Goal: Task Accomplishment & Management: Manage account settings

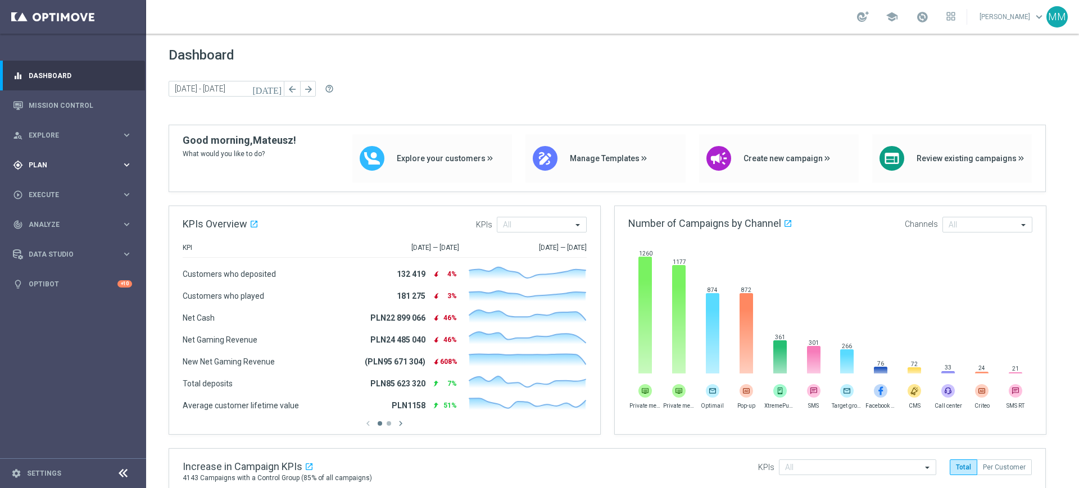
click at [73, 156] on div "gps_fixed Plan keyboard_arrow_right" at bounding box center [72, 165] width 145 height 30
click at [67, 188] on link "Target Groups" at bounding box center [73, 188] width 88 height 9
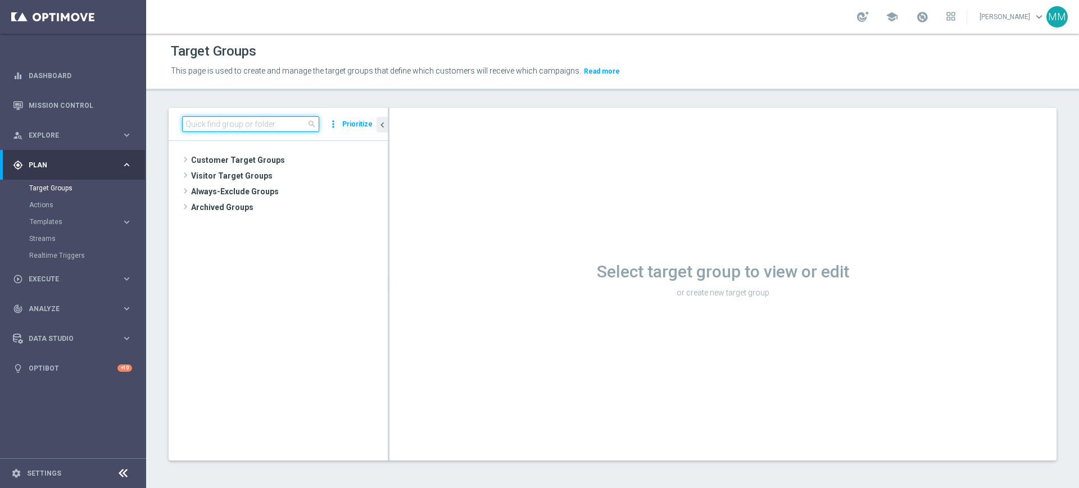
click at [216, 123] on input at bounding box center [250, 124] width 137 height 16
click at [207, 124] on input at bounding box center [250, 124] width 137 height 16
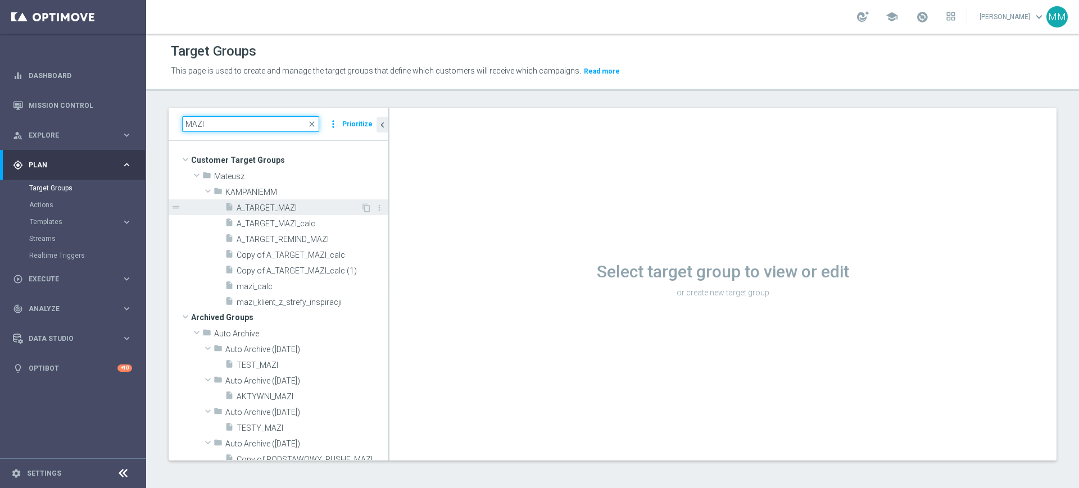
type input "MAZI"
click at [321, 213] on div "insert_drive_file A_TARGET_MAZI" at bounding box center [293, 207] width 136 height 16
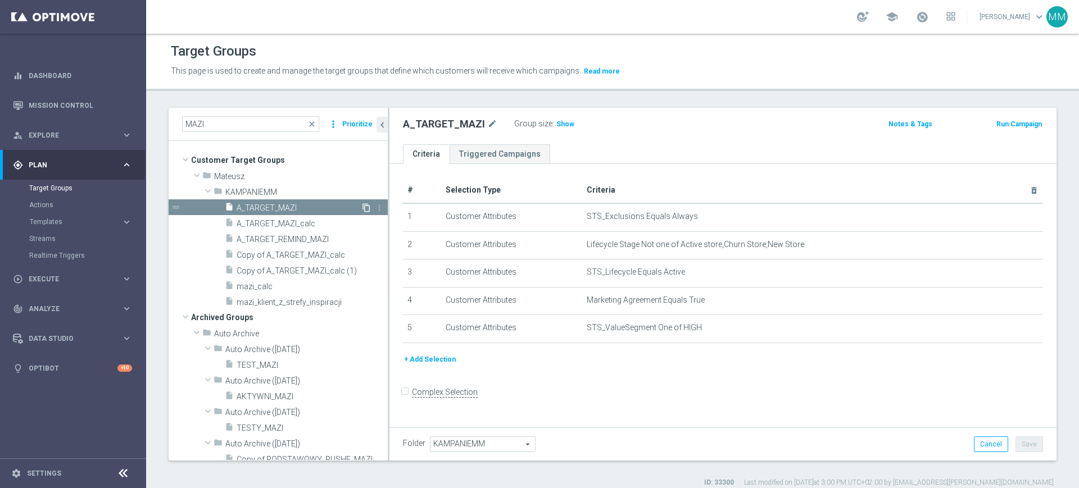
click at [362, 204] on icon "content_copy" at bounding box center [366, 207] width 9 height 9
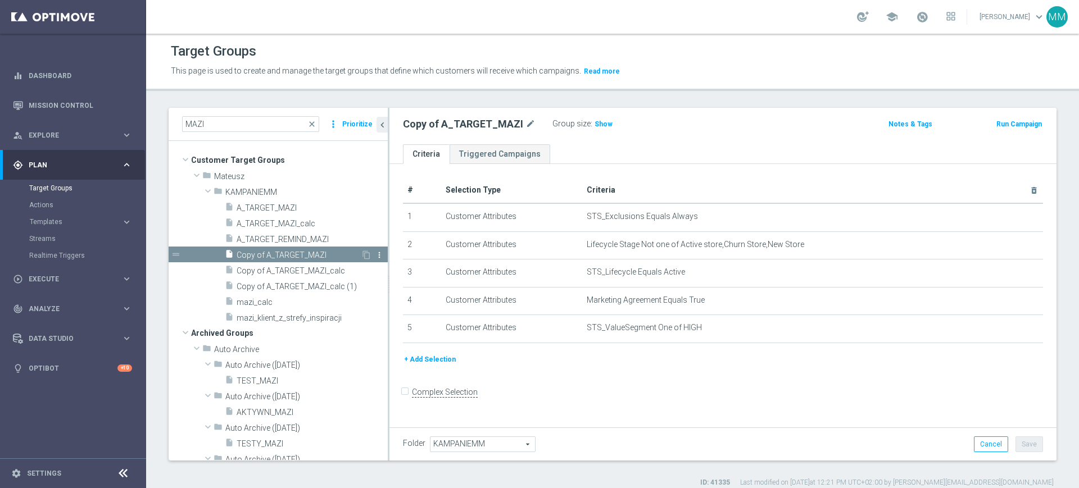
click at [375, 255] on icon "more_vert" at bounding box center [379, 255] width 9 height 9
click at [396, 297] on div "# Selection Type Criteria delete_forever 1 Customer Attributes STS_Exclusions E…" at bounding box center [722, 266] width 657 height 176
click at [395, 289] on div "# Selection Type Criteria delete_forever 1 Customer Attributes STS_Exclusions E…" at bounding box center [722, 266] width 657 height 176
click at [369, 249] on div "drag_handle" at bounding box center [278, 255] width 219 height 16
click at [375, 252] on icon "more_vert" at bounding box center [379, 255] width 9 height 9
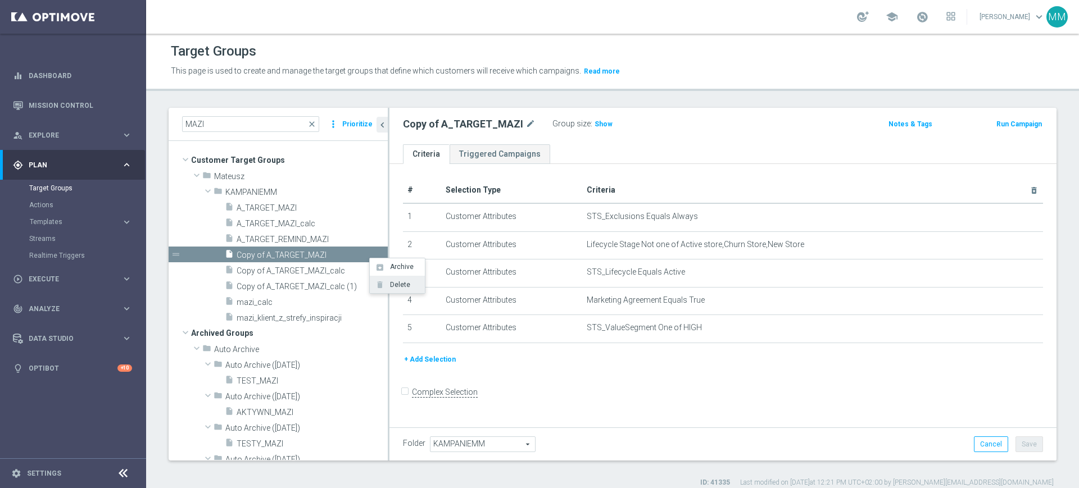
click at [397, 286] on span "Delete" at bounding box center [398, 285] width 24 height 8
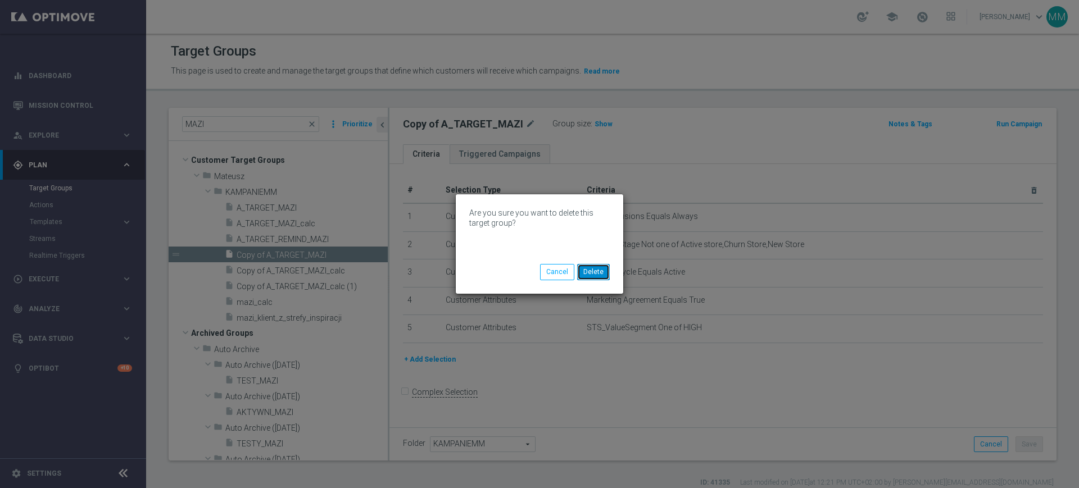
click at [605, 276] on button "Delete" at bounding box center [593, 272] width 33 height 16
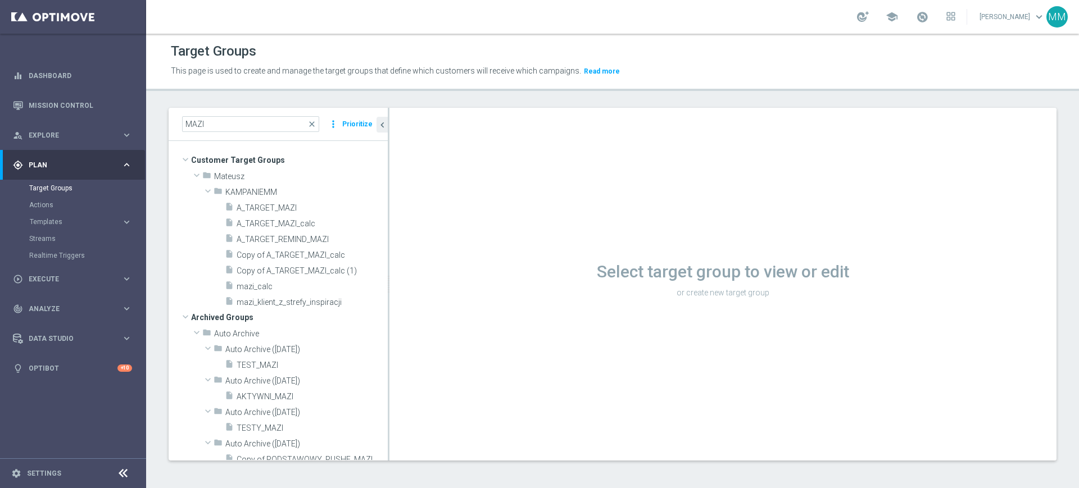
click at [307, 226] on span "A_TARGET_MAZI_calc" at bounding box center [312, 224] width 151 height 10
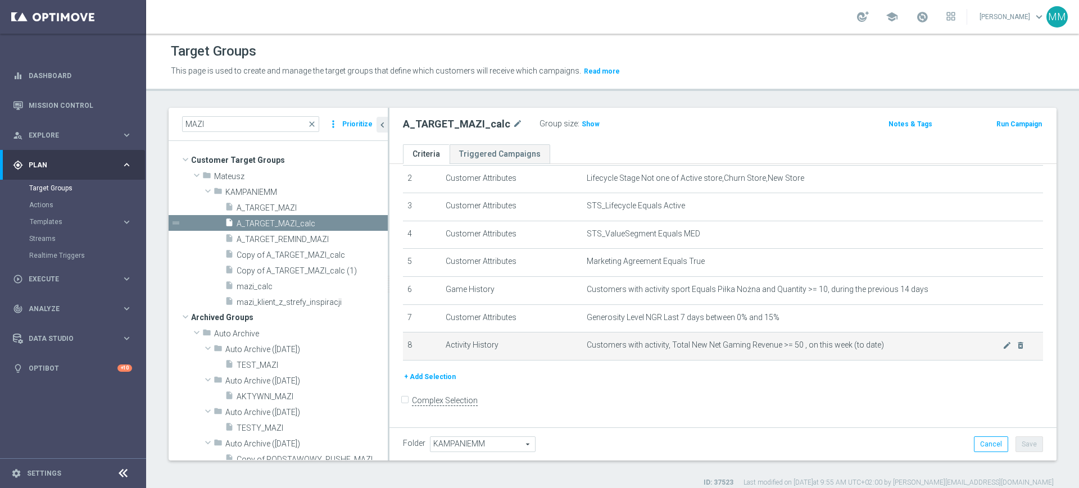
scroll to position [67, 0]
click at [1016, 347] on icon "delete_forever" at bounding box center [1020, 344] width 9 height 9
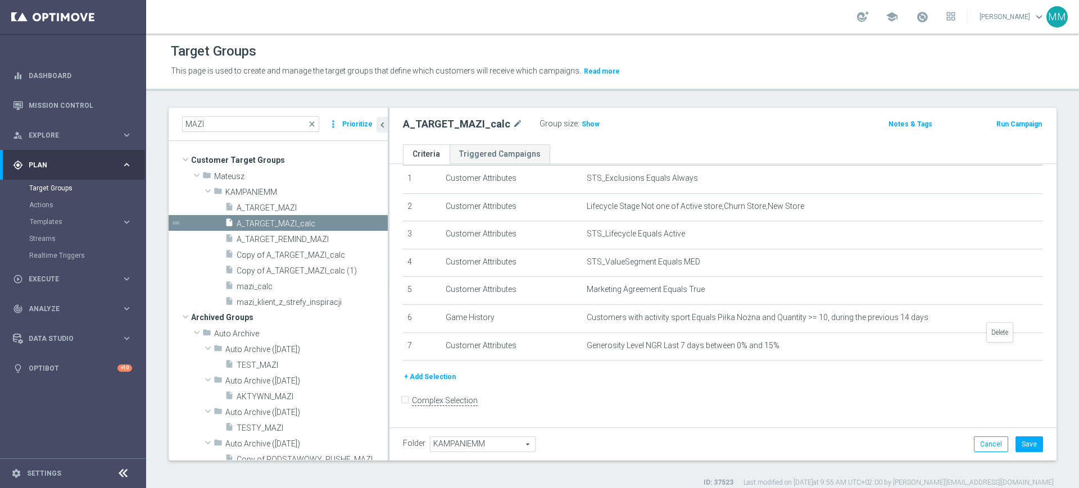
click at [0, 0] on icon "delete_forever" at bounding box center [0, 0] width 0 height 0
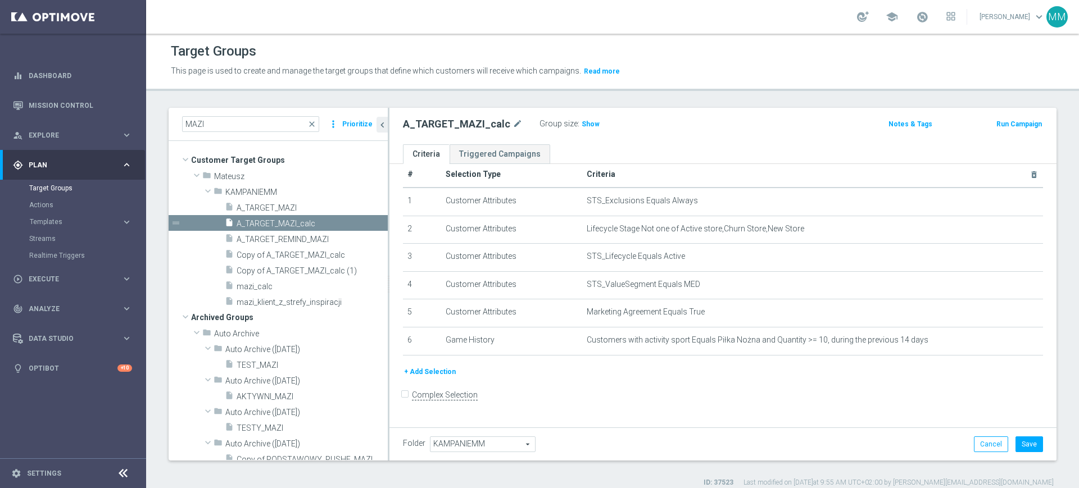
scroll to position [10, 0]
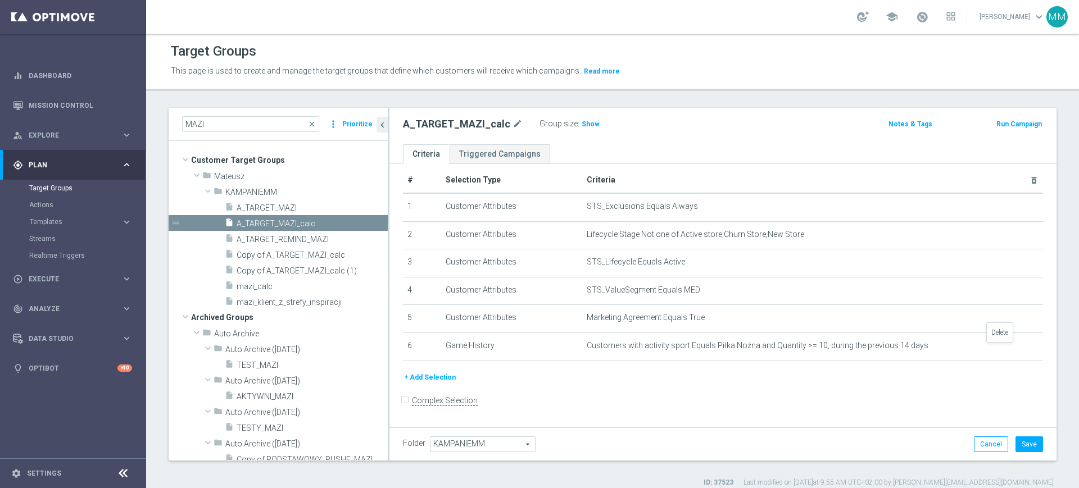
click at [0, 0] on icon "delete_forever" at bounding box center [0, 0] width 0 height 0
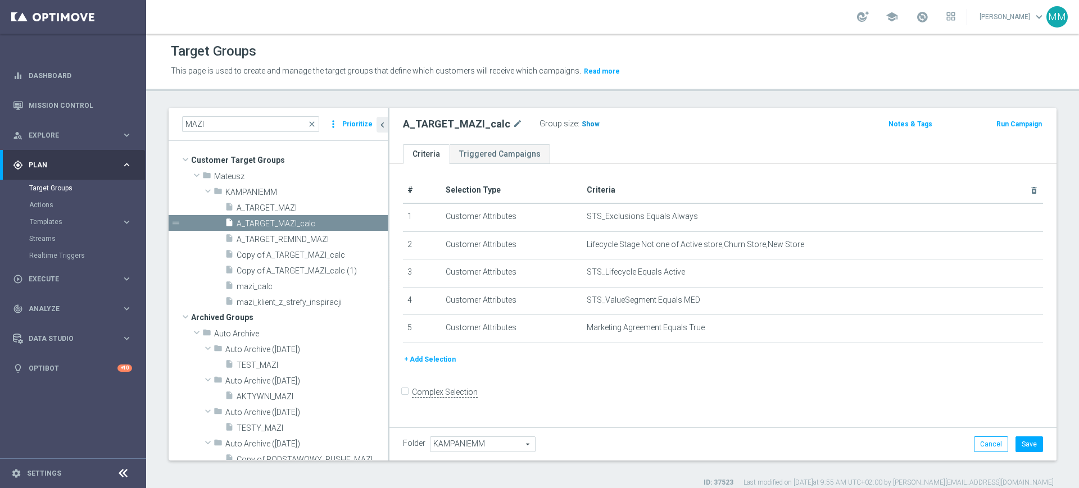
click at [583, 126] on span "Show" at bounding box center [590, 124] width 18 height 8
click at [424, 360] on button "+ Add Selection" at bounding box center [430, 359] width 54 height 12
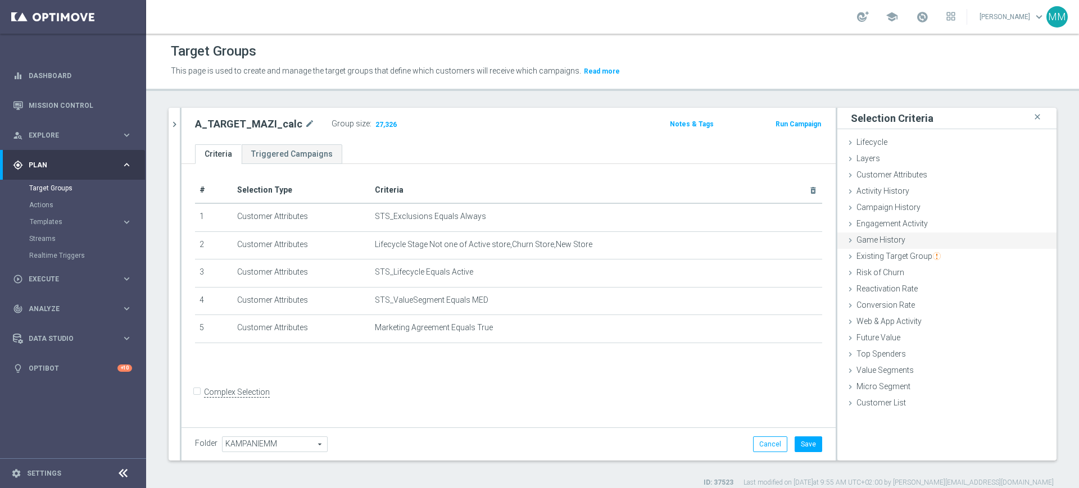
click at [890, 244] on span "Game History" at bounding box center [880, 239] width 49 height 9
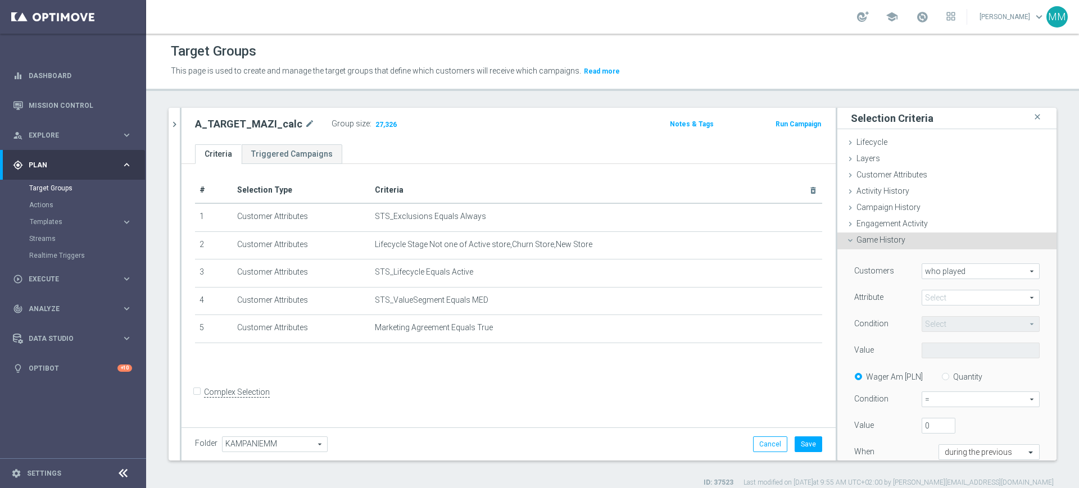
click at [964, 297] on span at bounding box center [980, 297] width 117 height 15
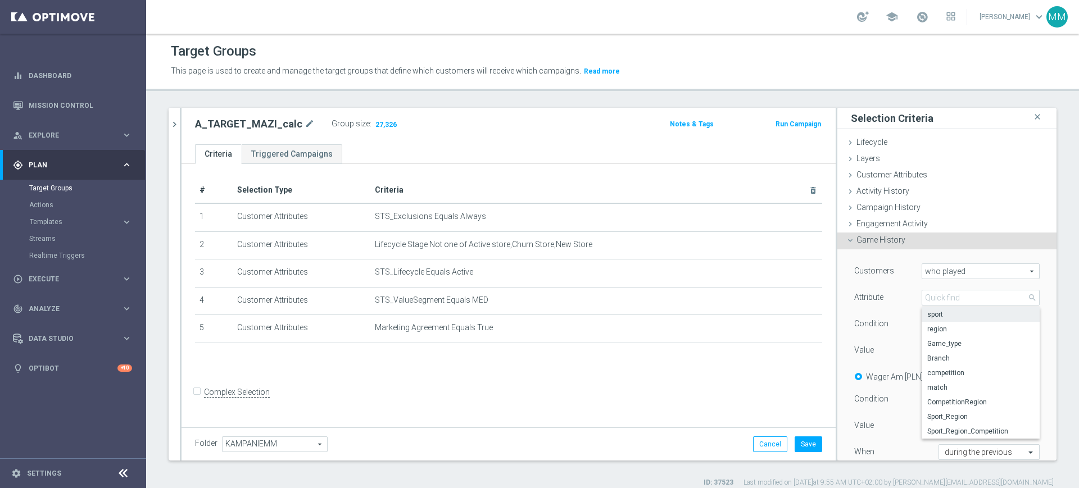
click at [959, 313] on span "sport" at bounding box center [980, 314] width 107 height 9
type input "sport"
type input "Equals"
click at [942, 324] on span "Equals" at bounding box center [980, 324] width 117 height 15
click at [872, 325] on label "Condition" at bounding box center [871, 324] width 34 height 10
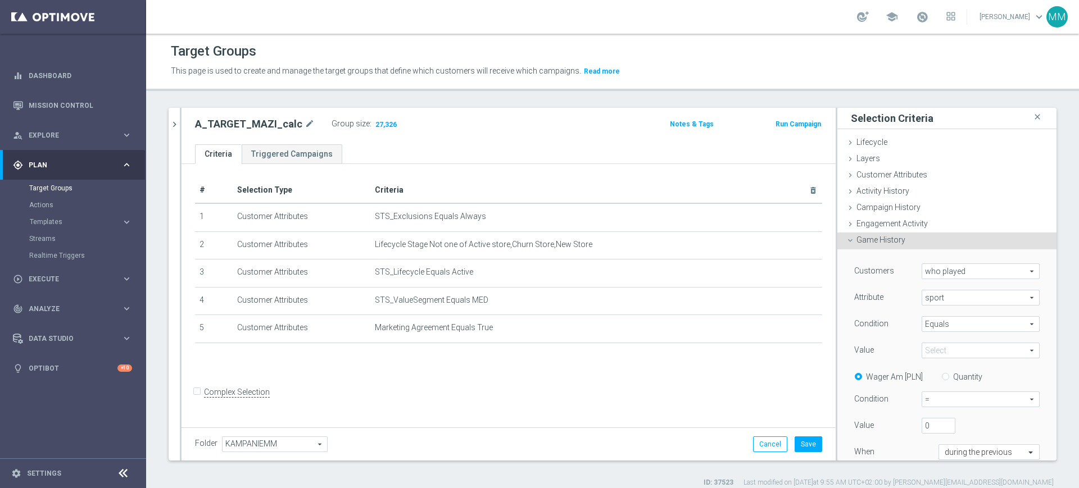
click at [934, 348] on span at bounding box center [980, 350] width 117 height 15
click at [0, 0] on input "search" at bounding box center [0, 0] width 0 height 0
type input "Piłka"
click at [945, 402] on label "Piłka Nożna" at bounding box center [980, 396] width 118 height 15
type input "Piłka Nożna"
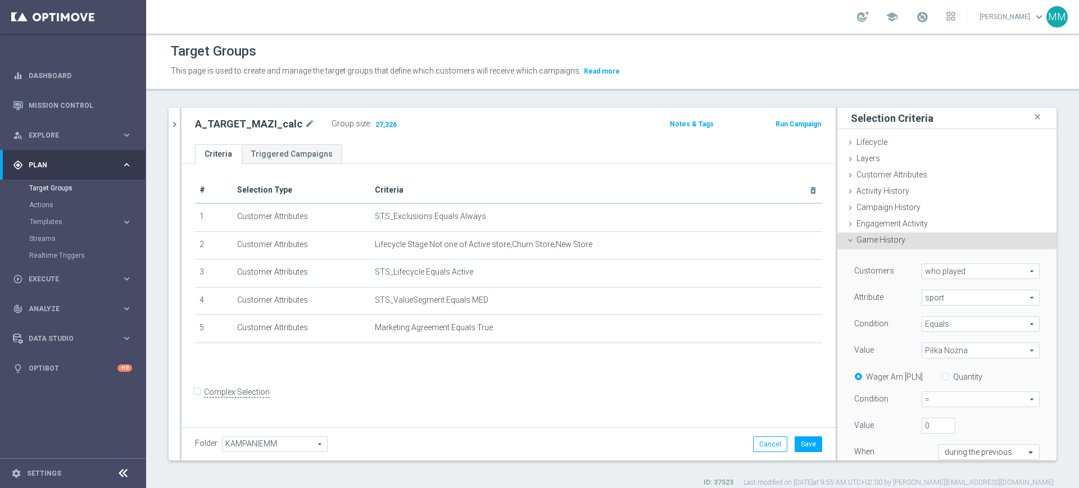
click at [953, 378] on label "Quantity" at bounding box center [967, 377] width 29 height 10
click at [945, 378] on input "Quantity" at bounding box center [947, 374] width 7 height 7
radio input "true"
click at [942, 406] on span "=" at bounding box center [980, 399] width 117 height 15
click at [934, 457] on span ">=" at bounding box center [981, 459] width 106 height 9
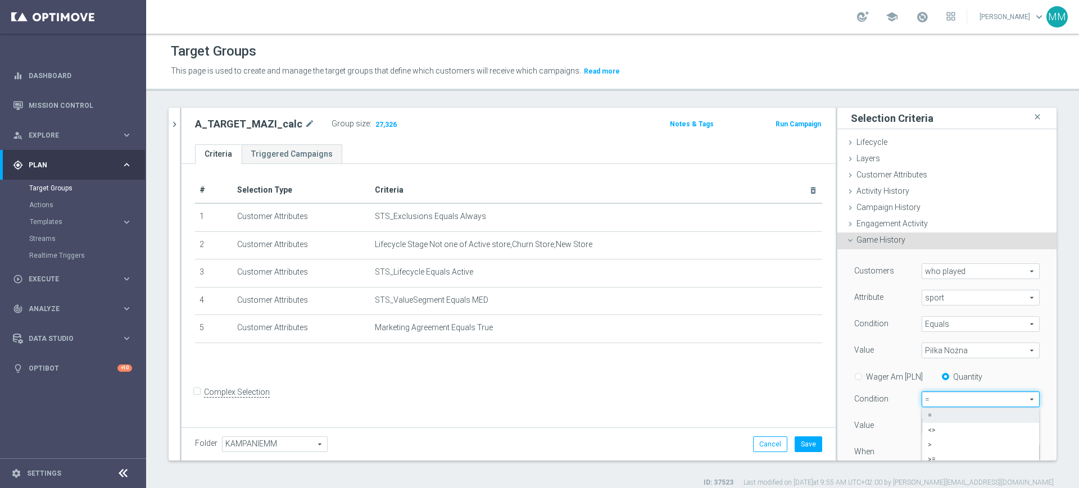
type input ">="
drag, startPoint x: 915, startPoint y: 428, endPoint x: 897, endPoint y: 426, distance: 17.5
click at [913, 426] on div "0" at bounding box center [938, 426] width 51 height 16
type input "3"
click at [897, 426] on div "Value" at bounding box center [879, 427] width 67 height 18
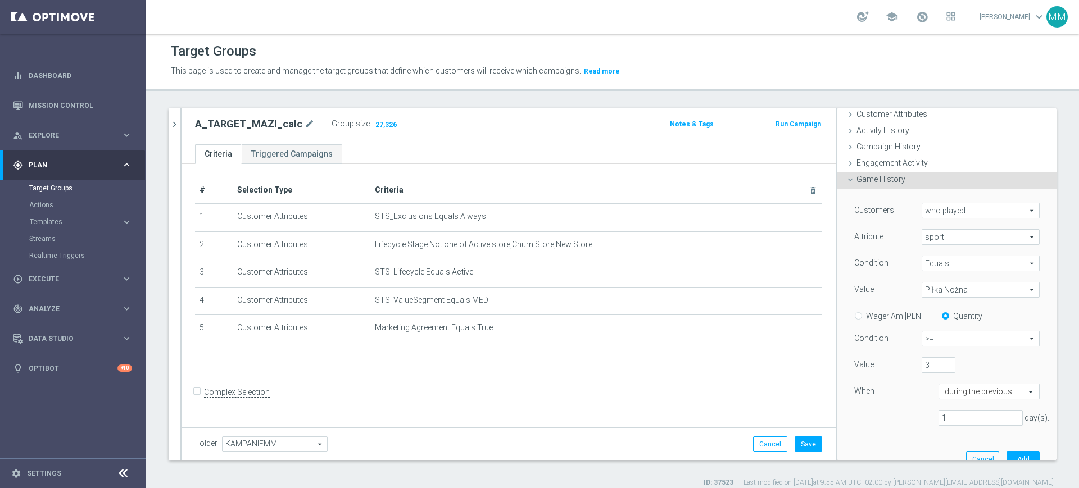
scroll to position [140, 0]
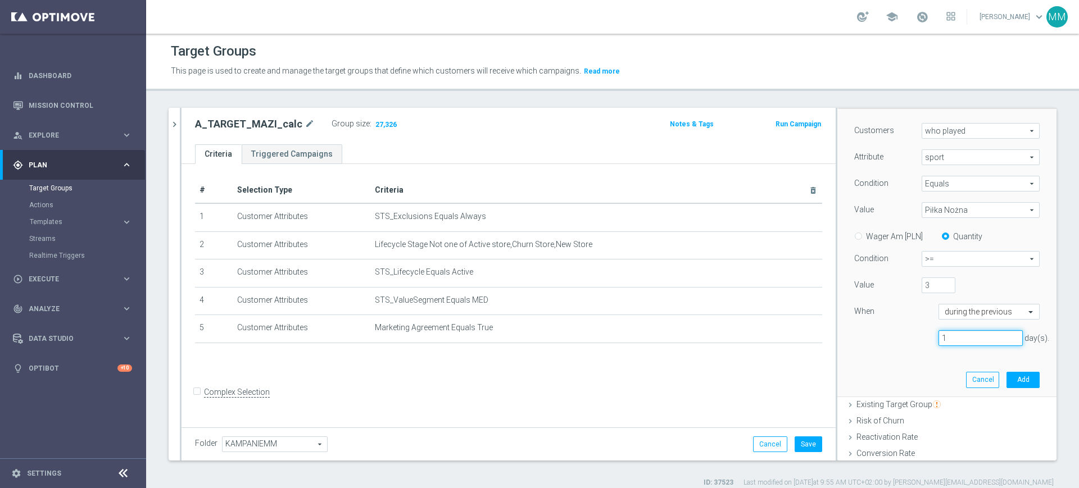
click at [952, 333] on input "1" at bounding box center [980, 338] width 84 height 16
type input "14"
click at [1008, 381] on button "Add" at bounding box center [1022, 380] width 33 height 16
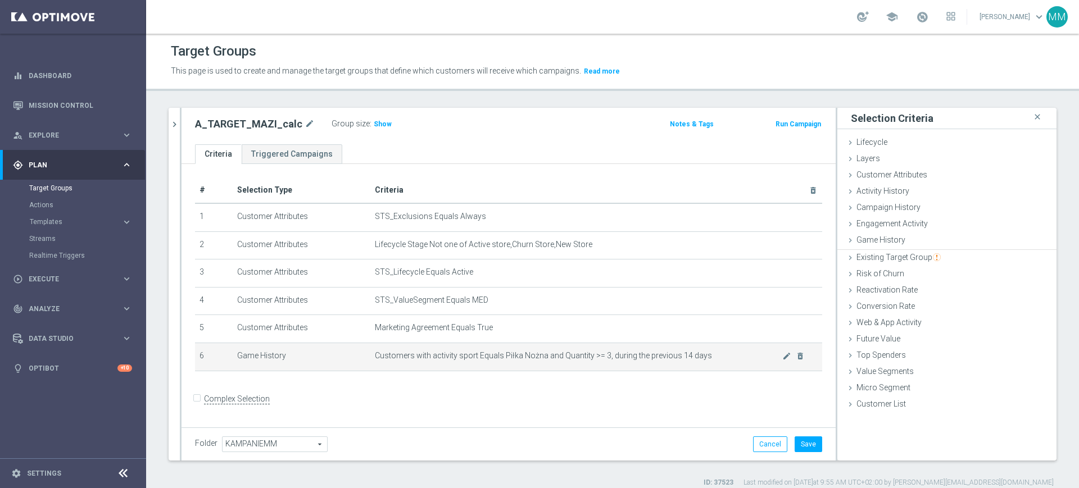
scroll to position [0, 0]
click at [890, 196] on div "Activity History done" at bounding box center [946, 192] width 219 height 17
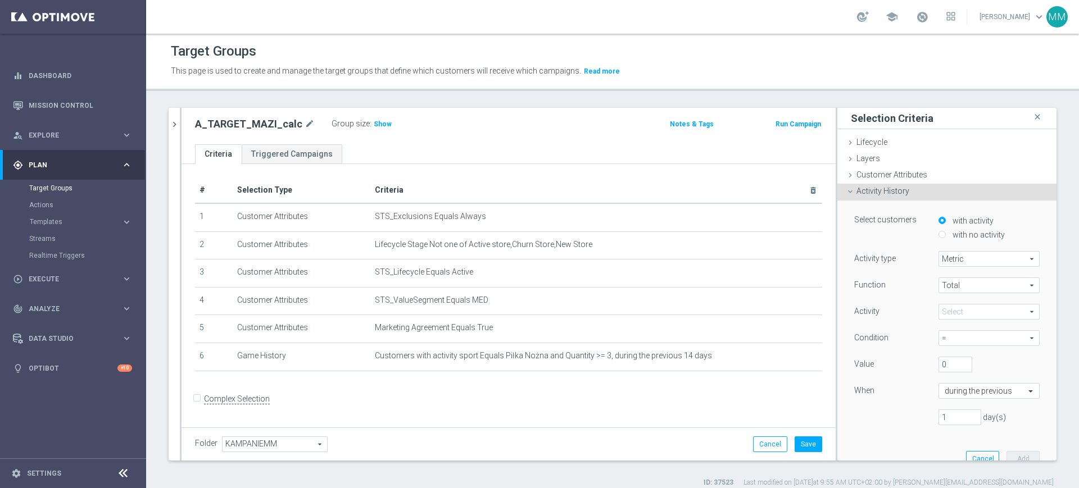
click at [965, 304] on span at bounding box center [989, 311] width 100 height 15
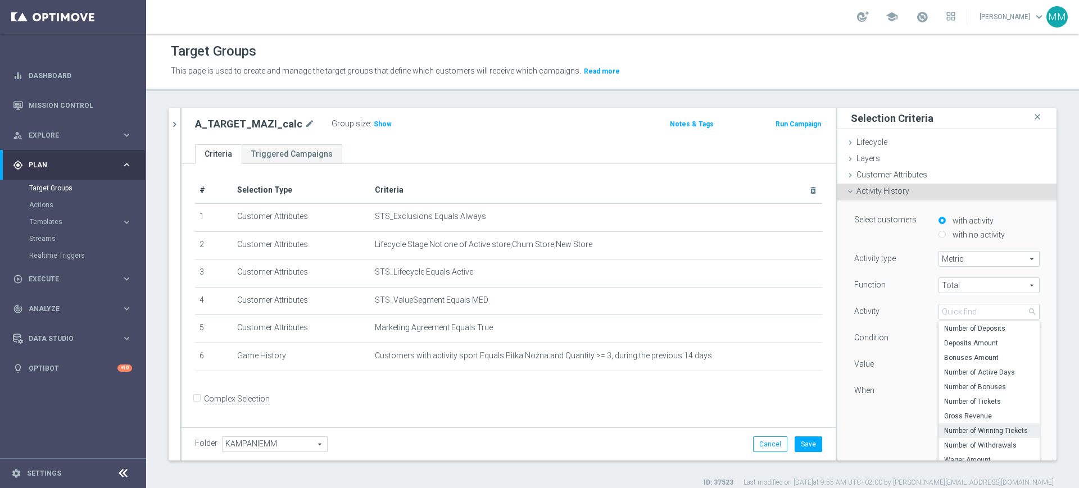
click at [982, 434] on span "Number of Winning Tickets" at bounding box center [989, 430] width 90 height 9
type input "Number of Winning Tickets"
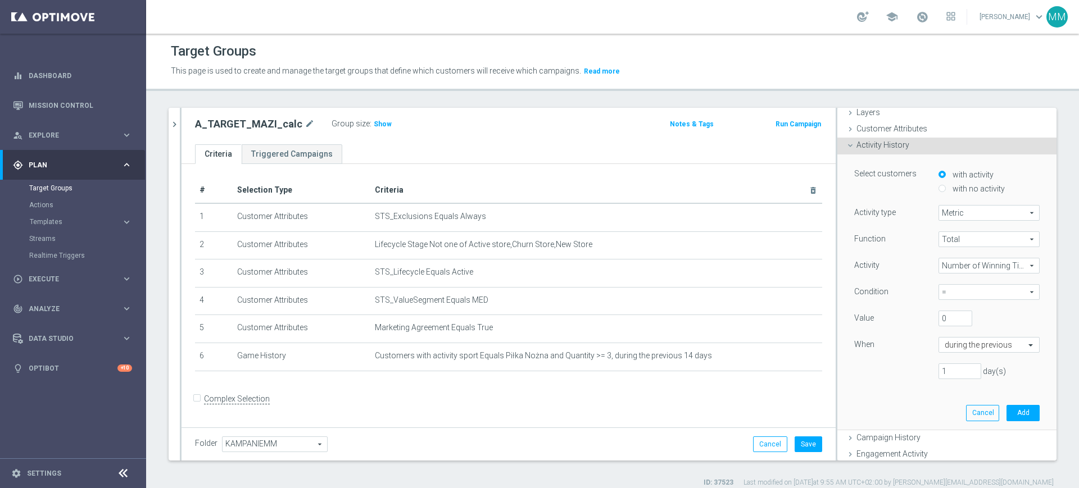
scroll to position [70, 0]
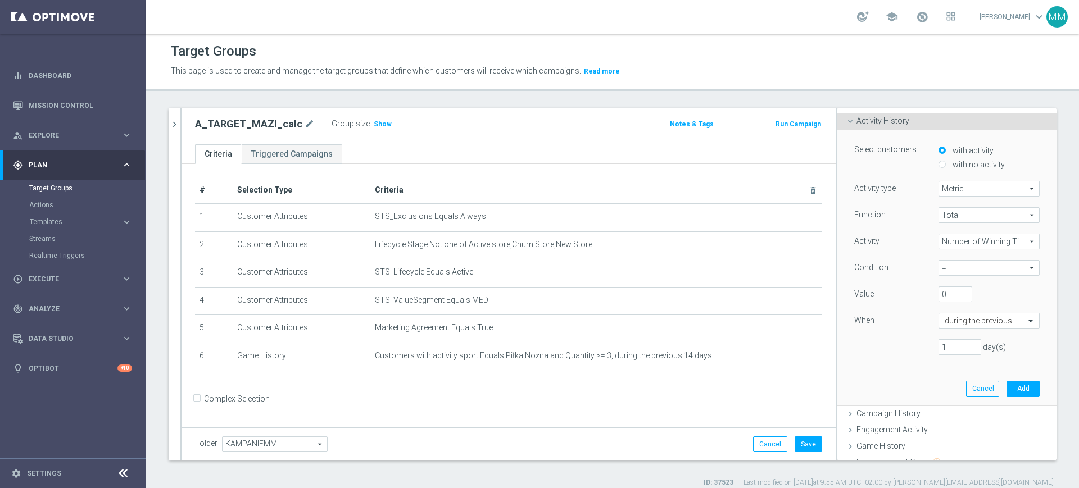
click at [944, 262] on span "=" at bounding box center [989, 268] width 100 height 15
click at [949, 331] on span ">=" at bounding box center [989, 328] width 90 height 9
type input ">="
drag, startPoint x: 922, startPoint y: 290, endPoint x: 903, endPoint y: 302, distance: 23.2
click at [903, 290] on div "Value 0" at bounding box center [947, 296] width 202 height 18
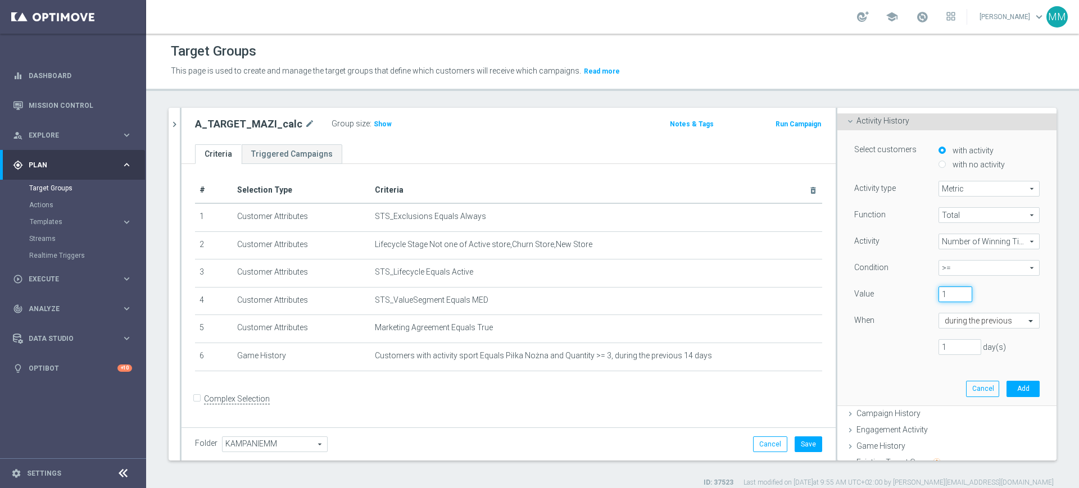
type input "1"
click at [944, 342] on input "1" at bounding box center [959, 347] width 43 height 16
type input "14"
click at [1006, 383] on button "Add" at bounding box center [1022, 389] width 33 height 16
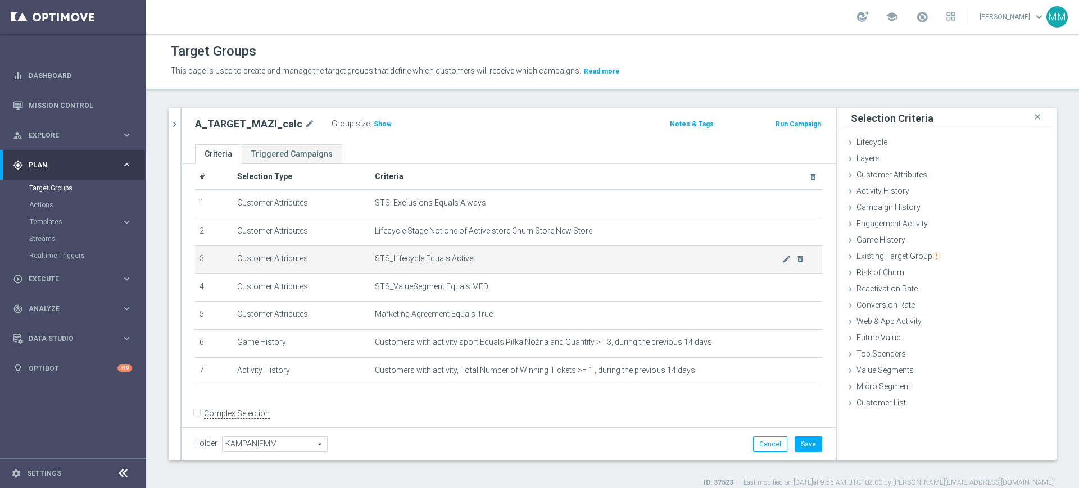
scroll to position [26, 0]
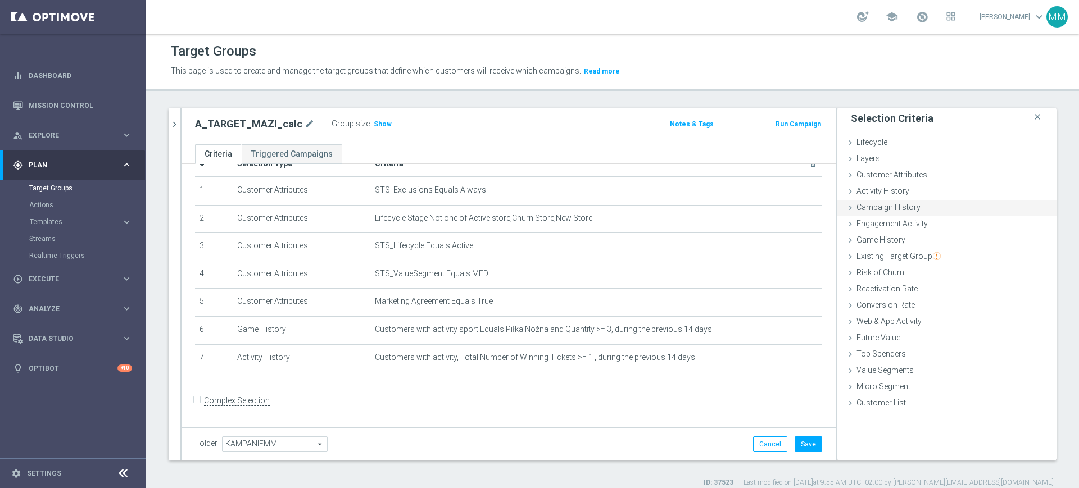
drag, startPoint x: 904, startPoint y: 182, endPoint x: 924, endPoint y: 203, distance: 29.4
click at [904, 181] on div "Customer Attributes done" at bounding box center [946, 175] width 219 height 17
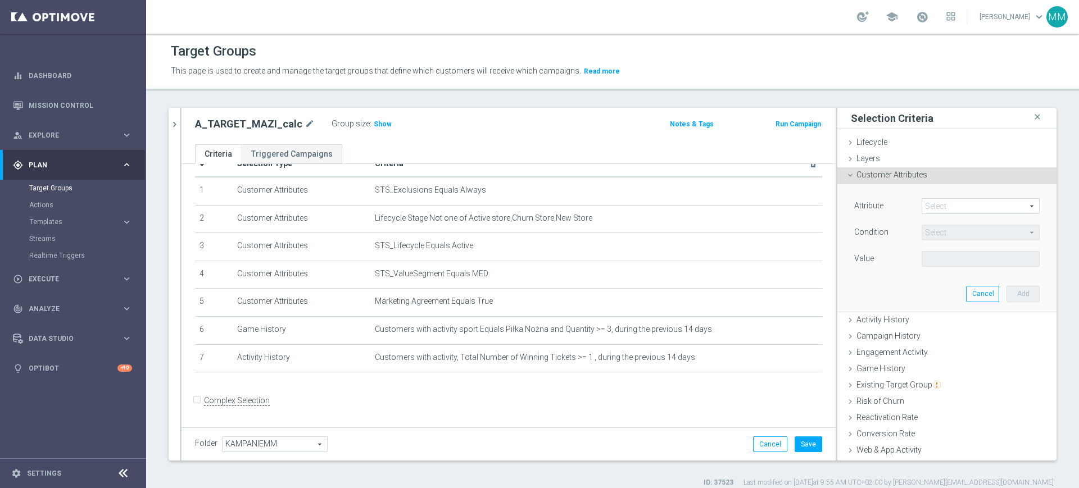
click at [939, 202] on span at bounding box center [980, 206] width 117 height 15
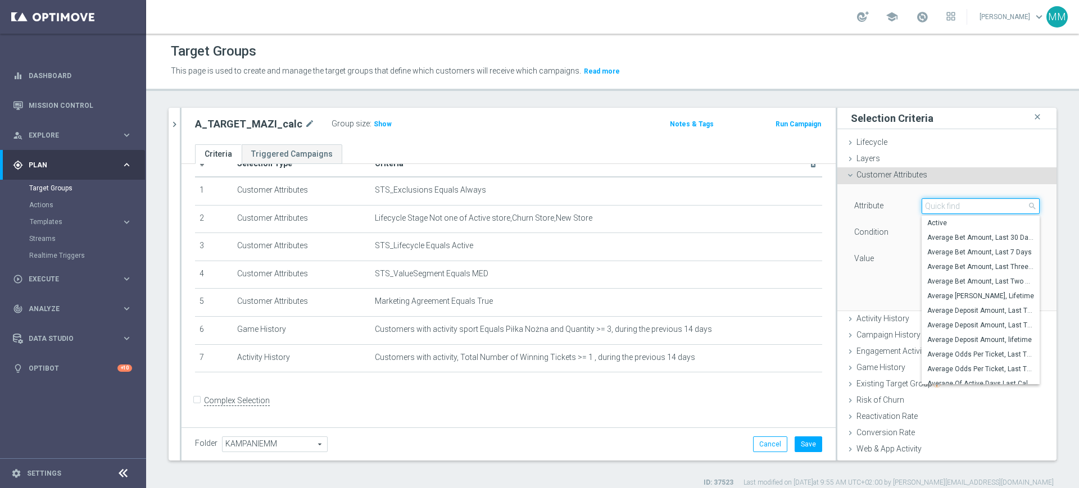
click at [939, 202] on input "search" at bounding box center [980, 206] width 118 height 16
type input "gen"
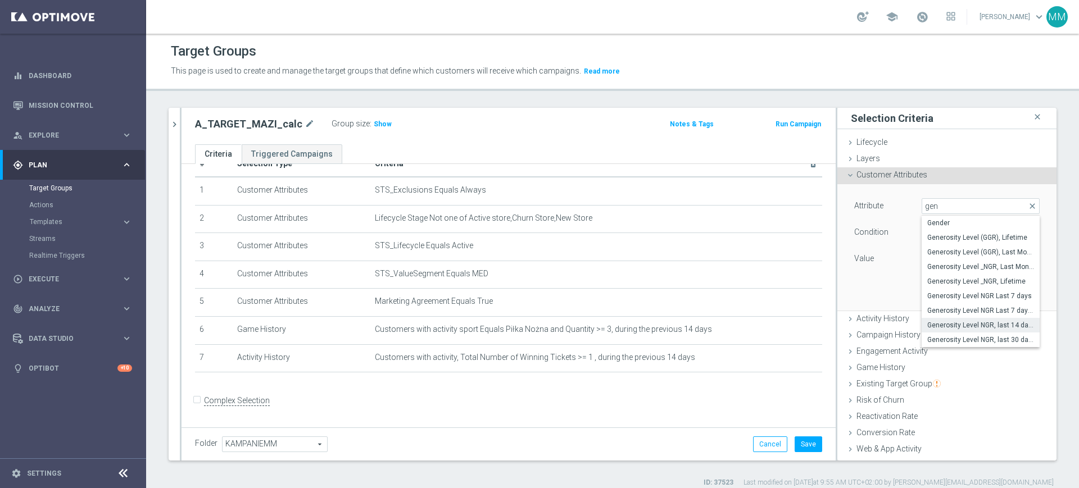
click at [970, 325] on span "Generosity Level NGR, last 14 days" at bounding box center [980, 325] width 107 height 9
type input "Generosity Level NGR, last 14 days"
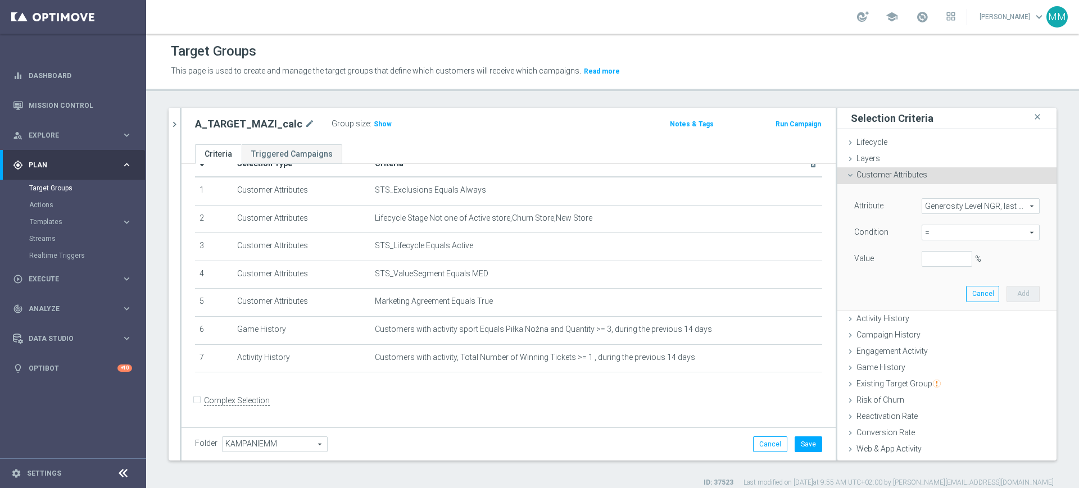
click at [937, 233] on span "=" at bounding box center [980, 232] width 117 height 15
drag, startPoint x: 940, startPoint y: 335, endPoint x: 936, endPoint y: 301, distance: 34.6
click at [940, 334] on span "between" at bounding box center [980, 337] width 107 height 9
type input "between"
click at [914, 249] on div "Attribute Generosity Level NGR, last 14 days Generosity Level NGR, last 14 days…" at bounding box center [946, 245] width 185 height 95
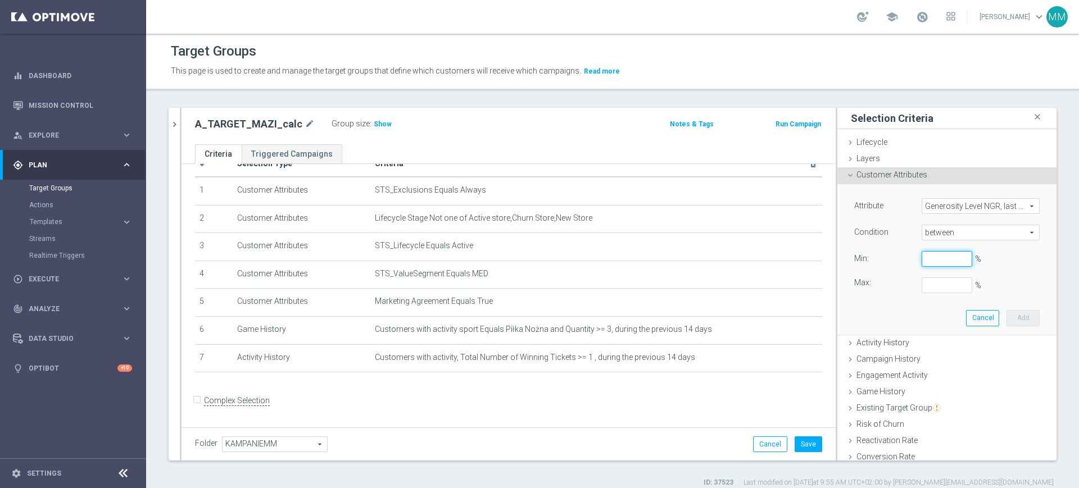
click at [921, 252] on input "%" at bounding box center [946, 259] width 51 height 16
type input "0"
click at [1010, 317] on button "Add" at bounding box center [1022, 318] width 33 height 16
type input "0.25"
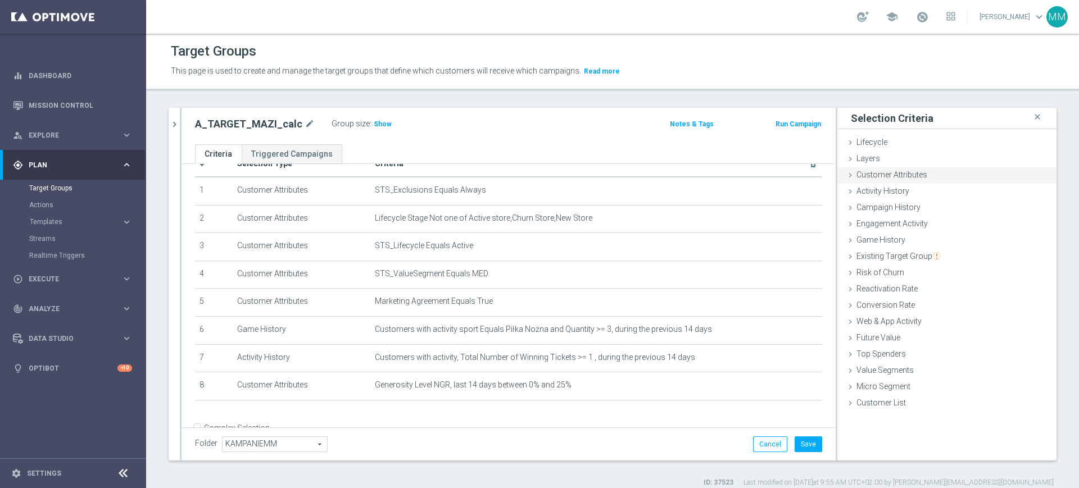
click at [901, 180] on div "Customer Attributes done selection saved" at bounding box center [946, 175] width 219 height 17
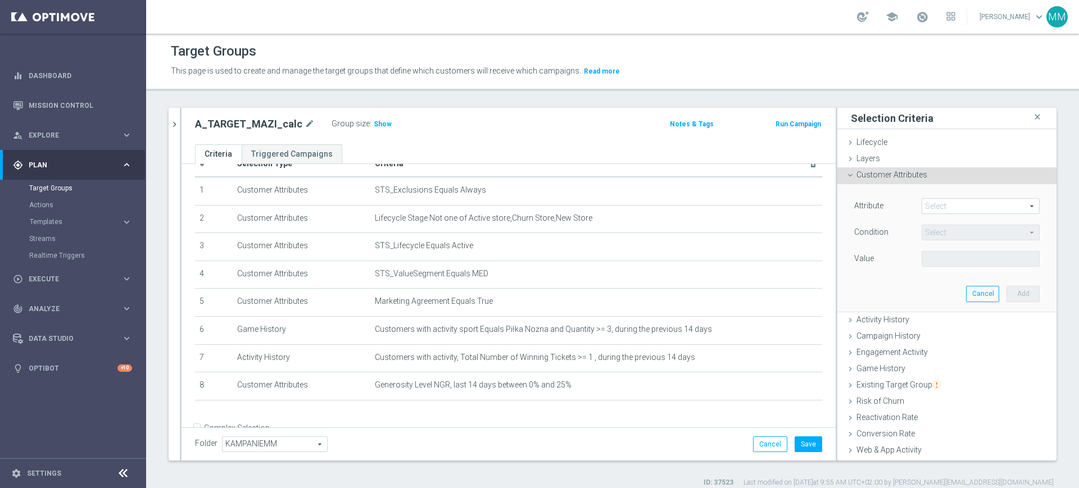
click at [925, 201] on span at bounding box center [980, 206] width 117 height 15
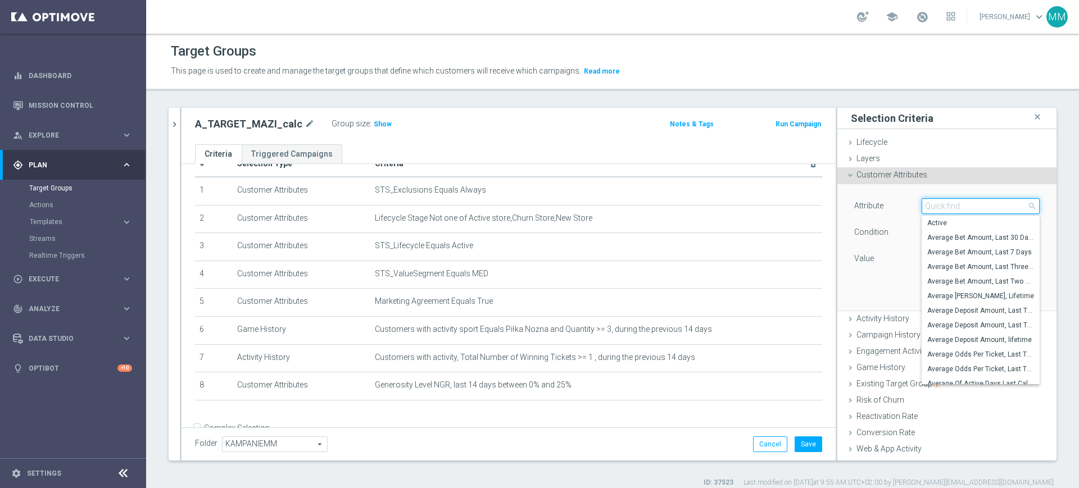
click at [925, 201] on input "search" at bounding box center [980, 206] width 118 height 16
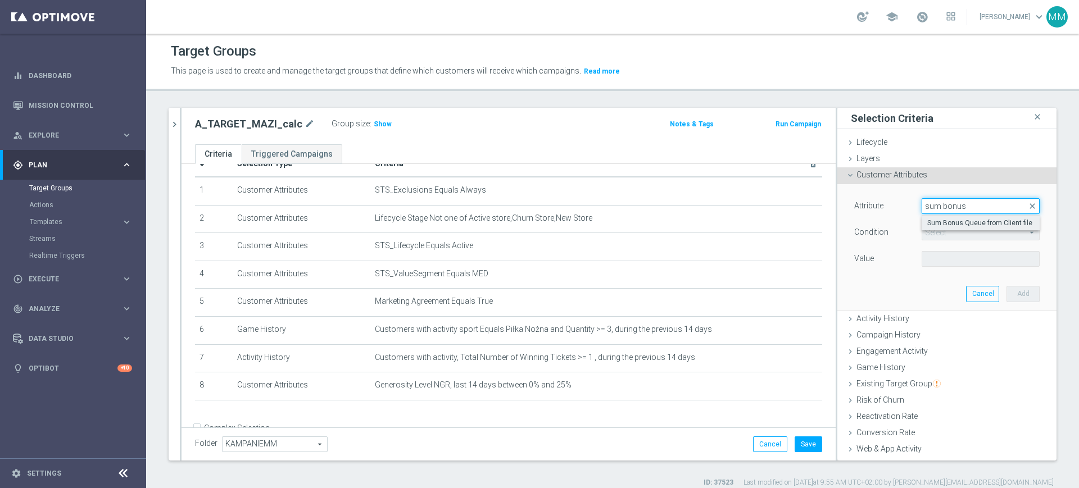
type input "sum bonus"
click at [937, 217] on label "Sum Bonus Queue from Client file" at bounding box center [980, 223] width 118 height 15
type input "Sum Bonus Queue from Client file"
click at [937, 233] on span "=" at bounding box center [980, 232] width 117 height 15
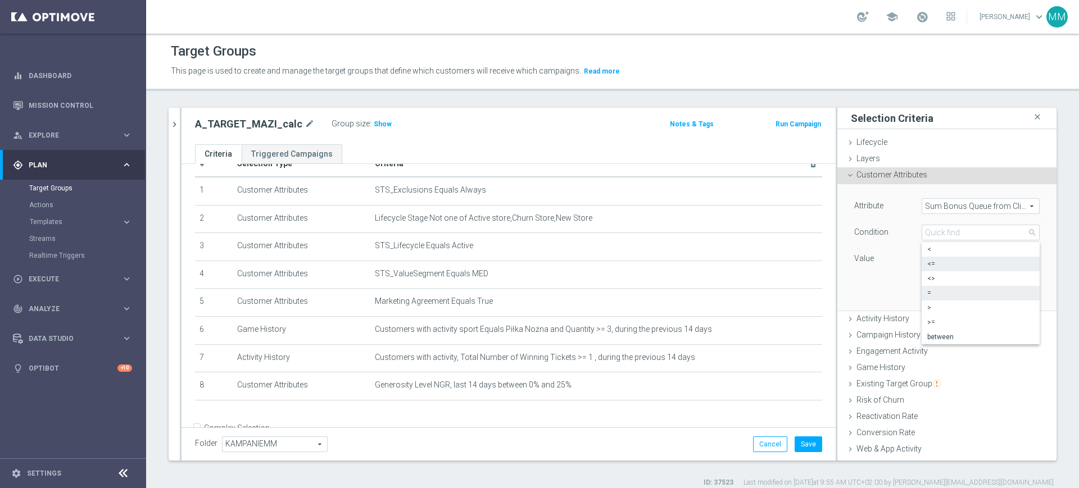
click at [931, 263] on span "<=" at bounding box center [980, 264] width 107 height 9
type input "<="
click at [930, 263] on input "number" at bounding box center [946, 259] width 51 height 16
type input "10"
click at [1006, 296] on button "Add" at bounding box center [1022, 294] width 33 height 16
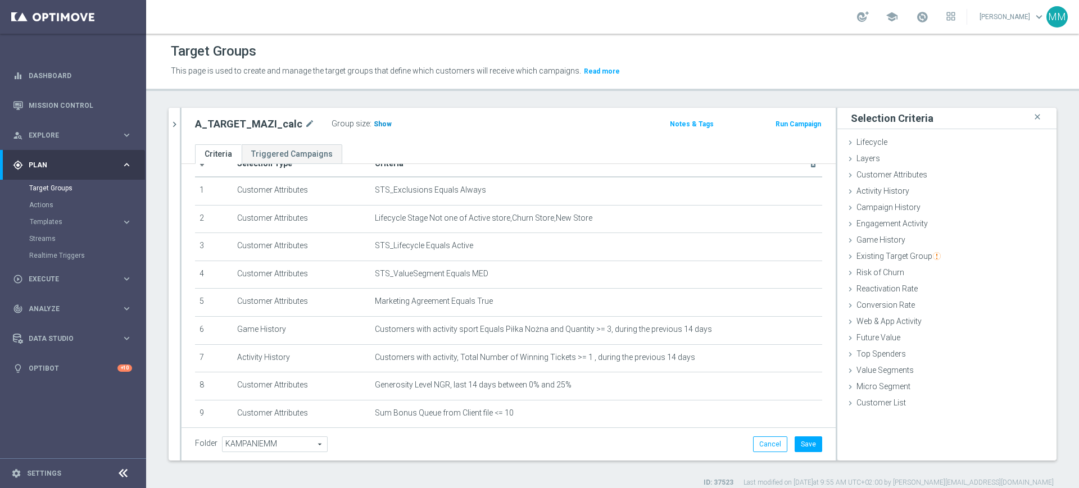
click at [379, 125] on span "Show" at bounding box center [383, 124] width 18 height 8
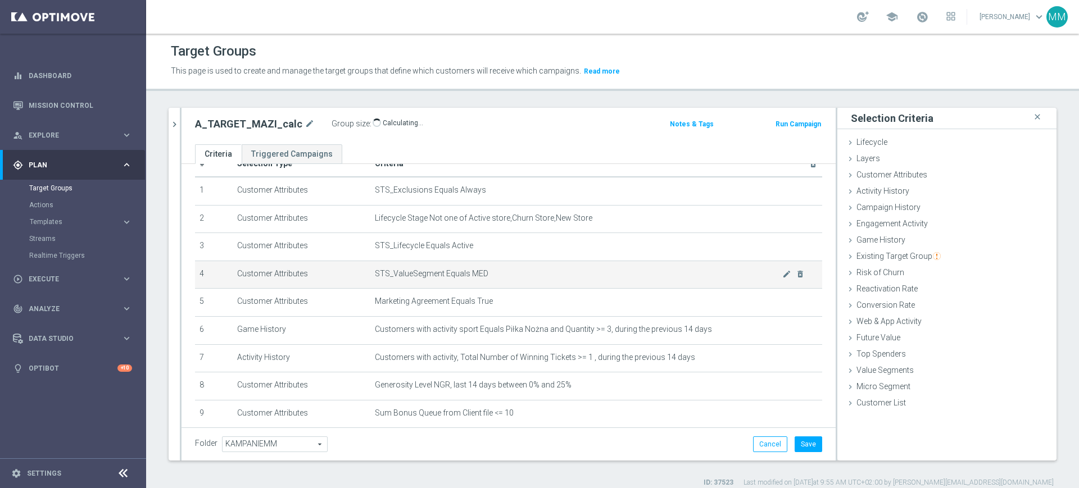
scroll to position [83, 0]
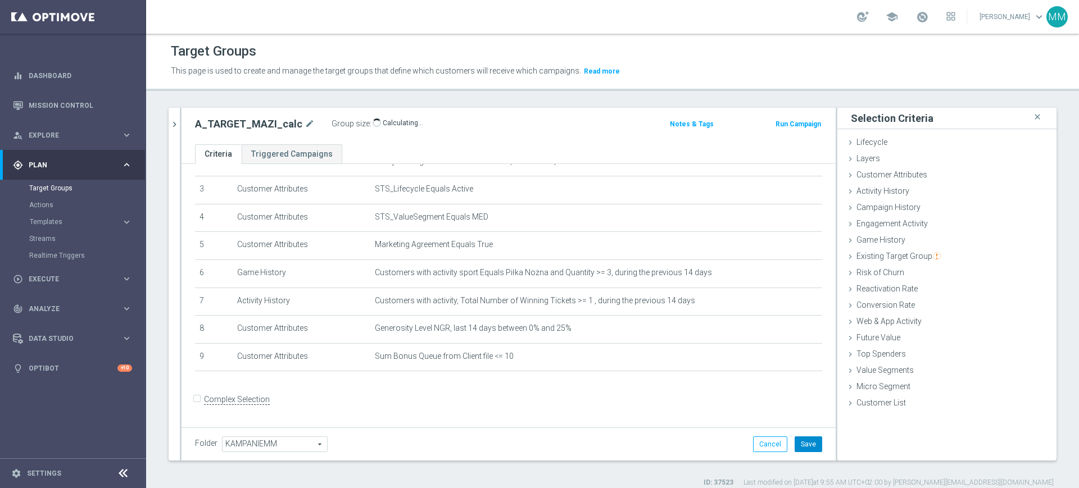
click at [802, 446] on button "Save" at bounding box center [808, 445] width 28 height 16
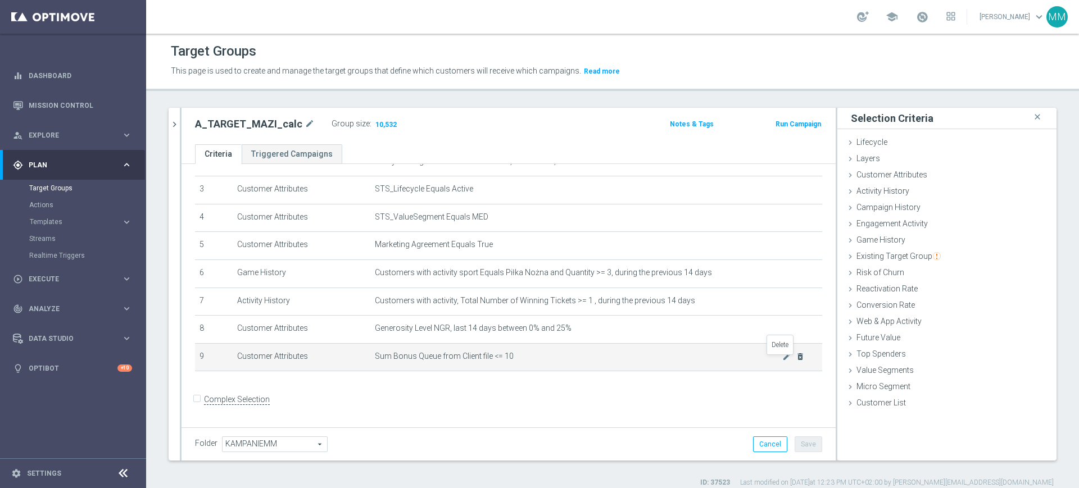
click at [796, 361] on icon "delete_forever" at bounding box center [800, 356] width 9 height 9
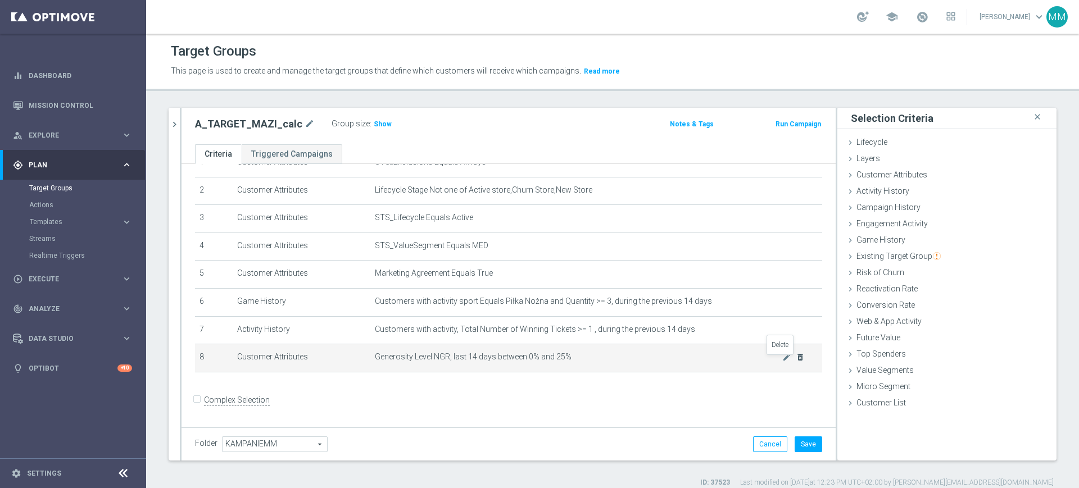
click at [796, 360] on icon "delete_forever" at bounding box center [800, 357] width 9 height 9
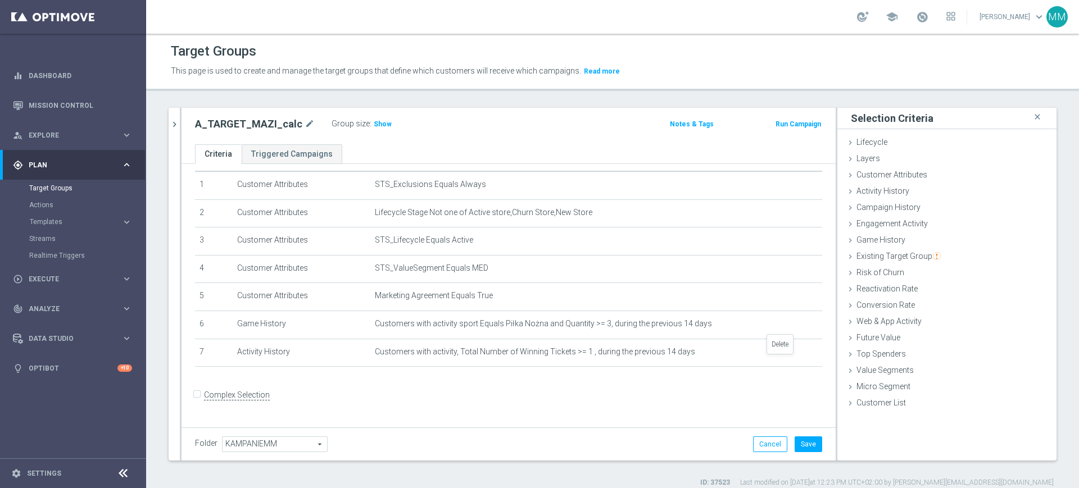
scroll to position [26, 0]
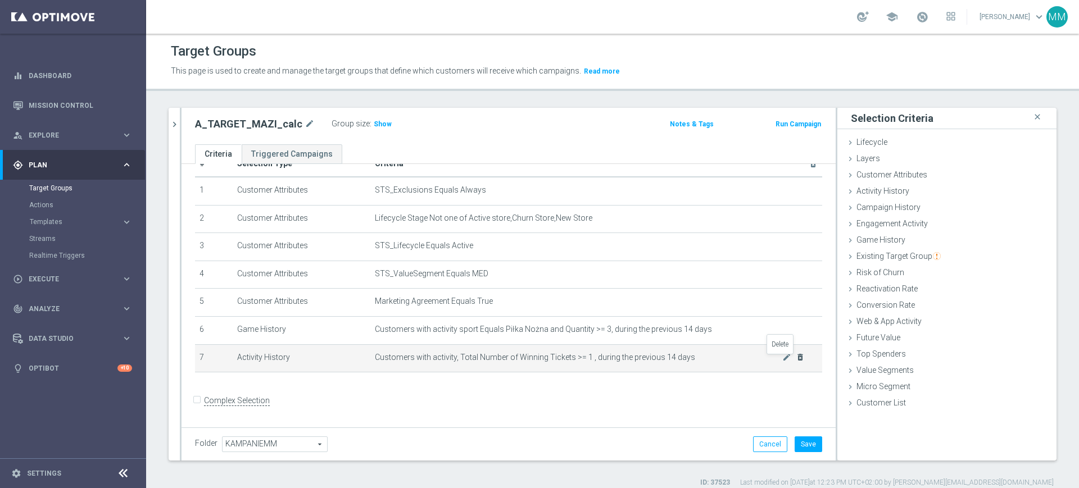
click at [796, 362] on icon "delete_forever" at bounding box center [800, 357] width 9 height 9
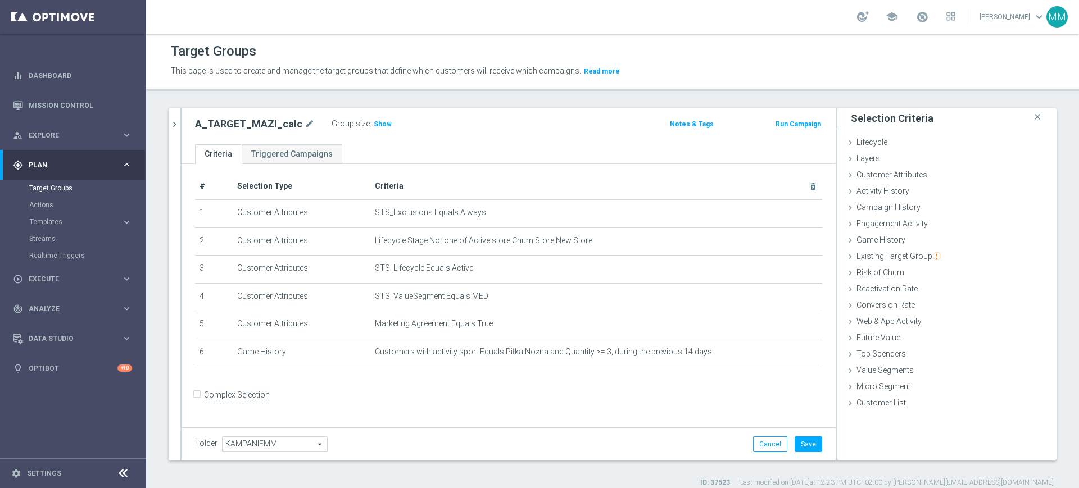
scroll to position [0, 0]
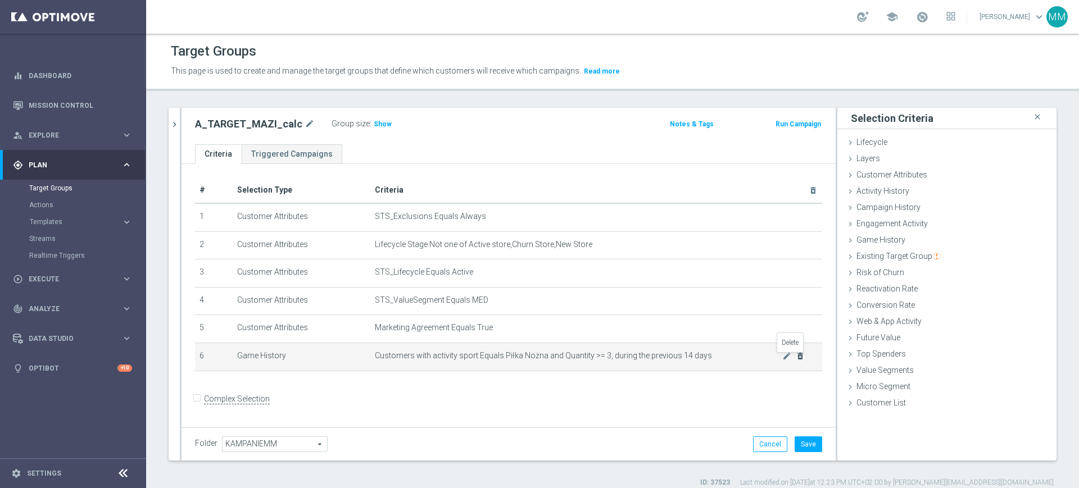
click at [796, 360] on icon "delete_forever" at bounding box center [800, 356] width 9 height 9
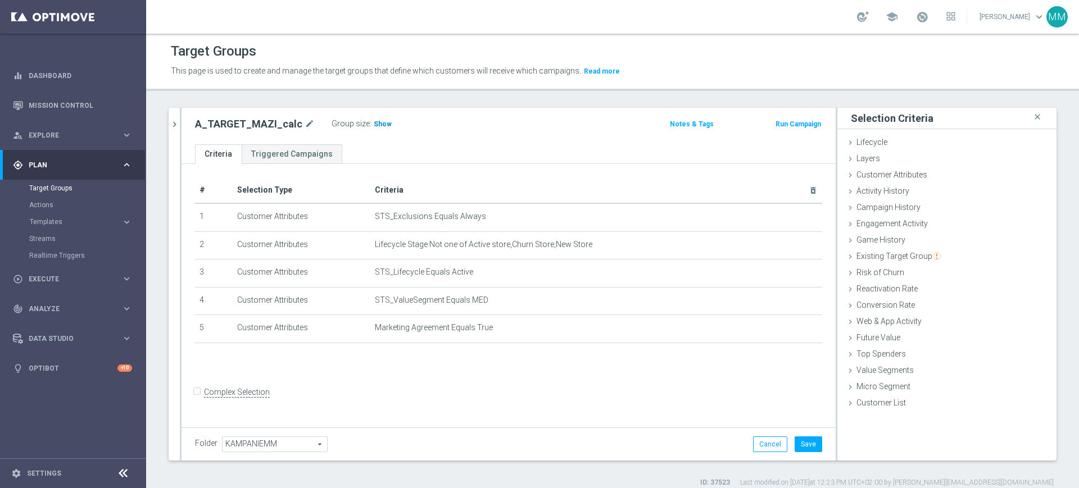
click at [375, 123] on span "Show" at bounding box center [383, 124] width 18 height 8
click at [753, 440] on button "Cancel" at bounding box center [770, 445] width 34 height 16
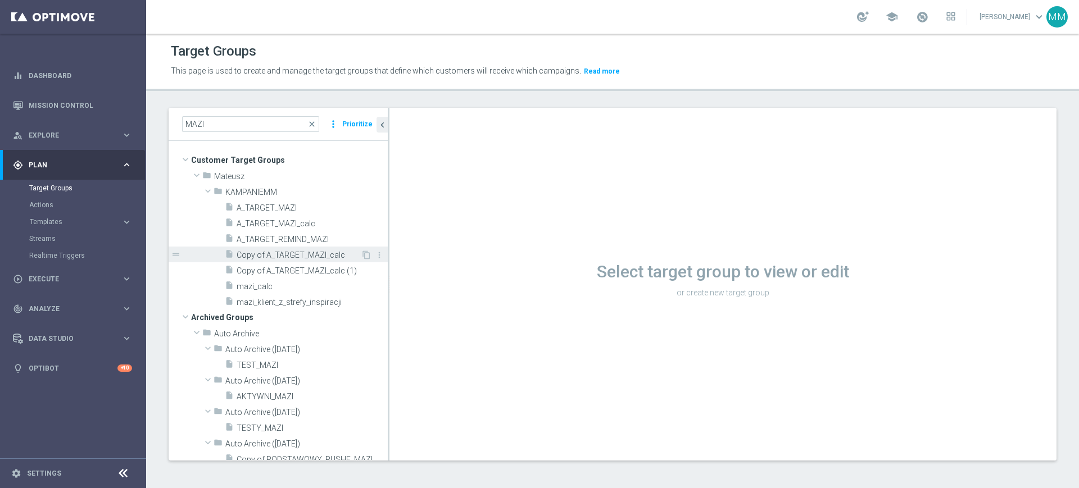
click at [320, 248] on div "insert_drive_file Copy of A_TARGET_MAZI_calc" at bounding box center [293, 255] width 136 height 16
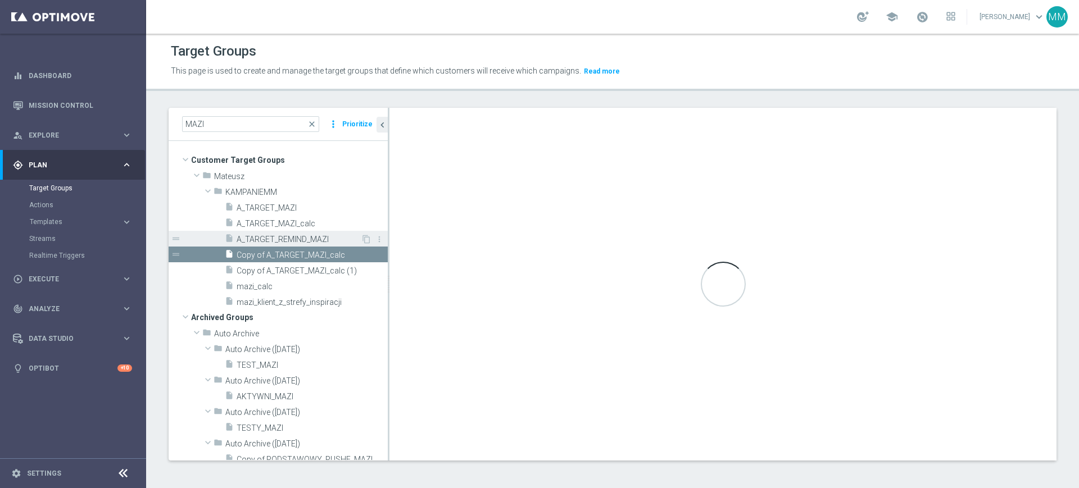
click at [316, 238] on span "A_TARGET_REMIND_MAZI" at bounding box center [299, 240] width 124 height 10
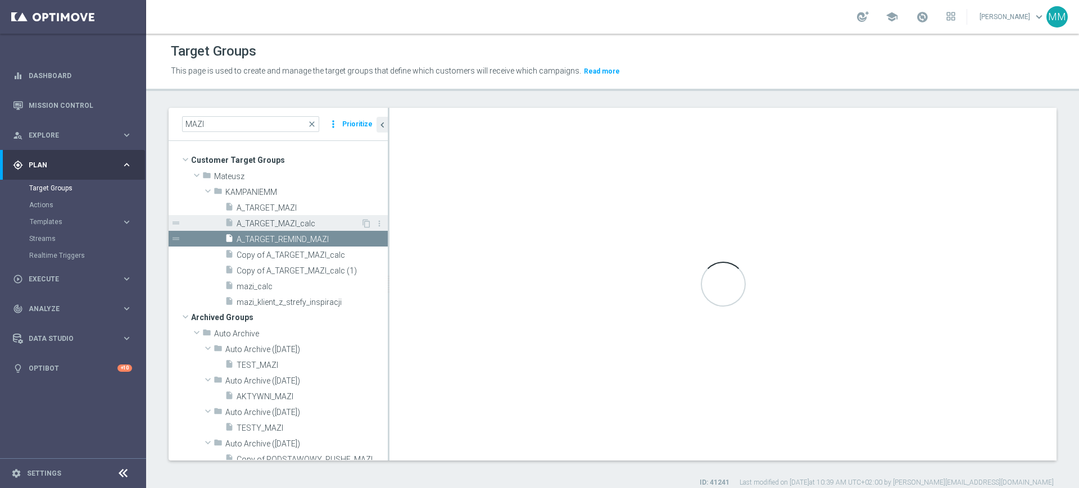
click at [306, 228] on div "insert_drive_file A_TARGET_MAZI_calc" at bounding box center [293, 223] width 136 height 16
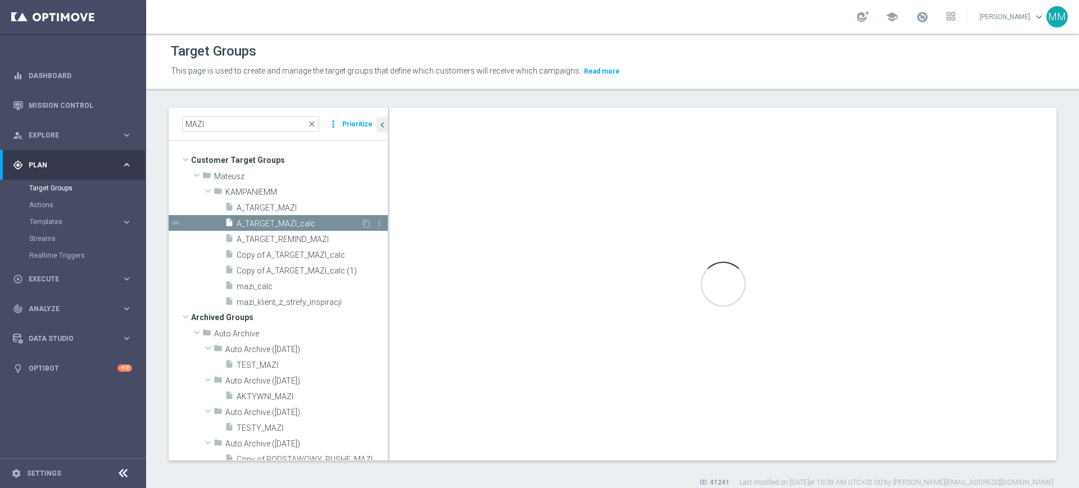
checkbox input "false"
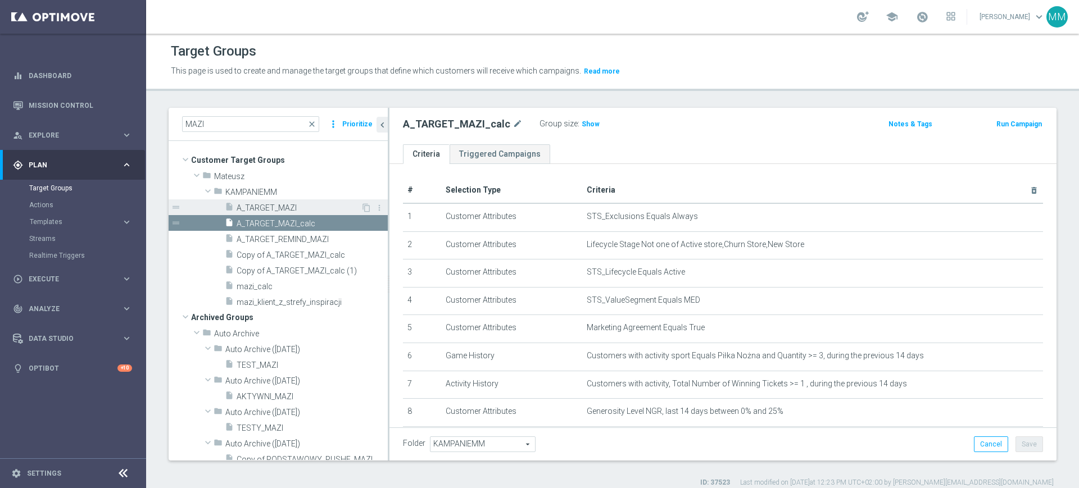
click at [297, 203] on span "A_TARGET_MAZI" at bounding box center [299, 208] width 124 height 10
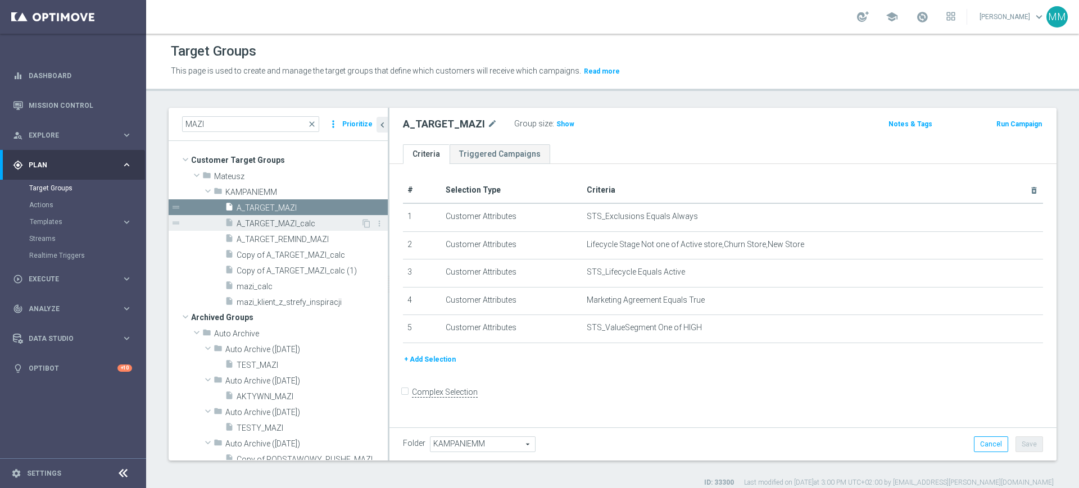
click at [301, 224] on span "A_TARGET_MAZI_calc" at bounding box center [299, 224] width 124 height 10
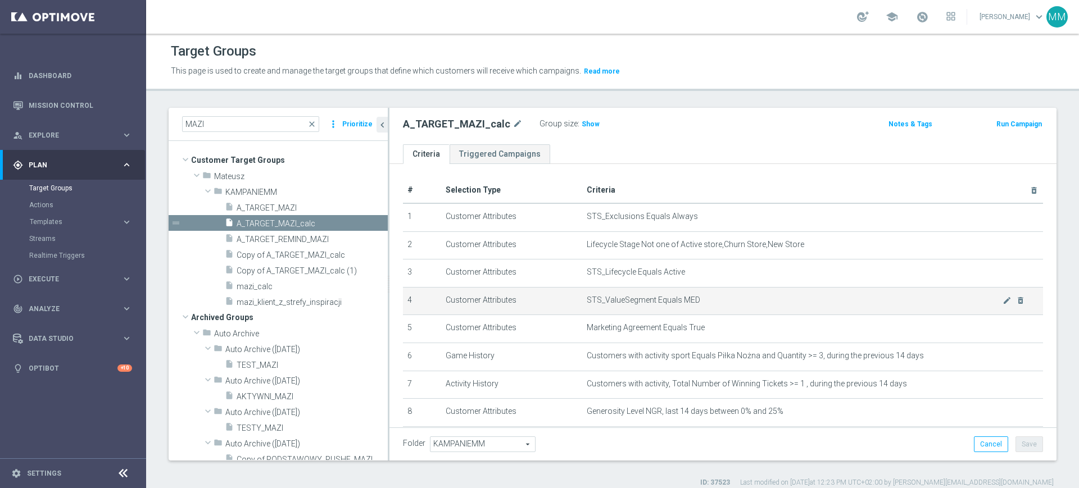
scroll to position [95, 0]
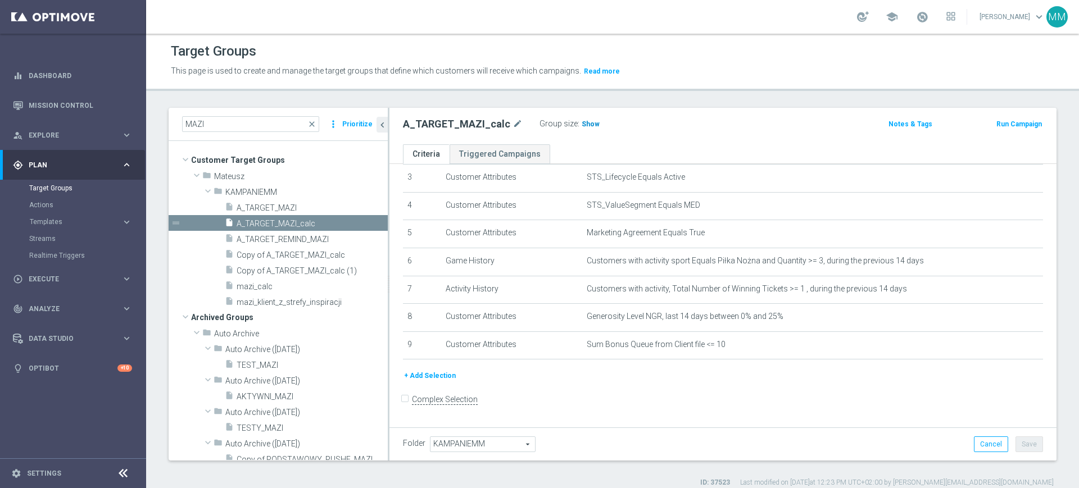
click at [583, 126] on span "Show" at bounding box center [590, 124] width 18 height 8
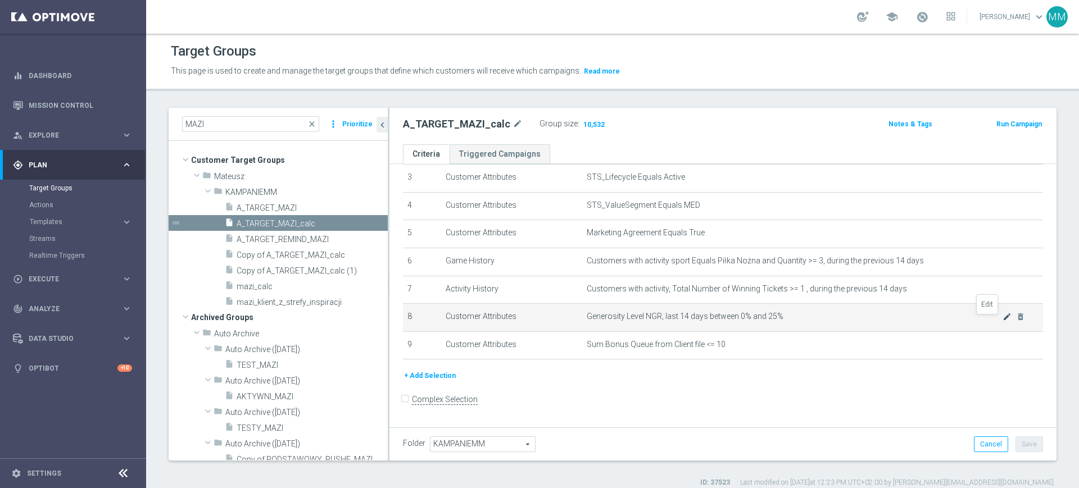
click at [1002, 320] on icon "mode_edit" at bounding box center [1006, 316] width 9 height 9
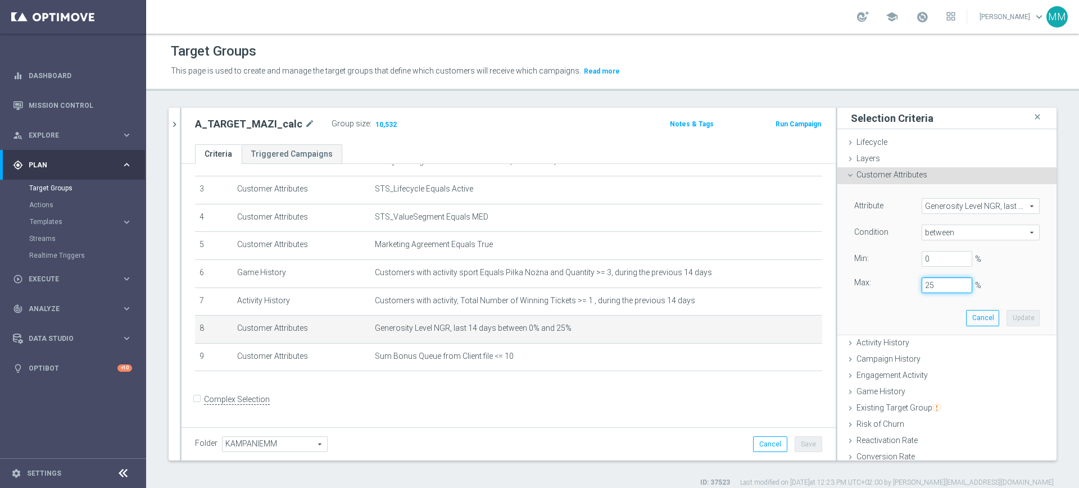
drag, startPoint x: 919, startPoint y: 284, endPoint x: 891, endPoint y: 286, distance: 27.6
click at [892, 284] on div "Max: 25 %" at bounding box center [947, 286] width 202 height 16
click at [1006, 316] on button "Update" at bounding box center [1022, 318] width 33 height 16
type input "0.15"
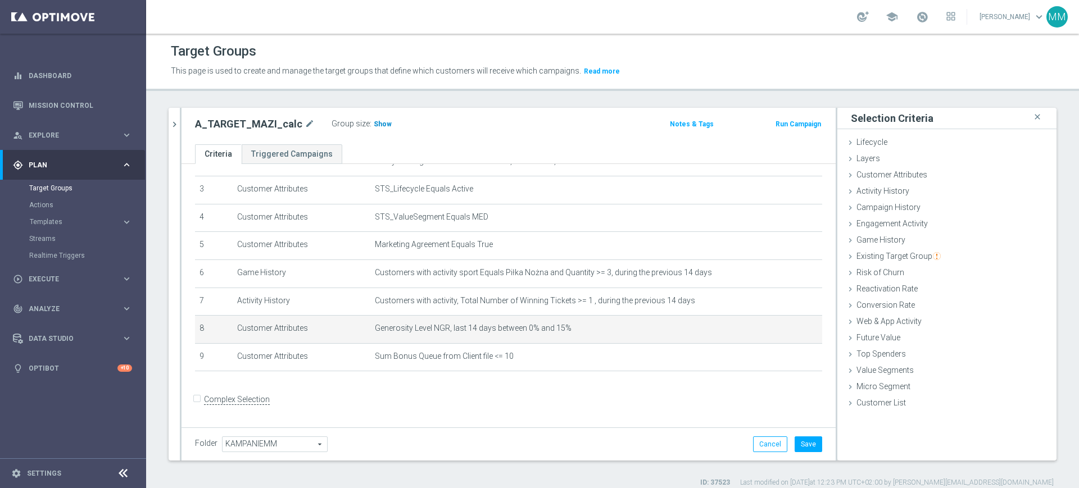
click at [374, 121] on span "Show" at bounding box center [383, 124] width 18 height 8
click at [782, 333] on icon "mode_edit" at bounding box center [786, 328] width 9 height 9
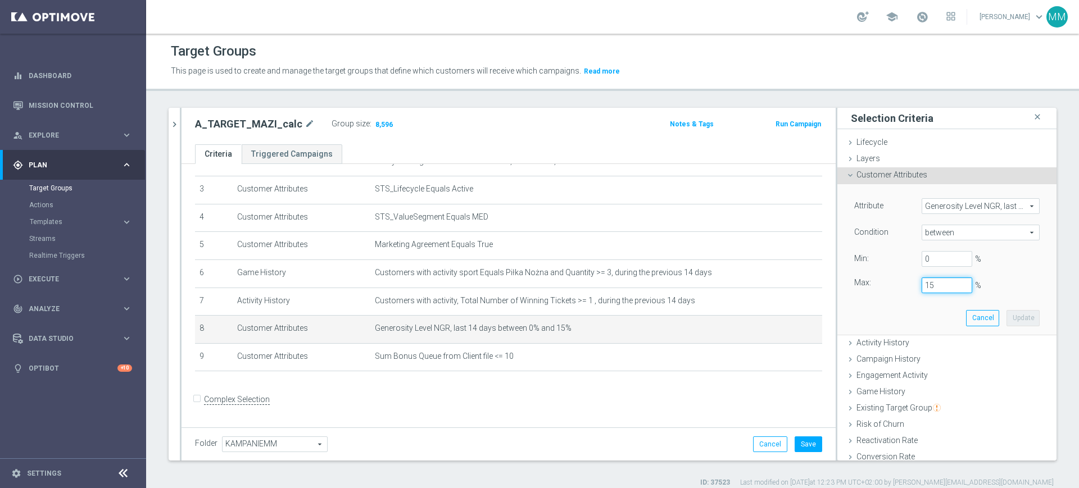
drag, startPoint x: 931, startPoint y: 284, endPoint x: 915, endPoint y: 284, distance: 16.9
click at [921, 284] on input "15" at bounding box center [946, 286] width 51 height 16
click at [930, 280] on input "10" at bounding box center [946, 286] width 51 height 16
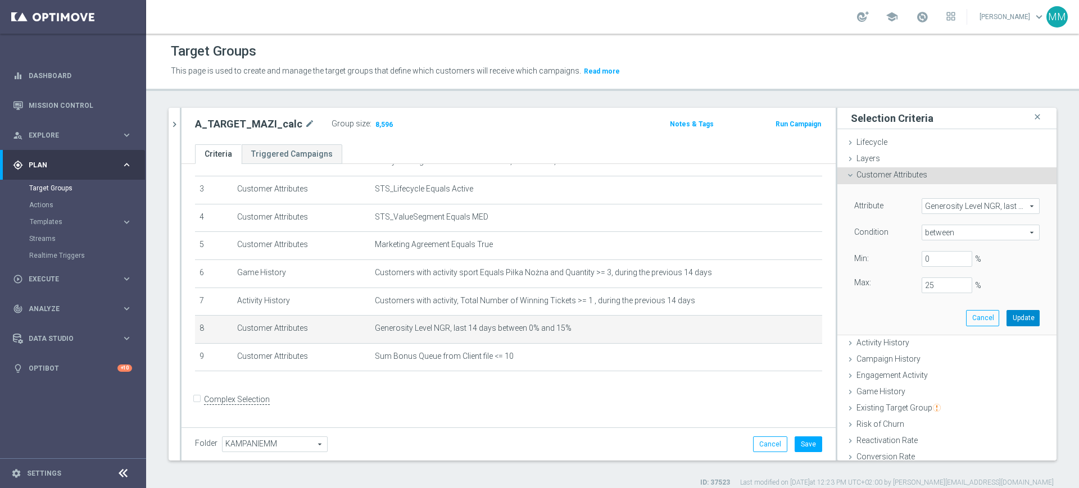
click at [1006, 316] on button "Update" at bounding box center [1022, 318] width 33 height 16
type input "0.25"
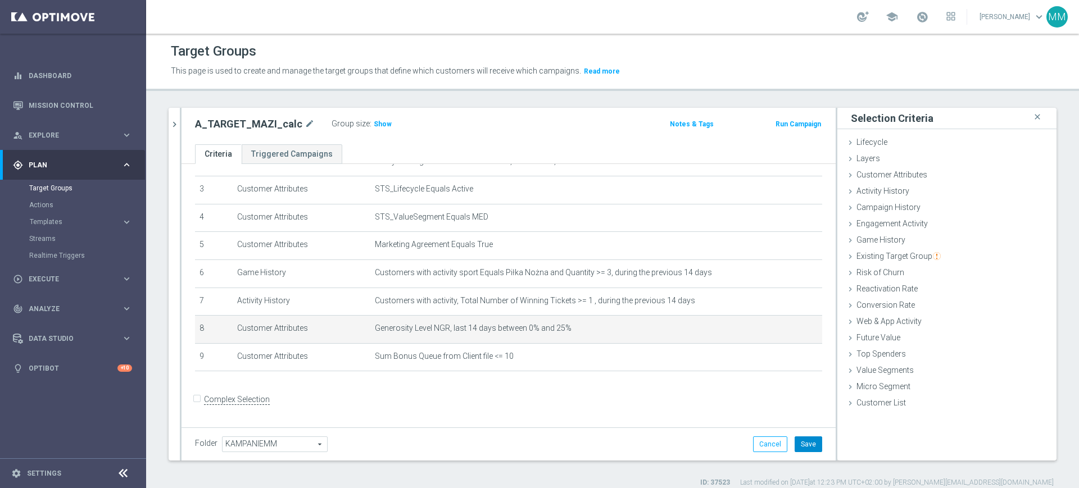
click at [794, 438] on button "Save" at bounding box center [808, 445] width 28 height 16
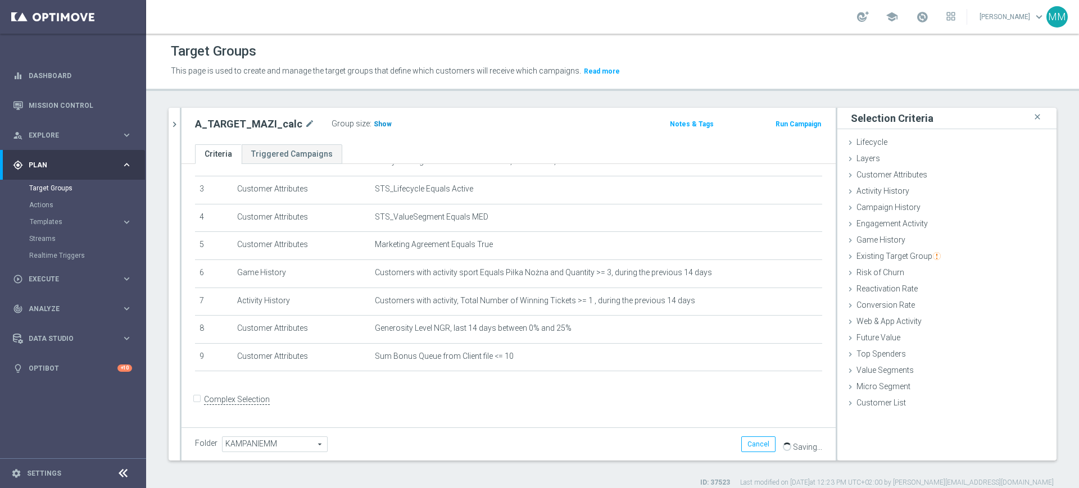
click at [380, 126] on span "Show" at bounding box center [383, 124] width 18 height 8
click at [378, 125] on span "10,532" at bounding box center [386, 125] width 24 height 11
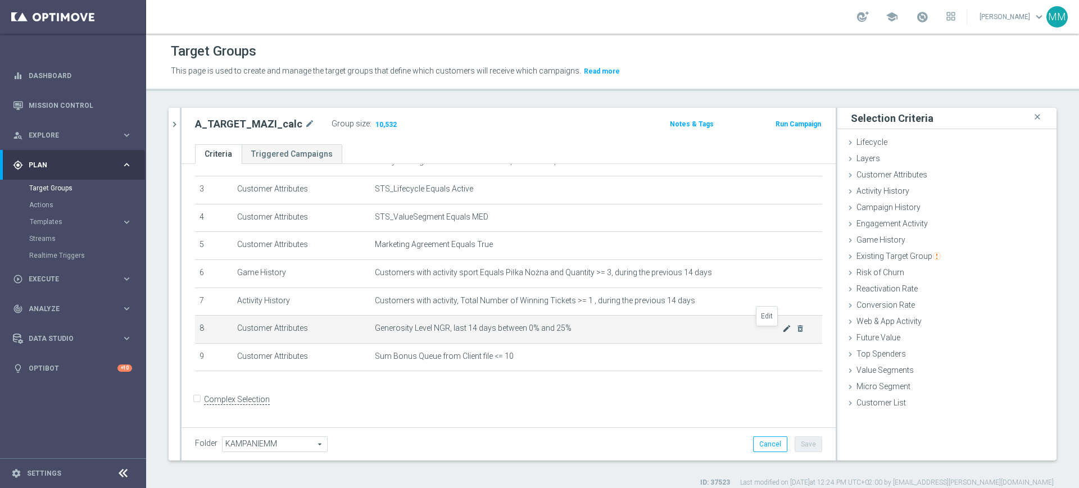
click at [782, 332] on icon "mode_edit" at bounding box center [786, 328] width 9 height 9
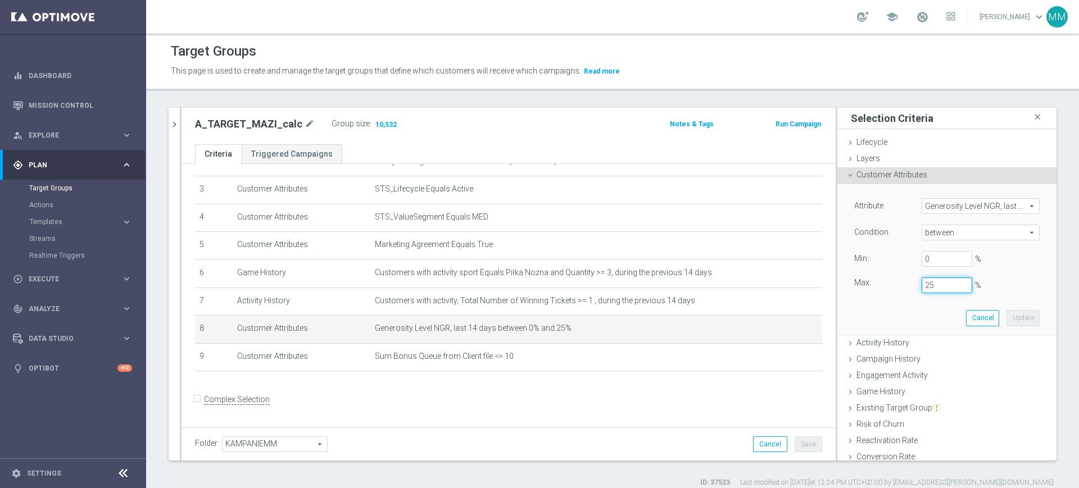
drag, startPoint x: 913, startPoint y: 288, endPoint x: 899, endPoint y: 288, distance: 13.5
click at [913, 288] on div "25 %" at bounding box center [946, 286] width 67 height 16
click at [1008, 317] on button "Update" at bounding box center [1022, 318] width 33 height 16
type input "0.1"
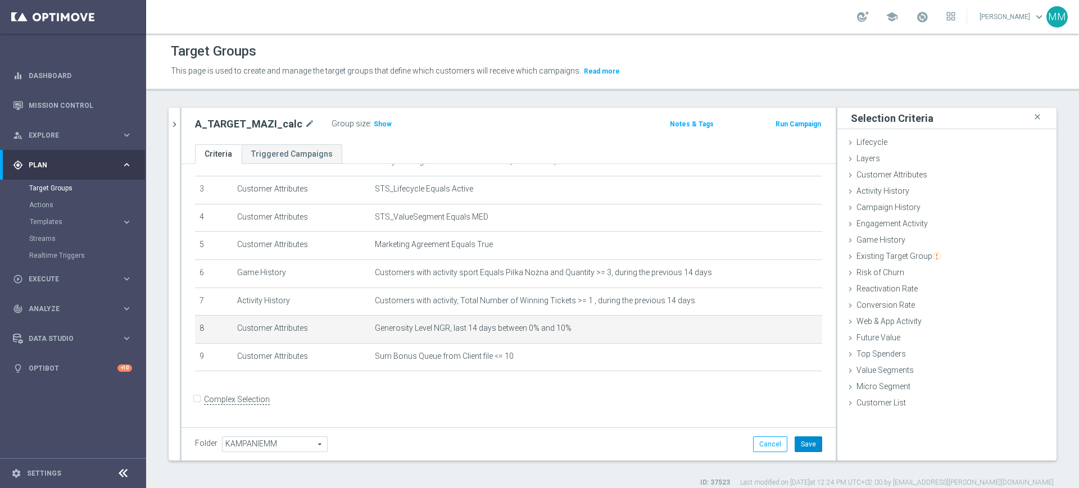
drag, startPoint x: 799, startPoint y: 445, endPoint x: 775, endPoint y: 421, distance: 33.8
click at [799, 445] on button "Save" at bounding box center [808, 445] width 28 height 16
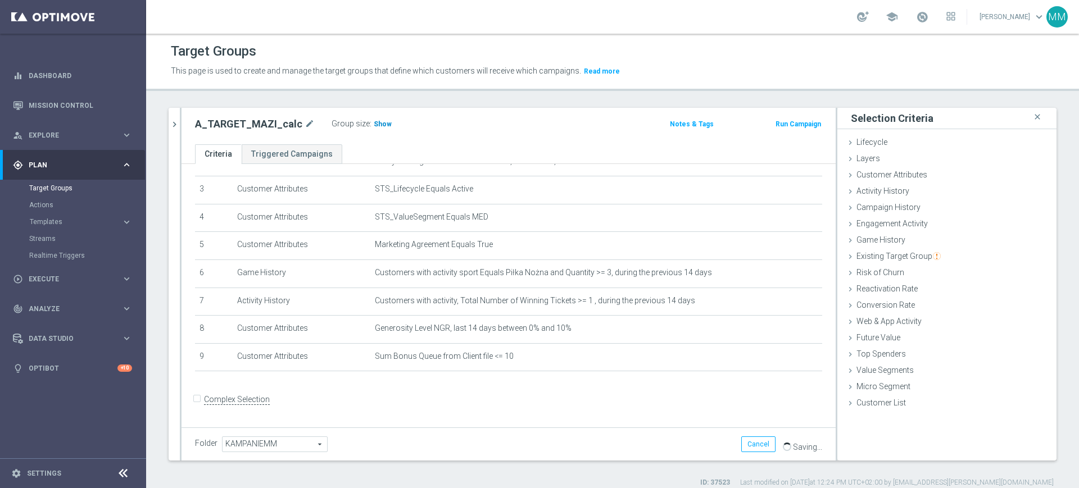
click at [374, 125] on span "Show" at bounding box center [383, 124] width 18 height 8
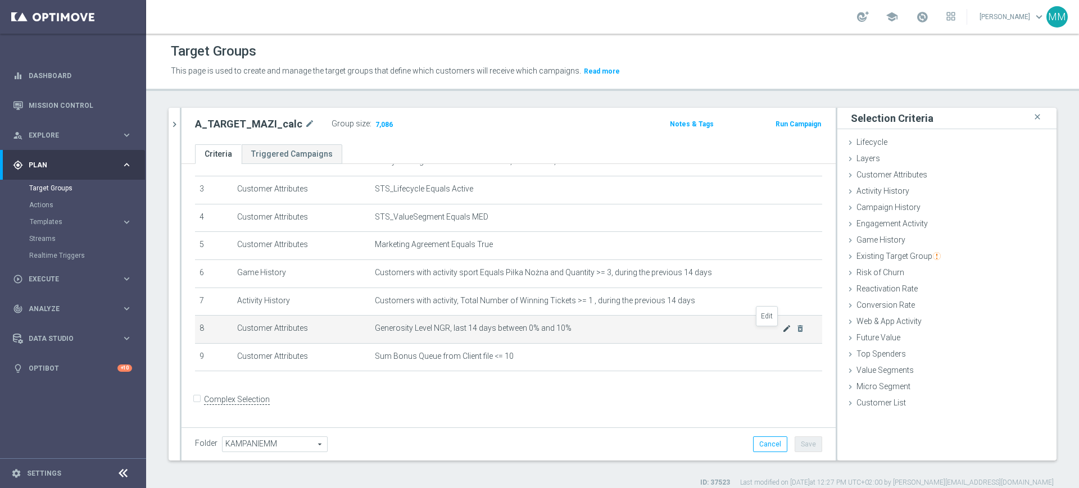
click at [782, 333] on icon "mode_edit" at bounding box center [786, 328] width 9 height 9
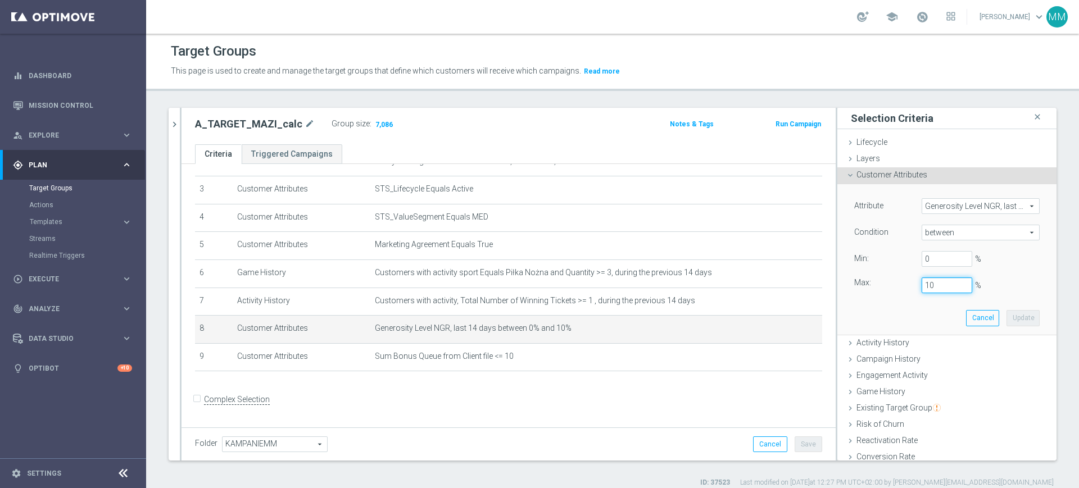
drag, startPoint x: 931, startPoint y: 279, endPoint x: 913, endPoint y: 279, distance: 18.0
click at [921, 279] on input "10" at bounding box center [946, 286] width 51 height 16
click at [1006, 315] on button "Update" at bounding box center [1022, 318] width 33 height 16
type input "0.15"
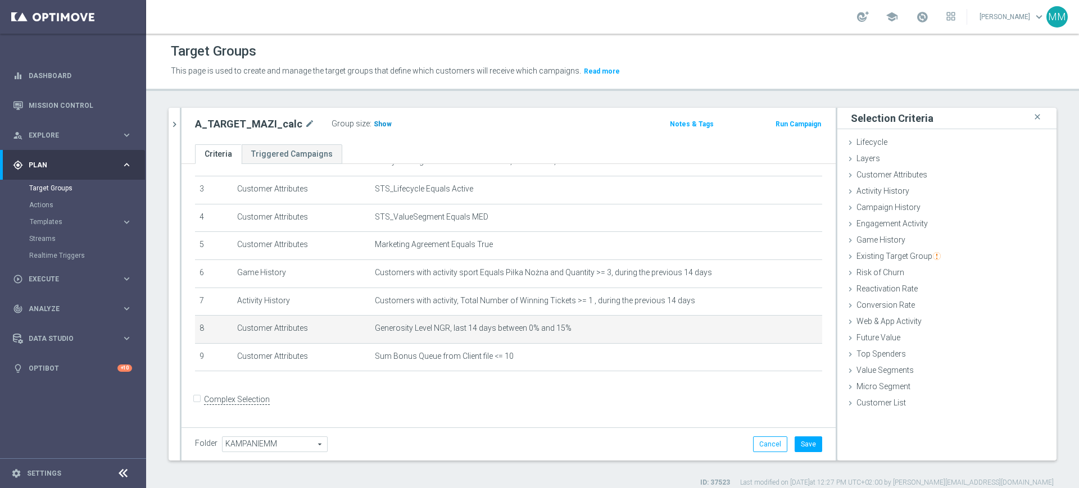
click at [372, 126] on h3 "Show" at bounding box center [382, 124] width 20 height 12
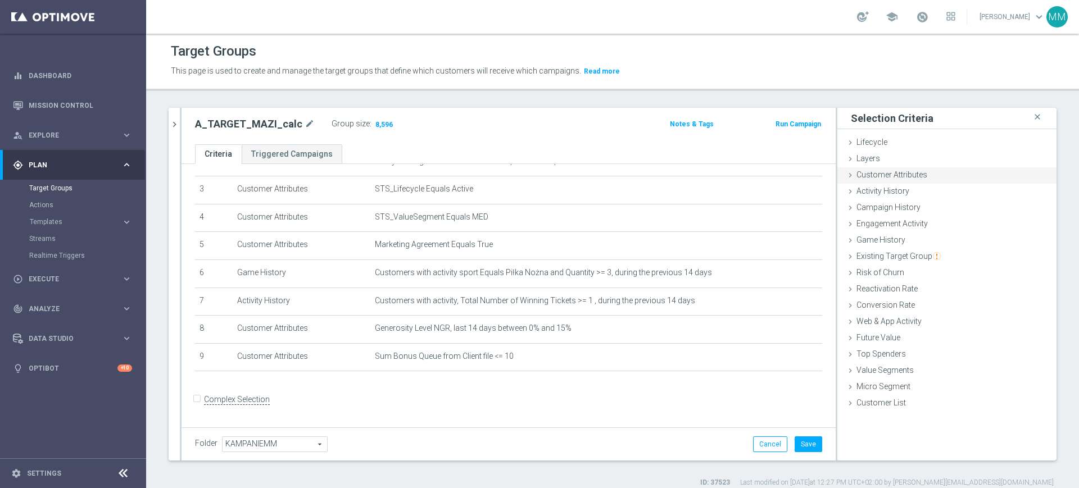
click at [889, 177] on span "Customer Attributes" at bounding box center [891, 174] width 71 height 9
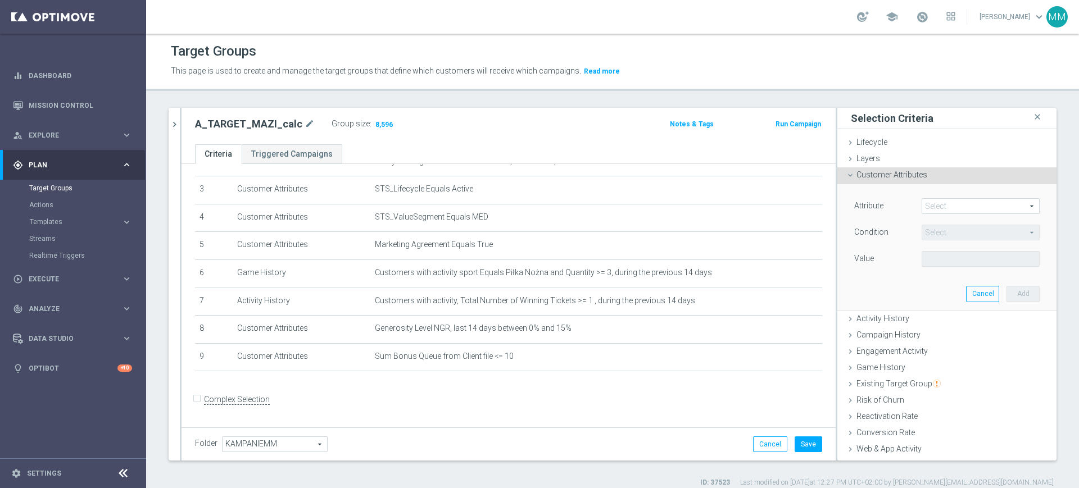
click at [937, 206] on span at bounding box center [980, 206] width 117 height 15
click at [0, 0] on input "search" at bounding box center [0, 0] width 0 height 0
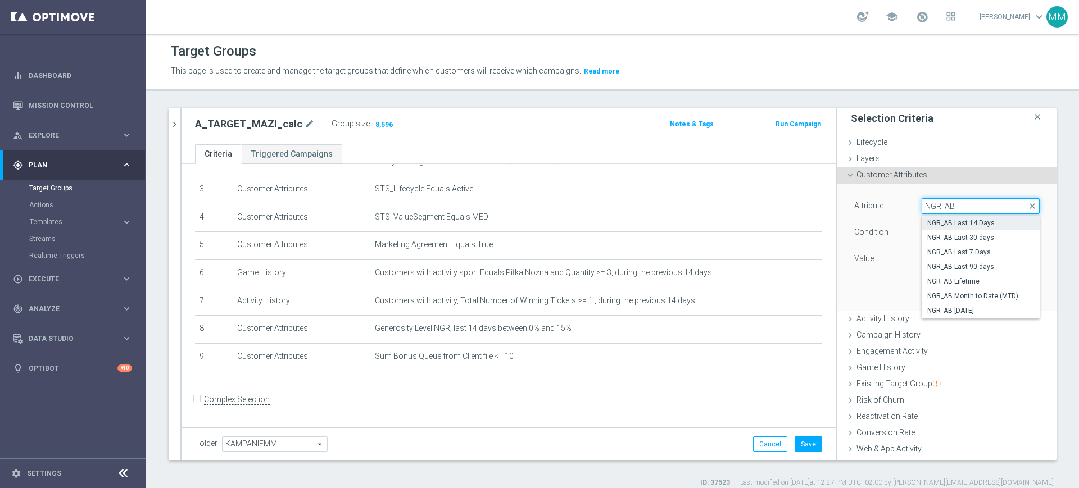
type input "NGR_AB"
click at [976, 221] on span "NGR_AB Last 14 Days" at bounding box center [980, 223] width 107 height 9
type input "NGR_AB Last 14 Days"
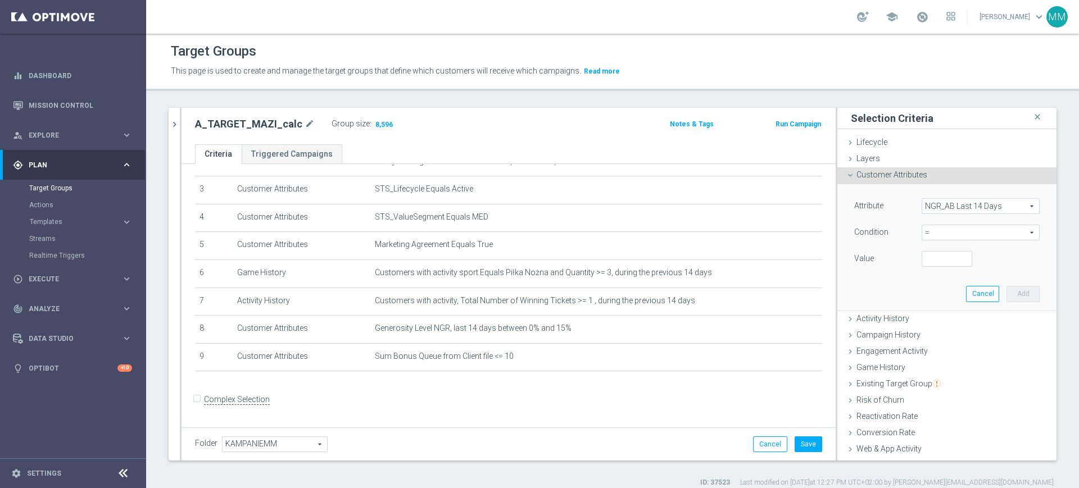
click at [961, 235] on span "=" at bounding box center [980, 232] width 117 height 15
click at [927, 308] on span ">" at bounding box center [980, 307] width 107 height 9
type input ">"
click at [930, 263] on input "number" at bounding box center [946, 259] width 51 height 16
type input "0"
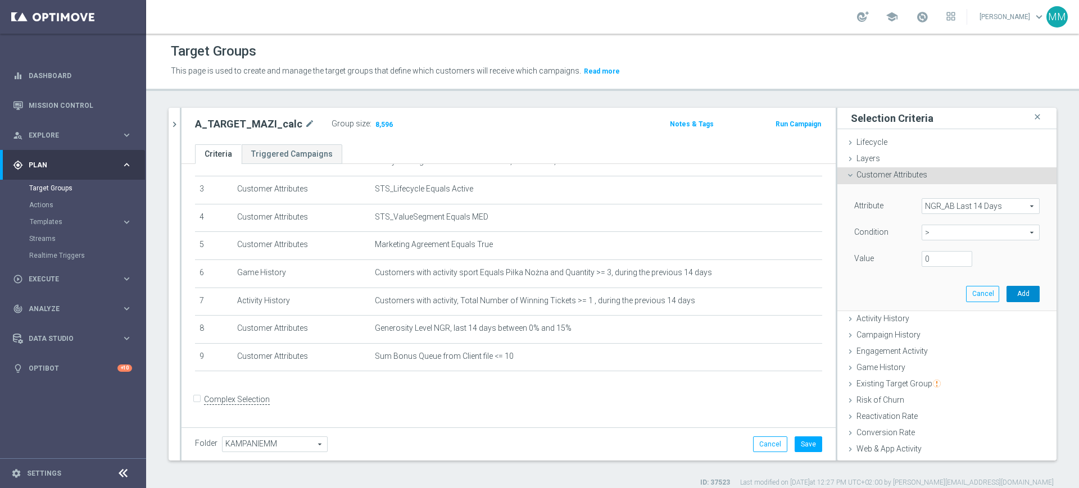
click at [1006, 295] on button "Add" at bounding box center [1022, 294] width 33 height 16
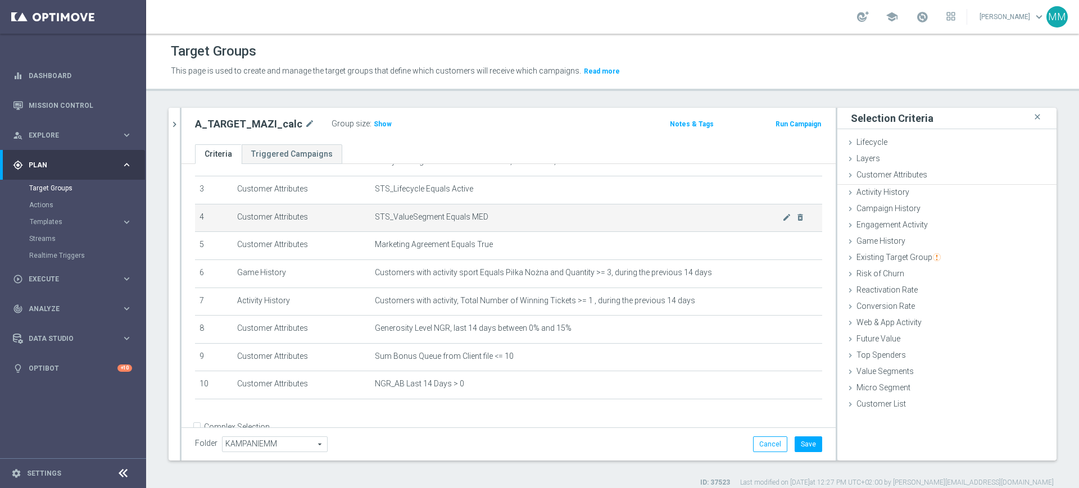
scroll to position [95, 0]
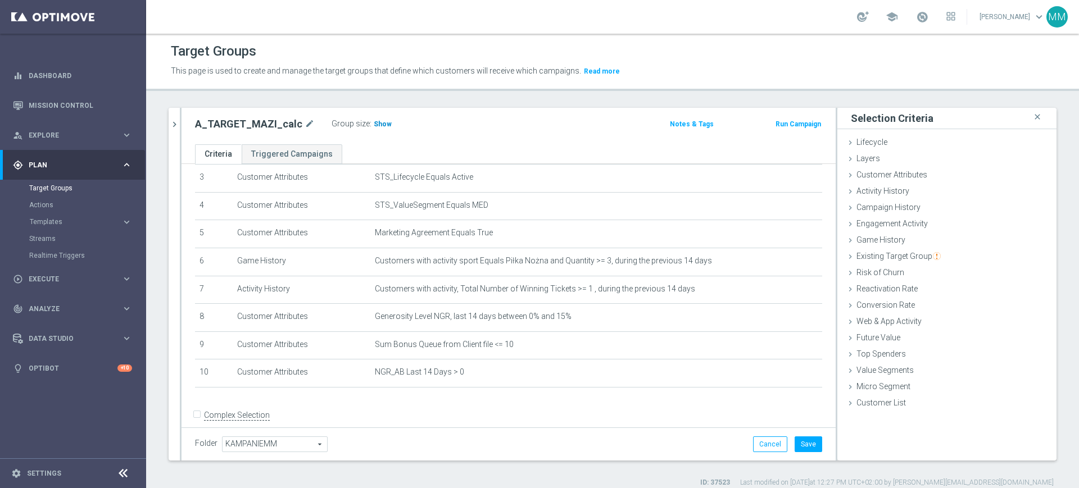
click at [379, 120] on span "Show" at bounding box center [383, 124] width 18 height 8
click at [807, 447] on button "Save" at bounding box center [808, 445] width 28 height 16
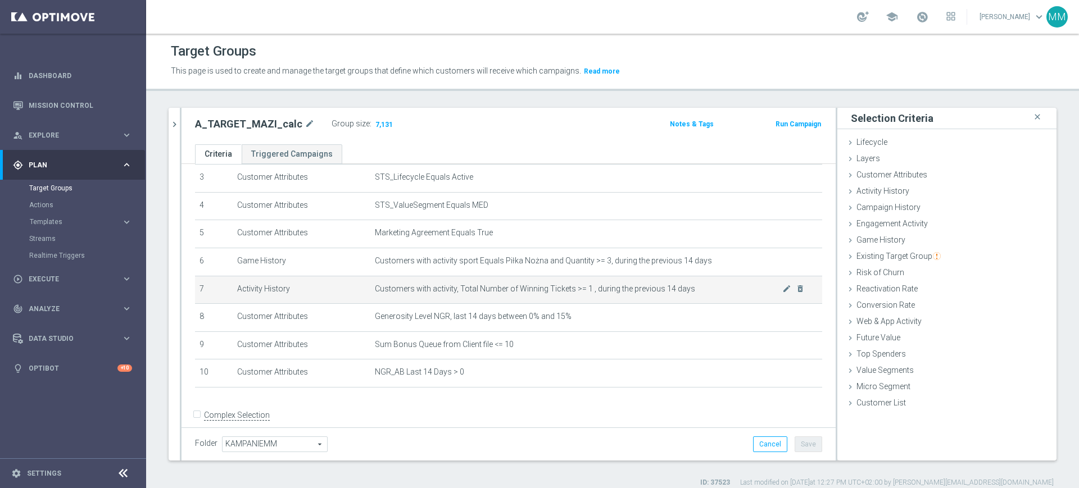
click at [570, 283] on td "Customers with activity, Total Number of Winning Tickets >= 1 , during the prev…" at bounding box center [596, 290] width 452 height 28
click at [568, 289] on span "Customers with activity, Total Number of Winning Tickets >= 1 , during the prev…" at bounding box center [578, 289] width 407 height 10
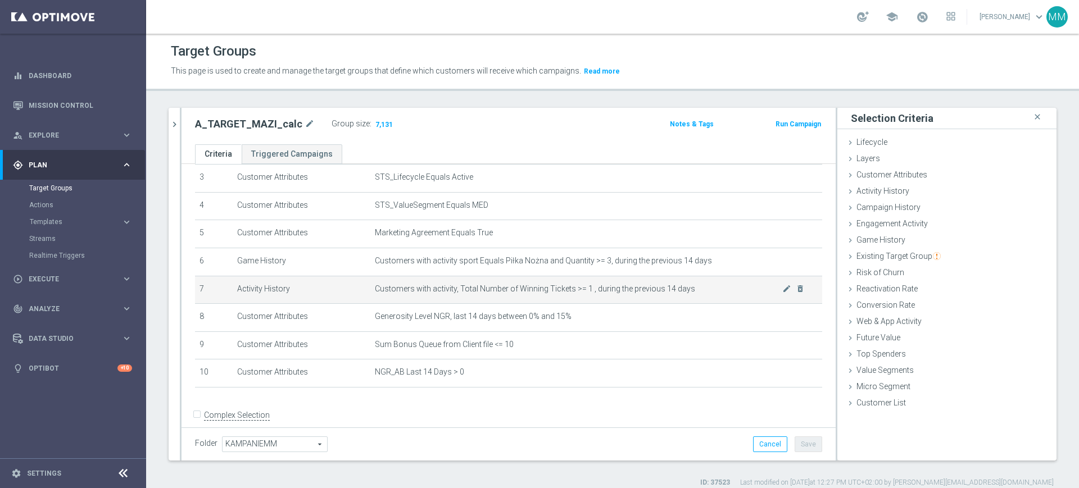
click at [516, 281] on td "Customers with activity, Total Number of Winning Tickets >= 1 , during the prev…" at bounding box center [596, 290] width 452 height 28
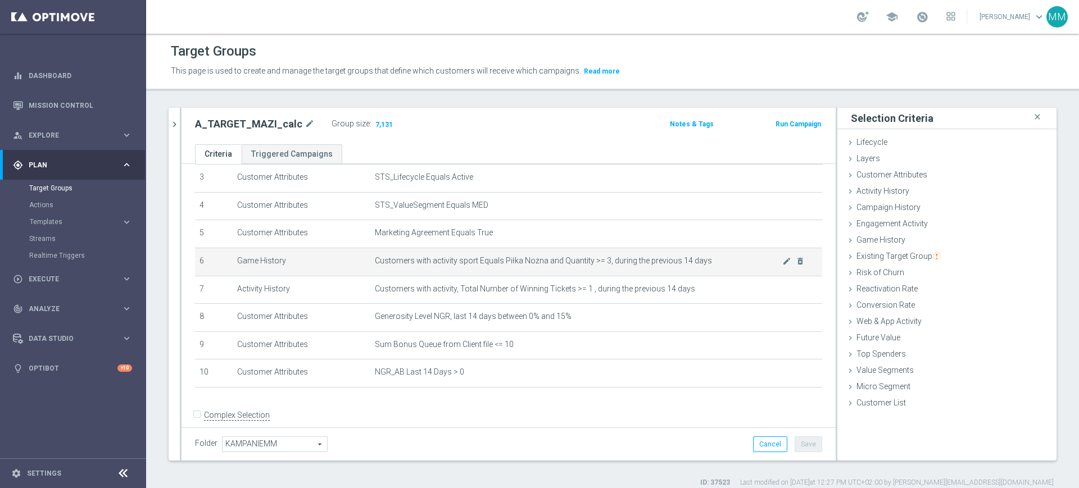
click at [510, 270] on td "Customers with activity sport Equals Piłka Nożna and Quantity >= 3, during the …" at bounding box center [596, 262] width 452 height 28
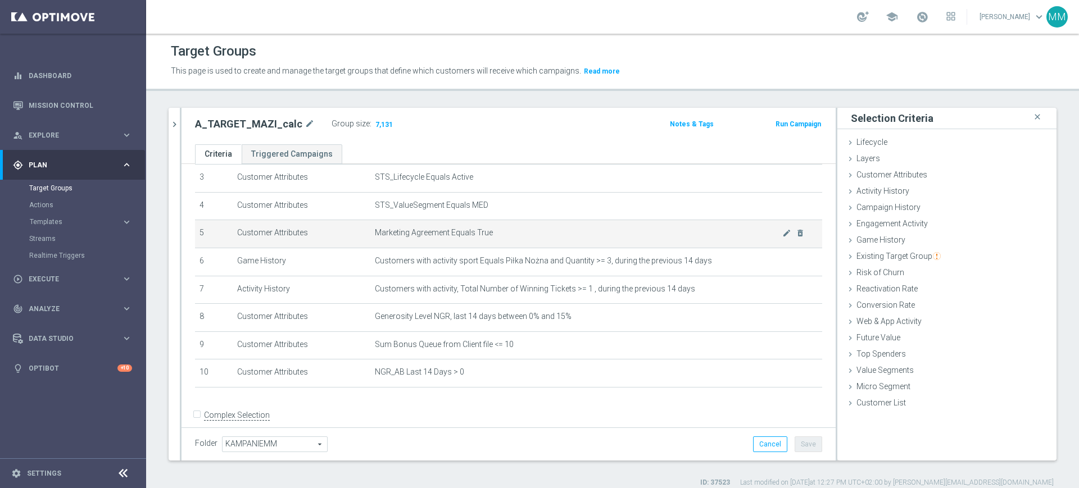
click at [466, 237] on span "Marketing Agreement Equals True" at bounding box center [578, 233] width 407 height 10
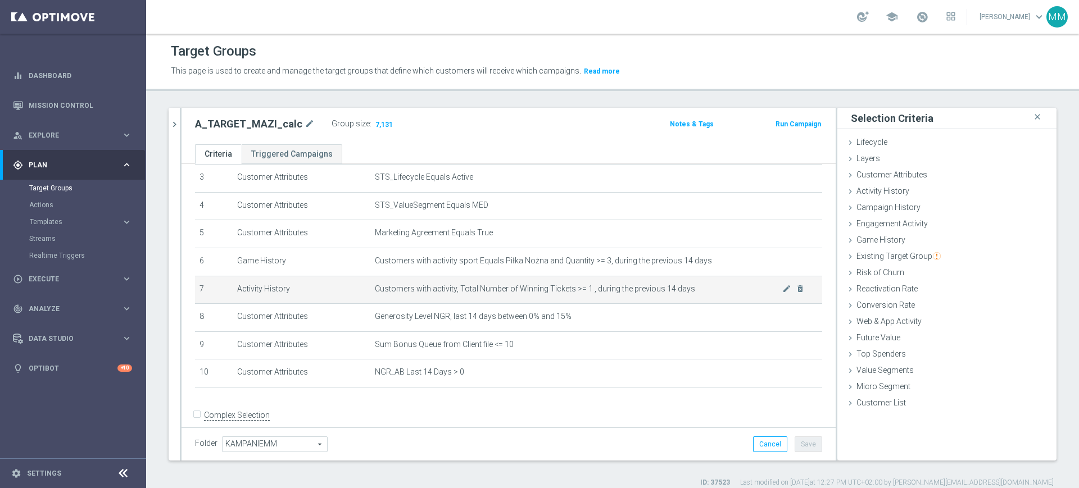
click at [556, 294] on span "Customers with activity, Total Number of Winning Tickets >= 1 , during the prev…" at bounding box center [578, 289] width 407 height 10
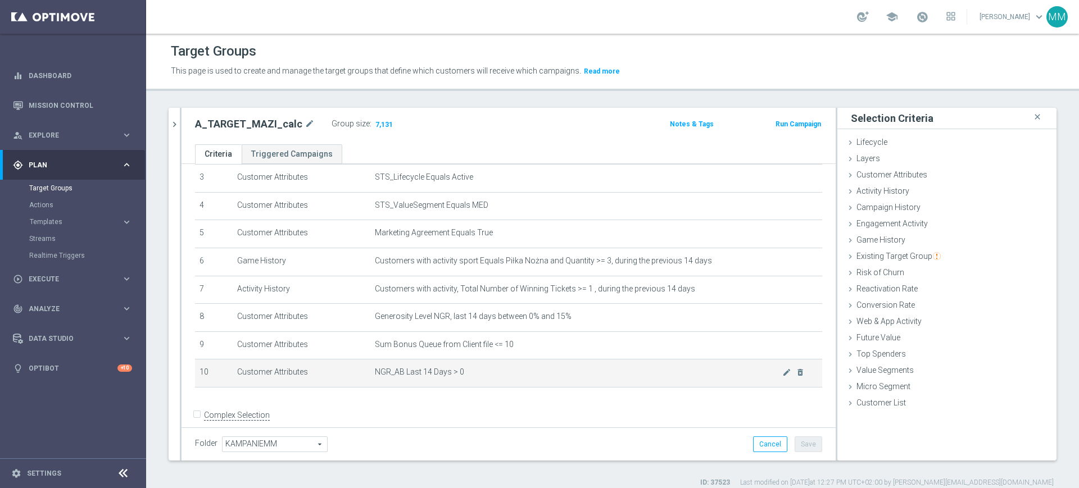
click at [420, 371] on td "NGR_AB Last 14 Days > 0 mode_edit delete_forever" at bounding box center [596, 374] width 452 height 28
click at [420, 373] on span "NGR_AB Last 14 Days > 0" at bounding box center [578, 372] width 407 height 10
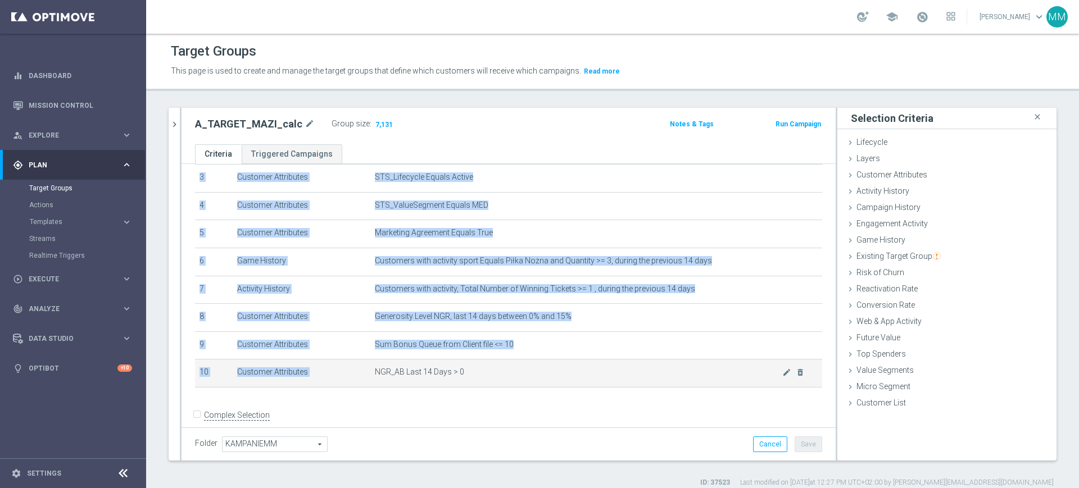
click at [420, 373] on span "NGR_AB Last 14 Days > 0" at bounding box center [578, 372] width 407 height 10
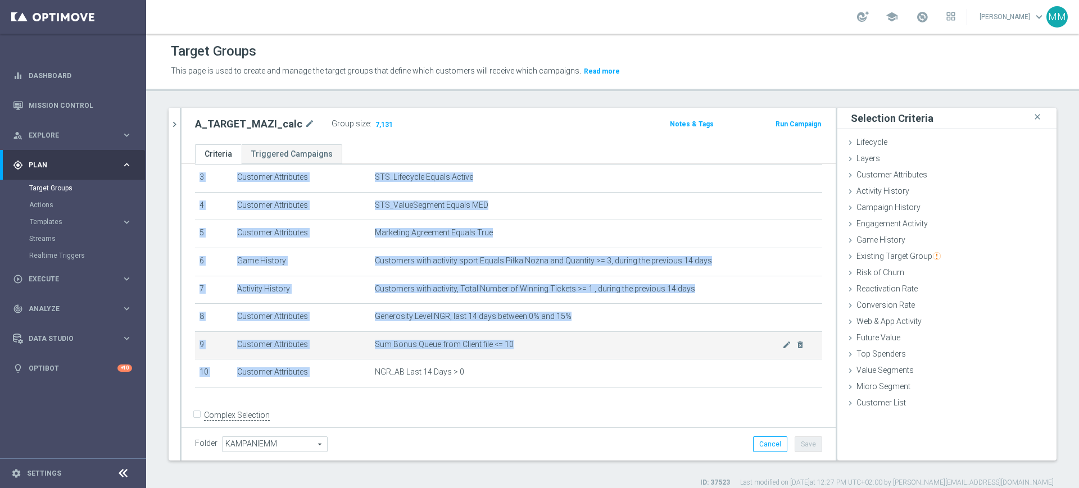
copy table "# Selection Type Criteria delete_forever 1 Customer Attributes STS_Exclusions E…"
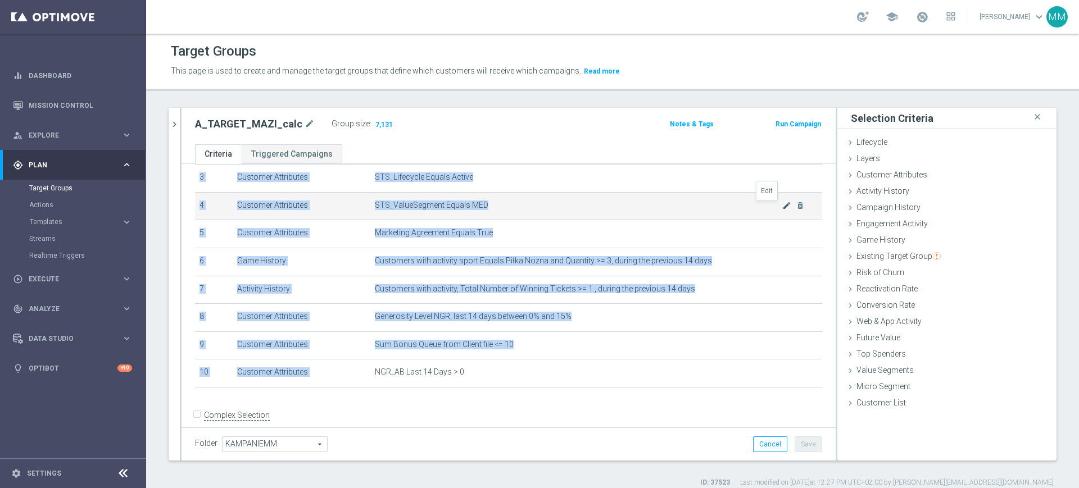
click at [782, 206] on icon "mode_edit" at bounding box center [786, 205] width 9 height 9
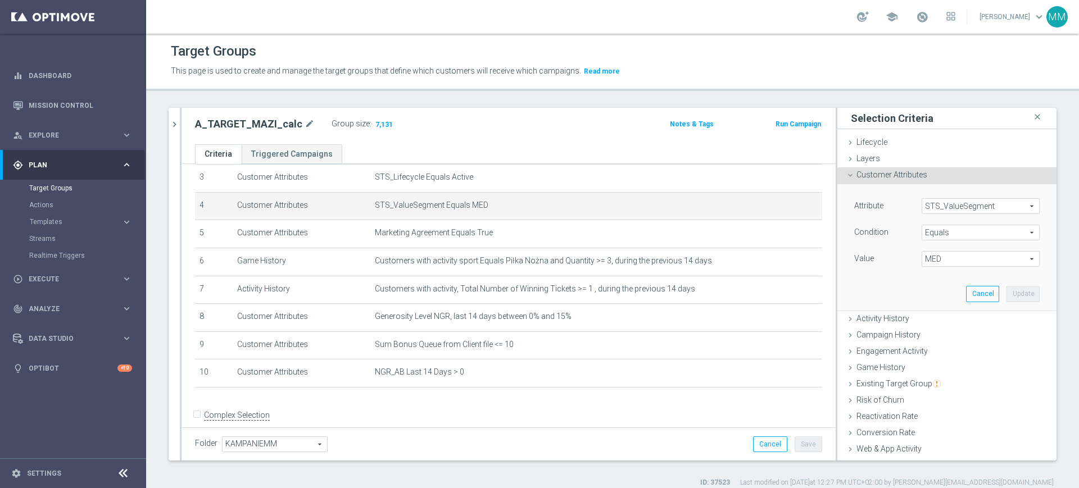
click at [958, 253] on span "MED" at bounding box center [980, 259] width 117 height 15
click at [945, 273] on span "HIGH" at bounding box center [980, 275] width 107 height 9
type input "HIGH"
click at [1006, 288] on button "Update" at bounding box center [1022, 294] width 33 height 16
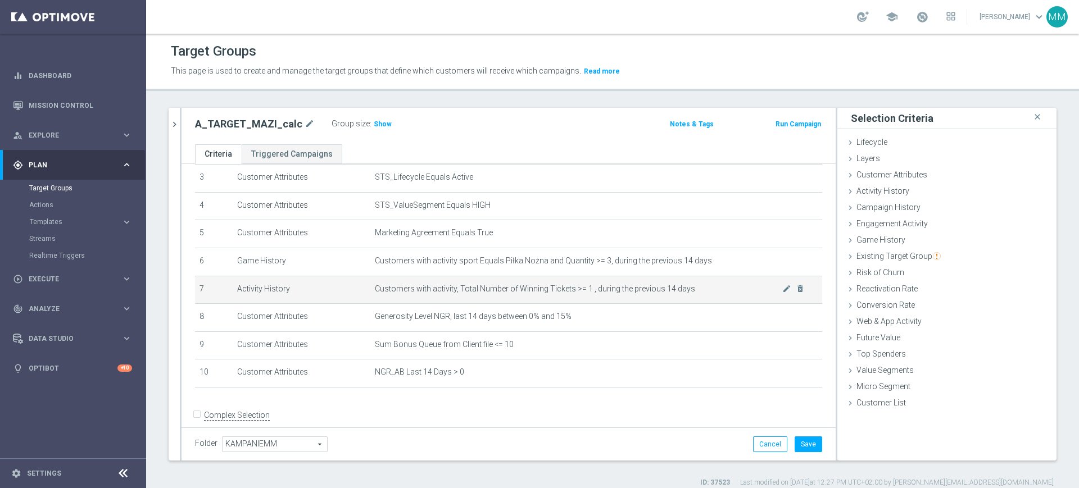
click at [502, 285] on td "Customers with activity, Total Number of Winning Tickets >= 1 , during the prev…" at bounding box center [596, 290] width 452 height 28
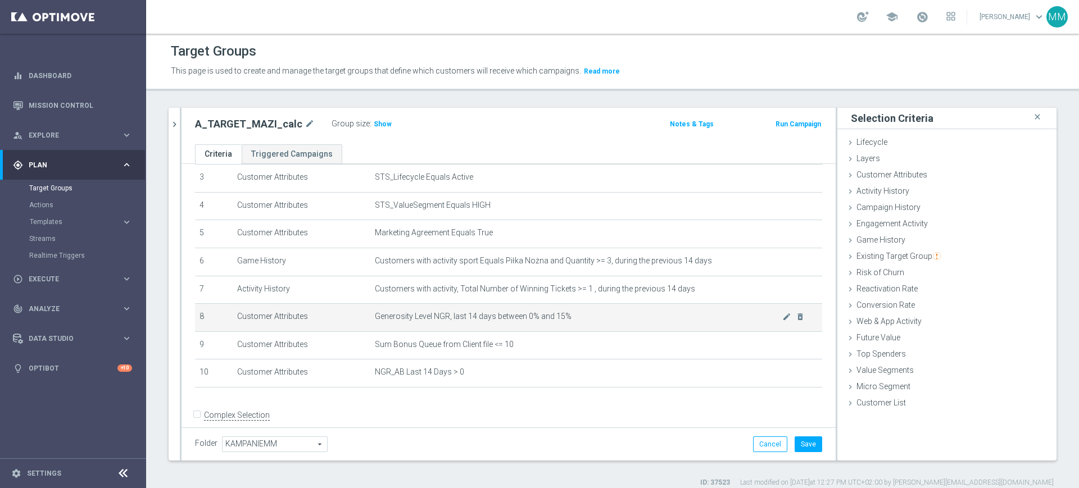
click at [487, 315] on span "Generosity Level NGR, last 14 days between 0% and 15%" at bounding box center [578, 317] width 407 height 10
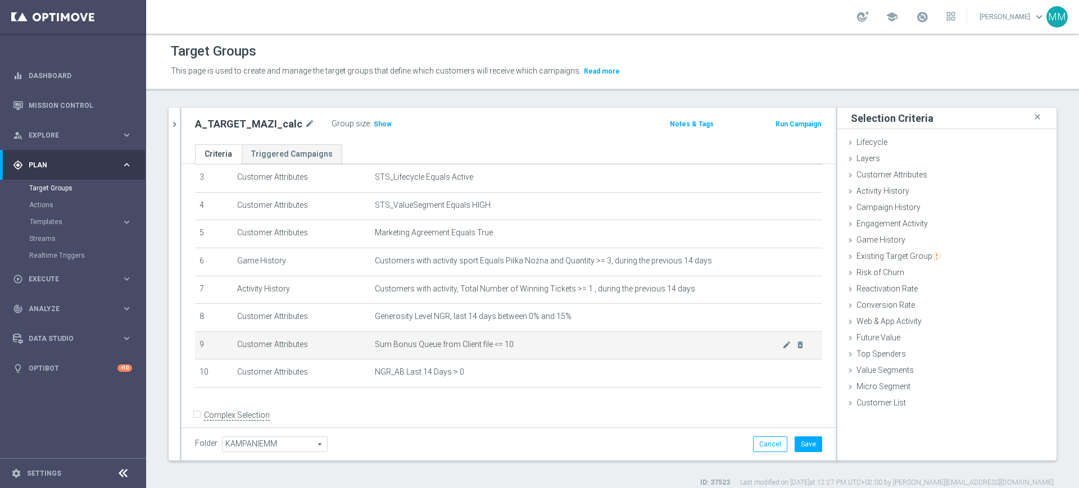
click at [512, 360] on td "Sum Bonus Queue from Client file <= 10 mode_edit delete_forever" at bounding box center [596, 345] width 452 height 28
click at [782, 349] on icon "mode_edit" at bounding box center [786, 344] width 9 height 9
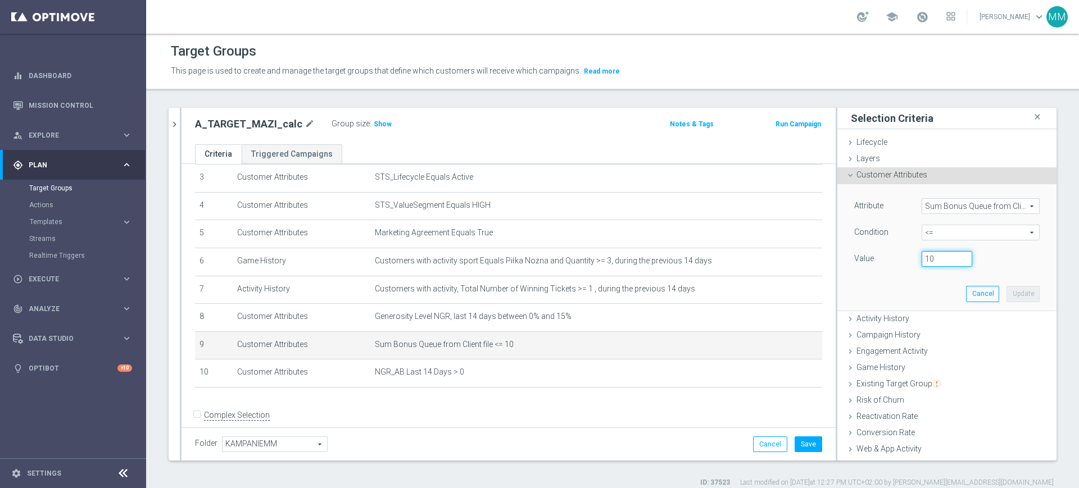
drag, startPoint x: 913, startPoint y: 256, endPoint x: 902, endPoint y: 256, distance: 11.2
click at [913, 256] on div "10" at bounding box center [946, 259] width 67 height 16
type input "20"
click at [1008, 292] on button "Update" at bounding box center [1022, 294] width 33 height 16
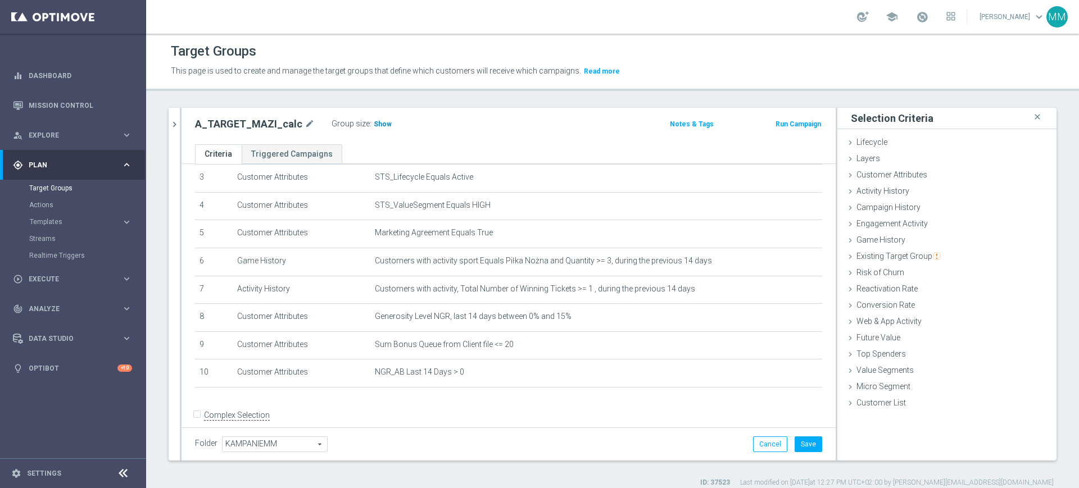
click at [372, 126] on h3 "Show" at bounding box center [382, 124] width 20 height 12
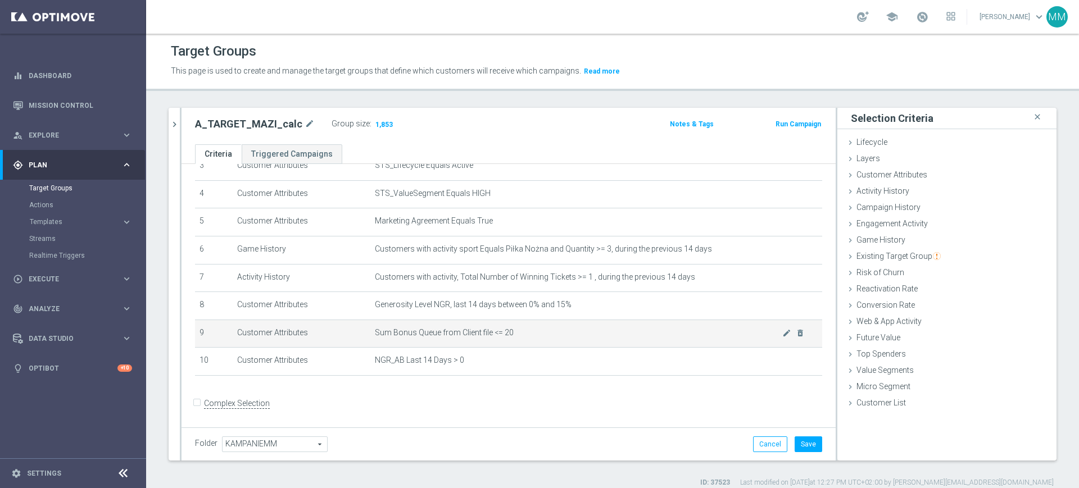
scroll to position [112, 0]
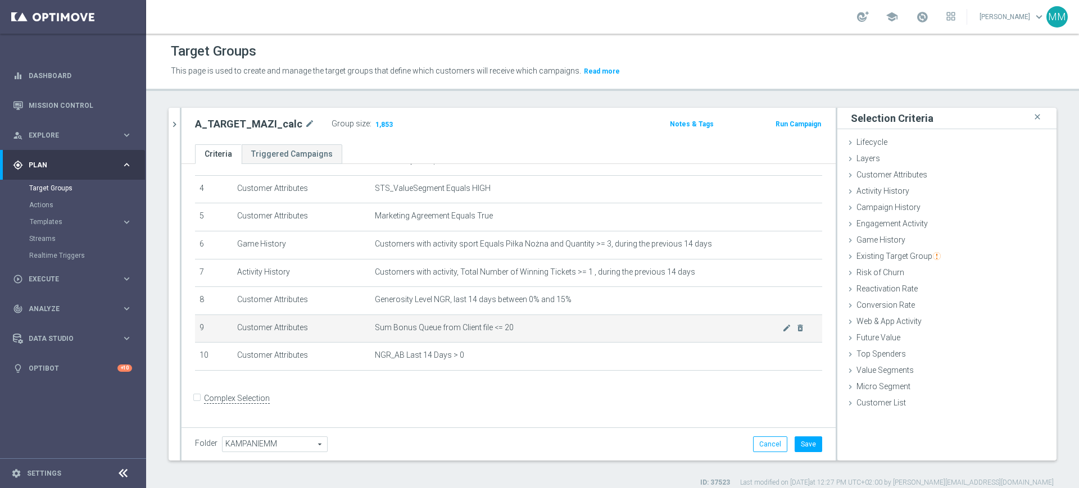
click at [575, 333] on span "Sum Bonus Queue from Client file <= 20" at bounding box center [578, 328] width 407 height 10
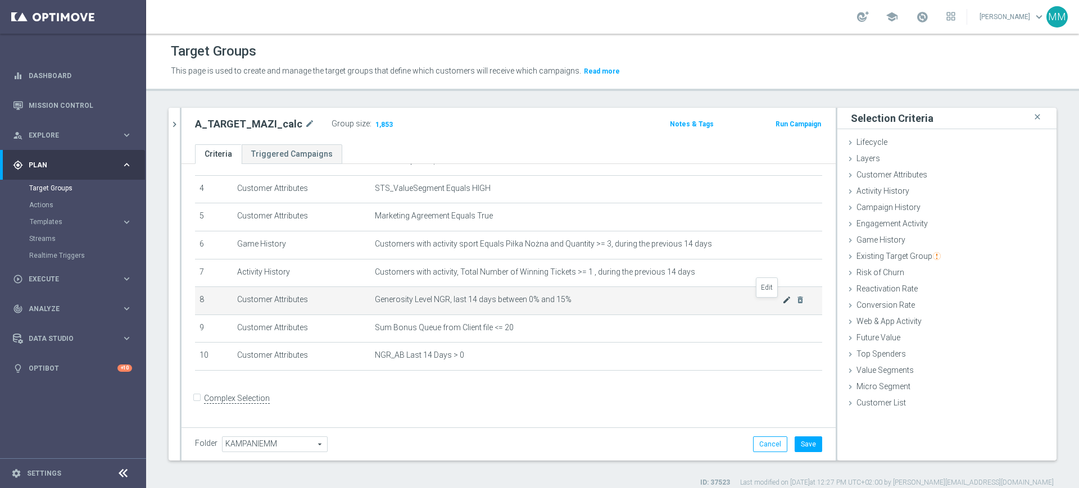
click at [782, 304] on icon "mode_edit" at bounding box center [786, 300] width 9 height 9
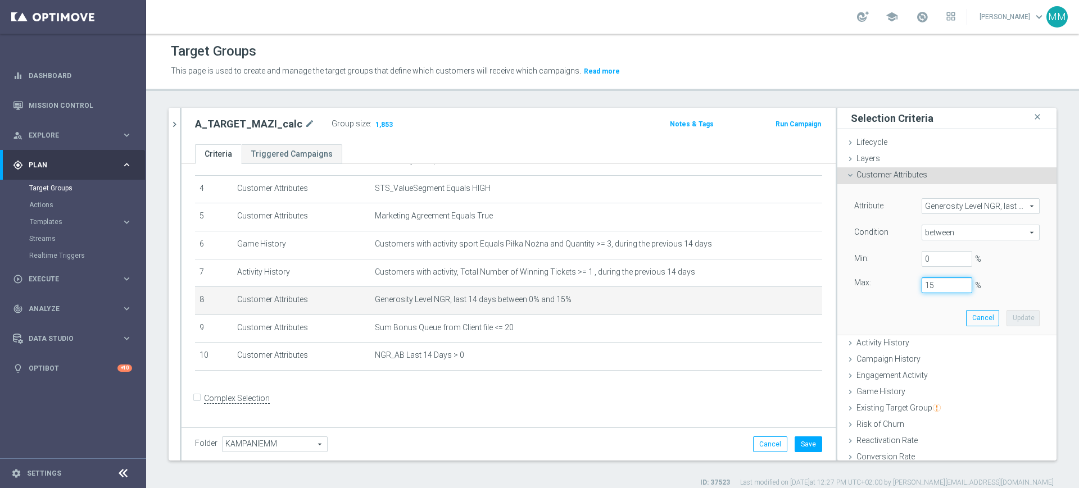
drag, startPoint x: 927, startPoint y: 293, endPoint x: 917, endPoint y: 288, distance: 11.3
click at [921, 288] on input "15" at bounding box center [946, 286] width 51 height 16
click at [1006, 310] on button "Update" at bounding box center [1022, 318] width 33 height 16
type input "0.1"
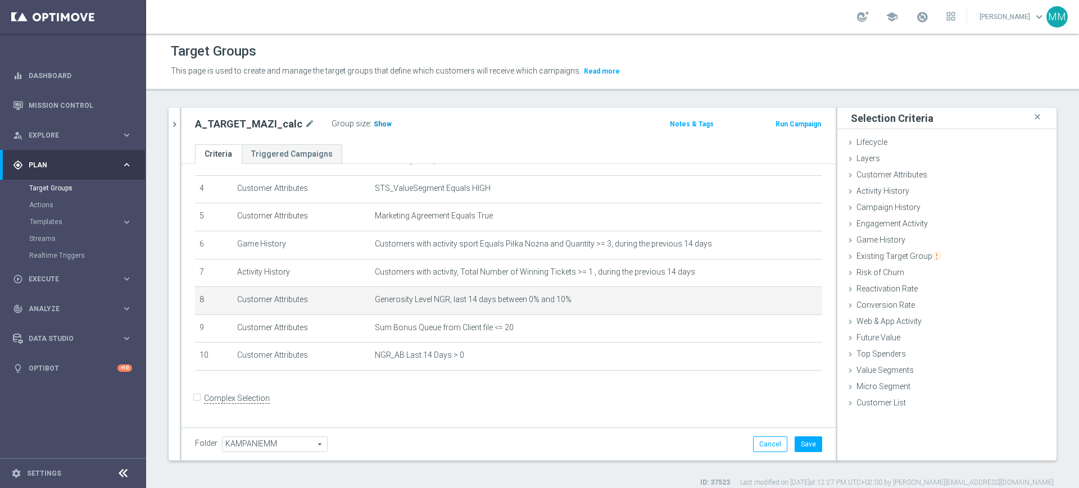
click at [383, 129] on h3 "Show" at bounding box center [382, 124] width 20 height 12
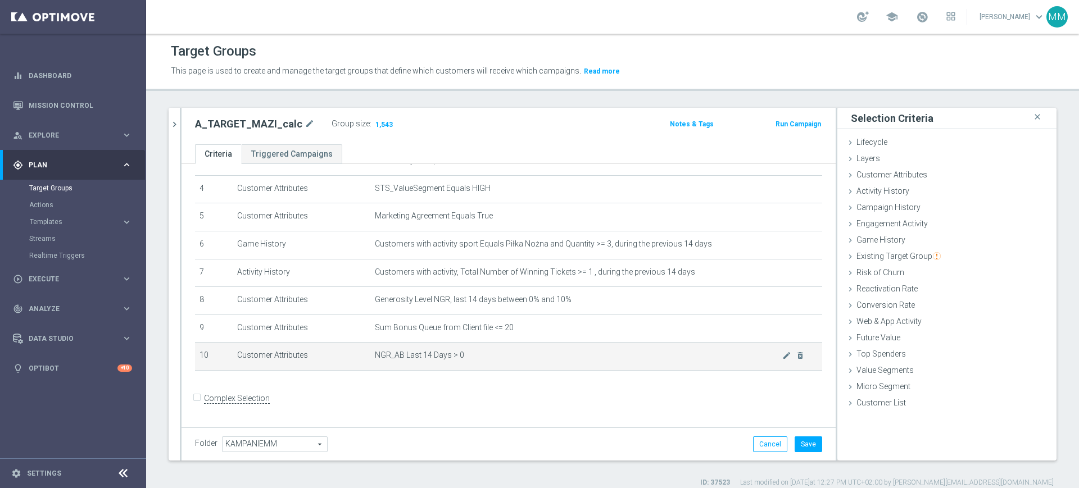
click at [386, 360] on span "NGR_AB Last 14 Days > 0" at bounding box center [578, 356] width 407 height 10
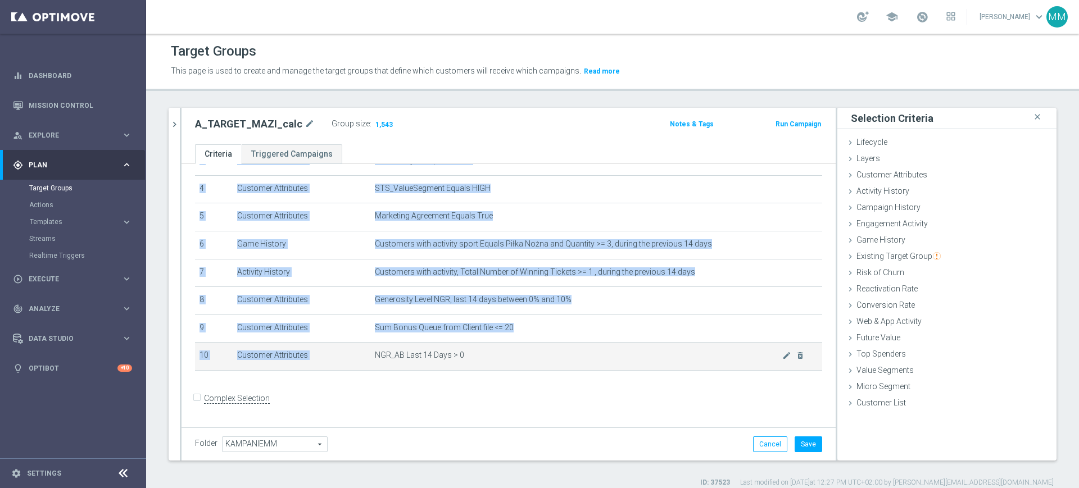
click at [386, 360] on span "NGR_AB Last 14 Days > 0" at bounding box center [578, 356] width 407 height 10
copy table "# Selection Type Criteria delete_forever 1 Customer Attributes STS_Exclusions E…"
click at [713, 360] on span "NGR_AB Last 14 Days > 0" at bounding box center [578, 356] width 407 height 10
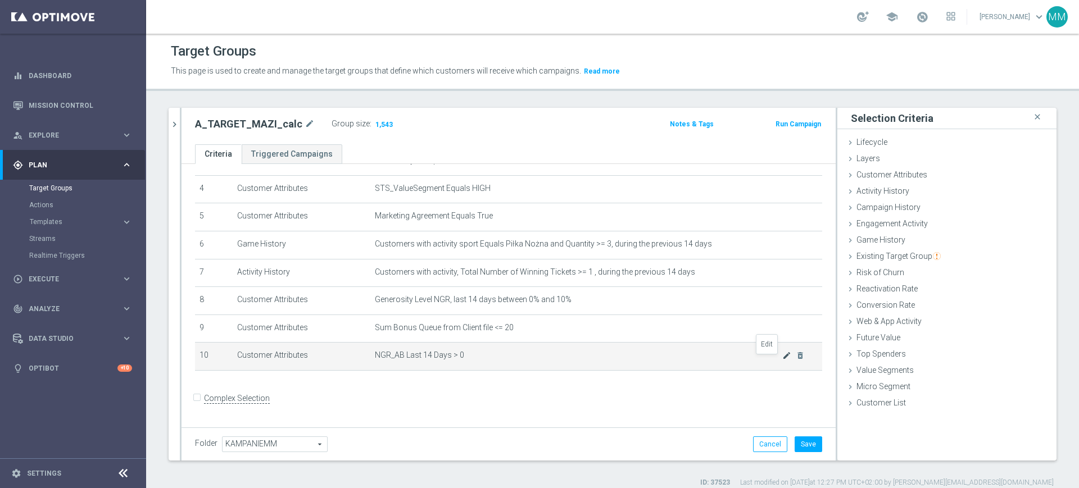
click at [782, 360] on icon "mode_edit" at bounding box center [786, 355] width 9 height 9
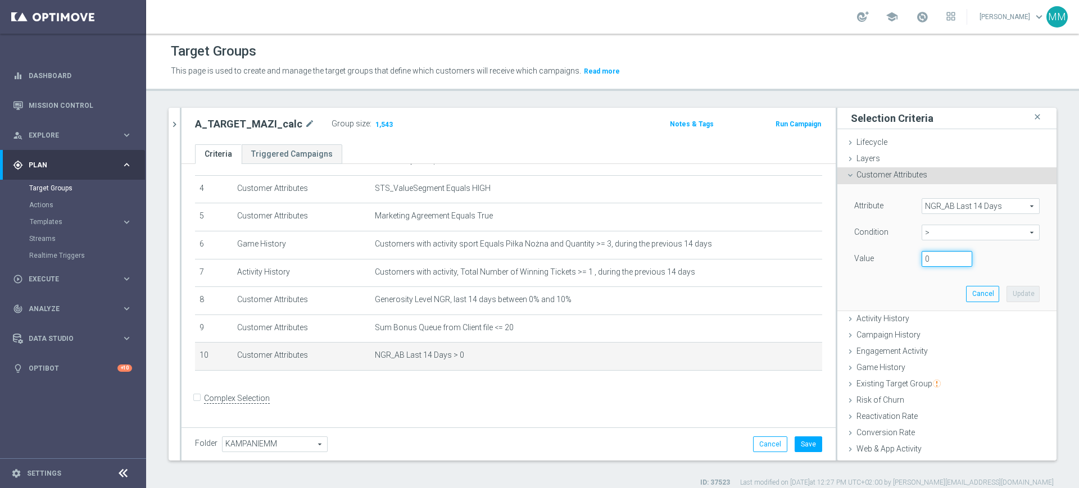
drag, startPoint x: 912, startPoint y: 257, endPoint x: 898, endPoint y: 256, distance: 14.6
click at [898, 256] on div "Value 0" at bounding box center [947, 260] width 202 height 18
drag, startPoint x: 919, startPoint y: 257, endPoint x: 902, endPoint y: 256, distance: 16.3
click at [913, 256] on div "0" at bounding box center [946, 259] width 67 height 16
type input "200"
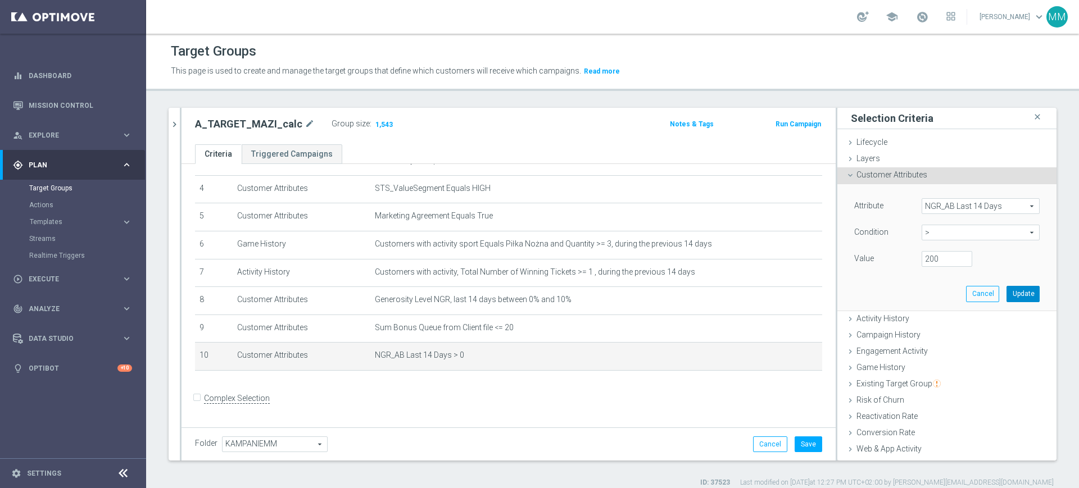
click at [1010, 293] on button "Update" at bounding box center [1022, 294] width 33 height 16
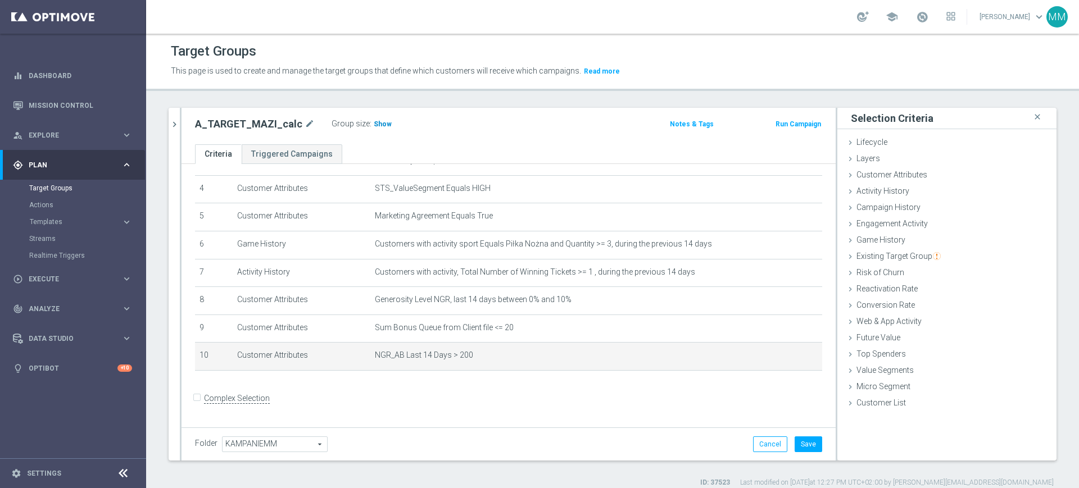
click at [374, 122] on span "Show" at bounding box center [383, 124] width 18 height 8
click at [782, 360] on icon "mode_edit" at bounding box center [786, 355] width 9 height 9
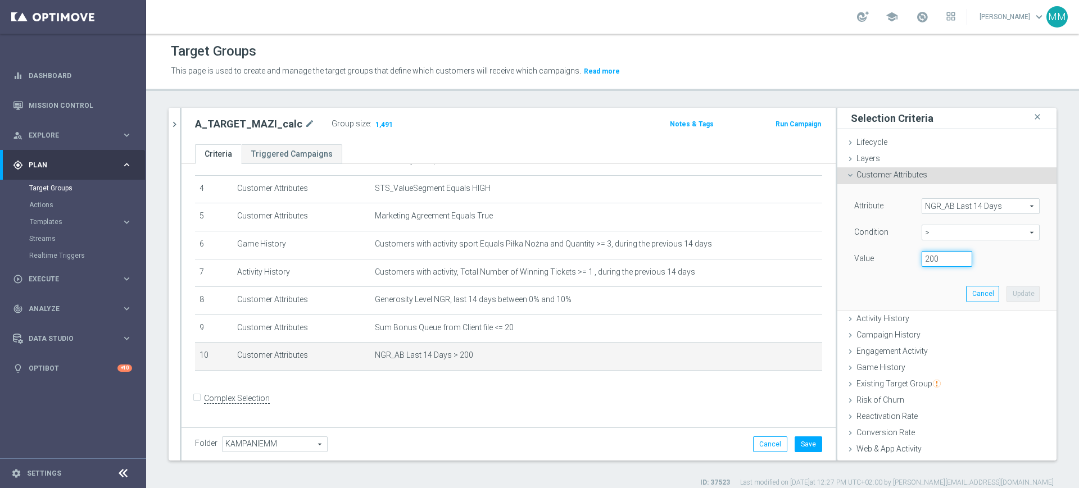
drag, startPoint x: 922, startPoint y: 255, endPoint x: 885, endPoint y: 256, distance: 37.7
click at [885, 256] on div "Value 200" at bounding box center [947, 260] width 202 height 18
type input "0"
click at [1006, 291] on button "Update" at bounding box center [1022, 294] width 33 height 16
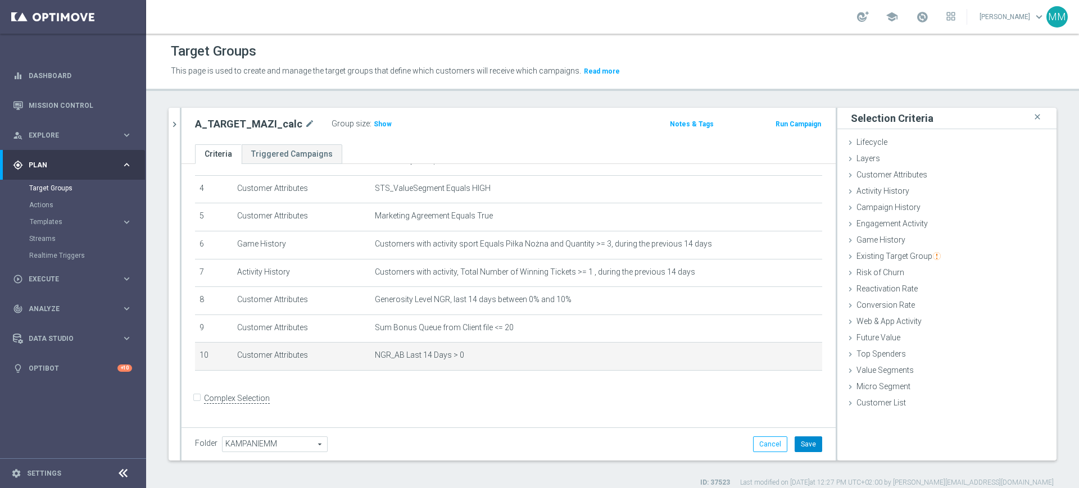
drag, startPoint x: 801, startPoint y: 439, endPoint x: 784, endPoint y: 421, distance: 24.6
click at [802, 439] on button "Save" at bounding box center [808, 445] width 28 height 16
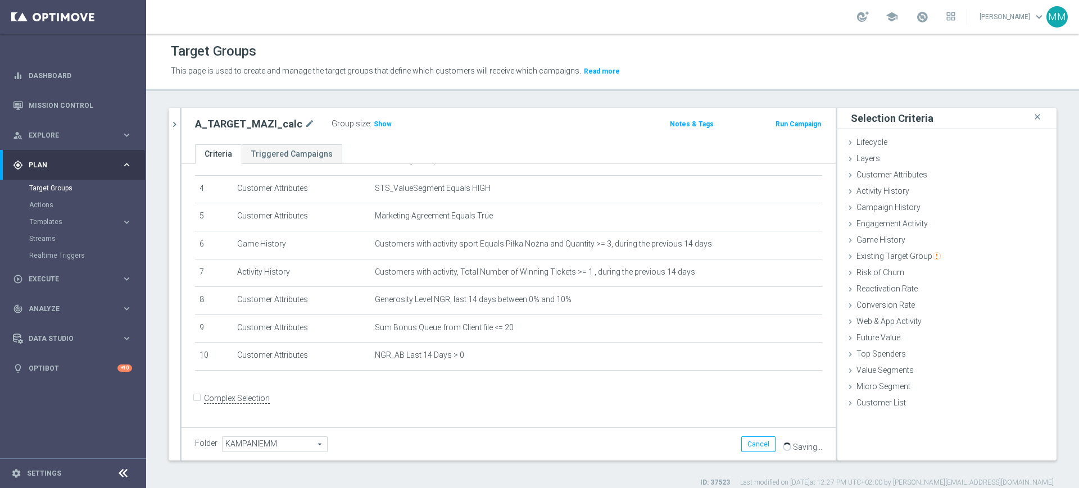
click at [370, 128] on label ":" at bounding box center [371, 124] width 2 height 10
click at [374, 122] on span "Show" at bounding box center [383, 124] width 18 height 8
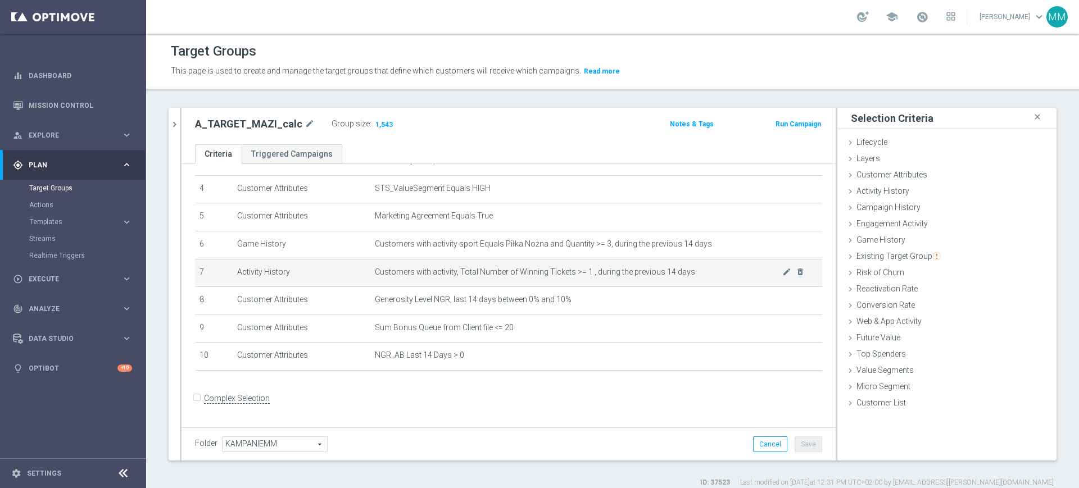
click at [539, 274] on span "Customers with activity, Total Number of Winning Tickets >= 1 , during the prev…" at bounding box center [578, 272] width 407 height 10
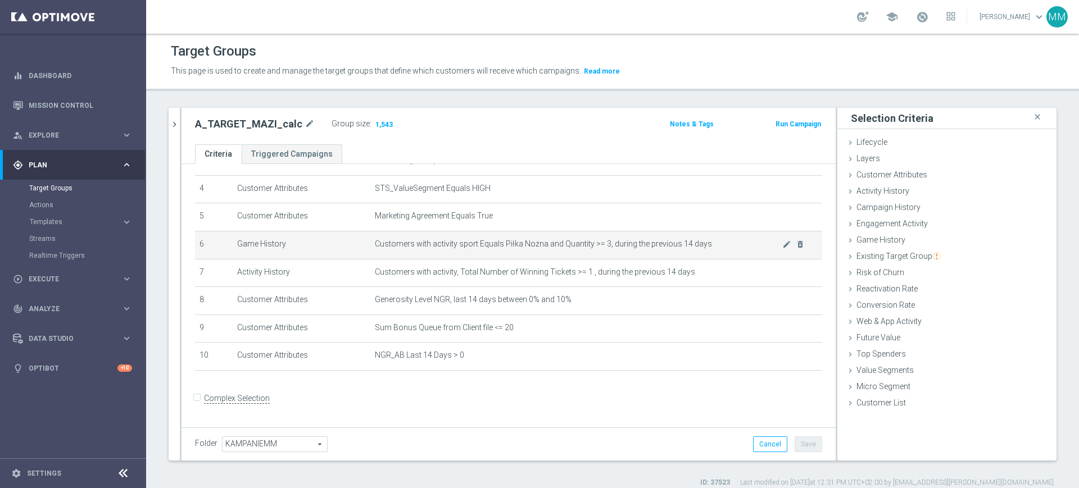
click at [540, 249] on span "Customers with activity sport Equals Piłka Nożna and Quantity >= 3, during the …" at bounding box center [578, 244] width 407 height 10
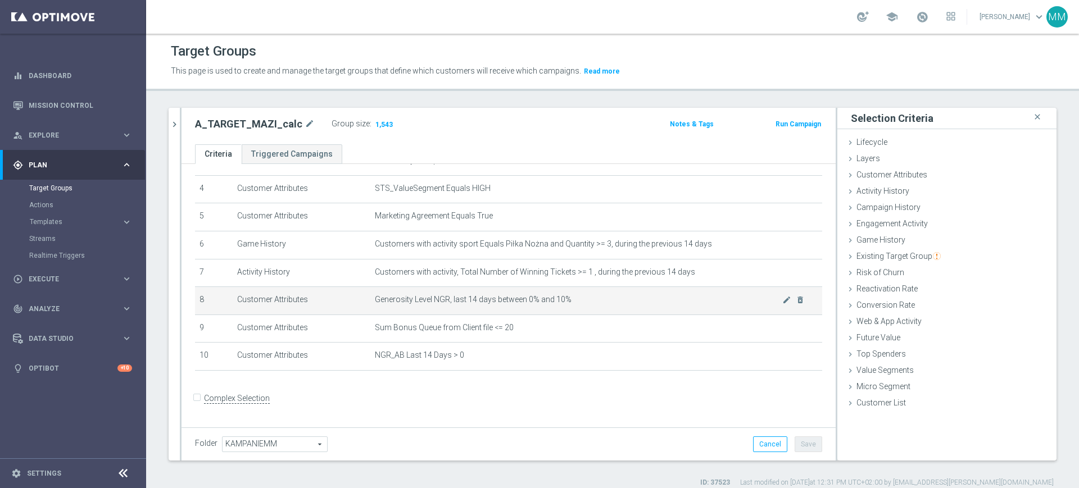
click at [480, 312] on td "Generosity Level NGR, last 14 days between 0% and 10% mode_edit delete_forever" at bounding box center [596, 301] width 452 height 28
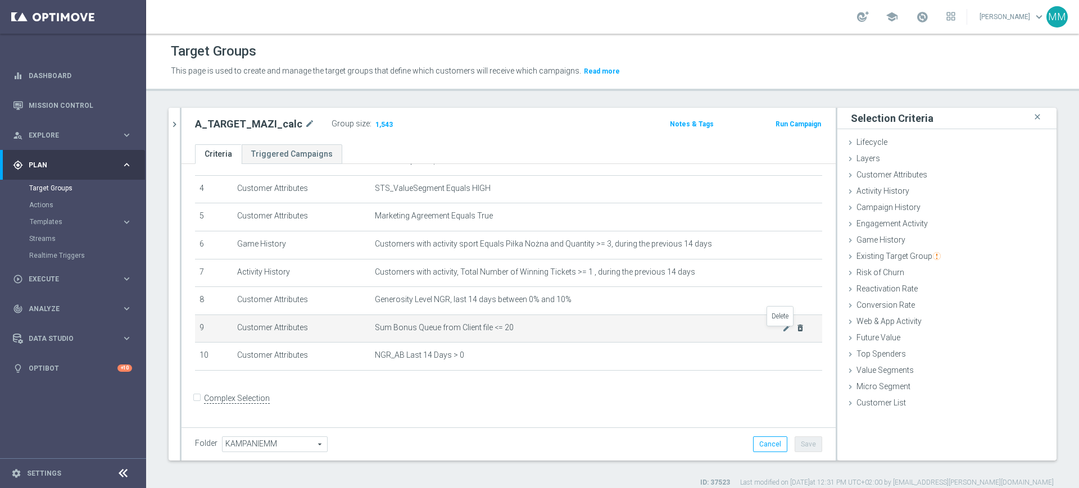
click at [796, 333] on icon "delete_forever" at bounding box center [800, 328] width 9 height 9
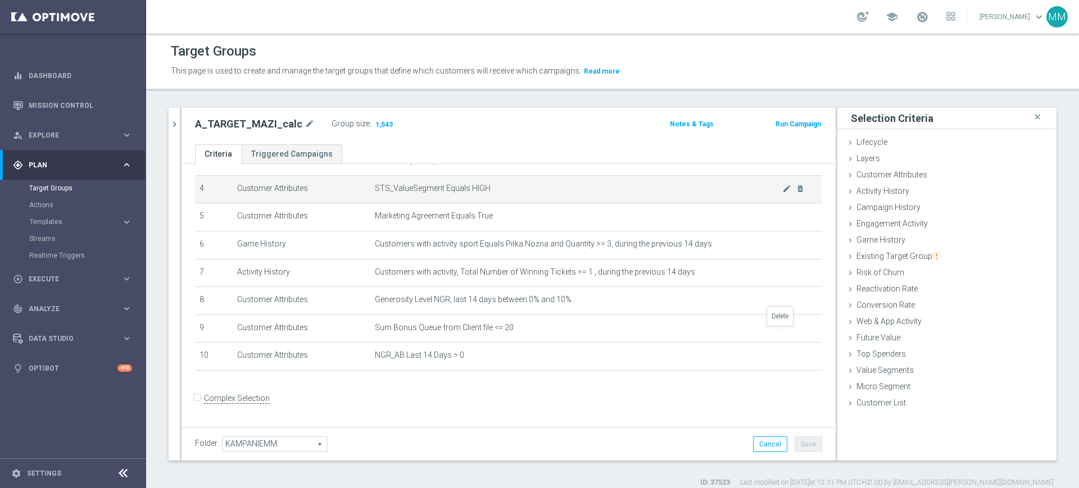
scroll to position [83, 0]
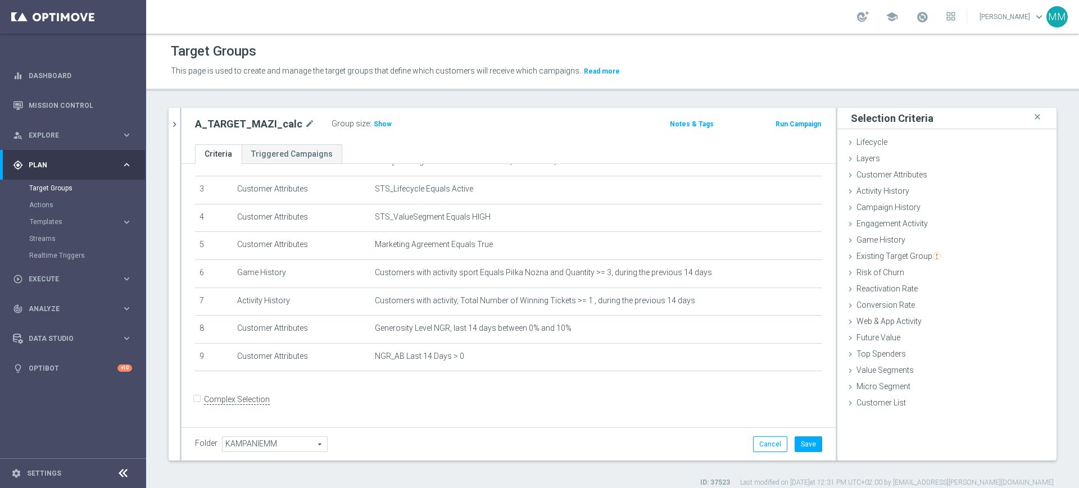
click at [371, 130] on div "Group size : Show" at bounding box center [387, 124] width 112 height 16
click at [374, 126] on span "Show" at bounding box center [383, 124] width 18 height 8
click at [754, 441] on button "Cancel" at bounding box center [770, 445] width 34 height 16
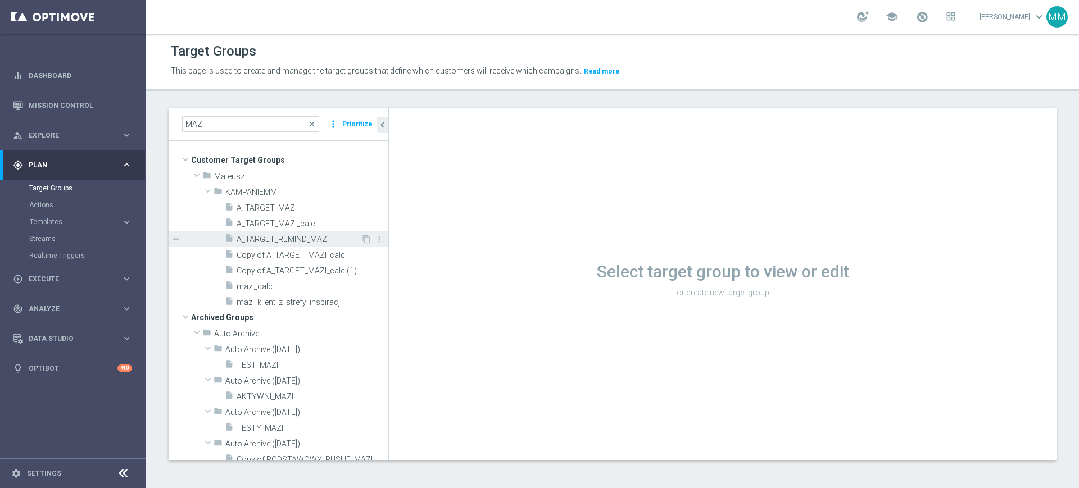
click at [290, 239] on span "A_TARGET_REMIND_MAZI" at bounding box center [299, 240] width 124 height 10
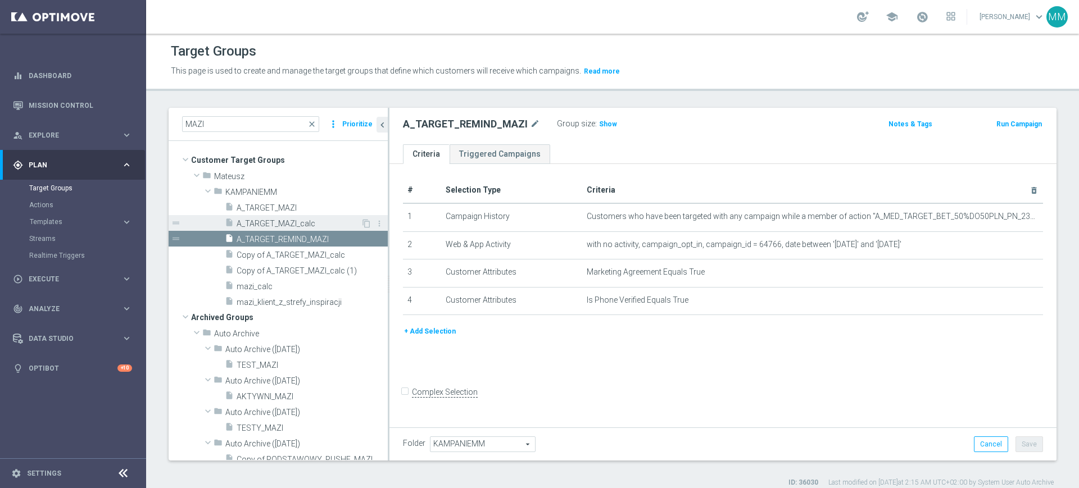
click at [310, 221] on span "A_TARGET_MAZI_calc" at bounding box center [299, 224] width 124 height 10
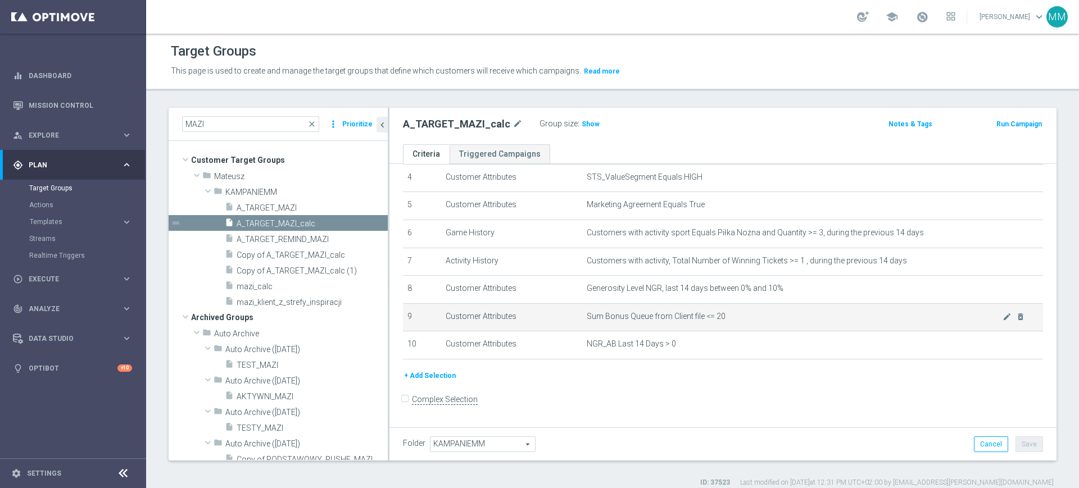
scroll to position [124, 0]
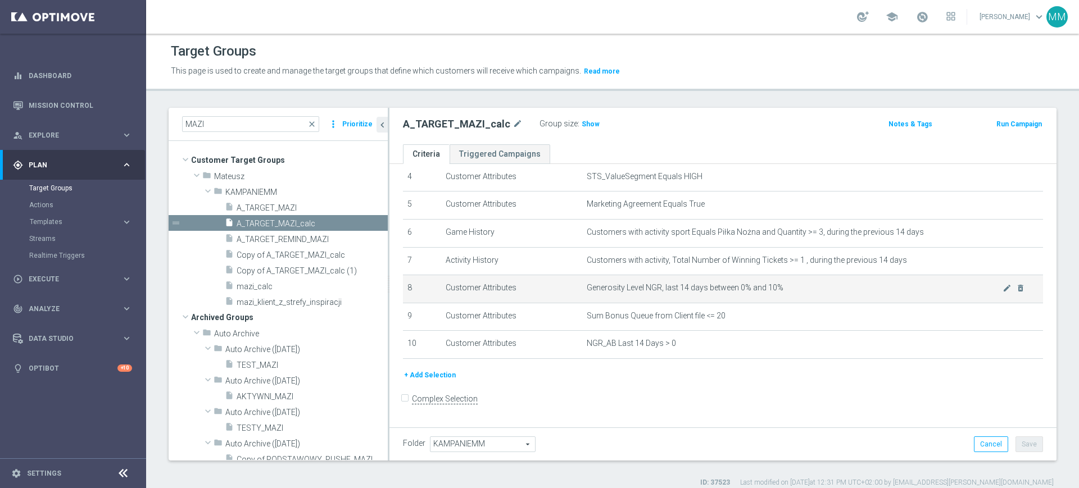
click at [746, 293] on span "Generosity Level NGR, last 14 days between 0% and 10%" at bounding box center [795, 288] width 416 height 10
click at [588, 123] on span "Show" at bounding box center [590, 124] width 18 height 8
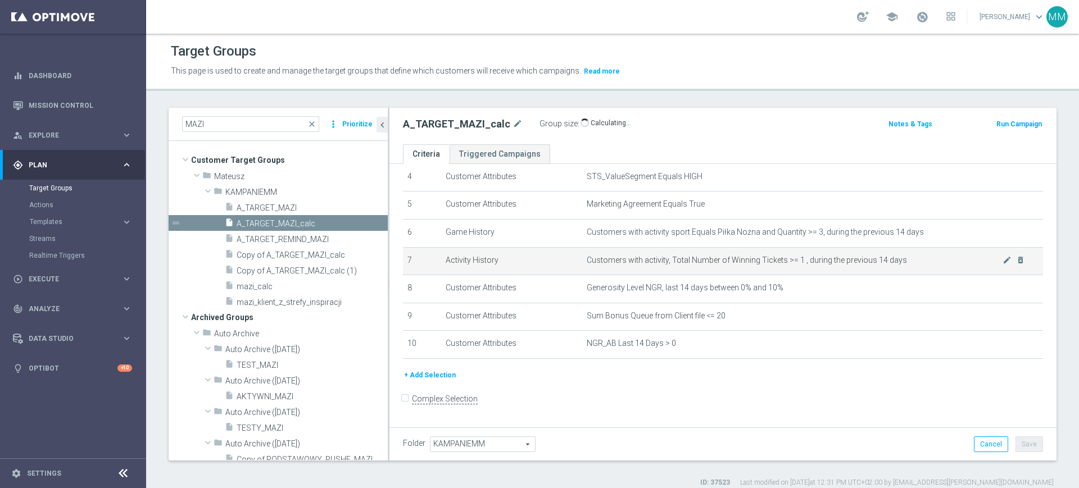
click at [682, 252] on td "Customers with activity, Total Number of Winning Tickets >= 1 , during the prev…" at bounding box center [812, 261] width 461 height 28
click at [683, 252] on td "Customers with activity, Total Number of Winning Tickets >= 1 , during the prev…" at bounding box center [812, 261] width 461 height 28
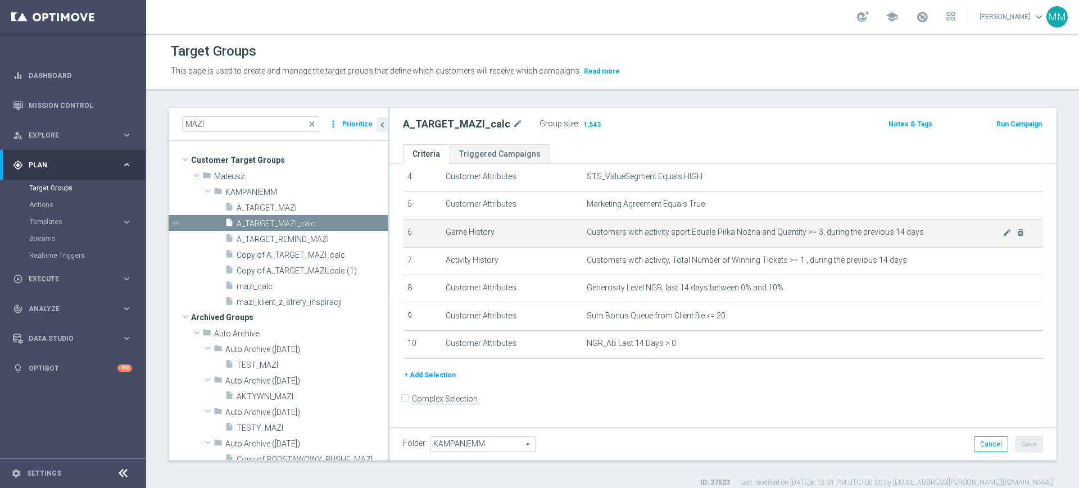
click at [701, 247] on td "Customers with activity sport Equals Piłka Nożna and Quantity >= 3, during the …" at bounding box center [812, 233] width 461 height 28
click at [650, 247] on td "Customers with activity sport Equals Piłka Nożna and Quantity >= 3, during the …" at bounding box center [812, 233] width 461 height 28
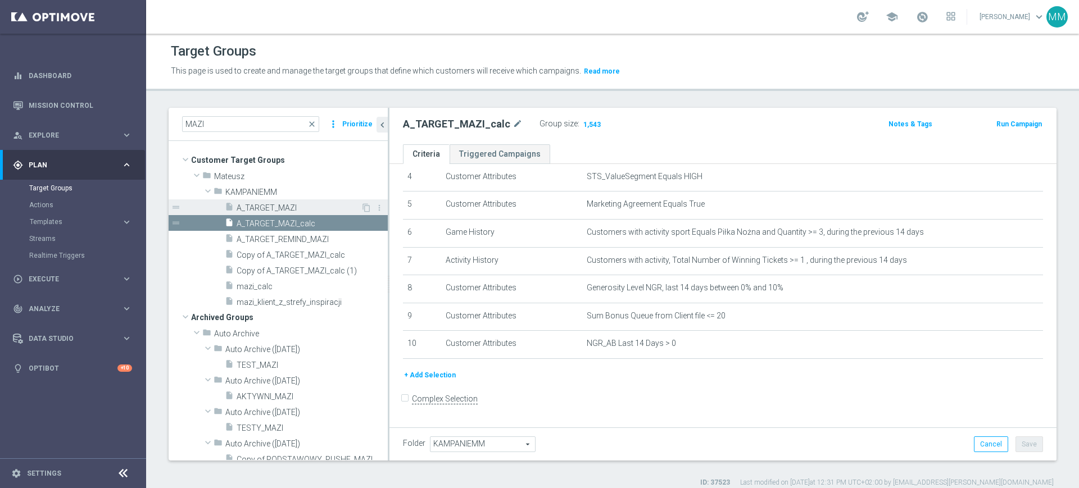
click at [303, 213] on div "insert_drive_file A_TARGET_MAZI" at bounding box center [293, 207] width 136 height 16
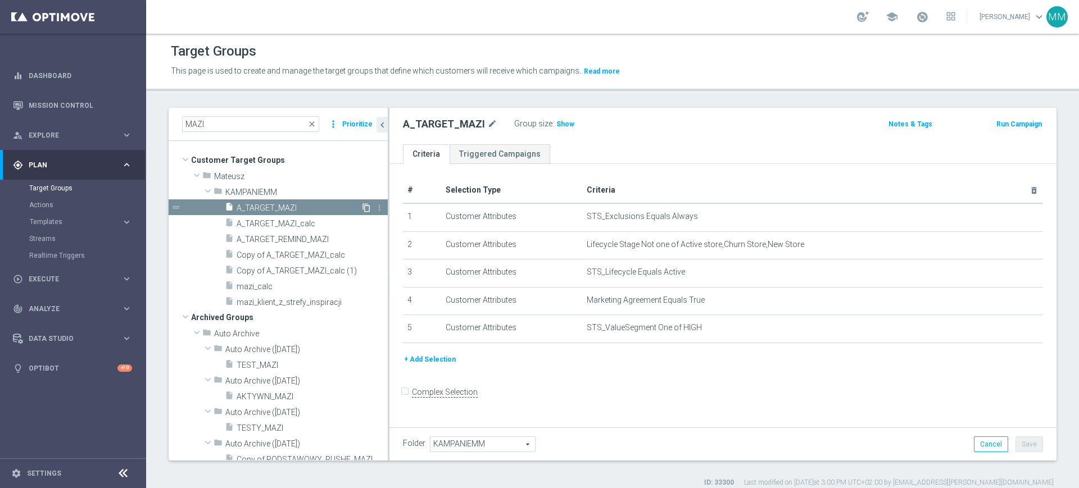
click at [362, 206] on icon "content_copy" at bounding box center [366, 207] width 9 height 9
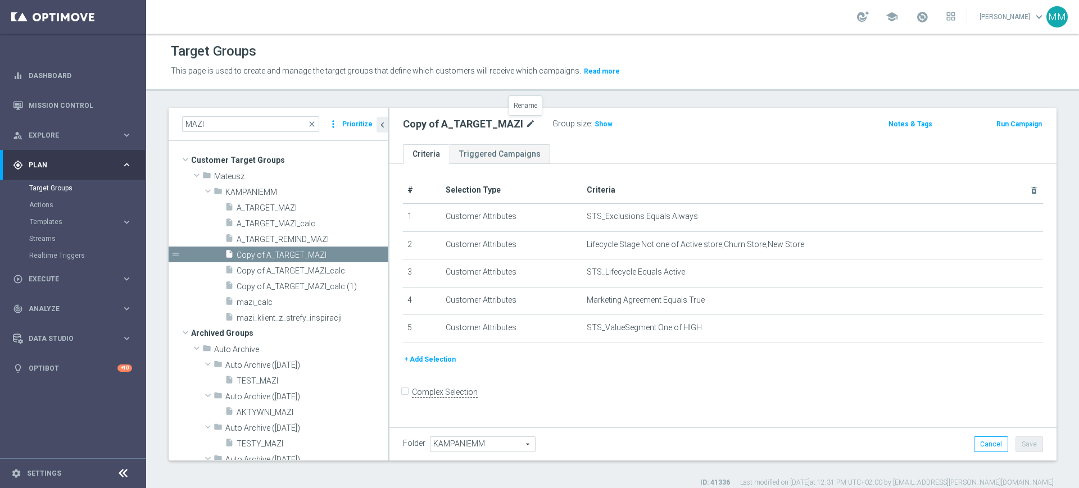
click at [526, 125] on icon "mode_edit" at bounding box center [530, 123] width 10 height 13
click at [463, 123] on input "Copy of A_TARGET_MAZI" at bounding box center [479, 125] width 152 height 16
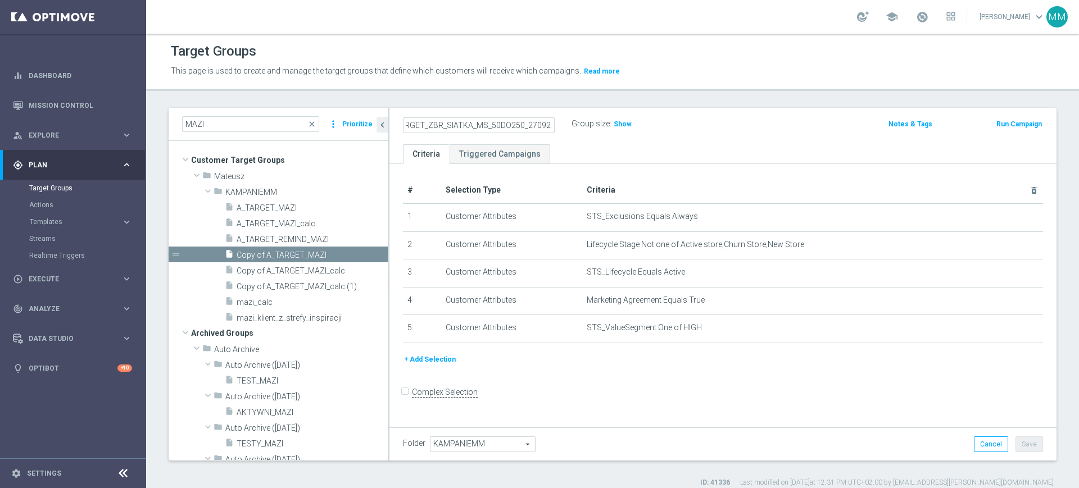
type input "A_HIGH_TARGET_ZBR_SIATKA_MS_50DO250_270925"
click at [626, 145] on ul "Criteria Triggered Campaigns" at bounding box center [722, 154] width 667 height 20
click at [467, 126] on h2 "A_HIGH_TARGET_ZBR_SIATKA_MS_50DO250_270925" at bounding box center [472, 123] width 139 height 13
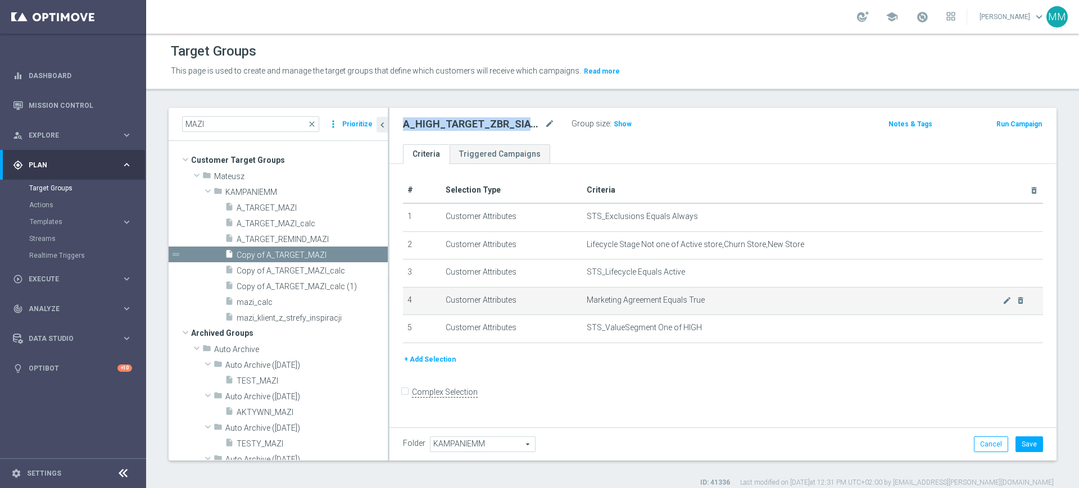
copy h2 "A_HIGH_TARGET_ZBR_SIATKA_MS_50DO250_270925"
click at [443, 364] on button "+ Add Selection" at bounding box center [430, 359] width 54 height 12
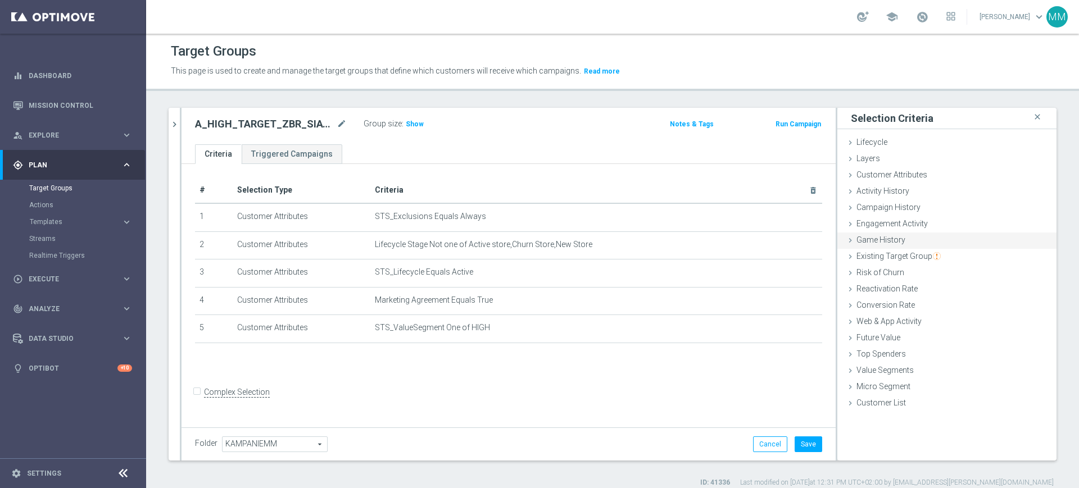
click at [911, 246] on div "Game History done selection saved" at bounding box center [946, 241] width 219 height 17
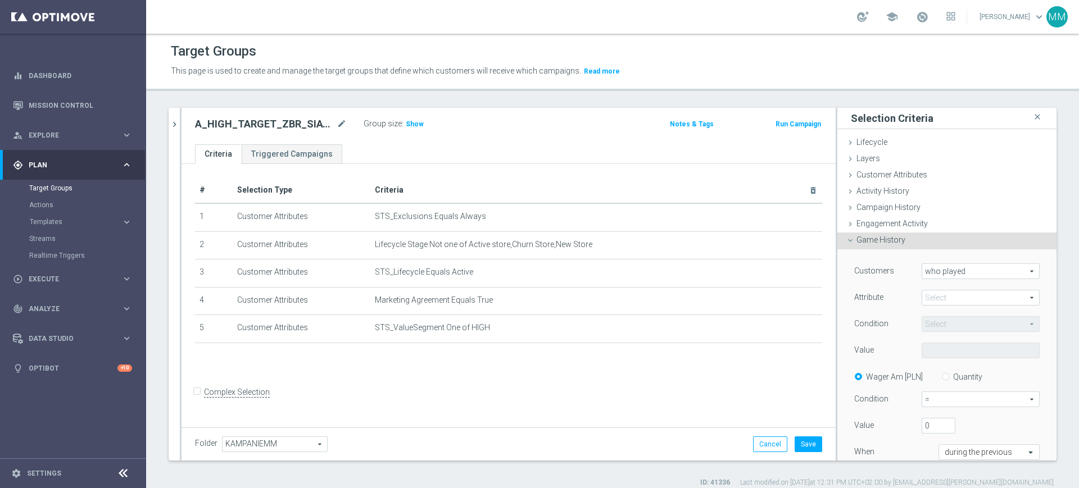
click at [966, 273] on span "who played" at bounding box center [980, 271] width 117 height 15
click at [860, 297] on label "Attribute" at bounding box center [868, 297] width 29 height 10
click at [922, 298] on span at bounding box center [980, 297] width 117 height 15
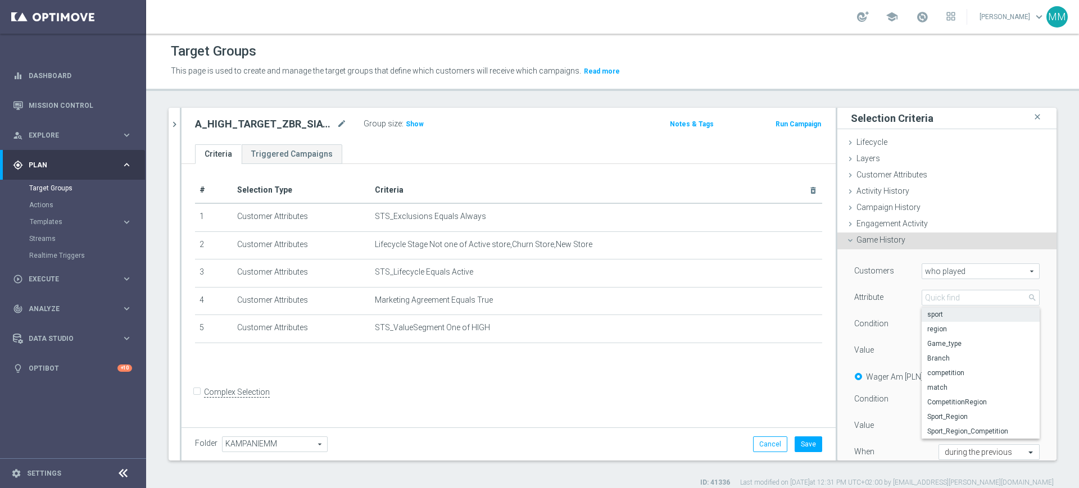
click at [928, 318] on span "sport" at bounding box center [980, 314] width 107 height 9
type input "sport"
type input "Equals"
click at [928, 334] on div "Condition Equals Equals arrow_drop_down search" at bounding box center [947, 325] width 202 height 18
click at [930, 356] on span at bounding box center [980, 350] width 117 height 15
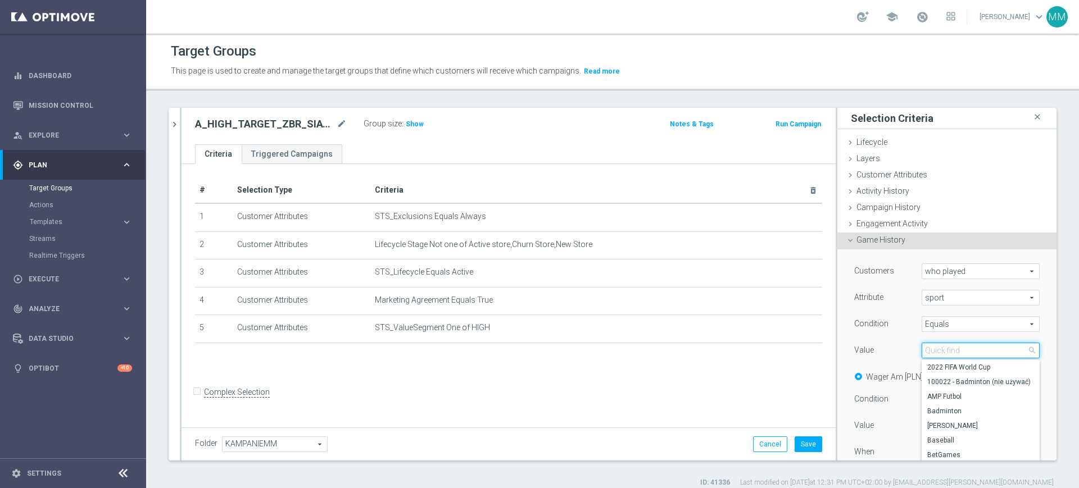
click at [931, 356] on input "search" at bounding box center [980, 351] width 118 height 16
type input "Siat"
click at [936, 380] on span "Siatkówka" at bounding box center [980, 382] width 107 height 9
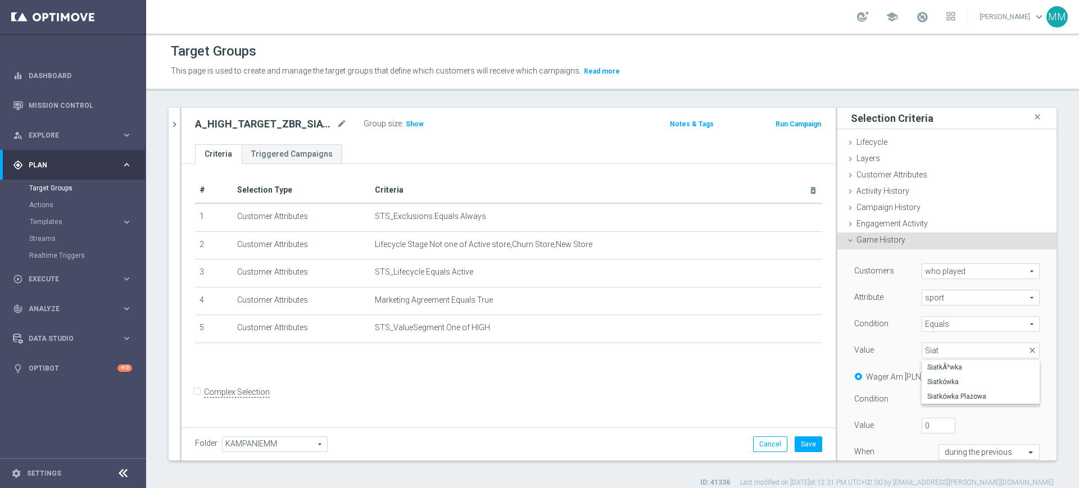
type input "Siatkówka"
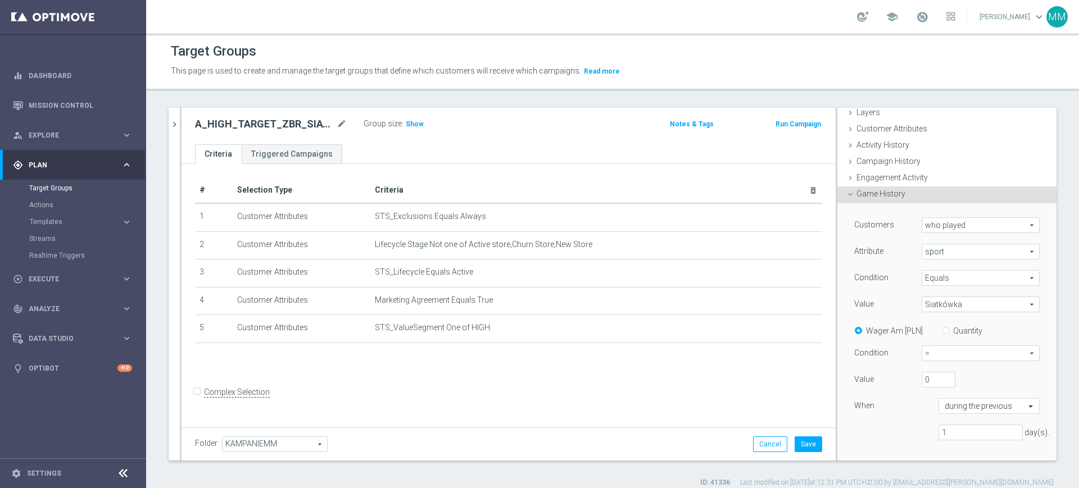
scroll to position [70, 0]
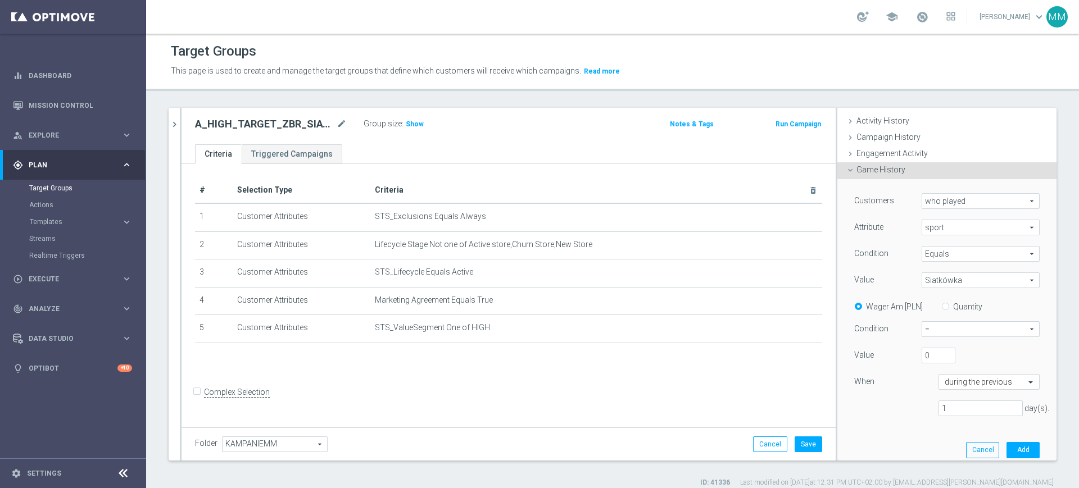
click at [953, 304] on label "Quantity" at bounding box center [967, 307] width 29 height 10
click at [946, 304] on input "Quantity" at bounding box center [947, 304] width 7 height 7
radio input "true"
click at [939, 324] on span "=" at bounding box center [980, 329] width 117 height 15
click at [937, 387] on span ">=" at bounding box center [981, 389] width 106 height 9
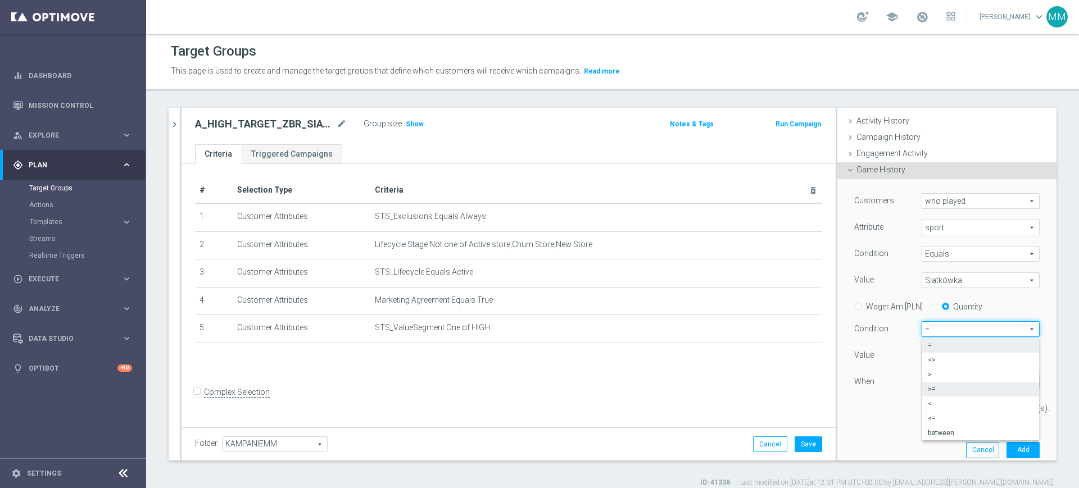
type input ">="
drag, startPoint x: 915, startPoint y: 365, endPoint x: 912, endPoint y: 358, distance: 7.3
click at [914, 361] on div "Value 0" at bounding box center [947, 357] width 202 height 18
drag, startPoint x: 912, startPoint y: 358, endPoint x: 906, endPoint y: 358, distance: 6.2
click at [913, 358] on div "0" at bounding box center [938, 356] width 51 height 16
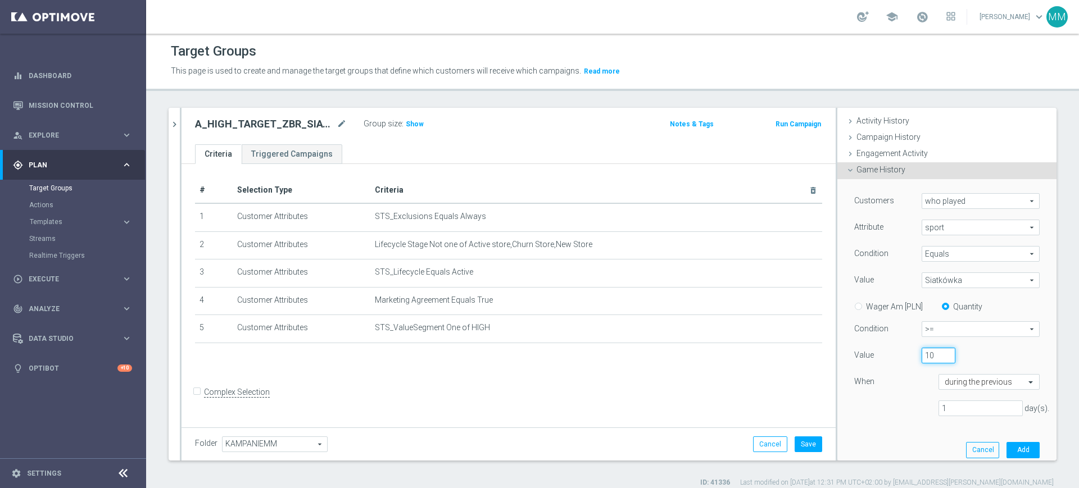
click at [921, 358] on input "10" at bounding box center [938, 356] width 34 height 16
type input "10"
click at [945, 403] on input "1" at bounding box center [980, 409] width 84 height 16
drag, startPoint x: 944, startPoint y: 406, endPoint x: 878, endPoint y: 402, distance: 66.9
click at [878, 402] on div "1 day(s)." at bounding box center [947, 409] width 202 height 16
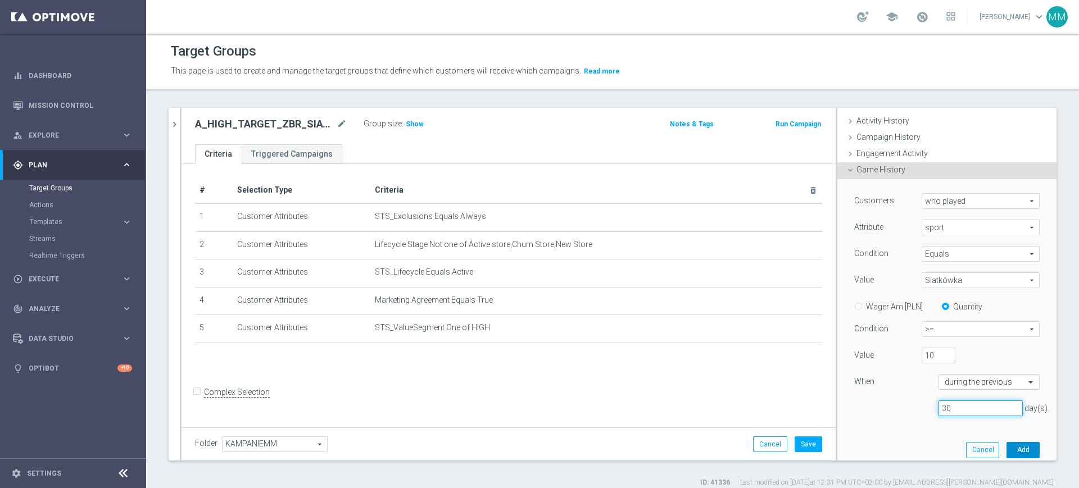
type input "30"
click at [1006, 449] on button "Add" at bounding box center [1022, 450] width 33 height 16
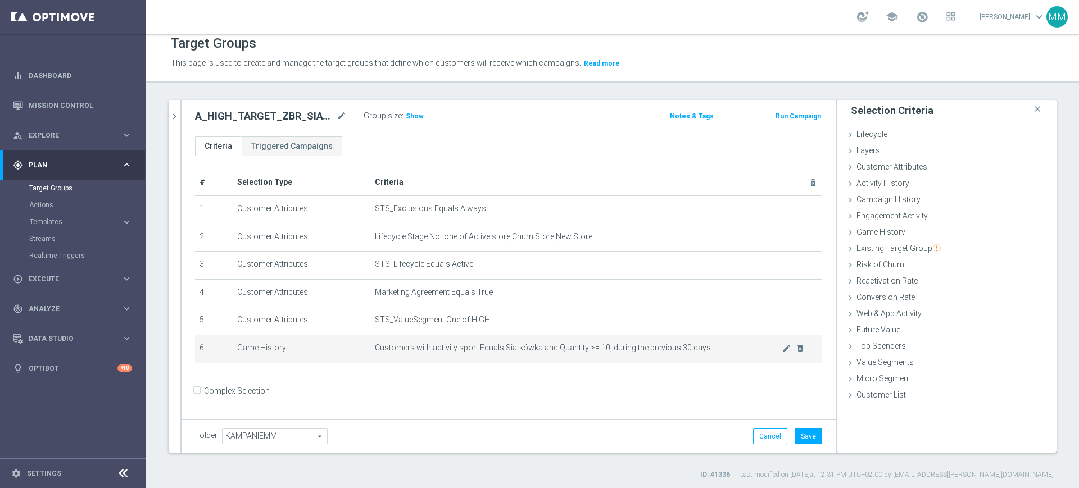
scroll to position [10, 0]
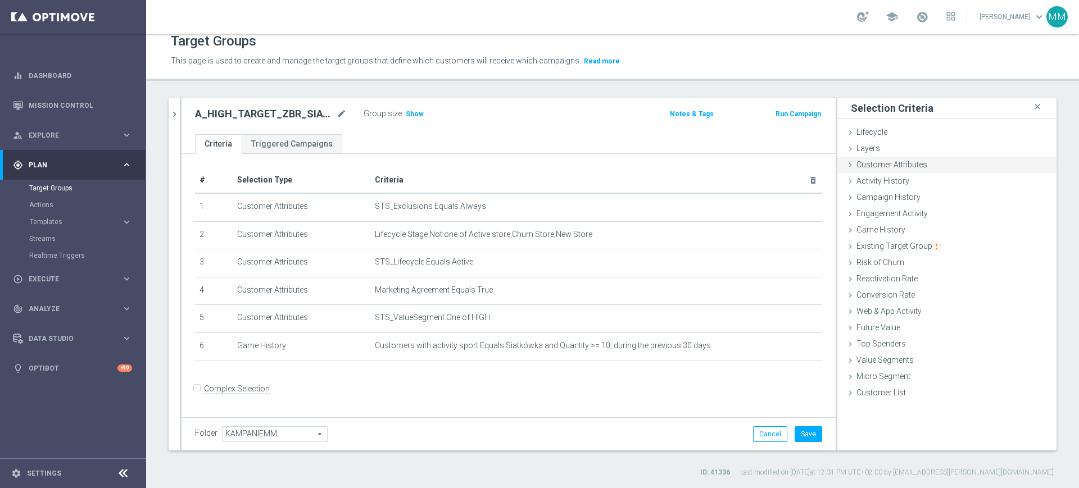
drag, startPoint x: 913, startPoint y: 161, endPoint x: 917, endPoint y: 167, distance: 7.3
click at [913, 161] on span "Customer Attributes" at bounding box center [891, 164] width 71 height 9
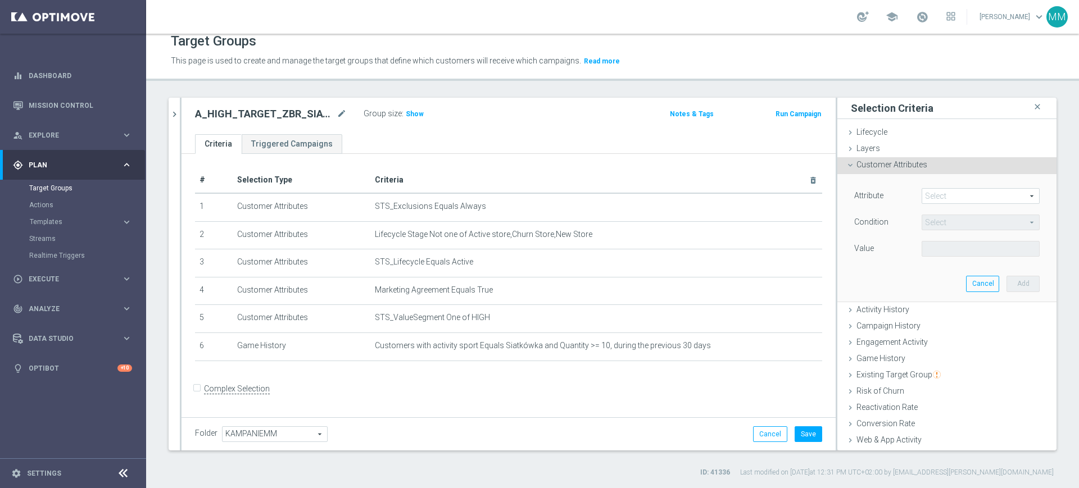
click at [948, 187] on div "Attribute Select arrow_drop_down search Condition Select arrow_drop_down search…" at bounding box center [947, 237] width 202 height 126
click at [948, 193] on span at bounding box center [980, 196] width 117 height 15
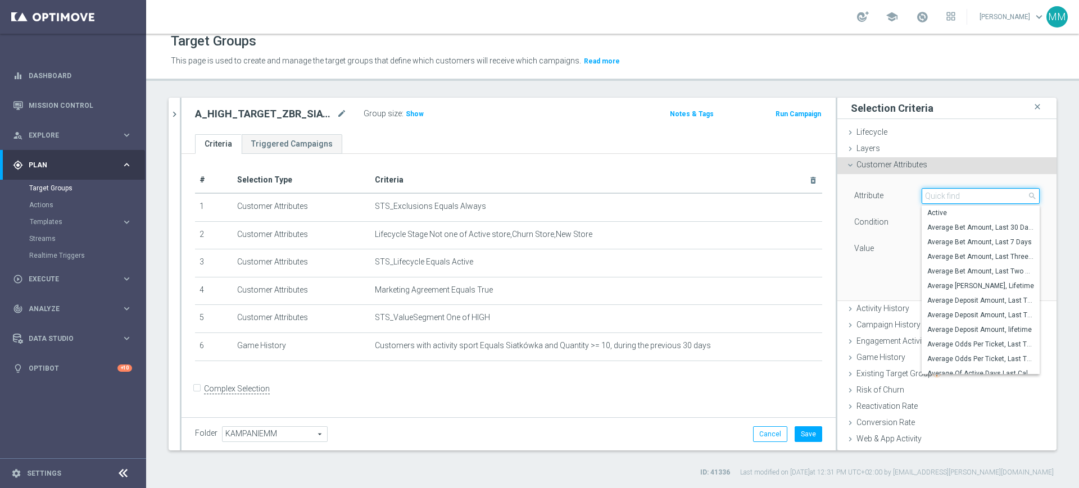
click at [948, 193] on input "search" at bounding box center [980, 196] width 118 height 16
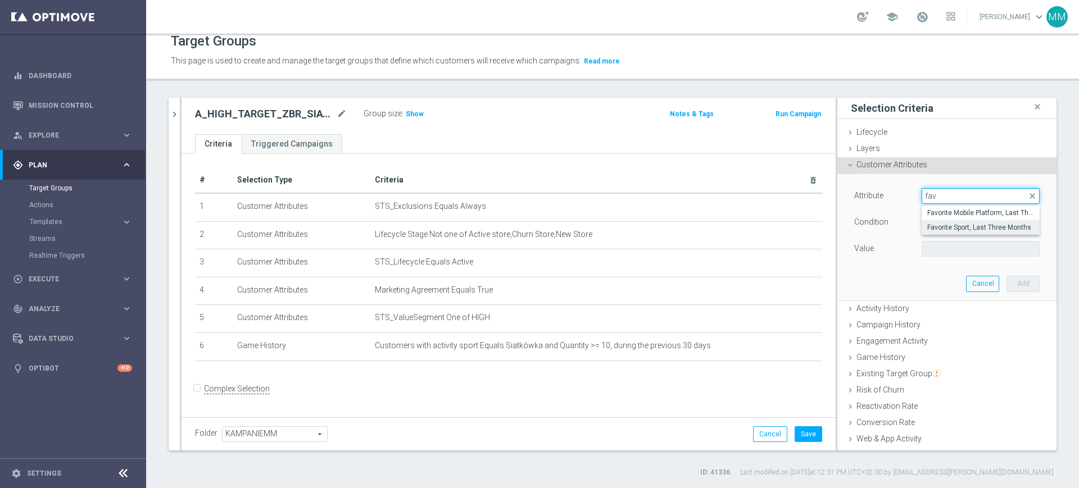
type input "fav"
click at [952, 228] on span "Favorite Sport, Last Three Months" at bounding box center [980, 227] width 107 height 9
type input "Favorite Sport, Last Three Months"
type input "Equals"
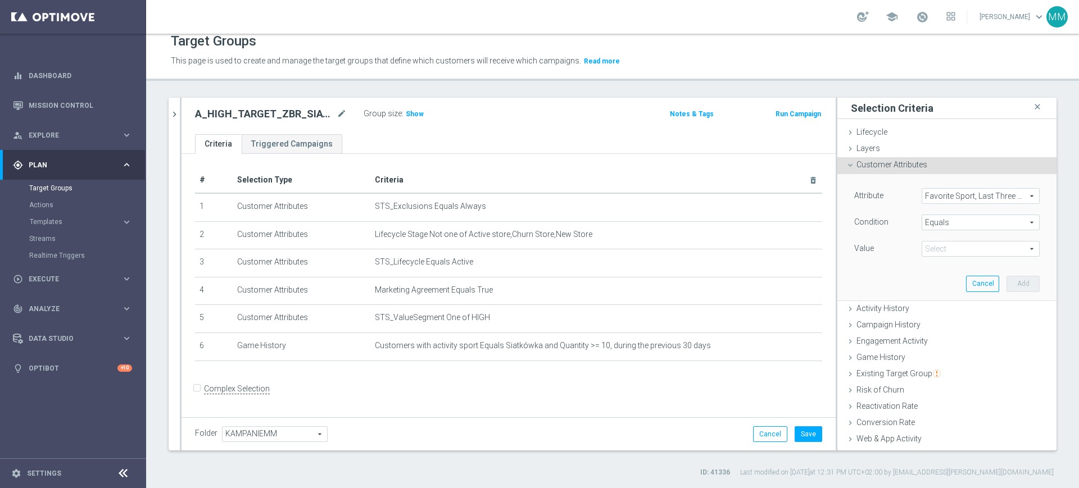
click at [936, 259] on div "Attribute Favorite Sport, Last Three Months Favorite Sport, Last Three Months a…" at bounding box center [947, 237] width 202 height 126
click at [935, 251] on span at bounding box center [980, 249] width 117 height 15
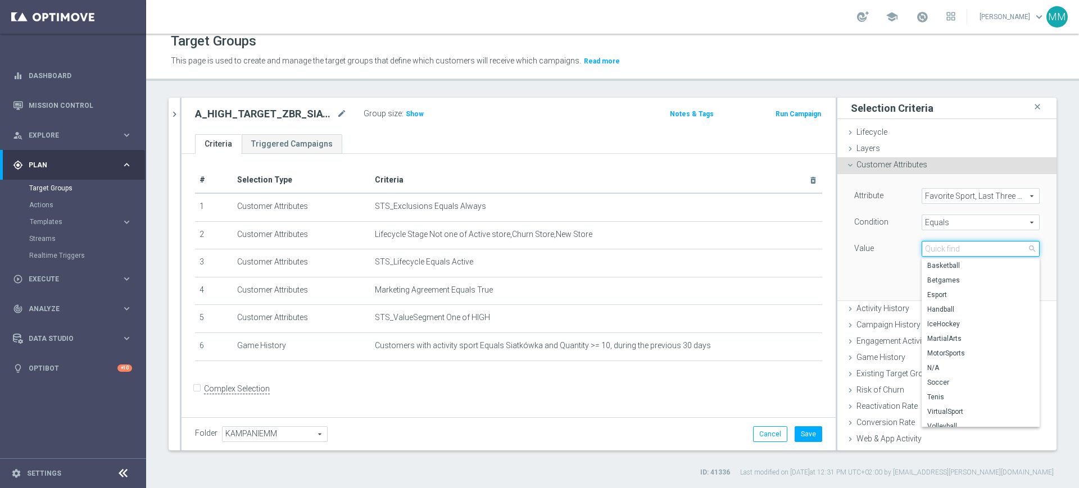
click at [940, 251] on input "search" at bounding box center [980, 249] width 118 height 16
type input "v"
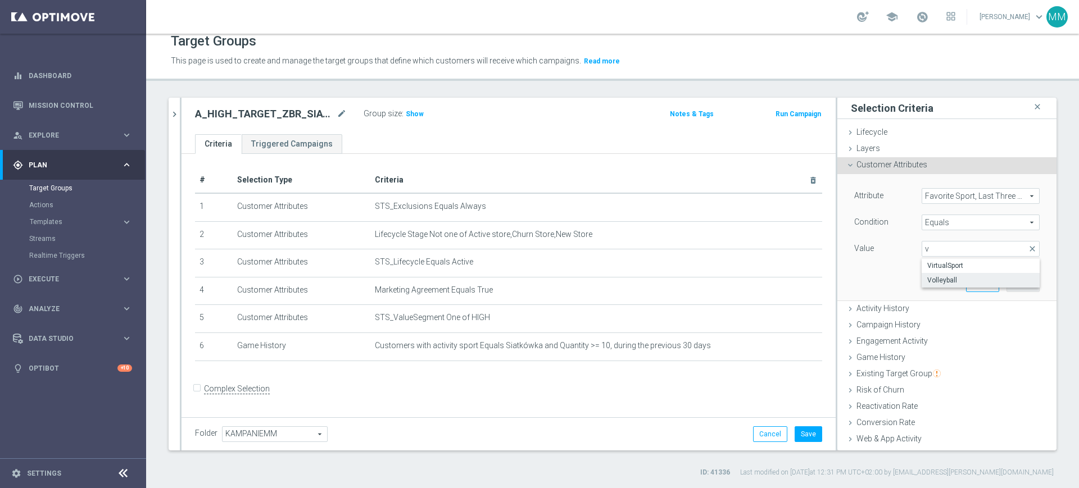
click at [946, 278] on span "Volleyball" at bounding box center [980, 280] width 107 height 9
type input "Volleyball"
click at [1006, 284] on button "Add" at bounding box center [1022, 284] width 33 height 16
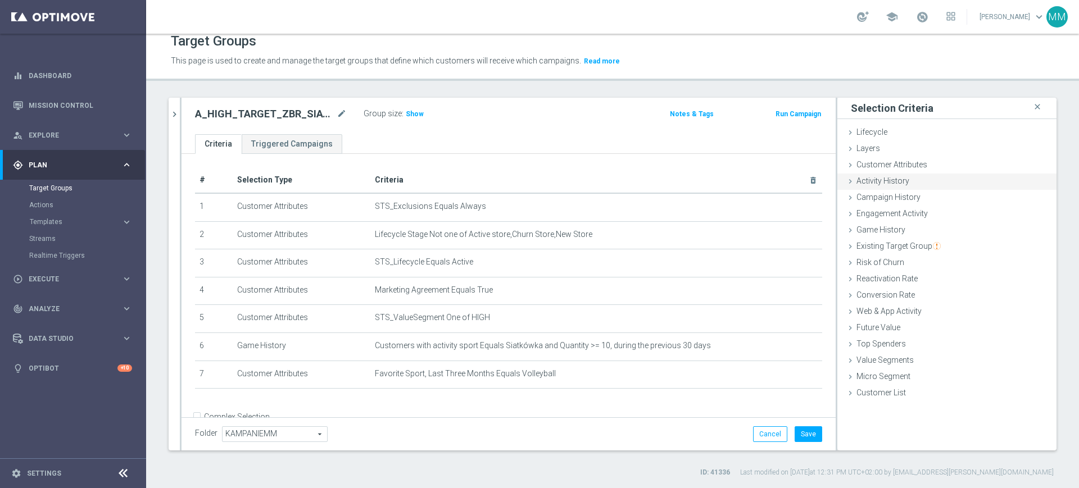
click at [907, 185] on div "Activity History done selection saved" at bounding box center [946, 182] width 219 height 17
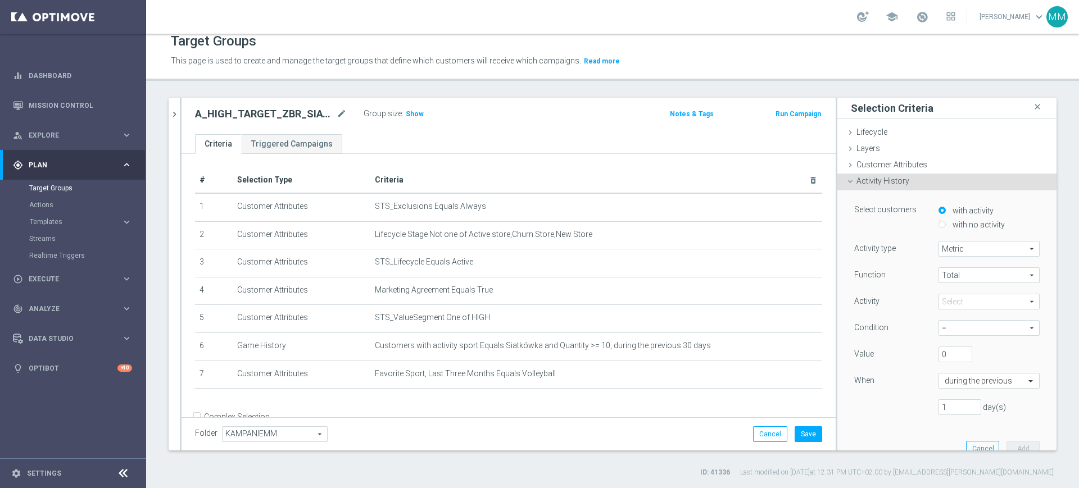
click at [964, 297] on span at bounding box center [989, 301] width 100 height 15
click at [0, 0] on input "search" at bounding box center [0, 0] width 0 height 0
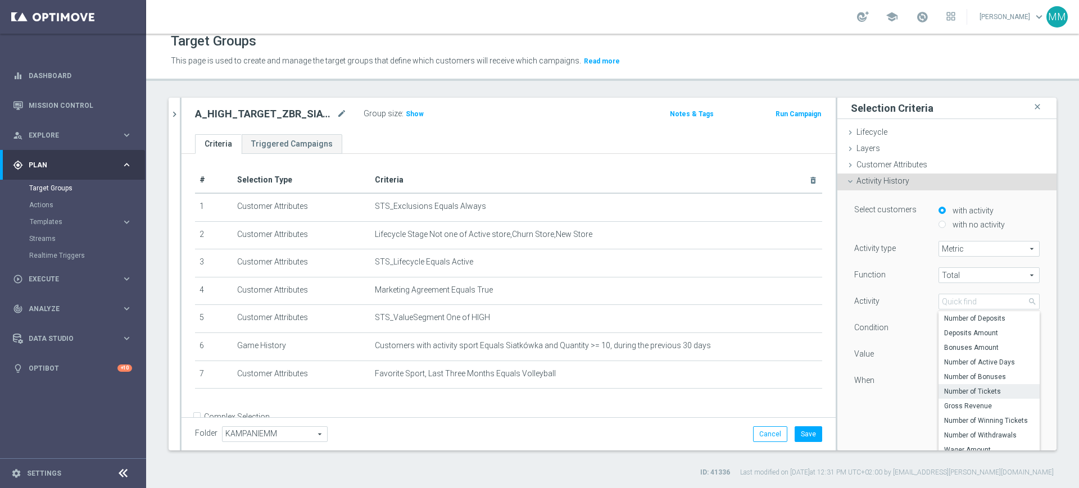
click at [983, 388] on span "Number of Tickets" at bounding box center [989, 391] width 90 height 9
type input "Number of Tickets"
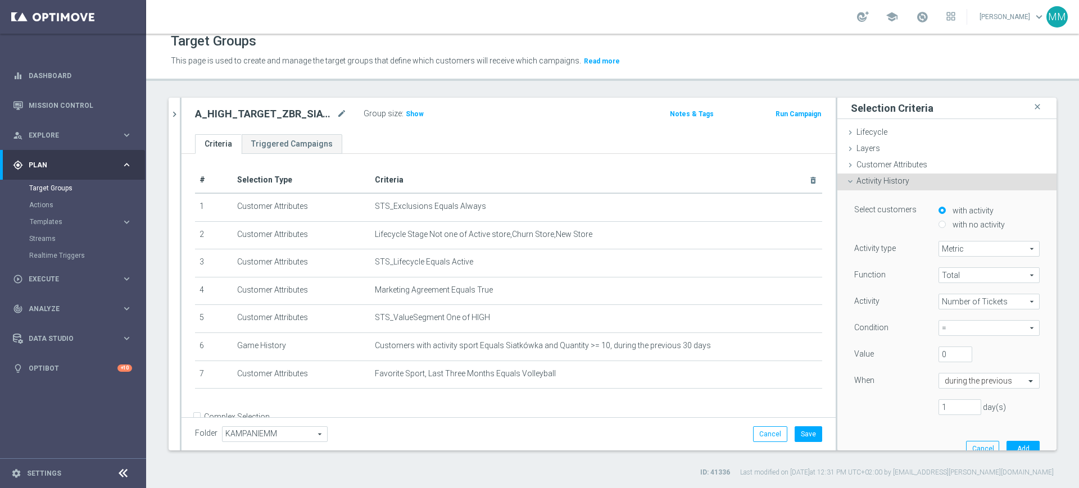
click at [955, 328] on span "=" at bounding box center [989, 328] width 100 height 15
click at [952, 388] on span ">=" at bounding box center [989, 388] width 90 height 9
type input ">="
drag, startPoint x: 939, startPoint y: 355, endPoint x: 904, endPoint y: 358, distance: 34.9
click at [903, 354] on div "Value 0" at bounding box center [947, 356] width 202 height 18
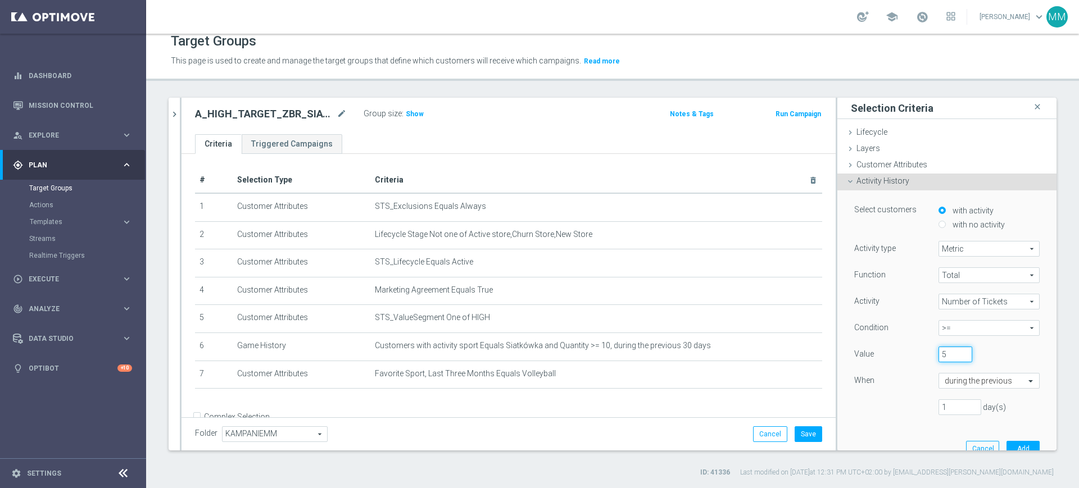
type input "5"
click at [978, 355] on div "5" at bounding box center [980, 355] width 101 height 16
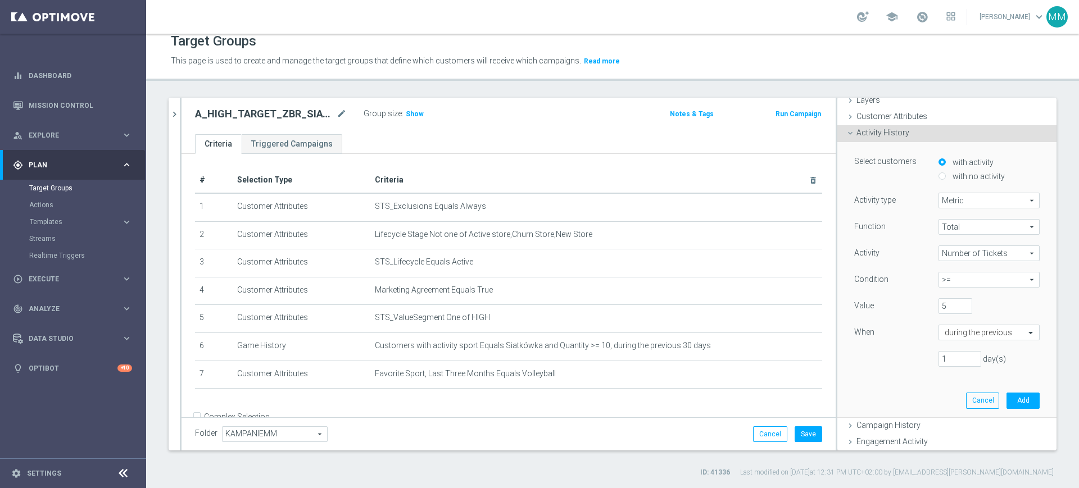
scroll to position [70, 0]
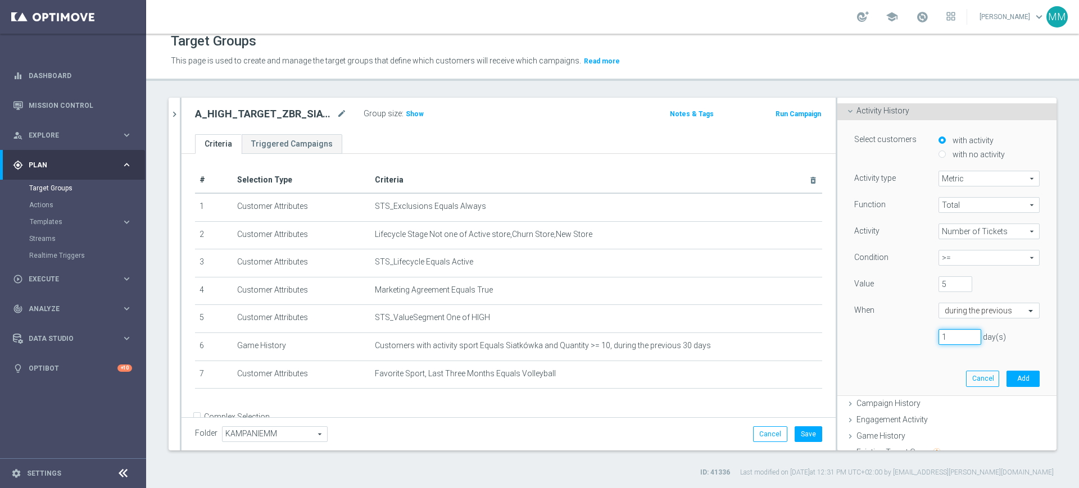
drag, startPoint x: 863, startPoint y: 335, endPoint x: 829, endPoint y: 337, distance: 34.3
click at [837, 337] on div "Select customers with activity with no activity Activity type Metric Metric arr…" at bounding box center [946, 258] width 219 height 276
type input "30"
click at [1006, 379] on button "Add" at bounding box center [1022, 379] width 33 height 16
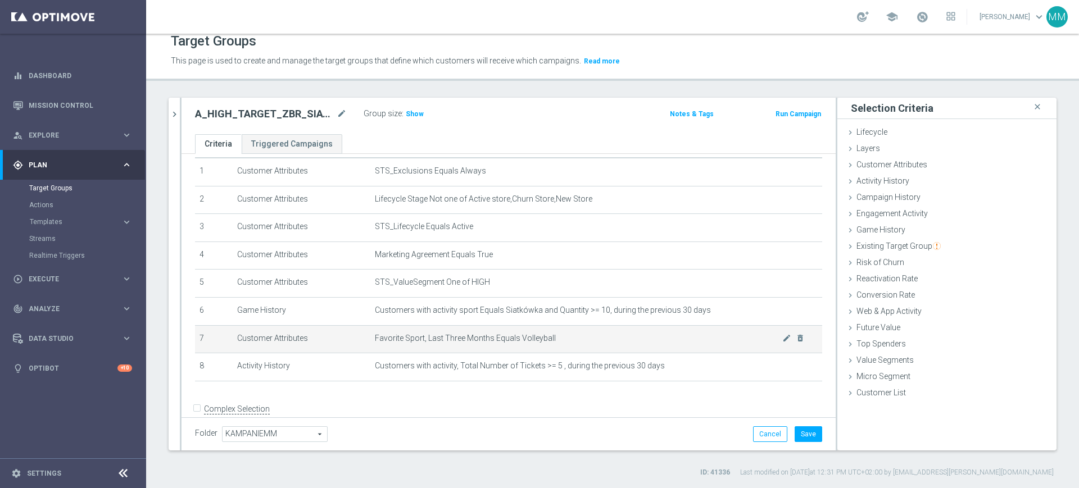
scroll to position [54, 0]
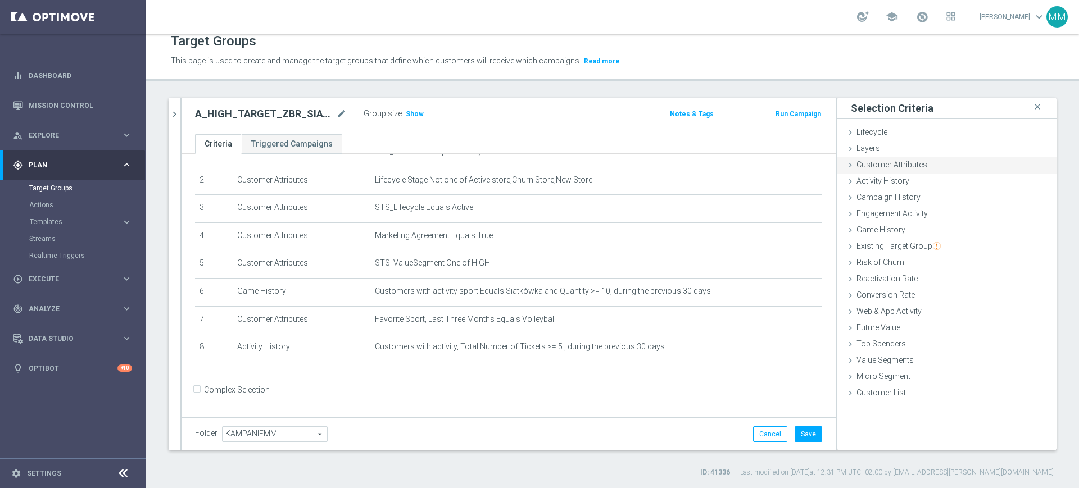
click at [912, 160] on span "Customer Attributes" at bounding box center [891, 164] width 71 height 9
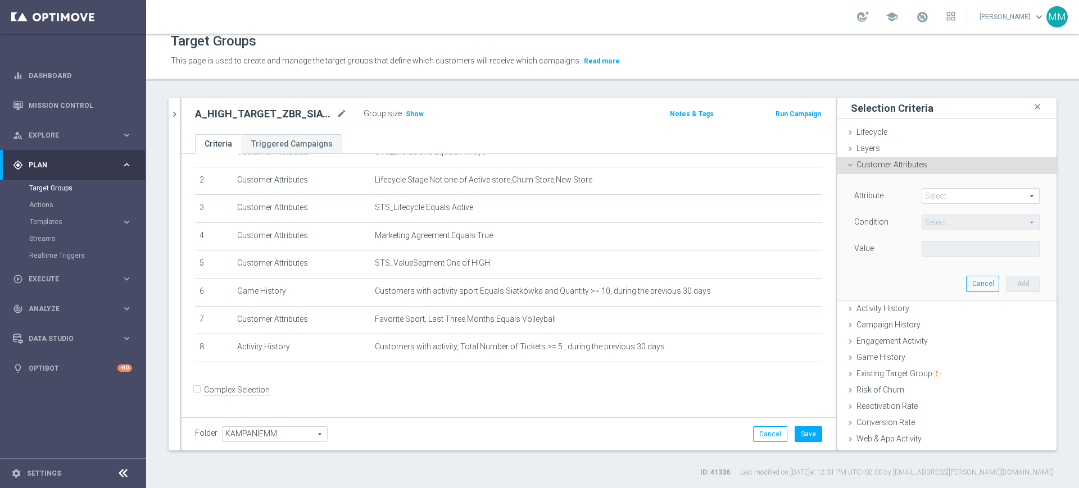
click at [937, 192] on span at bounding box center [980, 196] width 117 height 15
click at [0, 0] on input "search" at bounding box center [0, 0] width 0 height 0
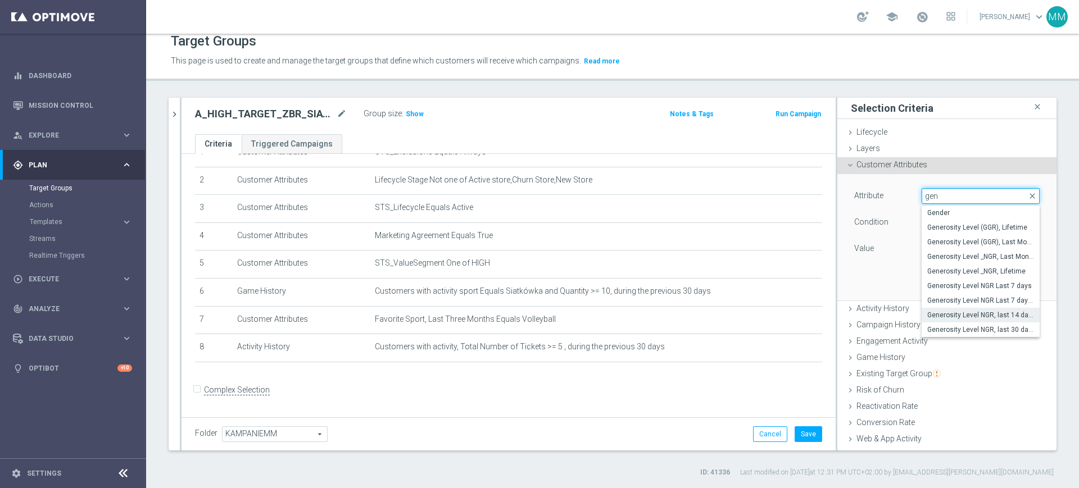
type input "gen"
click at [971, 312] on span "Generosity Level NGR, last 14 days" at bounding box center [980, 315] width 107 height 9
type input "Generosity Level NGR, last 14 days"
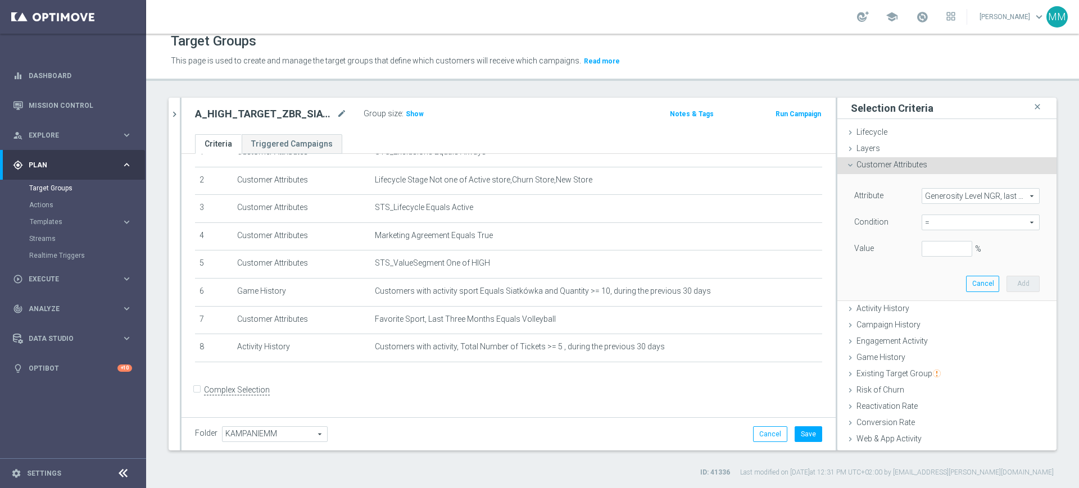
click at [943, 228] on span "=" at bounding box center [980, 222] width 117 height 15
click at [938, 322] on span "between" at bounding box center [980, 326] width 107 height 9
type input "between"
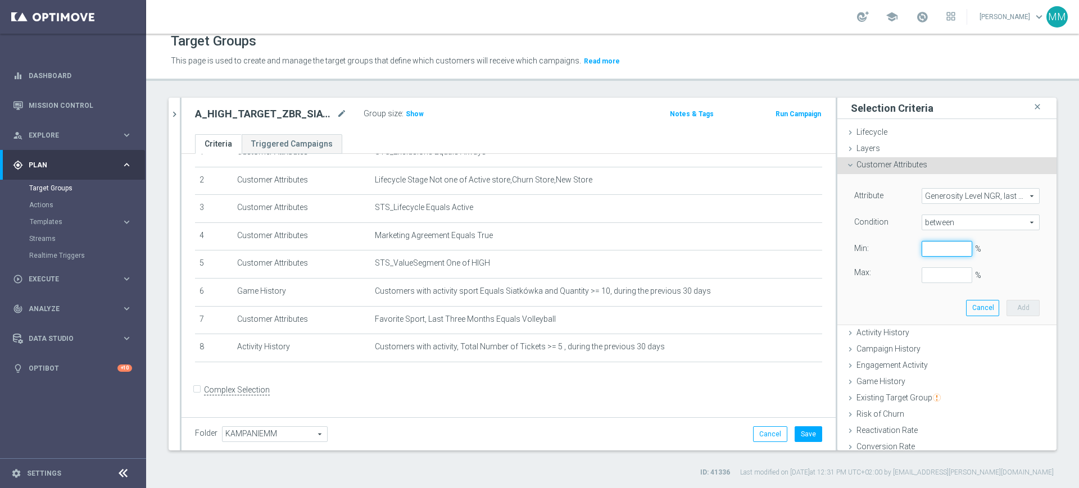
click at [927, 253] on input "%" at bounding box center [946, 249] width 51 height 16
type input "0"
click at [1006, 309] on button "Add" at bounding box center [1022, 308] width 33 height 16
type input "0.2"
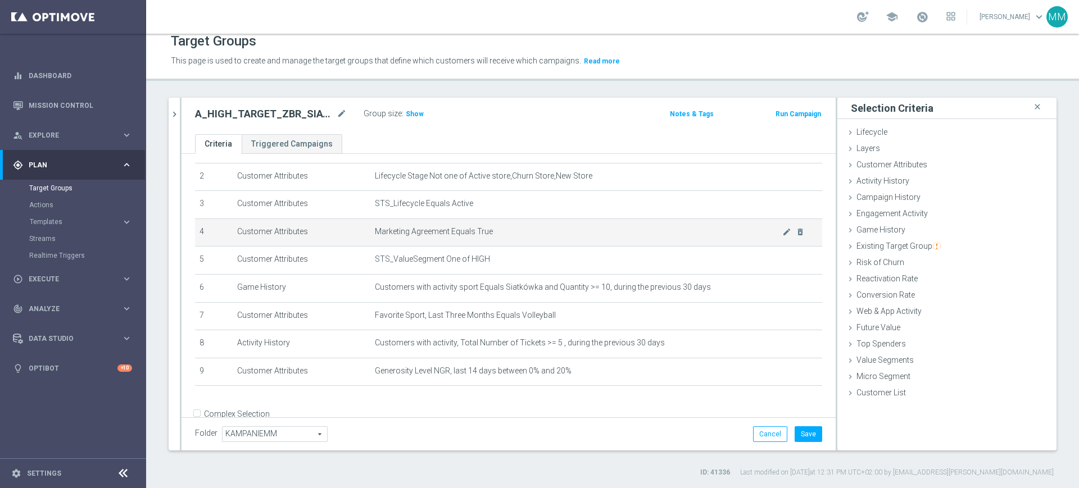
scroll to position [83, 0]
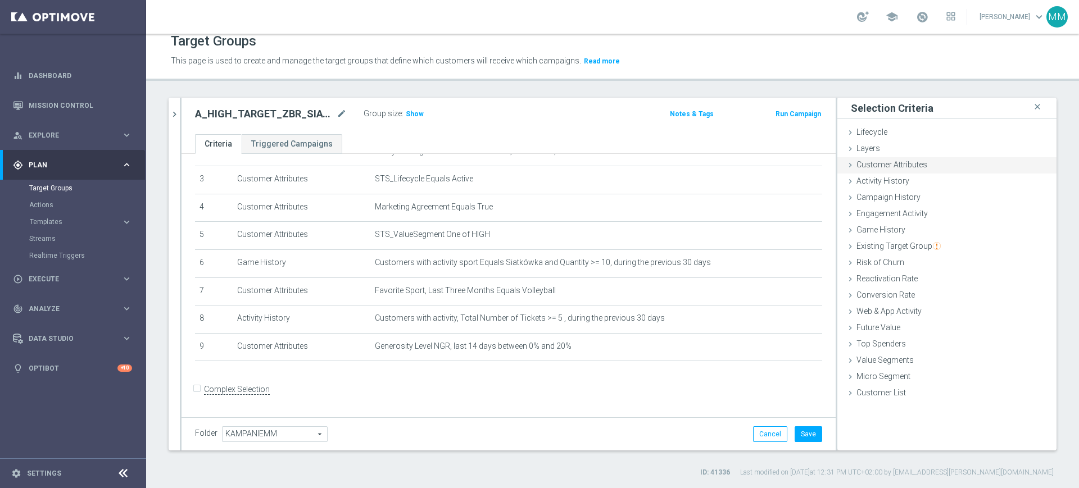
drag, startPoint x: 916, startPoint y: 160, endPoint x: 918, endPoint y: 172, distance: 12.5
click at [916, 160] on div "Customer Attributes done selection saved" at bounding box center [946, 165] width 219 height 17
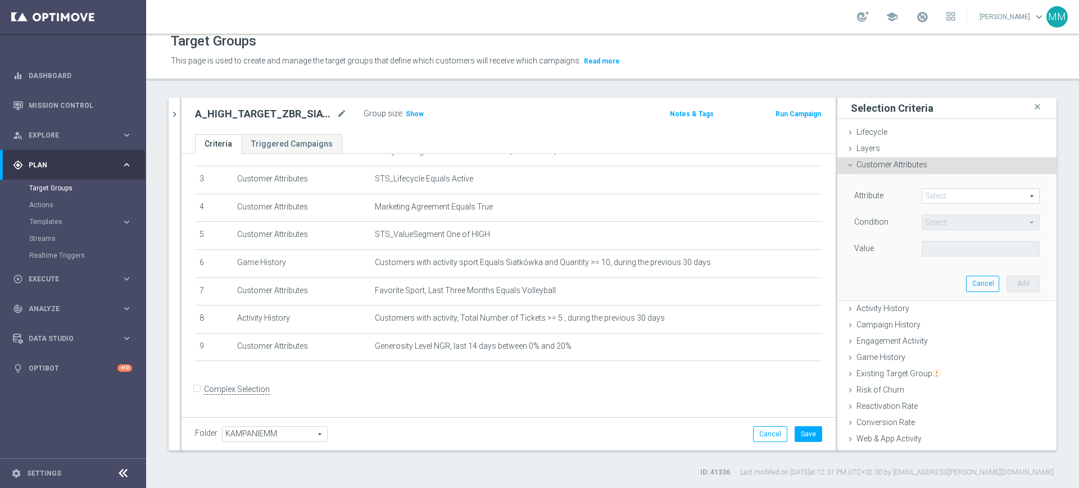
drag, startPoint x: 924, startPoint y: 183, endPoint x: 926, endPoint y: 190, distance: 7.5
click at [926, 187] on div "Attribute Select arrow_drop_down search Condition Select arrow_drop_down search…" at bounding box center [947, 237] width 202 height 126
click at [927, 195] on span at bounding box center [980, 196] width 117 height 15
click at [0, 0] on input "search" at bounding box center [0, 0] width 0 height 0
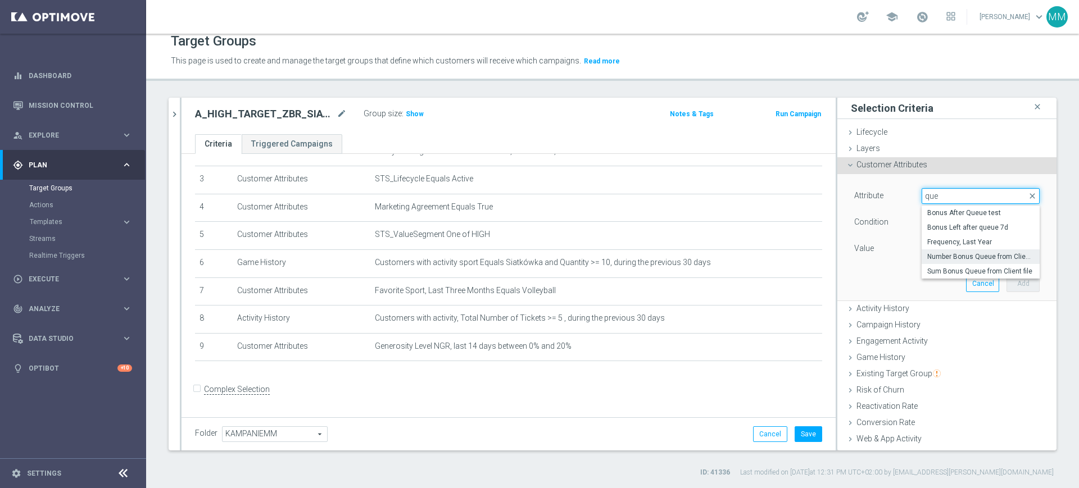
type input "que"
click at [951, 252] on span "Number Bonus Queue from Client file" at bounding box center [980, 256] width 107 height 9
type input "Number Bonus Queue from Client file"
type input "="
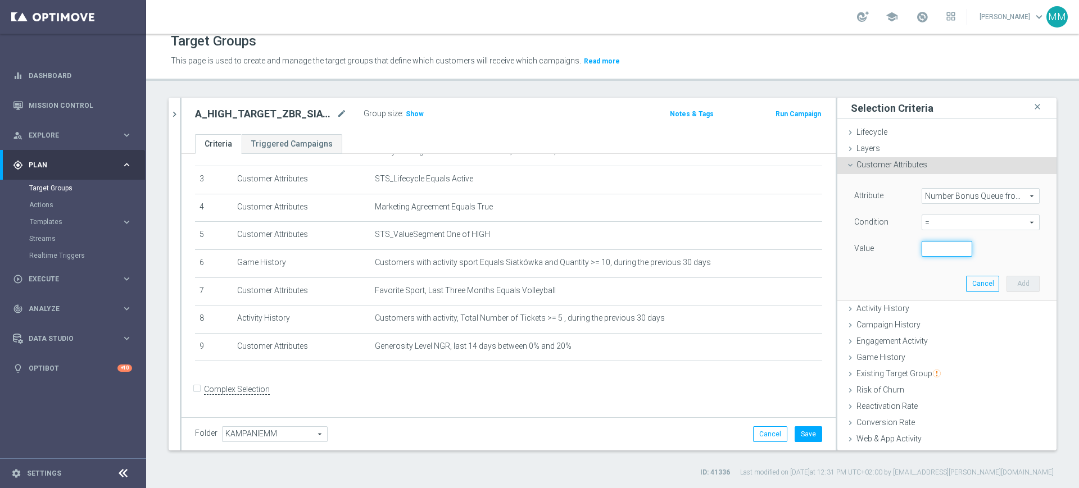
click at [921, 242] on input "number" at bounding box center [946, 249] width 51 height 16
type input "0"
click at [1006, 281] on button "Add" at bounding box center [1022, 284] width 33 height 16
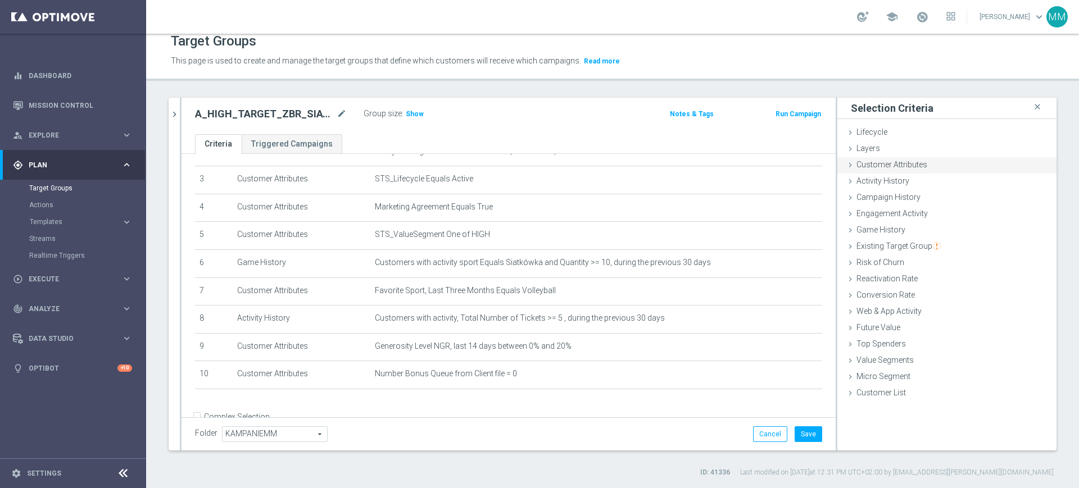
click at [933, 162] on div "Customer Attributes done selection saved" at bounding box center [946, 165] width 219 height 17
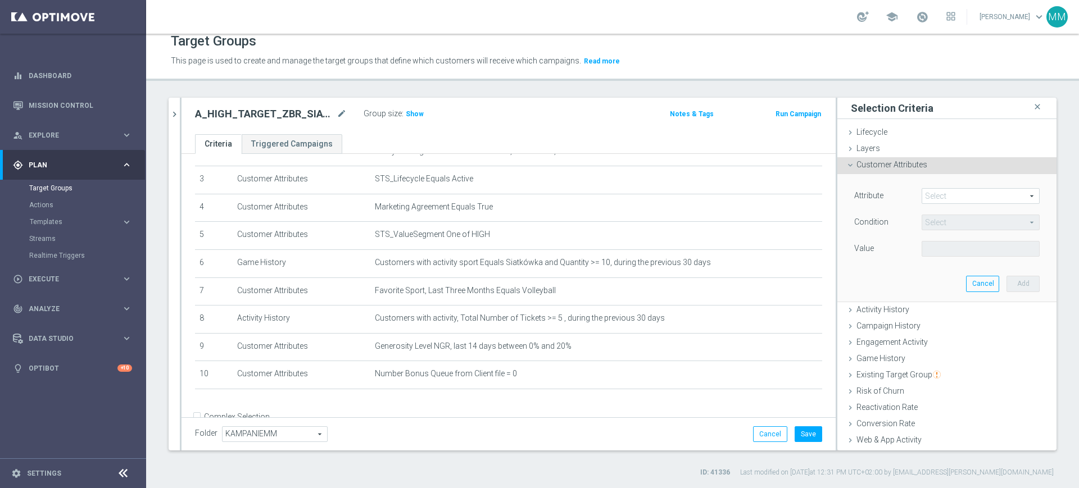
click at [932, 197] on span at bounding box center [980, 196] width 117 height 15
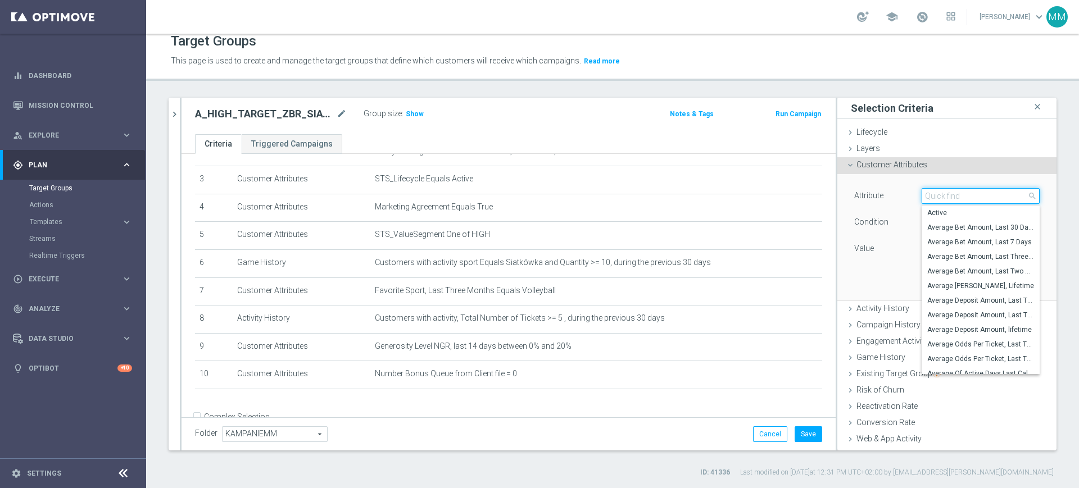
click at [932, 196] on input "search" at bounding box center [980, 196] width 118 height 16
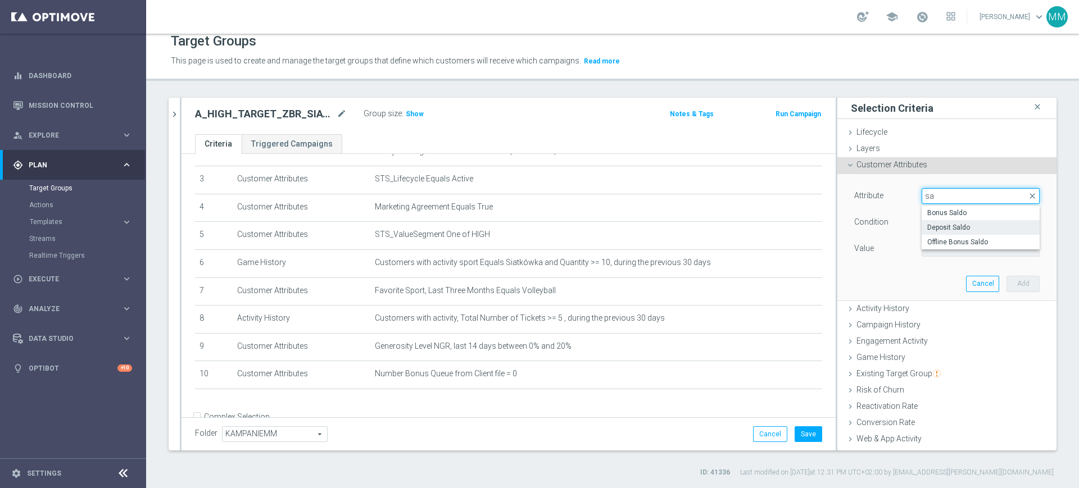
type input "sa"
click at [939, 228] on span "Deposit Saldo" at bounding box center [980, 227] width 107 height 9
type input "Deposit Saldo"
type input "="
click at [932, 194] on span "Deposit Saldo" at bounding box center [980, 196] width 117 height 15
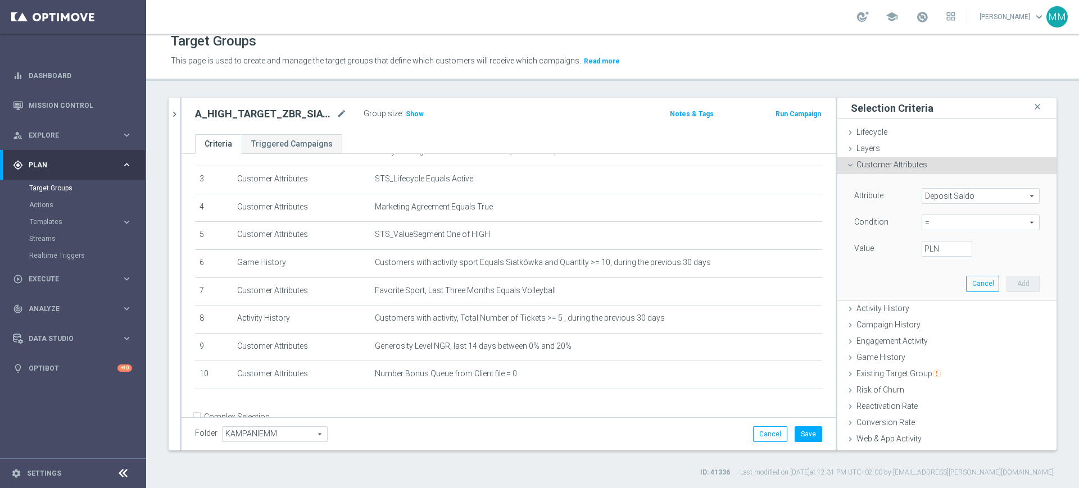
click at [0, 0] on input "search" at bounding box center [0, 0] width 0 height 0
type input "sa"
click at [937, 215] on span "Bonus Saldo" at bounding box center [980, 212] width 107 height 9
type input "Bonus Saldo"
click at [946, 228] on span "=" at bounding box center [980, 222] width 117 height 15
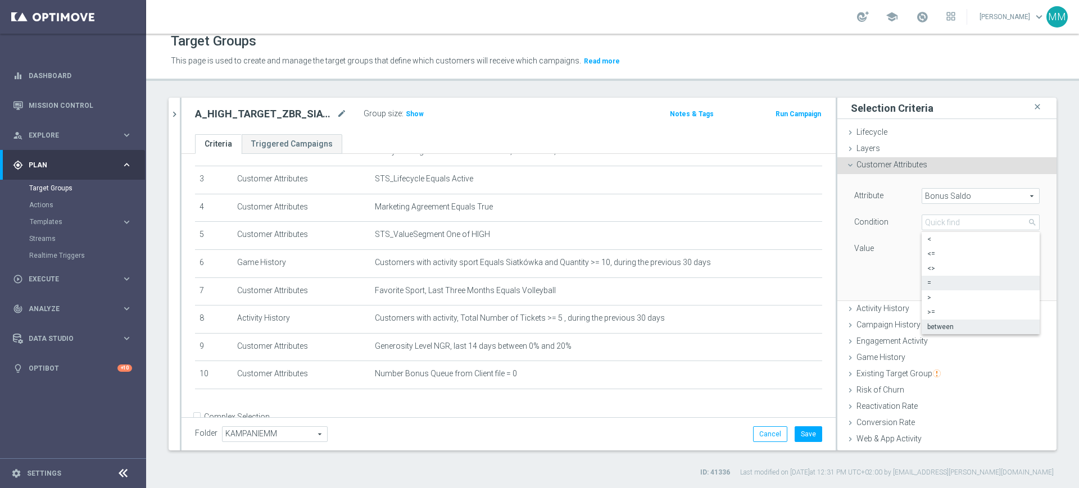
click at [942, 326] on span "between" at bounding box center [980, 326] width 107 height 9
type input "between"
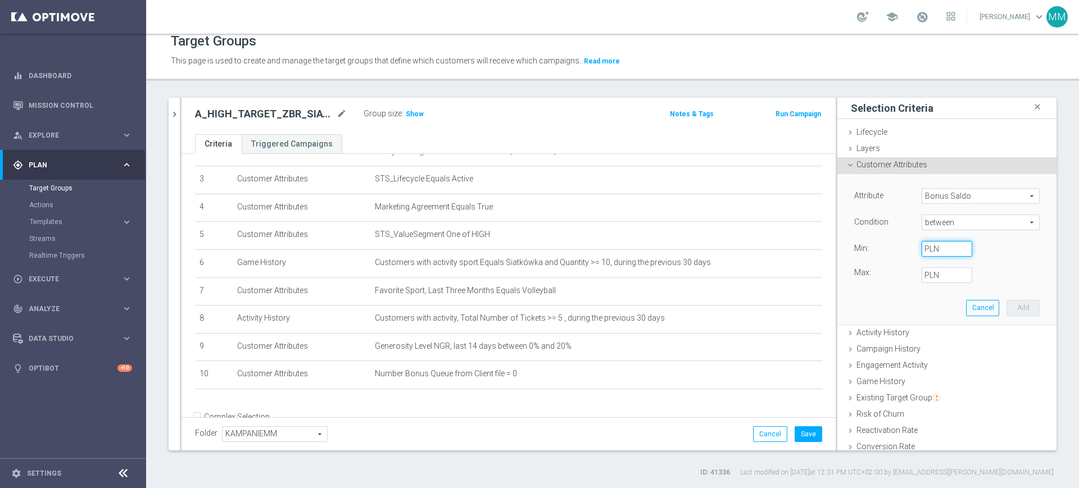
click at [930, 251] on input "PLN" at bounding box center [946, 249] width 51 height 16
type input "0"
type input "2"
click at [1006, 302] on button "Add" at bounding box center [1022, 308] width 33 height 16
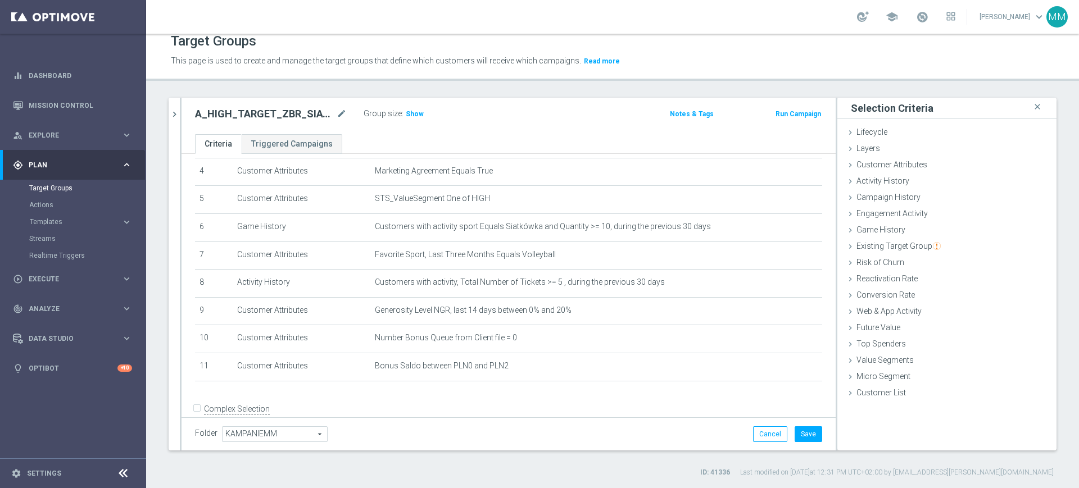
scroll to position [140, 0]
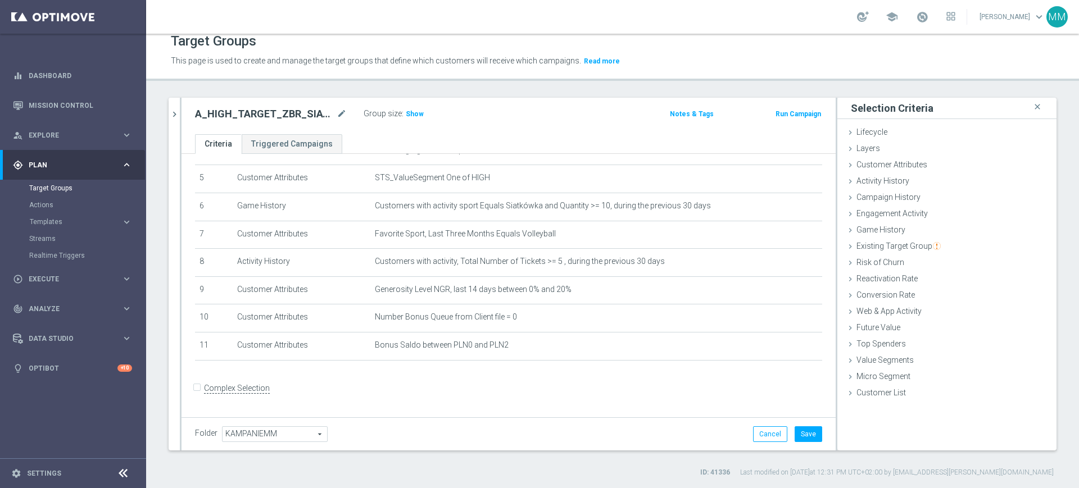
click at [254, 388] on div "Complex Selection" at bounding box center [232, 389] width 75 height 18
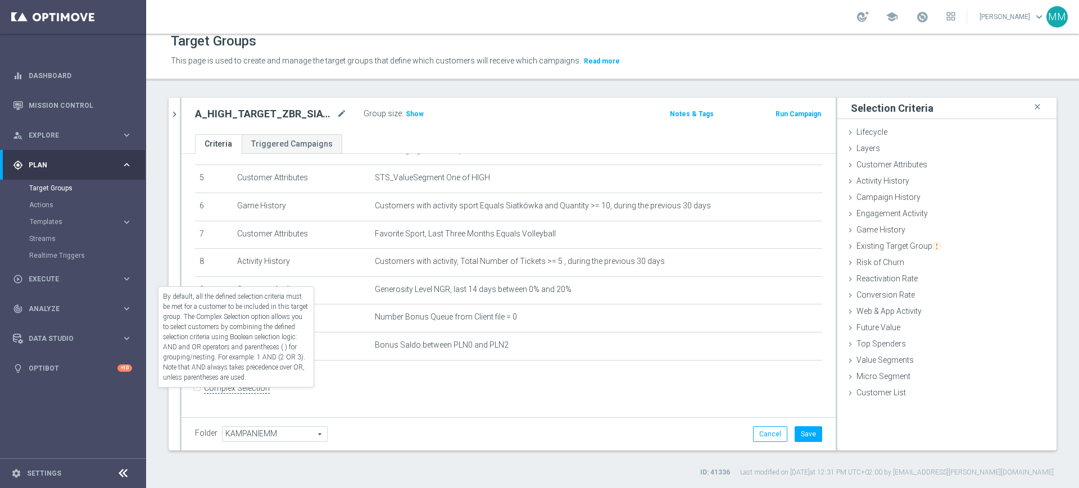
click at [254, 389] on label "Complex Selection" at bounding box center [237, 388] width 66 height 11
click at [202, 389] on input "Complex Selection" at bounding box center [198, 390] width 7 height 16
checkbox input "true"
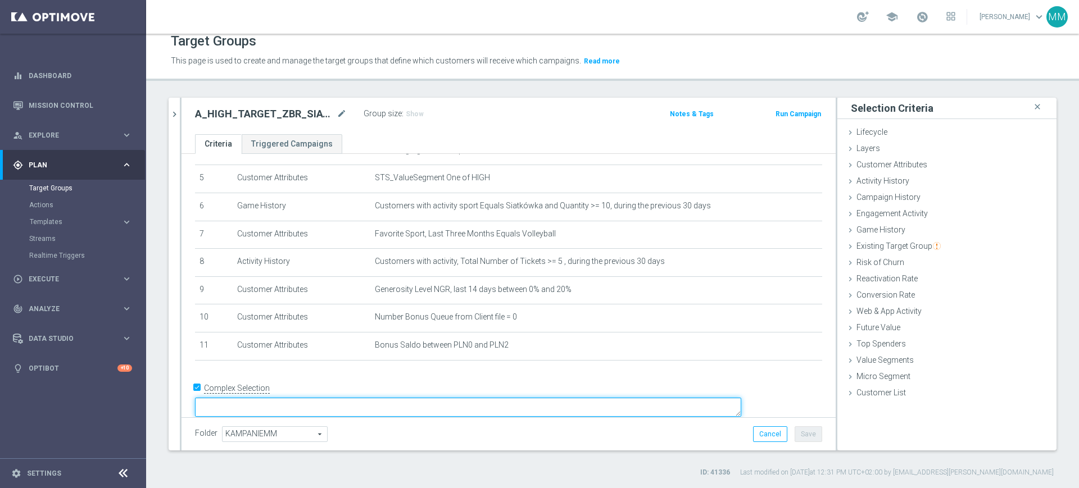
click at [300, 398] on textarea at bounding box center [468, 408] width 546 height 20
paste textarea "AND"
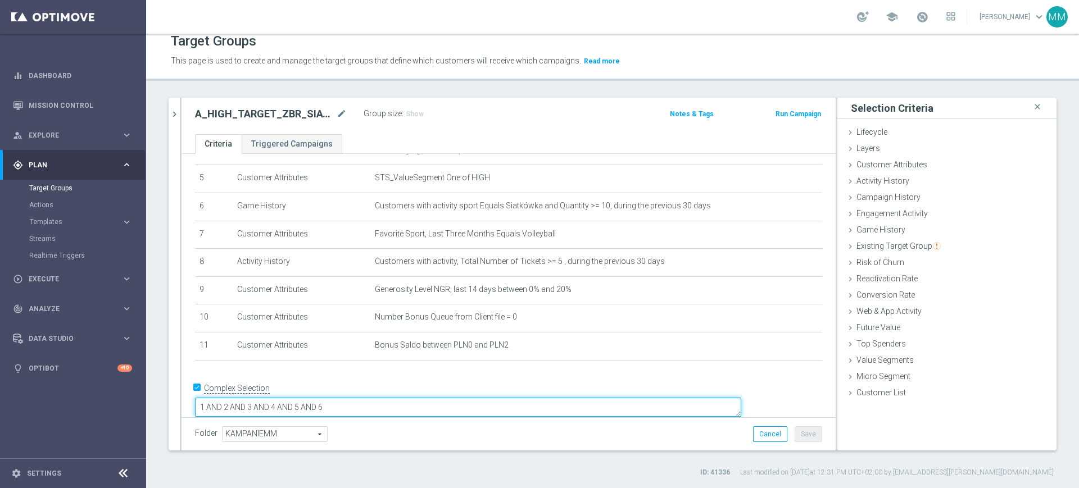
paste textarea "AND"
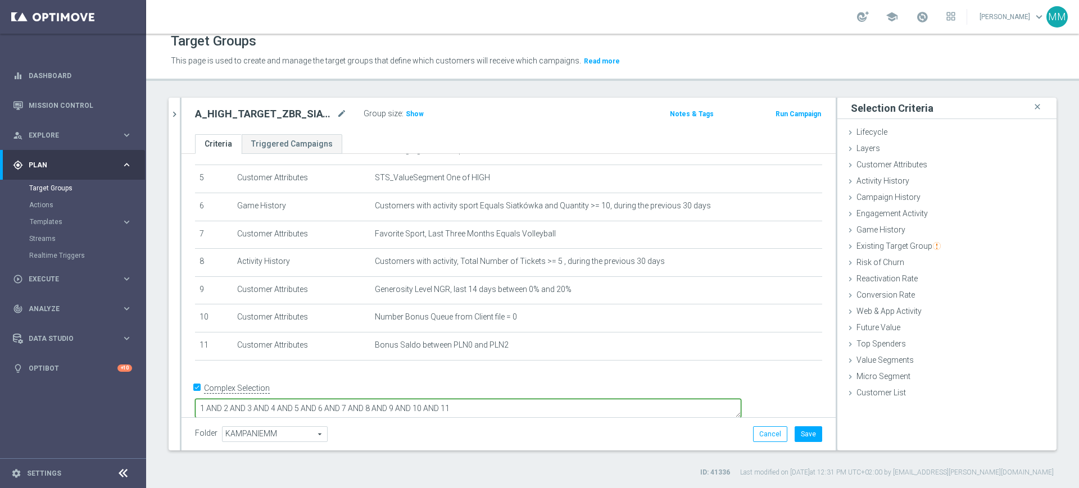
click at [401, 399] on textarea "1 AND 2 AND 3 AND 4 AND 5 AND 6 AND 7 AND 8 AND 9 AND 10 AND 11" at bounding box center [468, 409] width 546 height 20
type textarea "1 AND 2 AND 3 AND 4 AND 5 AND (6 OR 7) AND 8 AND 9 AND 10 AND 11"
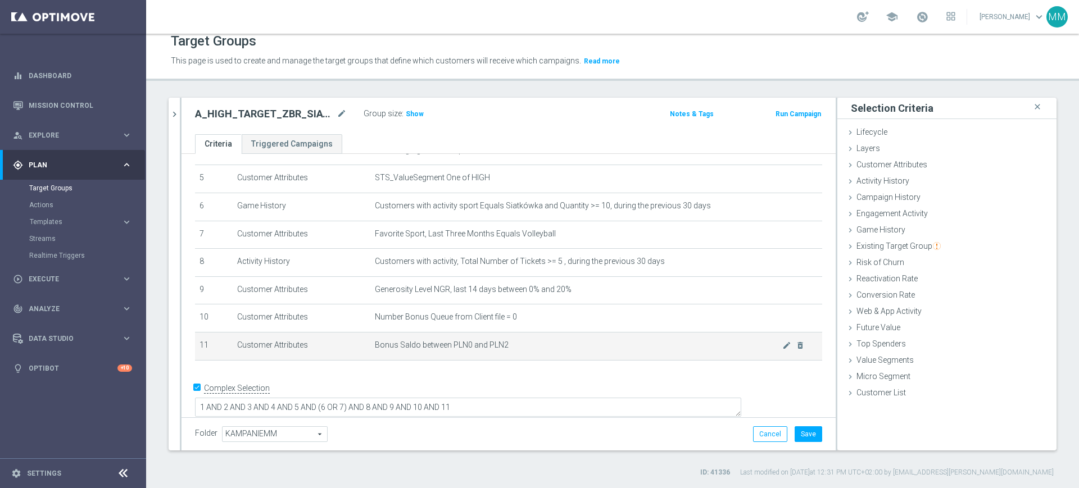
click at [381, 350] on span "Bonus Saldo between PLN0 and PLN2" at bounding box center [578, 345] width 407 height 10
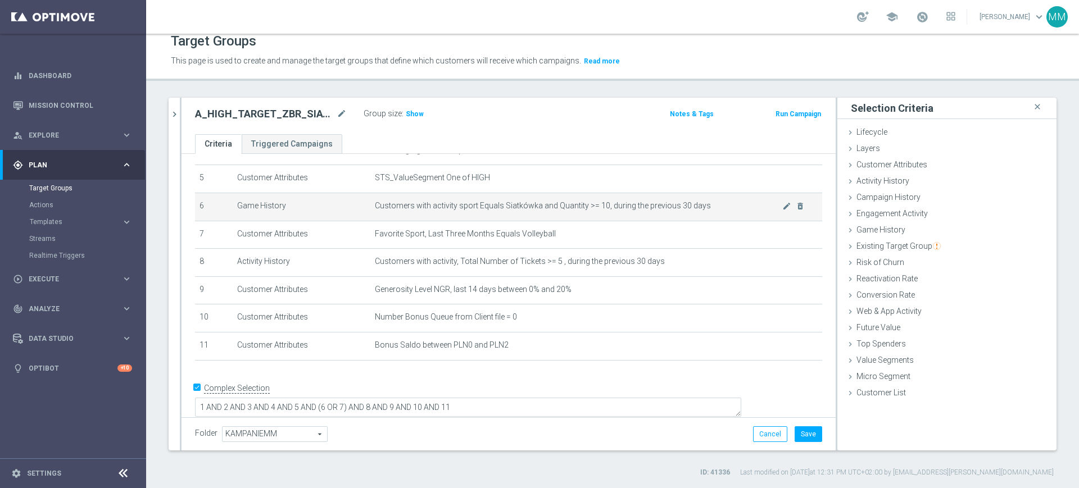
click at [456, 213] on td "Customers with activity sport Equals Siatkówka and Quantity >= 10, during the p…" at bounding box center [596, 207] width 452 height 28
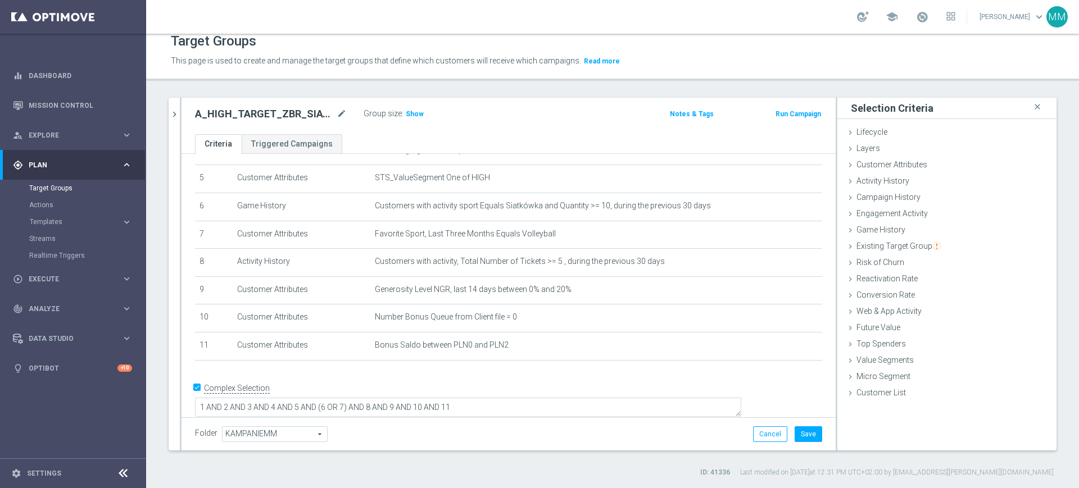
click at [422, 117] on div "Group size : Show" at bounding box center [419, 112] width 112 height 13
click at [418, 116] on span "Show" at bounding box center [415, 114] width 18 height 8
click at [798, 430] on button "Save" at bounding box center [808, 434] width 28 height 16
click at [271, 107] on h2 "A_HIGH_TARGET_ZBR_SIATKA_MS_50DO250_270925" at bounding box center [264, 113] width 139 height 13
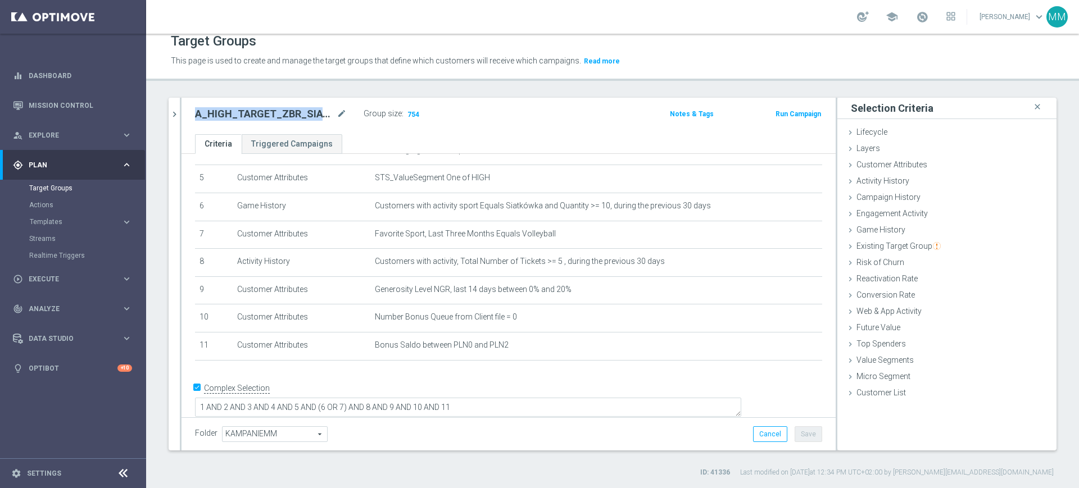
click at [271, 107] on h2 "A_HIGH_TARGET_ZBR_SIATKA_MS_50DO250_270925" at bounding box center [264, 113] width 139 height 13
copy div "A_HIGH_TARGET_ZBR_SIATKA_MS_50DO250_270925"
click at [175, 111] on icon "chevron_right" at bounding box center [174, 114] width 11 height 11
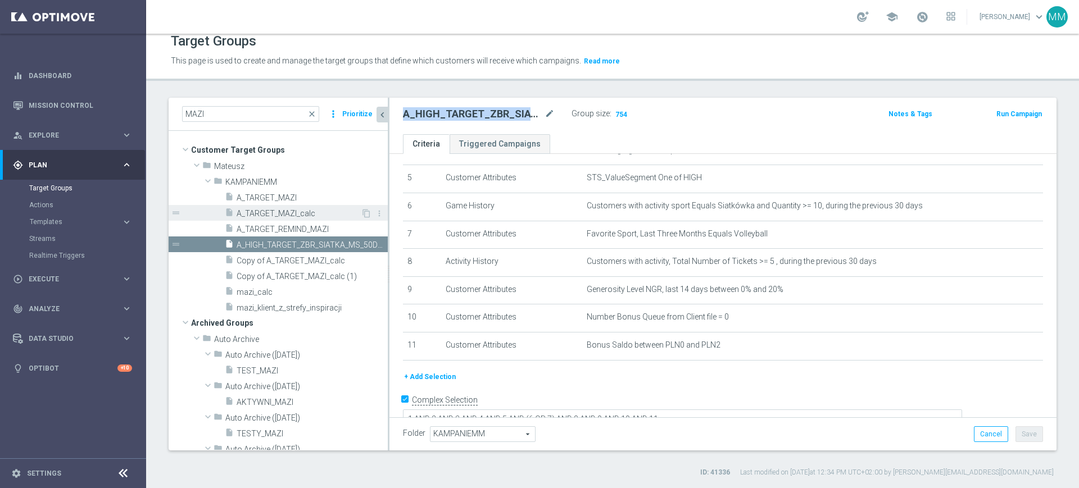
click at [306, 219] on div "insert_drive_file A_TARGET_MAZI_calc" at bounding box center [293, 213] width 136 height 16
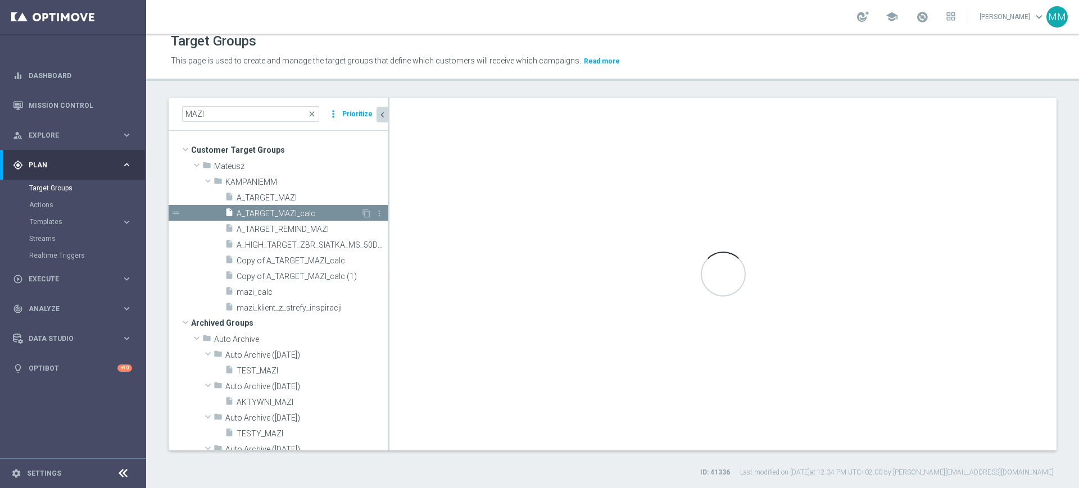
checkbox input "false"
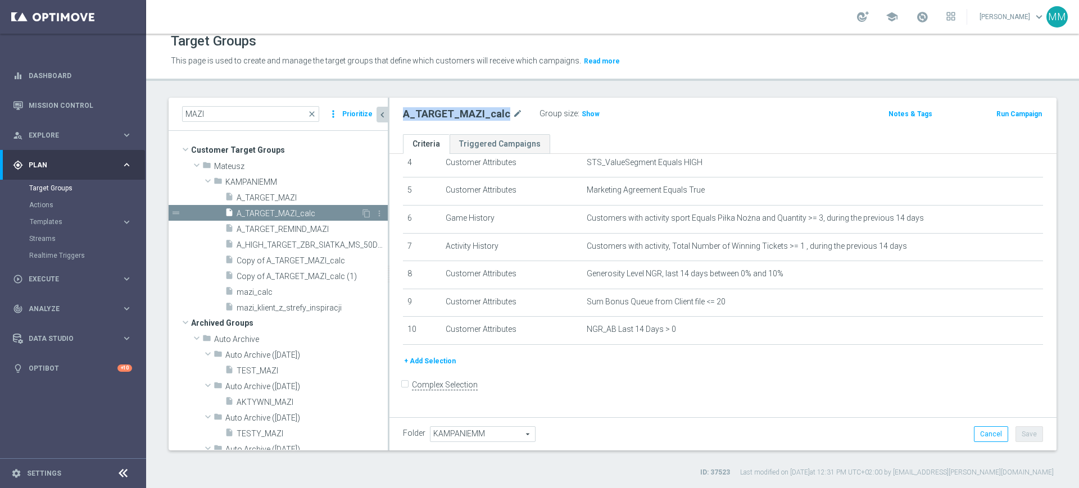
scroll to position [124, 0]
click at [581, 110] on span "Show" at bounding box center [590, 114] width 18 height 8
click at [438, 359] on div "# Selection Type Criteria delete_forever 1 Customer Attributes STS_Exclusions E…" at bounding box center [722, 201] width 657 height 315
click at [439, 366] on button "+ Add Selection" at bounding box center [430, 365] width 54 height 12
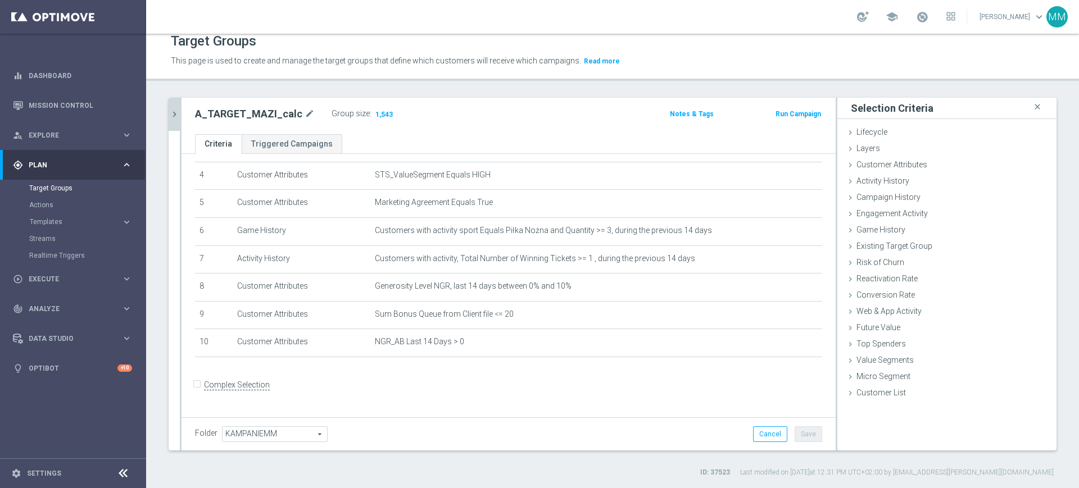
scroll to position [112, 0]
drag, startPoint x: 893, startPoint y: 244, endPoint x: 901, endPoint y: 257, distance: 15.1
click at [893, 244] on span "Existing Target Group" at bounding box center [898, 246] width 84 height 9
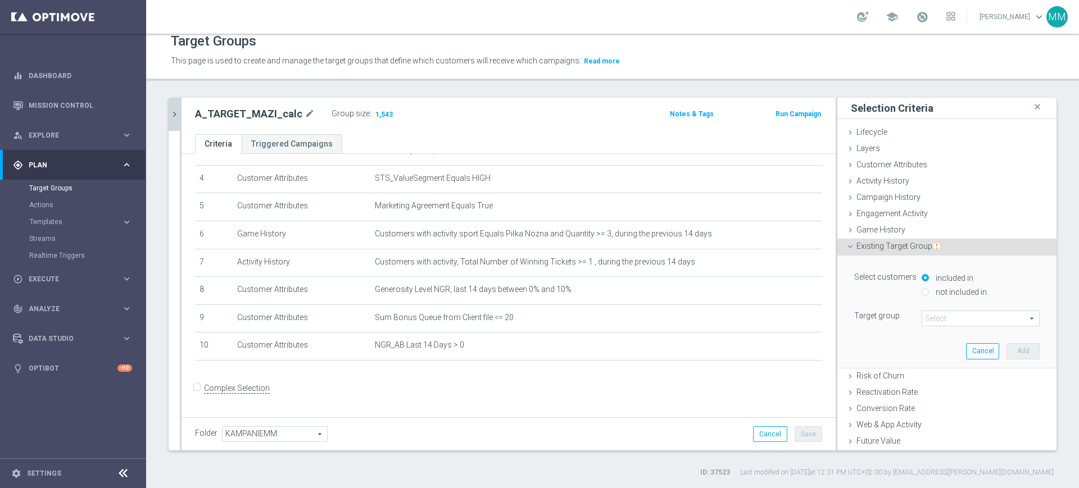
click at [933, 288] on label "not included in" at bounding box center [960, 292] width 54 height 10
click at [925, 288] on input "not included in" at bounding box center [924, 291] width 7 height 7
radio input "true"
click at [929, 320] on span at bounding box center [980, 318] width 117 height 15
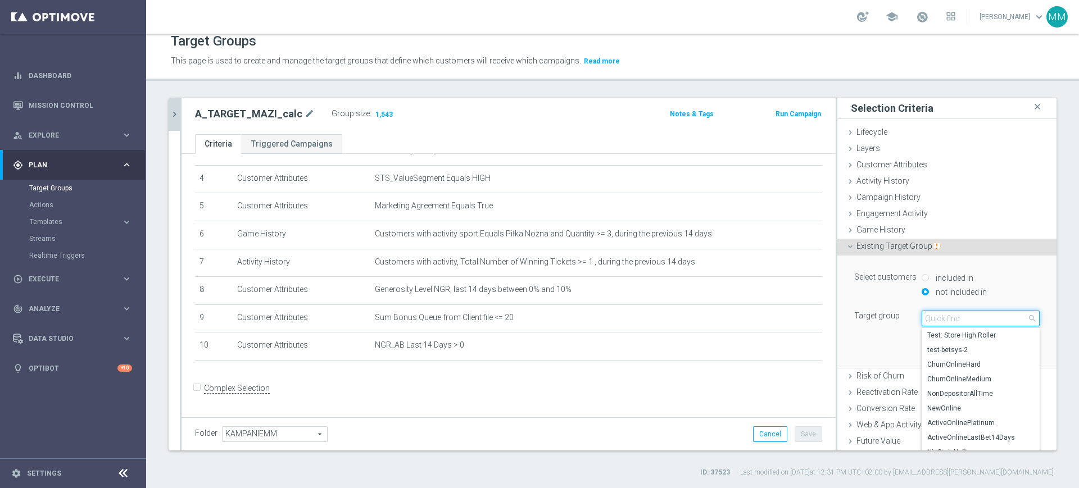
click at [929, 320] on input "search" at bounding box center [980, 319] width 118 height 16
paste input "A_HIGH_TARGET_ZBR_SIATKA_MS_50DO250_270925"
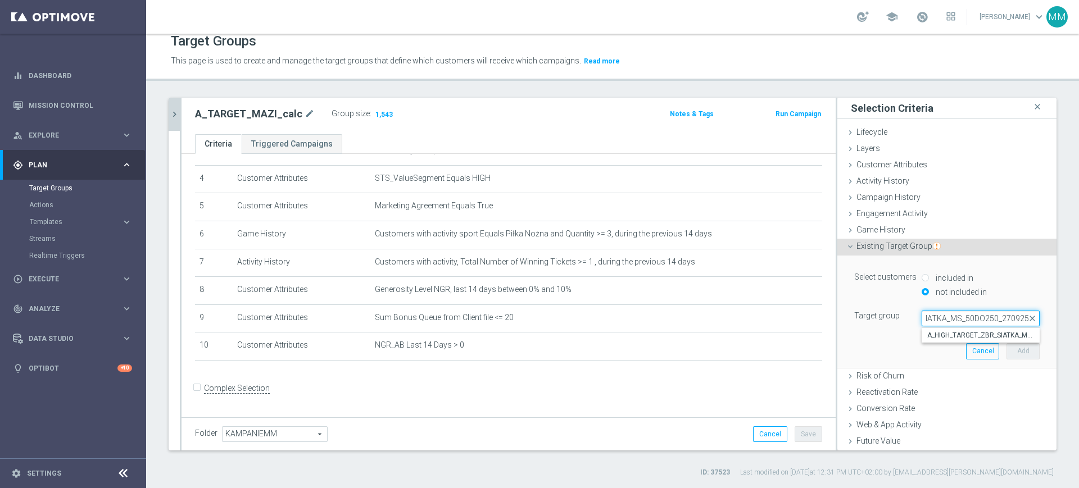
type input "A_HIGH_TARGET_ZBR_SIATKA_MS_50DO250_270925"
drag, startPoint x: 943, startPoint y: 334, endPoint x: 949, endPoint y: 335, distance: 6.2
click at [944, 335] on span "A_HIGH_TARGET_ZBR_SIATKA_MS_50DO250_270925" at bounding box center [980, 335] width 107 height 9
type input "A_HIGH_TARGET_ZBR_SIATKA_MS_50DO250_270925"
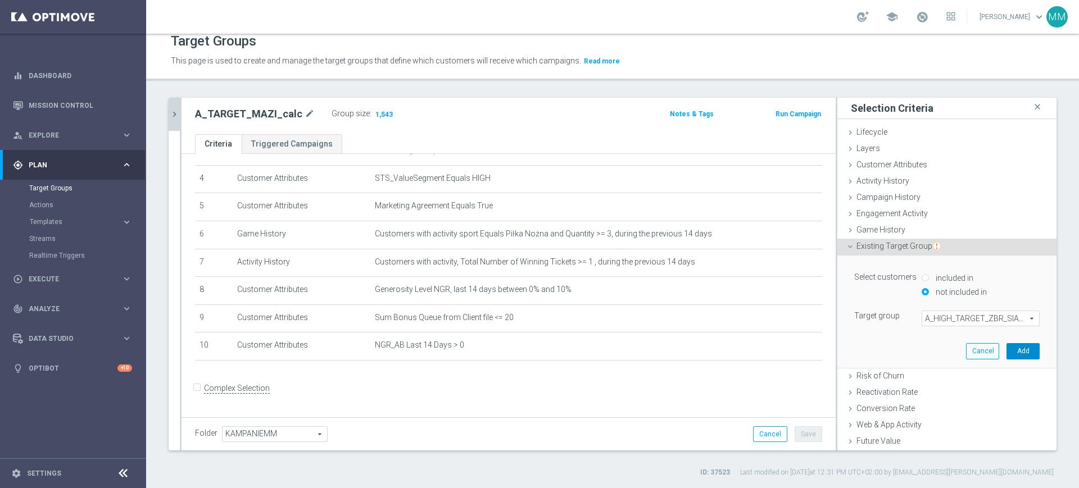
drag, startPoint x: 1004, startPoint y: 348, endPoint x: 843, endPoint y: 283, distance: 174.1
click at [1006, 349] on button "Add" at bounding box center [1022, 351] width 33 height 16
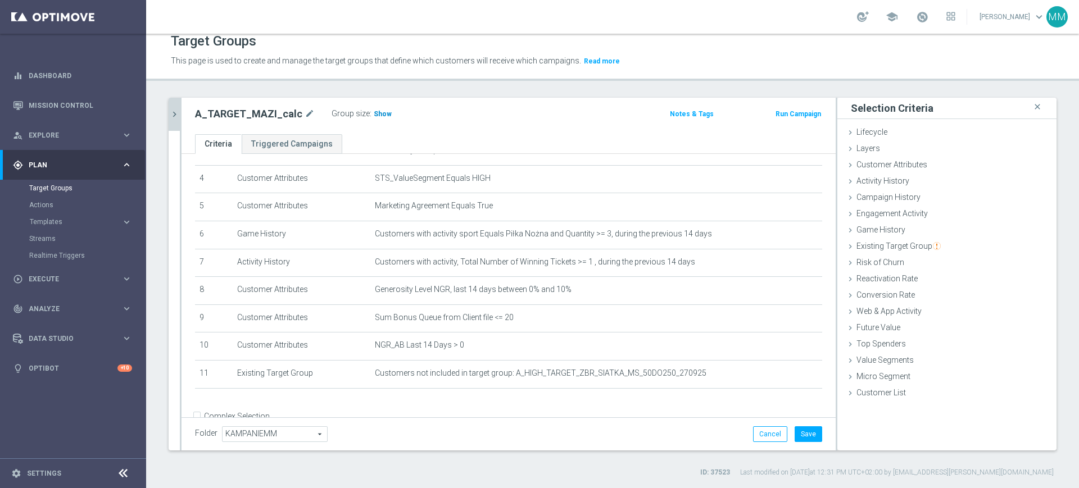
click at [374, 112] on span "Show" at bounding box center [383, 114] width 18 height 8
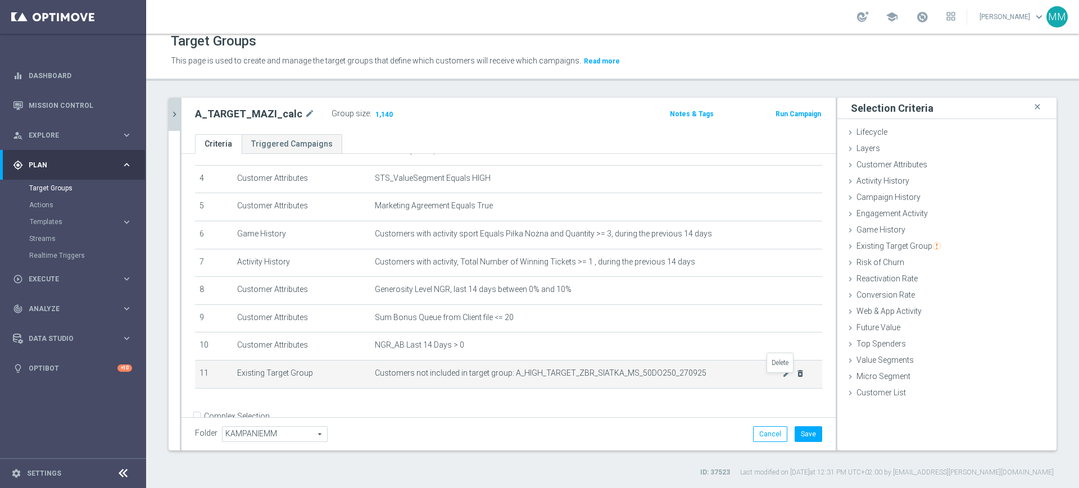
click at [796, 378] on icon "delete_forever" at bounding box center [800, 373] width 9 height 9
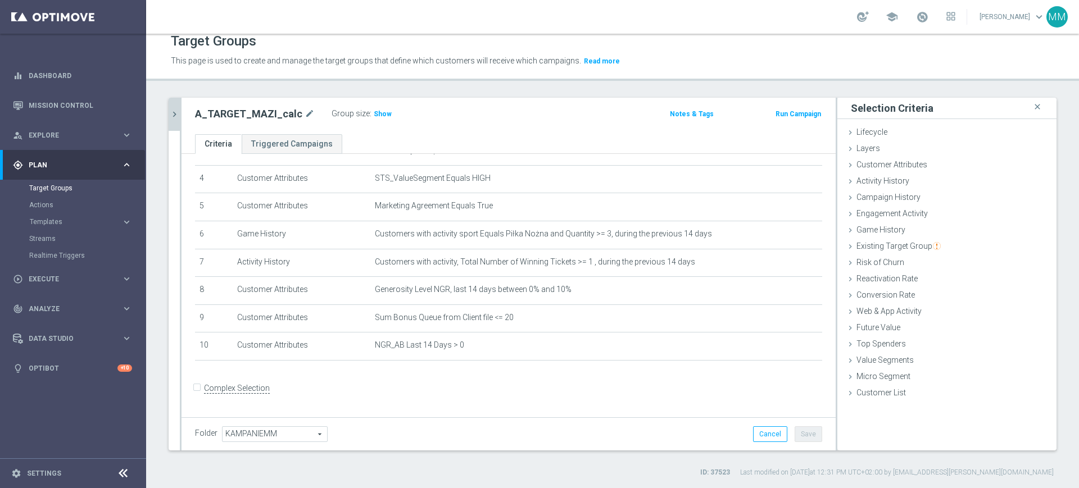
click at [179, 113] on icon "chevron_right" at bounding box center [174, 114] width 11 height 11
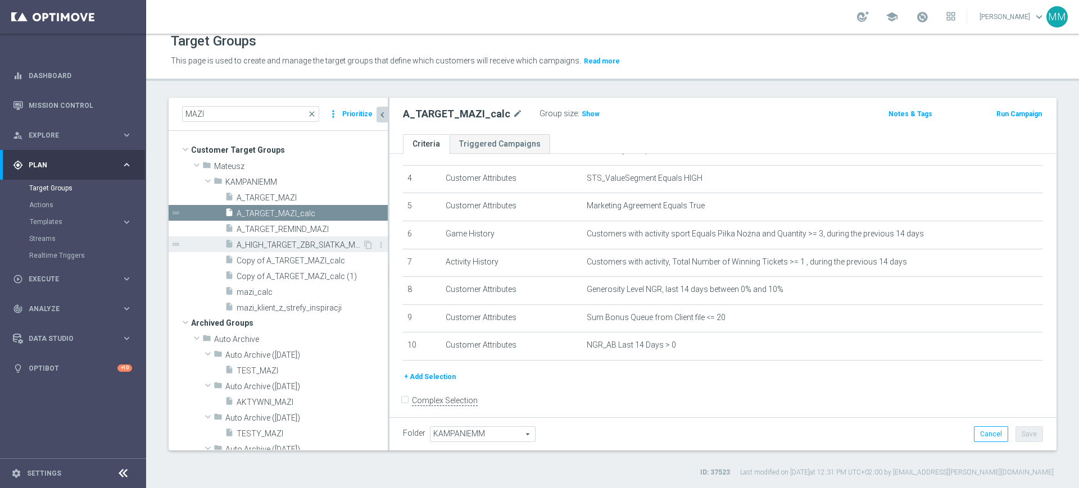
click at [300, 246] on span "A_HIGH_TARGET_ZBR_SIATKA_MS_50DO250_270925" at bounding box center [300, 245] width 126 height 10
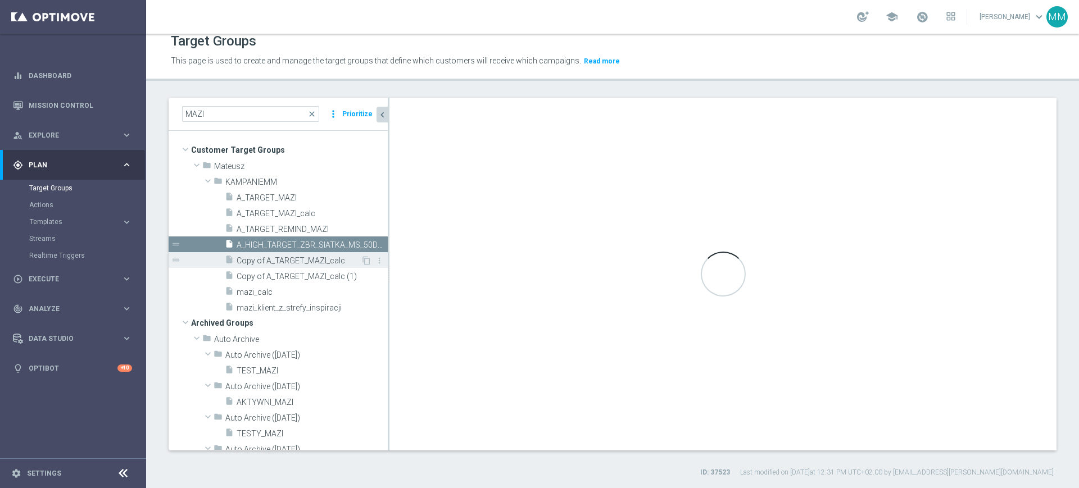
checkbox input "true"
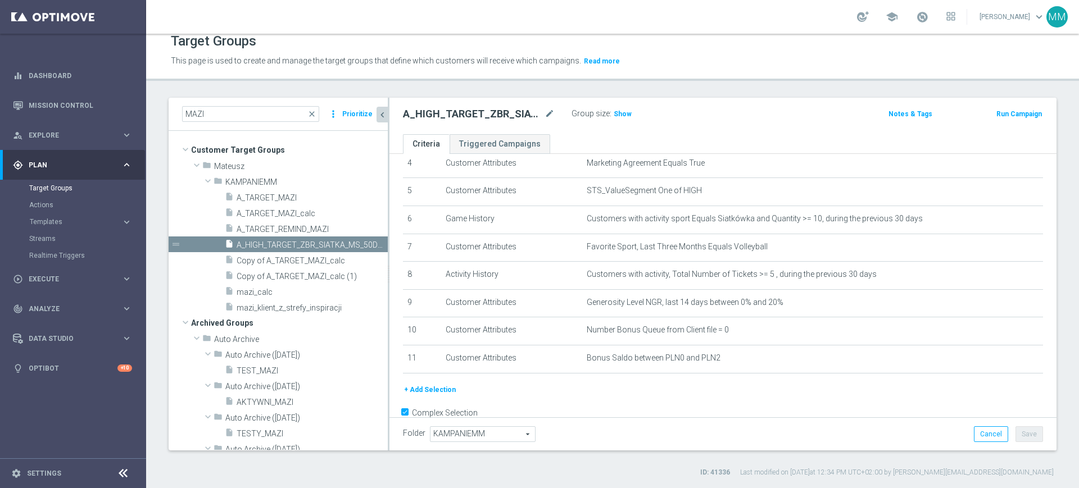
scroll to position [153, 0]
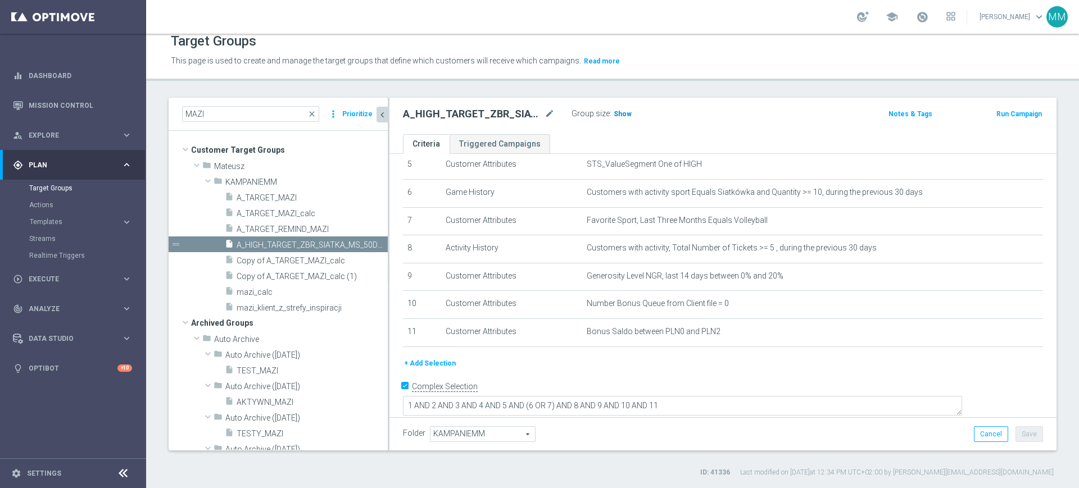
click at [614, 113] on span "Show" at bounding box center [622, 114] width 18 height 8
click at [424, 369] on button "+ Add Selection" at bounding box center [430, 363] width 54 height 12
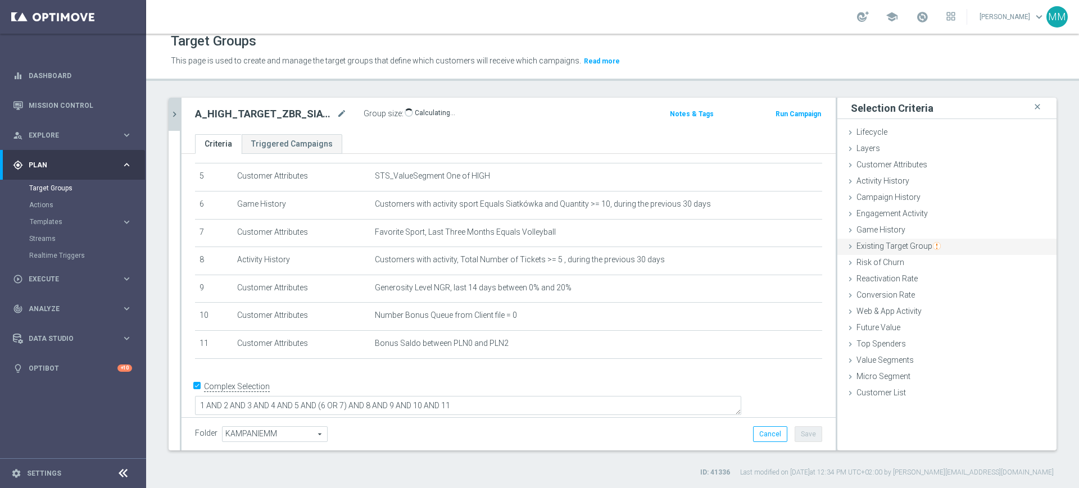
click at [911, 239] on div "Existing Target Group done selection saved" at bounding box center [946, 247] width 219 height 17
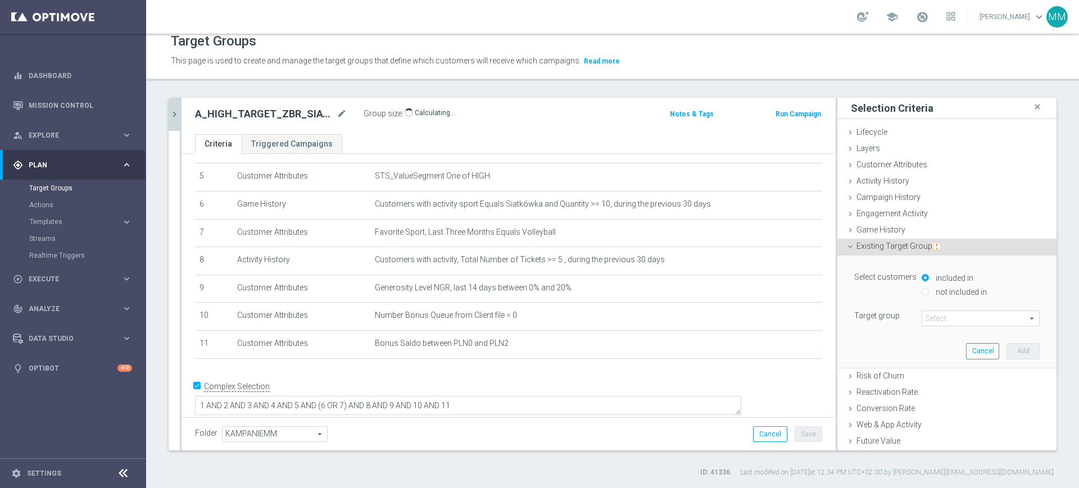
click at [948, 290] on label "not included in" at bounding box center [960, 292] width 54 height 10
click at [929, 290] on input "not included in" at bounding box center [924, 291] width 7 height 7
radio input "true"
click at [941, 321] on span at bounding box center [980, 318] width 117 height 15
click at [0, 0] on input "search" at bounding box center [0, 0] width 0 height 0
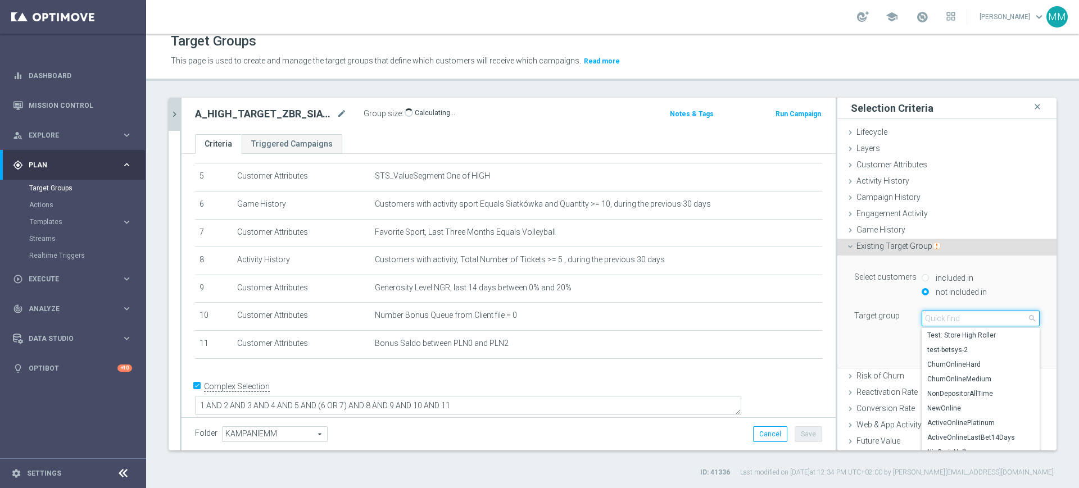
paste input "A_HIGH_TARGET_ZBR_SIATKA_MS_50DO250_270925"
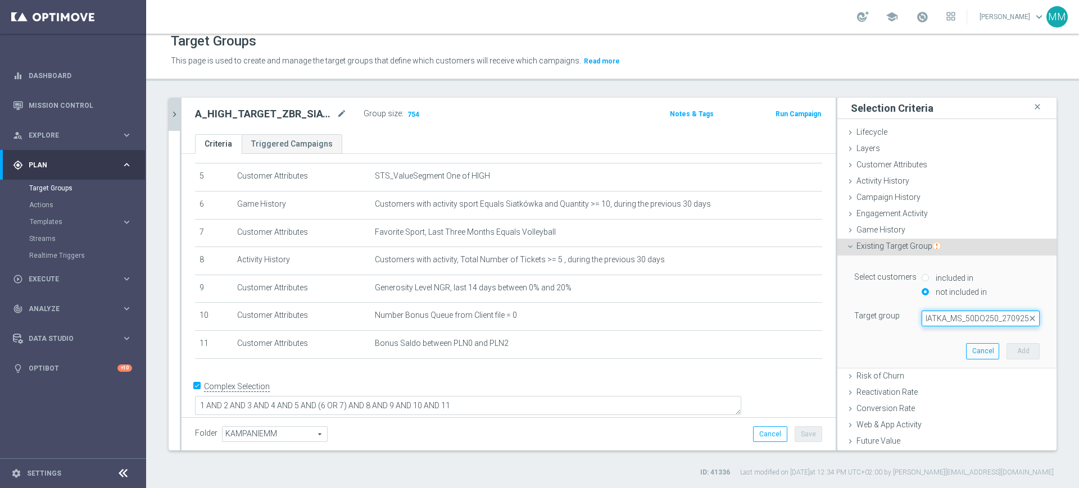
type input "A_HIGH_TARGET_ZBR_SIATKA_MS_50DO250_270925"
click at [172, 109] on icon "chevron_right" at bounding box center [174, 114] width 11 height 11
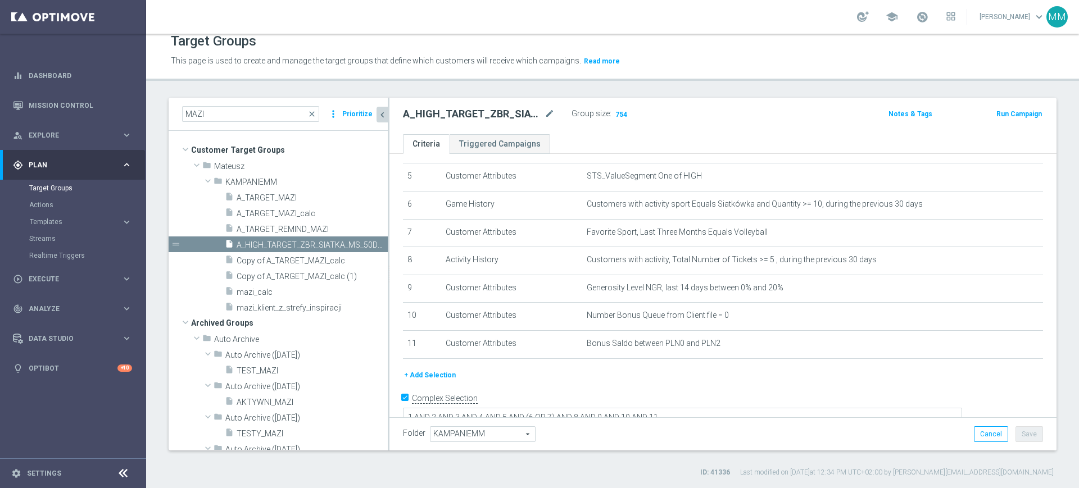
click at [449, 379] on button "+ Add Selection" at bounding box center [430, 375] width 54 height 12
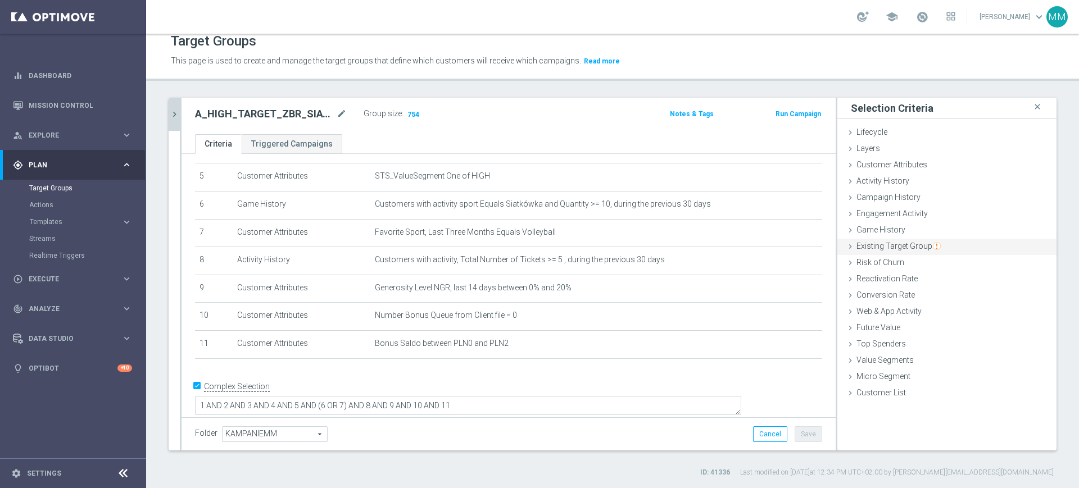
click at [897, 242] on span "Existing Target Group" at bounding box center [898, 246] width 84 height 9
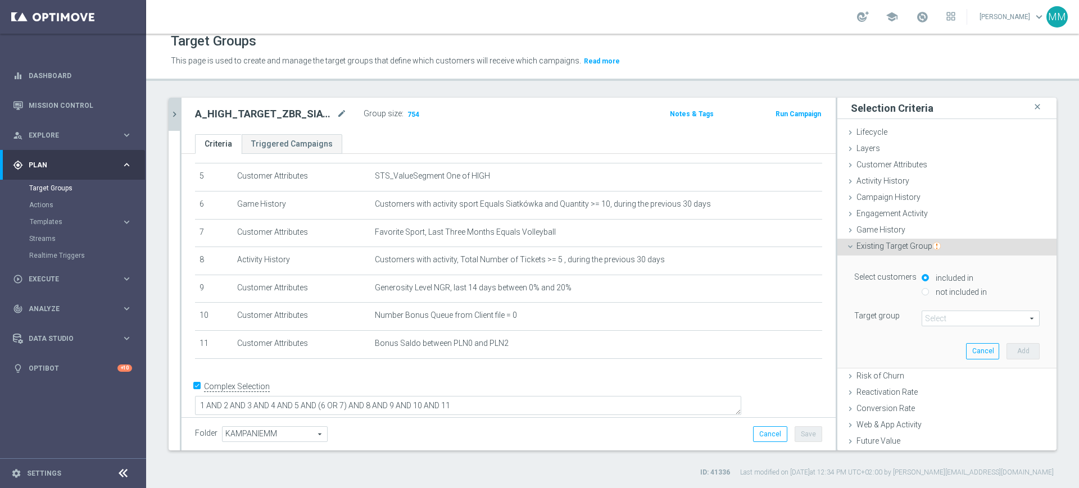
click at [952, 292] on label "not included in" at bounding box center [960, 292] width 54 height 10
click at [929, 292] on input "not included in" at bounding box center [924, 291] width 7 height 7
radio input "true"
click at [953, 292] on label "not included in" at bounding box center [960, 292] width 54 height 10
click at [929, 292] on input "not included in" at bounding box center [924, 291] width 7 height 7
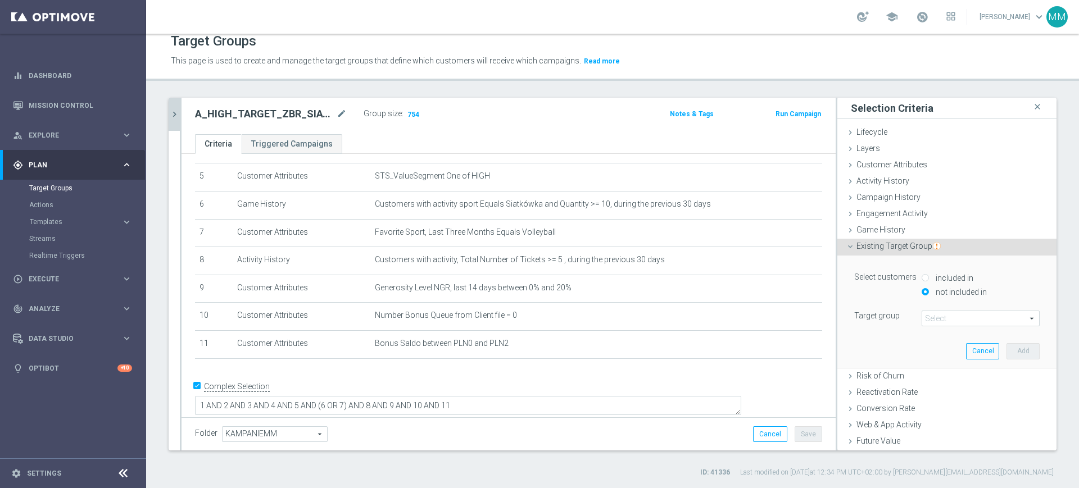
drag, startPoint x: 948, startPoint y: 308, endPoint x: 951, endPoint y: 317, distance: 10.1
click at [948, 309] on div "Select customers included in not included in Target group Select arrow_drop_dow…" at bounding box center [946, 298] width 185 height 57
click at [952, 319] on span at bounding box center [980, 318] width 117 height 15
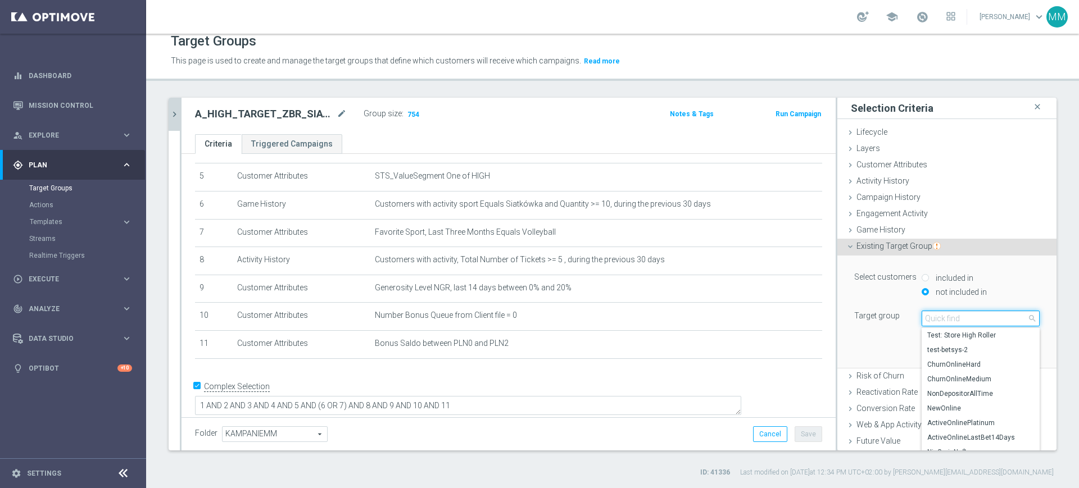
click at [953, 318] on input "search" at bounding box center [980, 319] width 118 height 16
type input "calc"
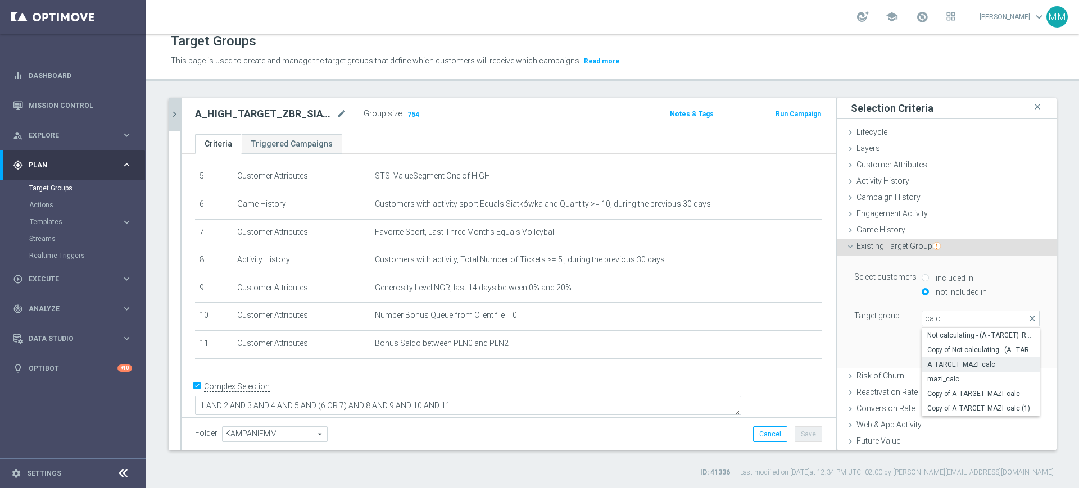
click at [951, 365] on span "A_TARGET_MAZI_calc" at bounding box center [980, 364] width 107 height 9
type input "A_TARGET_MAZI_calc"
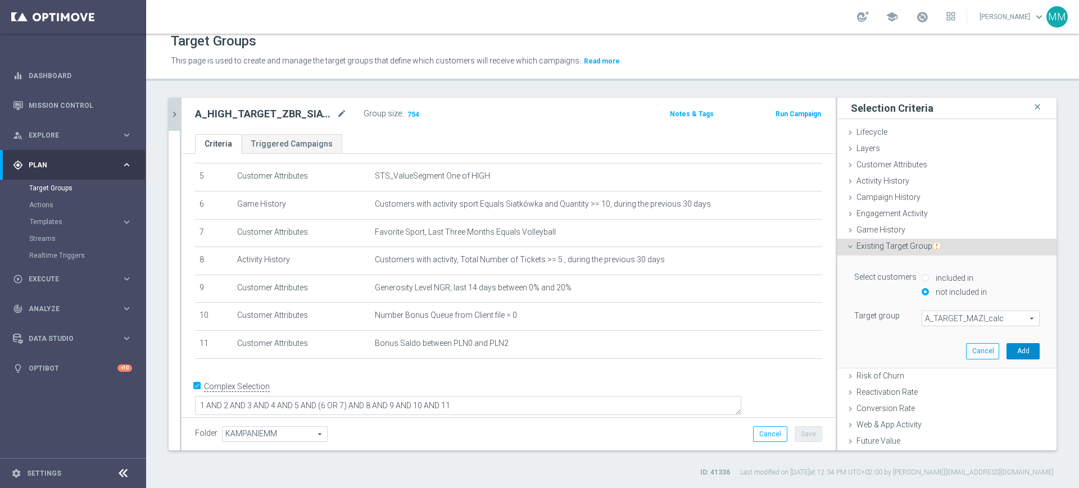
click at [1006, 349] on button "Add" at bounding box center [1022, 351] width 33 height 16
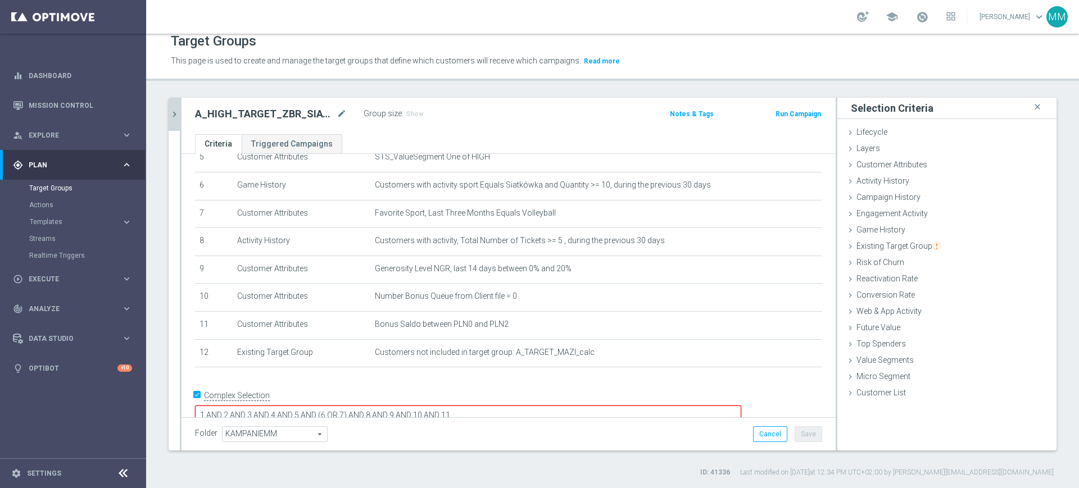
scroll to position [171, 0]
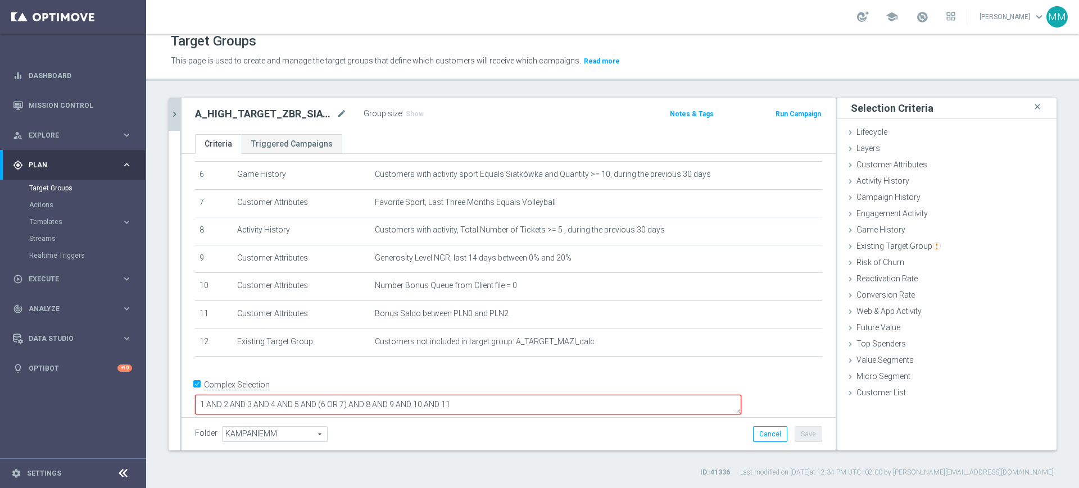
click at [571, 404] on form "Complex Selection 1 AND 2 AND 3 AND 4 AND 5 AND (6 OR 7) AND 8 AND 9 AND 10 AND…" at bounding box center [508, 402] width 627 height 53
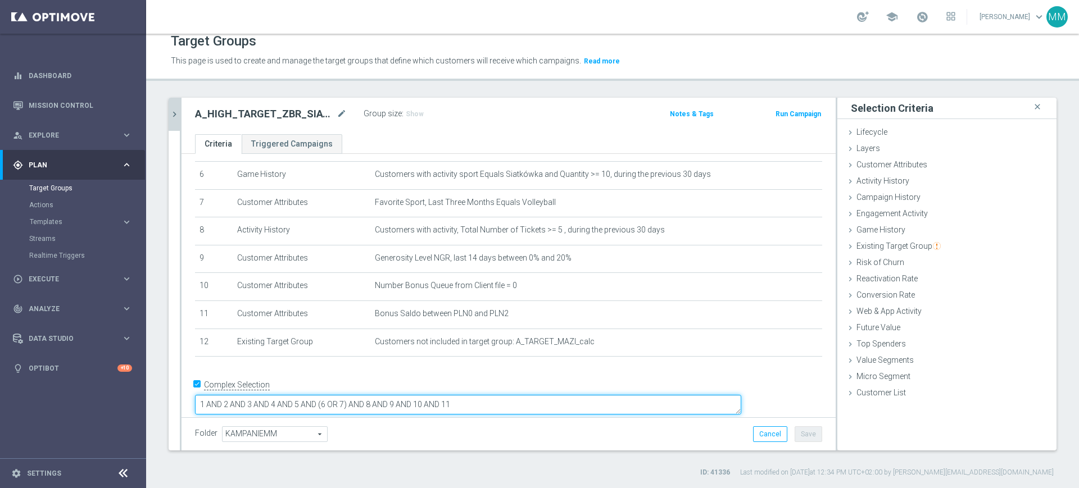
click at [569, 397] on textarea "1 AND 2 AND 3 AND 4 AND 5 AND (6 OR 7) AND 8 AND 9 AND 10 AND 11" at bounding box center [468, 405] width 546 height 20
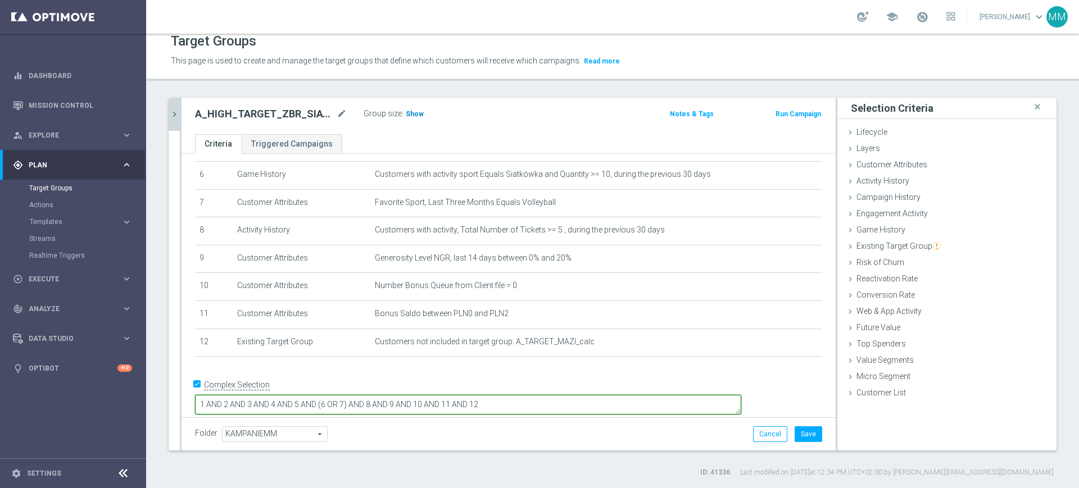
type textarea "1 AND 2 AND 3 AND 4 AND 5 AND (6 OR 7) AND 8 AND 9 AND 10 AND 11 AND 12"
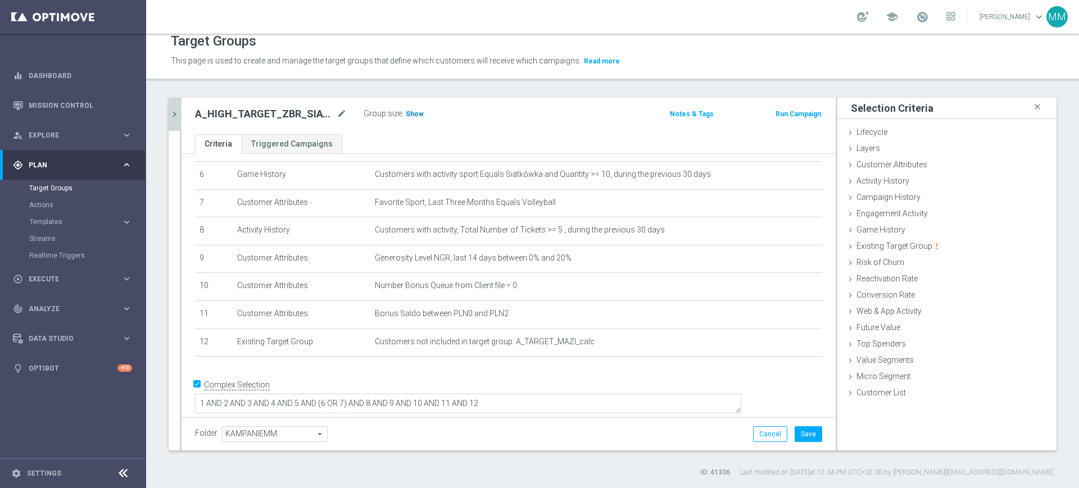
click at [415, 112] on span "Show" at bounding box center [415, 114] width 18 height 8
click at [762, 429] on button "Cancel" at bounding box center [770, 434] width 34 height 16
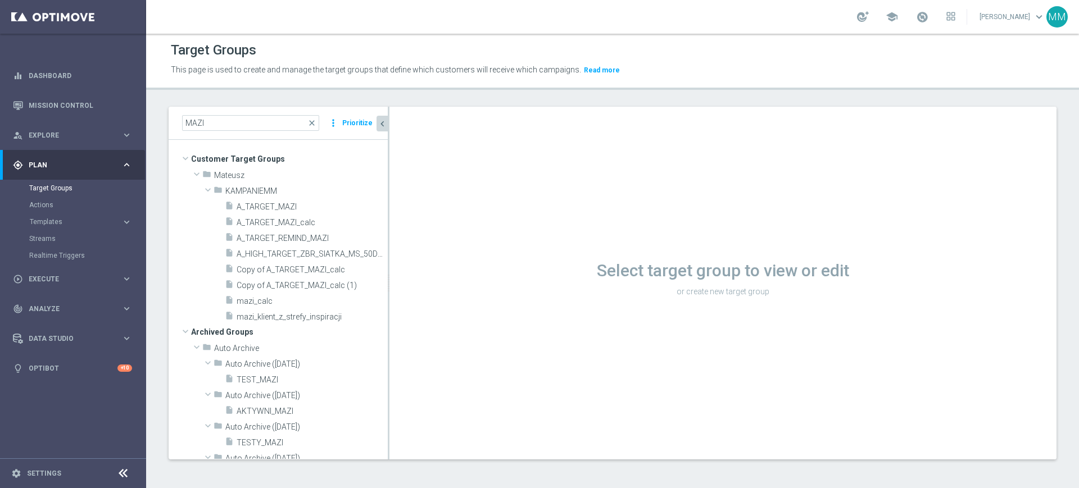
scroll to position [1, 0]
click at [308, 227] on div "insert_drive_file A_TARGET_MAZI_calc" at bounding box center [293, 222] width 136 height 16
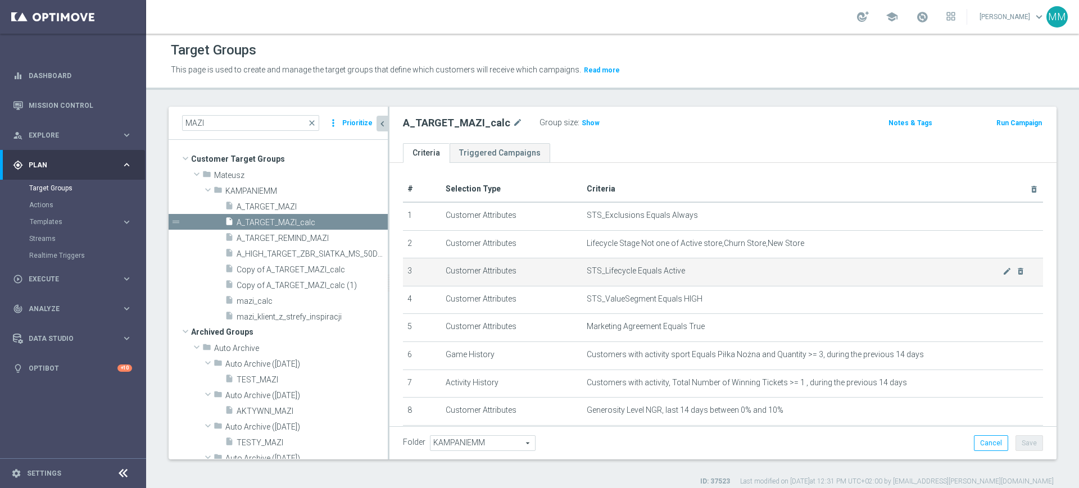
scroll to position [124, 0]
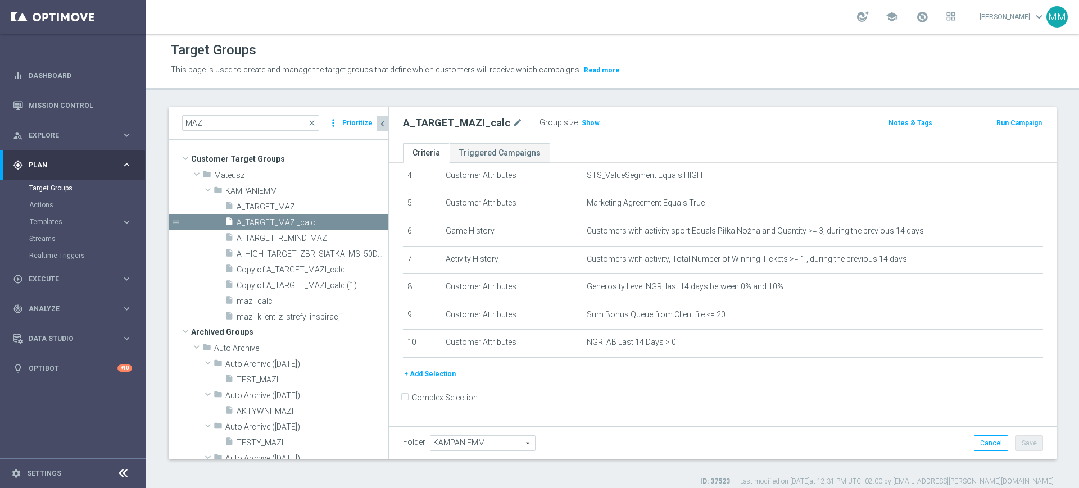
click at [437, 379] on button "+ Add Selection" at bounding box center [430, 374] width 54 height 12
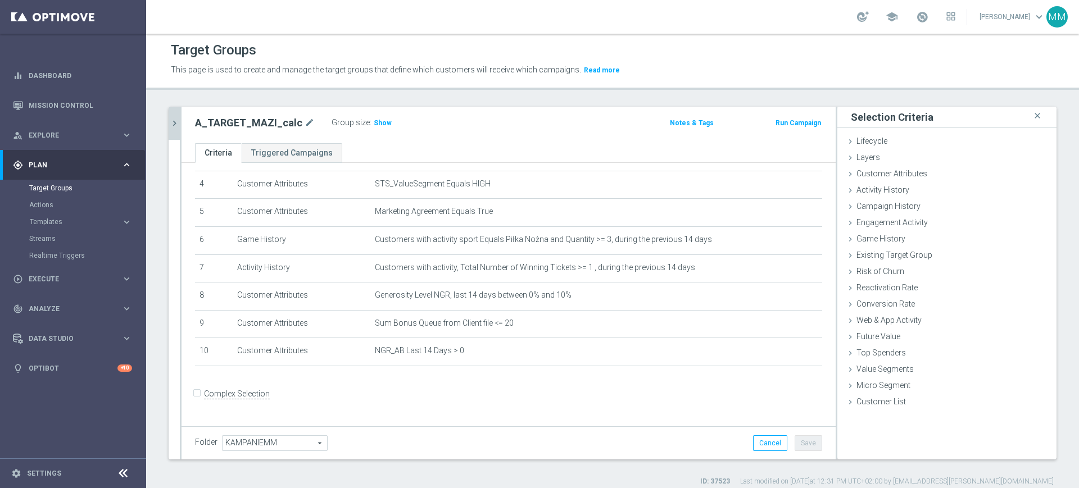
scroll to position [112, 0]
click at [882, 191] on span "Activity History" at bounding box center [882, 189] width 53 height 9
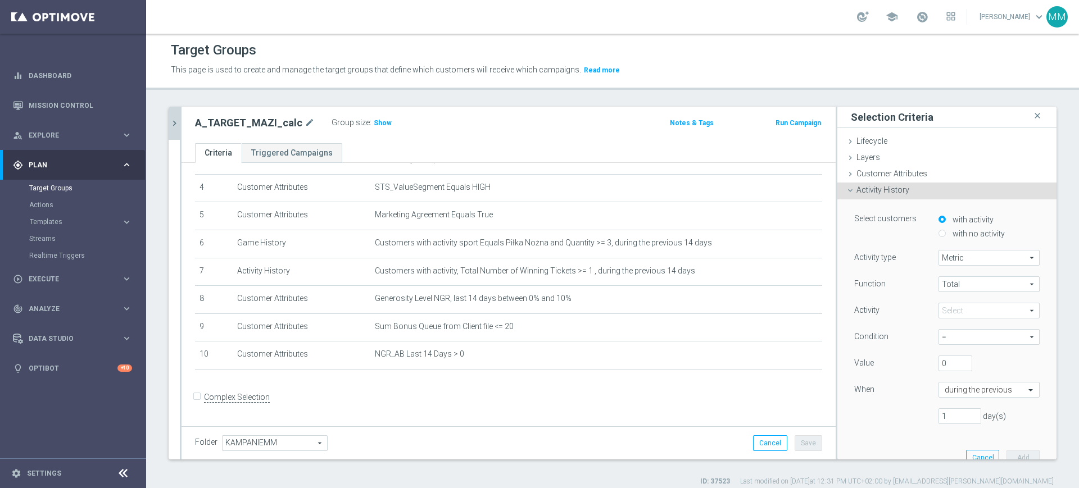
click at [951, 235] on label "with no activity" at bounding box center [976, 234] width 55 height 10
click at [946, 235] on input "with no activity" at bounding box center [941, 233] width 7 height 7
radio input "true"
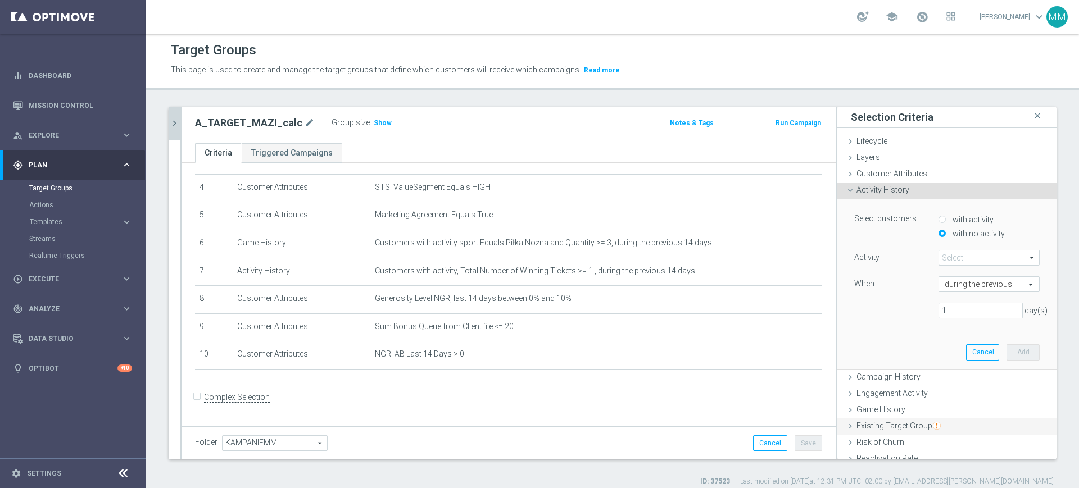
click at [905, 426] on span "Existing Target Group" at bounding box center [898, 425] width 84 height 9
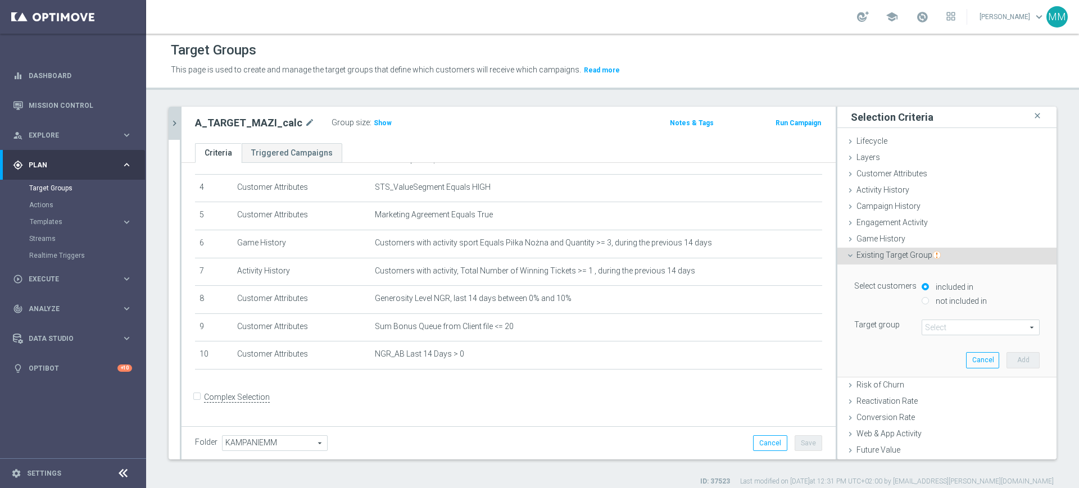
click at [933, 302] on label "not included in" at bounding box center [960, 301] width 54 height 10
click at [929, 302] on input "not included in" at bounding box center [924, 300] width 7 height 7
radio input "true"
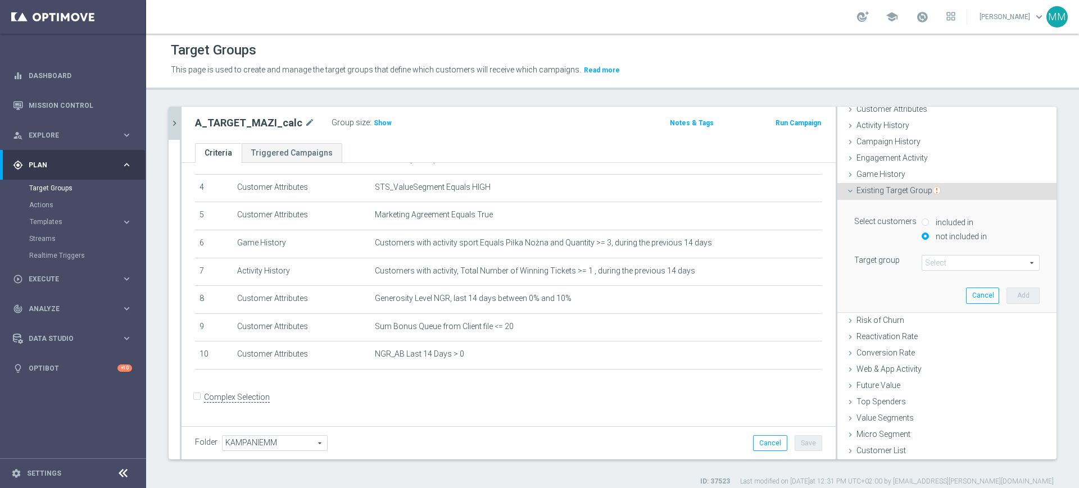
scroll to position [65, 0]
click at [938, 258] on span at bounding box center [980, 262] width 117 height 15
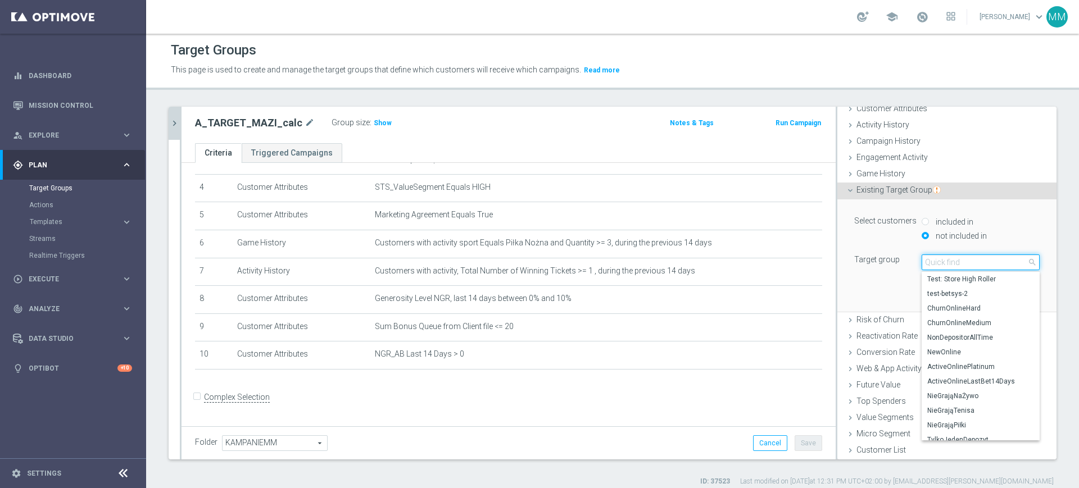
click at [970, 264] on input "search" at bounding box center [980, 262] width 118 height 16
click at [374, 122] on span "Show" at bounding box center [383, 123] width 18 height 8
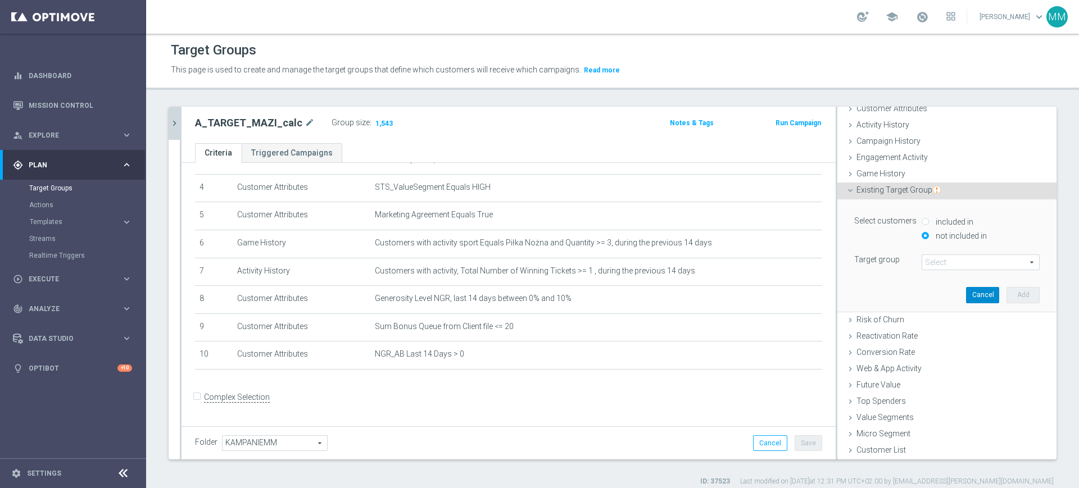
click at [966, 288] on button "Cancel" at bounding box center [982, 295] width 33 height 16
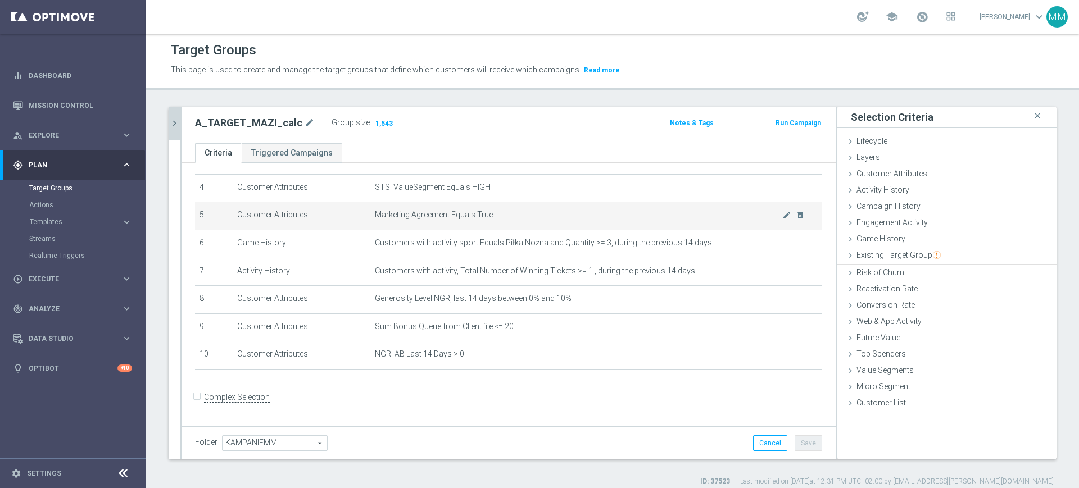
scroll to position [0, 0]
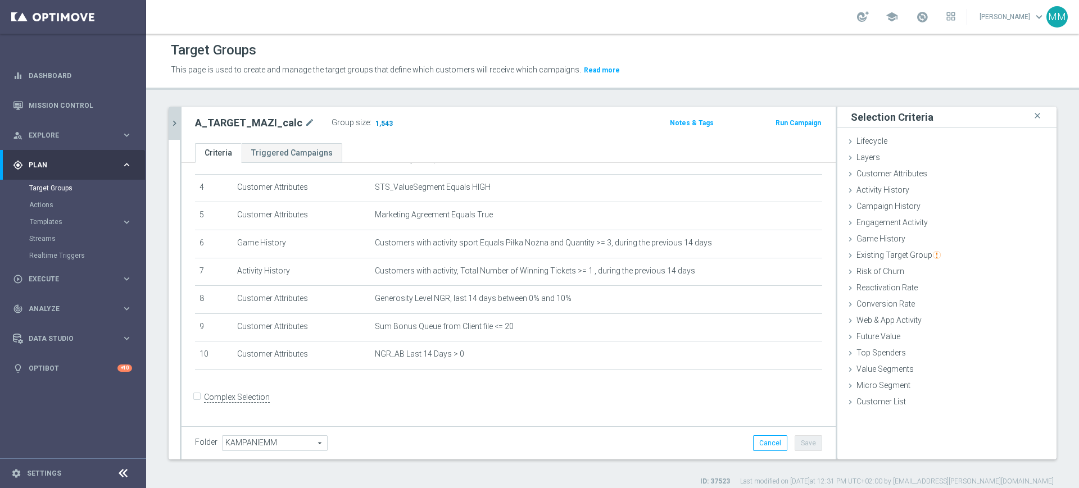
click at [375, 126] on span "1,543" at bounding box center [384, 124] width 20 height 11
click at [899, 254] on span "Existing Target Group" at bounding box center [898, 255] width 84 height 9
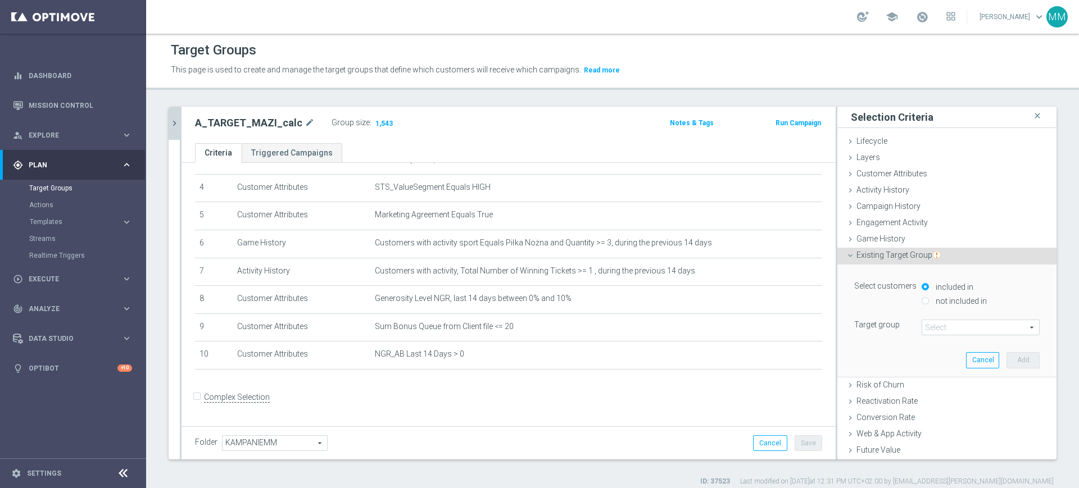
click at [941, 300] on label "not included in" at bounding box center [960, 301] width 54 height 10
click at [929, 300] on input "not included in" at bounding box center [924, 300] width 7 height 7
radio input "true"
click at [941, 321] on span at bounding box center [980, 327] width 117 height 15
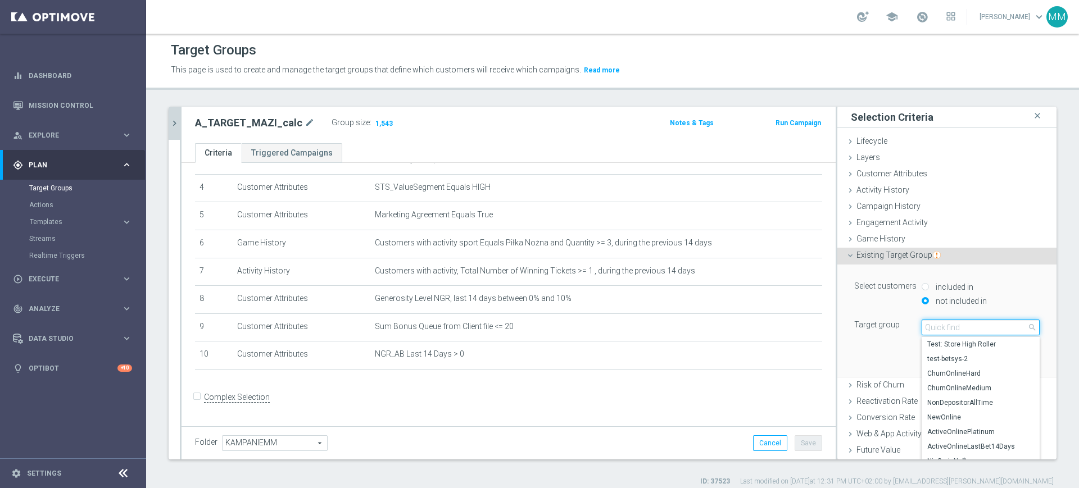
click at [940, 325] on input "search" at bounding box center [980, 328] width 118 height 16
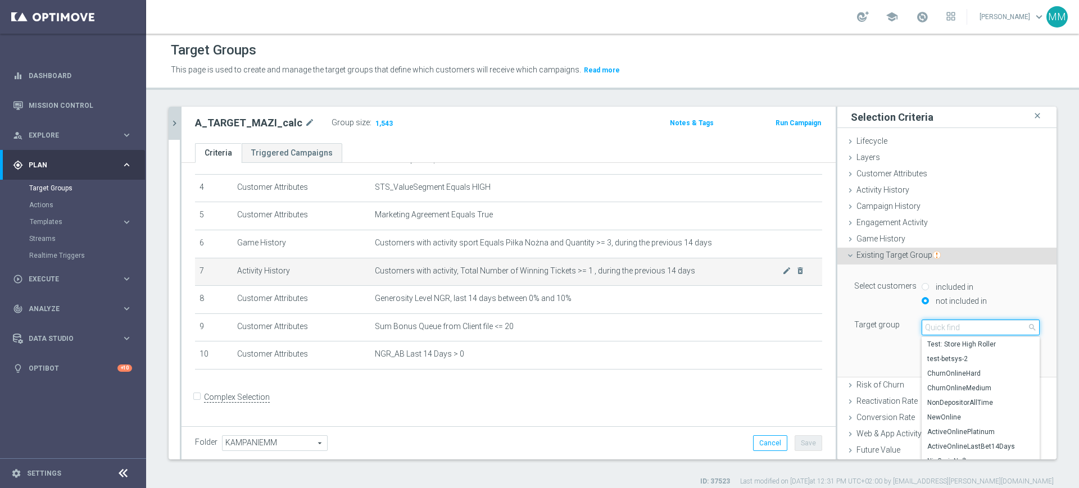
paste input "A"
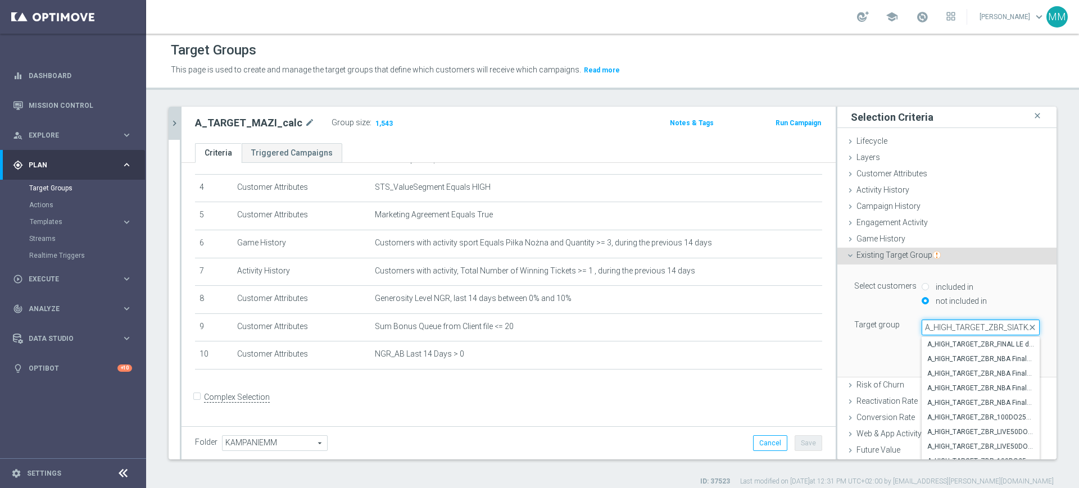
scroll to position [0, 10]
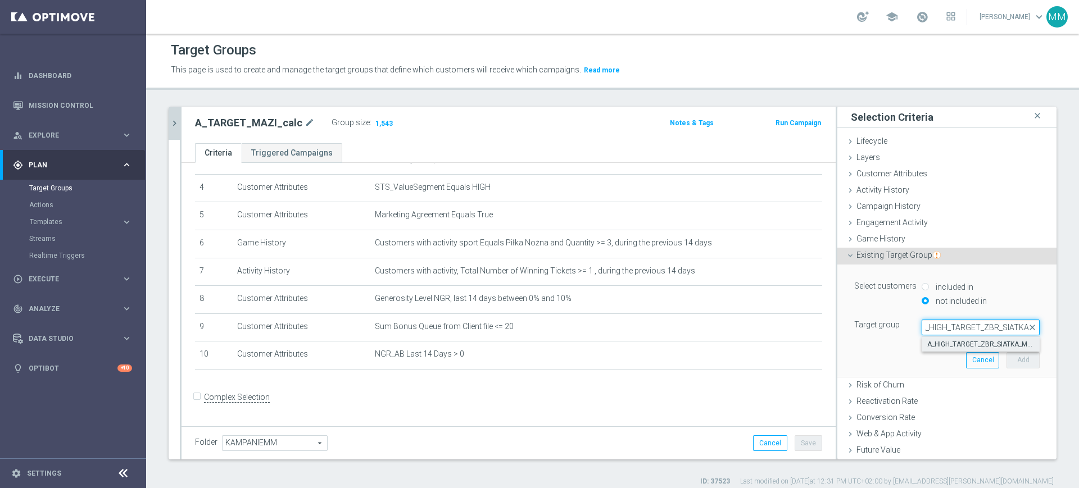
type input "A_HIGH_TARGET_ZBR_SIATKA"
click at [982, 338] on label "A_HIGH_TARGET_ZBR_SIATKA_MS_50DO250_270925" at bounding box center [980, 344] width 118 height 15
type input "A_HIGH_TARGET_ZBR_SIATKA_MS_50DO250_270925"
click at [1006, 358] on button "Add" at bounding box center [1022, 360] width 33 height 16
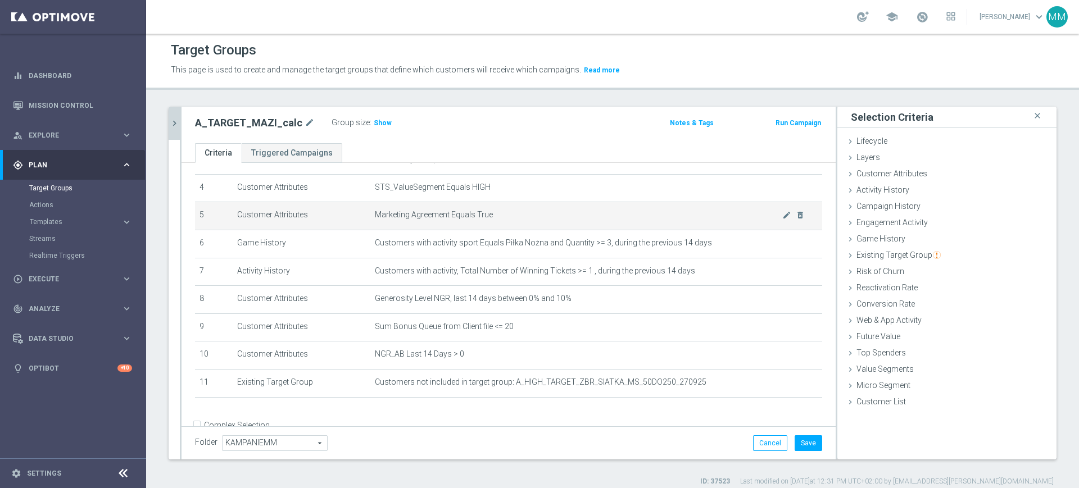
scroll to position [140, 0]
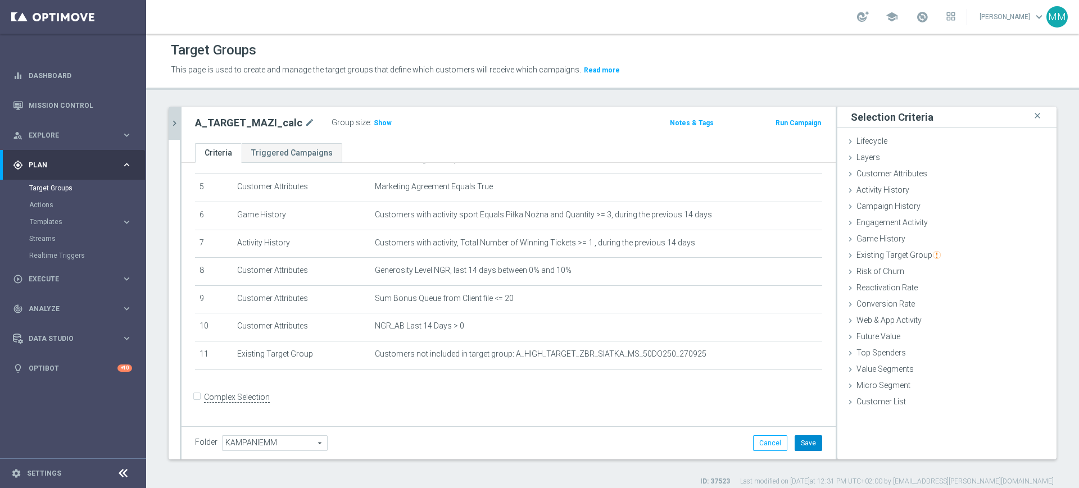
click at [797, 446] on button "Save" at bounding box center [808, 443] width 28 height 16
click at [374, 121] on span "Show" at bounding box center [383, 123] width 18 height 8
click at [374, 121] on span "1,140" at bounding box center [384, 124] width 20 height 11
click at [179, 122] on icon "chevron_right" at bounding box center [174, 123] width 11 height 11
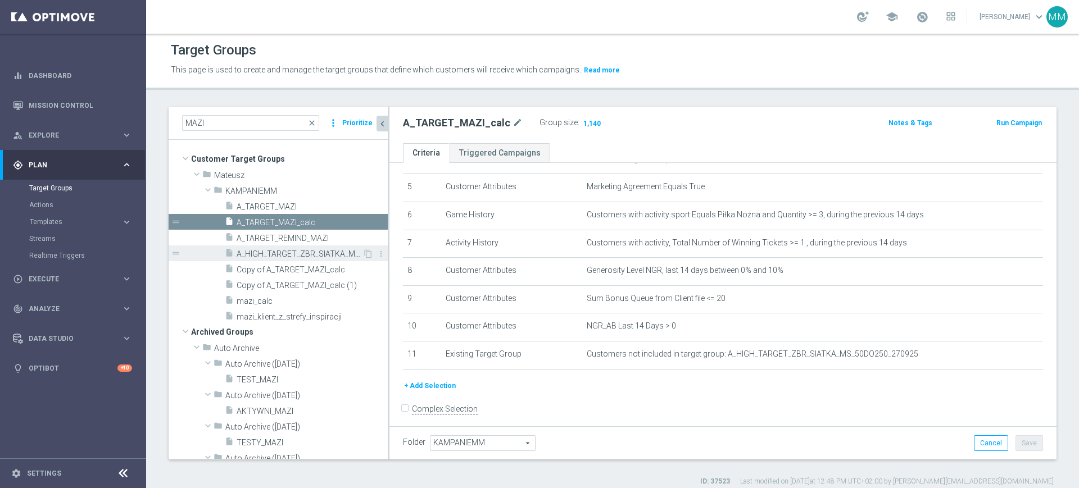
click at [309, 255] on span "A_HIGH_TARGET_ZBR_SIATKA_MS_50DO250_270925" at bounding box center [300, 254] width 126 height 10
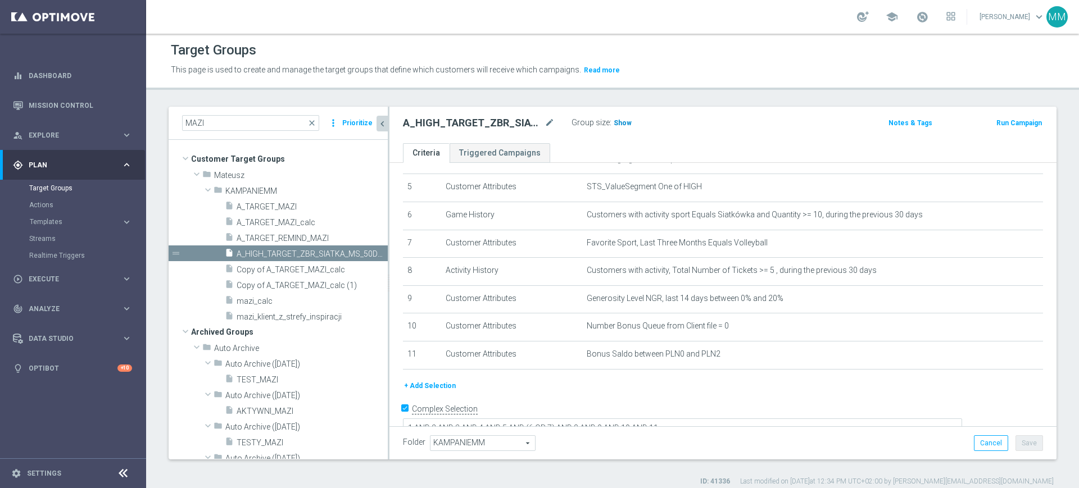
click at [614, 120] on span "Show" at bounding box center [622, 123] width 18 height 8
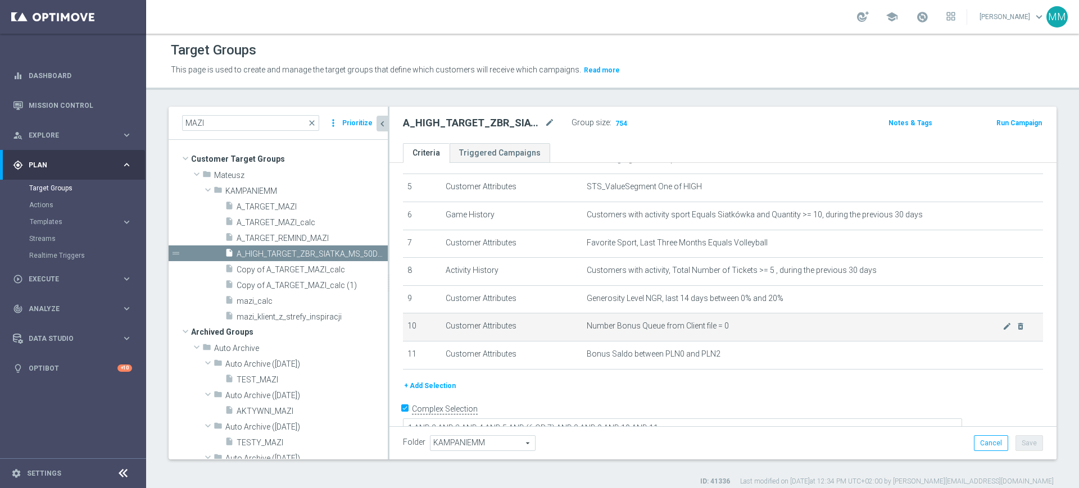
click at [721, 326] on span "Number Bonus Queue from Client file = 0" at bounding box center [795, 326] width 416 height 10
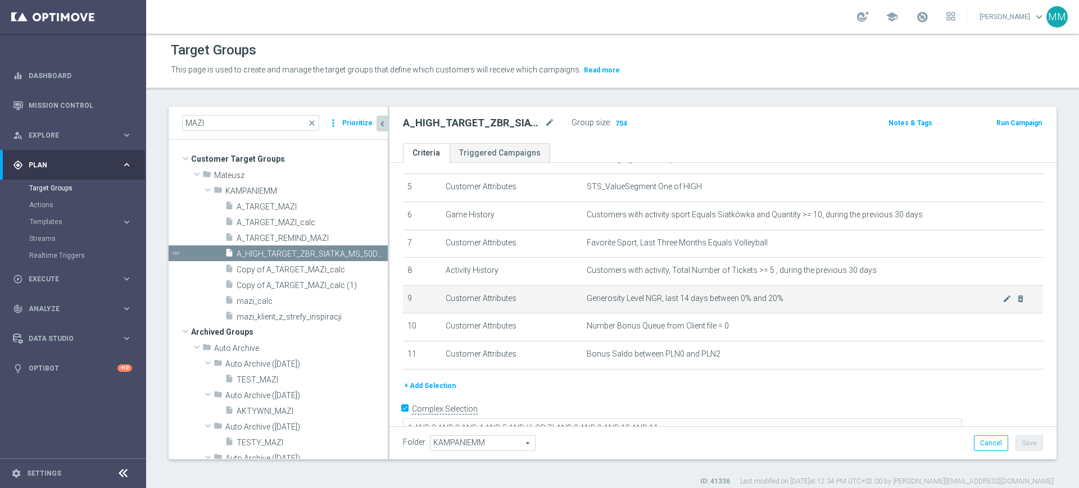
click at [746, 296] on td "Generosity Level NGR, last 14 days between 0% and 20% mode_edit delete_forever" at bounding box center [812, 299] width 461 height 28
click at [747, 299] on span "Generosity Level NGR, last 14 days between 0% and 20%" at bounding box center [795, 299] width 416 height 10
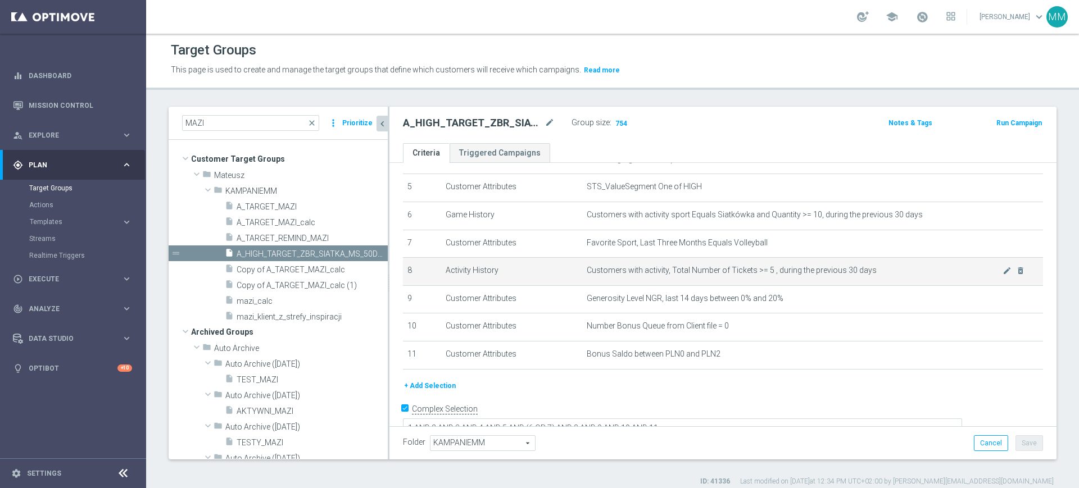
click at [743, 281] on td "Customers with activity, Total Number of Tickets >= 5 , during the previous 30 …" at bounding box center [812, 272] width 461 height 28
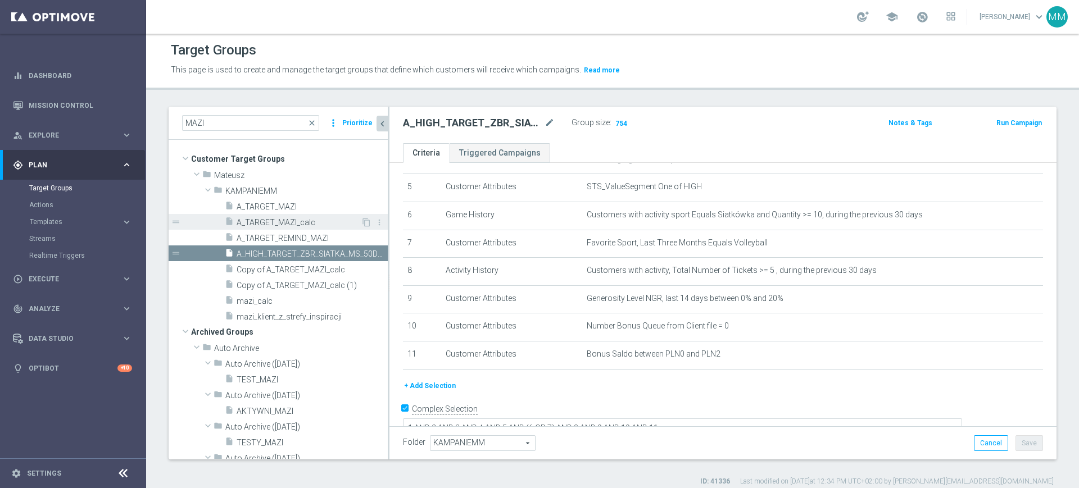
click at [298, 224] on span "A_TARGET_MAZI_calc" at bounding box center [299, 223] width 124 height 10
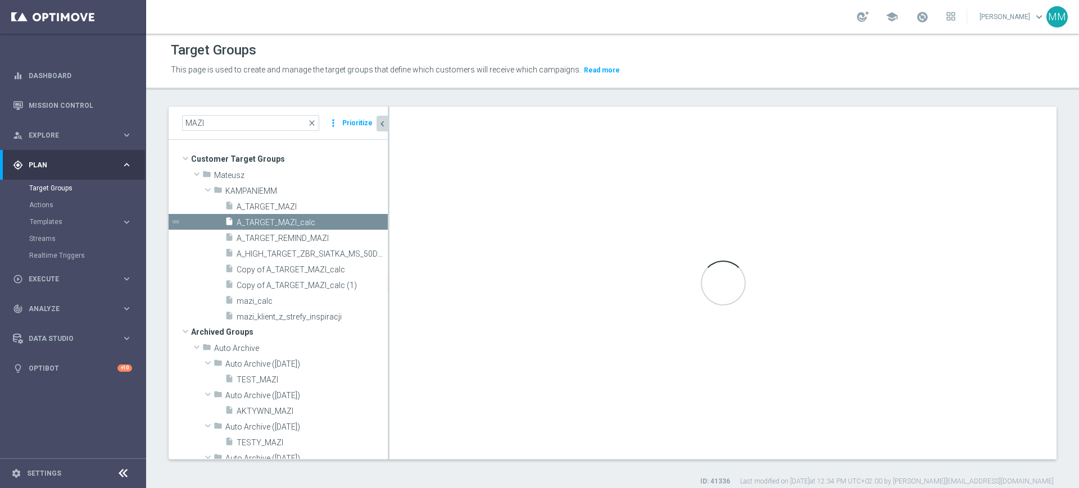
checkbox input "false"
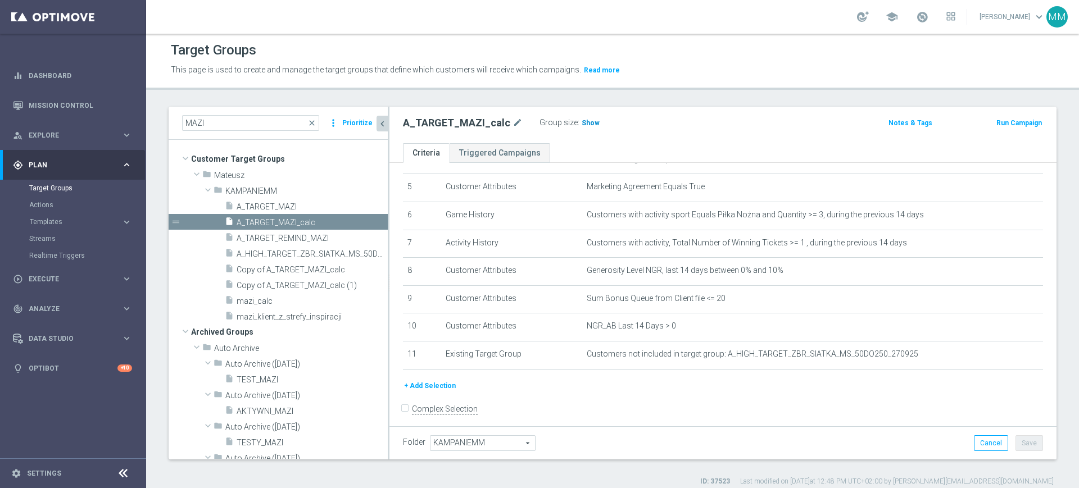
click at [585, 121] on span "Show" at bounding box center [590, 123] width 18 height 8
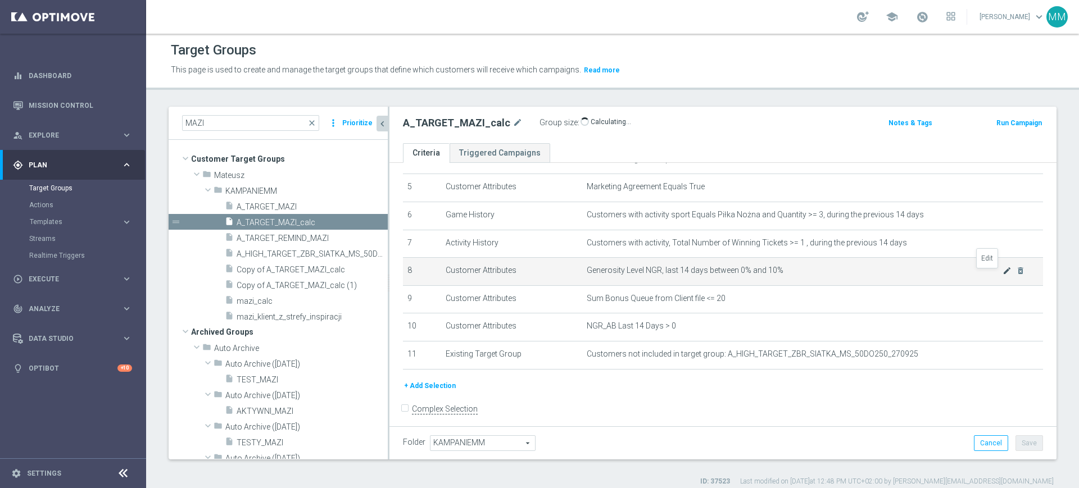
click at [1002, 275] on icon "mode_edit" at bounding box center [1006, 270] width 9 height 9
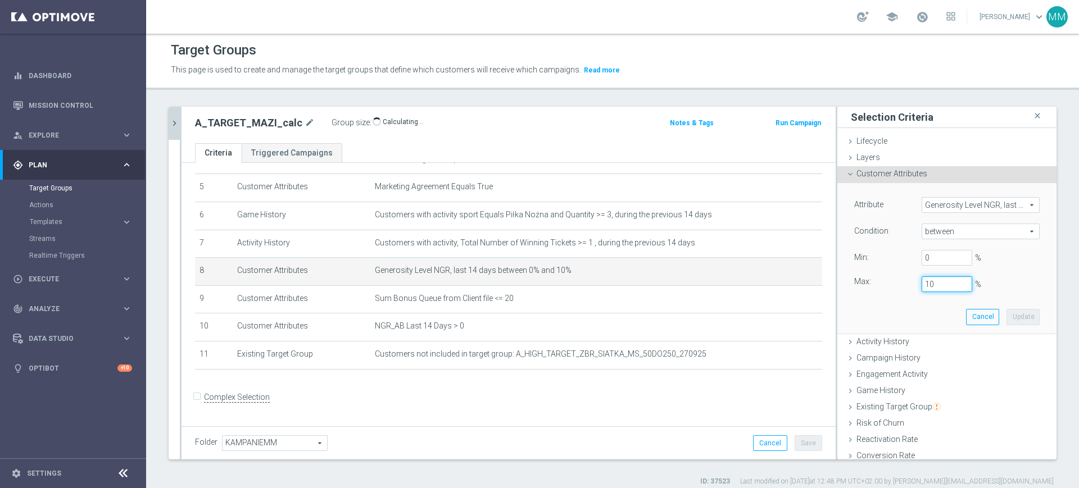
drag, startPoint x: 926, startPoint y: 284, endPoint x: 913, endPoint y: 285, distance: 13.5
click at [921, 285] on input "10" at bounding box center [946, 284] width 51 height 16
click at [1006, 312] on button "Update" at bounding box center [1022, 317] width 33 height 16
type input "0.15"
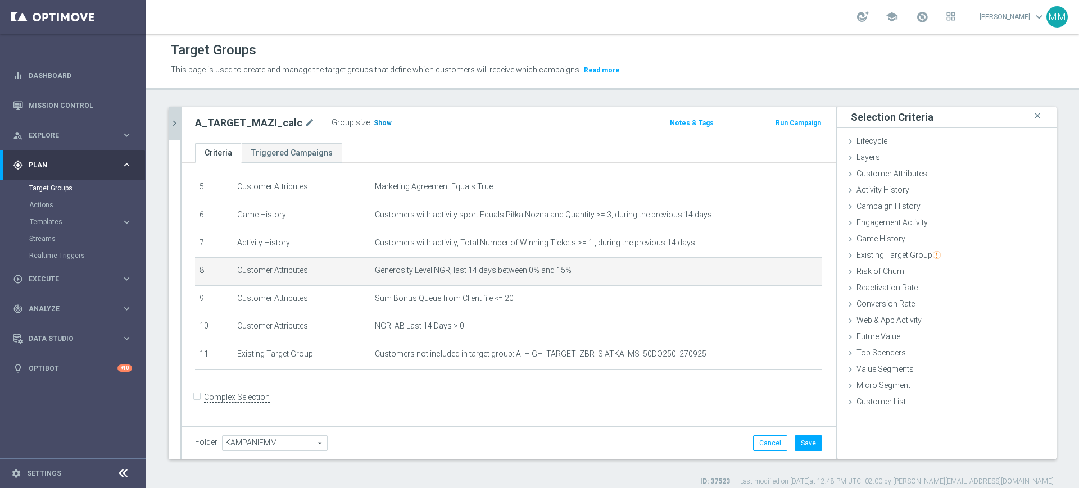
click at [382, 121] on span "Show" at bounding box center [383, 123] width 18 height 8
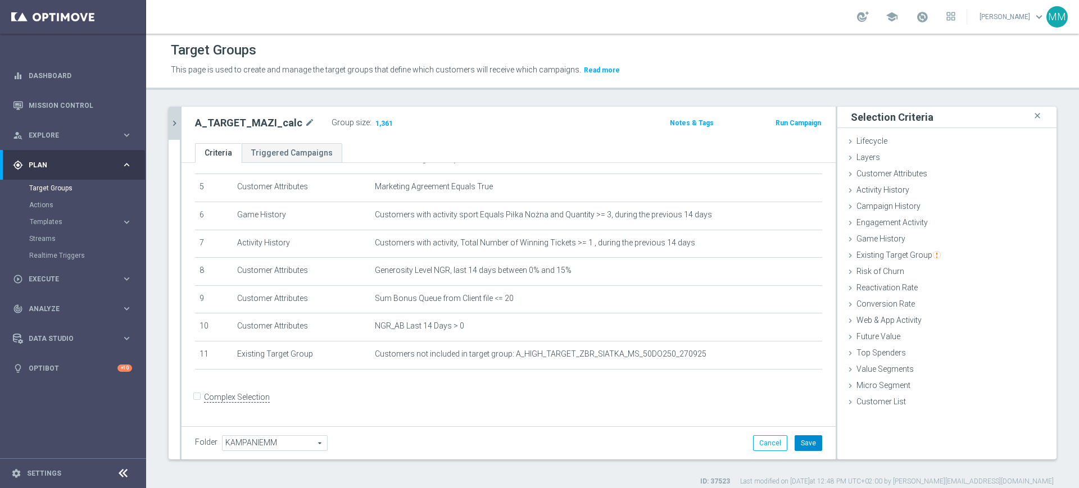
click at [808, 442] on button "Save" at bounding box center [808, 443] width 28 height 16
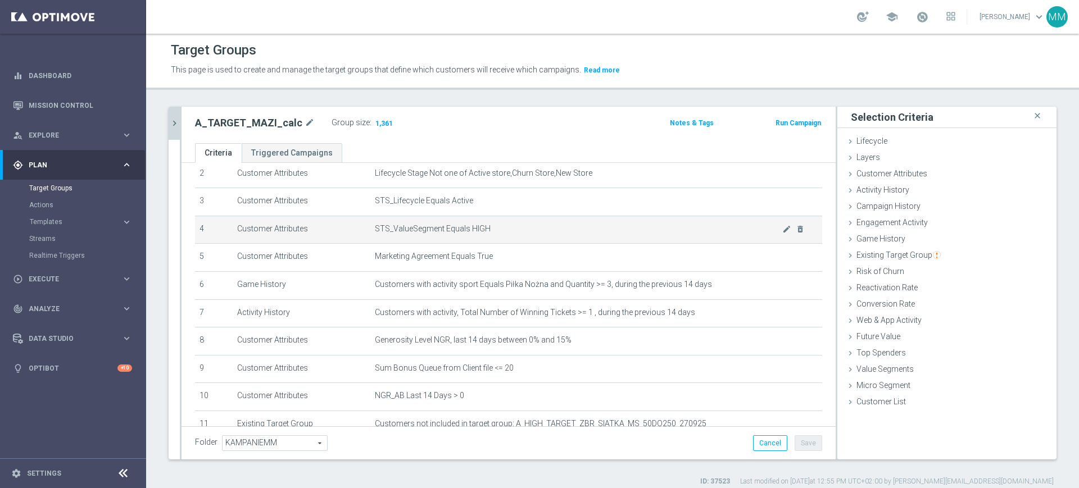
scroll to position [70, 0]
click at [782, 233] on icon "mode_edit" at bounding box center [786, 229] width 9 height 9
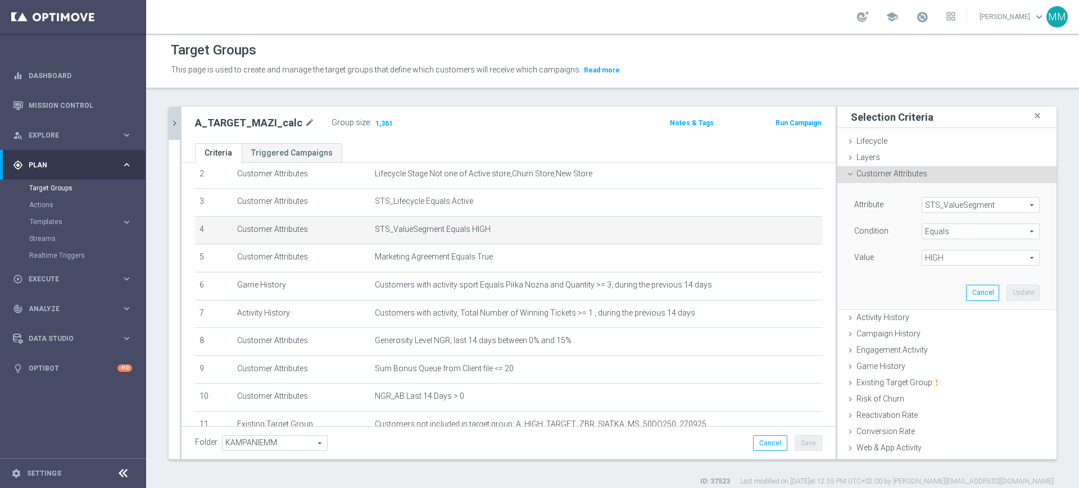
click at [942, 255] on span "HIGH" at bounding box center [980, 258] width 117 height 15
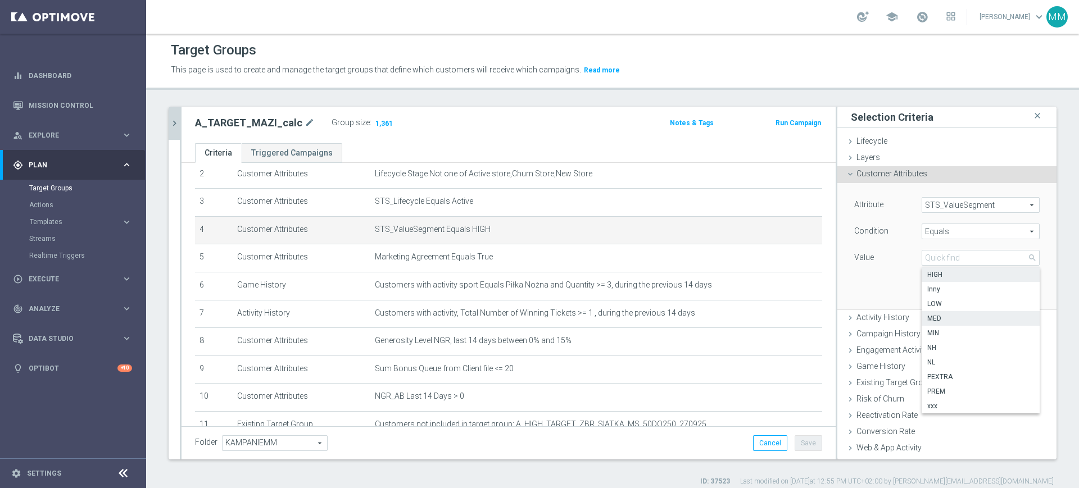
click at [949, 319] on span "MED" at bounding box center [980, 318] width 107 height 9
type input "MED"
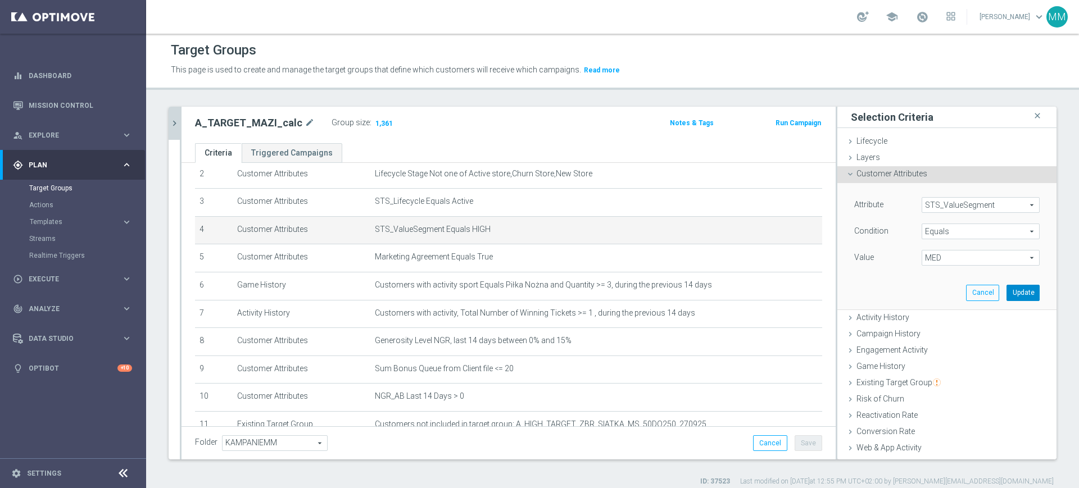
click at [1006, 294] on button "Update" at bounding box center [1022, 293] width 33 height 16
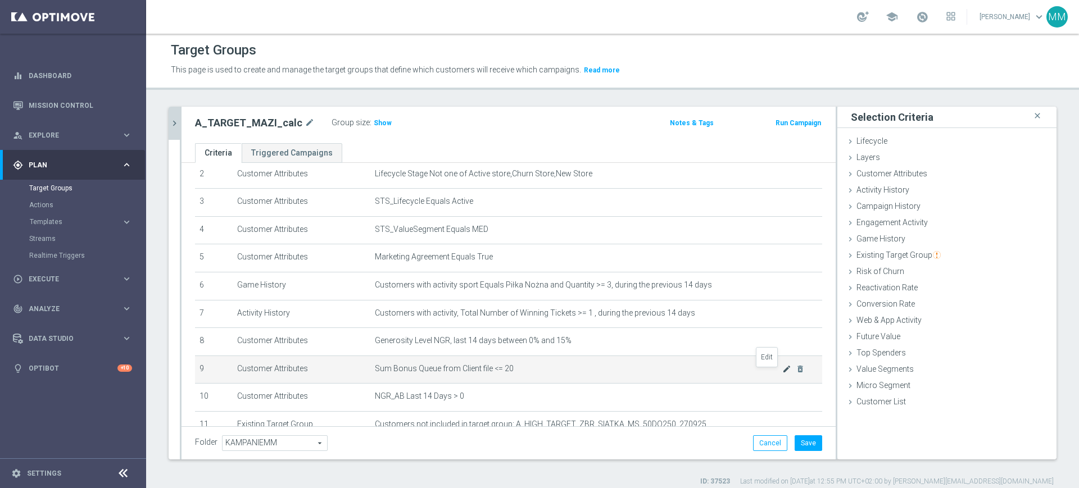
click at [782, 374] on icon "mode_edit" at bounding box center [786, 369] width 9 height 9
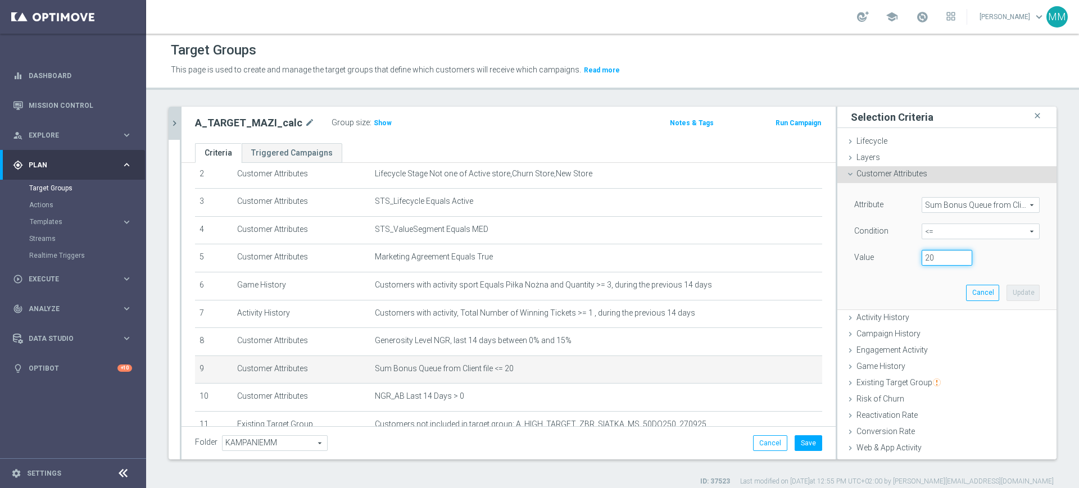
click at [913, 259] on div "20" at bounding box center [946, 258] width 67 height 16
click at [921, 260] on input "20" at bounding box center [946, 258] width 51 height 16
type input "10"
click at [1007, 297] on button "Update" at bounding box center [1022, 293] width 33 height 16
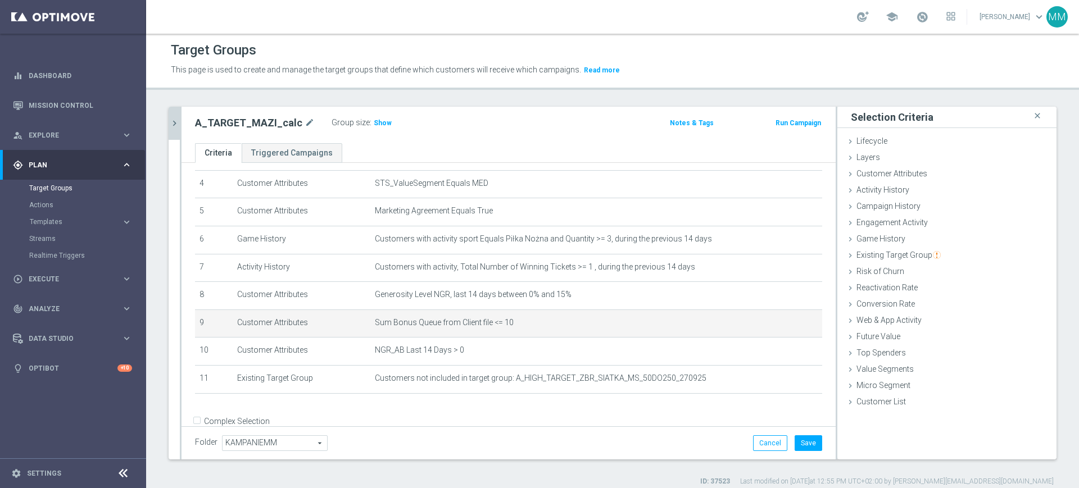
scroll to position [140, 0]
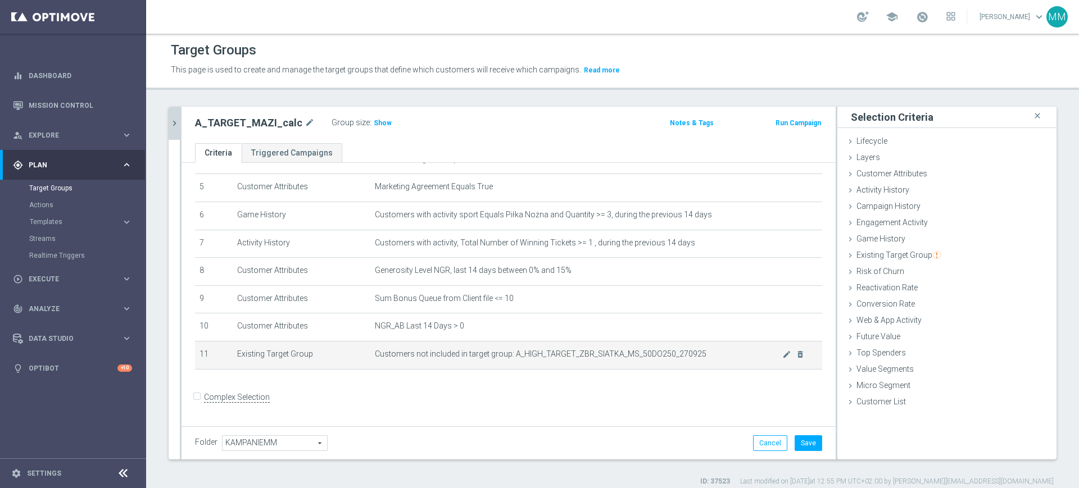
click at [461, 357] on span "Customers not included in target group: A_HIGH_TARGET_ZBR_SIATKA_MS_50DO250_270…" at bounding box center [578, 354] width 407 height 10
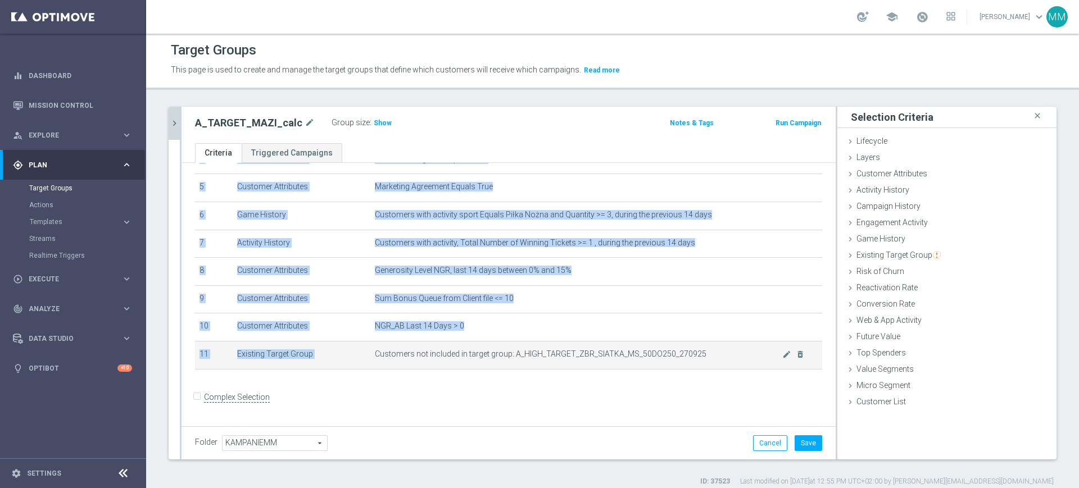
click at [461, 357] on span "Customers not included in target group: A_HIGH_TARGET_ZBR_SIATKA_MS_50DO250_270…" at bounding box center [578, 354] width 407 height 10
click at [785, 358] on td "Customers not included in target group: A_HIGH_TARGET_ZBR_SIATKA_MS_50DO250_270…" at bounding box center [596, 355] width 452 height 28
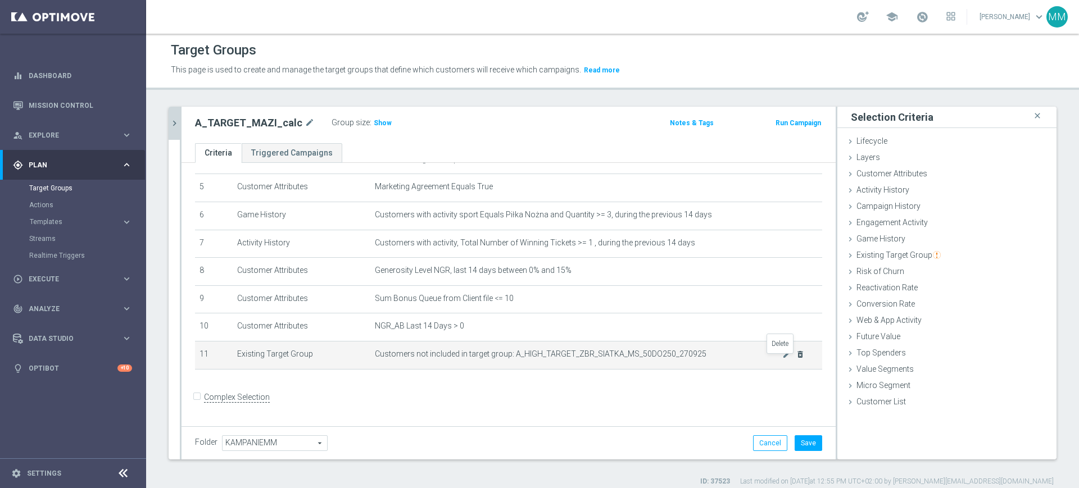
click at [796, 358] on icon "delete_forever" at bounding box center [800, 354] width 9 height 9
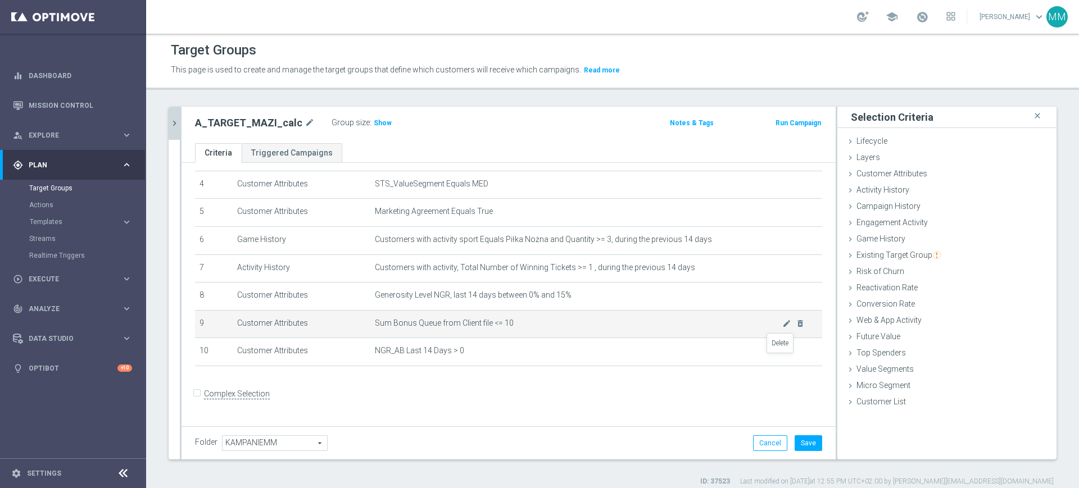
scroll to position [112, 0]
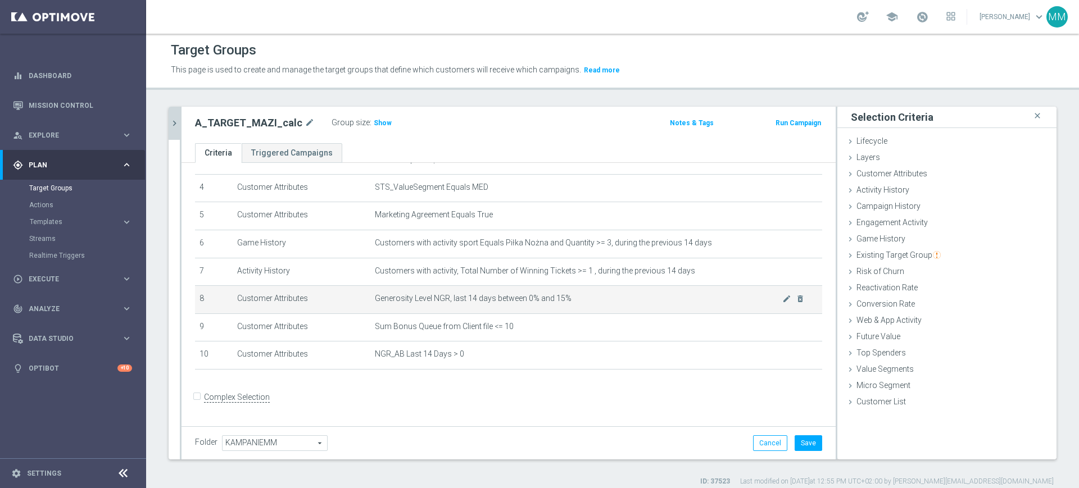
click at [516, 311] on td "Generosity Level NGR, last 14 days between 0% and 15% mode_edit delete_forever" at bounding box center [596, 300] width 452 height 28
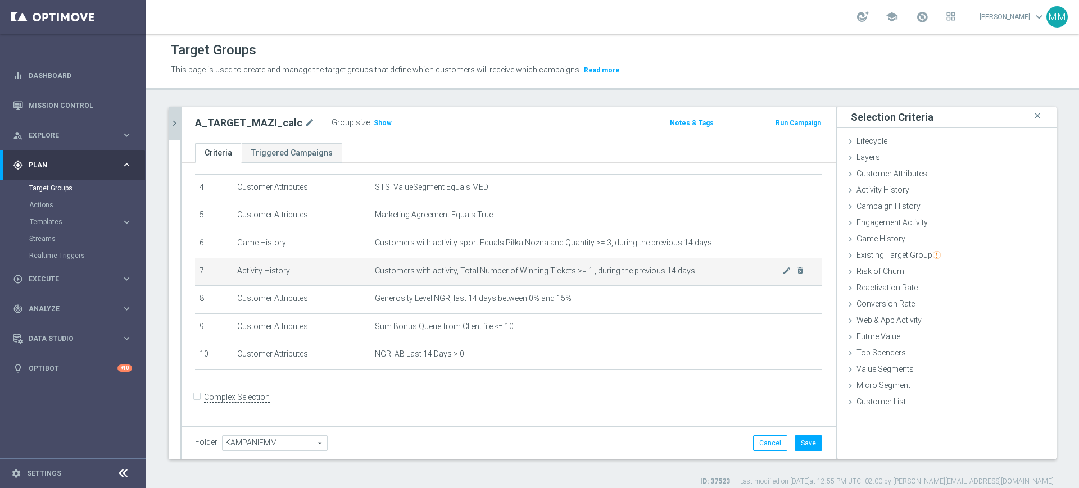
click at [540, 270] on span "Customers with activity, Total Number of Winning Tickets >= 1 , during the prev…" at bounding box center [578, 271] width 407 height 10
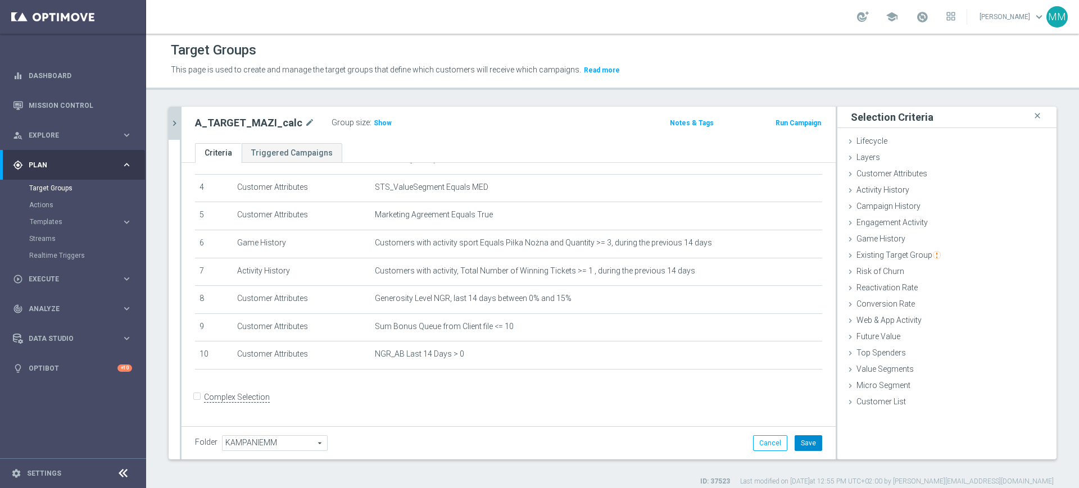
click at [796, 443] on button "Save" at bounding box center [808, 443] width 28 height 16
click at [375, 125] on span "Show" at bounding box center [383, 123] width 18 height 8
click at [174, 123] on icon "chevron_right" at bounding box center [174, 123] width 11 height 11
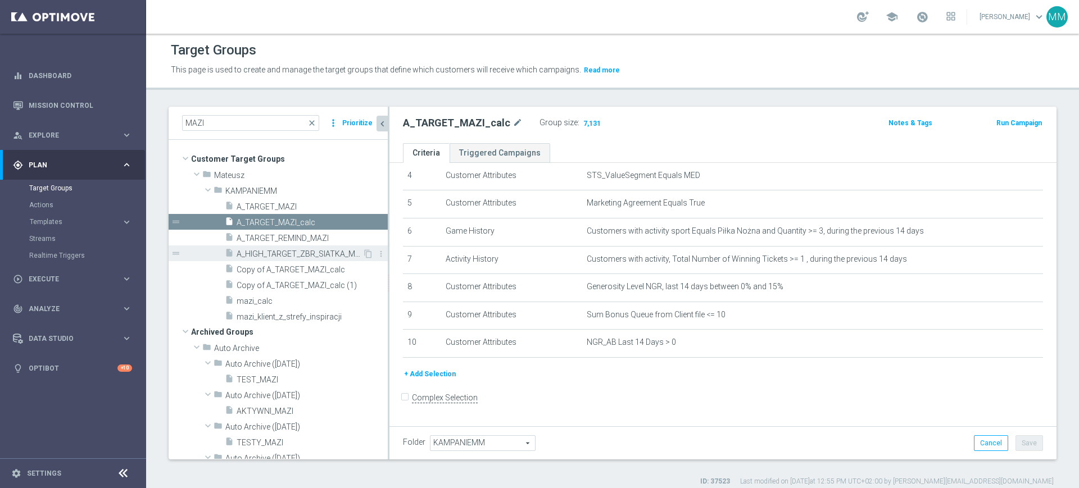
click at [312, 256] on span "A_HIGH_TARGET_ZBR_SIATKA_MS_50DO250_270925" at bounding box center [300, 254] width 126 height 10
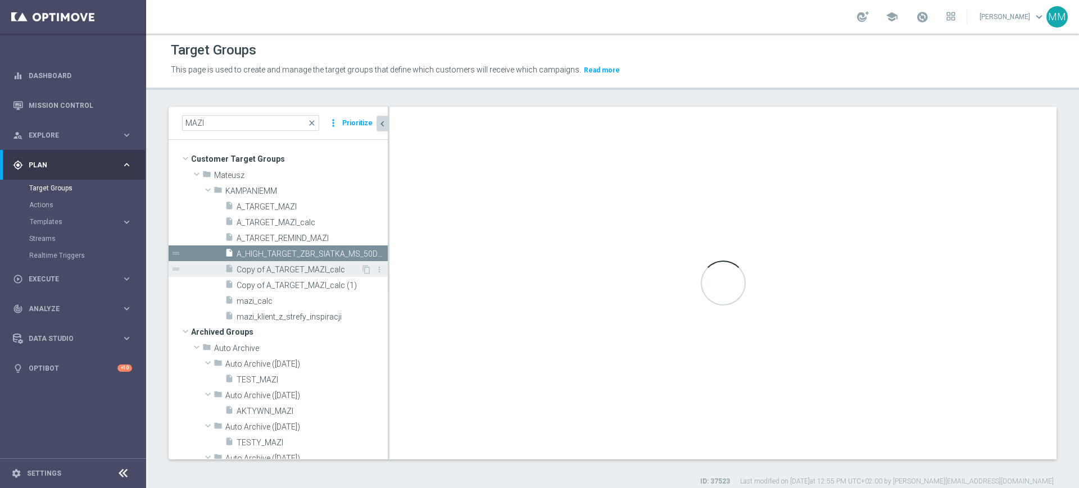
checkbox input "true"
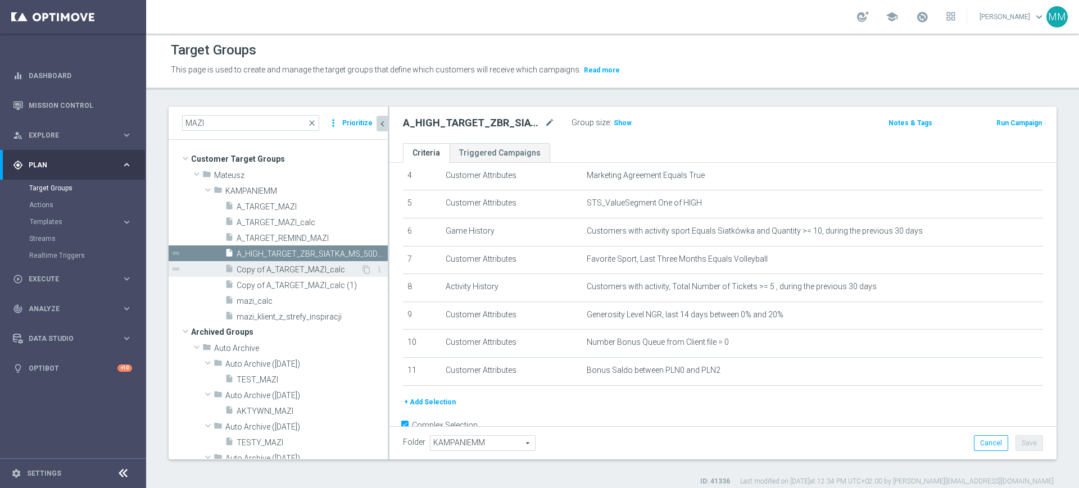
scroll to position [140, 0]
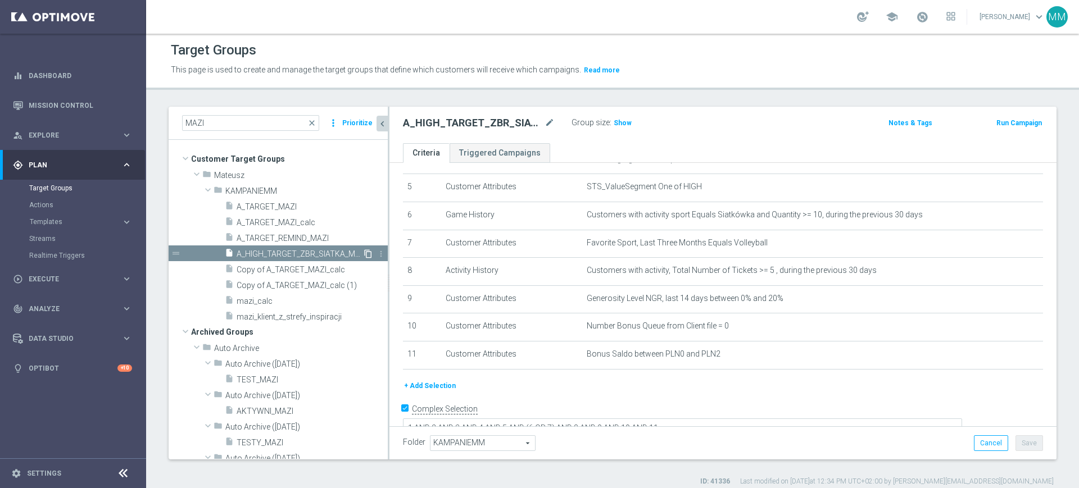
click at [363, 256] on icon "content_copy" at bounding box center [367, 253] width 9 height 9
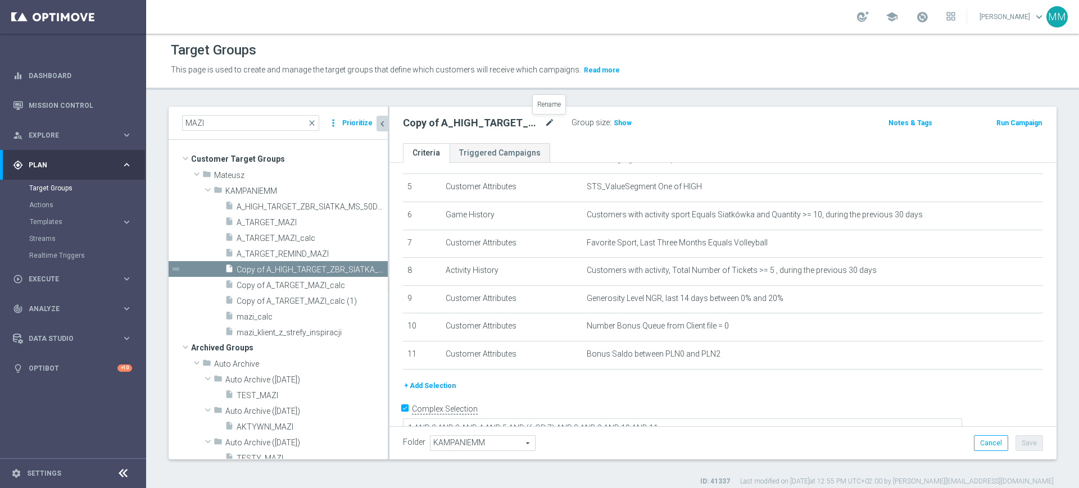
click at [550, 127] on icon "mode_edit" at bounding box center [549, 122] width 10 height 13
click at [448, 124] on input "Copy of A_HIGH_TARGET_ZBR_SIATKA_MS_50DO250_270925" at bounding box center [479, 124] width 152 height 16
drag, startPoint x: 448, startPoint y: 124, endPoint x: 343, endPoint y: 120, distance: 105.7
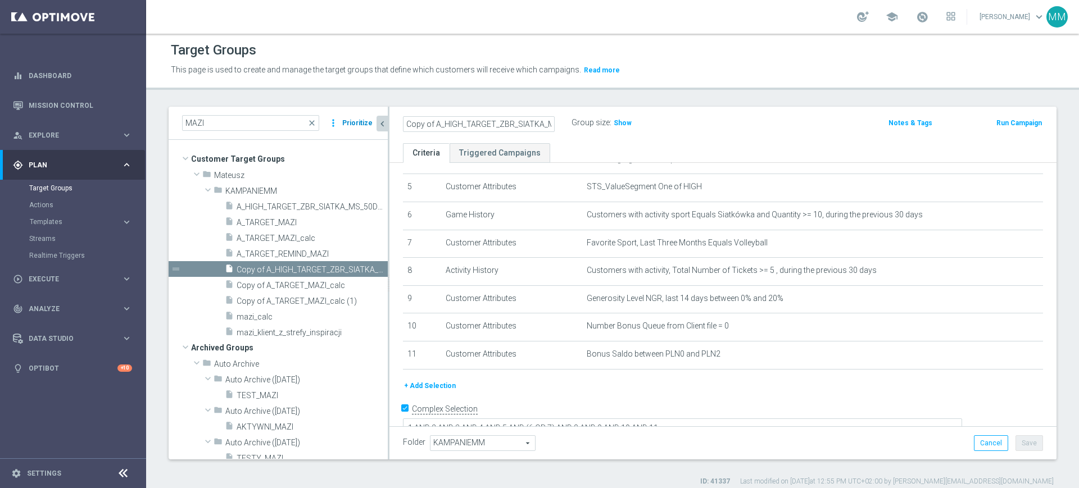
click at [342, 120] on as-split "MAZI close more_vert Prioritize Customer Target Groups library_add create_new_f…" at bounding box center [613, 283] width 888 height 353
click at [420, 121] on input "Copy of A_HIGH_TARGET_ZBR_SIATKA_MS_50DO250_270925" at bounding box center [479, 124] width 152 height 16
drag, startPoint x: 516, startPoint y: 125, endPoint x: 540, endPoint y: 125, distance: 24.2
click at [540, 125] on input "A_MED_TARGET_ZBR_SIATKA_MS_50DO250_270925" at bounding box center [479, 124] width 152 height 16
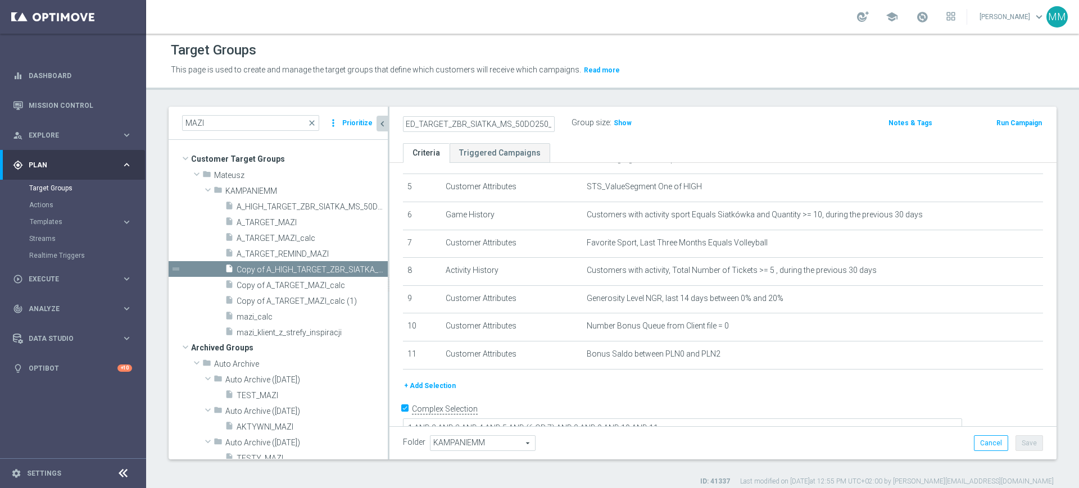
click at [531, 125] on input "A_MED_TARGET_ZBR_SIATKA_MS_50DO250_270925" at bounding box center [479, 124] width 152 height 16
click at [539, 125] on input "A_MED_TARGET_ZBR_SIATKA_MS_50DO250_270925" at bounding box center [479, 124] width 152 height 16
type input "A_MED_TARGET_ZBR_SIATKA_MS_50DO100_270925"
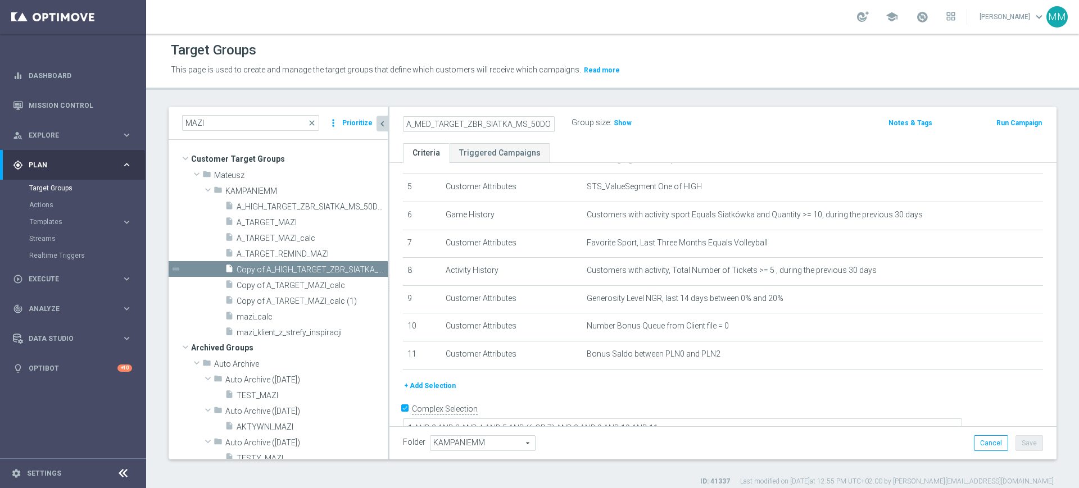
click at [625, 160] on ul "Criteria Triggered Campaigns" at bounding box center [722, 153] width 667 height 20
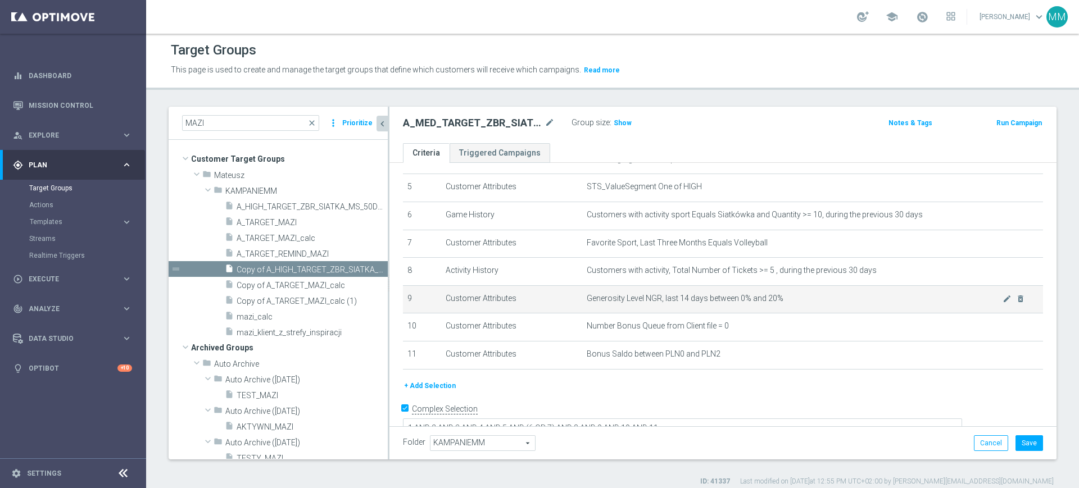
click at [640, 313] on td "Generosity Level NGR, last 14 days between 0% and 20% mode_edit delete_forever" at bounding box center [812, 299] width 461 height 28
click at [642, 313] on td "Generosity Level NGR, last 14 days between 0% and 20% mode_edit delete_forever" at bounding box center [812, 299] width 461 height 28
click at [756, 300] on span "Generosity Level NGR, last 14 days between 0% and 20%" at bounding box center [795, 299] width 416 height 10
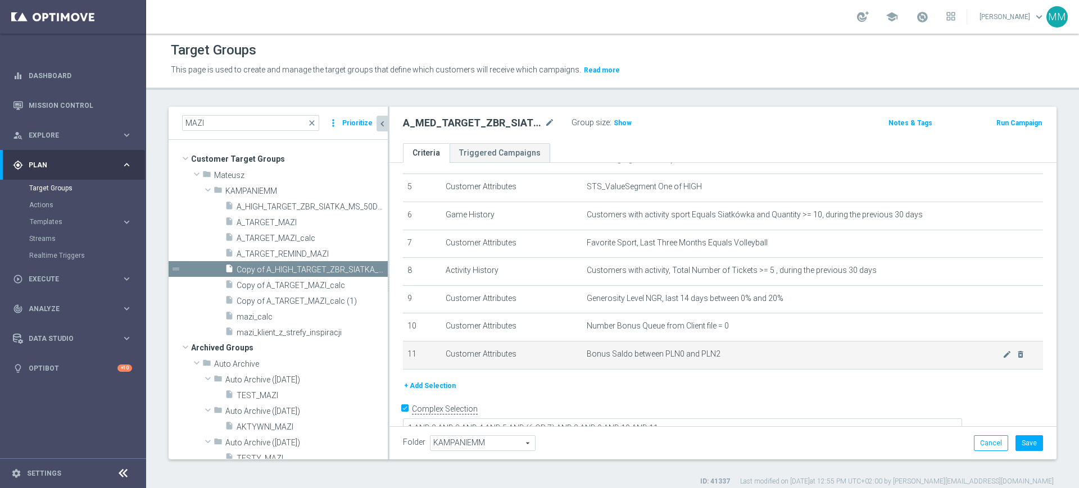
click at [656, 365] on td "Bonus Saldo between PLN0 and PLN2 mode_edit delete_forever" at bounding box center [812, 355] width 461 height 28
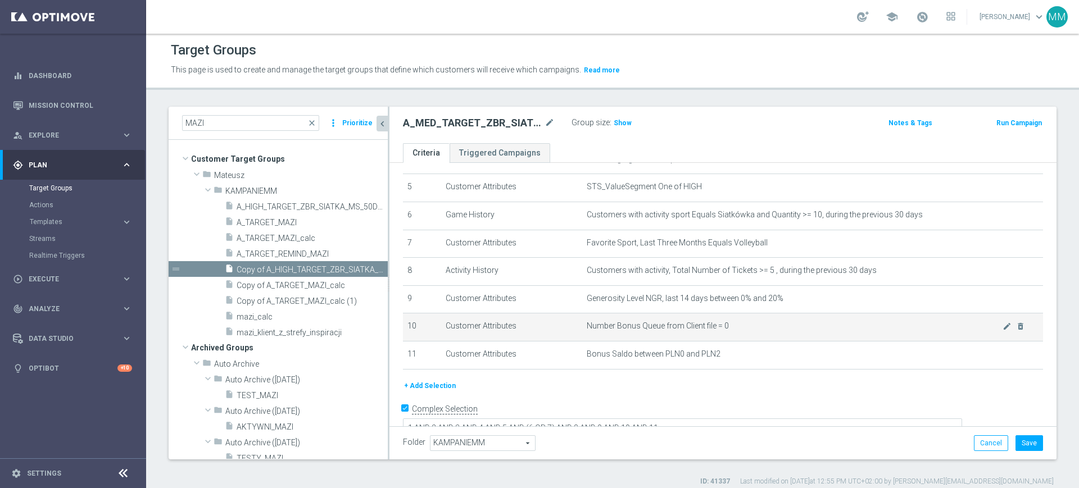
click at [656, 338] on td "Number Bonus Queue from Client file = 0 mode_edit delete_forever" at bounding box center [812, 327] width 461 height 28
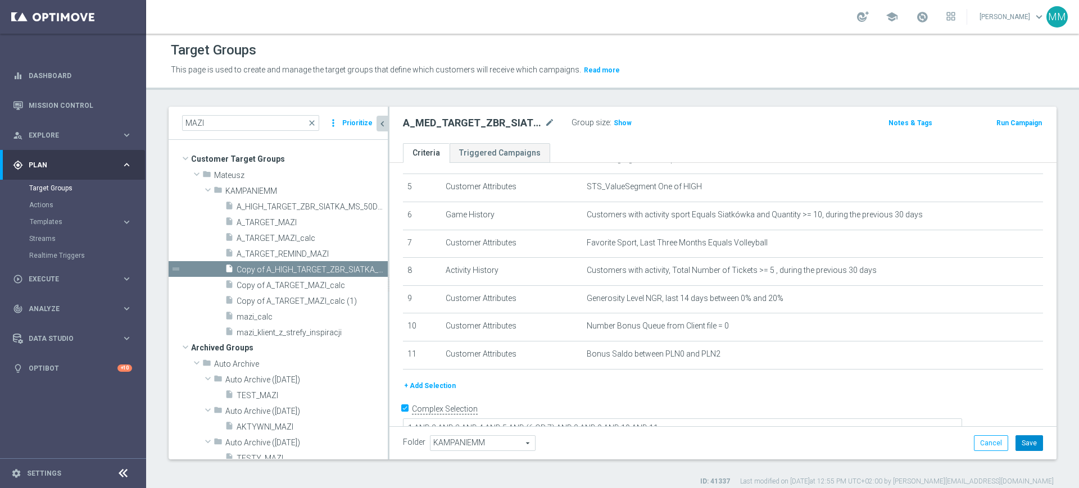
click at [1028, 440] on button "Save" at bounding box center [1029, 443] width 28 height 16
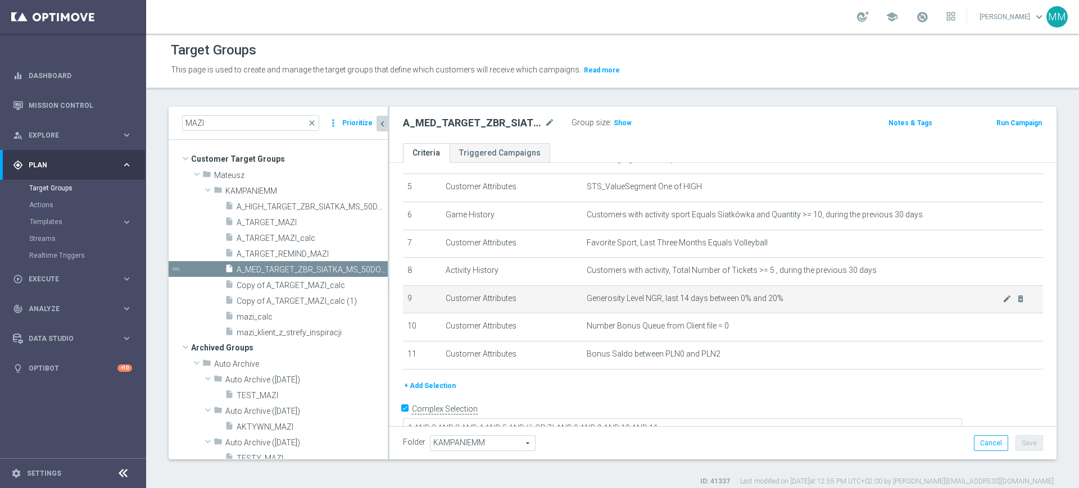
click at [625, 303] on span "Generosity Level NGR, last 14 days between 0% and 20%" at bounding box center [795, 299] width 416 height 10
click at [626, 303] on span "Generosity Level NGR, last 14 days between 0% and 20%" at bounding box center [795, 299] width 416 height 10
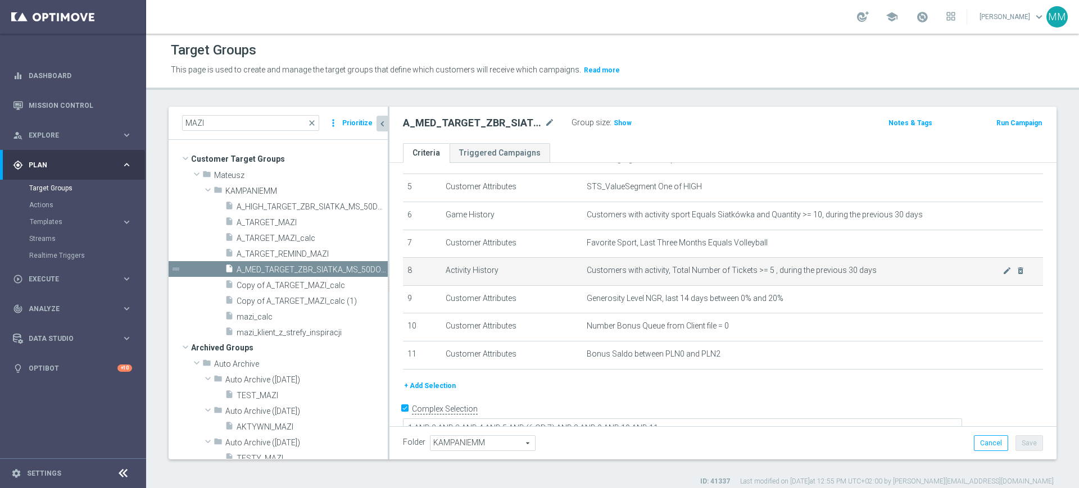
click at [672, 270] on span "Customers with activity, Total Number of Tickets >= 5 , during the previous 30 …" at bounding box center [795, 271] width 416 height 10
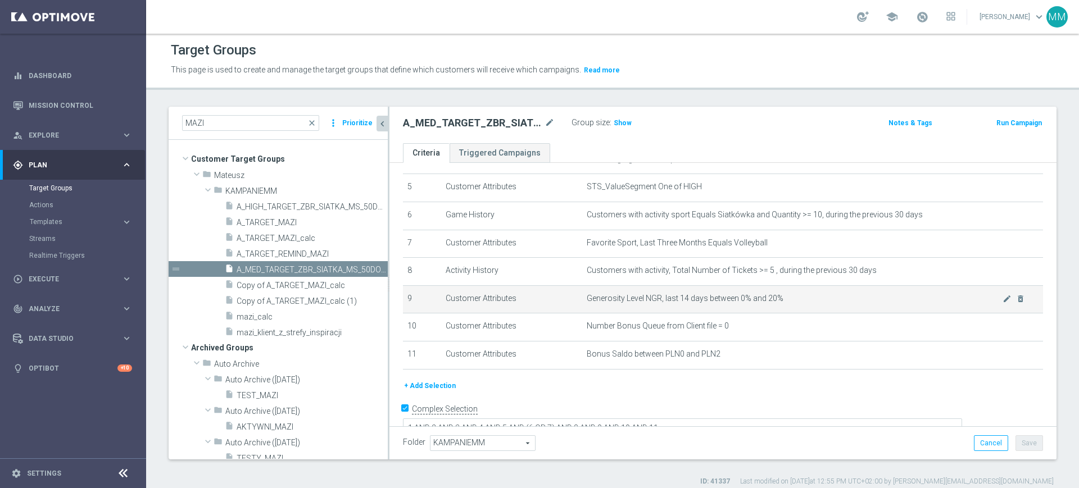
click at [681, 290] on td "Generosity Level NGR, last 14 days between 0% and 20% mode_edit delete_forever" at bounding box center [812, 299] width 461 height 28
click at [629, 122] on h3 "Show" at bounding box center [622, 123] width 20 height 12
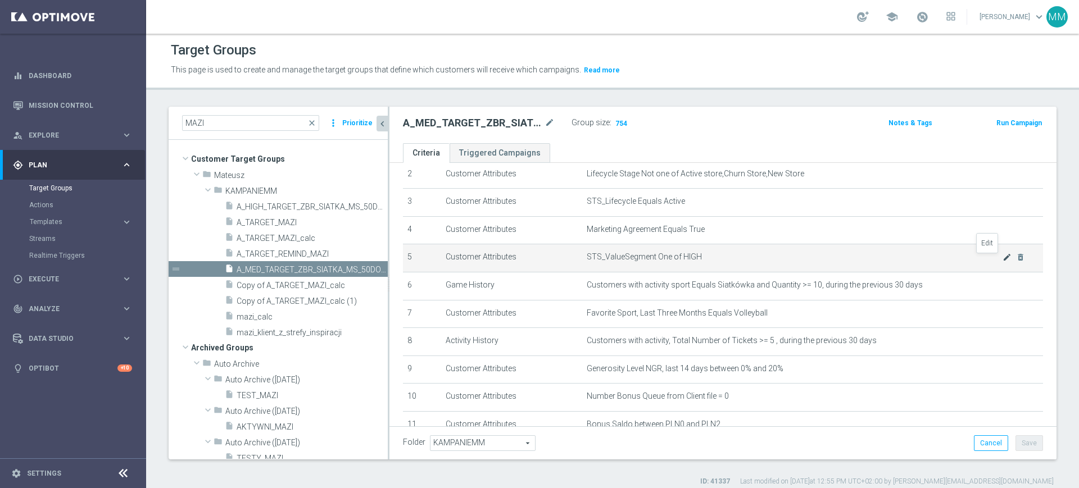
click at [1002, 260] on icon "mode_edit" at bounding box center [1006, 257] width 9 height 9
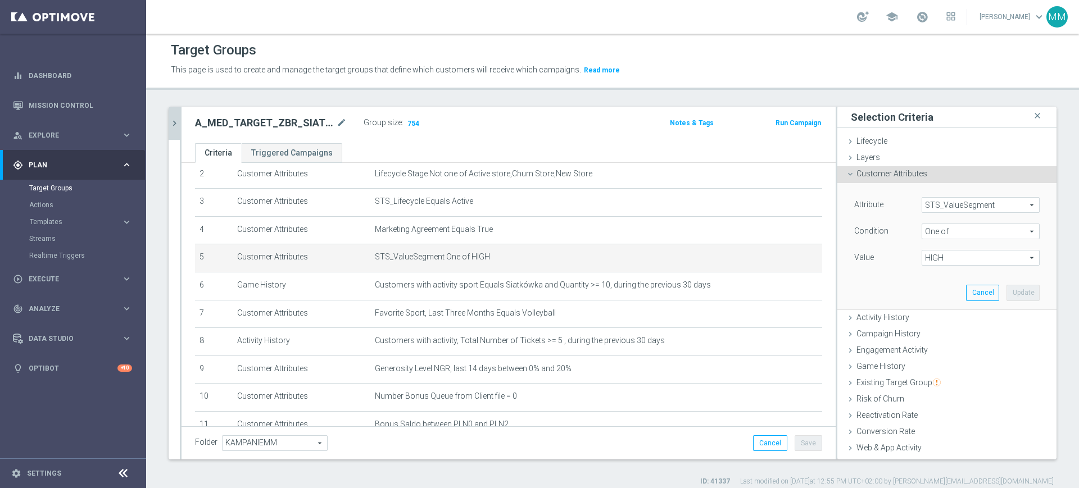
click at [962, 260] on span "HIGH" at bounding box center [980, 258] width 117 height 15
click at [947, 335] on span "MED" at bounding box center [988, 333] width 102 height 9
click at [937, 335] on input "MED" at bounding box center [933, 333] width 7 height 7
checkbox input "true"
type input "Selected 2 of 10"
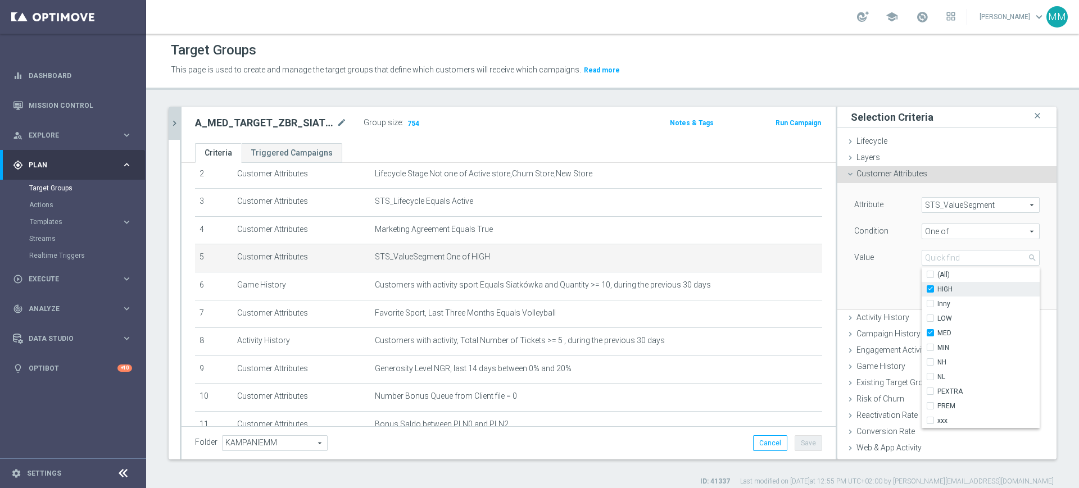
click at [937, 288] on span "HIGH" at bounding box center [988, 289] width 102 height 9
click at [935, 288] on input "HIGH" at bounding box center [933, 289] width 7 height 7
checkbox input "false"
type input "MED"
click at [887, 288] on div "Attribute STS_ValueSegment STS_ValueSegment arrow_drop_down search Condition On…" at bounding box center [947, 246] width 202 height 126
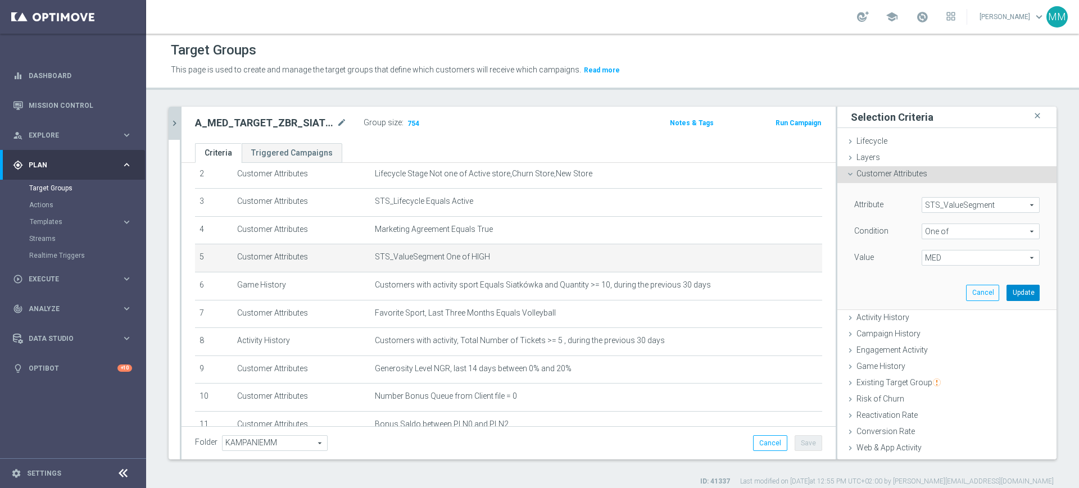
click at [1006, 299] on button "Update" at bounding box center [1022, 293] width 33 height 16
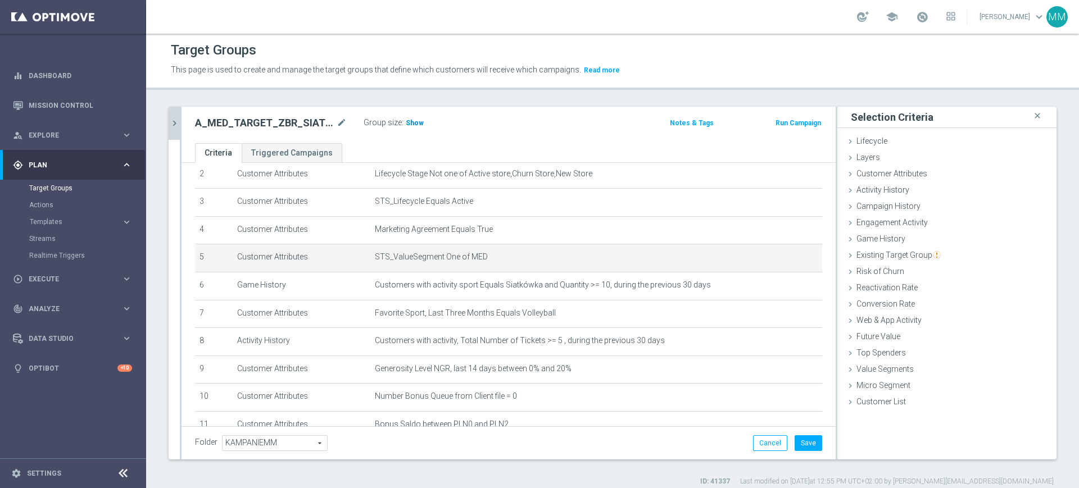
click at [418, 123] on span "Show" at bounding box center [415, 123] width 18 height 8
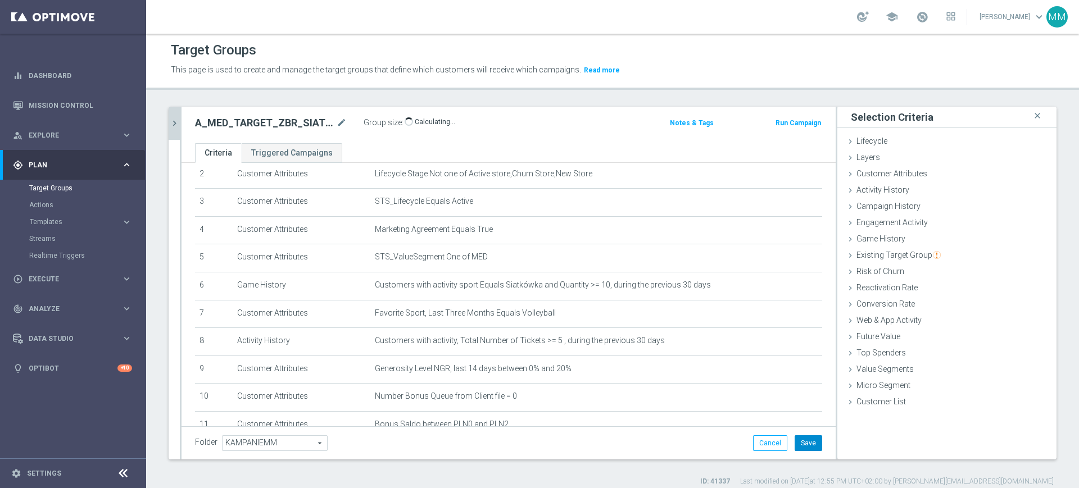
click at [798, 437] on button "Save" at bounding box center [808, 443] width 28 height 16
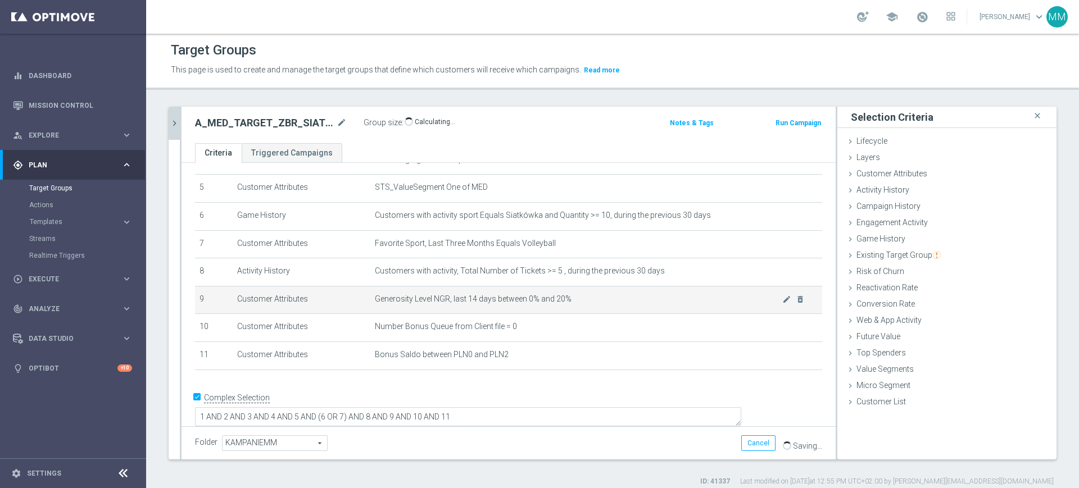
scroll to position [142, 0]
click at [525, 302] on span "Generosity Level NGR, last 14 days between 0% and 20%" at bounding box center [578, 297] width 407 height 10
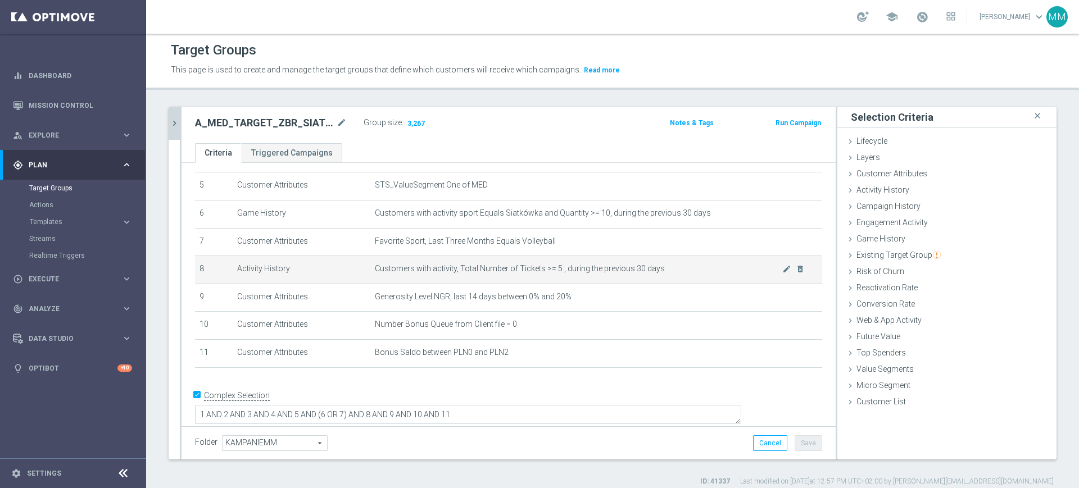
click at [512, 279] on td "Customers with activity, Total Number of Tickets >= 5 , during the previous 30 …" at bounding box center [596, 270] width 452 height 28
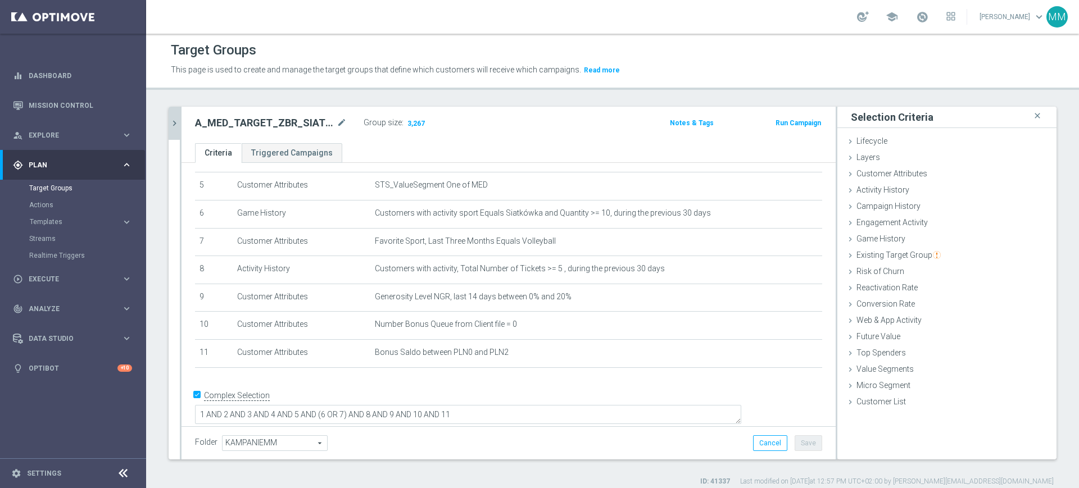
click at [246, 128] on h2 "A_MED_TARGET_ZBR_SIATKA_MS_50DO100_270925" at bounding box center [264, 122] width 139 height 13
copy div "A_MED_TARGET_ZBR_SIATKA_MS_50DO100_270925"
click at [176, 121] on icon "chevron_right" at bounding box center [174, 123] width 11 height 11
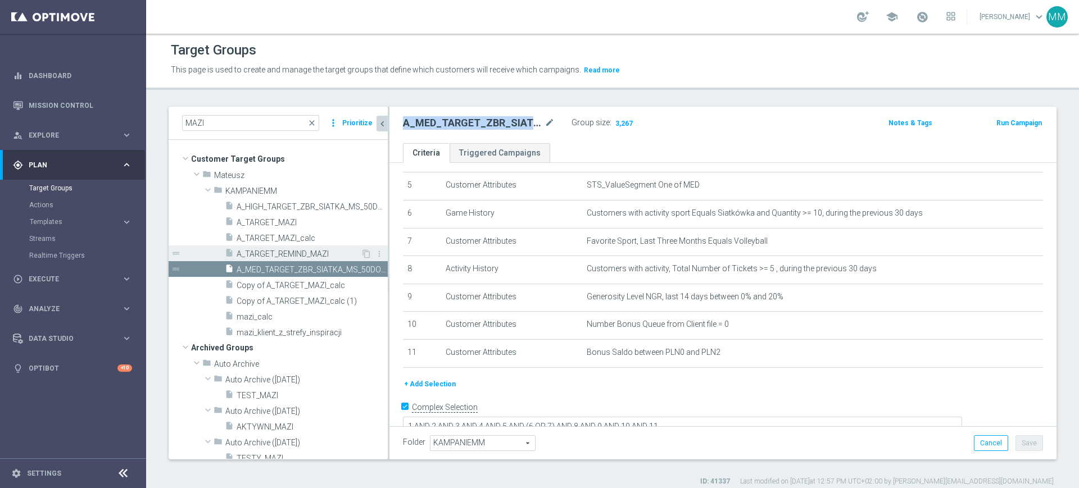
click at [316, 250] on span "A_TARGET_REMIND_MAZI" at bounding box center [299, 254] width 124 height 10
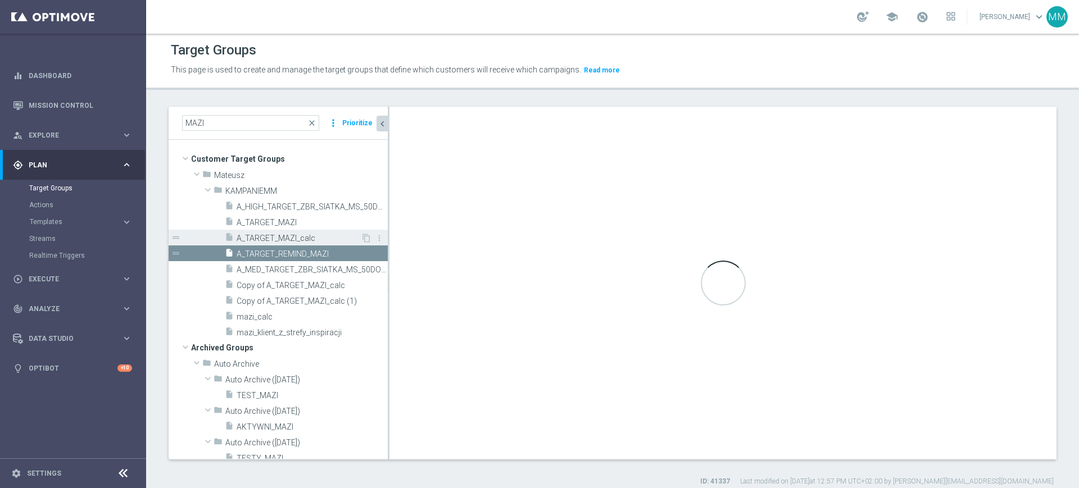
checkbox input "false"
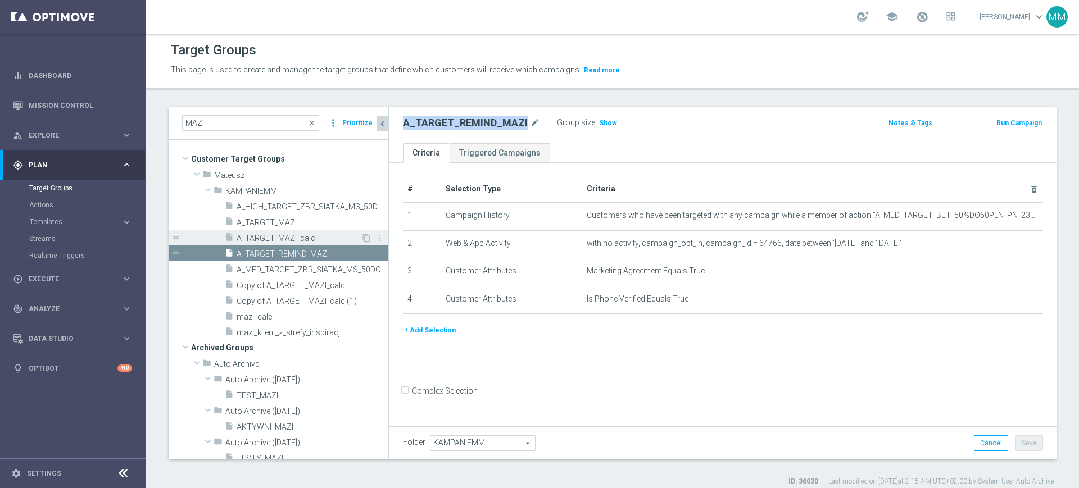
click at [313, 239] on span "A_TARGET_MAZI_calc" at bounding box center [299, 239] width 124 height 10
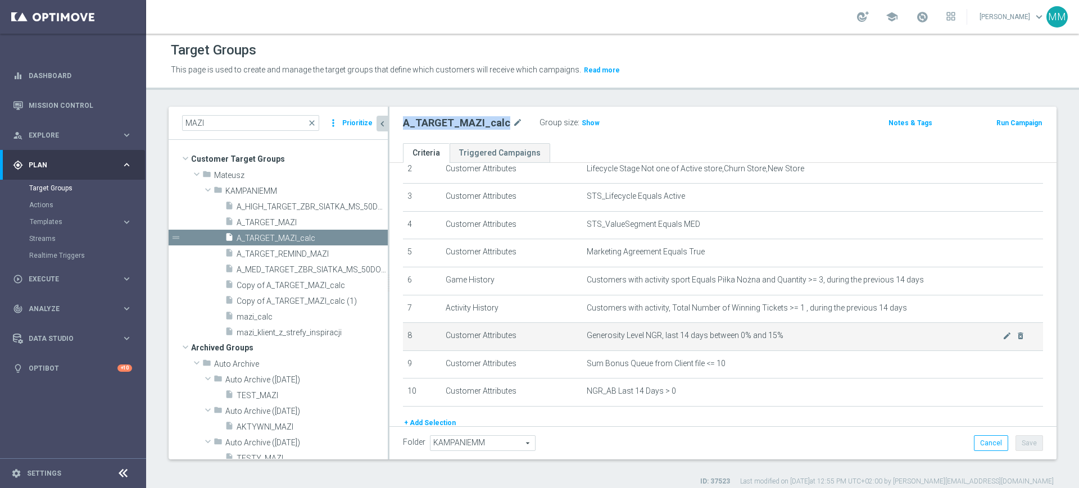
scroll to position [124, 0]
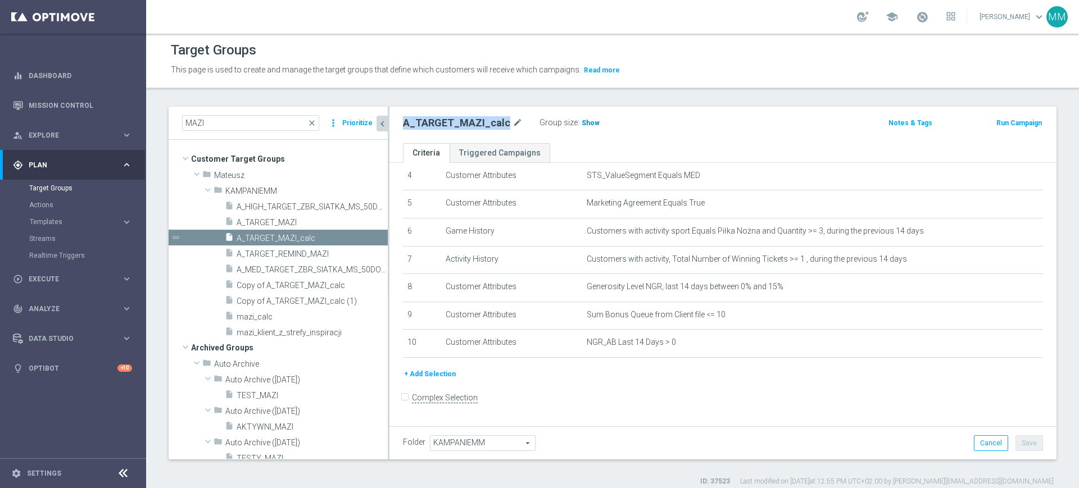
click at [585, 120] on span "Show" at bounding box center [590, 123] width 18 height 8
click at [427, 376] on button "+ Add Selection" at bounding box center [430, 374] width 54 height 12
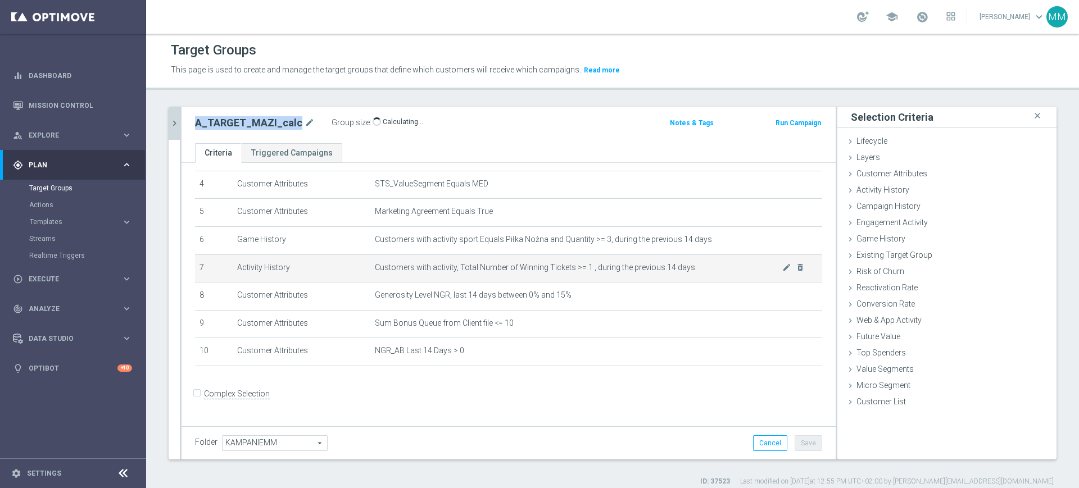
scroll to position [112, 0]
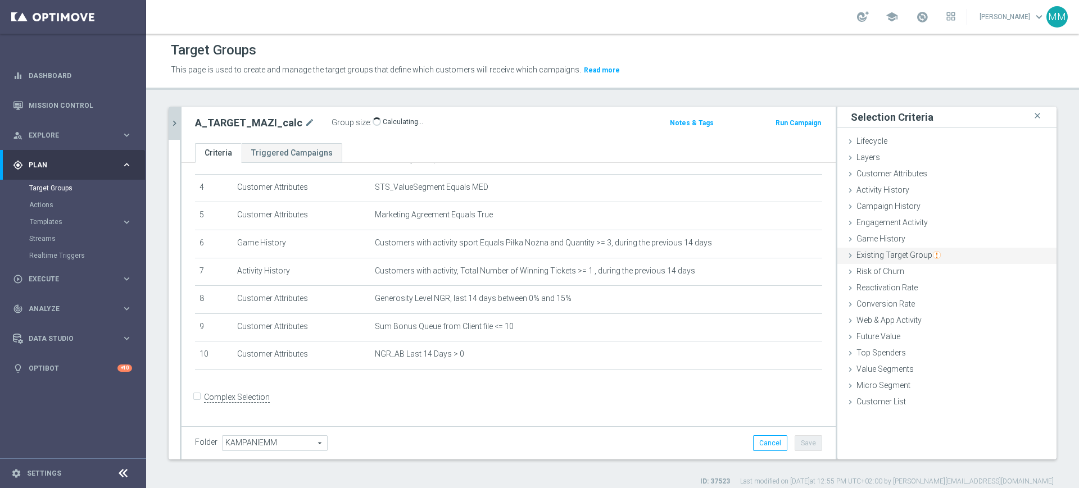
click at [908, 254] on span "Existing Target Group" at bounding box center [898, 255] width 84 height 9
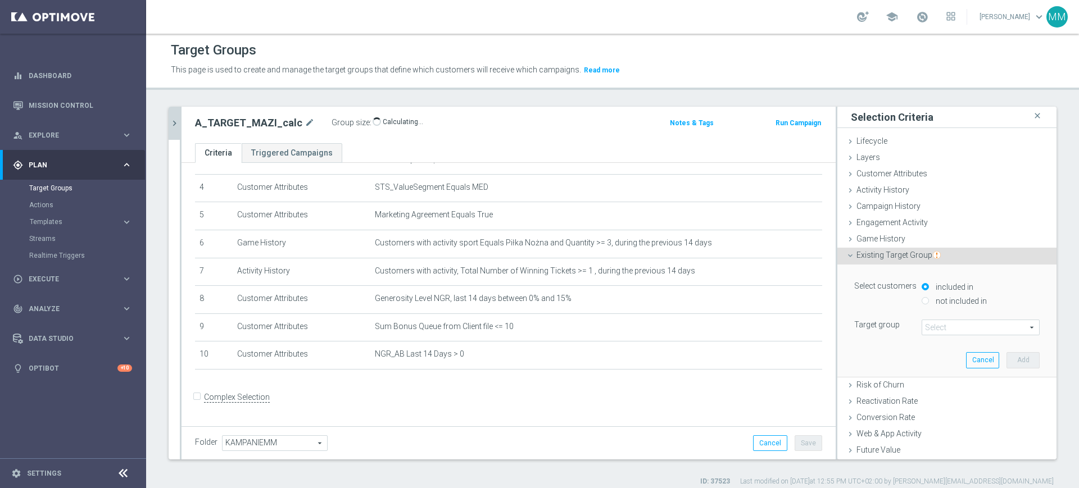
click at [933, 300] on label "not included in" at bounding box center [960, 301] width 54 height 10
click at [927, 300] on input "not included in" at bounding box center [924, 300] width 7 height 7
radio input "true"
click at [932, 322] on span at bounding box center [980, 327] width 117 height 15
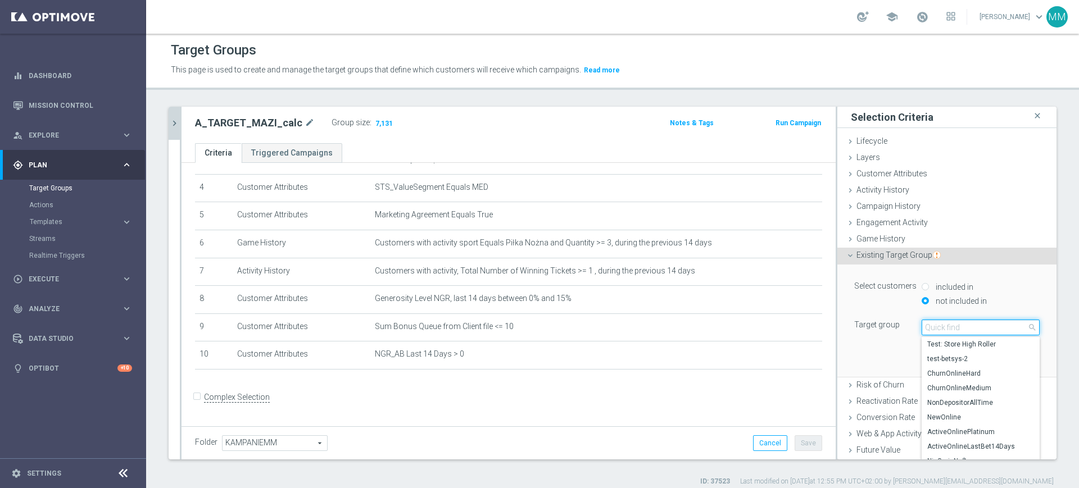
click at [932, 322] on input "search" at bounding box center [980, 328] width 118 height 16
paste input "A_MED_TARGET_ZBR_SIATKA_MS_50DO100_270925"
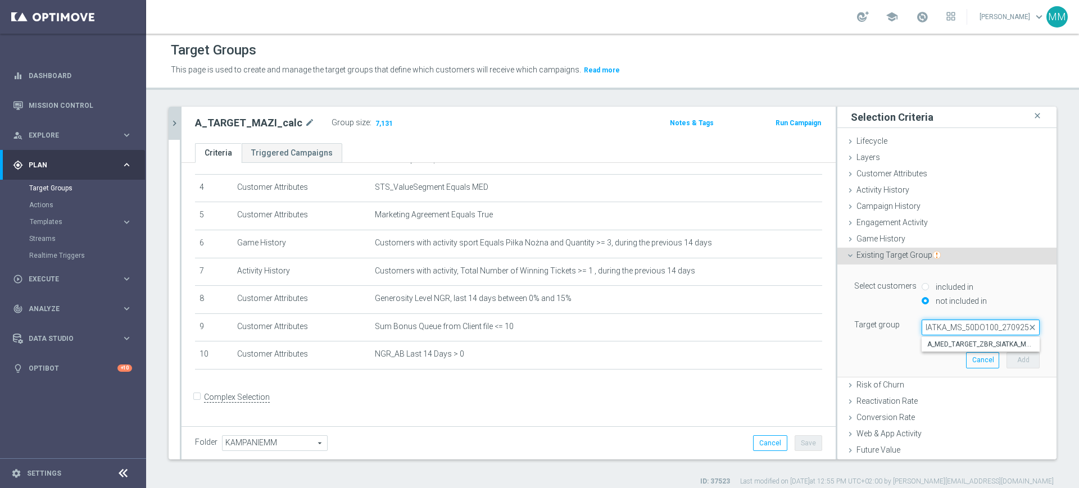
type input "A_MED_TARGET_ZBR_SIATKA_MS_50DO100_270925"
click at [943, 344] on span "A_MED_TARGET_ZBR_SIATKA_MS_50DO100_270925" at bounding box center [980, 344] width 107 height 9
type input "A_MED_TARGET_ZBR_SIATKA_MS_50DO100_270925"
click at [1006, 361] on button "Add" at bounding box center [1022, 360] width 33 height 16
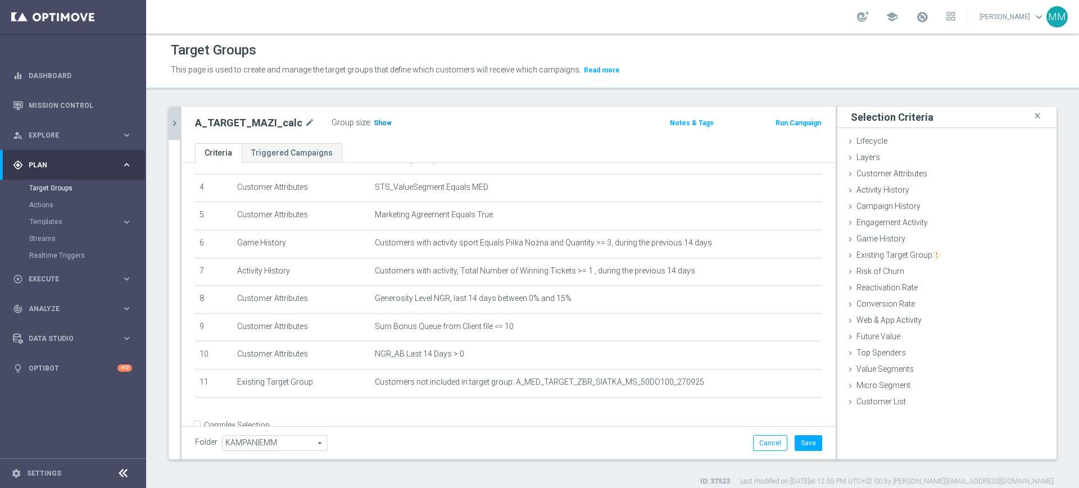
click at [374, 117] on h3 "Show" at bounding box center [382, 123] width 20 height 12
drag, startPoint x: 765, startPoint y: 443, endPoint x: 739, endPoint y: 411, distance: 40.8
click at [765, 443] on button "Cancel" at bounding box center [770, 443] width 34 height 16
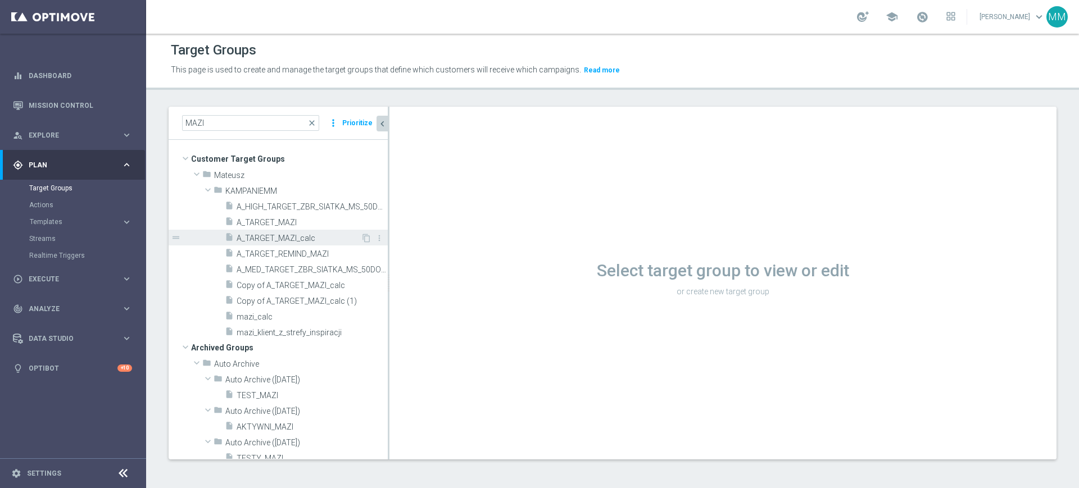
click at [296, 236] on span "A_TARGET_MAZI_calc" at bounding box center [299, 239] width 124 height 10
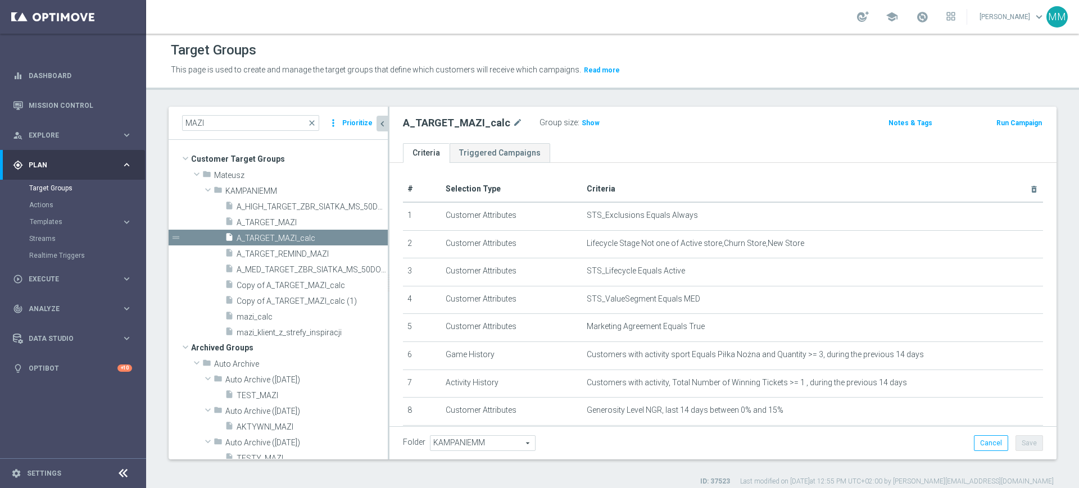
click at [493, 127] on h2 "A_TARGET_MAZI_calc" at bounding box center [456, 122] width 107 height 13
copy h2 "A_TARGET_MAZI_calc"
click at [313, 267] on span "A_MED_TARGET_ZBR_SIATKA_MS_50DO100_270925" at bounding box center [300, 270] width 126 height 10
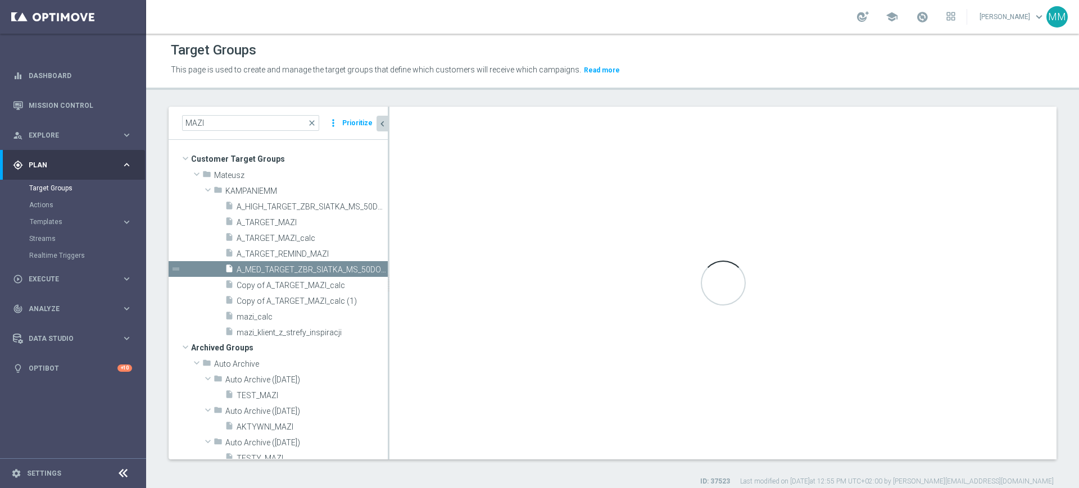
checkbox input "true"
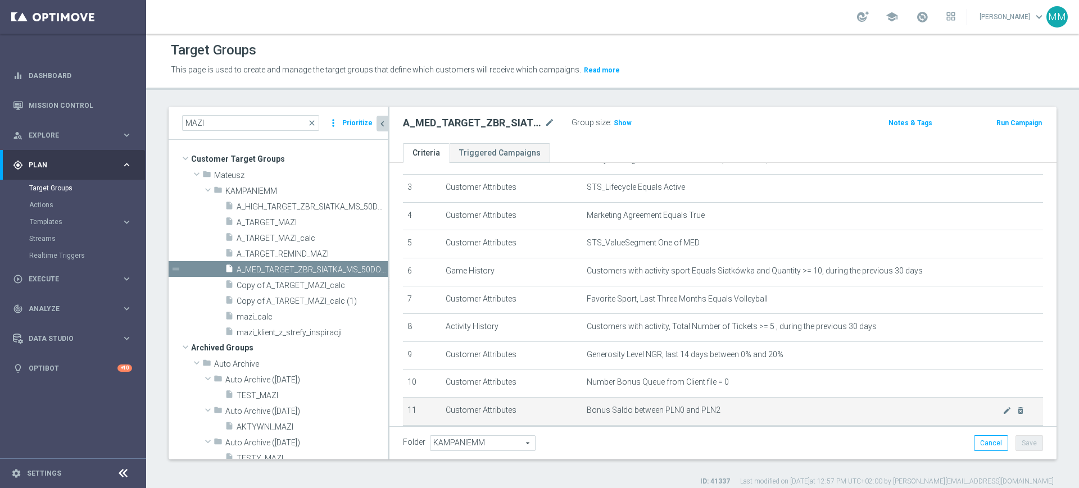
scroll to position [153, 0]
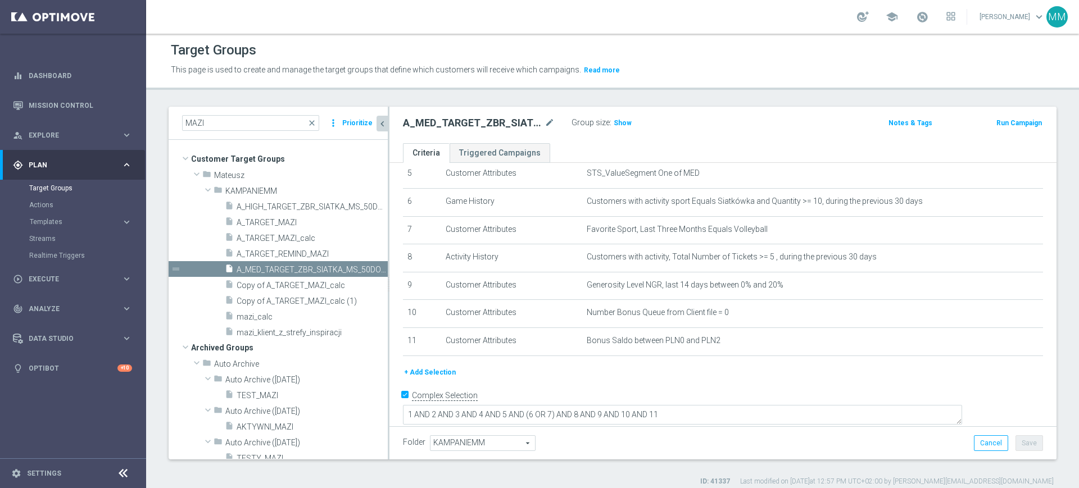
click at [446, 375] on button "+ Add Selection" at bounding box center [430, 372] width 54 height 12
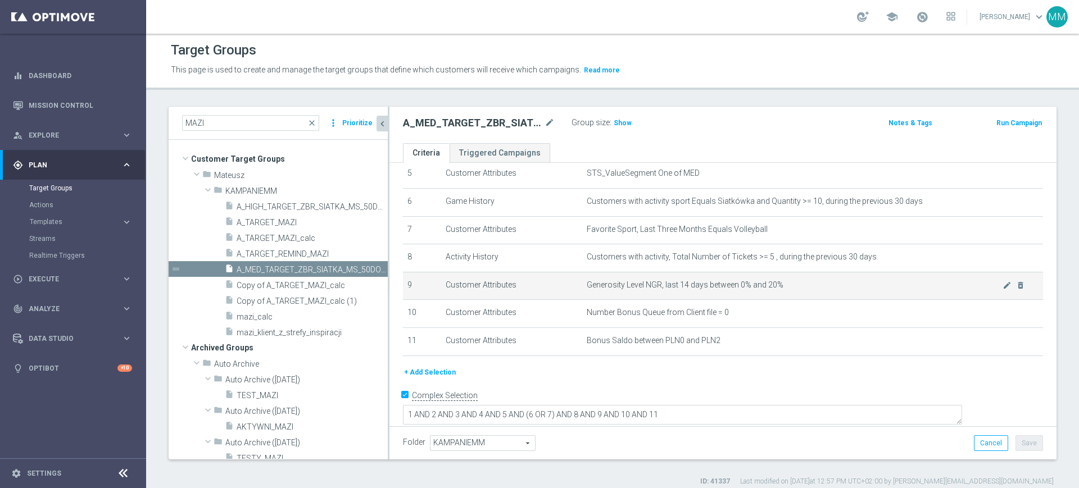
scroll to position [142, 0]
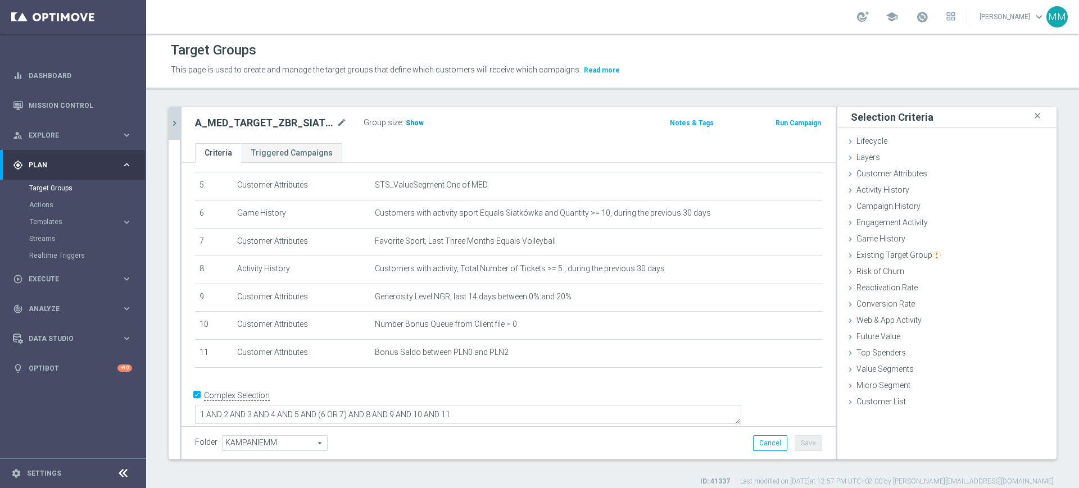
click at [410, 120] on span "Show" at bounding box center [415, 123] width 18 height 8
click at [898, 193] on div "Activity History done selection saved" at bounding box center [946, 191] width 219 height 17
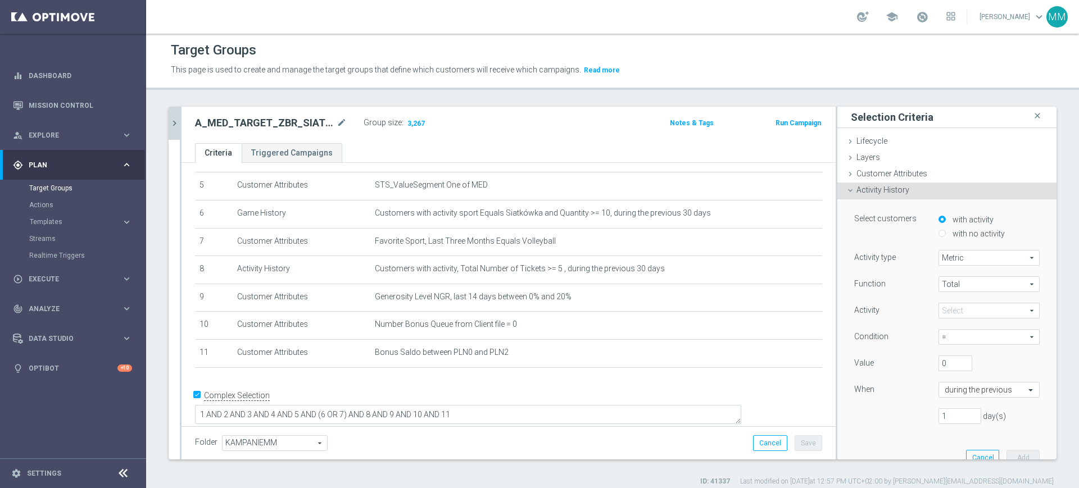
click at [878, 191] on span "Activity History" at bounding box center [882, 189] width 53 height 9
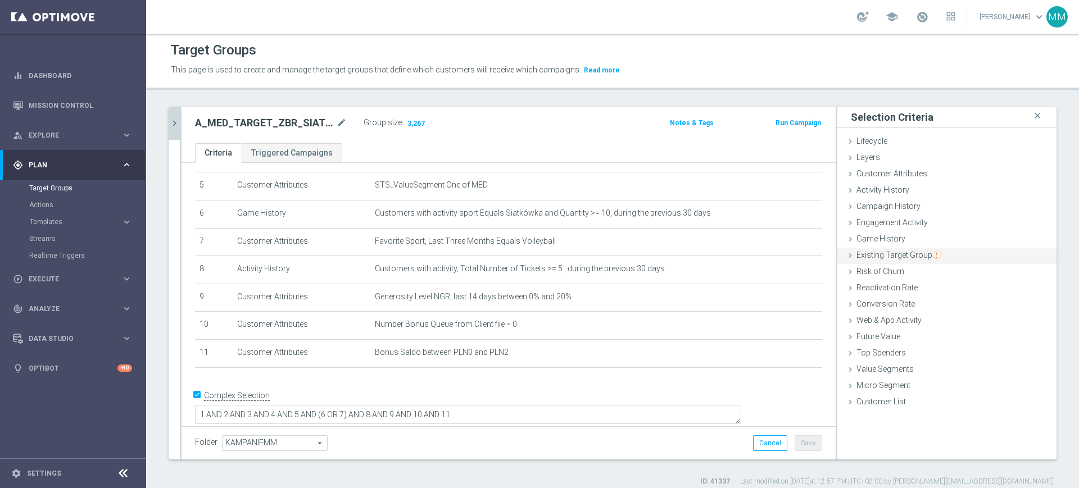
click at [896, 256] on span "Existing Target Group" at bounding box center [898, 255] width 84 height 9
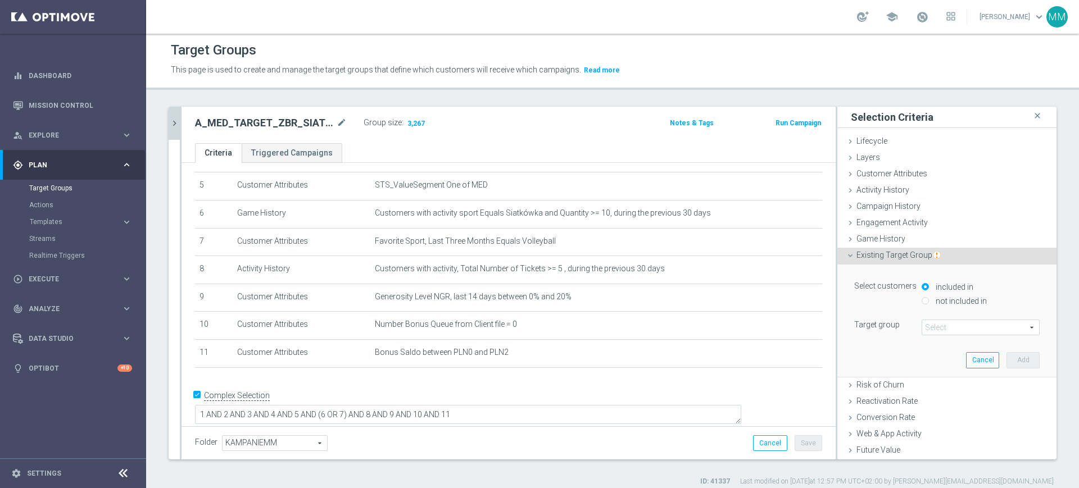
click at [933, 299] on label "not included in" at bounding box center [960, 301] width 54 height 10
click at [923, 299] on input "not included in" at bounding box center [924, 300] width 7 height 7
radio input "true"
click at [938, 325] on span at bounding box center [980, 327] width 117 height 15
click at [0, 0] on input "search" at bounding box center [0, 0] width 0 height 0
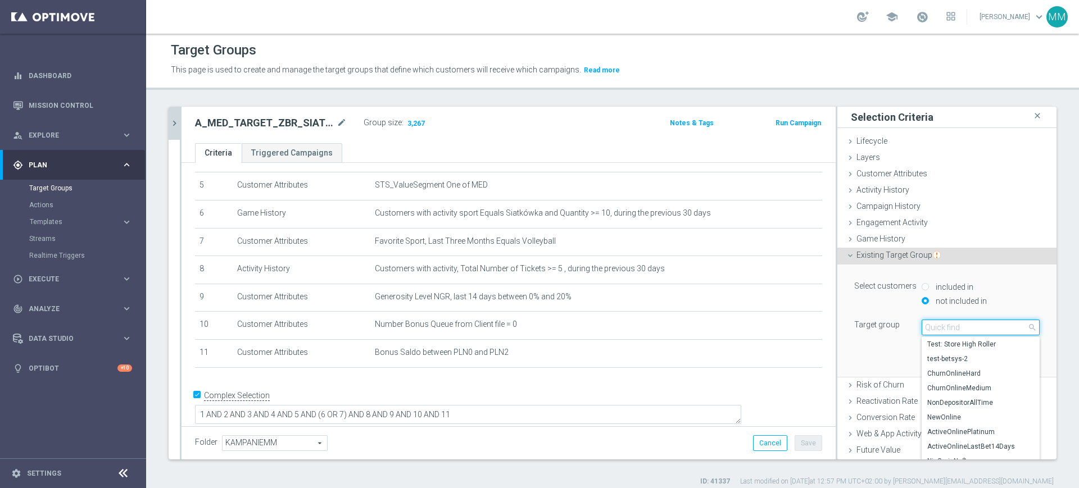
paste input "A_TARGET_MAZI_calc"
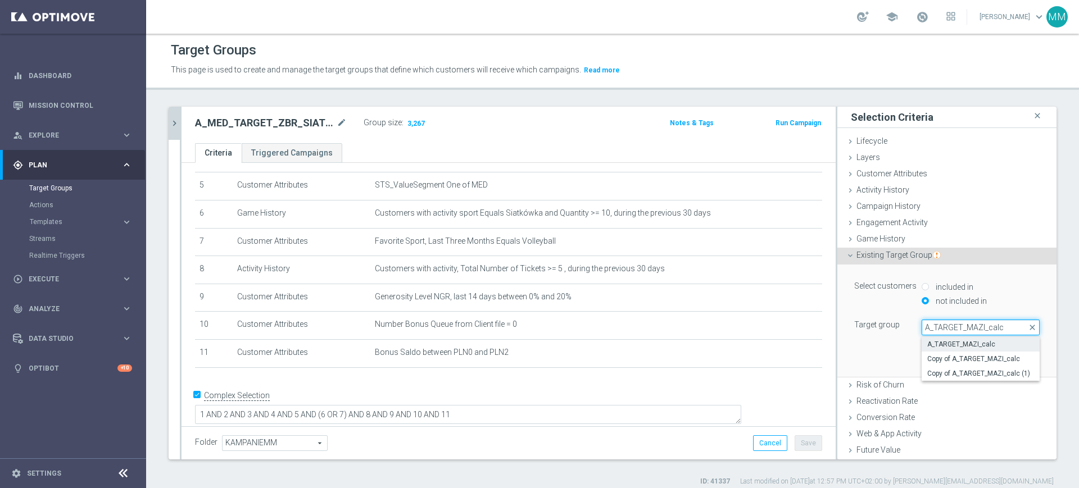
type input "A_TARGET_MAZI_calc"
click at [951, 346] on span "A_TARGET_MAZI_calc" at bounding box center [980, 344] width 107 height 9
type input "A_TARGET_MAZI_calc"
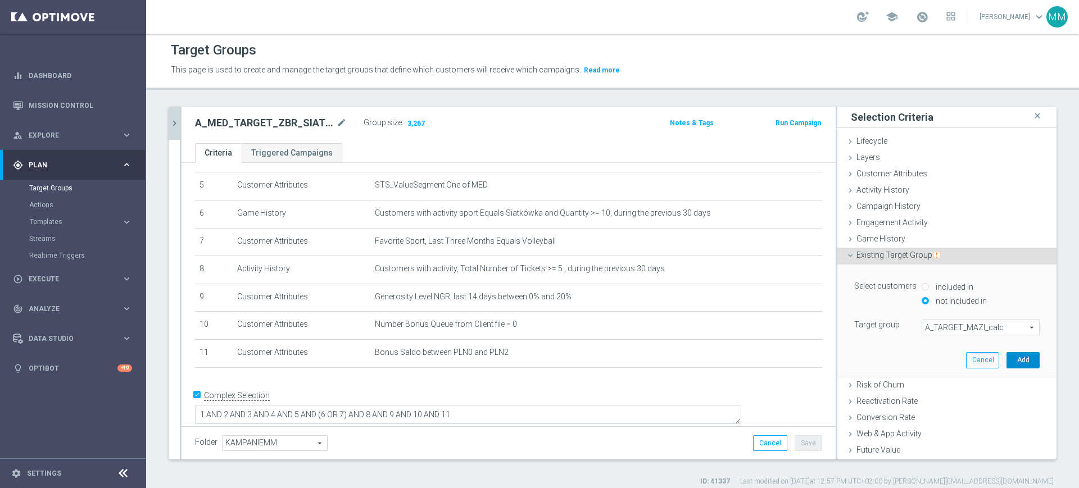
click at [1006, 362] on button "Add" at bounding box center [1022, 360] width 33 height 16
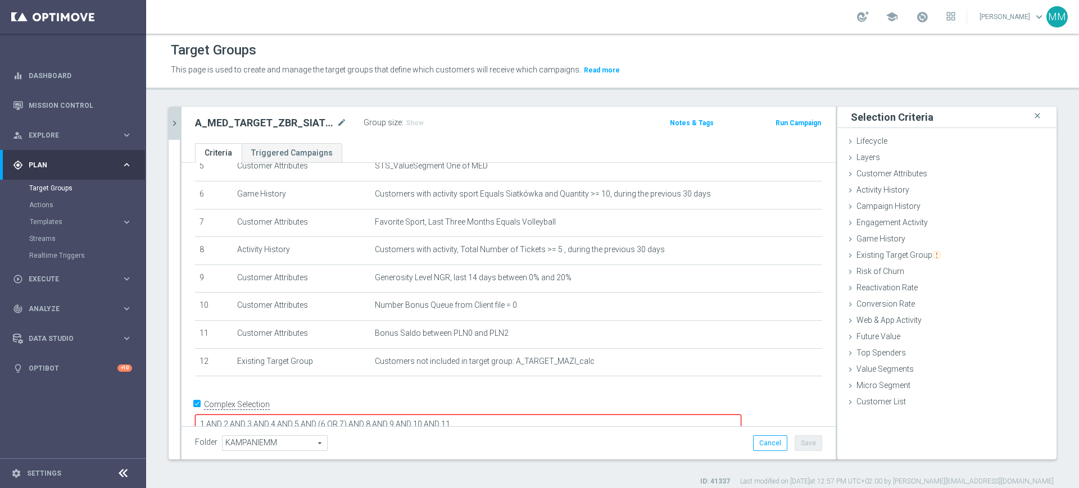
scroll to position [171, 0]
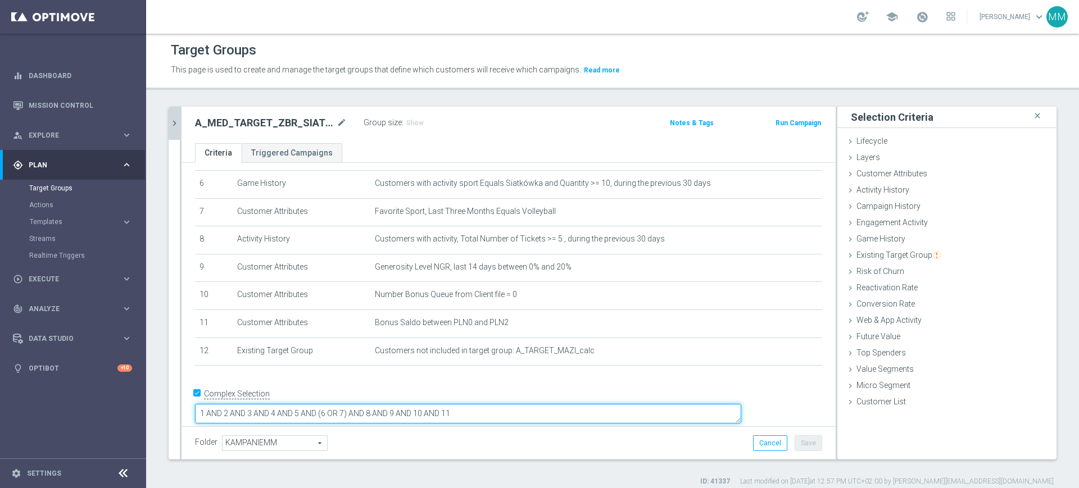
click at [601, 405] on textarea "1 AND 2 AND 3 AND 4 AND 5 AND (6 OR 7) AND 8 AND 9 AND 10 AND 11" at bounding box center [468, 414] width 546 height 20
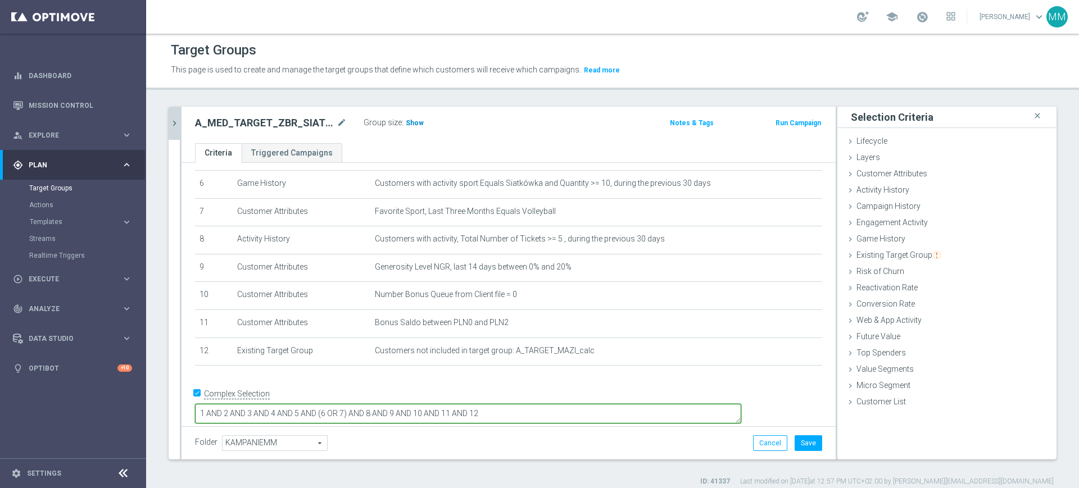
type textarea "1 AND 2 AND 3 AND 4 AND 5 AND (6 OR 7) AND 8 AND 9 AND 10 AND 11 AND 12"
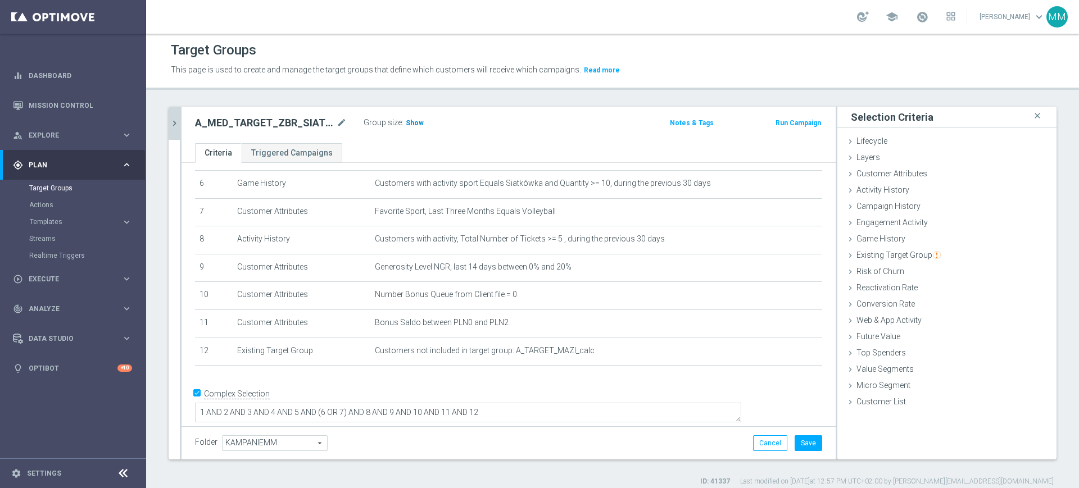
click at [415, 122] on span "Show" at bounding box center [415, 123] width 18 height 8
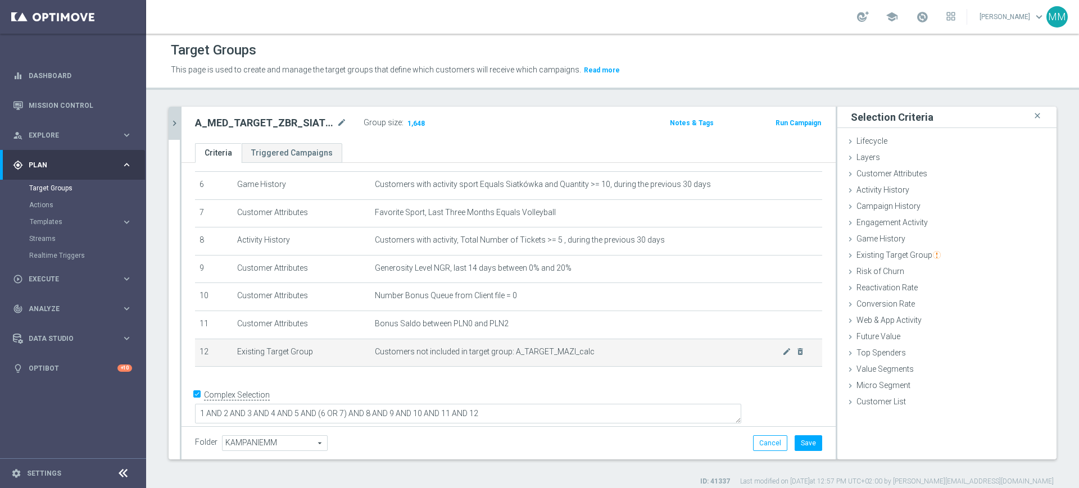
click at [508, 356] on span "Customers not included in target group: A_TARGET_MAZI_calc" at bounding box center [578, 352] width 407 height 10
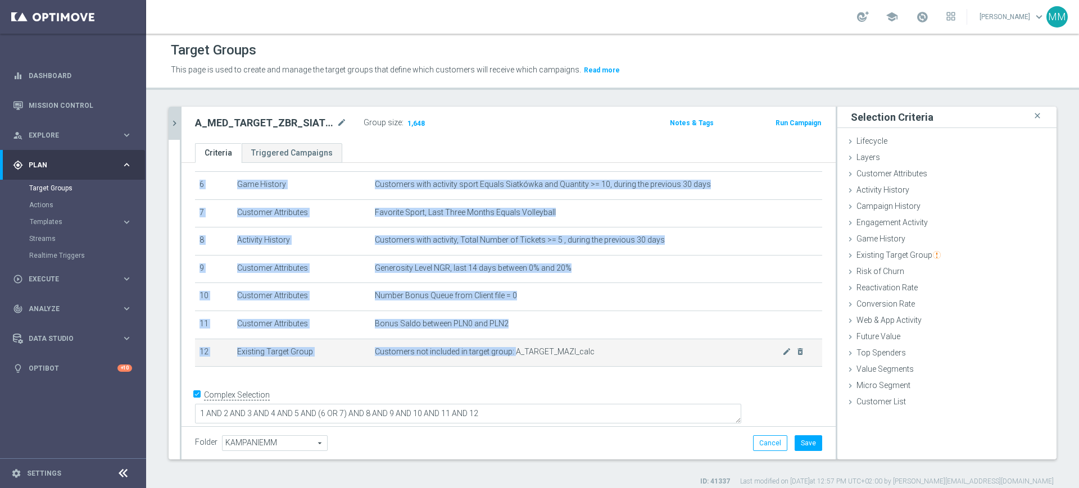
click at [508, 356] on span "Customers not included in target group: A_TARGET_MAZI_calc" at bounding box center [578, 352] width 407 height 10
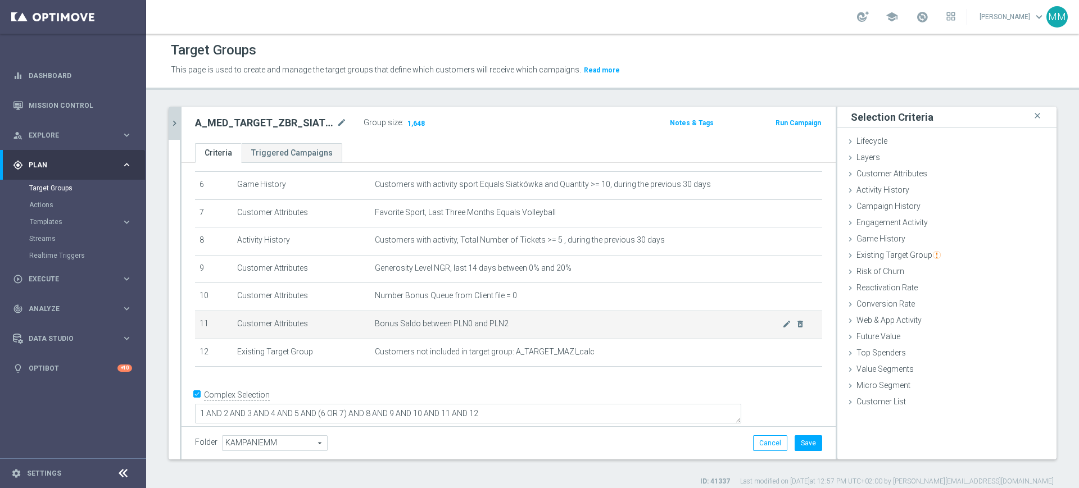
click at [496, 329] on span "Bonus Saldo between PLN0 and PLN2" at bounding box center [578, 324] width 407 height 10
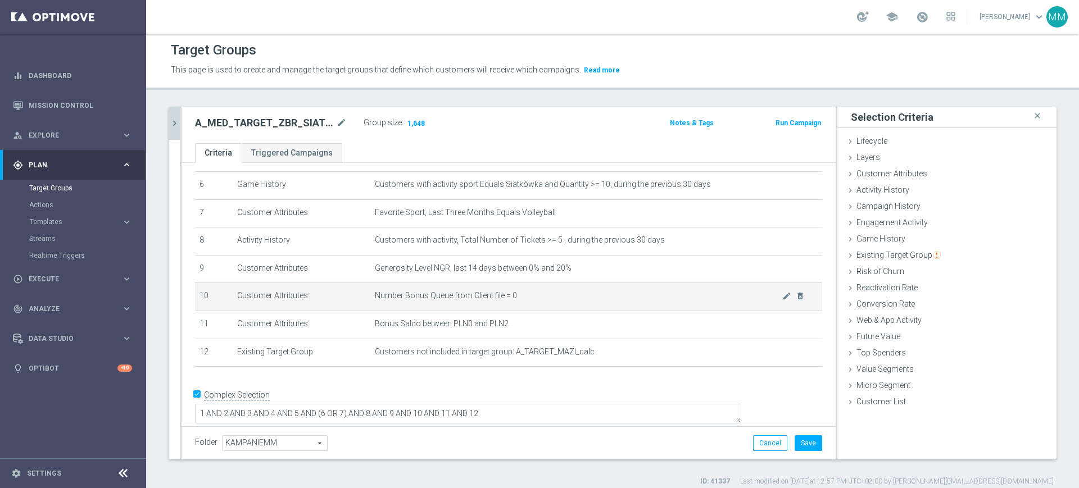
click at [524, 306] on td "Number Bonus Queue from Client file = 0 mode_edit delete_forever" at bounding box center [596, 297] width 452 height 28
click at [410, 294] on td "Number Bonus Queue from Client file = 0 mode_edit delete_forever" at bounding box center [596, 297] width 452 height 28
click at [412, 293] on td "Number Bonus Queue from Client file = 0 mode_edit delete_forever" at bounding box center [596, 297] width 452 height 28
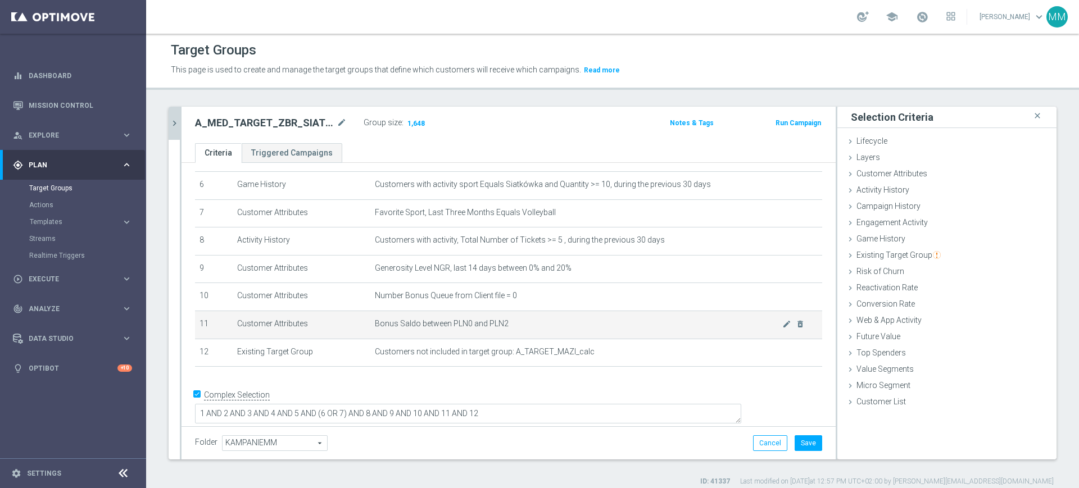
click at [438, 322] on td "Bonus Saldo between PLN0 and PLN2 mode_edit delete_forever" at bounding box center [596, 325] width 452 height 28
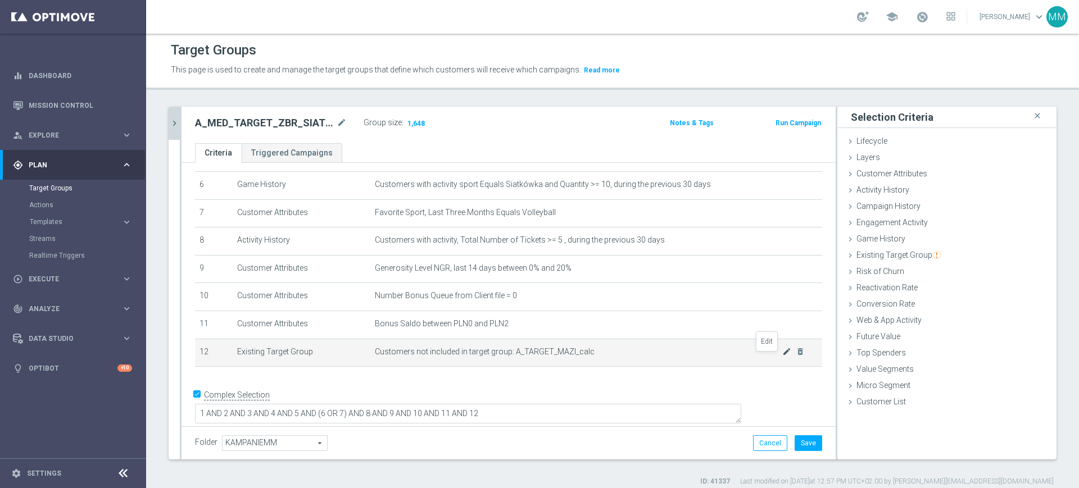
click at [782, 356] on icon "mode_edit" at bounding box center [786, 351] width 9 height 9
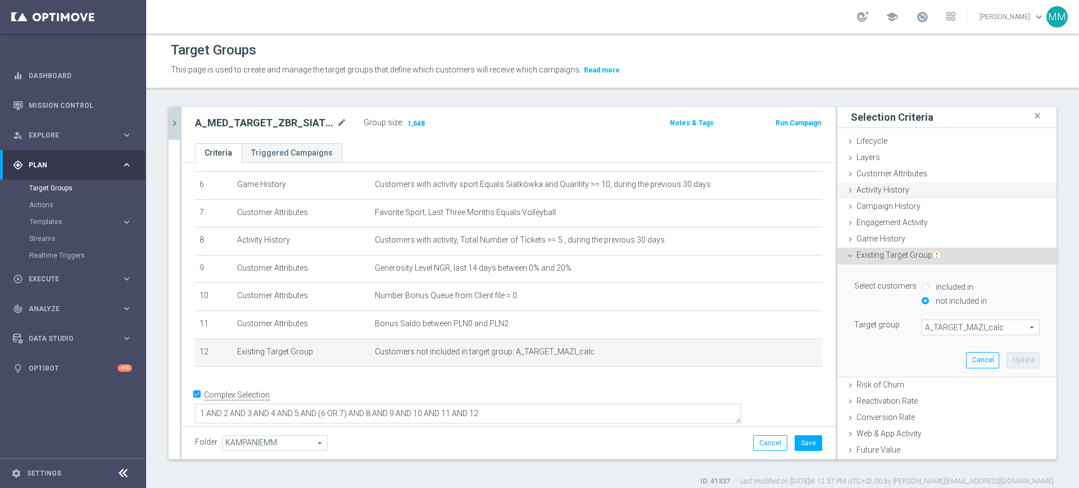
click at [898, 189] on div "Activity History done selection saved" at bounding box center [946, 191] width 219 height 17
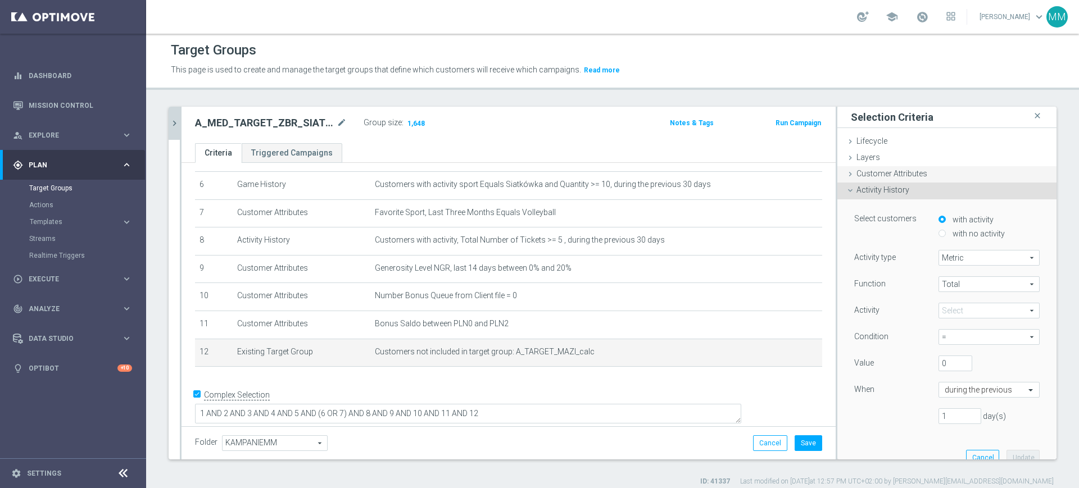
click at [907, 176] on span "Customer Attributes" at bounding box center [891, 173] width 71 height 9
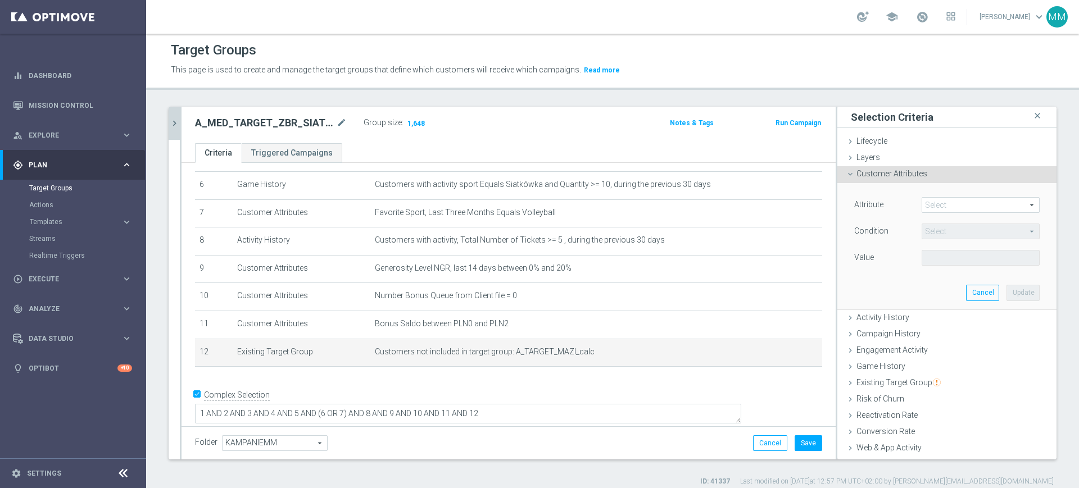
click at [933, 206] on span at bounding box center [980, 205] width 117 height 15
click at [0, 0] on input "search" at bounding box center [0, 0] width 0 height 0
click at [946, 204] on input "NGT_AB" at bounding box center [980, 205] width 118 height 16
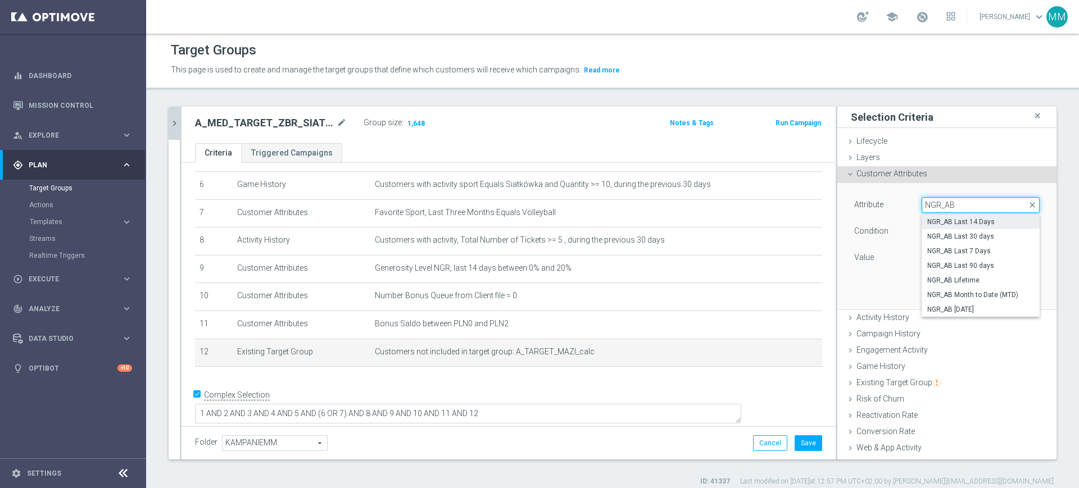
type input "NGR_AB"
click at [974, 226] on label "NGR_AB Last 14 Days" at bounding box center [980, 222] width 118 height 15
type input "NGR_AB Last 14 Days"
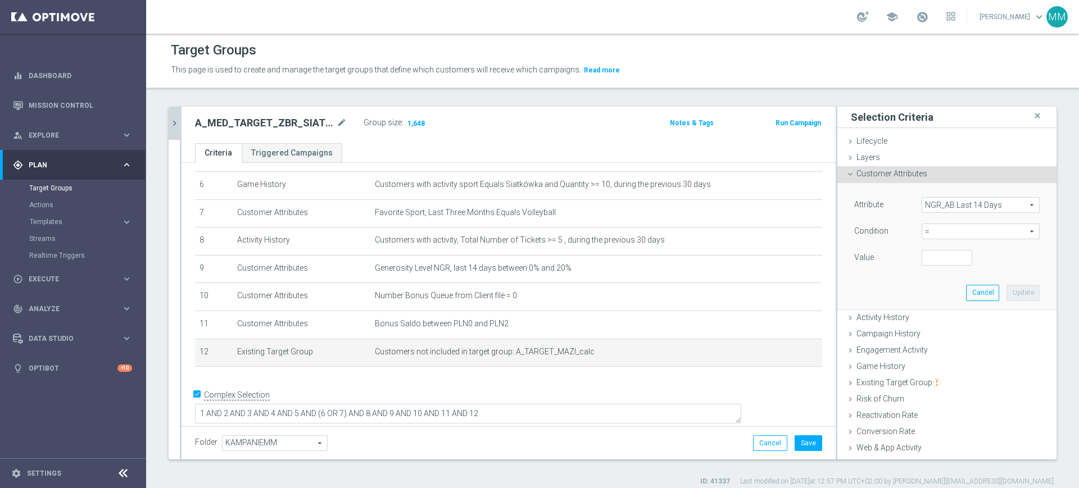
click at [952, 236] on span "=" at bounding box center [980, 231] width 117 height 15
click at [940, 311] on span ">" at bounding box center [980, 306] width 107 height 9
type input ">"
click at [928, 257] on input "number" at bounding box center [946, 258] width 51 height 16
type input "0"
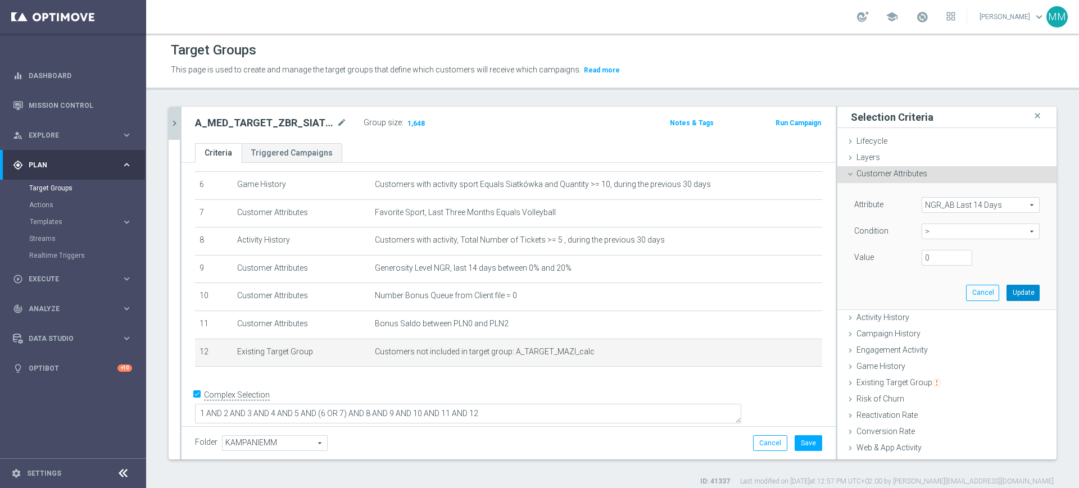
click at [1006, 285] on button "Update" at bounding box center [1022, 293] width 33 height 16
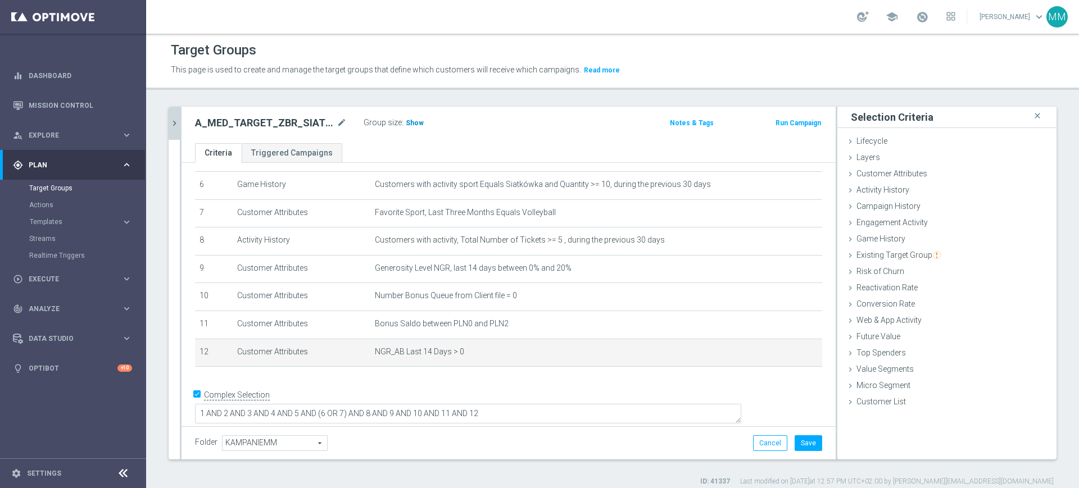
click at [409, 121] on span "Show" at bounding box center [415, 123] width 18 height 8
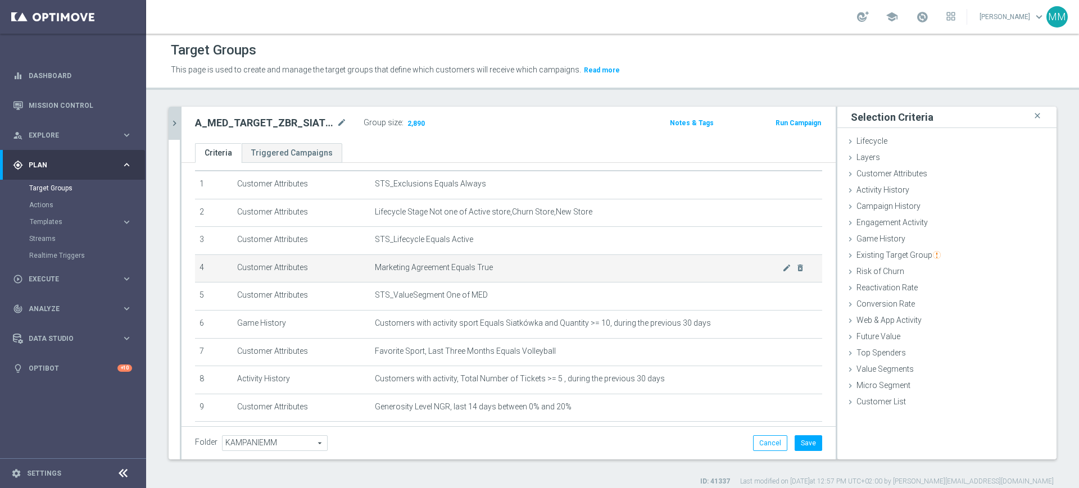
scroll to position [30, 0]
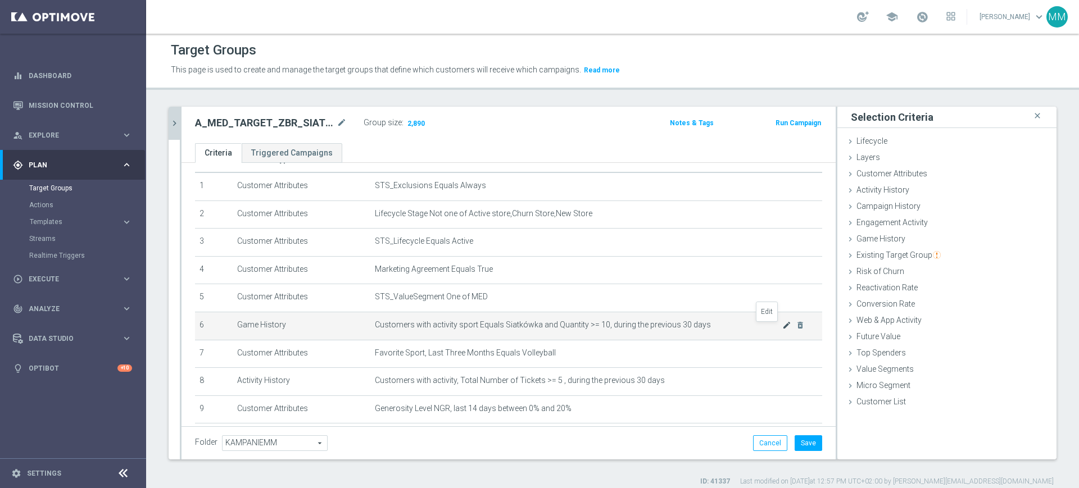
click at [782, 329] on icon "mode_edit" at bounding box center [786, 325] width 9 height 9
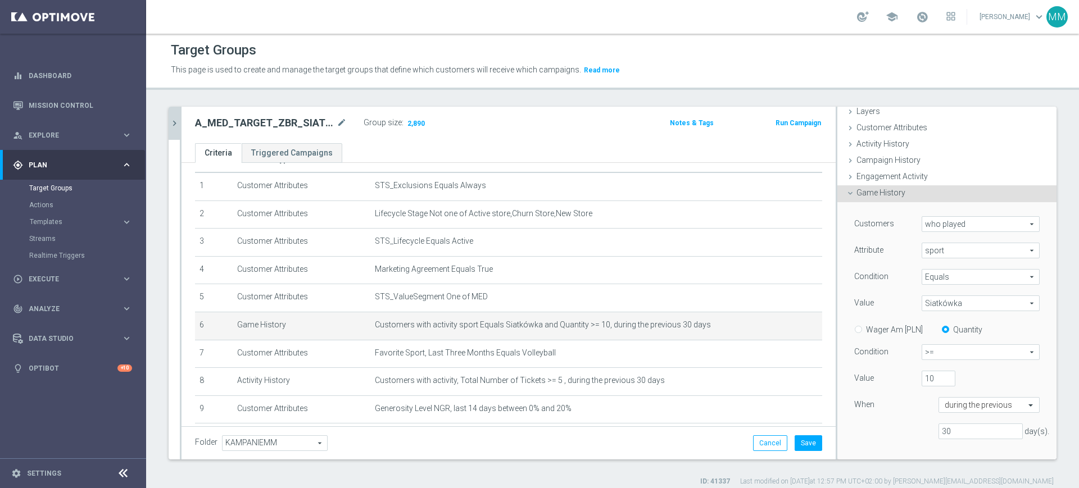
scroll to position [70, 0]
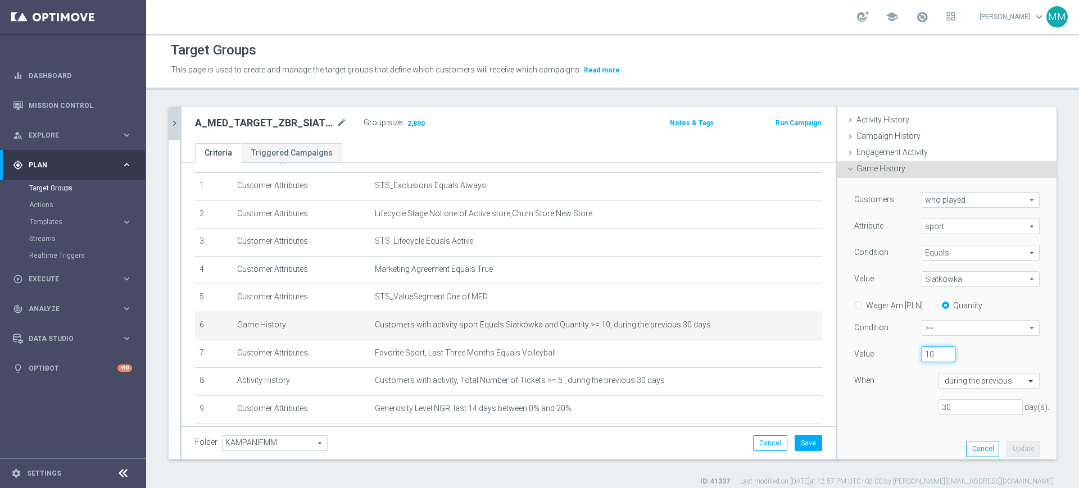
click at [921, 351] on input "10" at bounding box center [938, 355] width 34 height 16
type input "15"
click at [1006, 449] on button "Update" at bounding box center [1022, 449] width 33 height 16
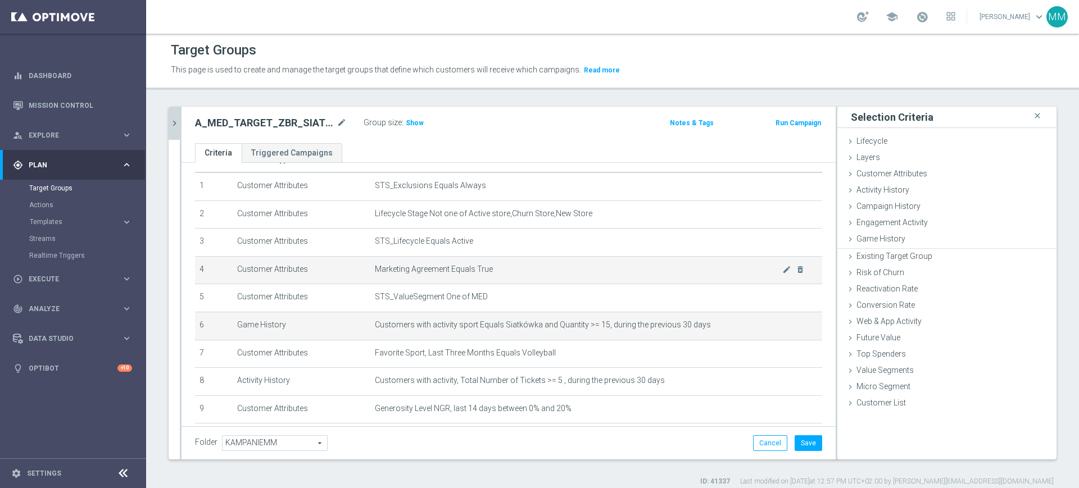
scroll to position [0, 0]
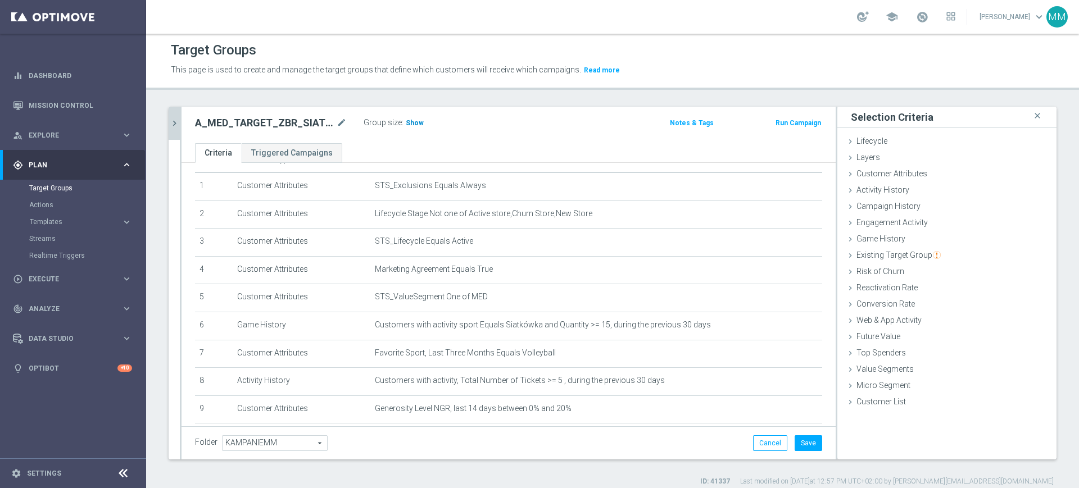
click at [408, 128] on h3 "Show" at bounding box center [415, 123] width 20 height 12
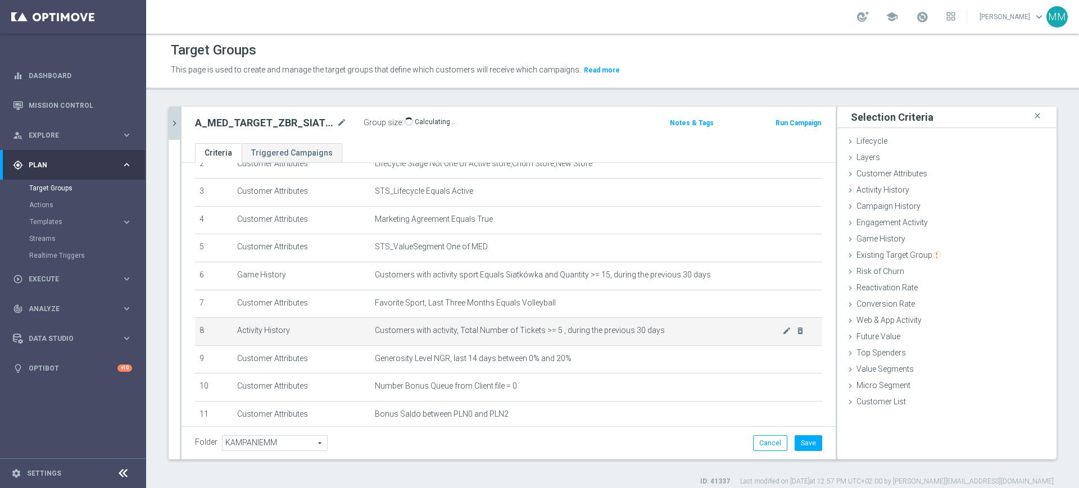
scroll to position [170, 0]
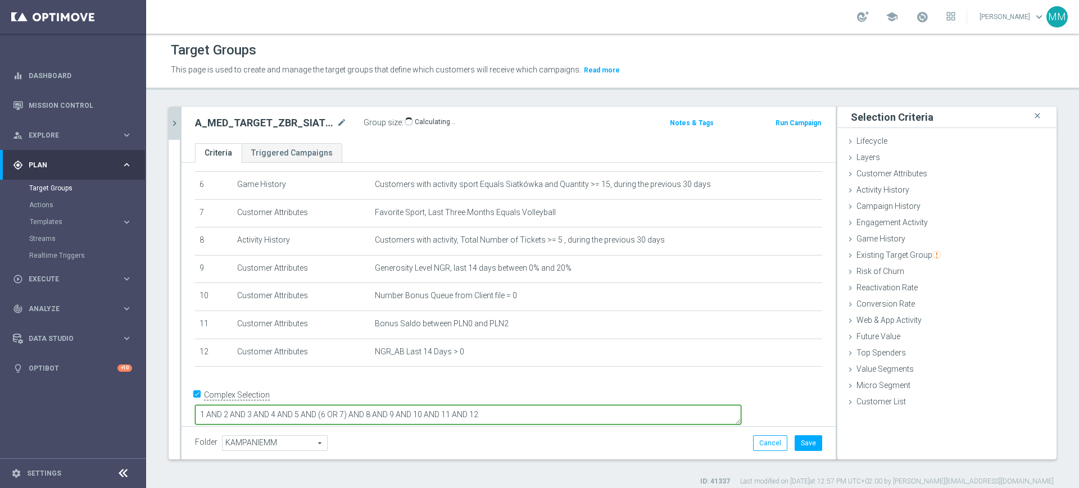
drag, startPoint x: 574, startPoint y: 404, endPoint x: 530, endPoint y: 405, distance: 43.8
click at [530, 405] on textarea "1 AND 2 AND 3 AND 4 AND 5 AND (6 OR 7) AND 8 AND 9 AND 10 AND 11 AND 12" at bounding box center [468, 415] width 546 height 20
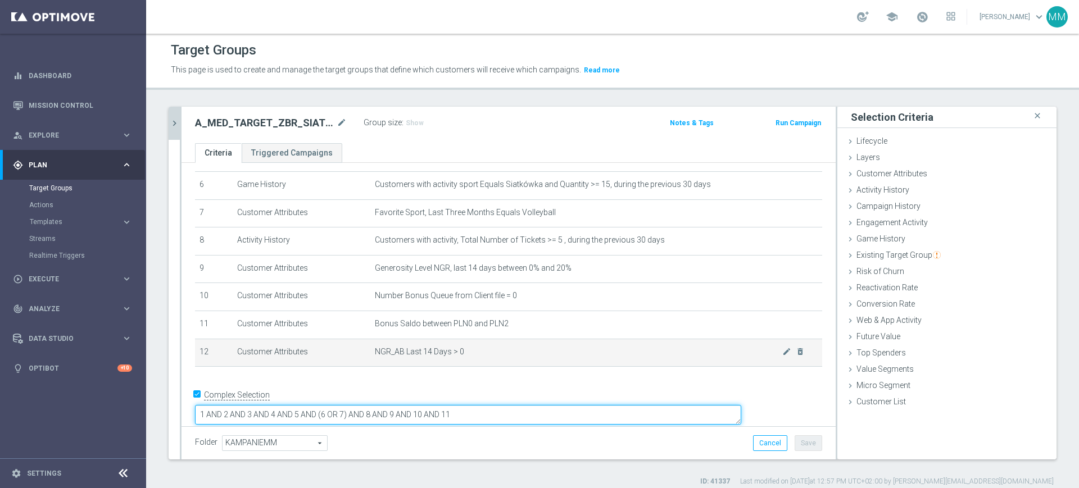
type textarea "1 AND 2 AND 3 AND 4 AND 5 AND (6 OR 7) AND 8 AND 9 AND 10 AND 11"
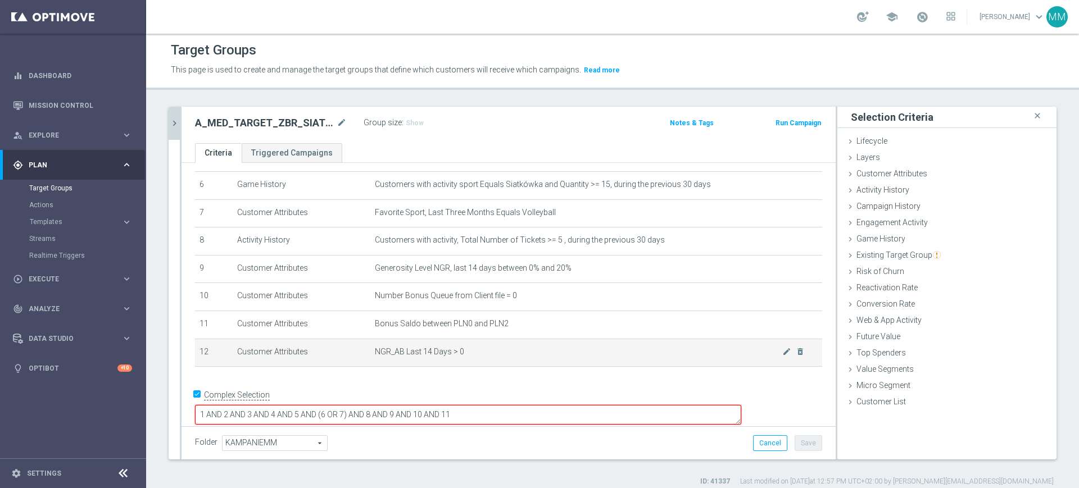
click at [585, 357] on span "NGR_AB Last 14 Days > 0" at bounding box center [578, 352] width 407 height 10
click at [796, 355] on icon "delete_forever" at bounding box center [800, 350] width 9 height 9
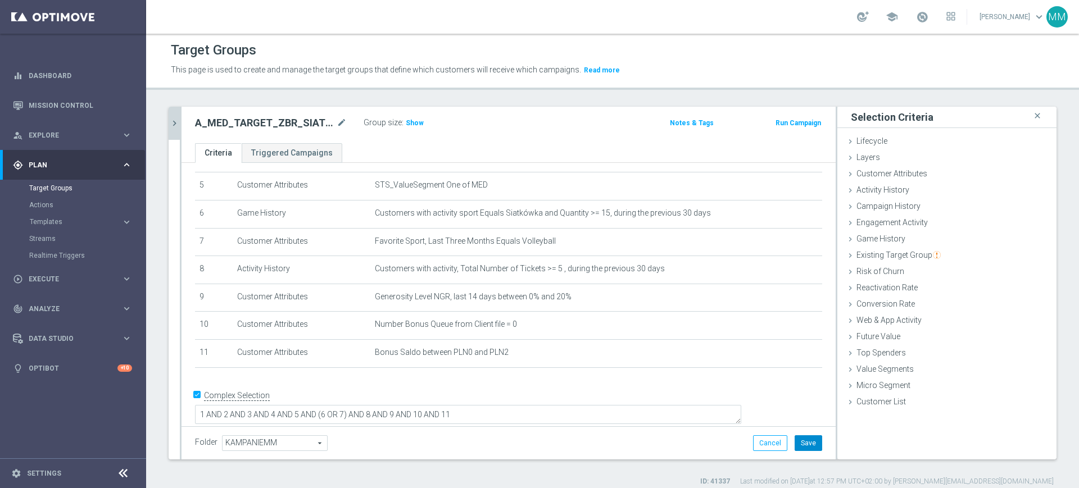
click at [794, 438] on button "Save" at bounding box center [808, 443] width 28 height 16
click at [412, 113] on div "A_MED_TARGET_ZBR_SIATKA_MS_50DO100_270925 mode_edit Group size : Show Notes & T…" at bounding box center [508, 125] width 654 height 37
click at [412, 119] on span "Show" at bounding box center [415, 123] width 18 height 8
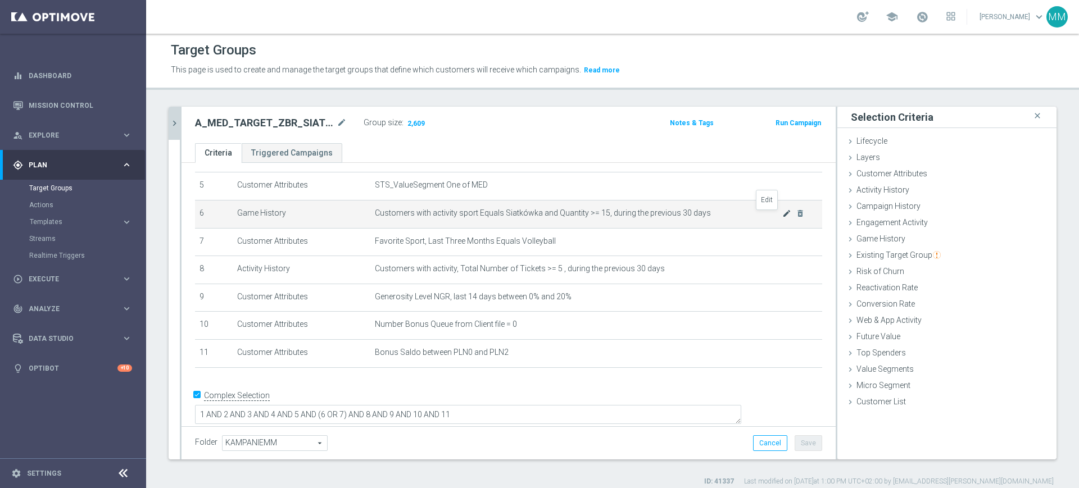
click at [782, 213] on icon "mode_edit" at bounding box center [786, 213] width 9 height 9
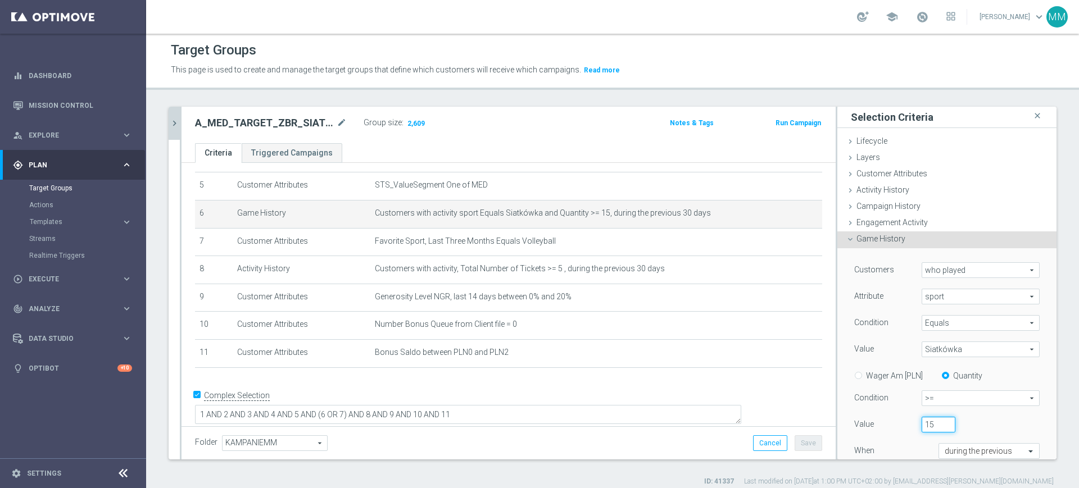
drag, startPoint x: 920, startPoint y: 420, endPoint x: 902, endPoint y: 421, distance: 18.0
click at [913, 421] on div "15" at bounding box center [938, 425] width 51 height 16
type input "20"
click at [913, 421] on div "20" at bounding box center [938, 425] width 51 height 16
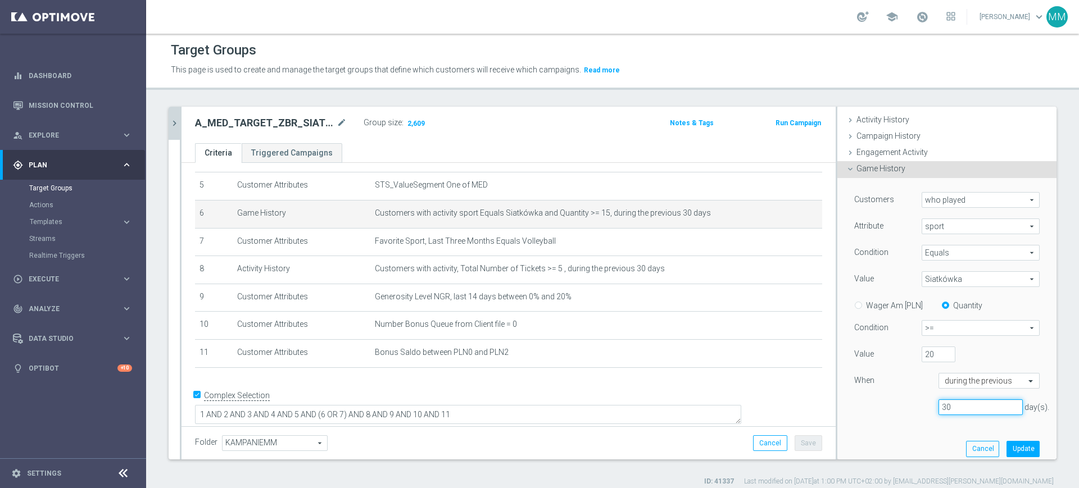
drag, startPoint x: 946, startPoint y: 410, endPoint x: 915, endPoint y: 406, distance: 31.1
click at [930, 406] on div "30 day(s)." at bounding box center [980, 407] width 101 height 16
type input "14"
drag, startPoint x: 919, startPoint y: 357, endPoint x: 906, endPoint y: 357, distance: 12.9
click at [913, 357] on div "20" at bounding box center [938, 355] width 51 height 16
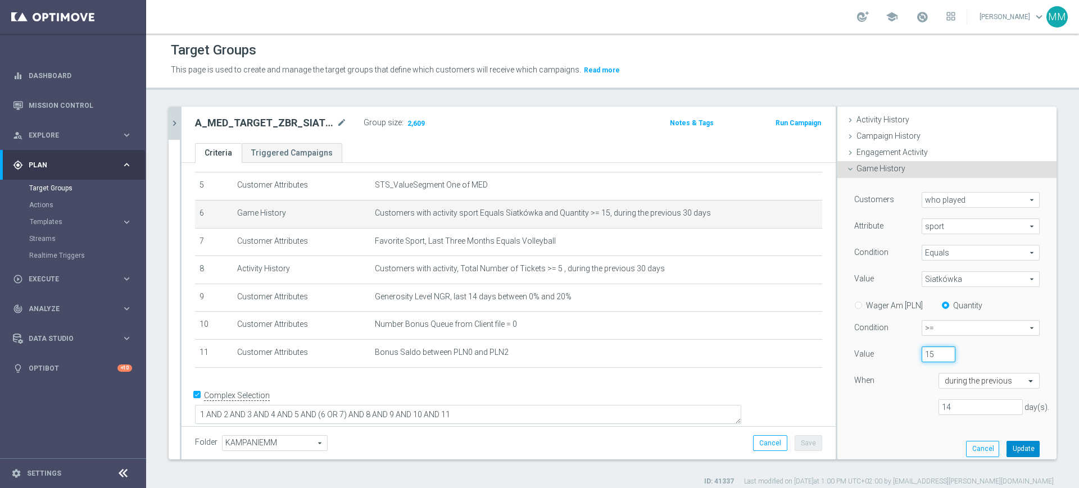
type input "15"
click at [1007, 452] on button "Update" at bounding box center [1022, 449] width 33 height 16
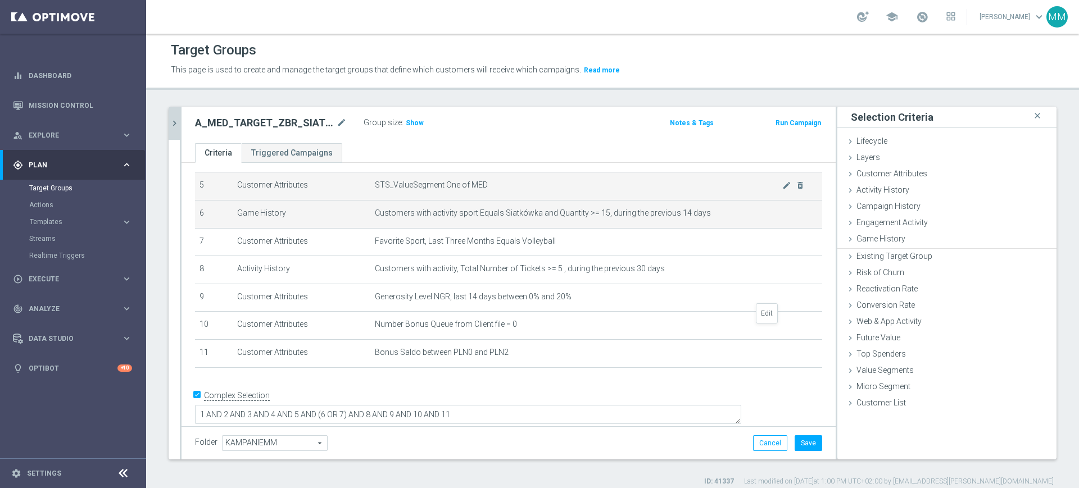
scroll to position [0, 0]
click at [412, 130] on div "Group size : Show" at bounding box center [419, 123] width 112 height 16
click at [412, 128] on h3 "Show" at bounding box center [415, 123] width 20 height 12
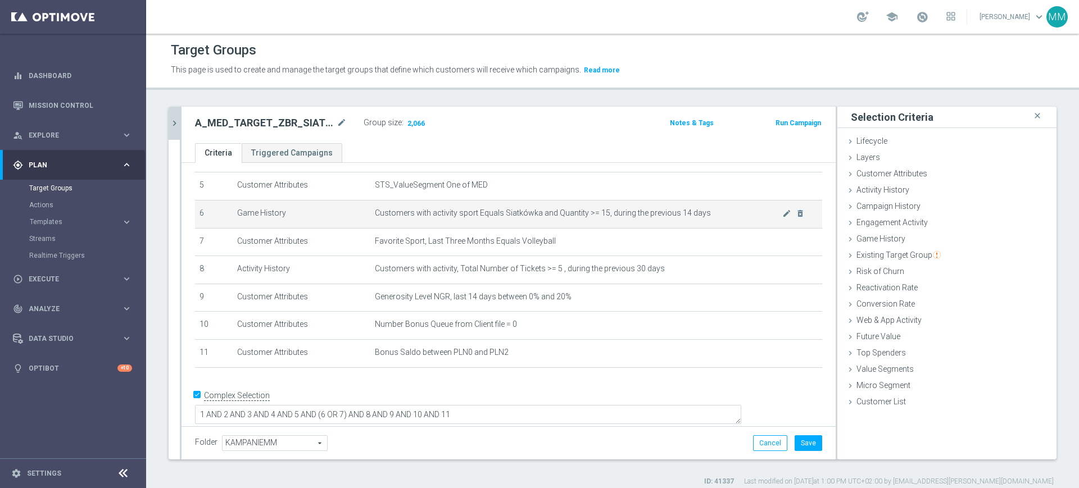
click at [655, 221] on td "Customers with activity sport Equals Siatkówka and Quantity >= 15, during the p…" at bounding box center [596, 214] width 452 height 28
click at [580, 215] on span "Customers with activity sport Equals Siatkówka and Quantity >= 15, during the p…" at bounding box center [578, 213] width 407 height 10
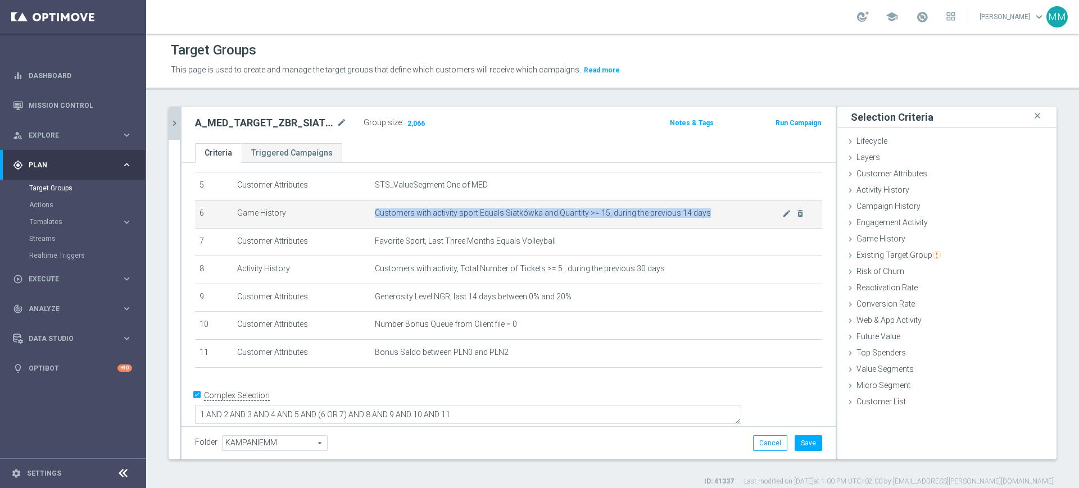
click at [558, 225] on td "Customers with activity sport Equals Siatkówka and Quantity >= 15, during the p…" at bounding box center [596, 214] width 452 height 28
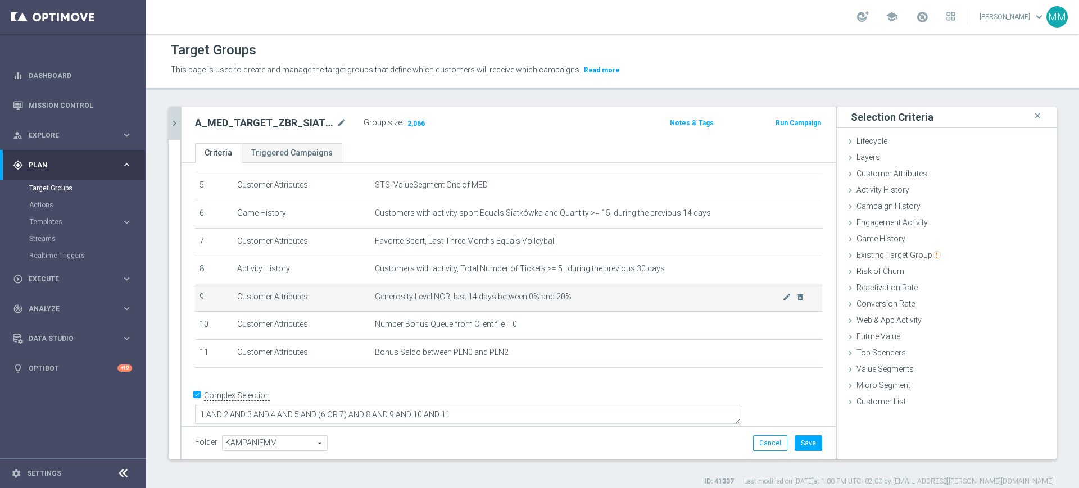
click at [565, 302] on span "Generosity Level NGR, last 14 days between 0% and 20%" at bounding box center [578, 297] width 407 height 10
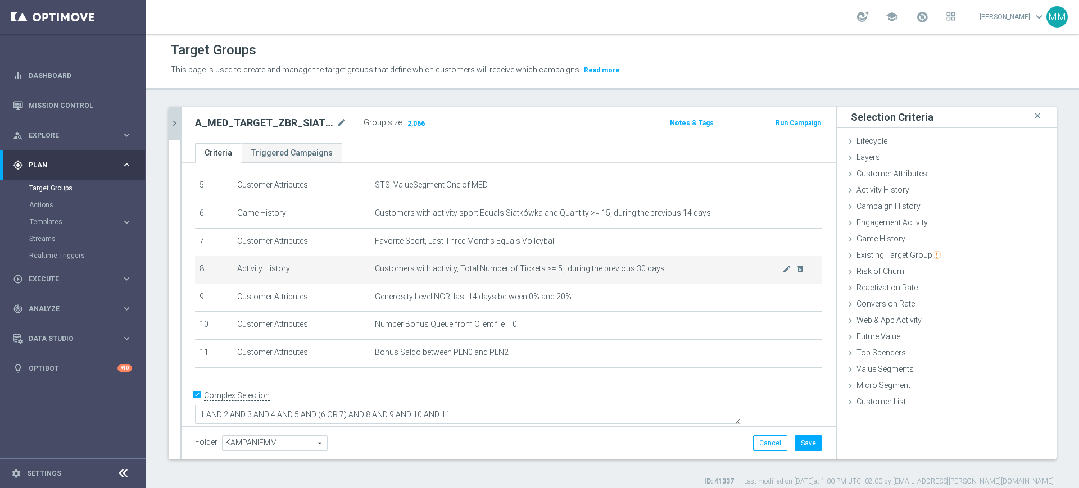
click at [569, 278] on td "Customers with activity, Total Number of Tickets >= 5 , during the previous 30 …" at bounding box center [596, 270] width 452 height 28
click at [569, 274] on span "Customers with activity, Total Number of Tickets >= 5 , during the previous 30 …" at bounding box center [578, 269] width 407 height 10
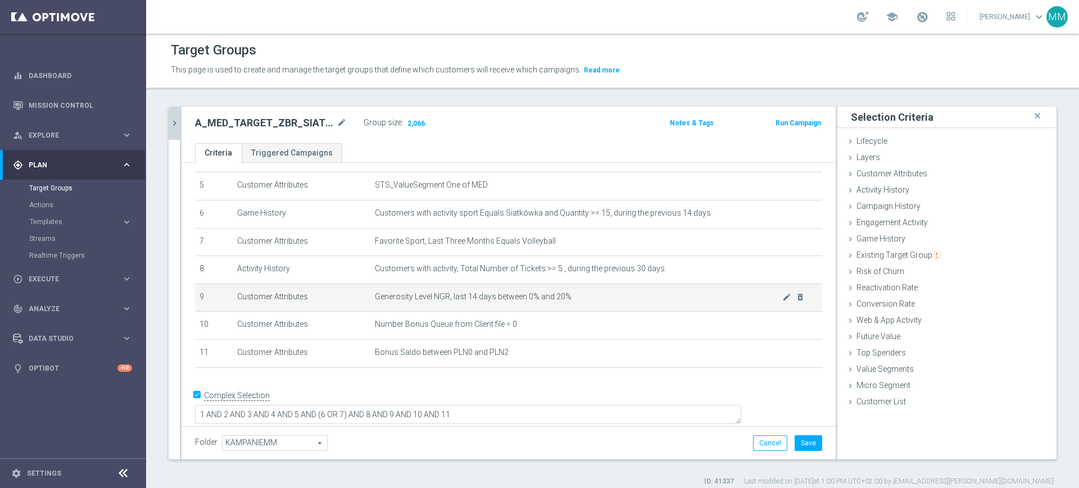
click at [563, 298] on span "Generosity Level NGR, last 14 days between 0% and 20%" at bounding box center [578, 297] width 407 height 10
click at [567, 289] on td "Generosity Level NGR, last 14 days between 0% and 20% mode_edit delete_forever" at bounding box center [596, 298] width 452 height 28
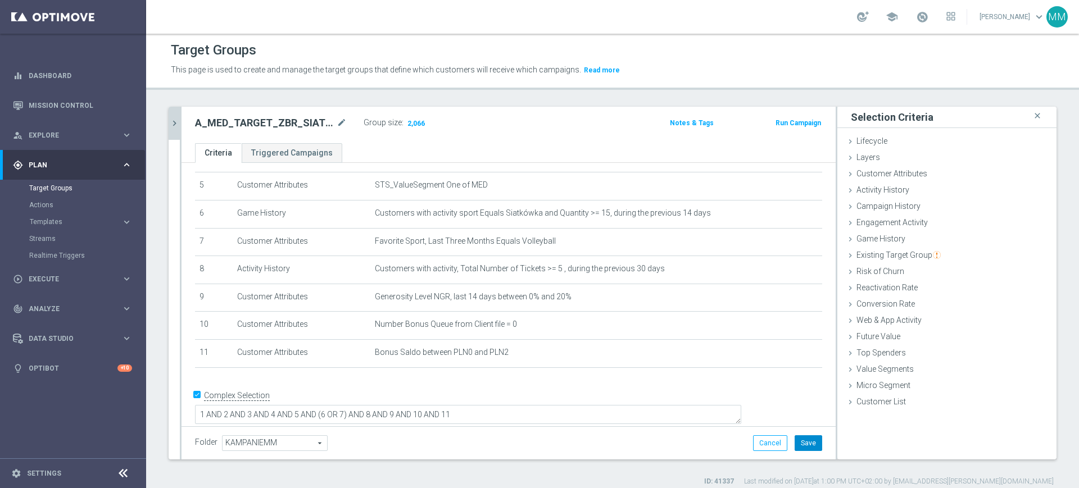
click at [794, 440] on button "Save" at bounding box center [808, 443] width 28 height 16
click at [174, 125] on icon "chevron_right" at bounding box center [174, 123] width 11 height 11
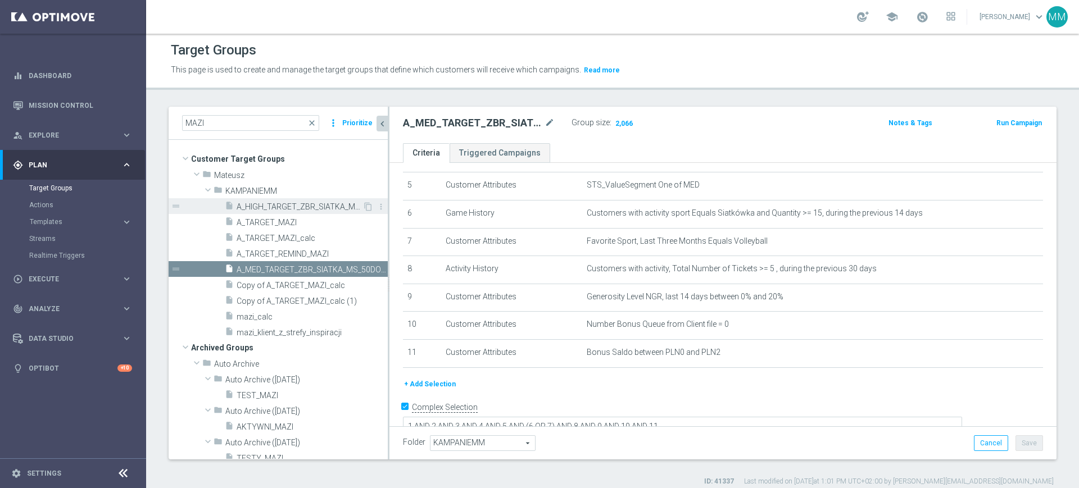
click at [305, 207] on span "A_HIGH_TARGET_ZBR_SIATKA_MS_50DO250_270925" at bounding box center [300, 207] width 126 height 10
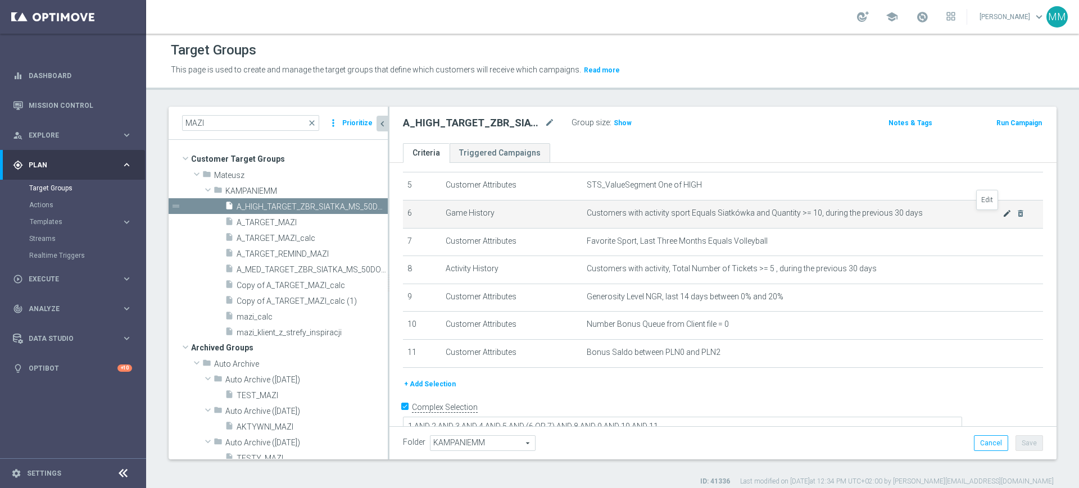
click at [1002, 218] on icon "mode_edit" at bounding box center [1006, 213] width 9 height 9
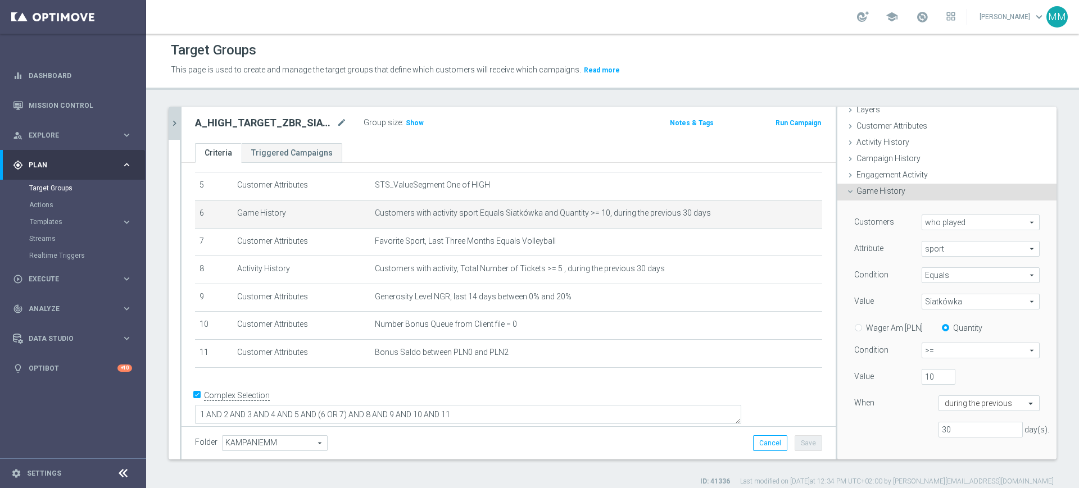
scroll to position [70, 0]
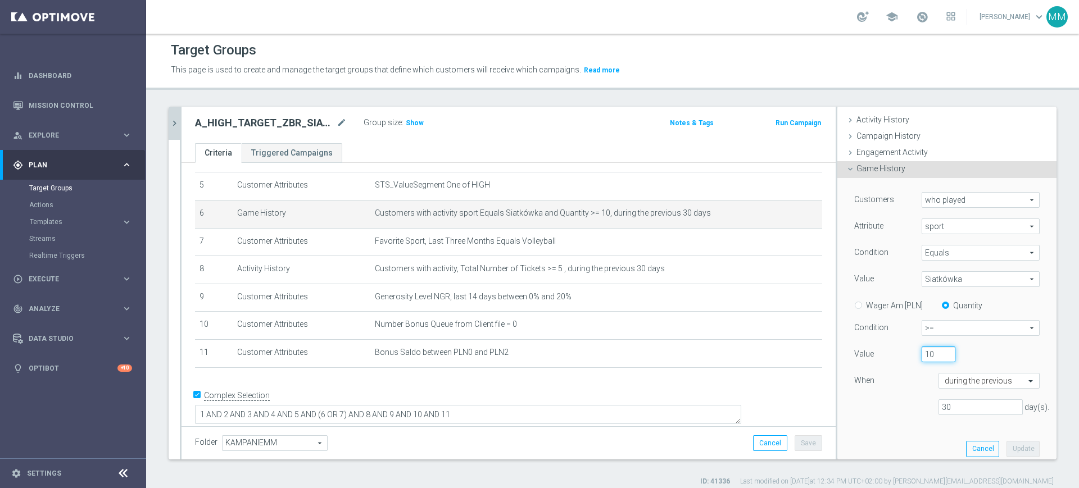
click at [921, 353] on input "10" at bounding box center [938, 355] width 34 height 16
type input "15"
drag, startPoint x: 953, startPoint y: 405, endPoint x: 920, endPoint y: 410, distance: 33.6
click at [930, 403] on div "30 day(s)." at bounding box center [980, 407] width 101 height 16
type input "14"
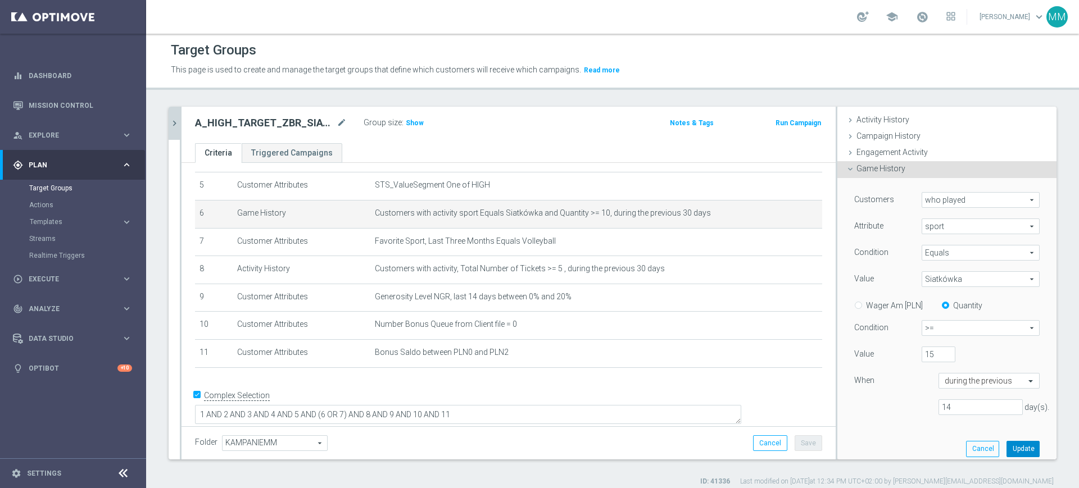
click at [1006, 441] on button "Update" at bounding box center [1022, 449] width 33 height 16
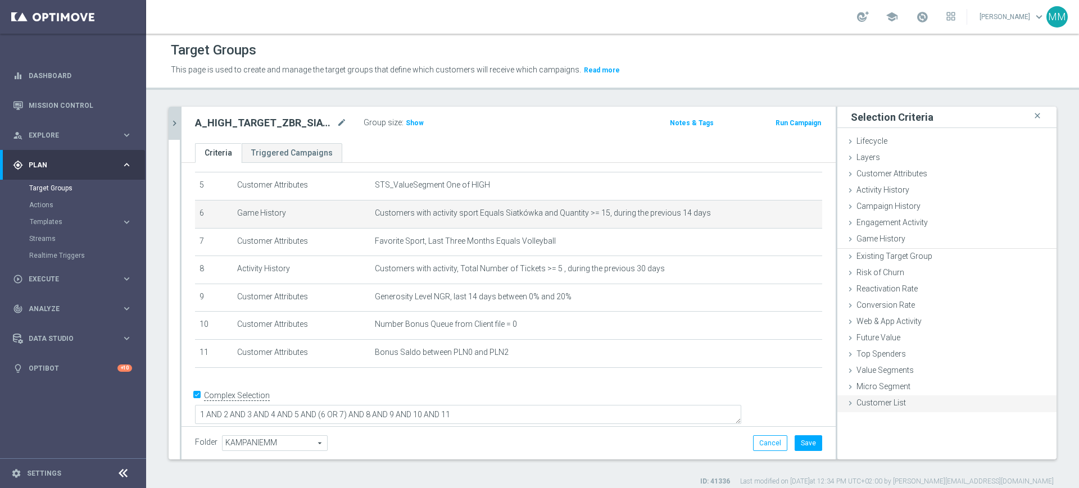
scroll to position [0, 0]
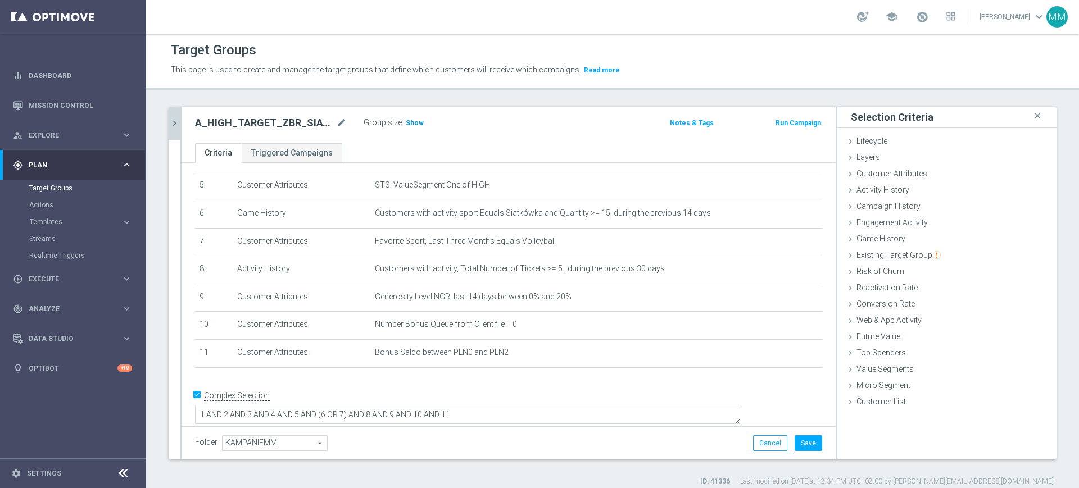
click at [414, 117] on h3 "Show" at bounding box center [415, 123] width 20 height 12
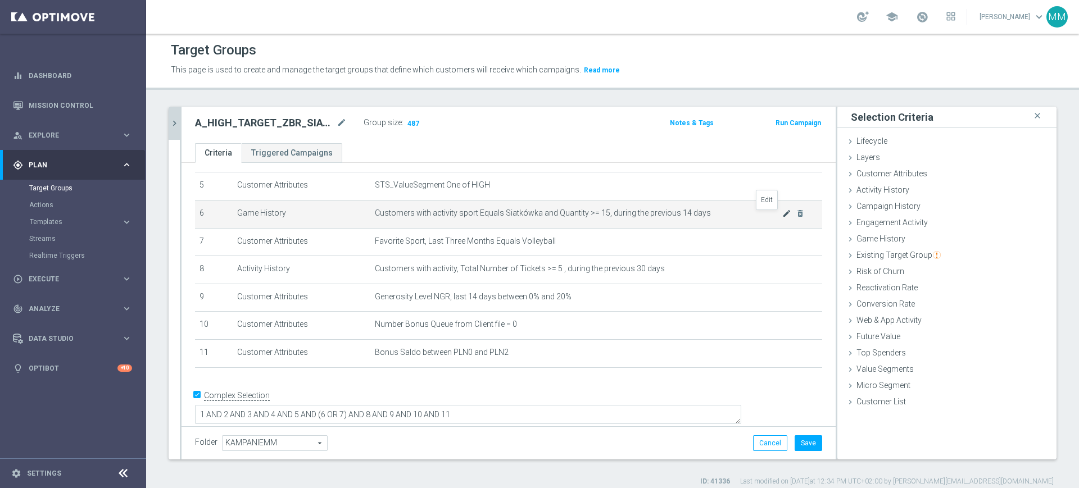
click at [782, 216] on icon "mode_edit" at bounding box center [786, 213] width 9 height 9
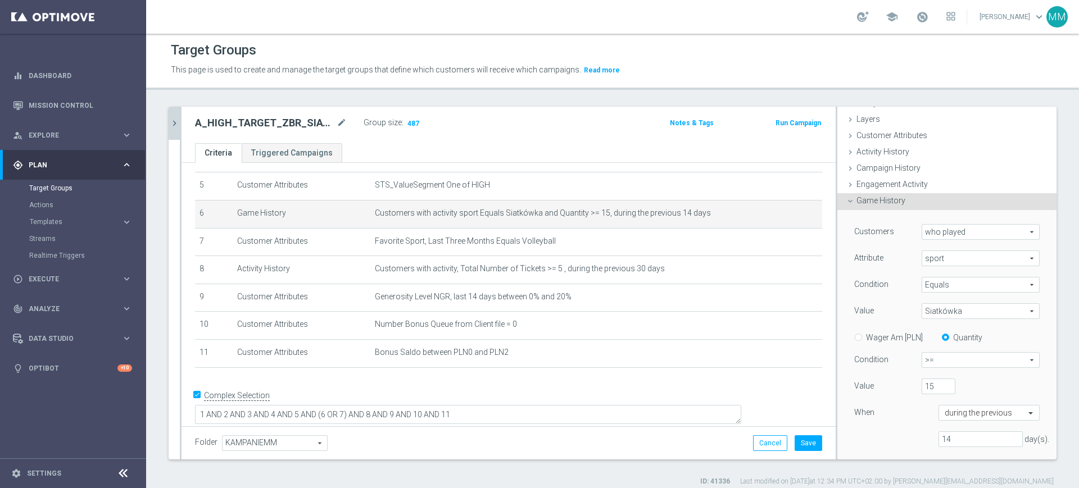
scroll to position [70, 0]
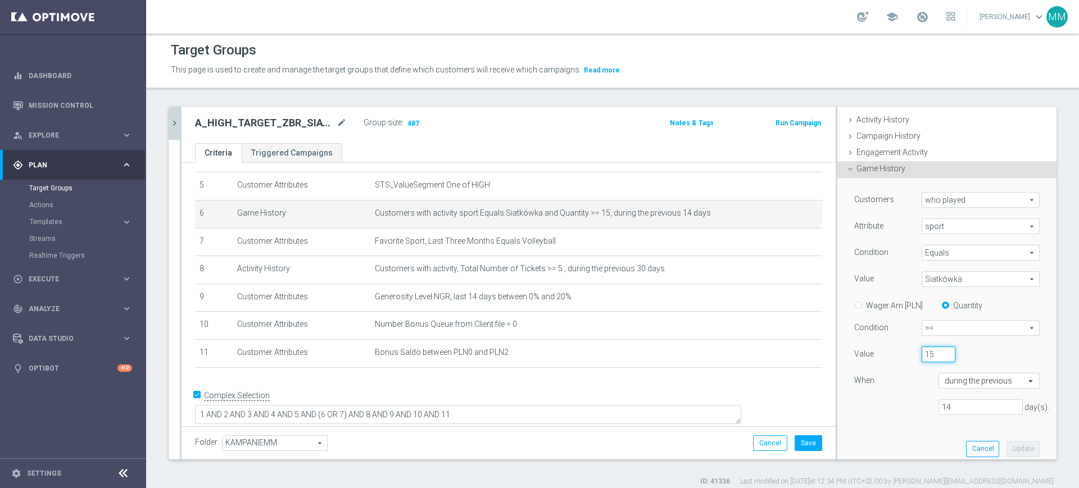
drag, startPoint x: 915, startPoint y: 354, endPoint x: 921, endPoint y: 353, distance: 5.6
click at [921, 353] on input "15" at bounding box center [938, 355] width 34 height 16
type input "10"
drag, startPoint x: 931, startPoint y: 415, endPoint x: 919, endPoint y: 411, distance: 13.4
click at [919, 411] on div "Customers who played who played arrow_drop_down search Attribute sport sport ar…" at bounding box center [946, 308] width 185 height 232
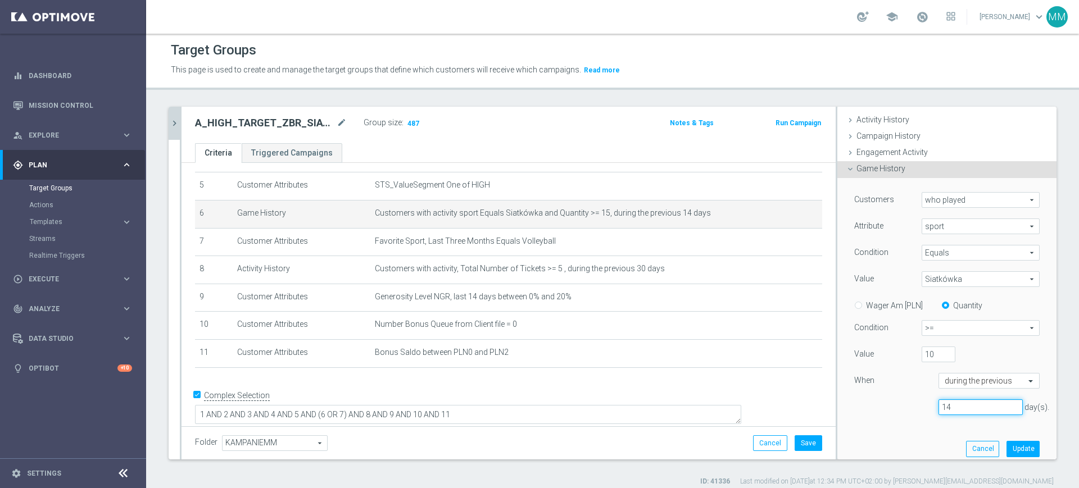
click at [945, 409] on input "14" at bounding box center [980, 407] width 84 height 16
type input "30"
click at [1006, 449] on button "Update" at bounding box center [1022, 449] width 33 height 16
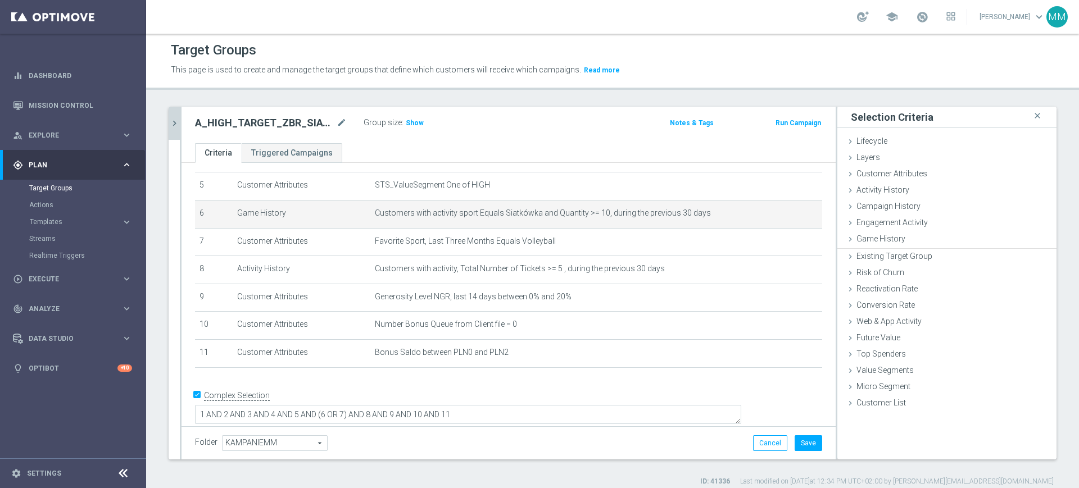
scroll to position [0, 0]
click at [416, 122] on span "Show" at bounding box center [415, 123] width 18 height 8
click at [782, 216] on icon "mode_edit" at bounding box center [786, 213] width 9 height 9
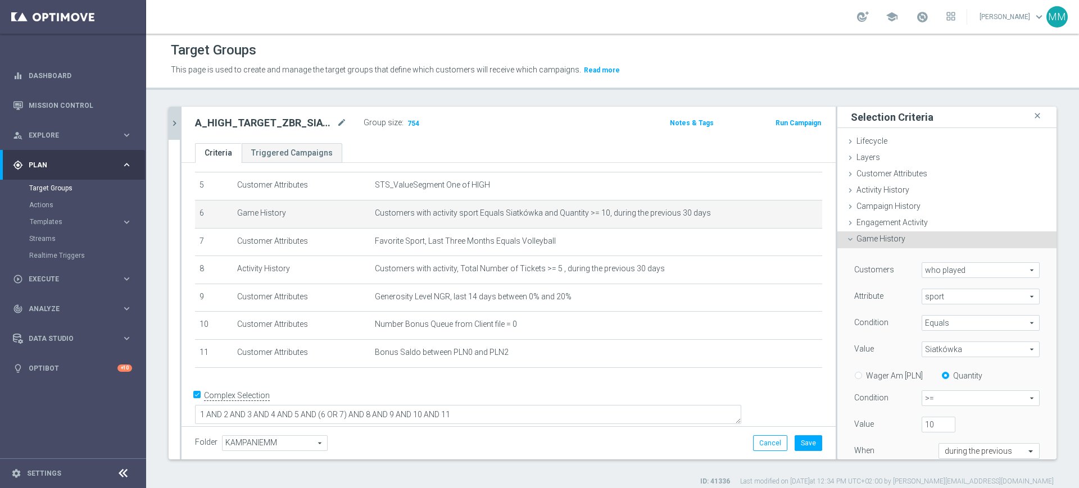
scroll to position [70, 0]
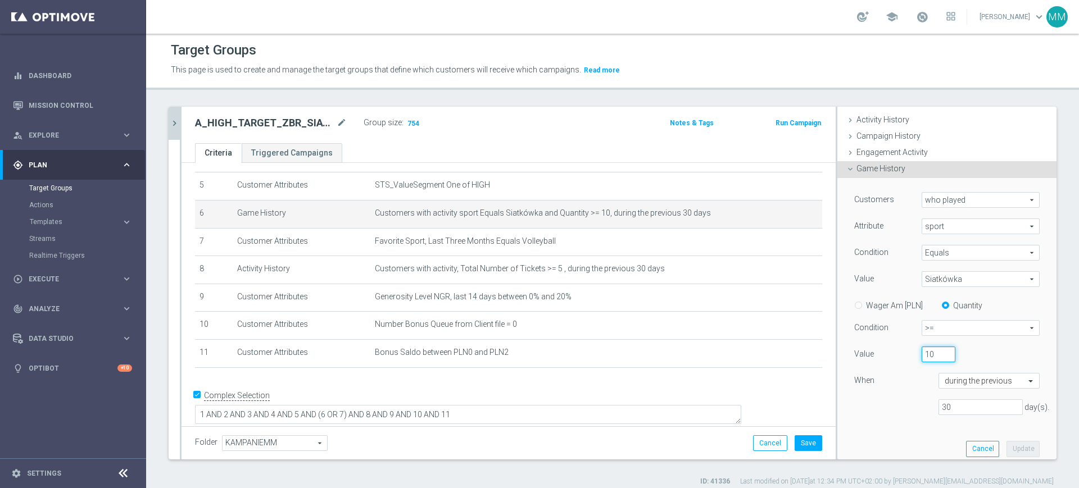
drag, startPoint x: 914, startPoint y: 355, endPoint x: 922, endPoint y: 354, distance: 8.5
click at [922, 354] on input "10" at bounding box center [938, 355] width 34 height 16
type input "15"
click at [1006, 449] on button "Update" at bounding box center [1022, 449] width 33 height 16
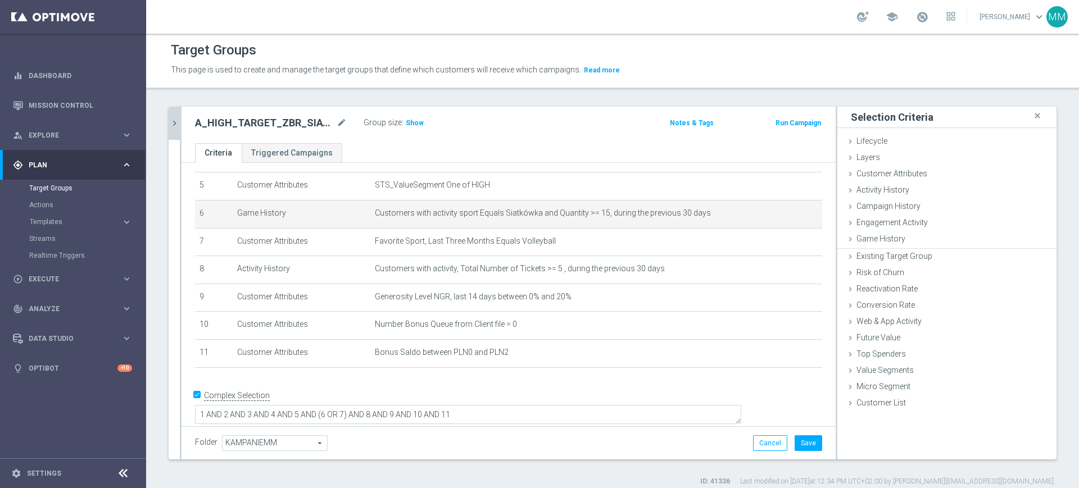
scroll to position [0, 0]
click at [405, 129] on div "Group size : Show" at bounding box center [419, 123] width 112 height 16
click at [410, 122] on span "Show" at bounding box center [415, 123] width 18 height 8
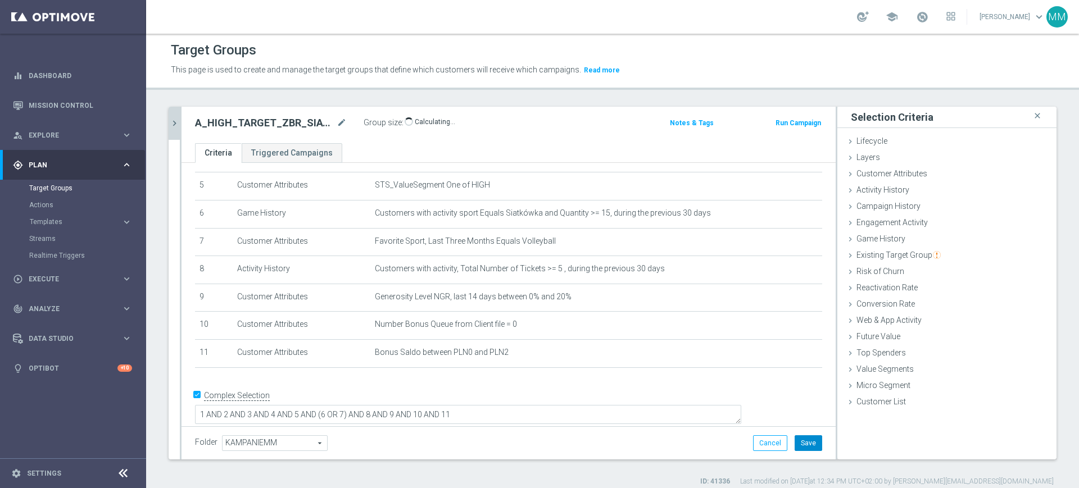
click at [799, 441] on button "Save" at bounding box center [808, 443] width 28 height 16
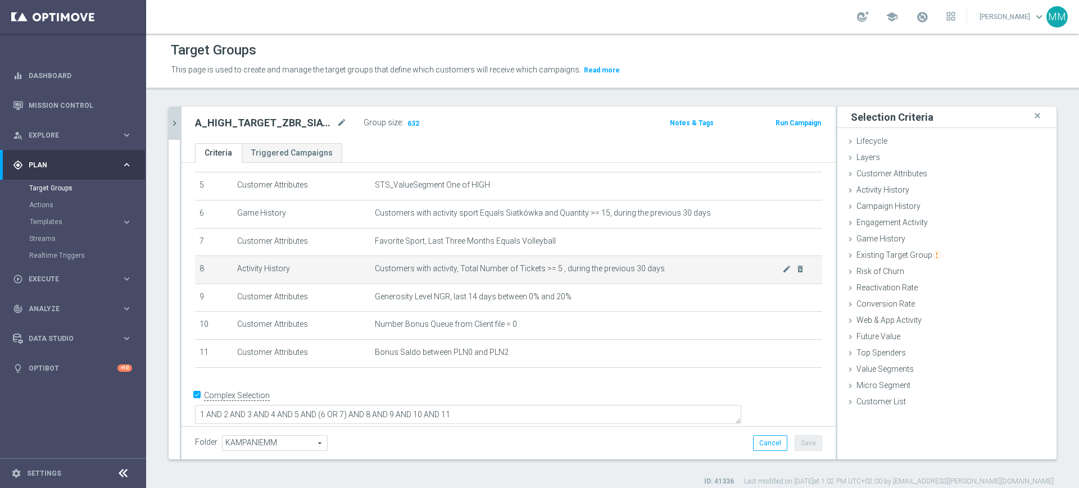
click at [488, 272] on span "Customers with activity, Total Number of Tickets >= 5 , during the previous 30 …" at bounding box center [578, 269] width 407 height 10
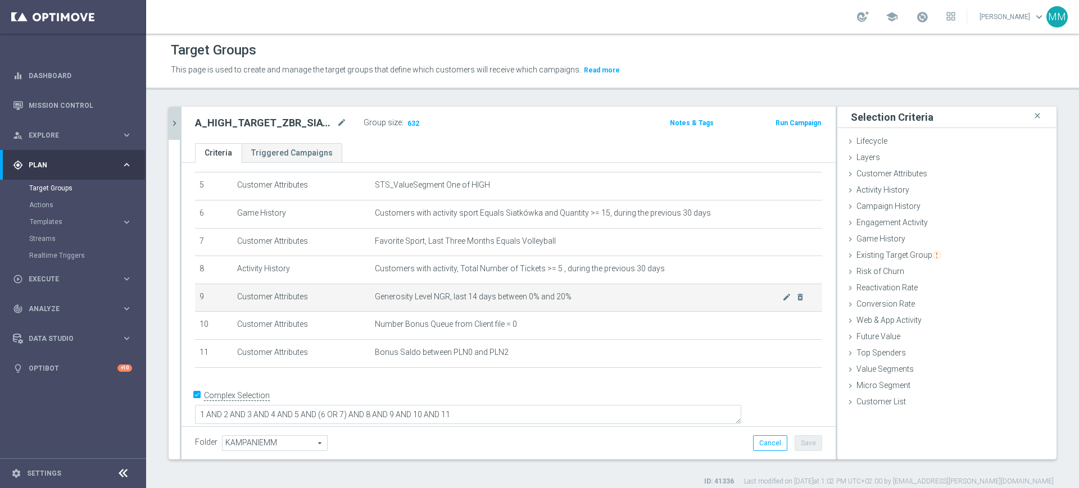
click at [489, 299] on span "Generosity Level NGR, last 14 days between 0% and 20%" at bounding box center [578, 297] width 407 height 10
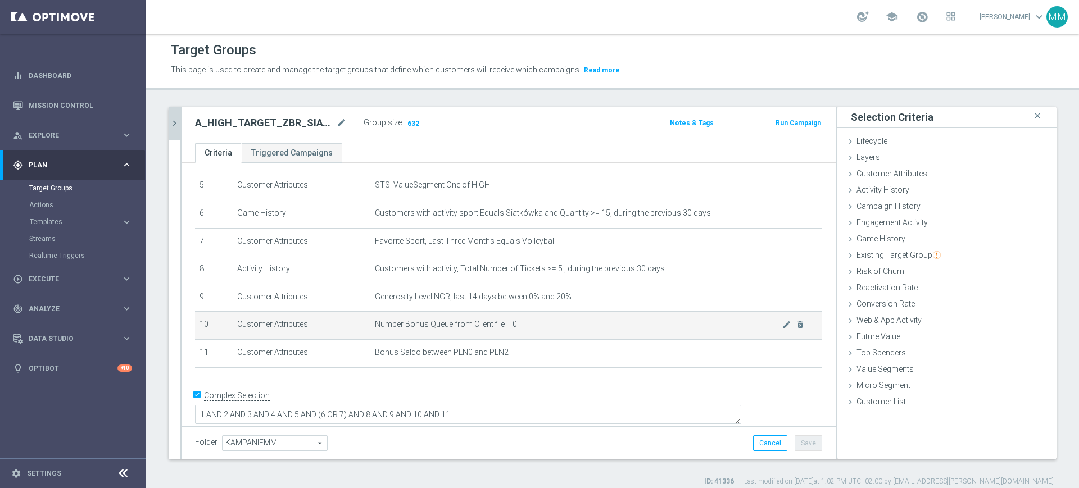
click at [478, 329] on span "Number Bonus Queue from Client file = 0" at bounding box center [578, 325] width 407 height 10
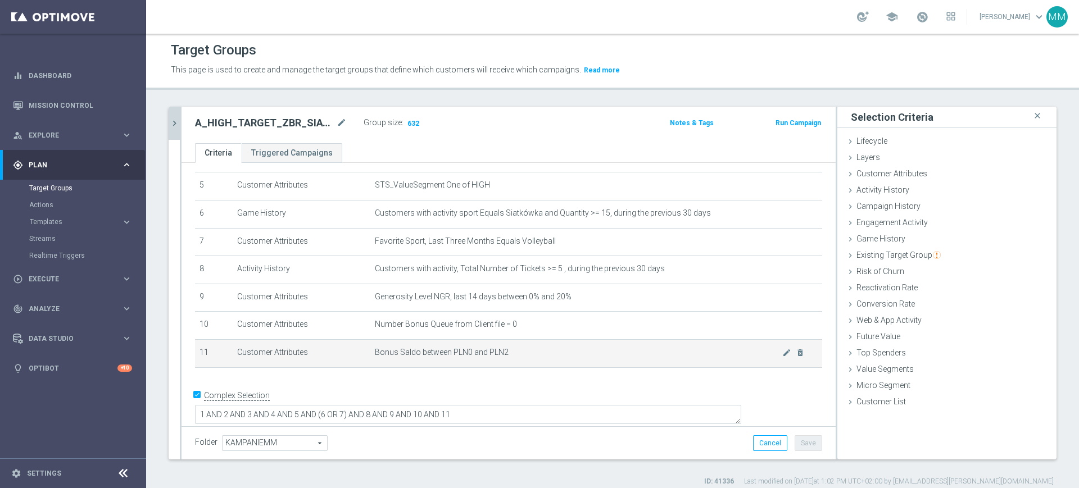
click at [477, 357] on span "Bonus Saldo between PLN0 and PLN2" at bounding box center [578, 353] width 407 height 10
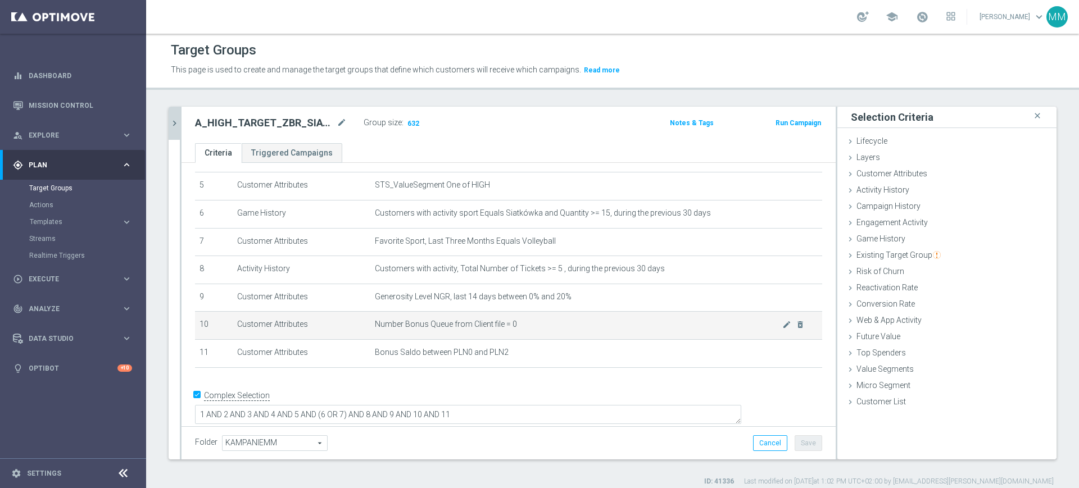
click at [474, 329] on span "Number Bonus Queue from Client file = 0" at bounding box center [578, 325] width 407 height 10
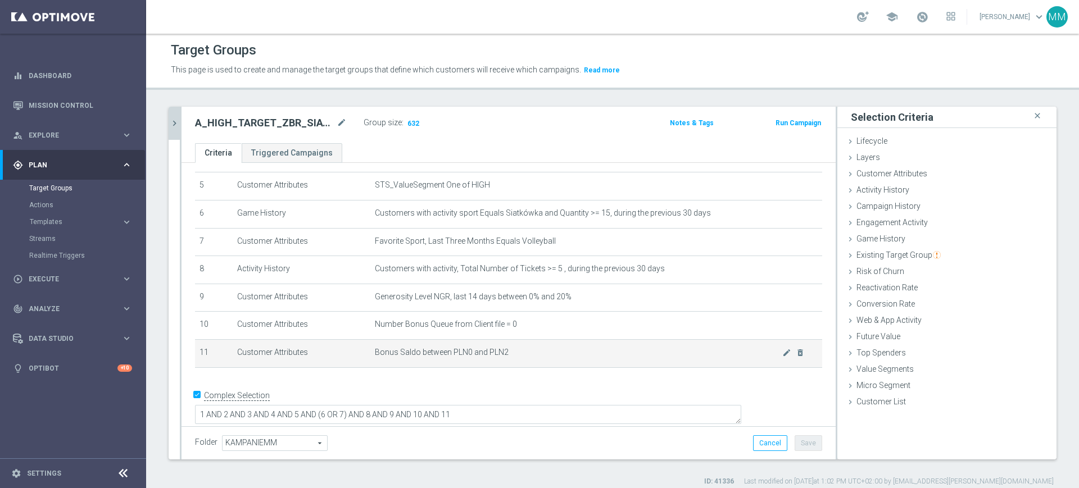
click at [475, 362] on td "Bonus Saldo between PLN0 and PLN2 mode_edit delete_forever" at bounding box center [596, 353] width 452 height 28
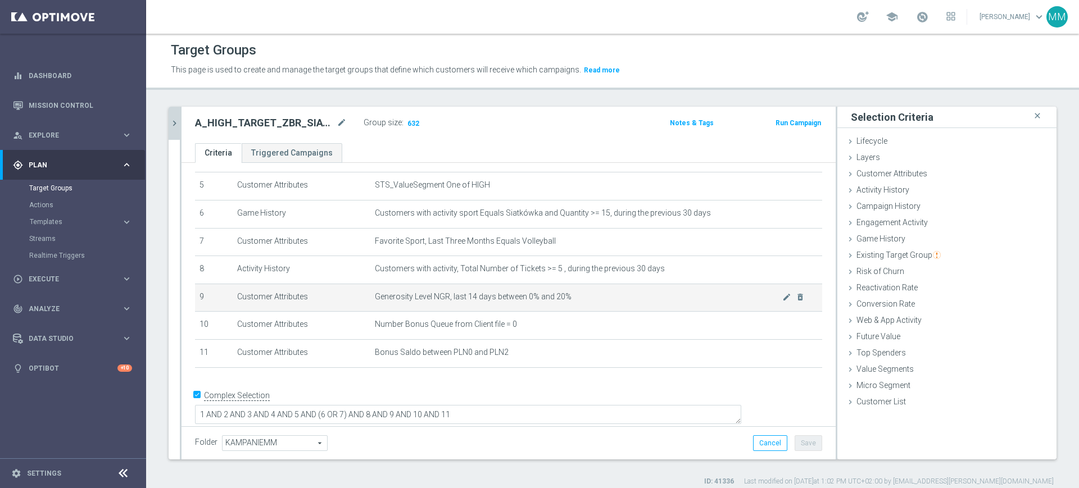
scroll to position [71, 0]
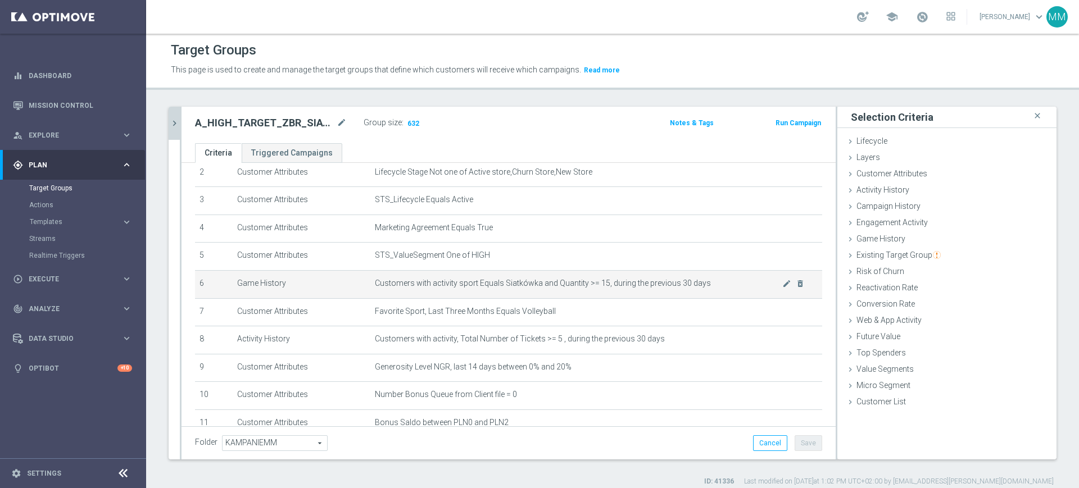
click at [489, 279] on td "Customers with activity sport Equals Siatkówka and Quantity >= 15, during the p…" at bounding box center [596, 284] width 452 height 28
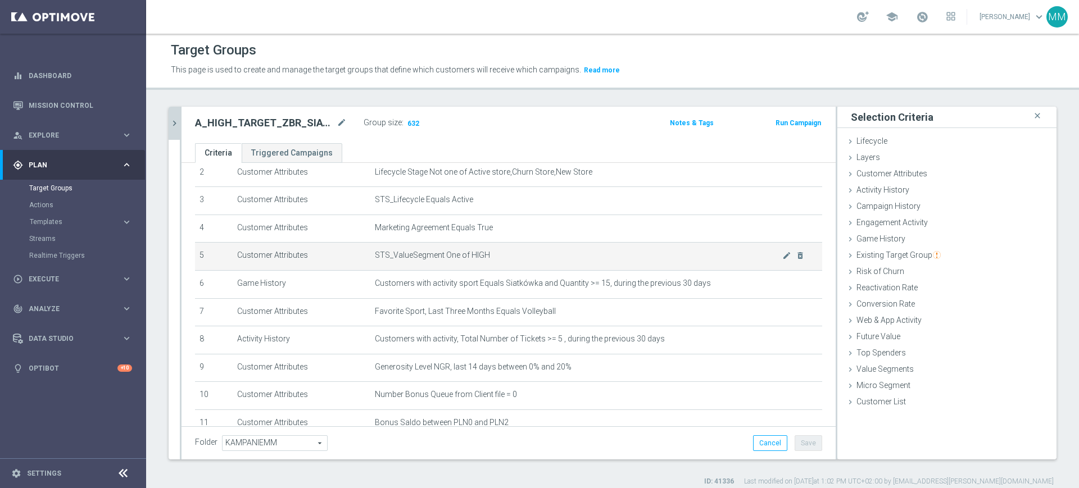
click at [483, 263] on td "STS_ValueSegment One of HIGH mode_edit delete_forever" at bounding box center [596, 257] width 452 height 28
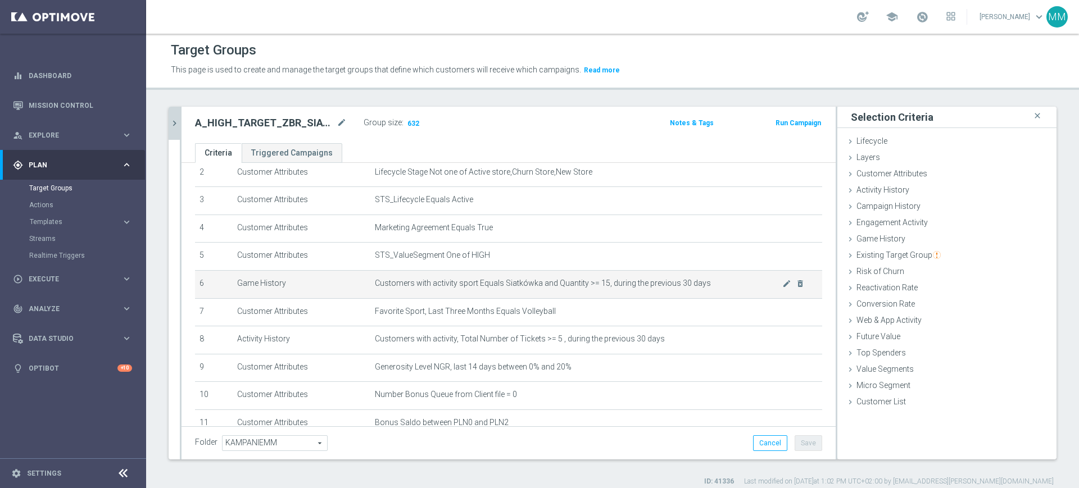
click at [501, 286] on span "Customers with activity sport Equals Siatkówka and Quantity >= 15, during the p…" at bounding box center [578, 284] width 407 height 10
click at [502, 287] on span "Customers with activity sport Equals Siatkówka and Quantity >= 15, during the p…" at bounding box center [578, 284] width 407 height 10
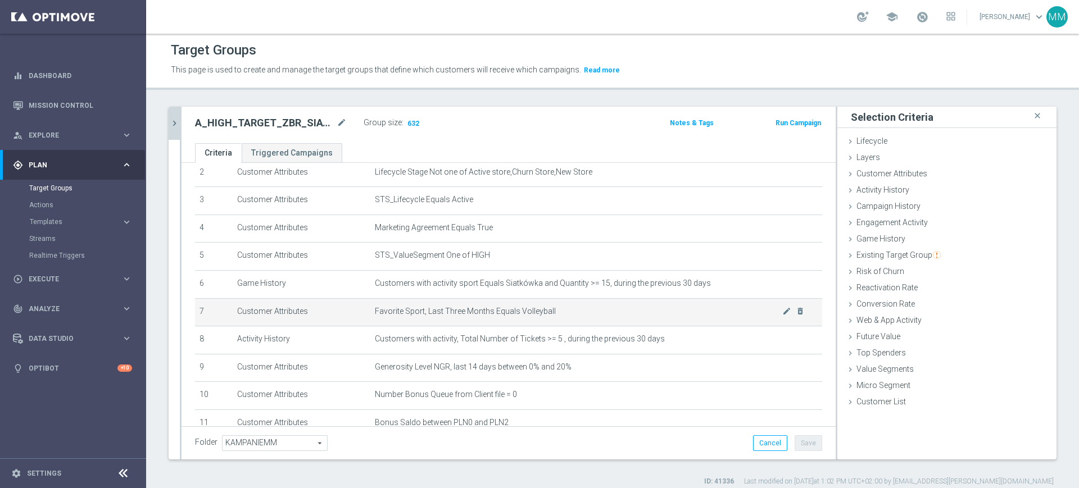
click at [506, 310] on span "Favorite Sport, Last Three Months Equals Volleyball" at bounding box center [578, 312] width 407 height 10
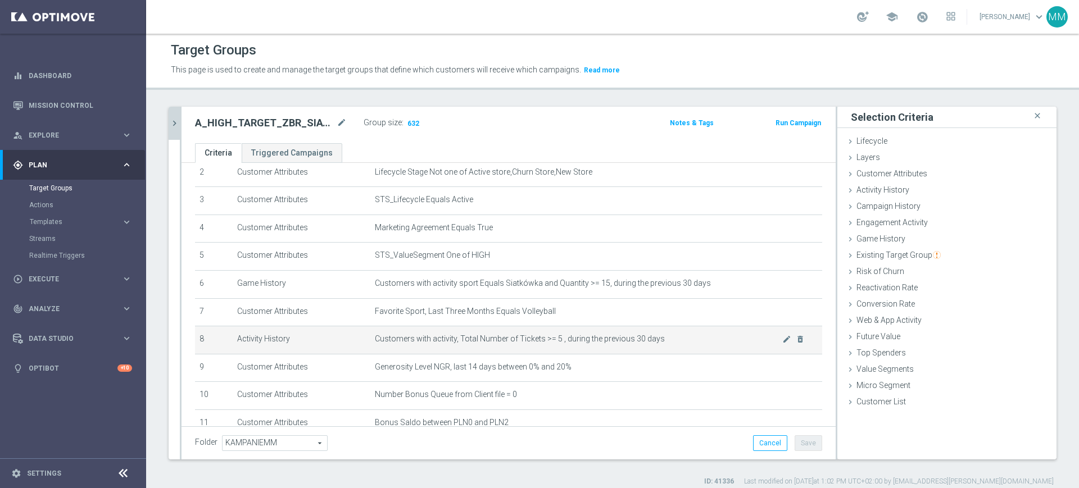
click at [510, 344] on span "Customers with activity, Total Number of Tickets >= 5 , during the previous 30 …" at bounding box center [578, 339] width 407 height 10
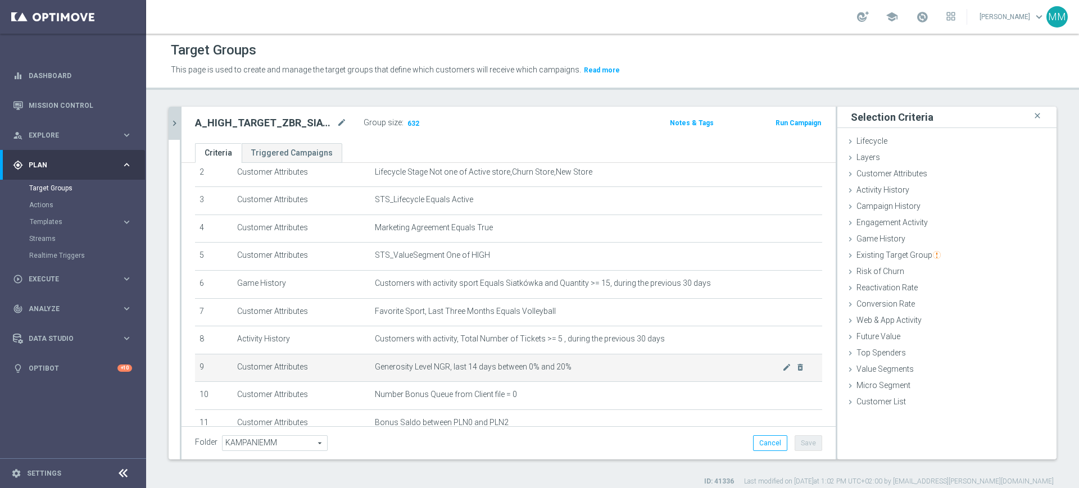
scroll to position [142, 0]
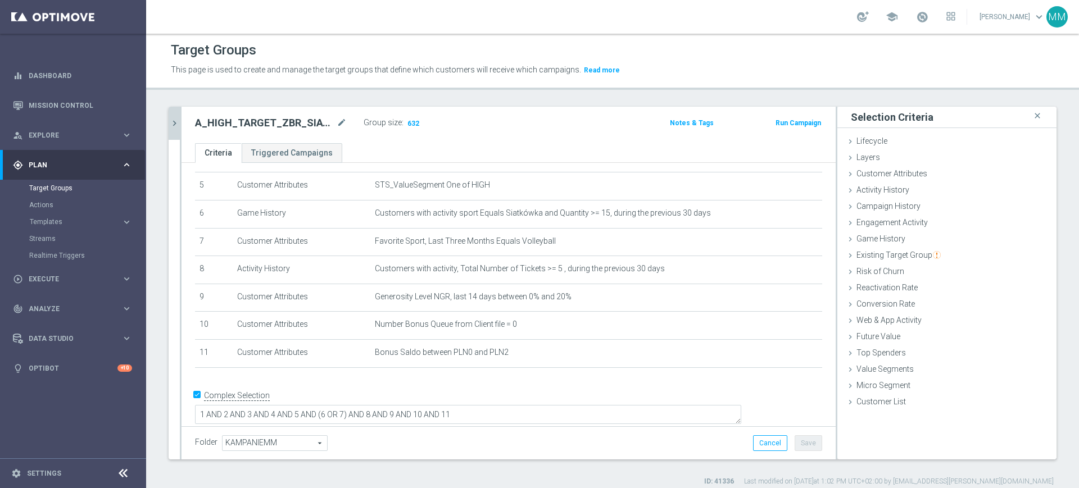
click at [176, 120] on icon "chevron_right" at bounding box center [174, 123] width 11 height 11
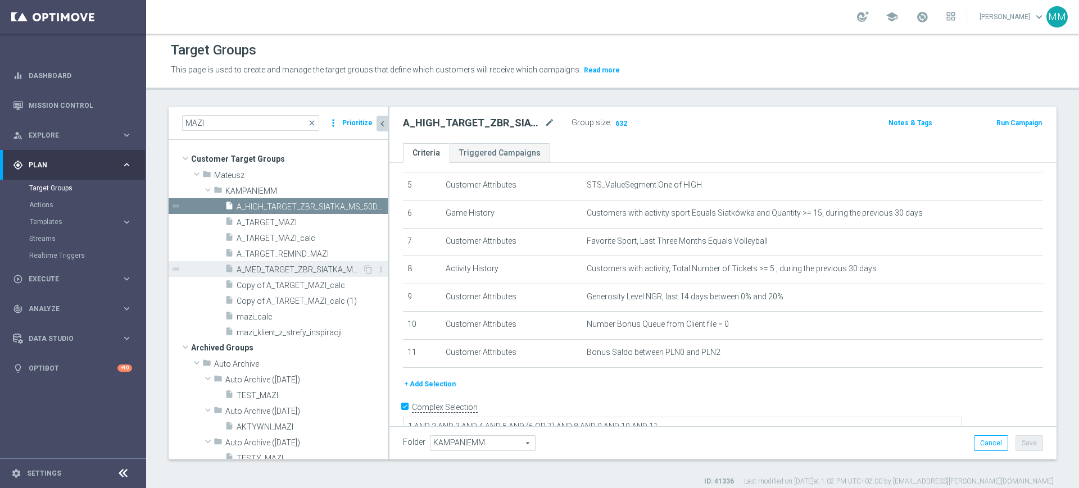
click at [329, 266] on span "A_MED_TARGET_ZBR_SIATKA_MS_50DO100_270925" at bounding box center [300, 270] width 126 height 10
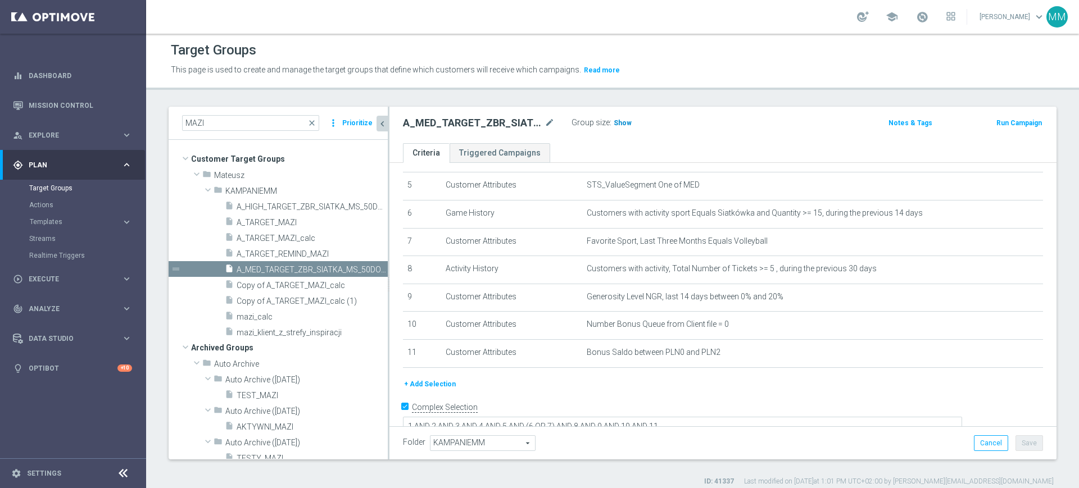
click at [620, 125] on span "Show" at bounding box center [622, 123] width 18 height 8
click at [276, 211] on div "insert_drive_file A_HIGH_TARGET_ZBR_SIATKA_MS_50DO250_270925" at bounding box center [294, 206] width 138 height 16
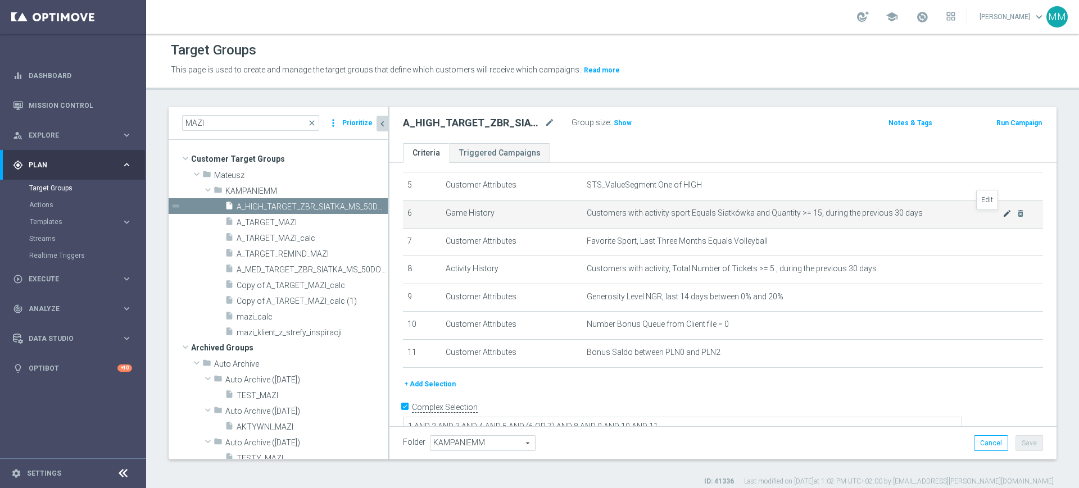
click at [1002, 215] on icon "mode_edit" at bounding box center [1006, 213] width 9 height 9
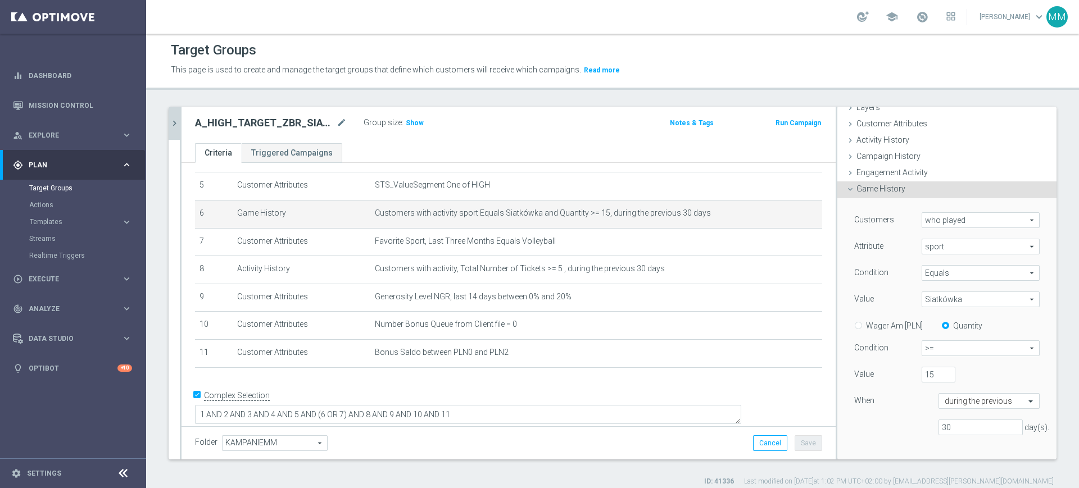
scroll to position [70, 0]
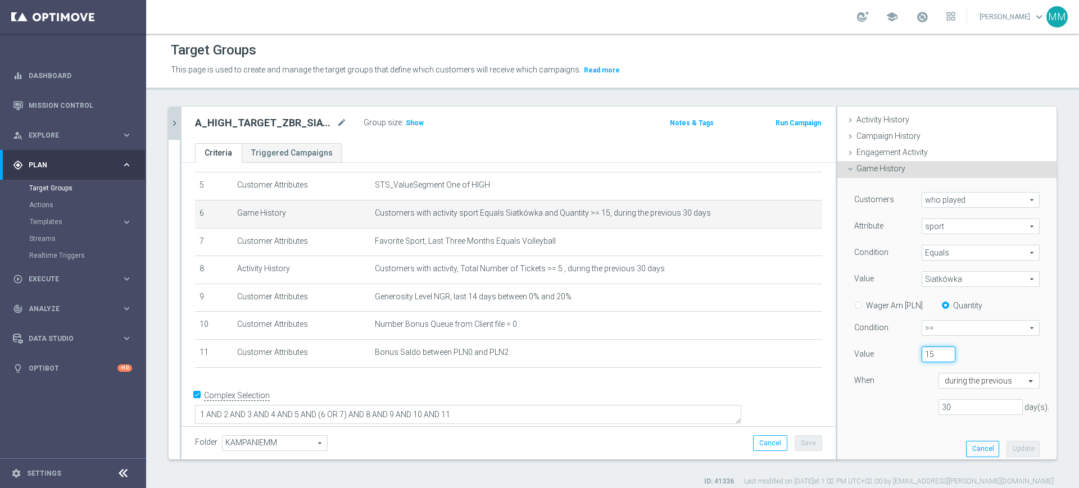
click at [921, 361] on input "15" at bounding box center [938, 355] width 34 height 16
type input "10"
click at [938, 411] on input "30" at bounding box center [980, 407] width 84 height 16
click at [938, 410] on input "30" at bounding box center [980, 407] width 84 height 16
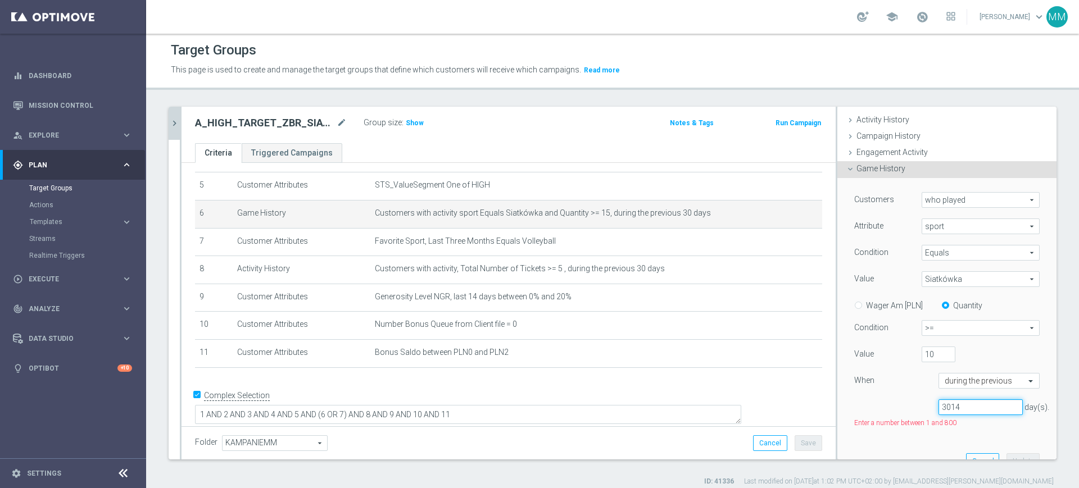
click at [944, 413] on input "3014" at bounding box center [980, 407] width 84 height 16
click at [940, 408] on input "3014" at bounding box center [980, 407] width 84 height 16
type input "14"
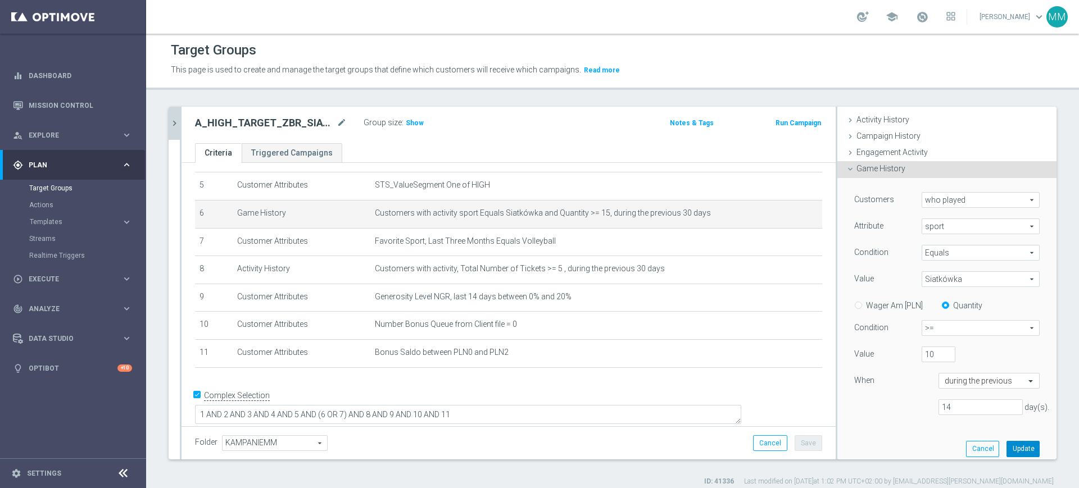
click at [1006, 448] on button "Update" at bounding box center [1022, 449] width 33 height 16
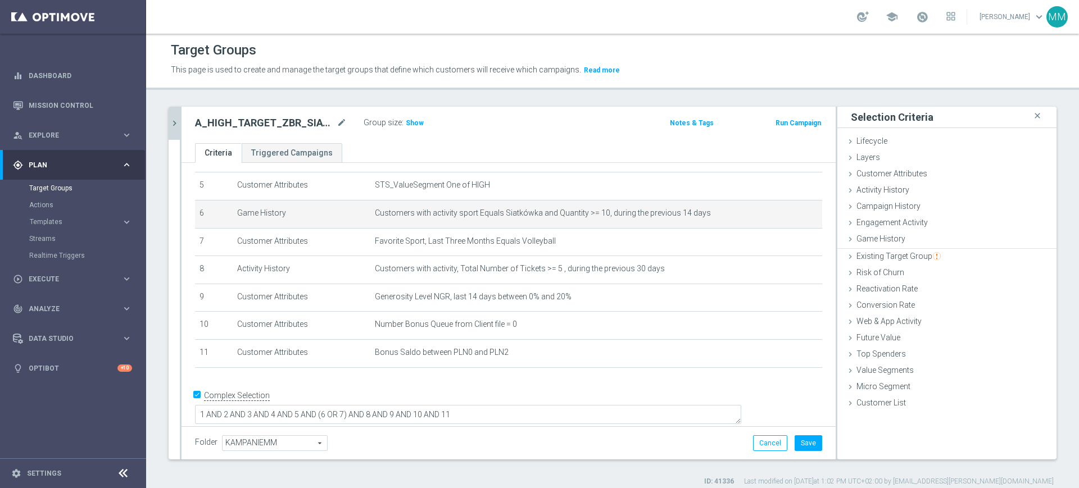
scroll to position [0, 0]
click at [415, 124] on span "Show" at bounding box center [415, 123] width 18 height 8
click at [782, 215] on icon "mode_edit" at bounding box center [786, 213] width 9 height 9
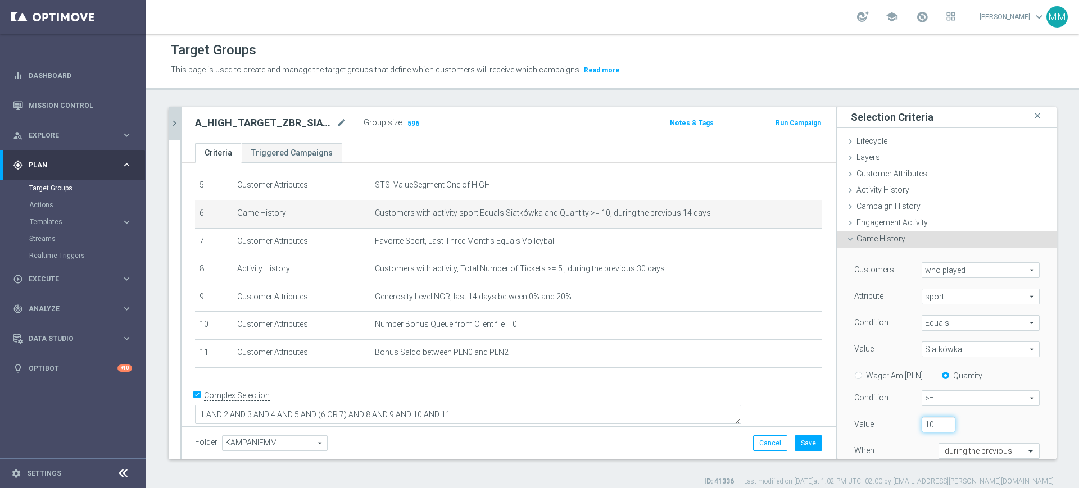
click at [921, 427] on input "10" at bounding box center [938, 425] width 34 height 16
type input "15"
click at [954, 425] on div "15" at bounding box center [963, 425] width 101 height 16
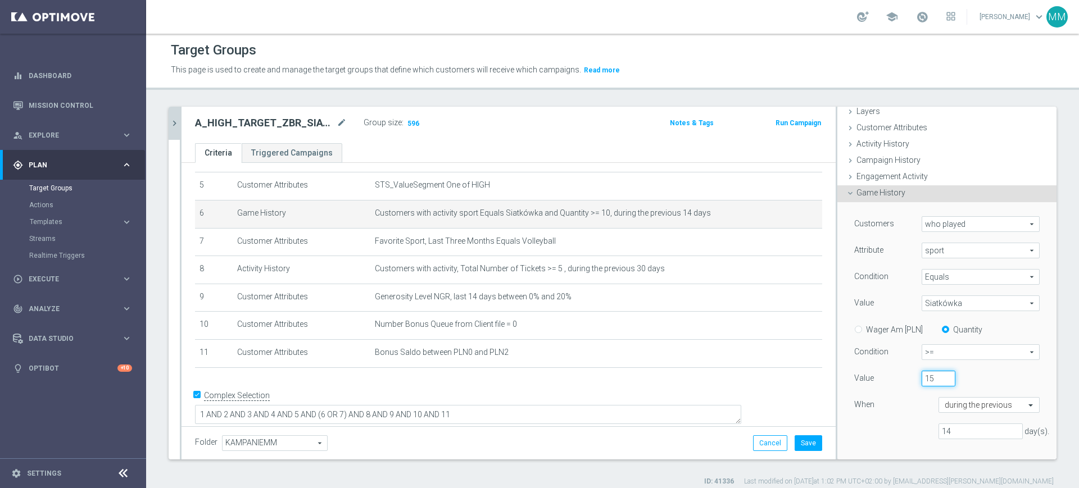
scroll to position [70, 0]
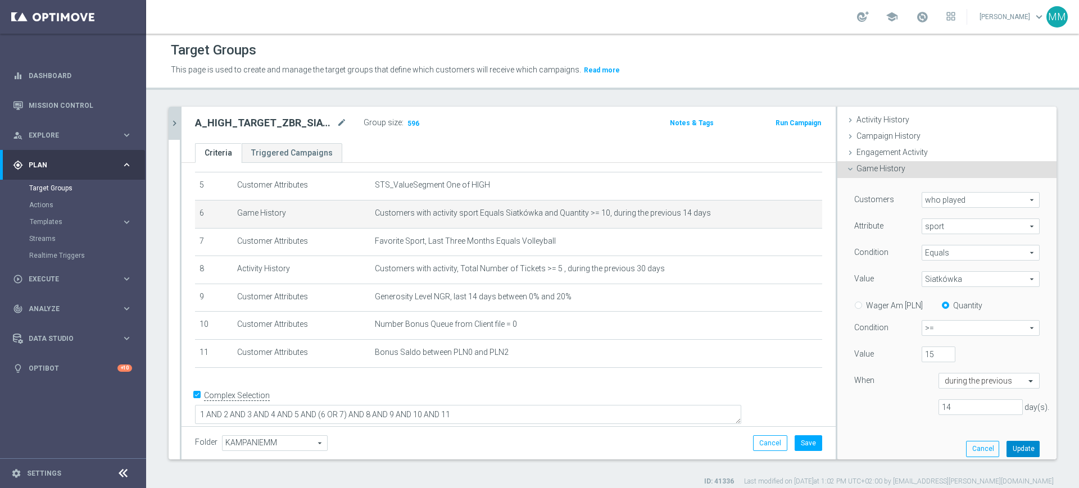
click at [1006, 447] on button "Update" at bounding box center [1022, 449] width 33 height 16
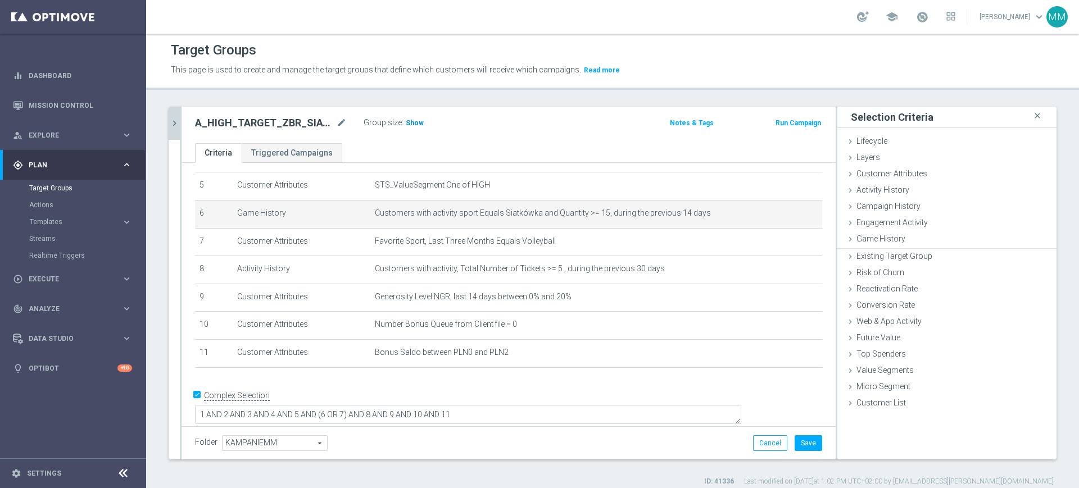
scroll to position [0, 0]
click at [410, 119] on span "Show" at bounding box center [415, 123] width 18 height 8
click at [782, 215] on icon "mode_edit" at bounding box center [786, 213] width 9 height 9
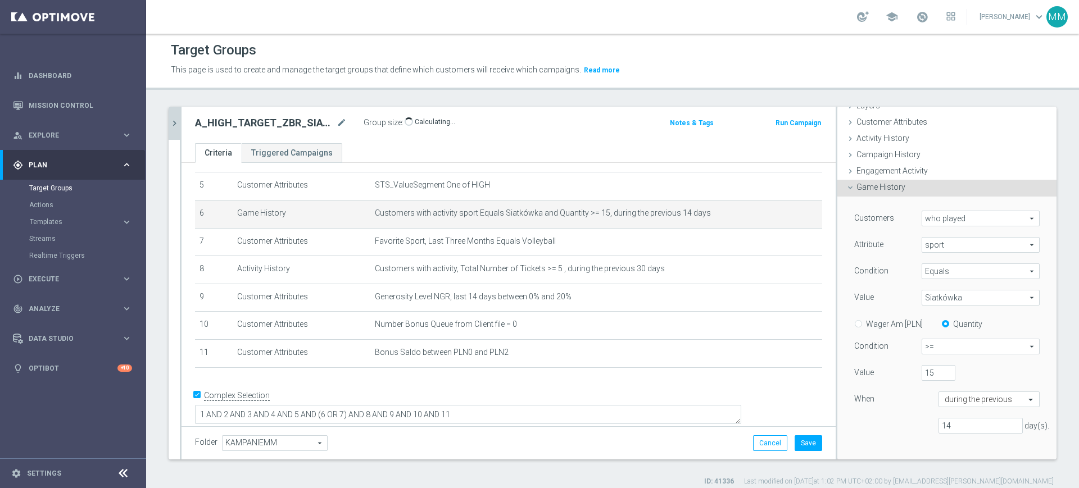
scroll to position [140, 0]
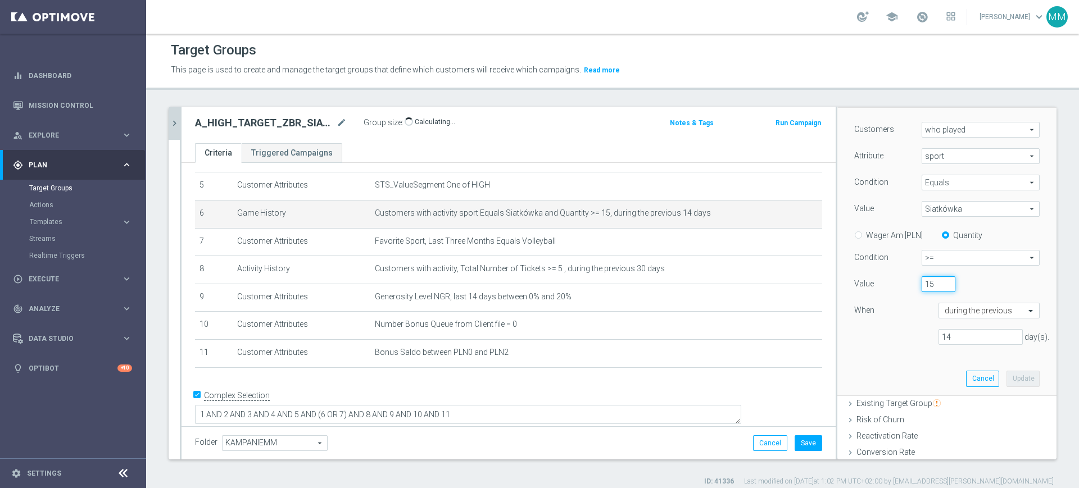
click at [921, 284] on input "15" at bounding box center [938, 284] width 34 height 16
type input "10"
click at [1006, 376] on button "Update" at bounding box center [1022, 379] width 33 height 16
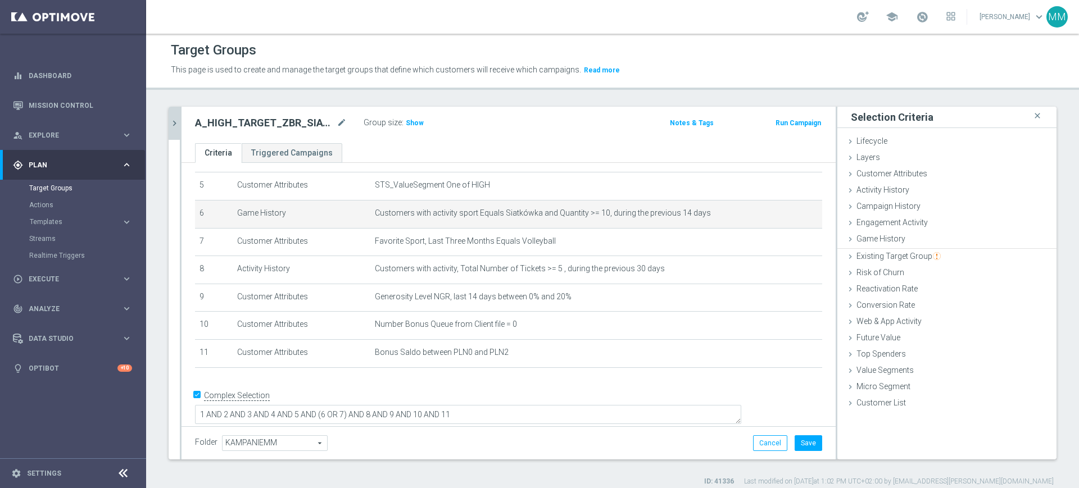
scroll to position [0, 0]
click at [806, 444] on button "Save" at bounding box center [808, 443] width 28 height 16
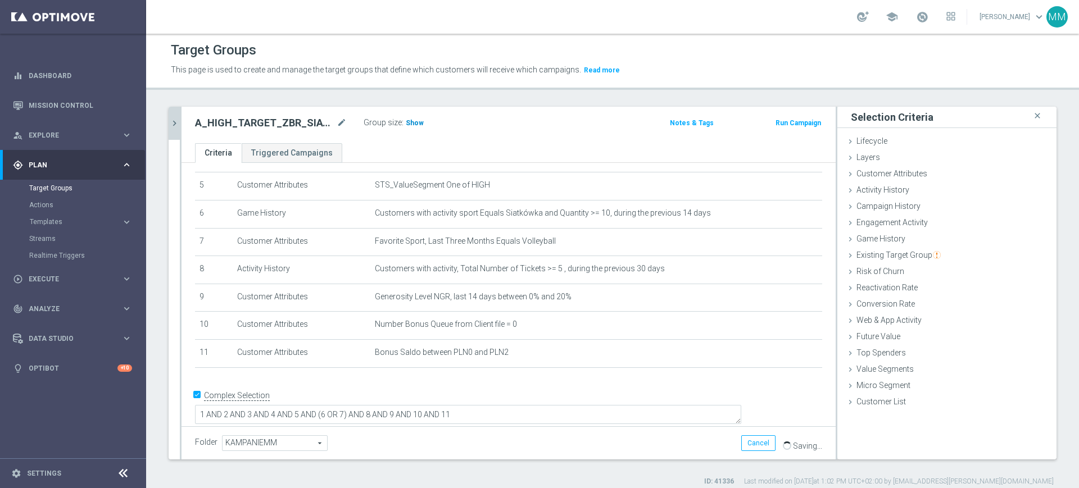
click at [411, 119] on span "Show" at bounding box center [415, 123] width 18 height 8
click at [175, 124] on icon "chevron_right" at bounding box center [174, 123] width 11 height 11
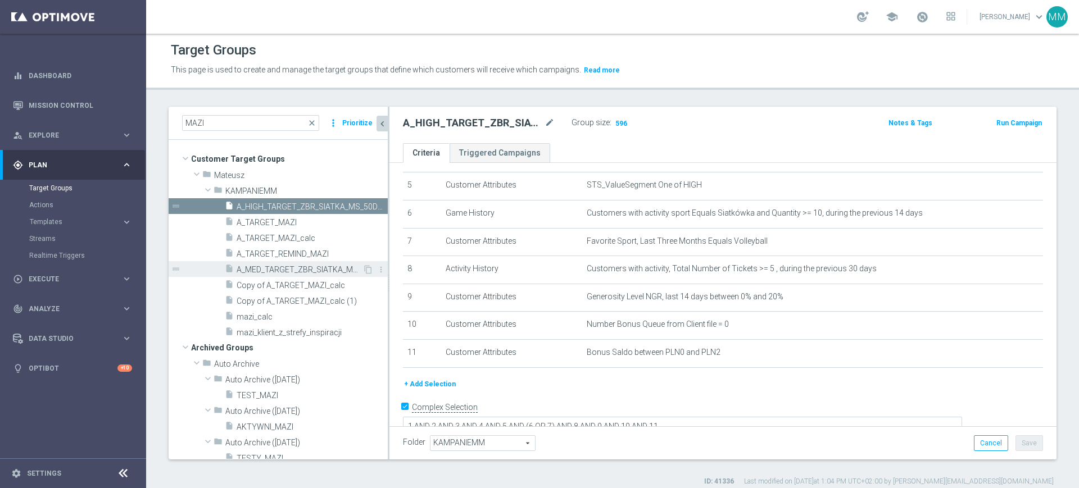
click at [312, 273] on span "A_MED_TARGET_ZBR_SIATKA_MS_50DO100_270925" at bounding box center [300, 270] width 126 height 10
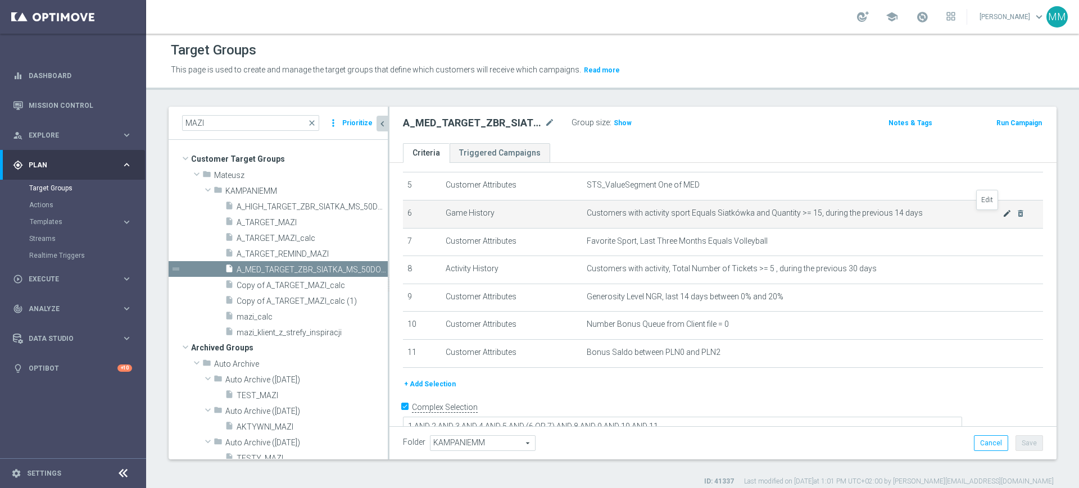
click at [1002, 213] on icon "mode_edit" at bounding box center [1006, 213] width 9 height 9
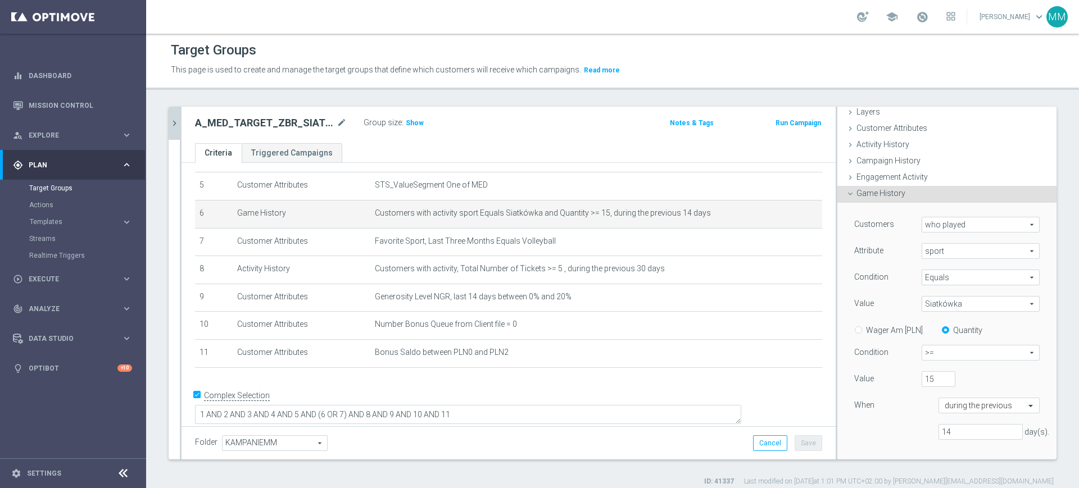
scroll to position [70, 0]
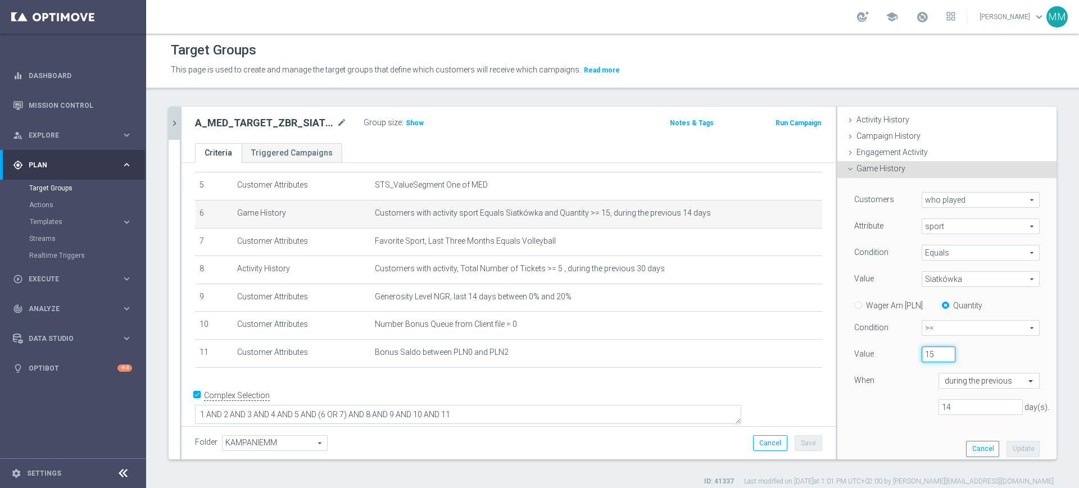
drag, startPoint x: 925, startPoint y: 360, endPoint x: 915, endPoint y: 358, distance: 10.8
click at [921, 358] on input "15" at bounding box center [938, 355] width 34 height 16
type input "10"
click at [1006, 449] on button "Update" at bounding box center [1022, 449] width 33 height 16
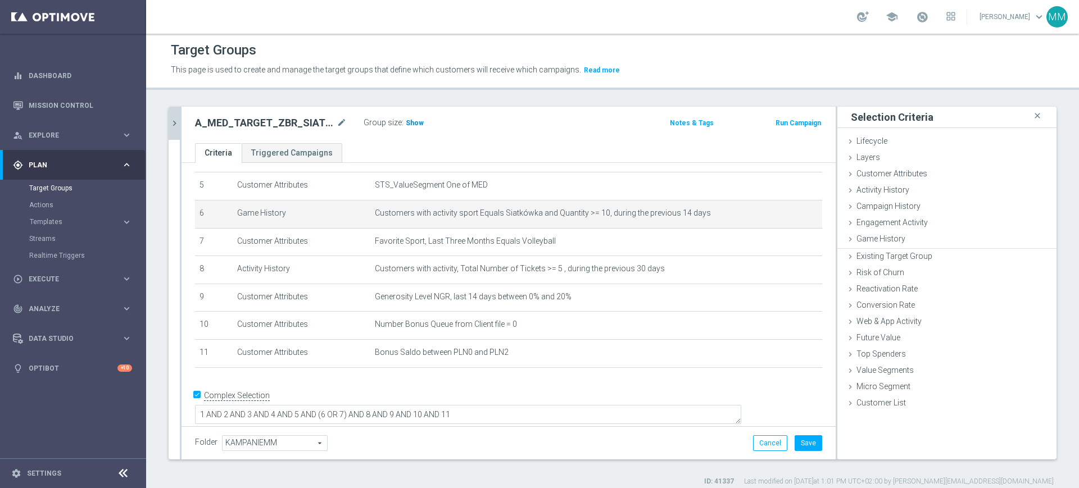
scroll to position [0, 0]
click at [418, 119] on span "Show" at bounding box center [415, 123] width 18 height 8
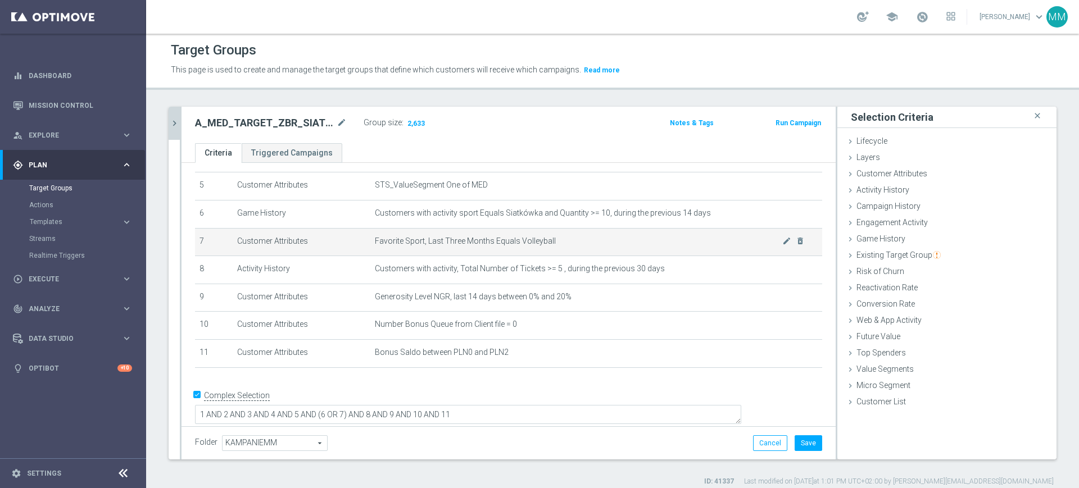
click at [525, 249] on td "Favorite Sport, Last Three Months Equals Volleyball mode_edit delete_forever" at bounding box center [596, 242] width 452 height 28
click at [490, 253] on td "Favorite Sport, Last Three Months Equals Volleyball mode_edit delete_forever" at bounding box center [596, 242] width 452 height 28
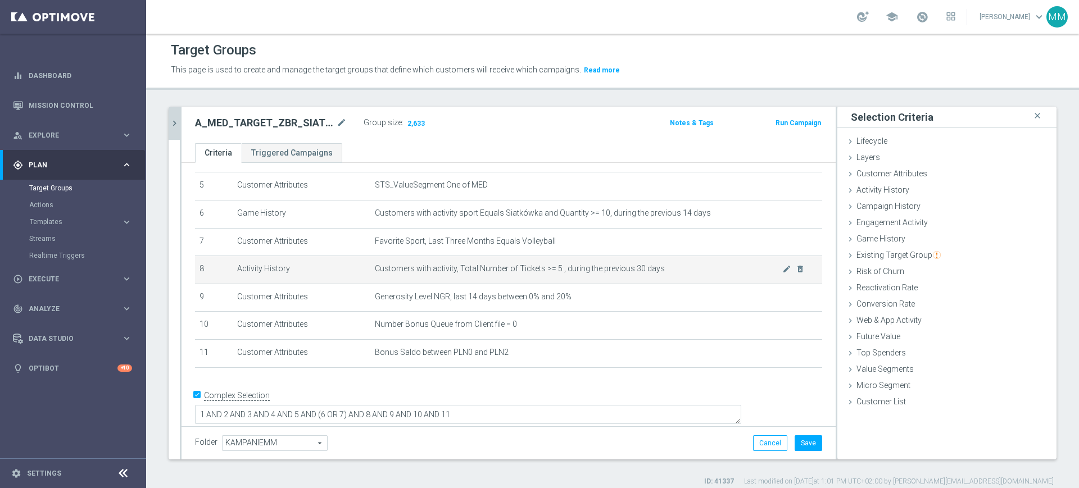
click at [508, 274] on span "Customers with activity, Total Number of Tickets >= 5 , during the previous 30 …" at bounding box center [578, 269] width 407 height 10
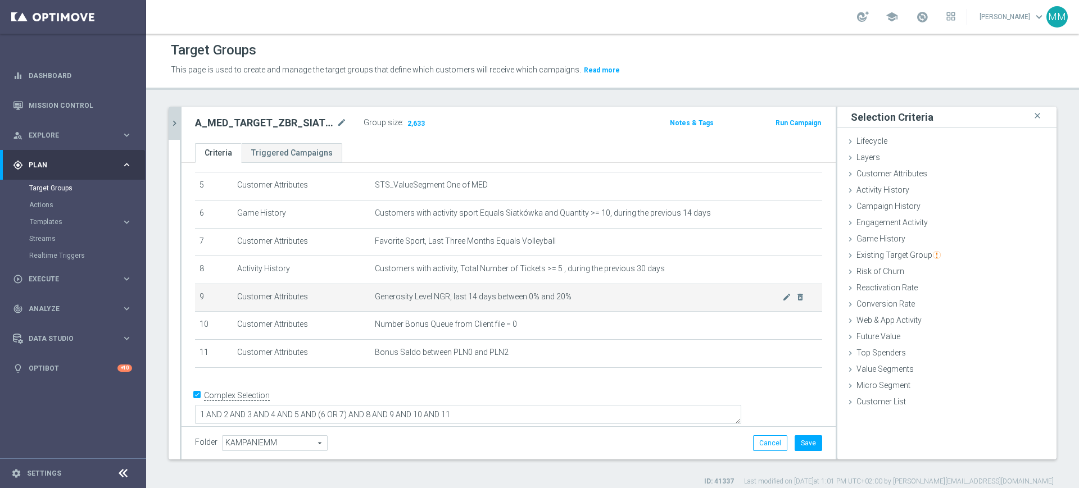
click at [507, 302] on span "Generosity Level NGR, last 14 days between 0% and 20%" at bounding box center [578, 297] width 407 height 10
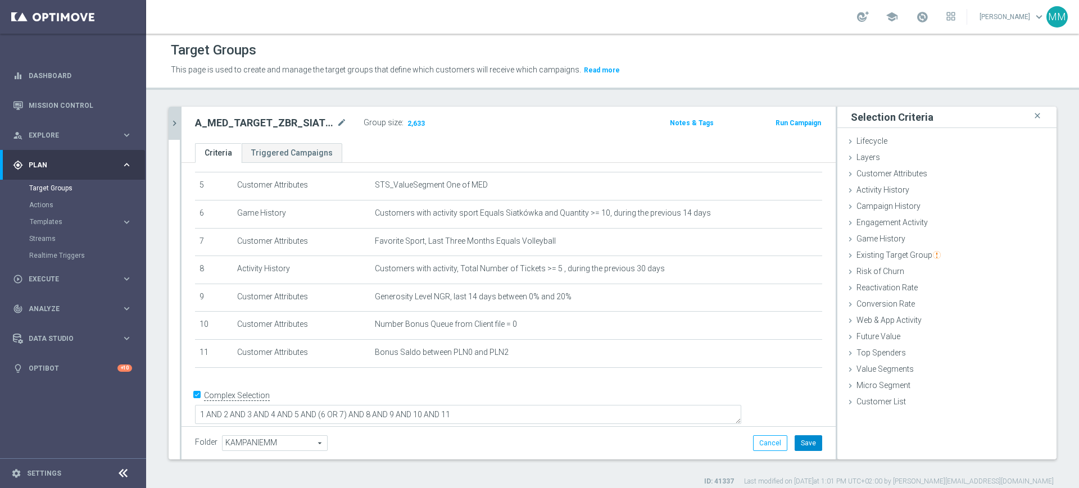
click at [798, 435] on button "Save" at bounding box center [808, 443] width 28 height 16
click at [172, 117] on button "chevron_right" at bounding box center [174, 123] width 11 height 33
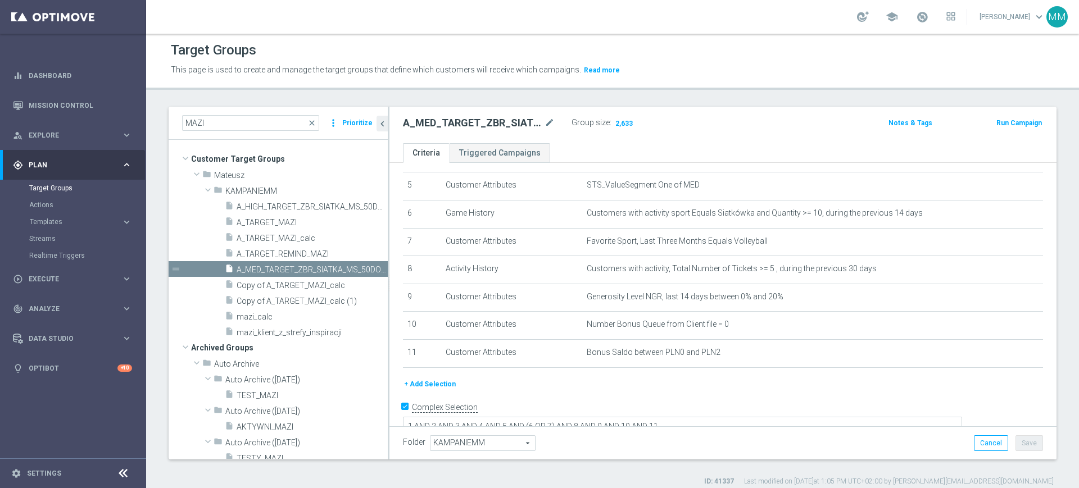
click at [500, 123] on h2 "A_MED_TARGET_ZBR_SIATKA_MS_50DO100_270925" at bounding box center [472, 122] width 139 height 13
copy div "A_MED_TARGET_ZBR_SIATKA_MS_50DO100_270925"
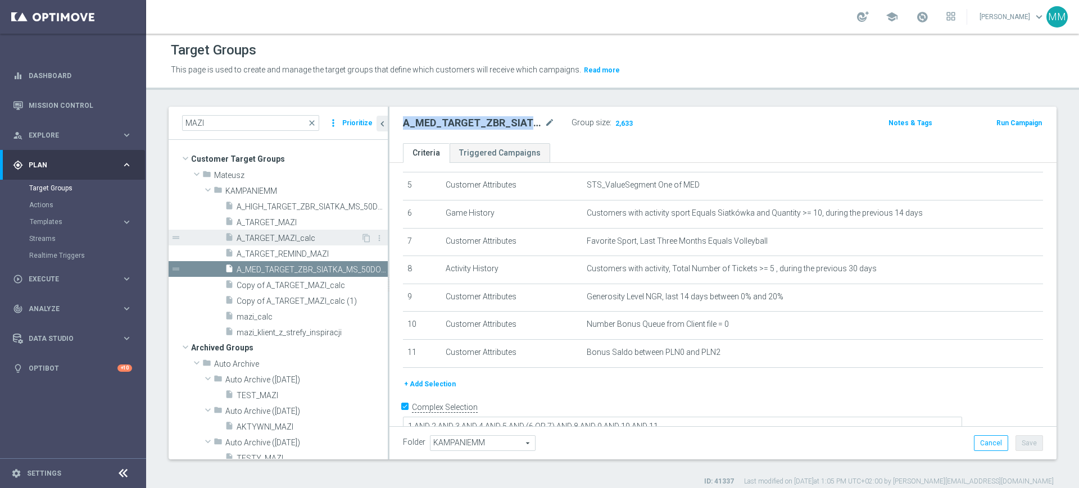
click at [312, 232] on div "insert_drive_file A_TARGET_MAZI_calc" at bounding box center [293, 238] width 136 height 16
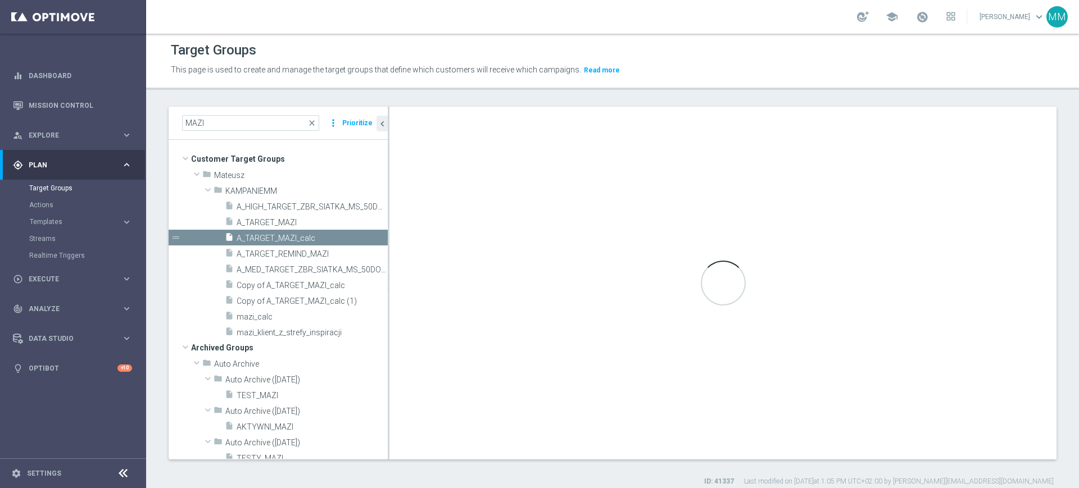
checkbox input "false"
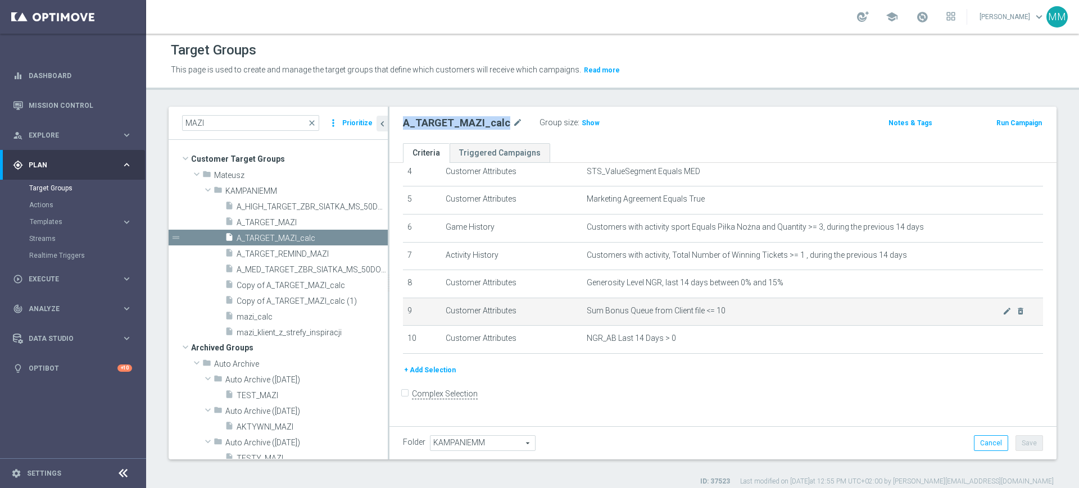
scroll to position [124, 0]
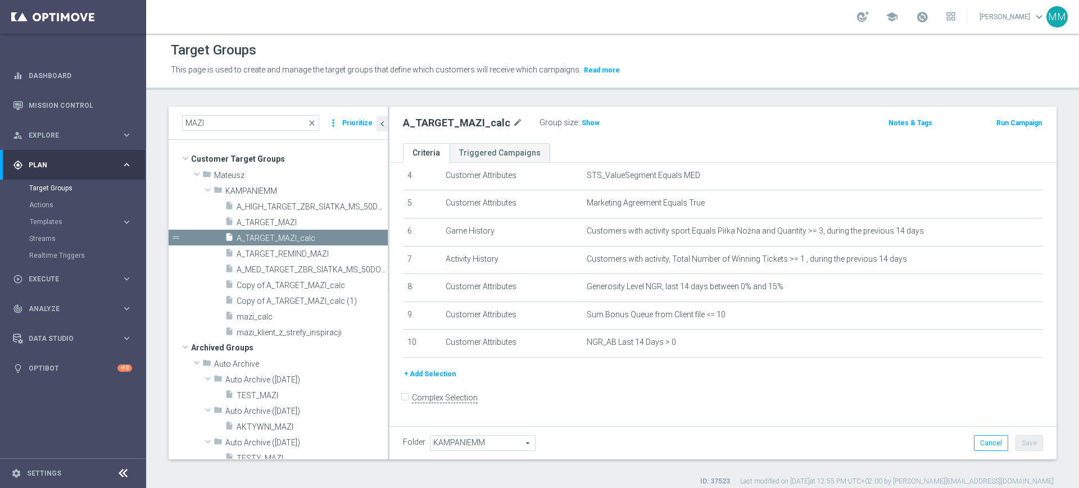
click at [442, 368] on div "# Selection Type Criteria delete_forever 1 Customer Attributes STS_Exclusions E…" at bounding box center [722, 210] width 657 height 315
click at [448, 378] on button "+ Add Selection" at bounding box center [430, 374] width 54 height 12
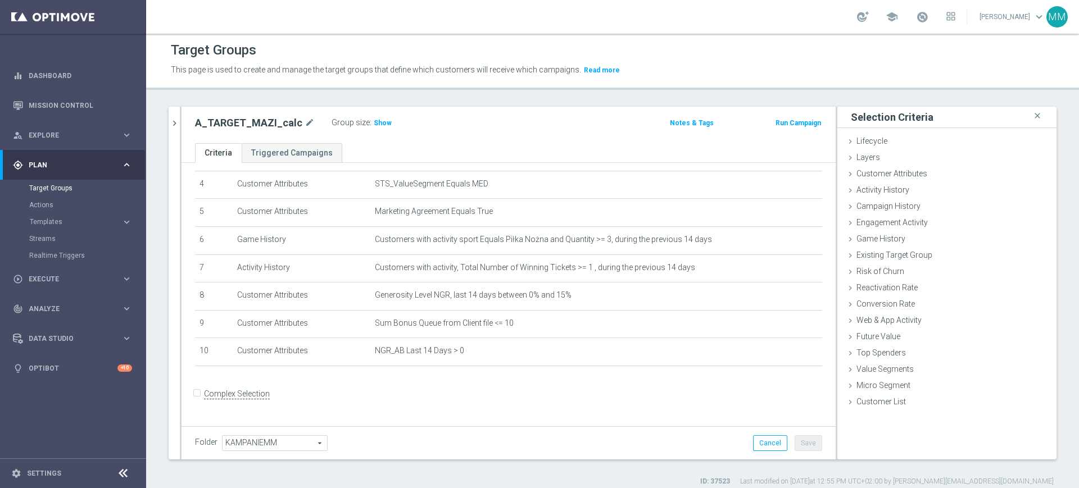
scroll to position [112, 0]
click at [917, 254] on span "Existing Target Group" at bounding box center [898, 255] width 84 height 9
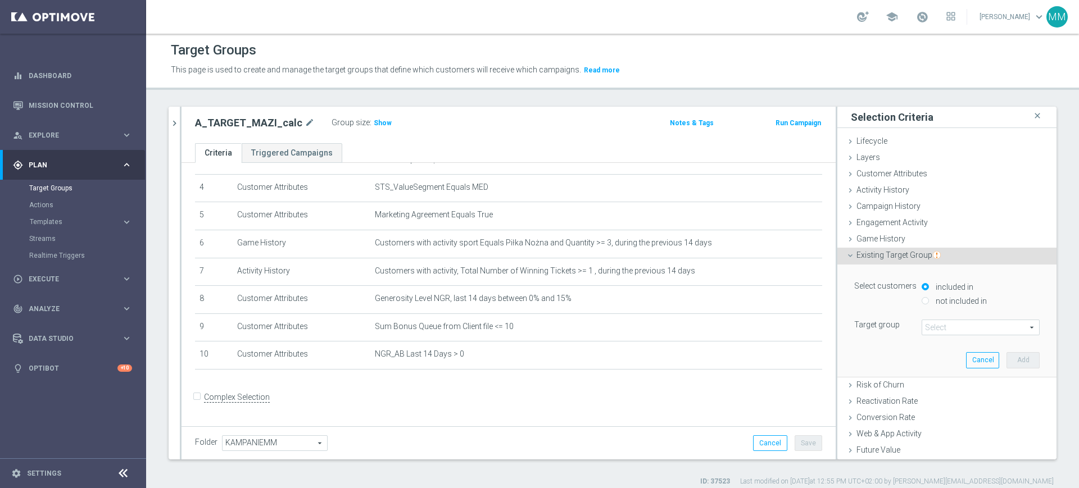
drag, startPoint x: 926, startPoint y: 301, endPoint x: 846, endPoint y: 276, distance: 84.1
click at [933, 301] on label "not included in" at bounding box center [960, 301] width 54 height 10
click at [928, 301] on input "not included in" at bounding box center [924, 300] width 7 height 7
radio input "true"
click at [380, 117] on h3 "Show" at bounding box center [382, 123] width 20 height 12
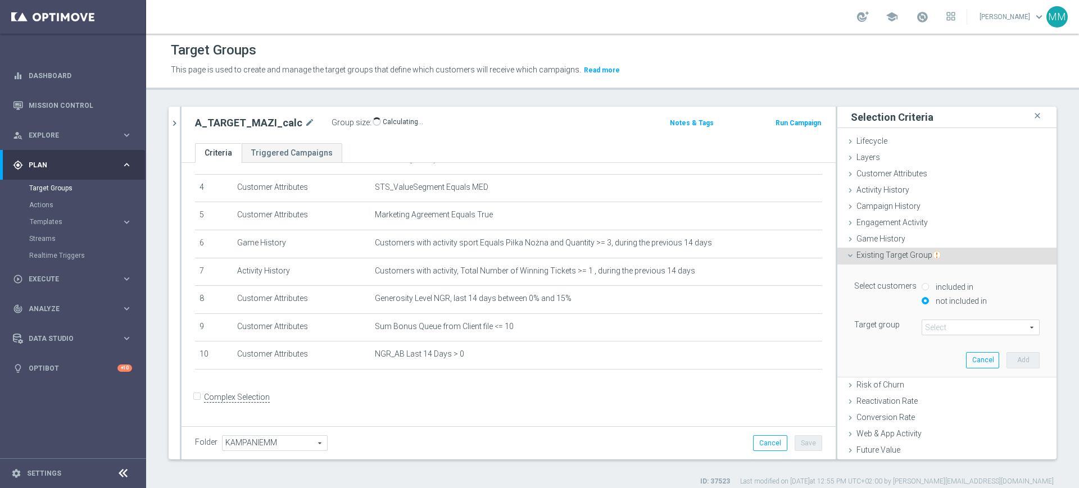
click at [962, 324] on span at bounding box center [980, 327] width 117 height 15
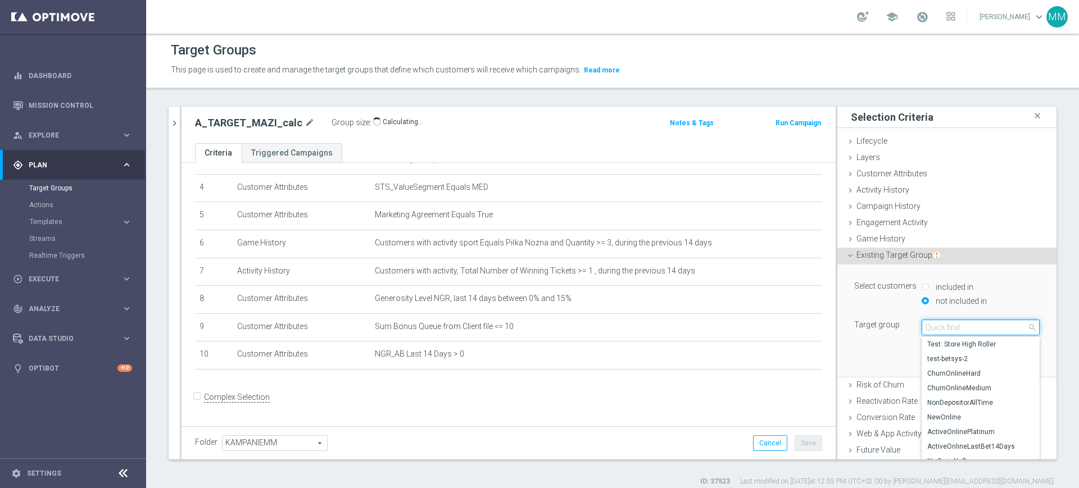
click at [964, 324] on input "search" at bounding box center [980, 328] width 118 height 16
paste input "A_MED_TARGET_ZBR_SIATKA_MS_50DO100_270925"
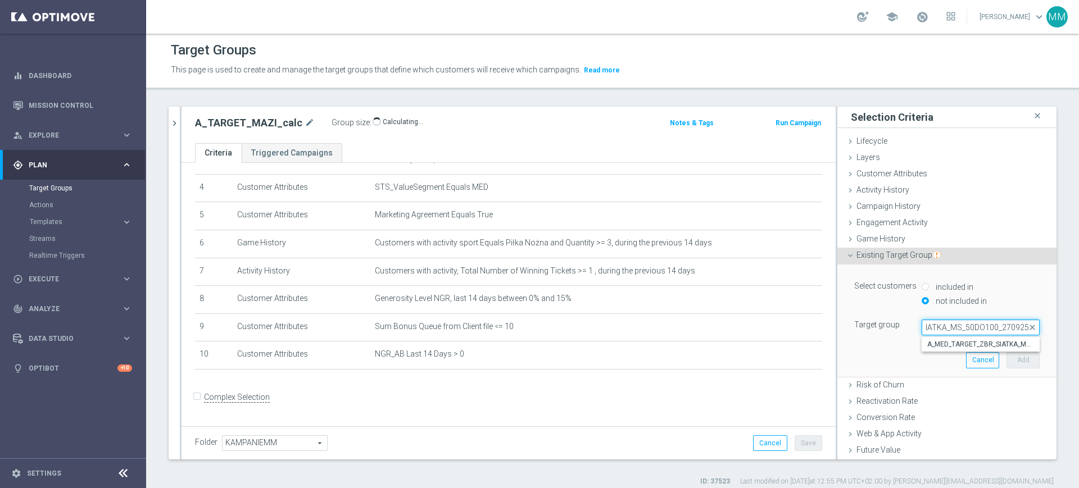
type input "A_MED_TARGET_ZBR_SIATKA_MS_50DO100_270925"
click at [960, 347] on span "A_MED_TARGET_ZBR_SIATKA_MS_50DO100_270925" at bounding box center [980, 344] width 107 height 9
type input "A_MED_TARGET_ZBR_SIATKA_MS_50DO100_270925"
drag, startPoint x: 1012, startPoint y: 361, endPoint x: 921, endPoint y: 307, distance: 106.3
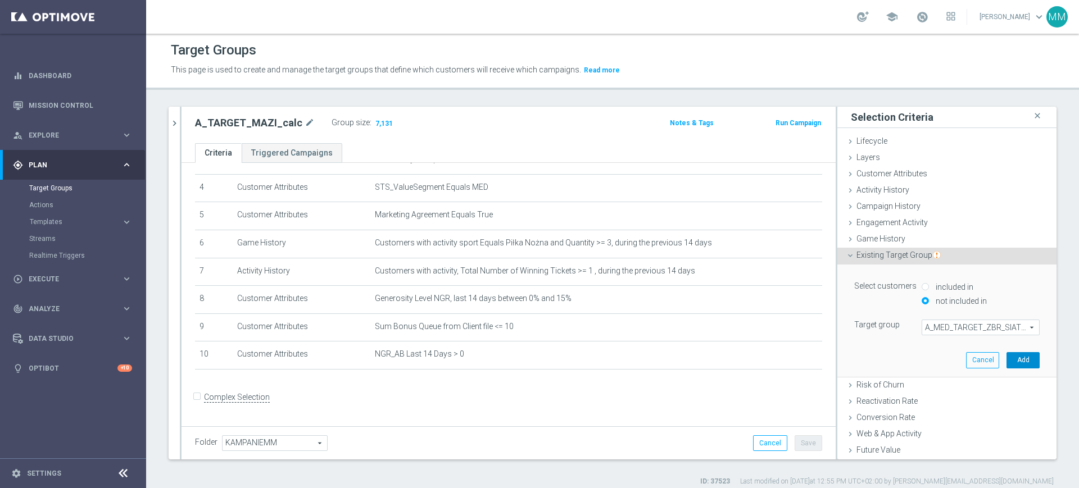
click at [1012, 362] on button "Add" at bounding box center [1022, 360] width 33 height 16
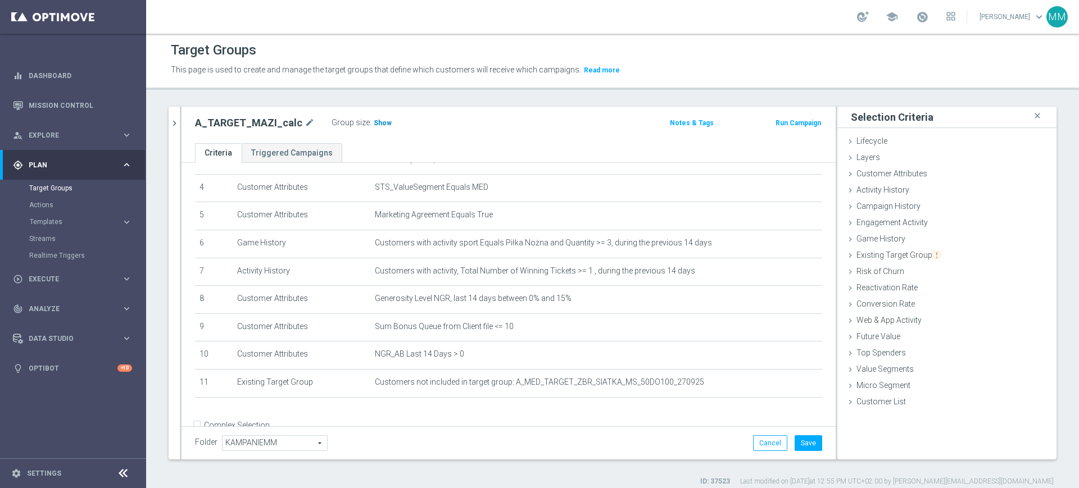
click at [385, 124] on div "Group size : Show" at bounding box center [387, 121] width 112 height 13
click at [383, 124] on span "Show" at bounding box center [383, 123] width 18 height 8
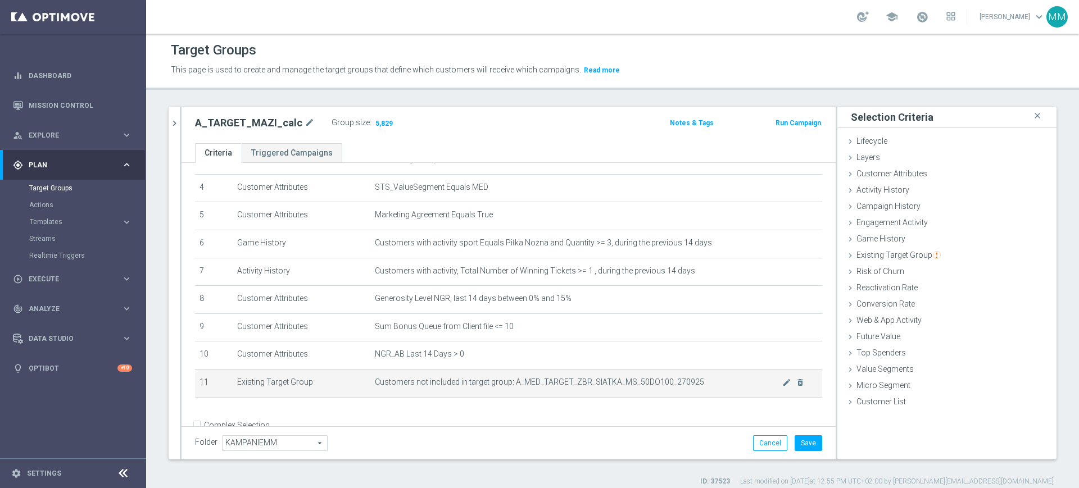
click at [562, 380] on td "Customers not included in target group: A_MED_TARGET_ZBR_SIATKA_MS_50DO100_2709…" at bounding box center [596, 383] width 452 height 28
click at [796, 387] on icon "delete_forever" at bounding box center [800, 382] width 9 height 9
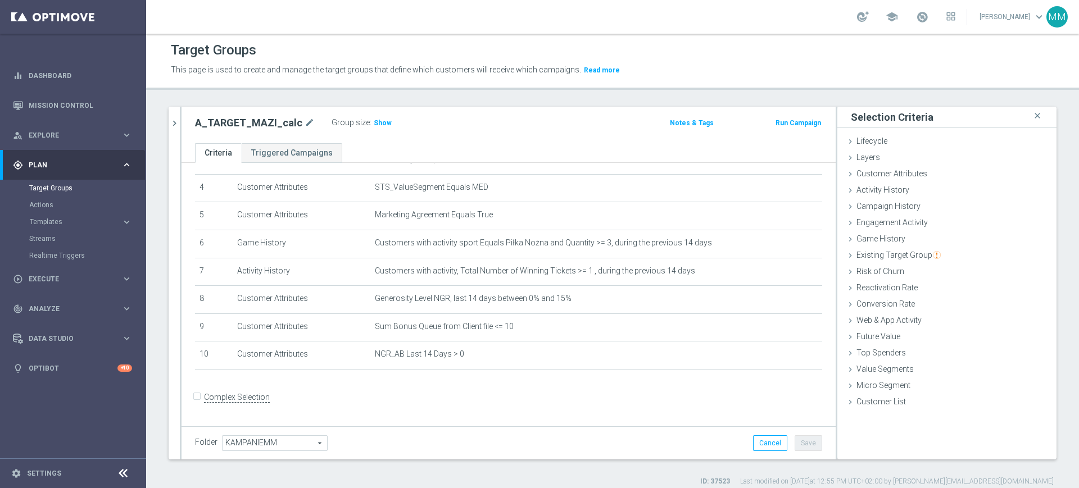
click at [166, 118] on div "MAZI close more_vert Prioritize Customer Target Groups library_add create_new_f…" at bounding box center [612, 297] width 933 height 380
click at [171, 118] on icon "chevron_right" at bounding box center [174, 123] width 11 height 11
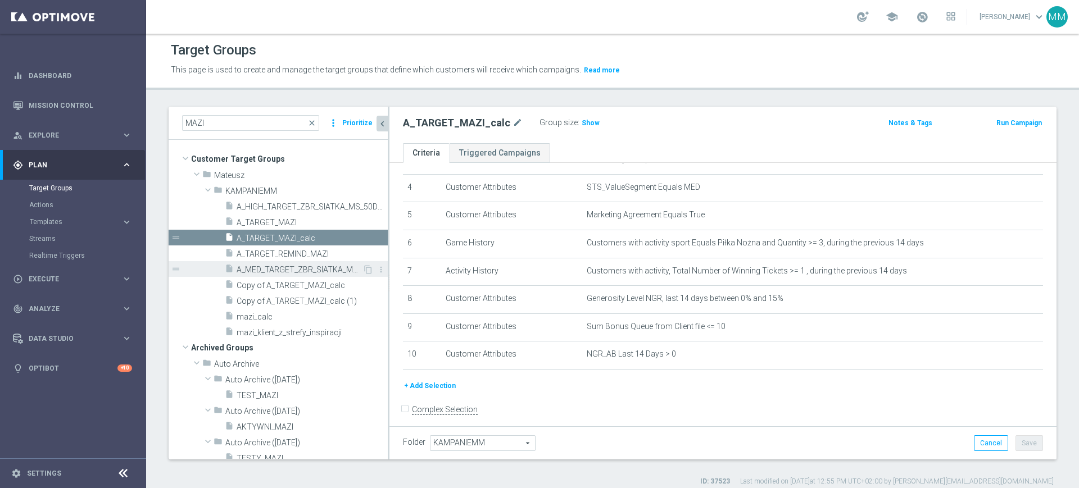
click at [276, 269] on span "A_MED_TARGET_ZBR_SIATKA_MS_50DO100_270925" at bounding box center [300, 270] width 126 height 10
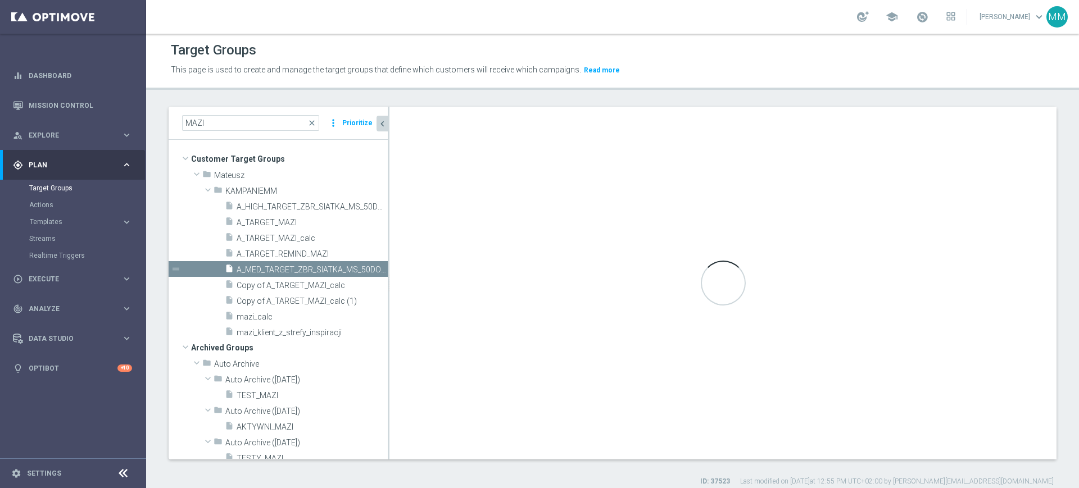
checkbox input "true"
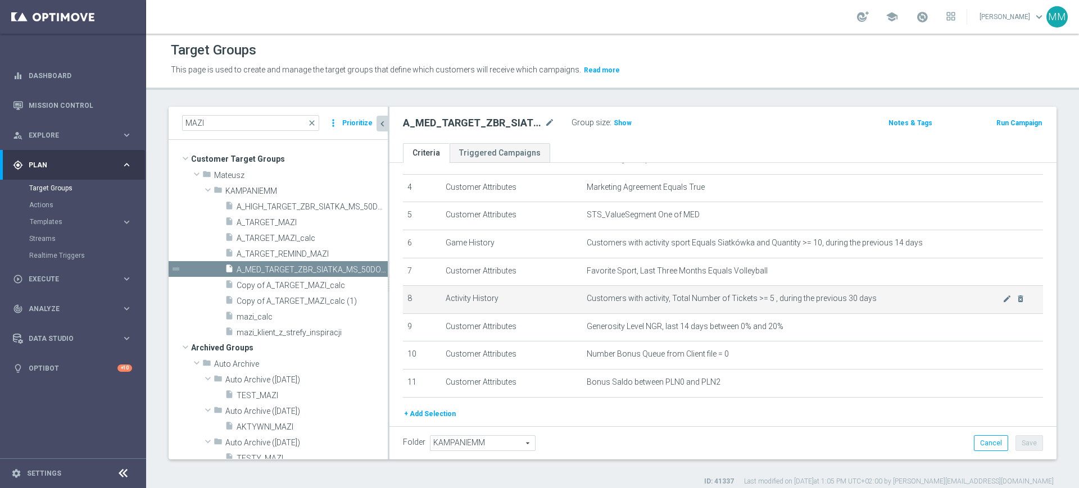
click at [683, 310] on td "Customers with activity, Total Number of Tickets >= 5 , during the previous 30 …" at bounding box center [812, 300] width 461 height 28
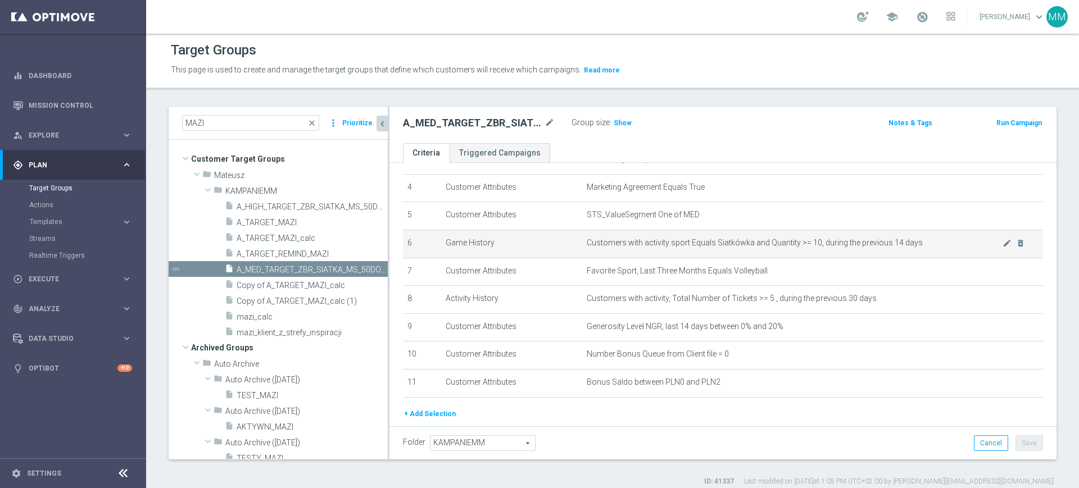
click at [699, 253] on td "Customers with activity sport Equals Siatkówka and Quantity >= 10, during the p…" at bounding box center [812, 244] width 461 height 28
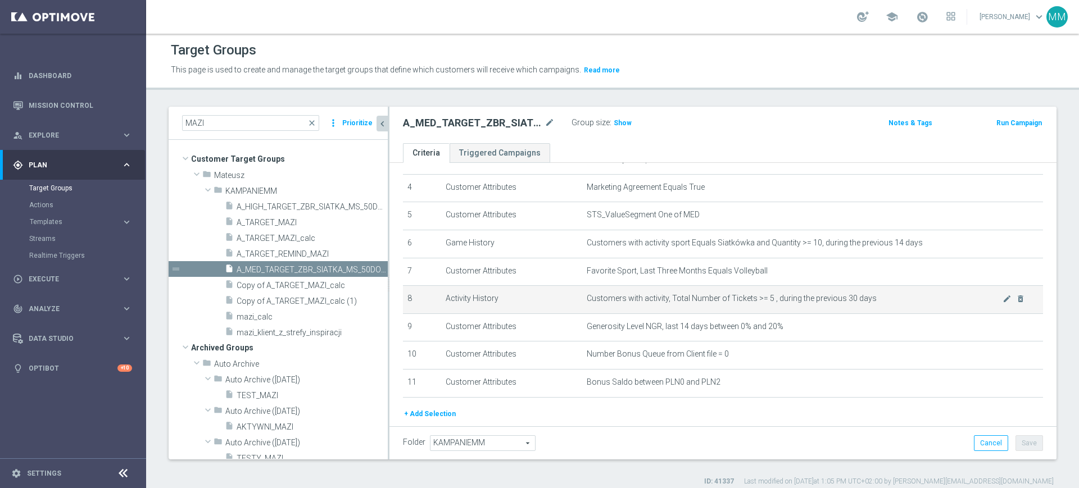
drag, startPoint x: 634, startPoint y: 279, endPoint x: 634, endPoint y: 291, distance: 11.8
click at [634, 279] on td "Favorite Sport, Last Three Months Equals Volleyball mode_edit delete_forever" at bounding box center [812, 272] width 461 height 28
click at [631, 303] on span "Customers with activity, Total Number of Tickets >= 5 , during the previous 30 …" at bounding box center [795, 299] width 416 height 10
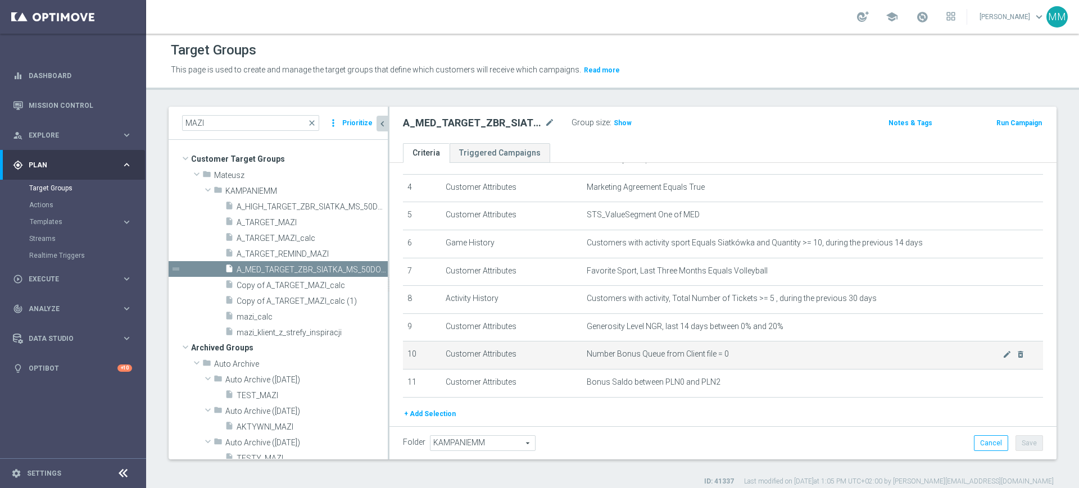
click at [729, 356] on span "Number Bonus Queue from Client file = 0" at bounding box center [795, 354] width 416 height 10
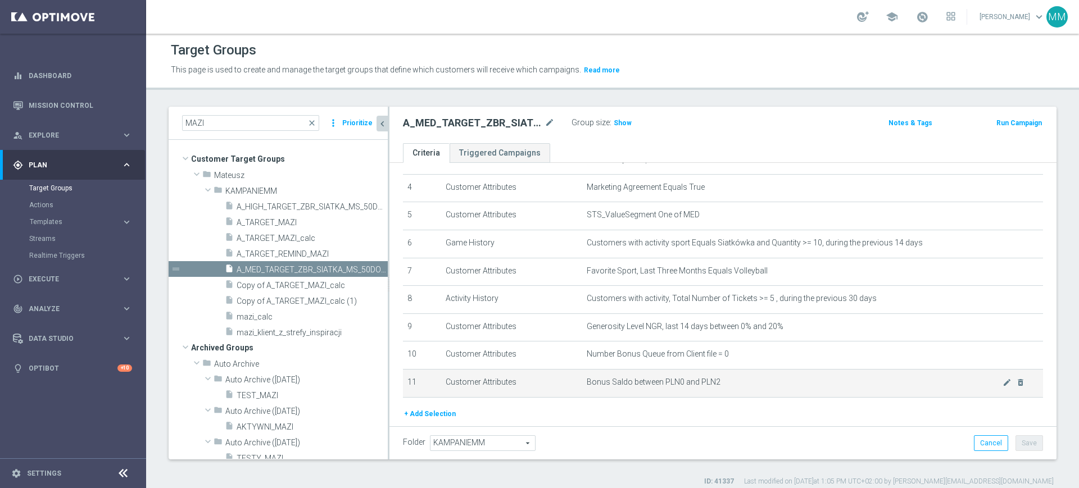
click at [732, 380] on td "Bonus Saldo between PLN0 and PLN2 mode_edit delete_forever" at bounding box center [812, 383] width 461 height 28
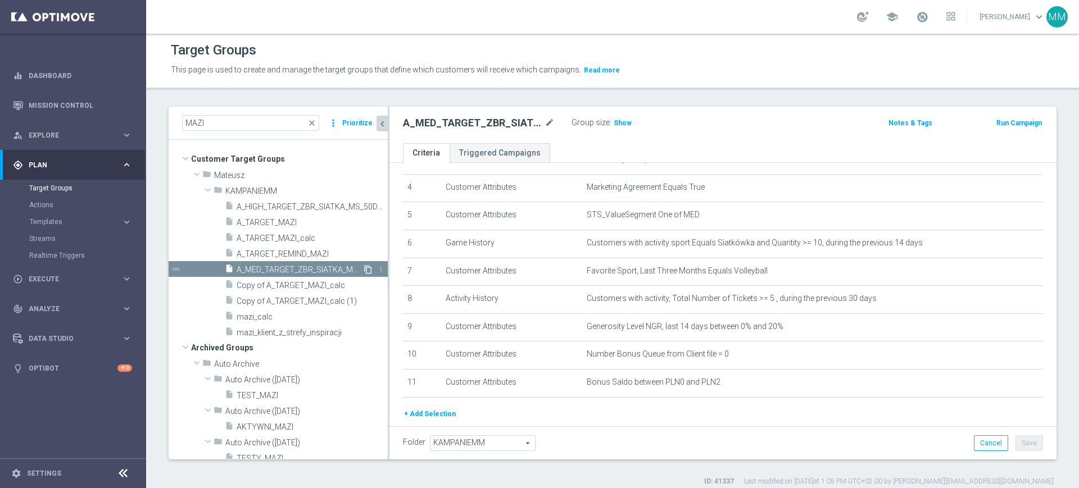
click at [363, 270] on icon "content_copy" at bounding box center [367, 269] width 9 height 9
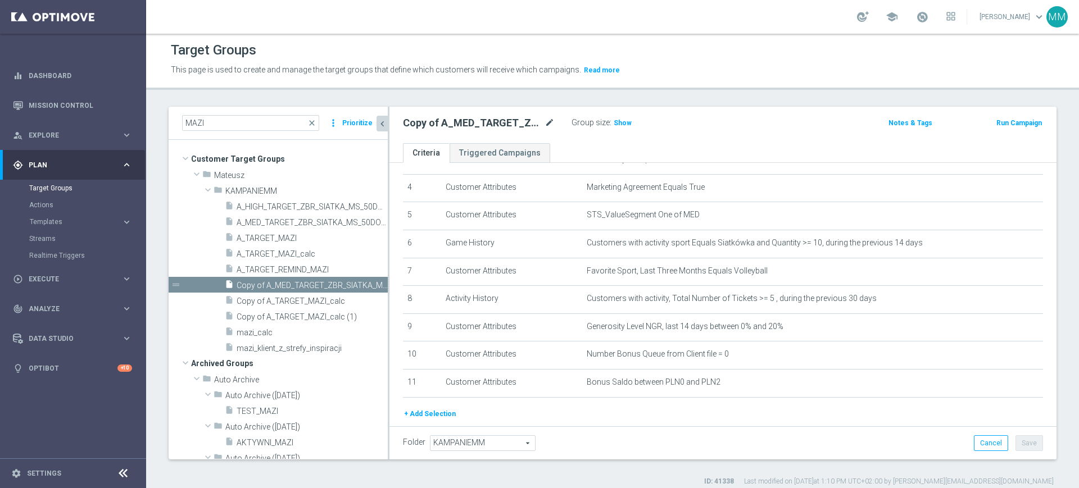
click at [551, 117] on icon "mode_edit" at bounding box center [549, 122] width 10 height 13
click at [479, 125] on input "Copy of A_MED_TARGET_ZBR_SIATKA_MS_50DO100_270925" at bounding box center [479, 124] width 152 height 16
drag, startPoint x: 512, startPoint y: 123, endPoint x: 548, endPoint y: 126, distance: 36.1
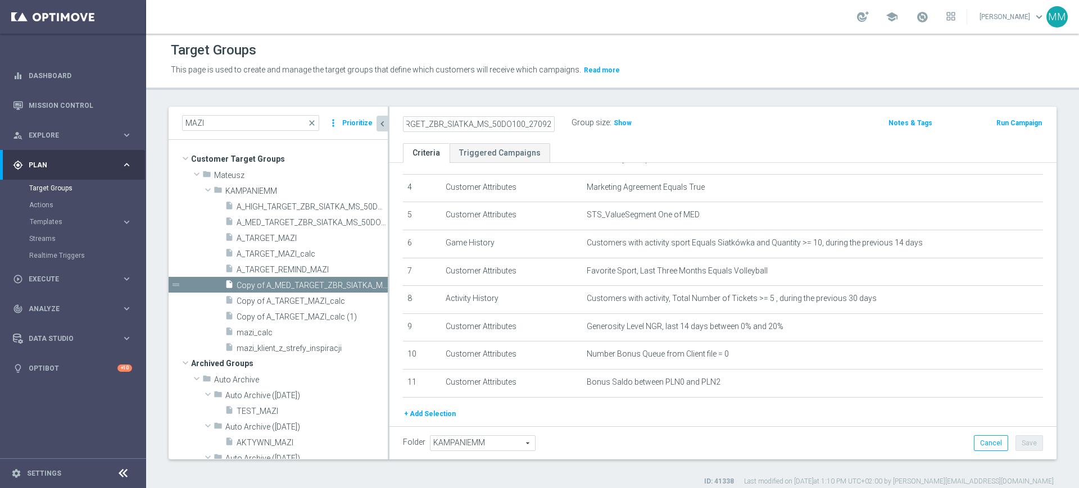
click at [548, 126] on input "A_LOW_TARGET_ZBR_SIATKA_MS_50DO100_270925" at bounding box center [479, 124] width 152 height 16
click at [520, 125] on input "A_LOW_TARGET_ZBR_SIATKA_MS_50DO100_270925" at bounding box center [479, 124] width 152 height 16
click at [517, 123] on input "A_LOW_TARGET_ZBR_SIATKA_MS_50DO100_270925" at bounding box center [479, 124] width 152 height 16
type input "A_LOW_TARGET_ZBR_SIATKA_MS_50DO50_270925"
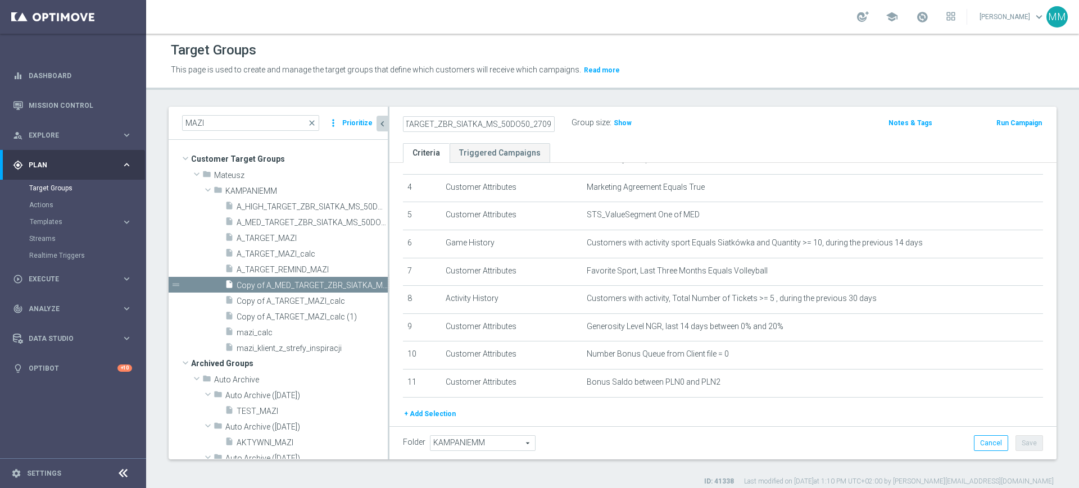
scroll to position [0, 0]
click at [553, 139] on div "A_LOW_TARGET_ZBR_SIATKA_MS_50DO50_270925 Group size : Show Notes & Tags Run Cam…" at bounding box center [722, 125] width 667 height 37
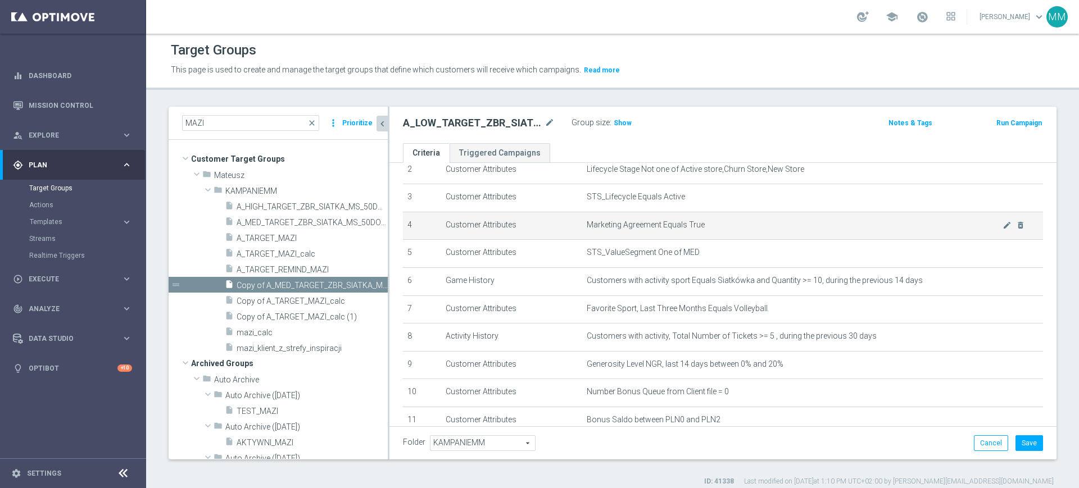
scroll to position [42, 0]
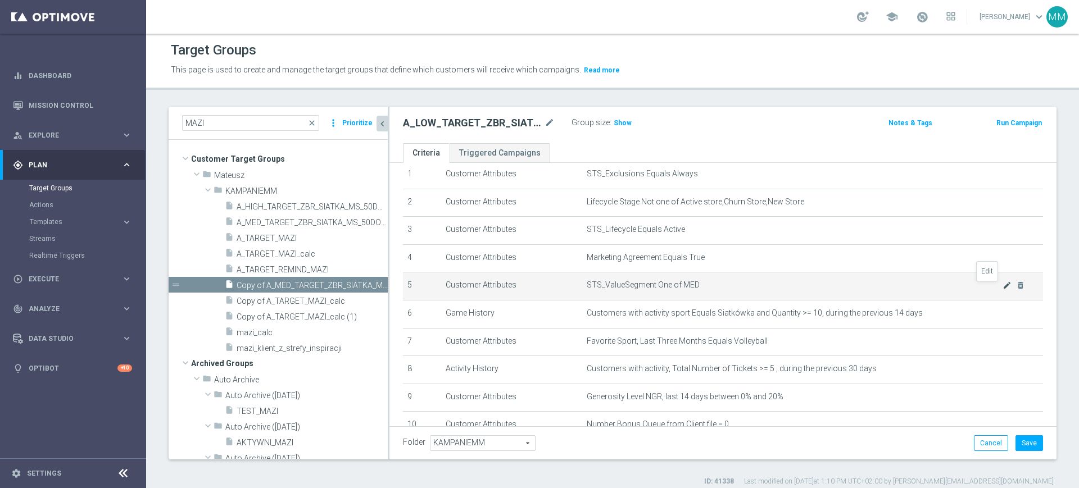
click at [1002, 286] on icon "mode_edit" at bounding box center [1006, 285] width 9 height 9
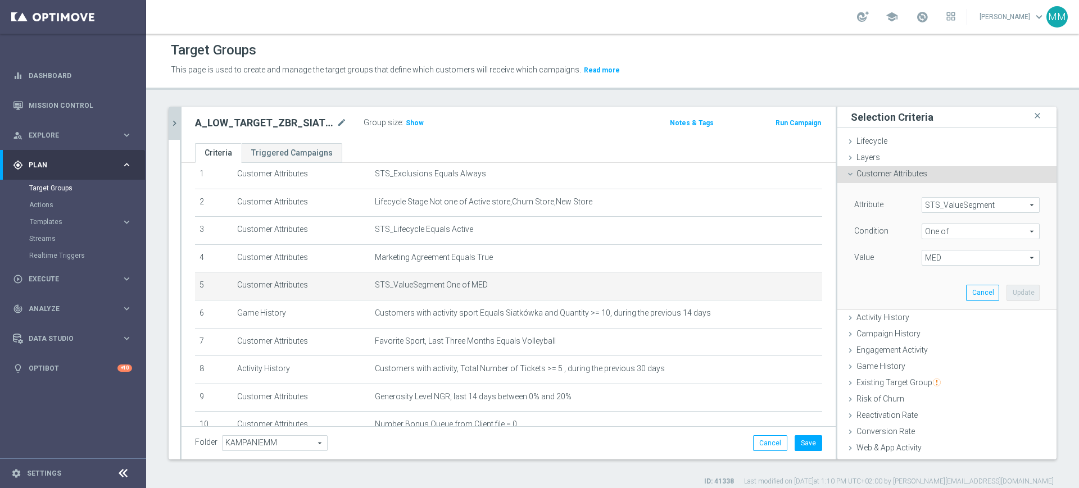
click at [978, 252] on span "MED" at bounding box center [980, 258] width 117 height 15
click at [944, 329] on span "MED" at bounding box center [988, 333] width 102 height 9
click at [937, 330] on input "MED" at bounding box center [933, 333] width 7 height 7
checkbox input "false"
type input "Select"
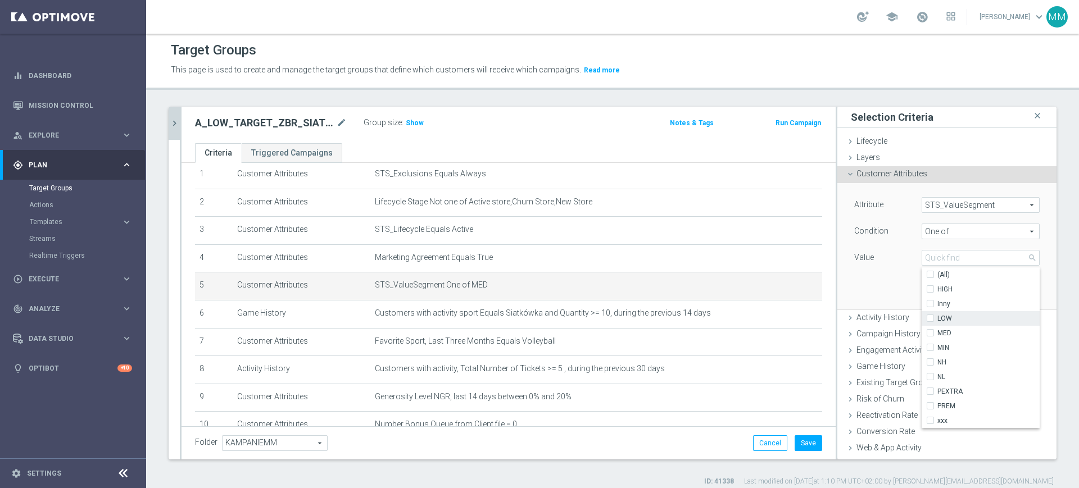
click at [942, 317] on span "LOW" at bounding box center [988, 318] width 102 height 9
click at [937, 317] on input "LOW" at bounding box center [933, 318] width 7 height 7
checkbox input "true"
type input "LOW"
click at [878, 281] on div "Attribute STS_ValueSegment STS_ValueSegment arrow_drop_down search Condition On…" at bounding box center [947, 246] width 202 height 126
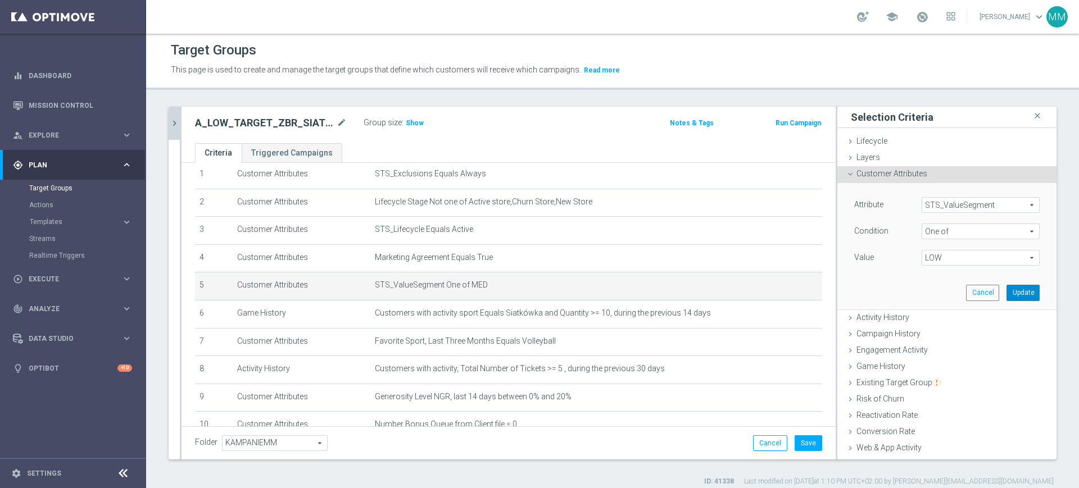
click at [1006, 294] on button "Update" at bounding box center [1022, 293] width 33 height 16
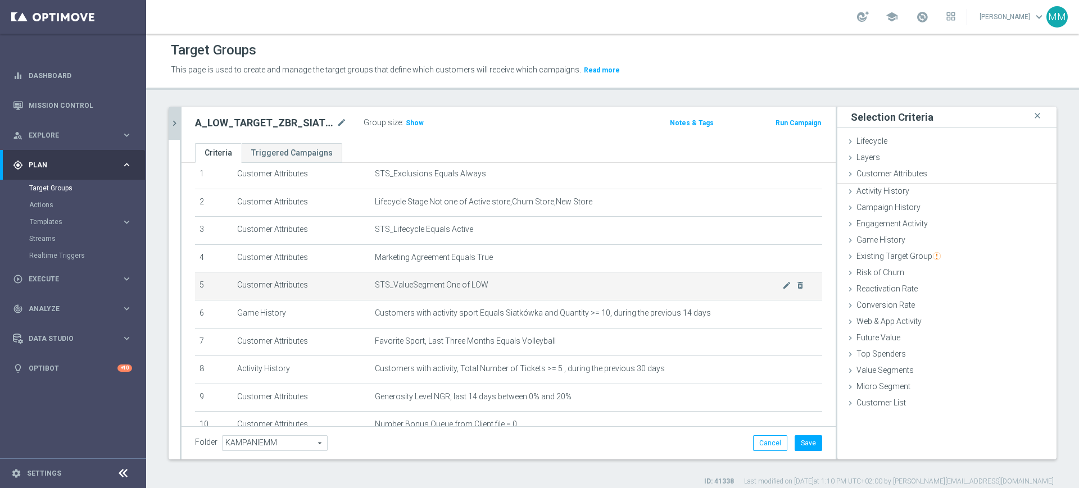
scroll to position [142, 0]
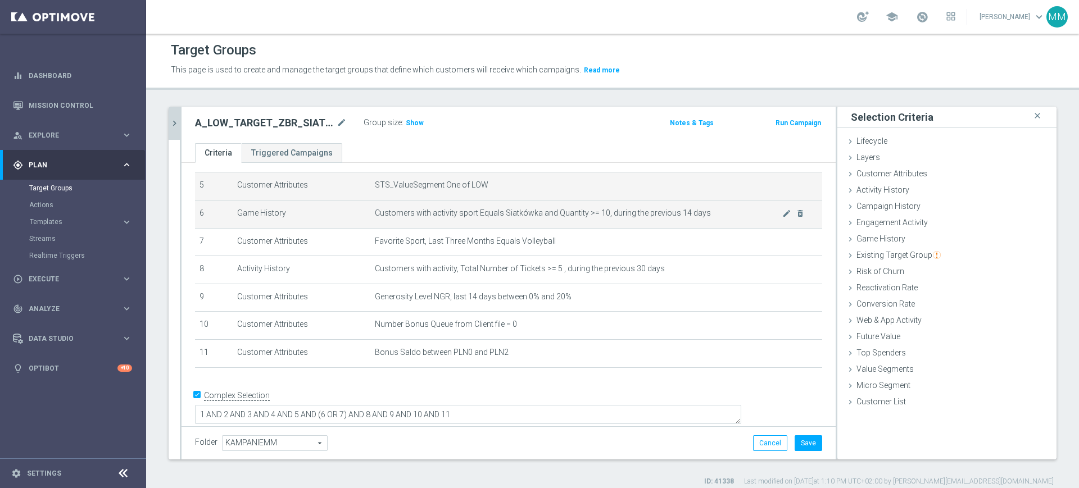
click at [593, 224] on td "Customers with activity sport Equals Siatkówka and Quantity >= 10, during the p…" at bounding box center [596, 214] width 452 height 28
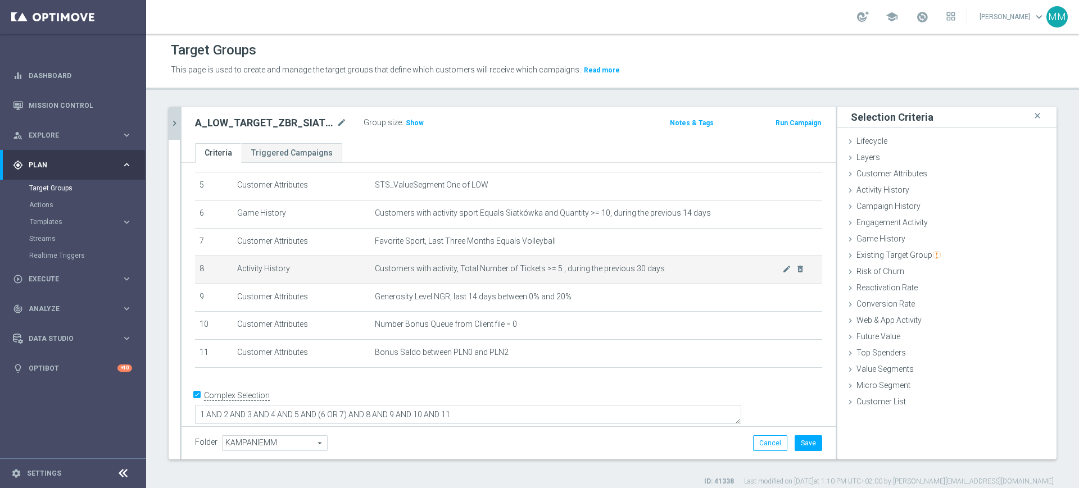
click at [520, 265] on td "Customers with activity, Total Number of Tickets >= 5 , during the previous 30 …" at bounding box center [596, 270] width 452 height 28
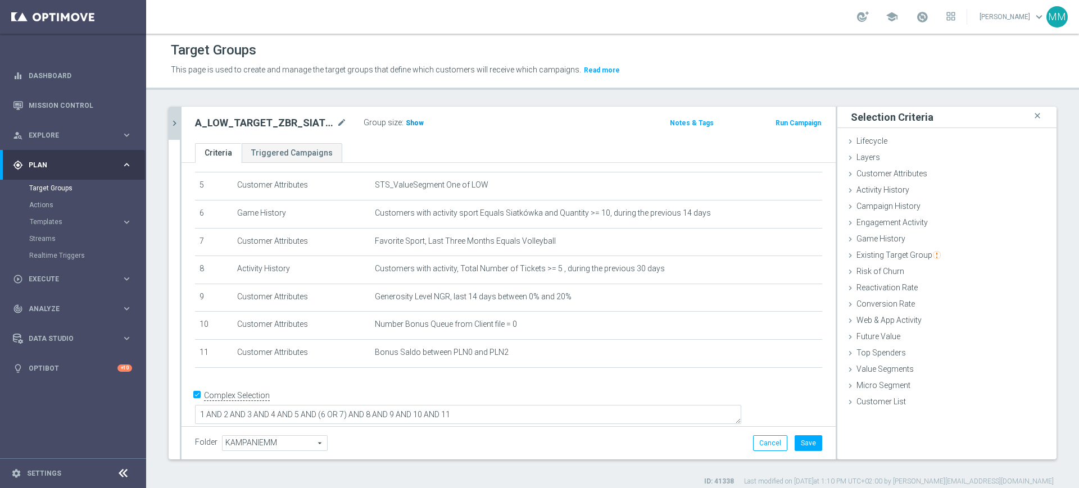
click at [410, 126] on span "Show" at bounding box center [415, 123] width 18 height 8
click at [798, 442] on button "Save" at bounding box center [808, 443] width 28 height 16
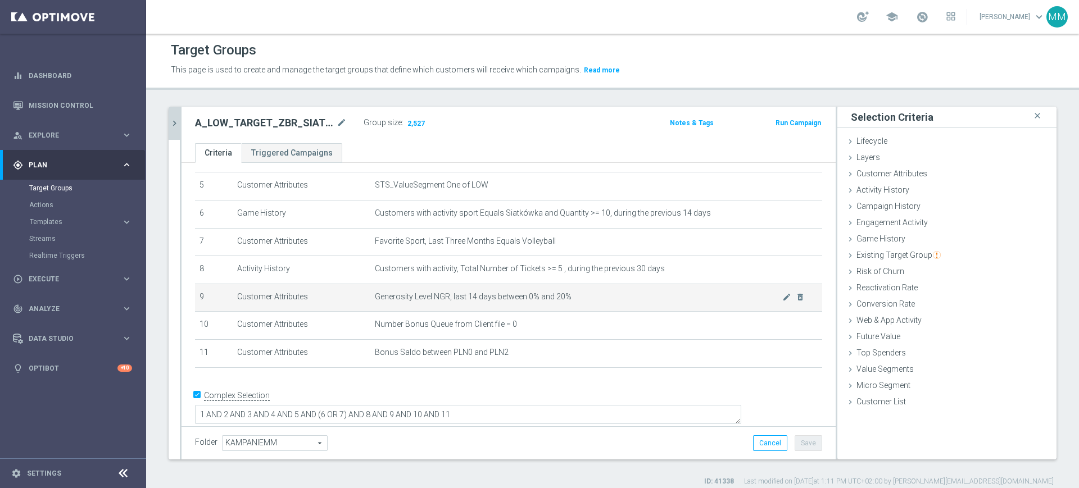
click at [539, 299] on span "Generosity Level NGR, last 14 days between 0% and 20%" at bounding box center [578, 297] width 407 height 10
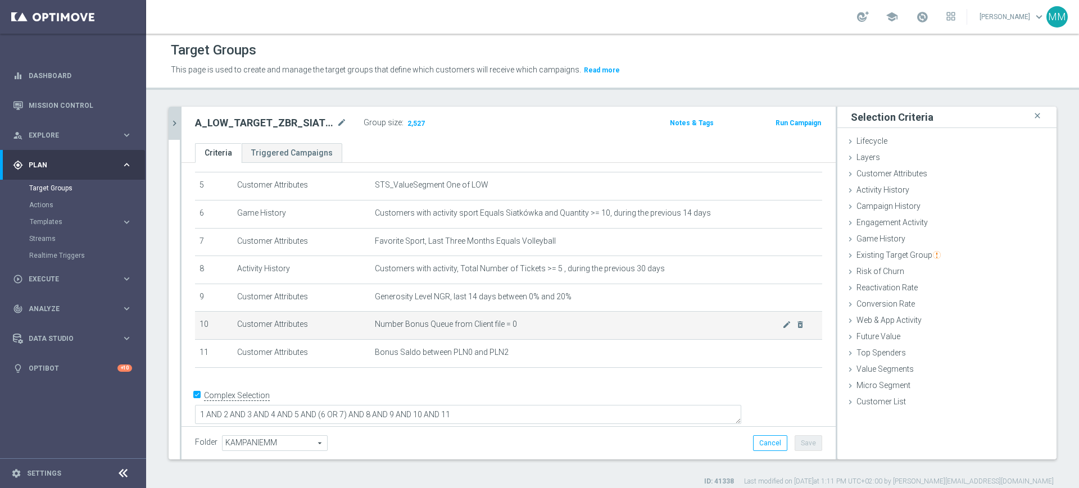
click at [531, 329] on span "Number Bonus Queue from Client file = 0" at bounding box center [578, 325] width 407 height 10
drag, startPoint x: 514, startPoint y: 286, endPoint x: 611, endPoint y: 333, distance: 107.3
click at [515, 284] on td "Customers with activity, Total Number of Tickets >= 5 , during the previous 30 …" at bounding box center [596, 270] width 452 height 28
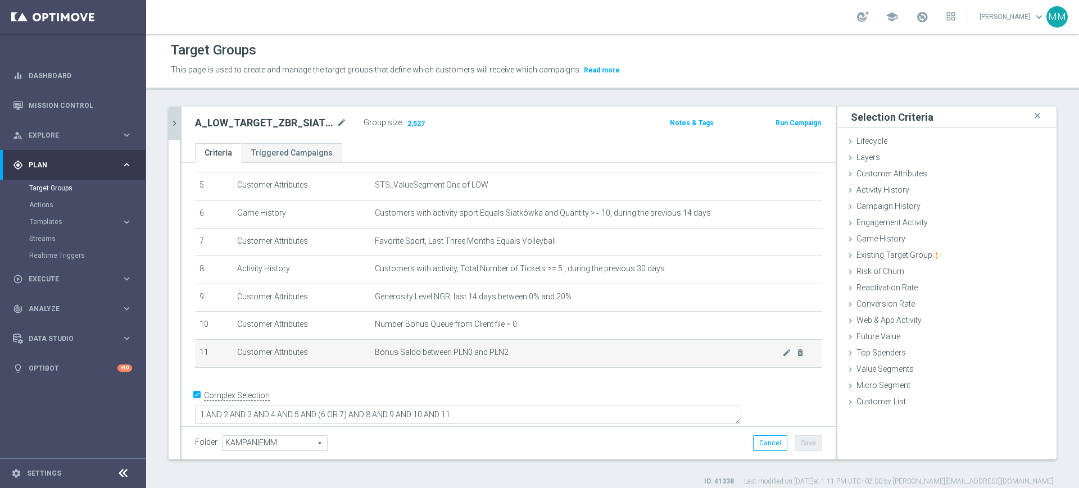
click at [526, 357] on span "Bonus Saldo between PLN0 and PLN2" at bounding box center [578, 353] width 407 height 10
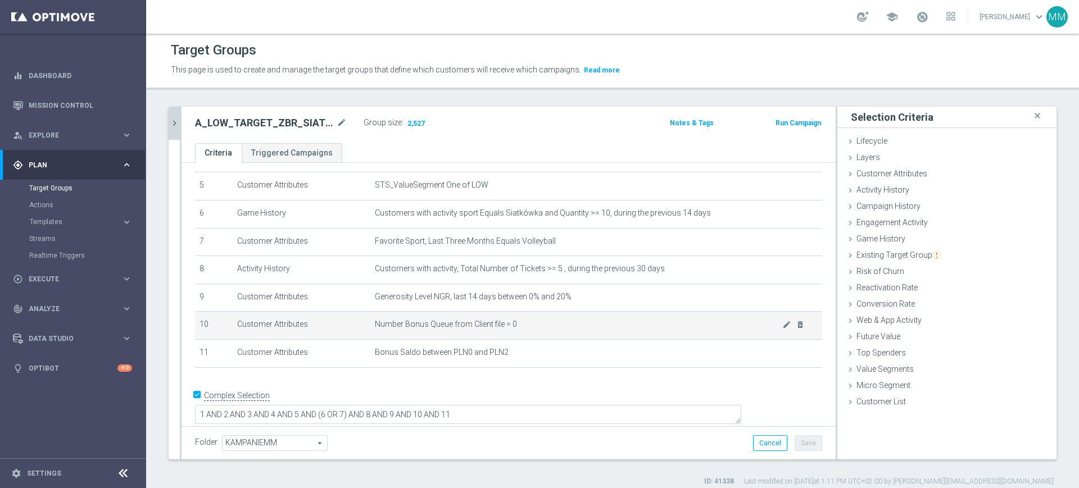
click at [522, 338] on td "Number Bonus Queue from Client file = 0 mode_edit delete_forever" at bounding box center [596, 326] width 452 height 28
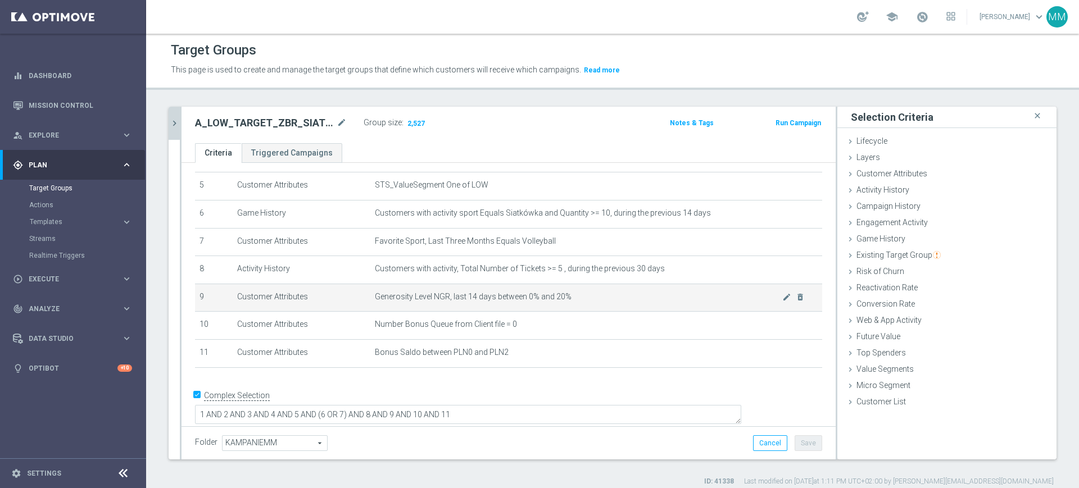
click at [522, 294] on td "Generosity Level NGR, last 14 days between 0% and 20% mode_edit delete_forever" at bounding box center [596, 298] width 452 height 28
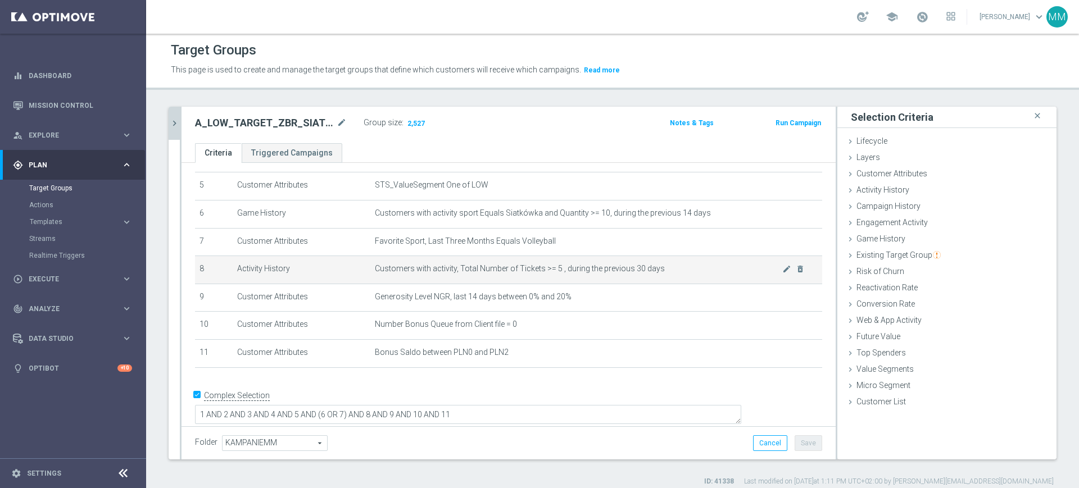
click at [533, 274] on span "Customers with activity, Total Number of Tickets >= 5 , during the previous 30 …" at bounding box center [578, 269] width 407 height 10
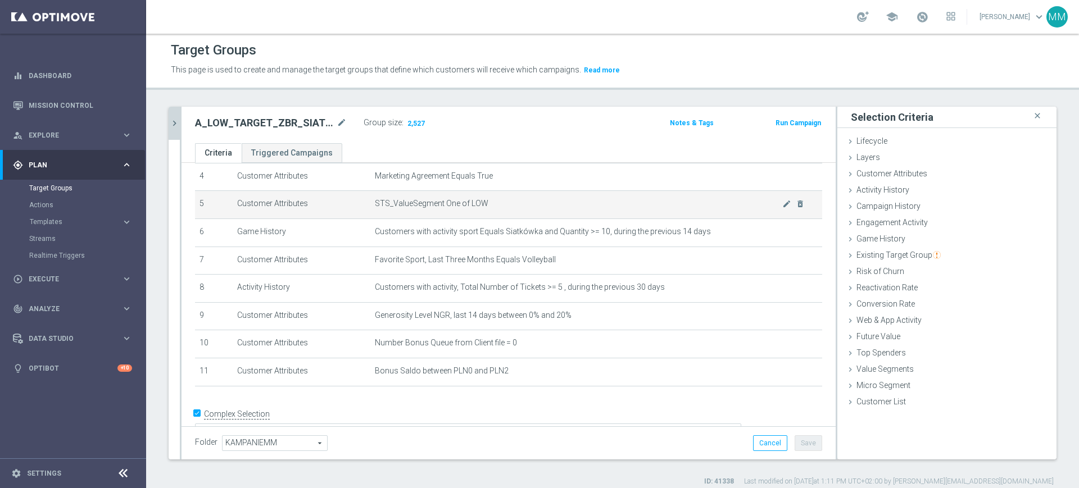
scroll to position [71, 0]
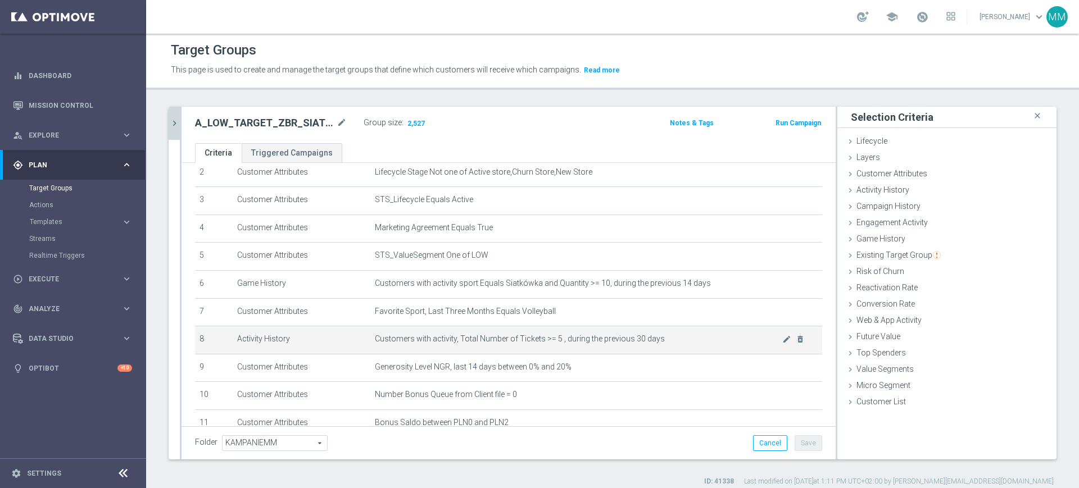
click at [564, 341] on span "Customers with activity, Total Number of Tickets >= 5 , during the previous 30 …" at bounding box center [578, 339] width 407 height 10
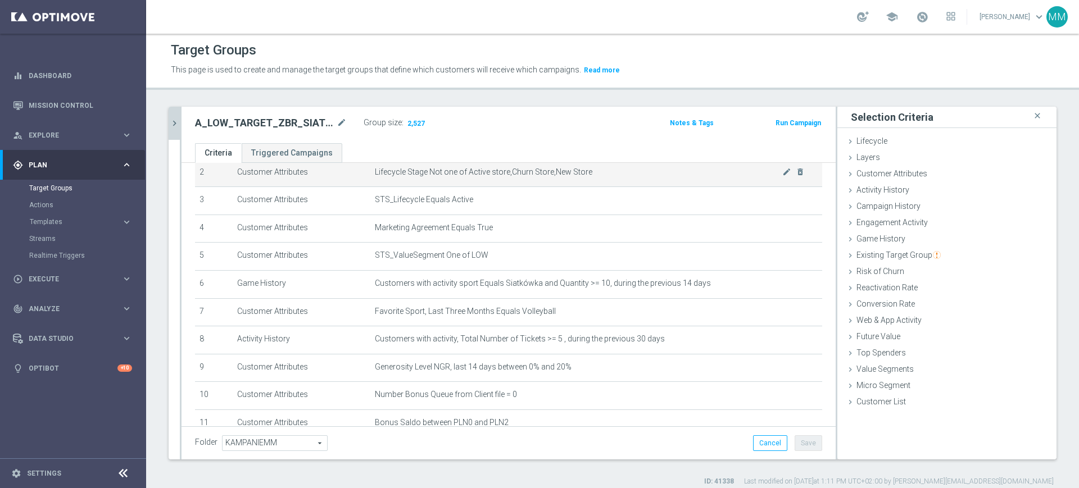
click at [434, 178] on td "Lifecycle Stage Not one of Active store,Churn Store,New Store mode_edit delete_…" at bounding box center [596, 173] width 452 height 28
click at [178, 118] on icon "chevron_right" at bounding box center [174, 123] width 11 height 11
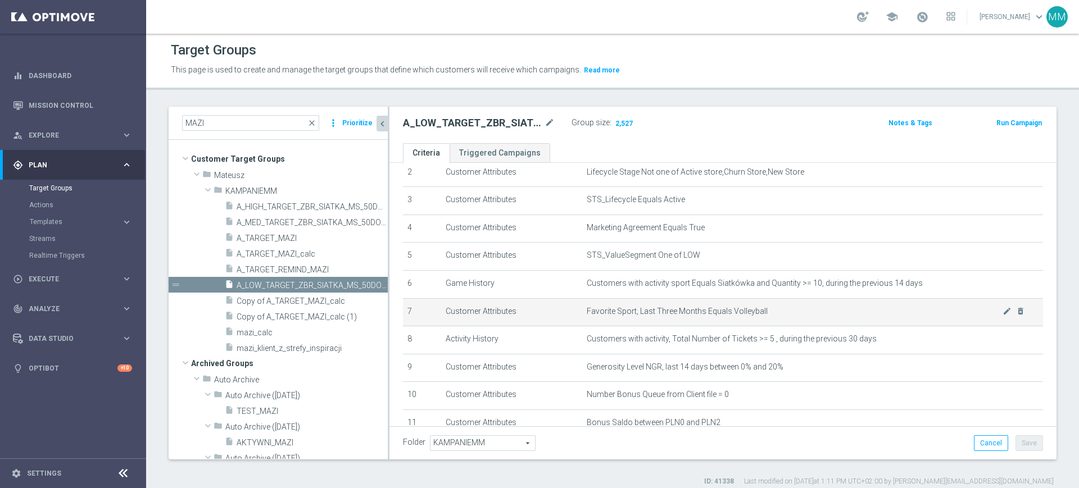
click at [492, 324] on td "Customer Attributes" at bounding box center [511, 312] width 141 height 28
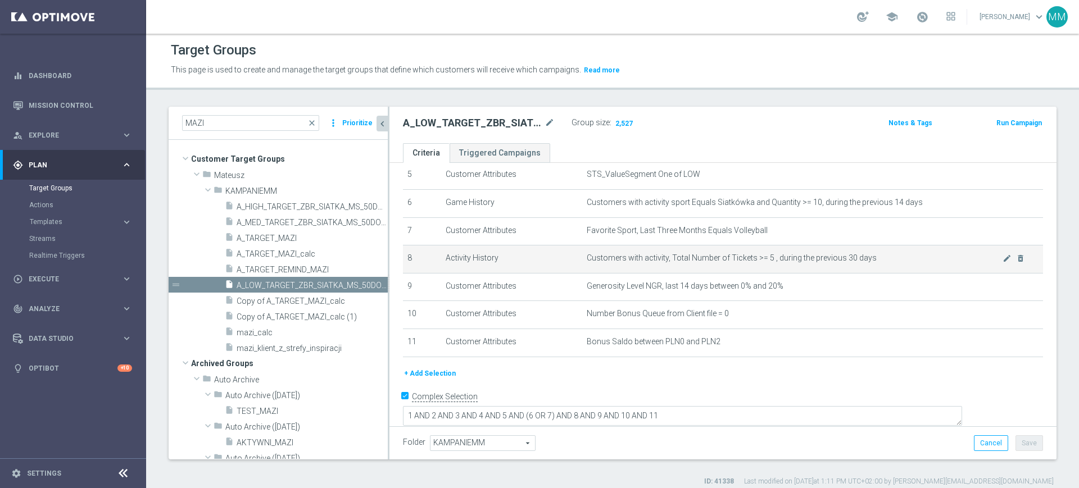
scroll to position [153, 0]
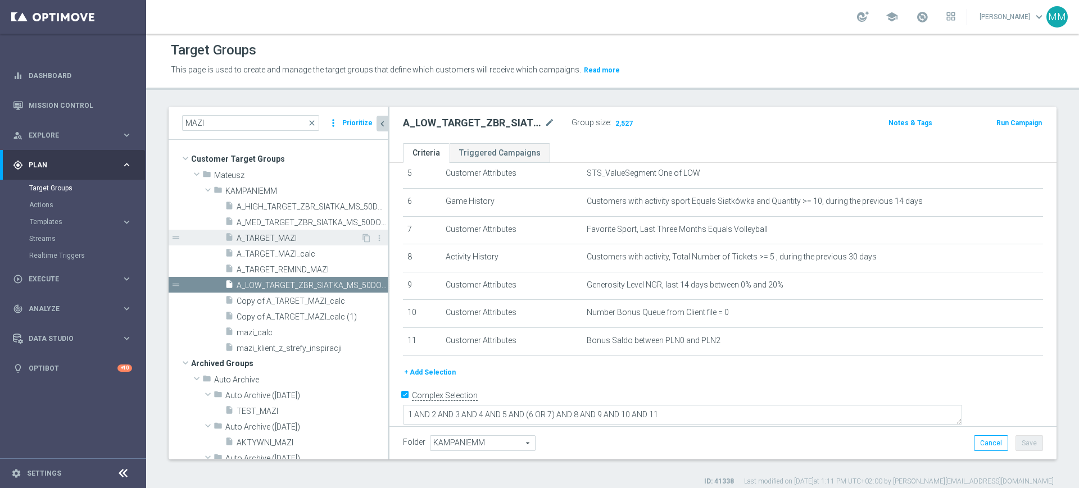
click at [275, 239] on span "A_TARGET_MAZI" at bounding box center [299, 239] width 124 height 10
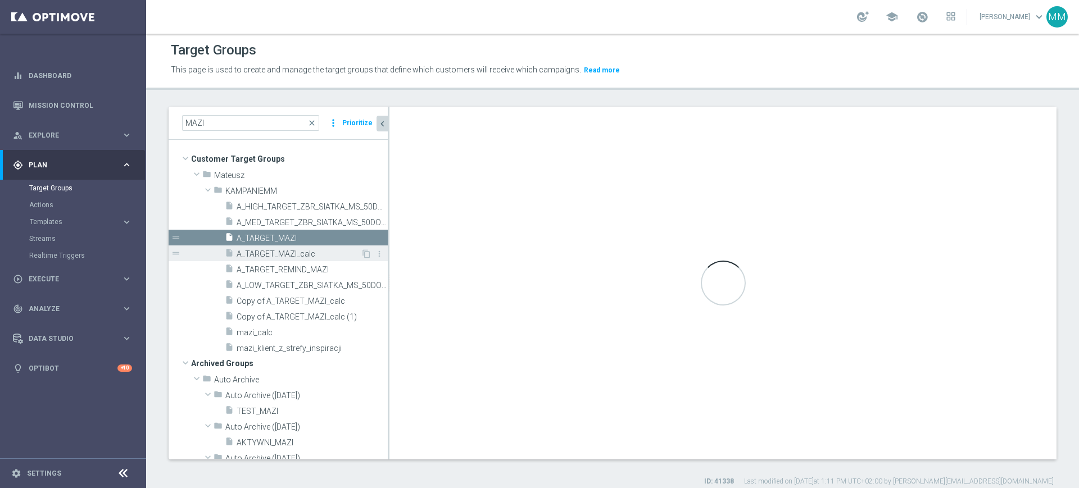
checkbox input "false"
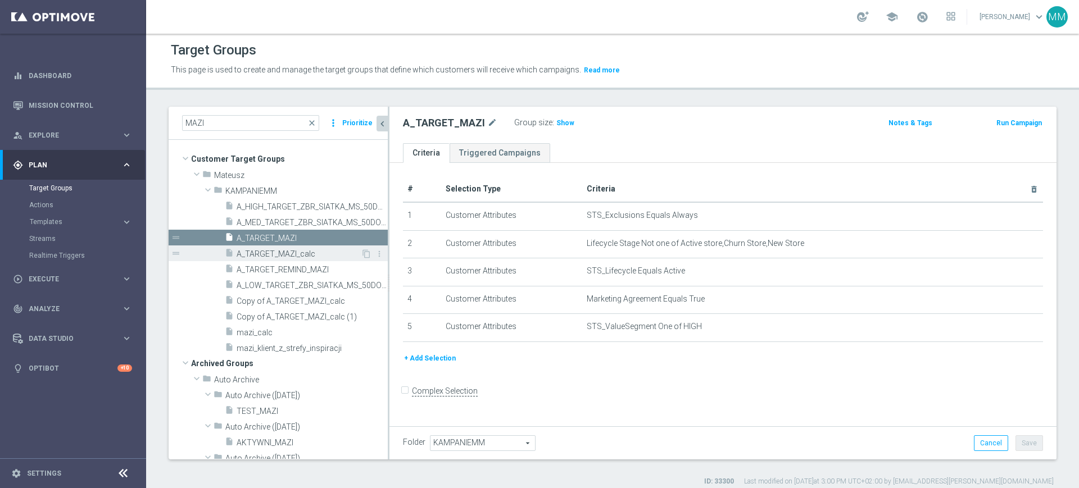
click at [277, 257] on span "A_TARGET_MAZI_calc" at bounding box center [299, 254] width 124 height 10
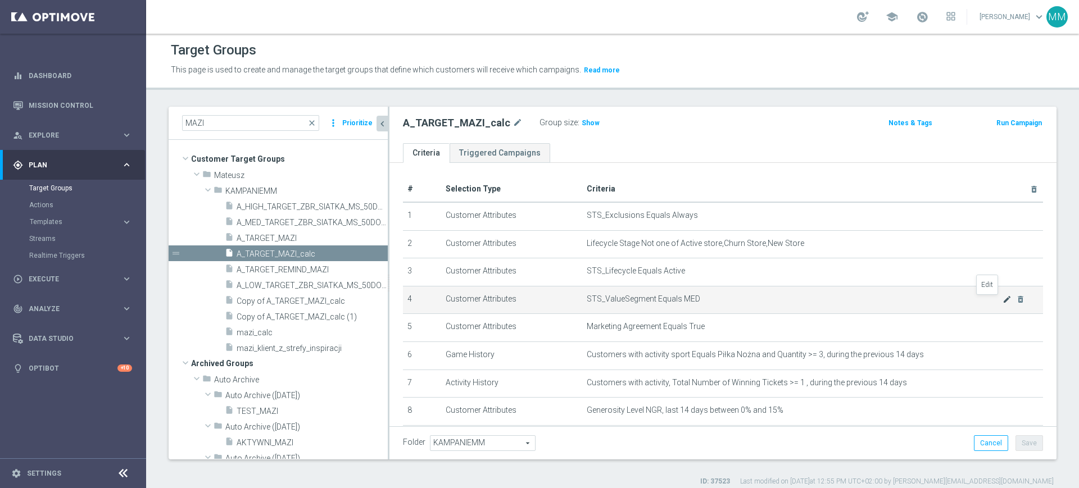
click at [1002, 301] on icon "mode_edit" at bounding box center [1006, 299] width 9 height 9
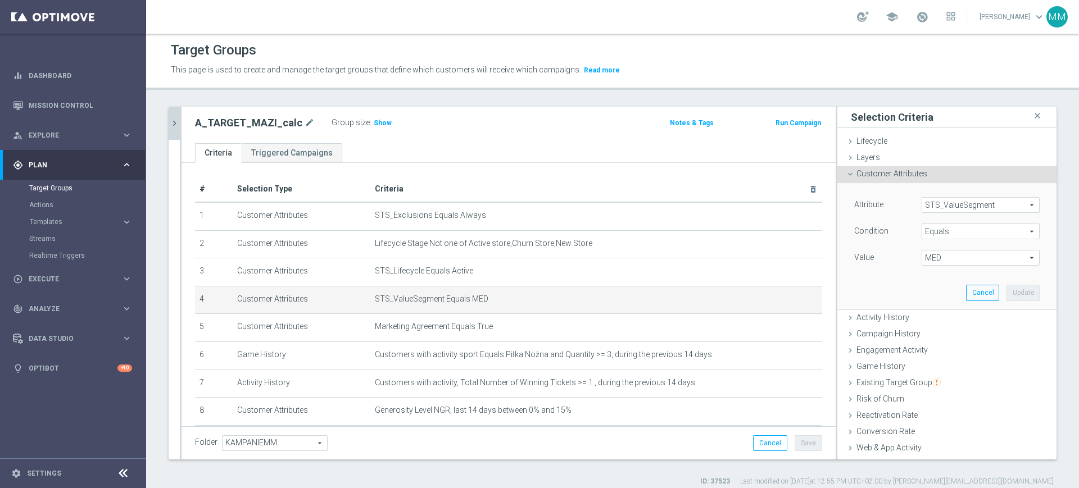
click at [949, 260] on span "MED" at bounding box center [980, 258] width 117 height 15
click at [931, 301] on span "LOW" at bounding box center [980, 303] width 107 height 9
type input "LOW"
click at [1006, 294] on button "Update" at bounding box center [1022, 293] width 33 height 16
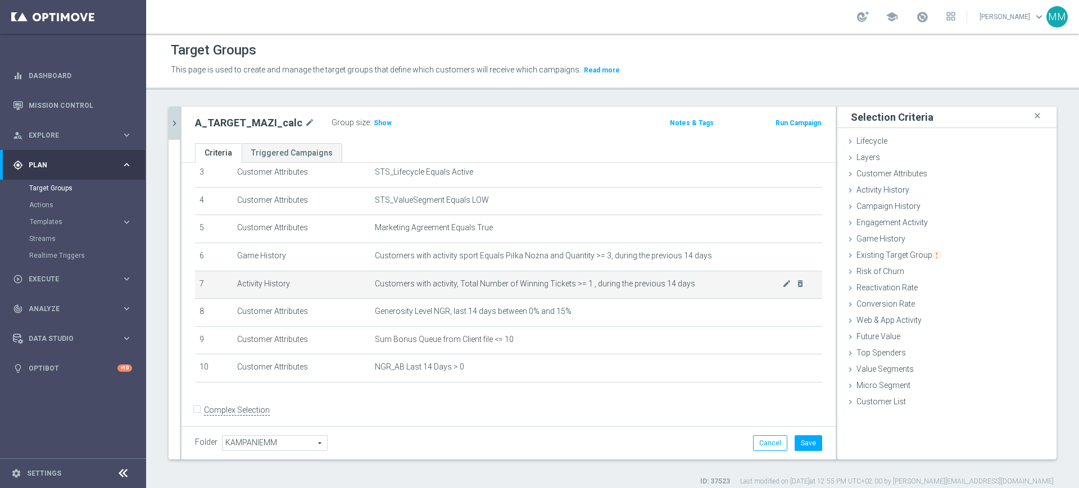
scroll to position [112, 0]
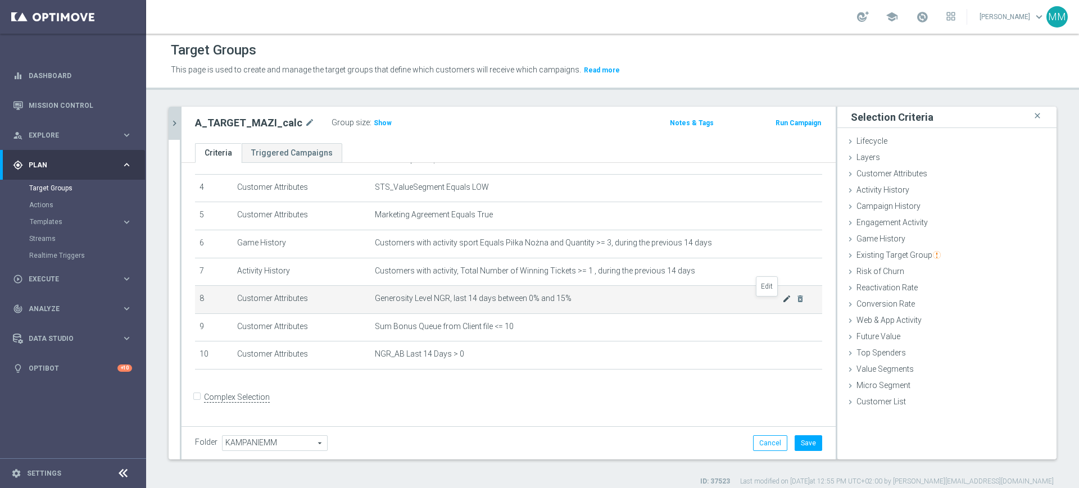
click at [782, 303] on icon "mode_edit" at bounding box center [786, 298] width 9 height 9
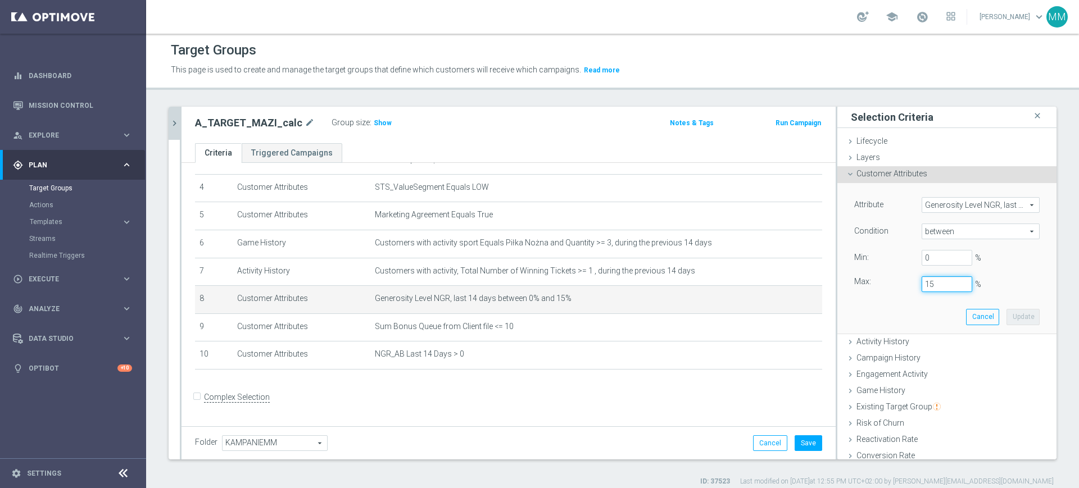
drag, startPoint x: 919, startPoint y: 289, endPoint x: 884, endPoint y: 283, distance: 35.5
click at [884, 283] on div "Max: 15 %" at bounding box center [947, 284] width 202 height 16
click at [1006, 310] on button "Update" at bounding box center [1022, 317] width 33 height 16
type input "0.25"
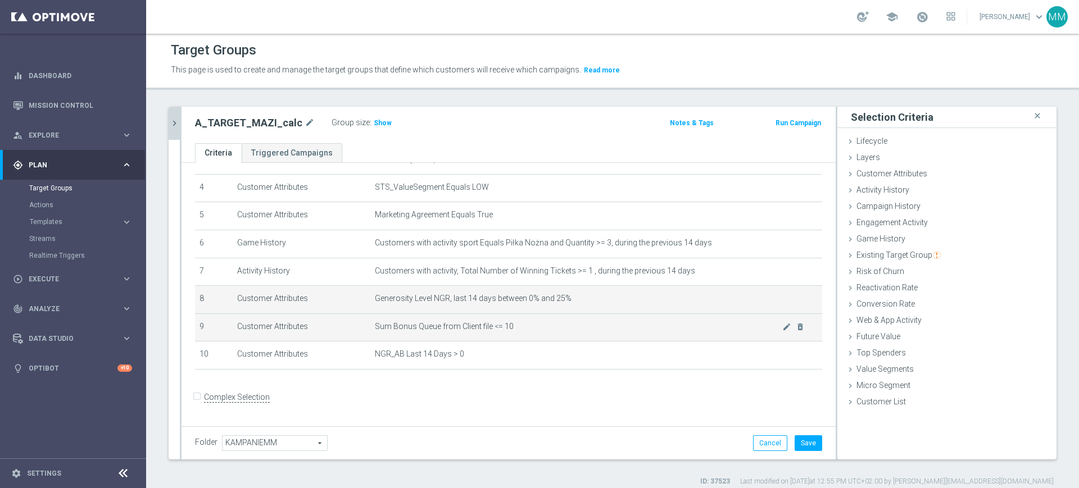
click at [622, 326] on span "Sum Bonus Queue from Client file <= 10" at bounding box center [578, 327] width 407 height 10
click at [782, 331] on icon "mode_edit" at bounding box center [786, 326] width 9 height 9
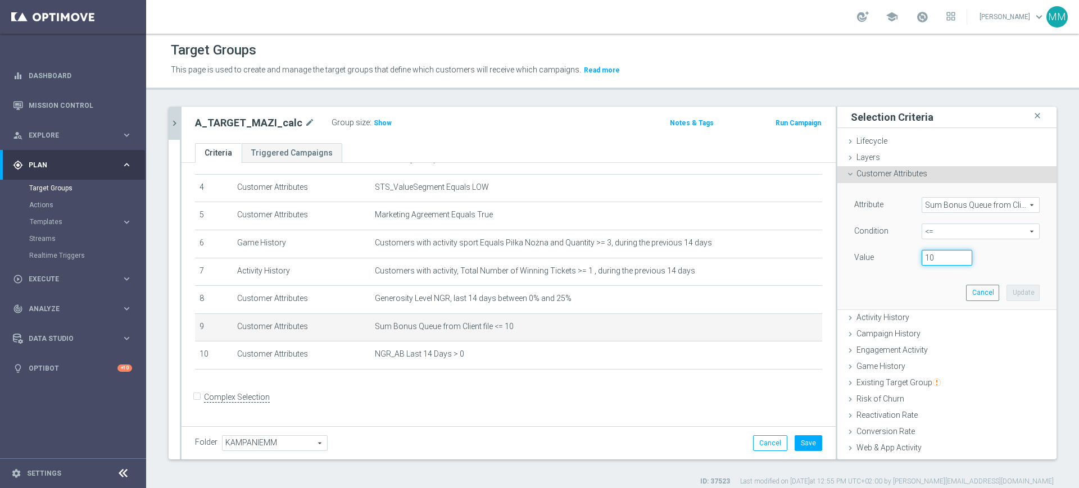
drag, startPoint x: 916, startPoint y: 263, endPoint x: 899, endPoint y: 266, distance: 17.0
click at [899, 266] on div "Value 10" at bounding box center [947, 259] width 202 height 18
drag, startPoint x: 939, startPoint y: 260, endPoint x: 906, endPoint y: 265, distance: 33.5
click at [896, 257] on div "Value 10" at bounding box center [947, 259] width 202 height 18
type input "5"
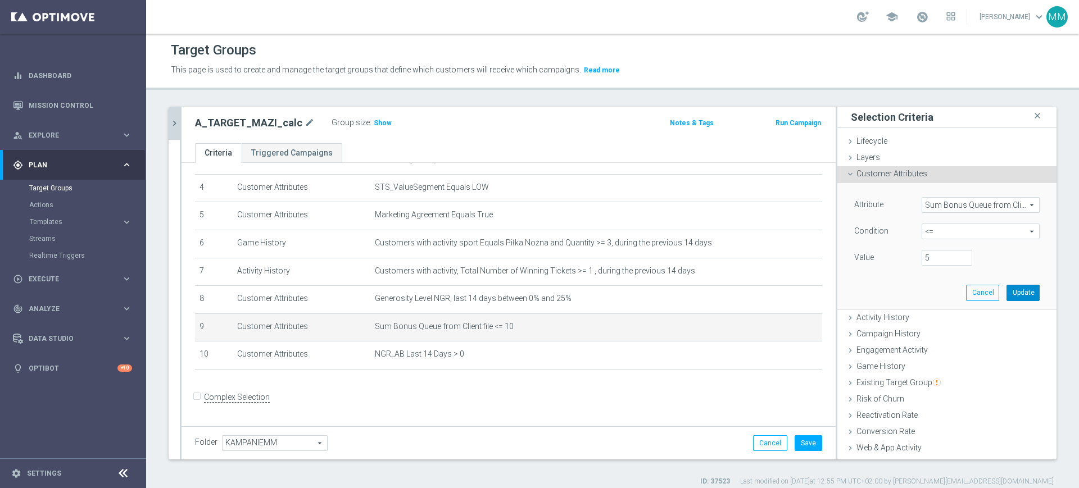
click at [1006, 289] on button "Update" at bounding box center [1022, 293] width 33 height 16
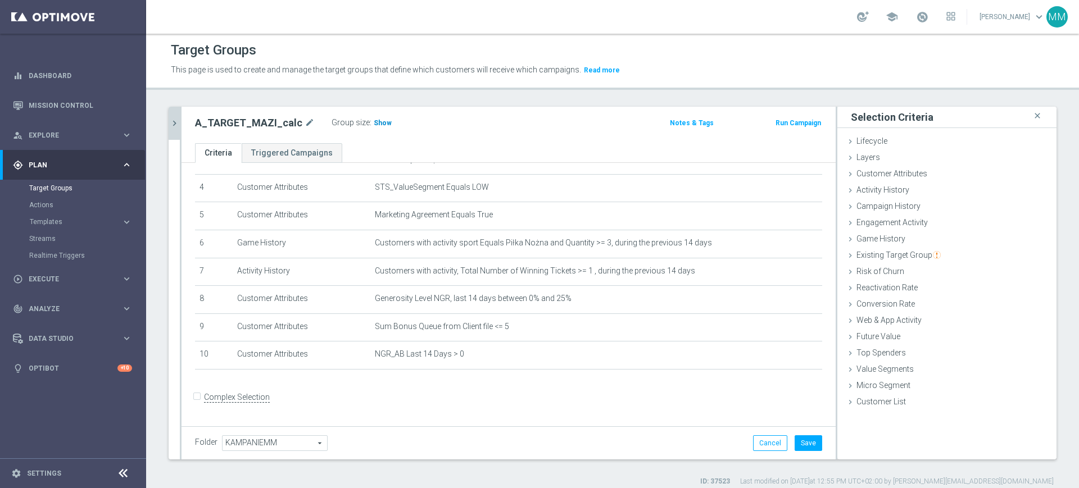
click at [378, 117] on h3 "Show" at bounding box center [382, 123] width 20 height 12
click at [418, 357] on span "NGR_AB Last 14 Days > 0" at bounding box center [578, 354] width 407 height 10
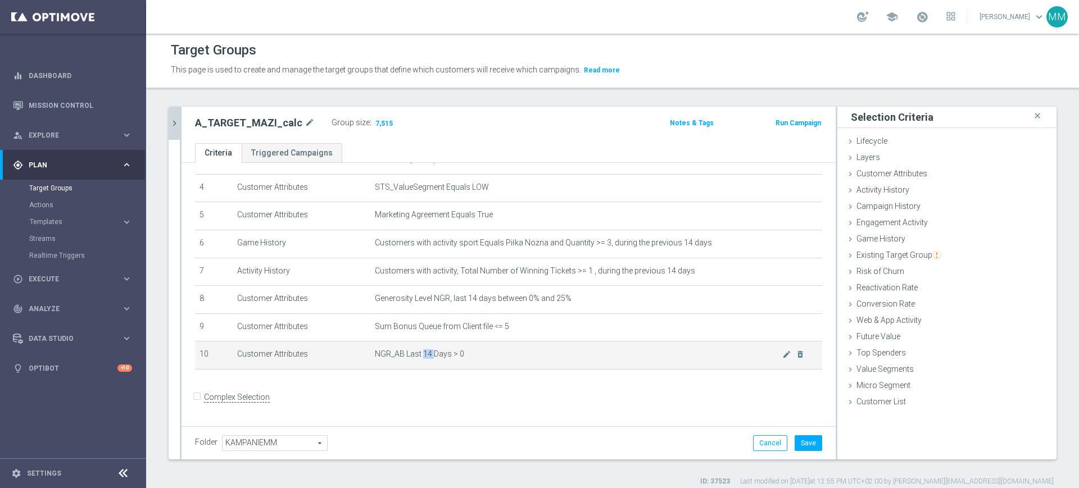
click at [418, 357] on span "NGR_AB Last 14 Days > 0" at bounding box center [578, 354] width 407 height 10
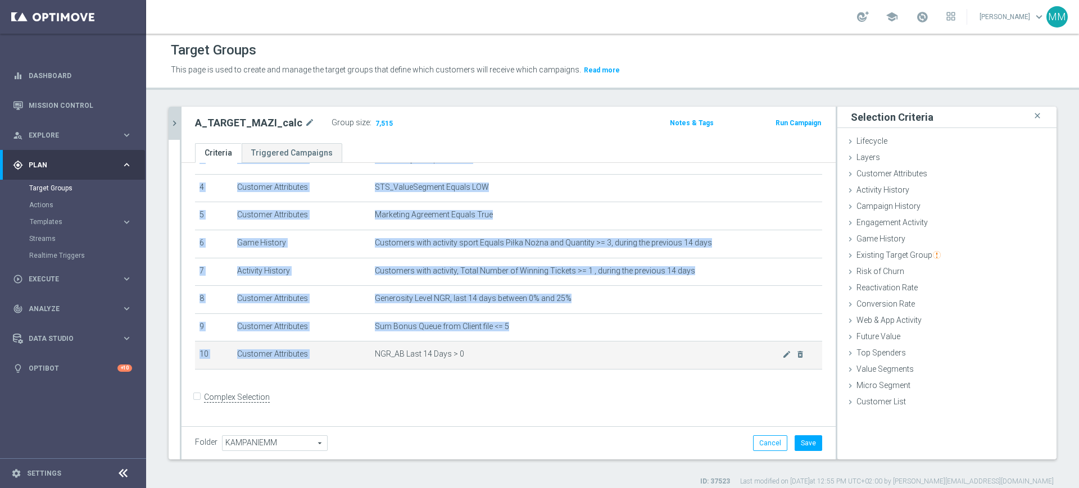
click at [418, 357] on span "NGR_AB Last 14 Days > 0" at bounding box center [578, 354] width 407 height 10
copy table "# Selection Type Criteria delete_forever 1 Customer Attributes STS_Exclusions E…"
click at [796, 359] on icon "delete_forever" at bounding box center [800, 354] width 9 height 9
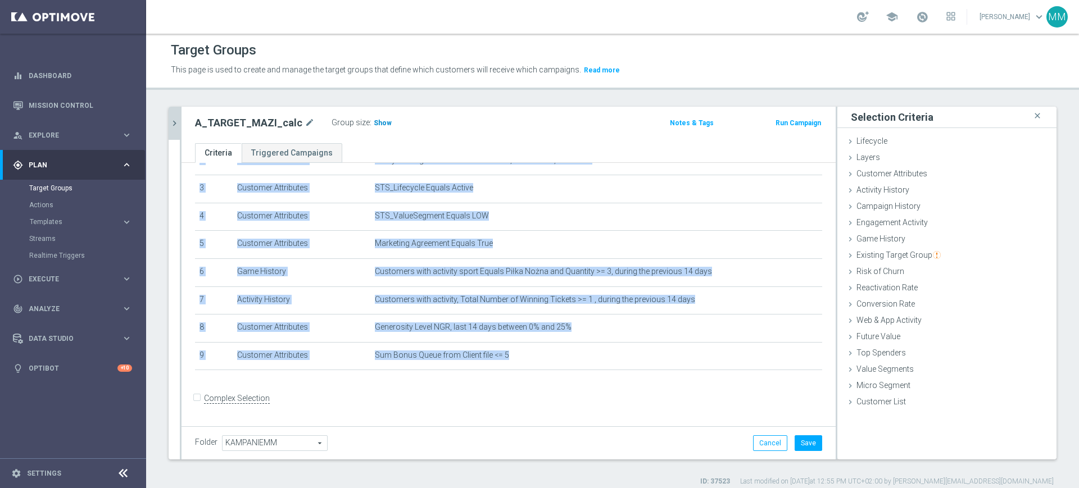
click at [374, 122] on span "Show" at bounding box center [383, 123] width 18 height 8
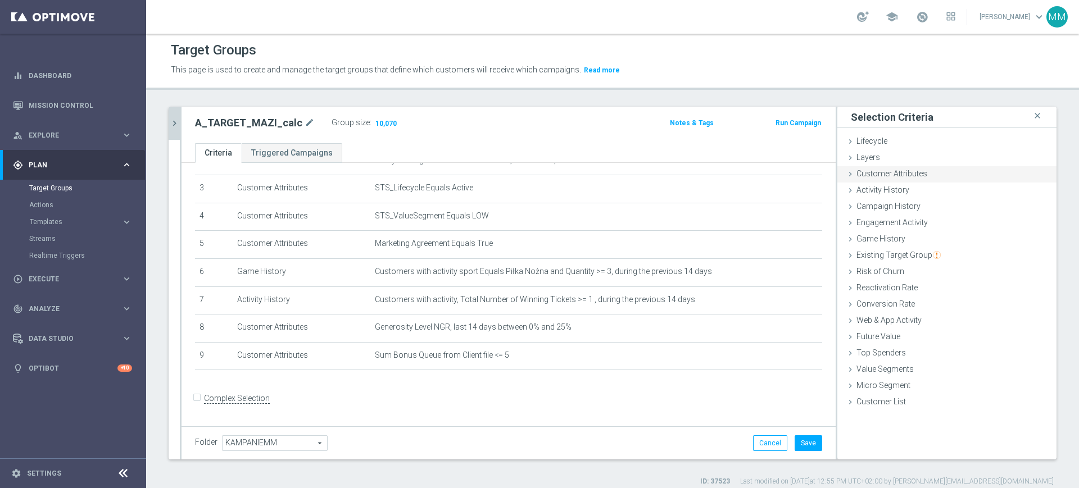
click at [898, 174] on span "Customer Attributes" at bounding box center [891, 173] width 71 height 9
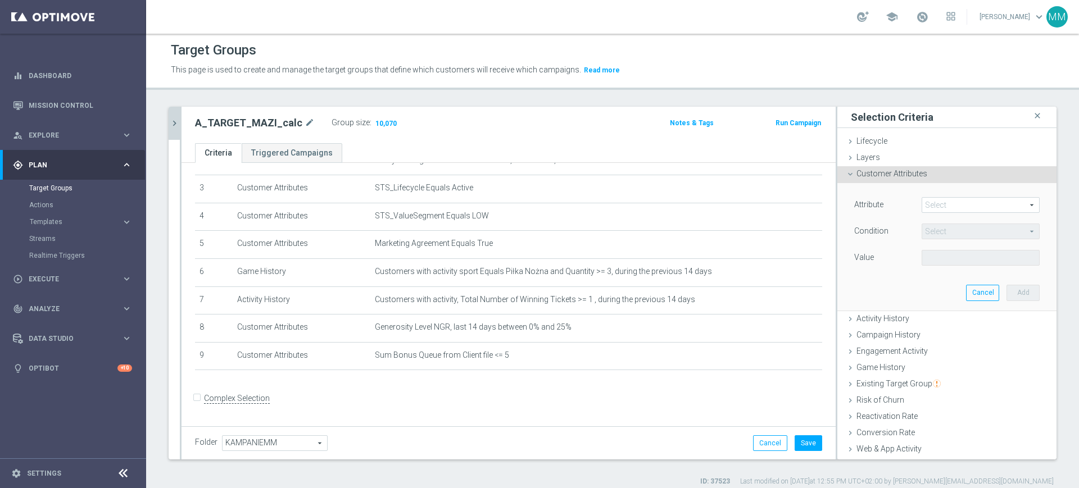
click at [898, 174] on span "Customer Attributes" at bounding box center [891, 173] width 71 height 9
click at [951, 203] on span at bounding box center [980, 205] width 117 height 15
click at [0, 0] on input "search" at bounding box center [0, 0] width 0 height 0
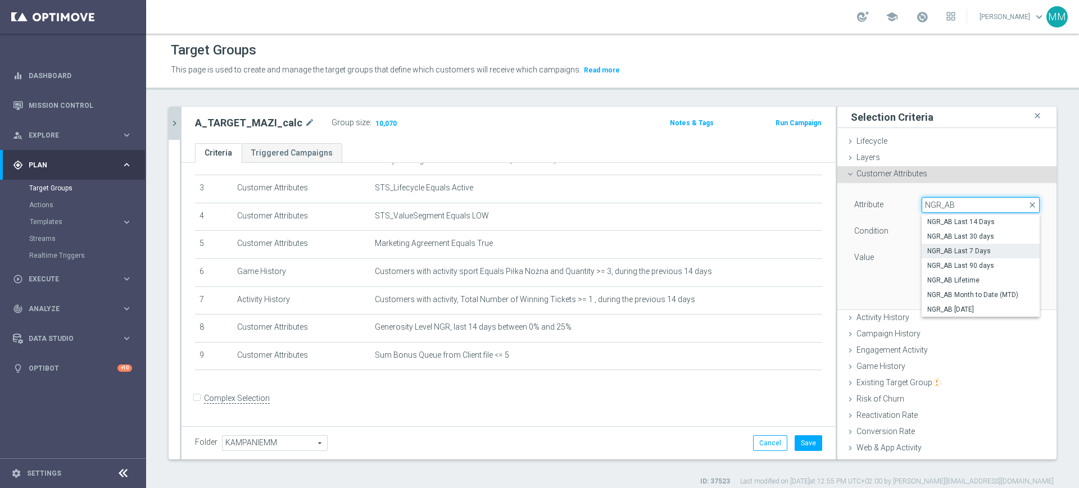
type input "NGR_AB"
click at [952, 252] on span "NGR_AB Last 7 Days" at bounding box center [980, 251] width 107 height 9
type input "NGR_AB Last 7 Days"
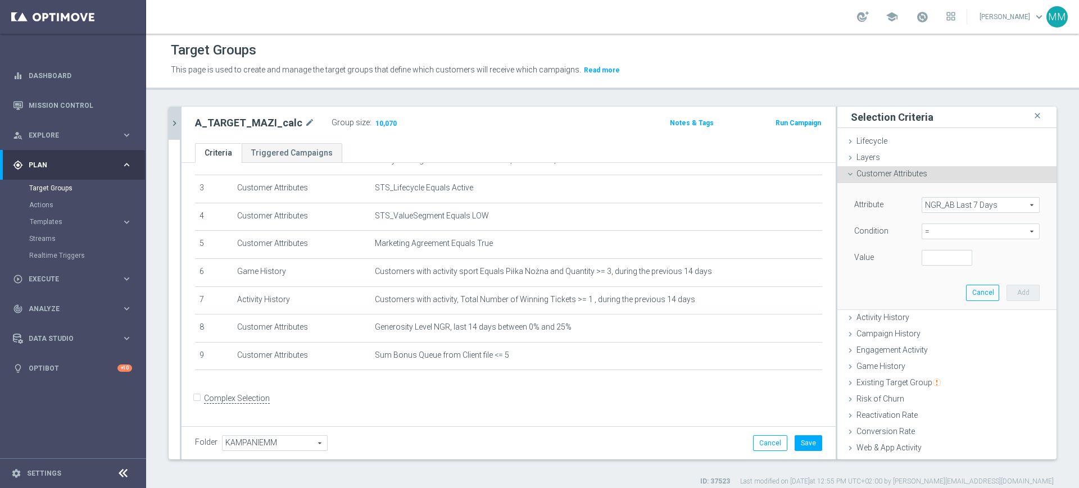
click at [944, 231] on span "=" at bounding box center [980, 231] width 117 height 15
click at [943, 307] on span ">" at bounding box center [980, 306] width 107 height 9
type input ">"
click at [929, 257] on input "number" at bounding box center [946, 258] width 51 height 16
type input "0"
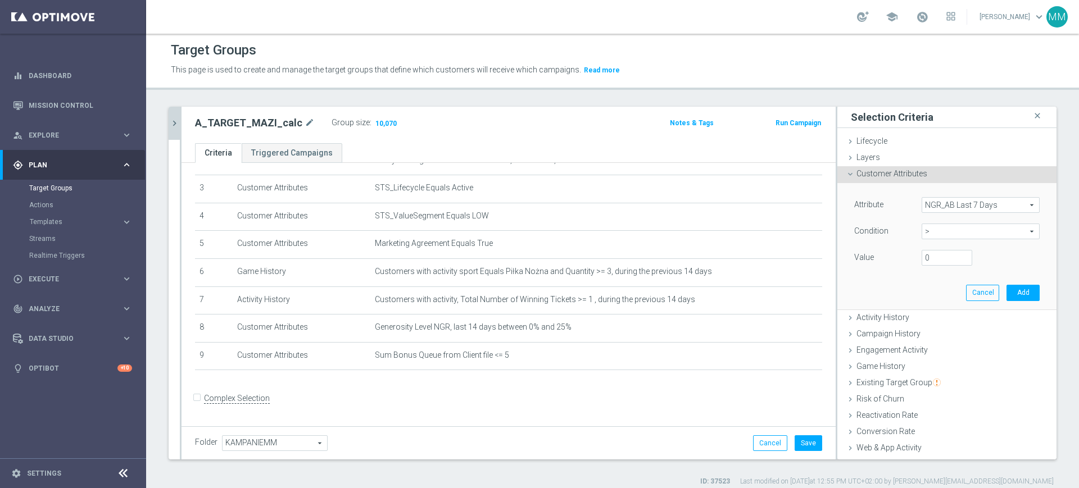
click at [957, 190] on div "Attribute NGR_AB Last 7 Days NGR_AB Last 7 Days arrow_drop_down search Conditio…" at bounding box center [947, 246] width 202 height 126
click at [952, 203] on span "NGR_AB Last 7 Days" at bounding box center [980, 205] width 117 height 15
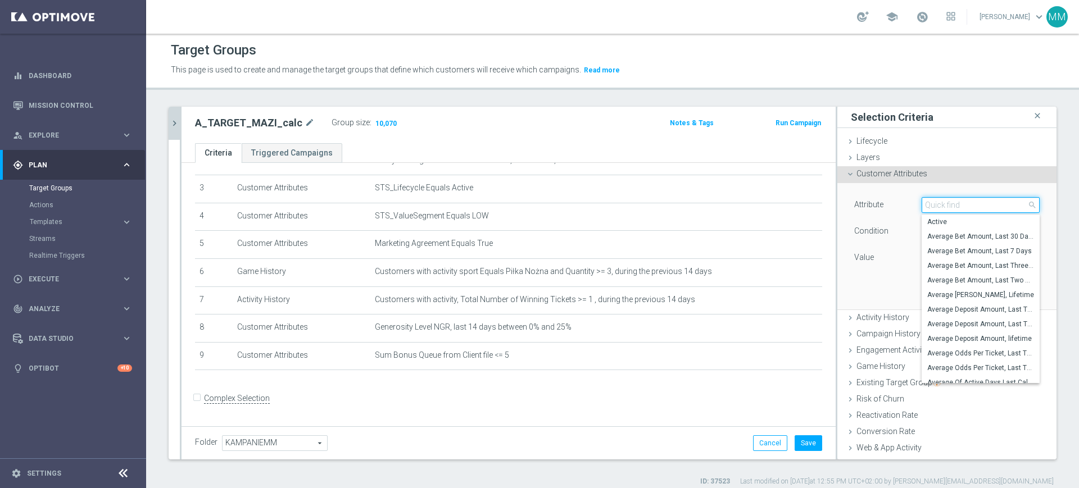
click at [952, 203] on input "search" at bounding box center [980, 205] width 118 height 16
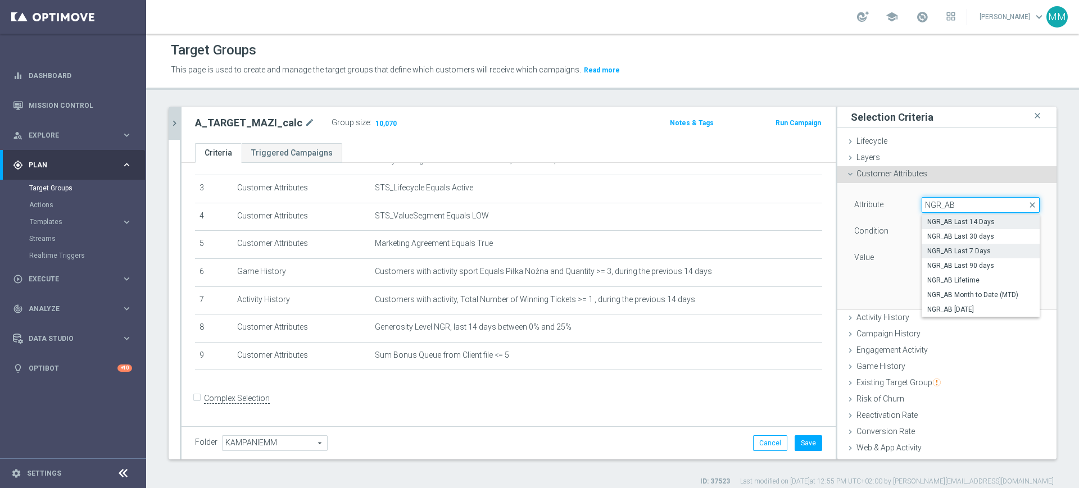
type input "NGR_AB"
click at [997, 221] on span "NGR_AB Last 14 Days" at bounding box center [980, 221] width 107 height 9
type input "NGR_AB Last 14 Days"
type input "="
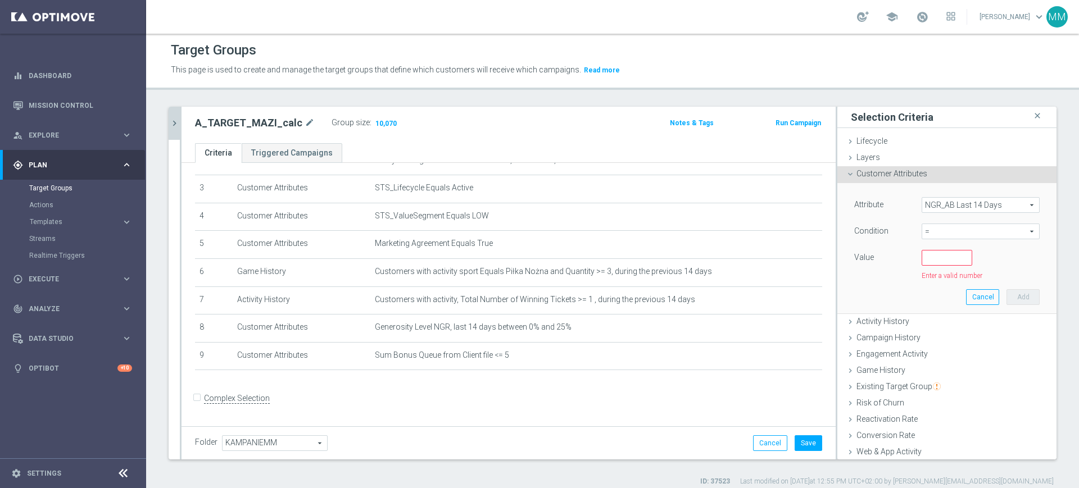
click at [956, 235] on span "=" at bounding box center [980, 231] width 117 height 15
click at [929, 299] on label ">" at bounding box center [980, 306] width 118 height 15
type input ">"
click at [931, 262] on input "number" at bounding box center [946, 258] width 51 height 16
type input "0"
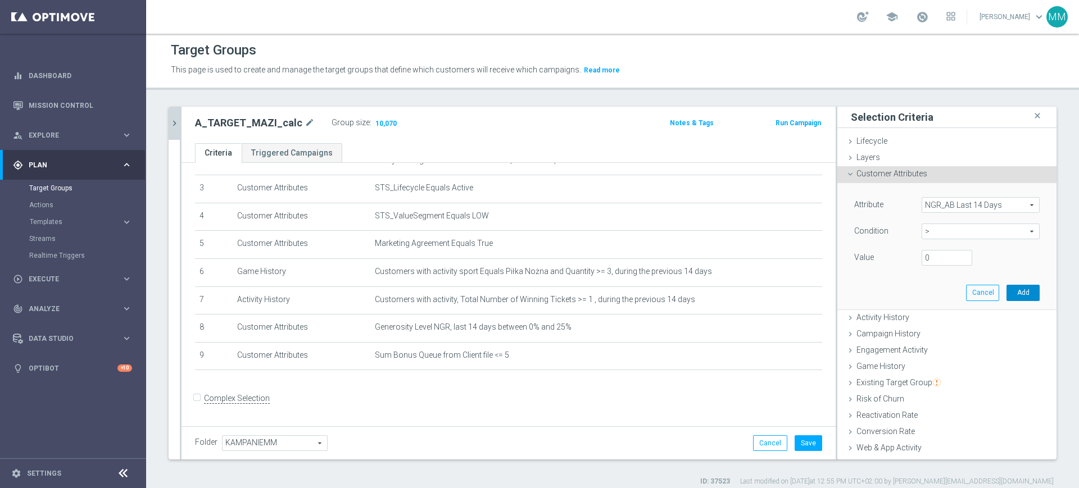
click at [1006, 290] on button "Add" at bounding box center [1022, 293] width 33 height 16
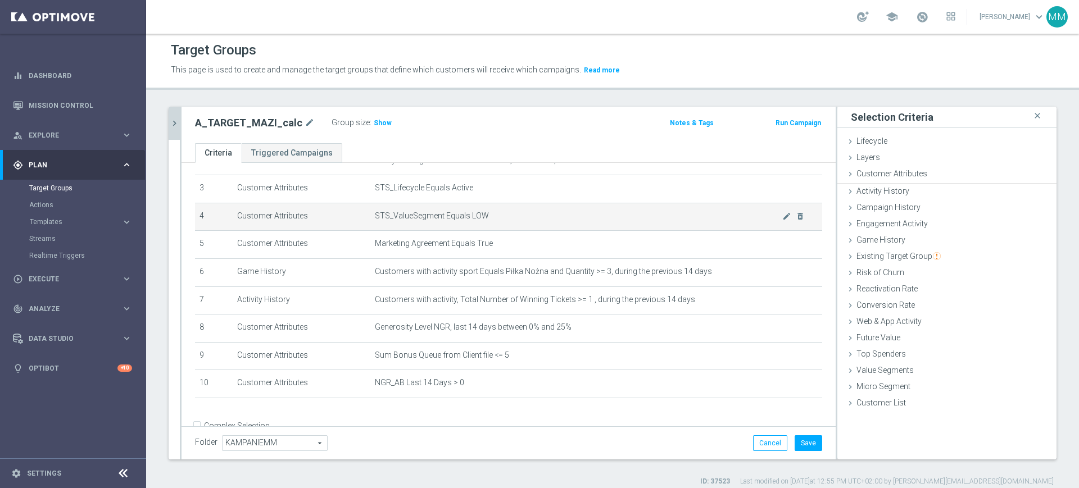
scroll to position [112, 0]
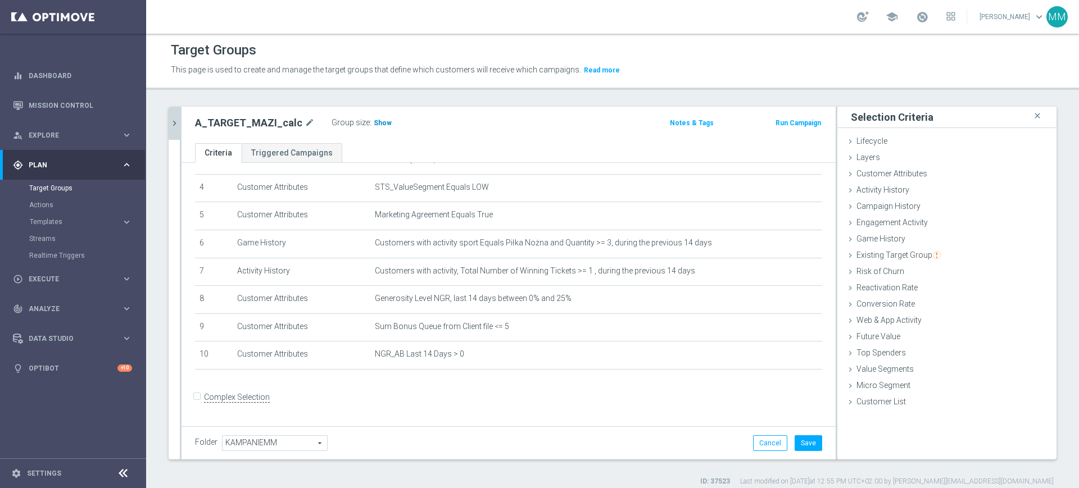
click at [376, 124] on span "Show" at bounding box center [383, 123] width 18 height 8
click at [805, 442] on button "Save" at bounding box center [808, 443] width 28 height 16
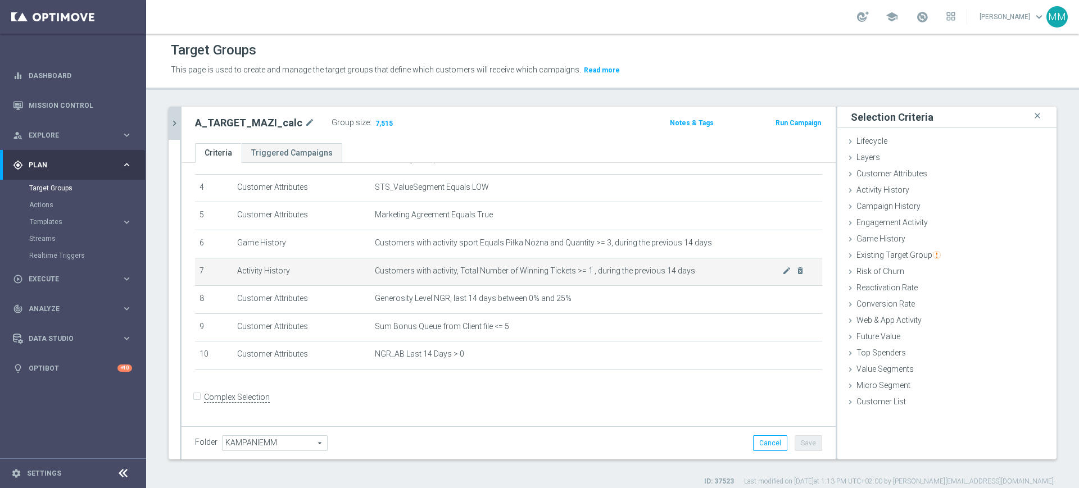
click at [406, 271] on span "Customers with activity, Total Number of Winning Tickets >= 1 , during the prev…" at bounding box center [578, 271] width 407 height 10
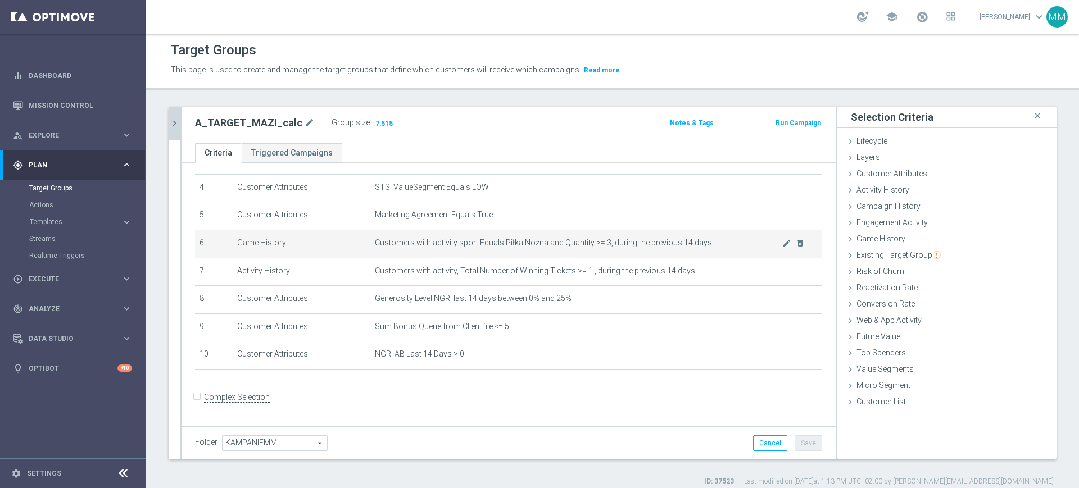
click at [414, 240] on span "Customers with activity sport Equals Piłka Nożna and Quantity >= 3, during the …" at bounding box center [578, 243] width 407 height 10
click at [170, 125] on icon "chevron_right" at bounding box center [174, 123] width 11 height 11
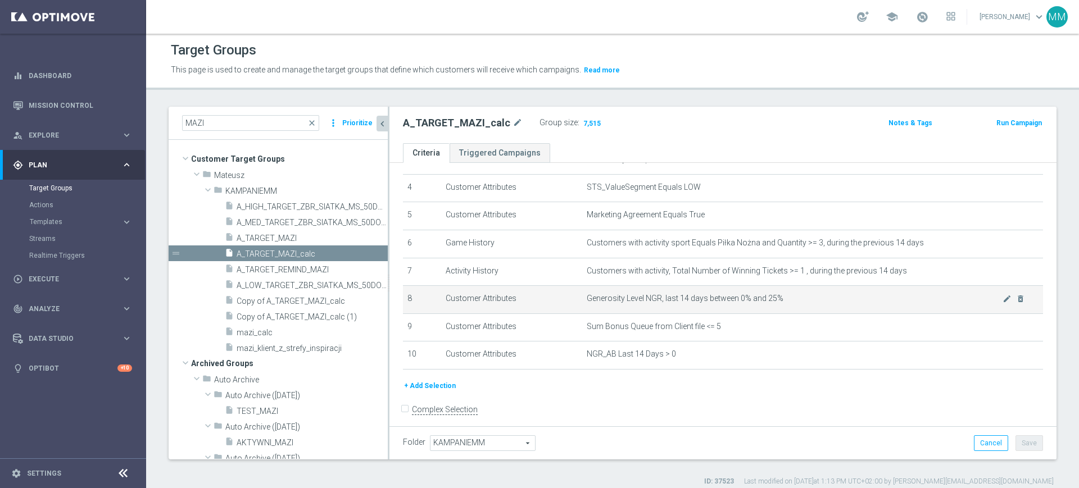
click at [667, 303] on span "Generosity Level NGR, last 14 days between 0% and 25%" at bounding box center [795, 299] width 416 height 10
click at [672, 303] on span "Generosity Level NGR, last 14 days between 0% and 25%" at bounding box center [795, 299] width 416 height 10
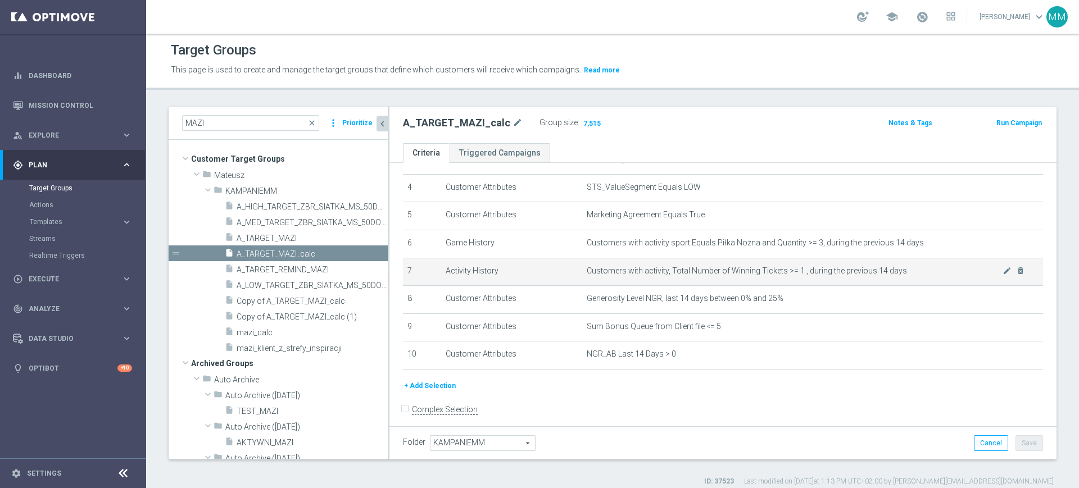
click at [645, 279] on td "Customers with activity, Total Number of Winning Tickets >= 1 , during the prev…" at bounding box center [812, 272] width 461 height 28
drag, startPoint x: 645, startPoint y: 279, endPoint x: 650, endPoint y: 271, distance: 8.9
click at [650, 274] on td "Customers with activity, Total Number of Winning Tickets >= 1 , during the prev…" at bounding box center [812, 272] width 461 height 28
click at [650, 271] on span "Customers with activity, Total Number of Winning Tickets >= 1 , during the prev…" at bounding box center [795, 271] width 416 height 10
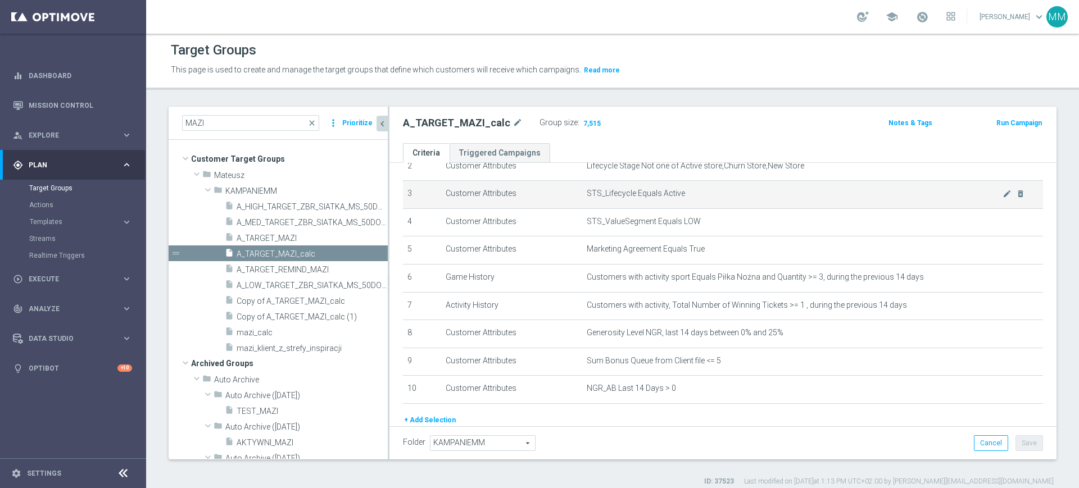
scroll to position [53, 0]
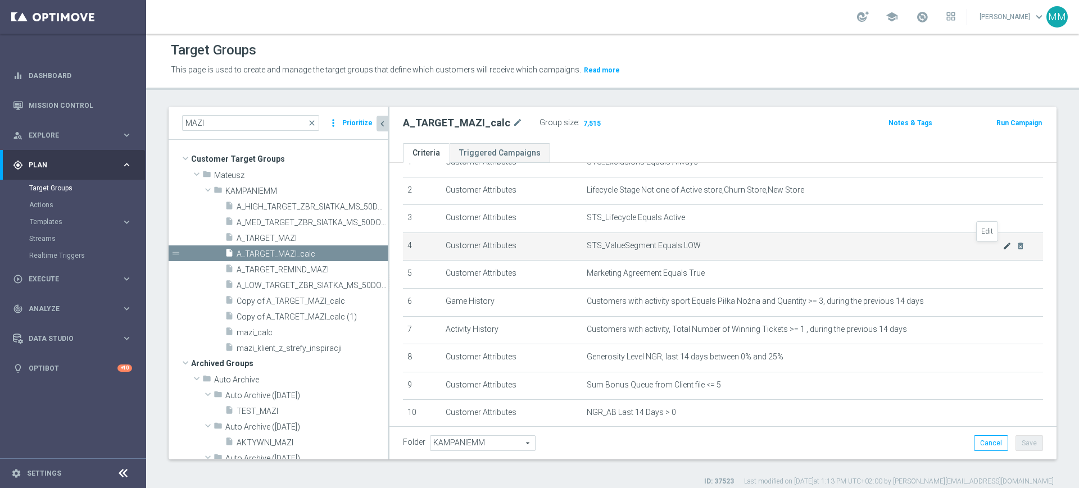
click at [1002, 250] on icon "mode_edit" at bounding box center [1006, 246] width 9 height 9
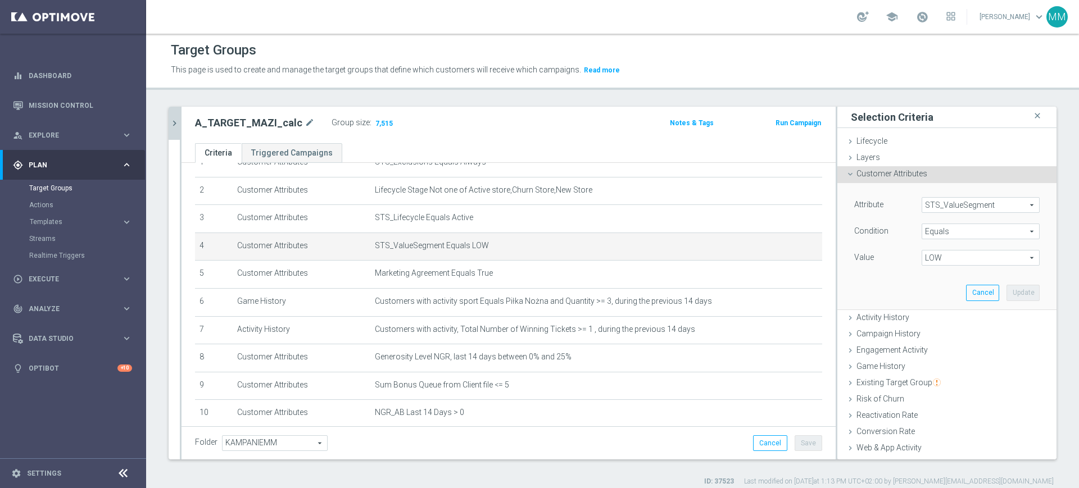
click at [966, 254] on span "LOW" at bounding box center [980, 258] width 117 height 15
click at [953, 330] on span "MIN" at bounding box center [980, 333] width 107 height 9
type input "MIN"
click at [1006, 294] on button "Update" at bounding box center [1022, 293] width 33 height 16
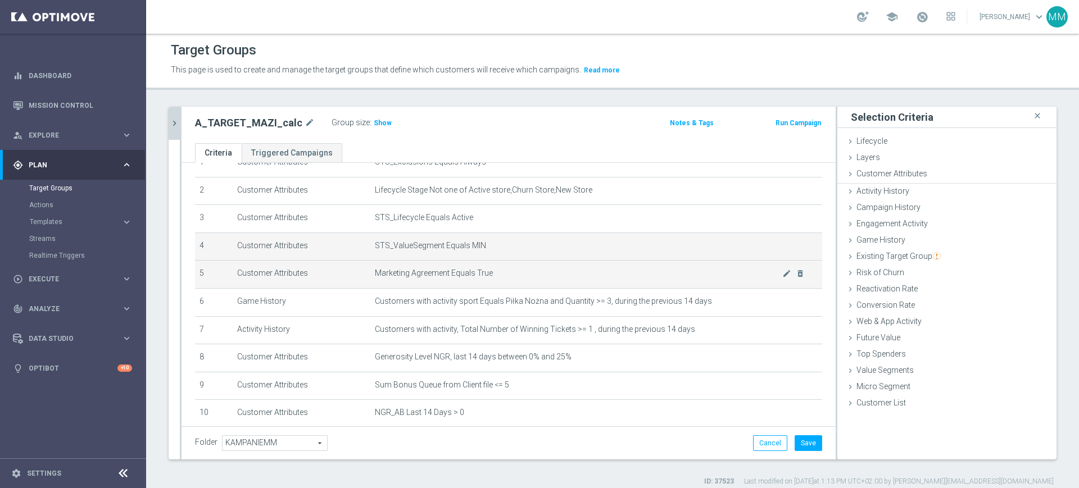
scroll to position [112, 0]
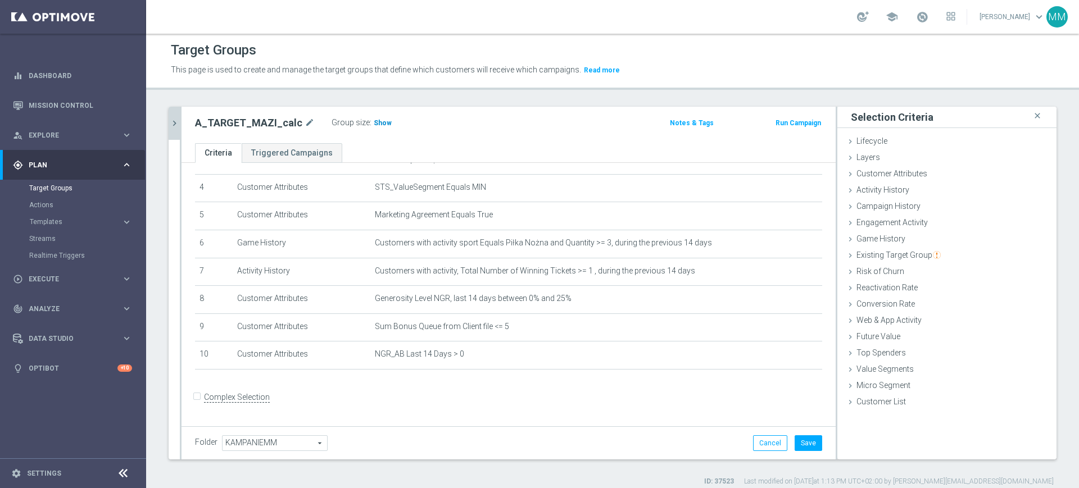
click at [375, 128] on h3 "Show" at bounding box center [382, 123] width 20 height 12
click at [796, 359] on icon "delete_forever" at bounding box center [800, 354] width 9 height 9
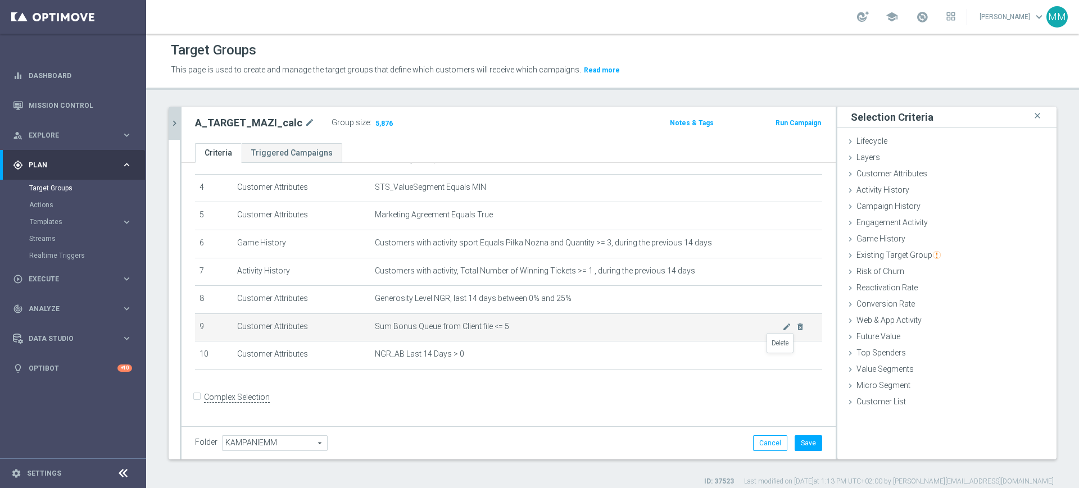
scroll to position [83, 0]
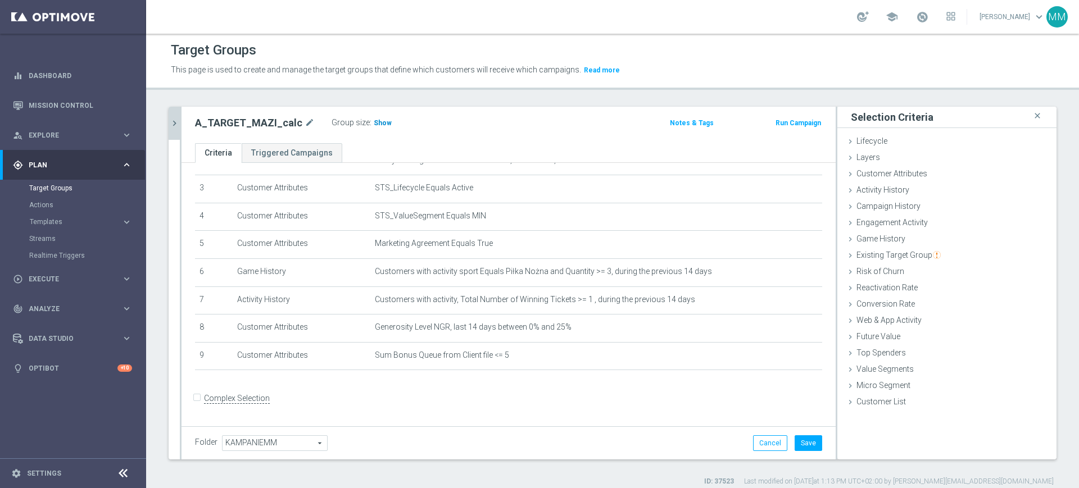
click at [372, 128] on h3 "Show" at bounding box center [382, 123] width 20 height 12
click at [887, 176] on span "Customer Attributes" at bounding box center [891, 173] width 71 height 9
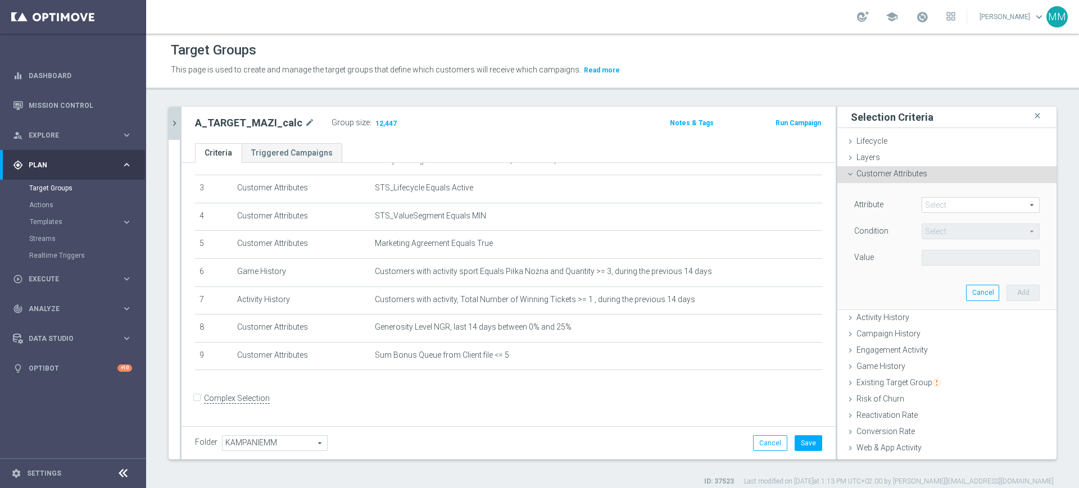
click at [939, 204] on span at bounding box center [980, 205] width 117 height 15
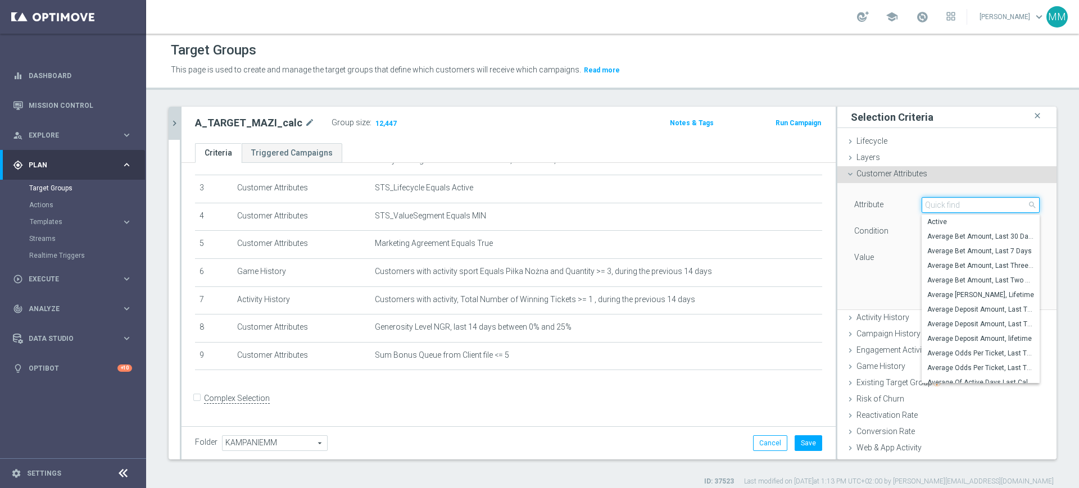
click at [939, 204] on input "search" at bounding box center [980, 205] width 118 height 16
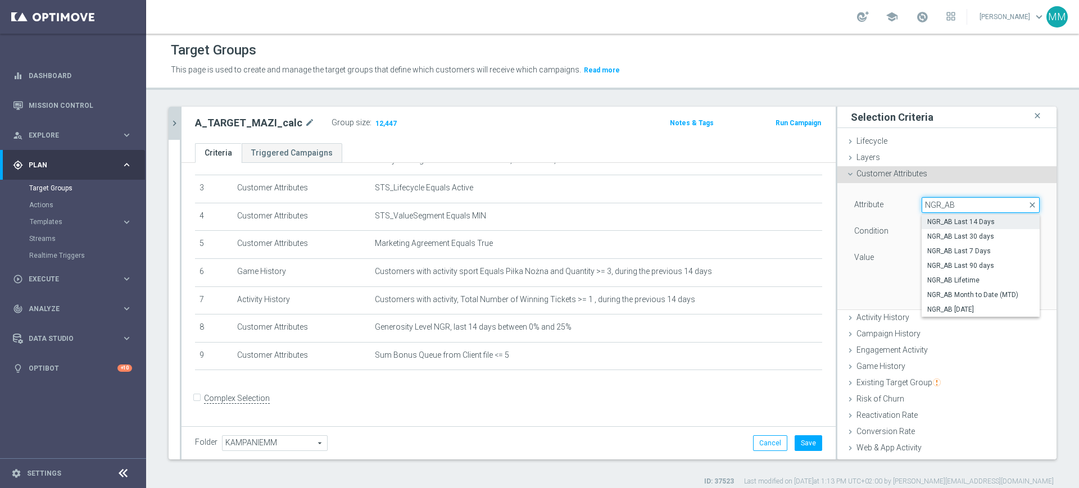
type input "NGR_AB"
click at [931, 219] on span "NGR_AB Last 14 Days" at bounding box center [980, 221] width 107 height 9
type input "NGR_AB Last 14 Days"
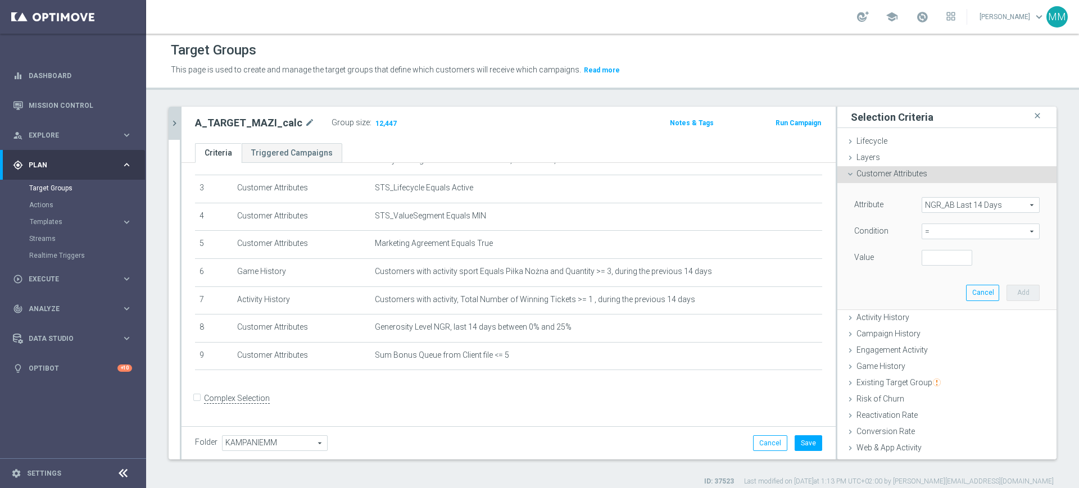
click at [925, 233] on span "=" at bounding box center [980, 231] width 117 height 15
click at [937, 317] on span ">=" at bounding box center [980, 321] width 107 height 9
type input ">="
click at [923, 267] on div "Value" at bounding box center [947, 259] width 202 height 18
click at [923, 256] on input "number" at bounding box center [946, 258] width 51 height 16
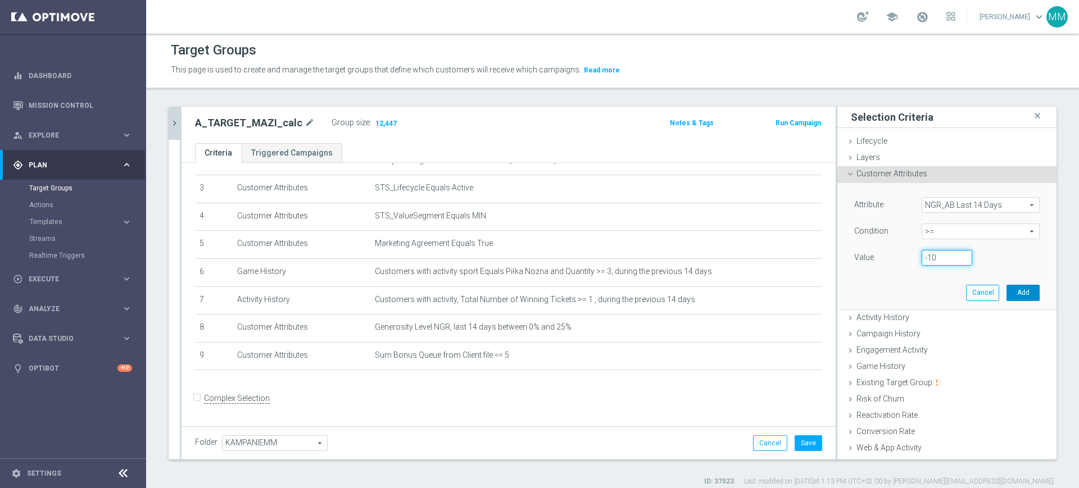
type input "-10"
click at [1010, 294] on button "Add" at bounding box center [1022, 293] width 33 height 16
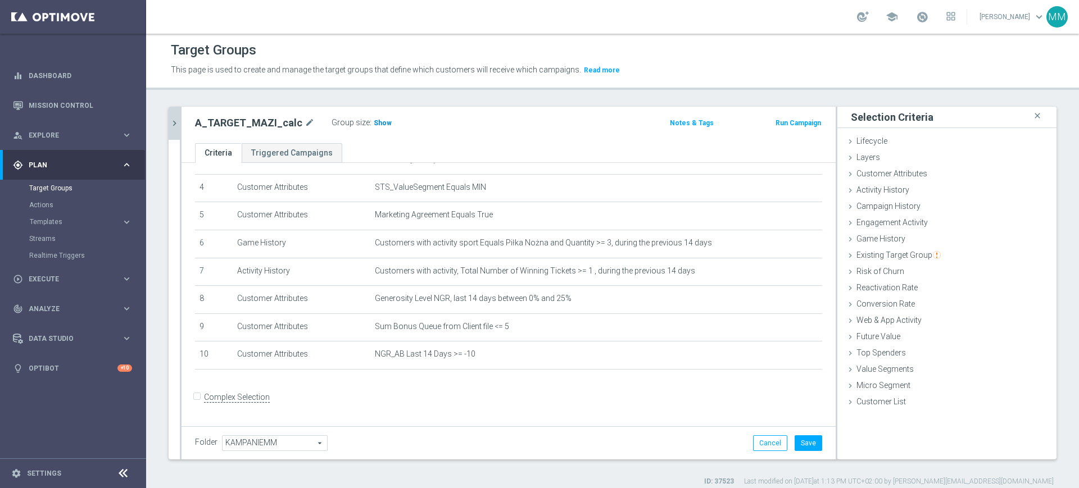
click at [377, 124] on span "Show" at bounding box center [383, 123] width 18 height 8
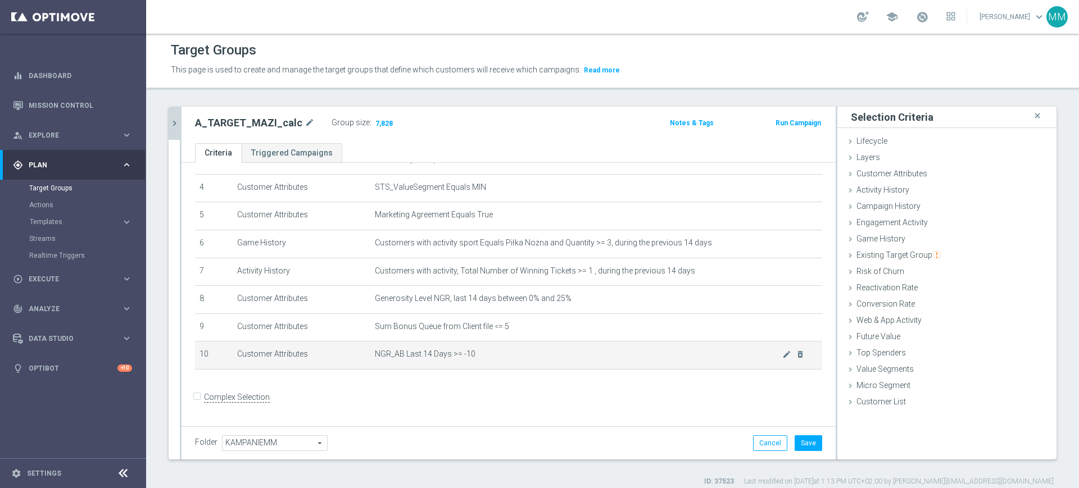
click at [420, 359] on span "NGR_AB Last 14 Days >= -10" at bounding box center [578, 354] width 407 height 10
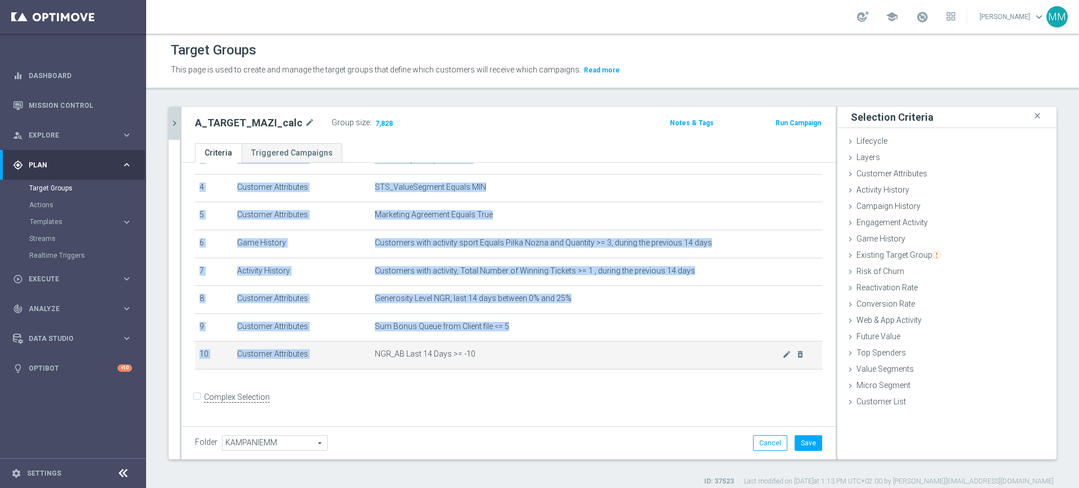
click at [420, 359] on span "NGR_AB Last 14 Days >= -10" at bounding box center [578, 354] width 407 height 10
copy table "# Selection Type Criteria delete_forever 1 Customer Attributes STS_Exclusions E…"
click at [782, 356] on icon "mode_edit" at bounding box center [786, 354] width 9 height 9
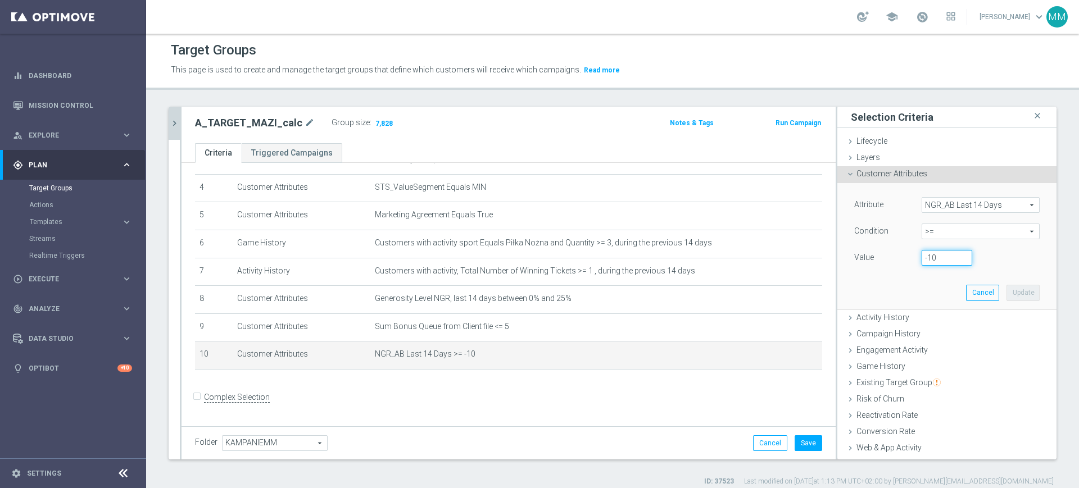
click at [921, 256] on input "-10" at bounding box center [946, 258] width 51 height 16
type input "-20"
click at [1006, 287] on button "Update" at bounding box center [1022, 293] width 33 height 16
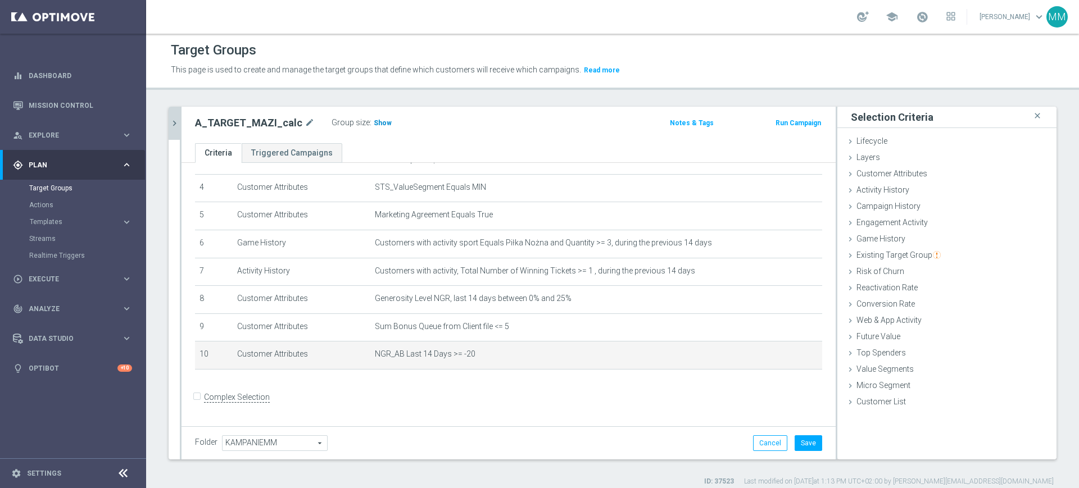
click at [376, 129] on h3 "Show" at bounding box center [382, 123] width 20 height 12
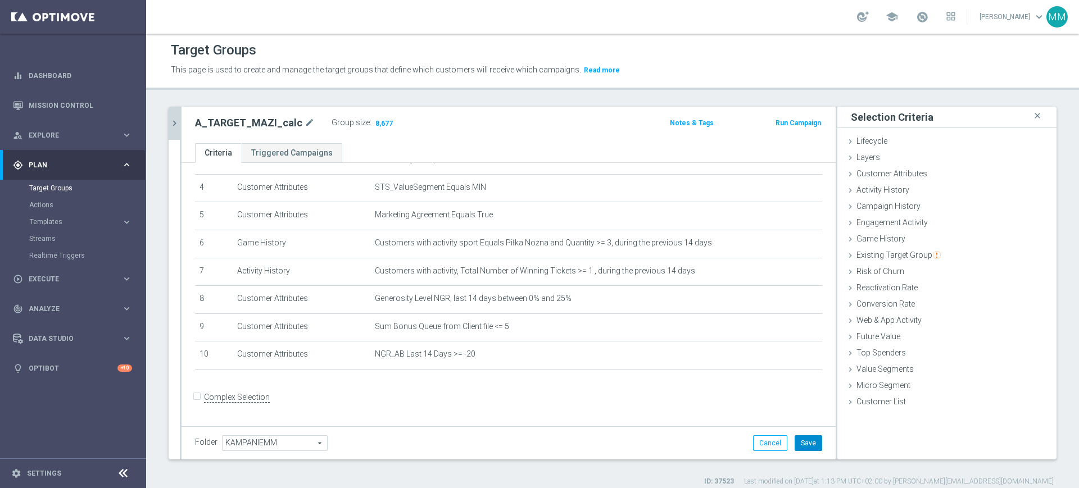
click at [801, 440] on button "Save" at bounding box center [808, 443] width 28 height 16
click at [167, 124] on div "MAZI close more_vert Prioritize Customer Target Groups library_add create_new_f…" at bounding box center [612, 297] width 933 height 380
click at [249, 119] on h2 "A_TARGET_MAZI_calc" at bounding box center [248, 122] width 107 height 13
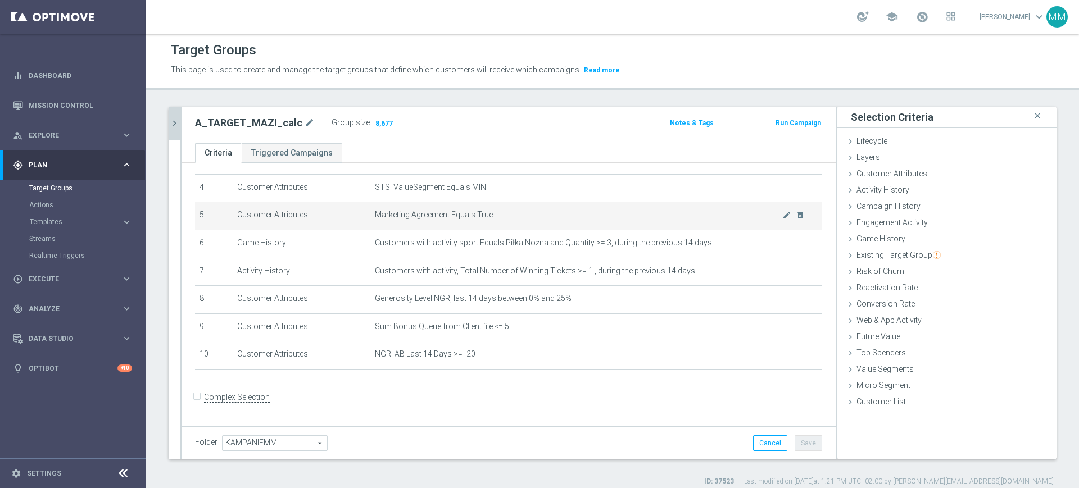
click at [339, 230] on td "Customer Attributes" at bounding box center [302, 216] width 138 height 28
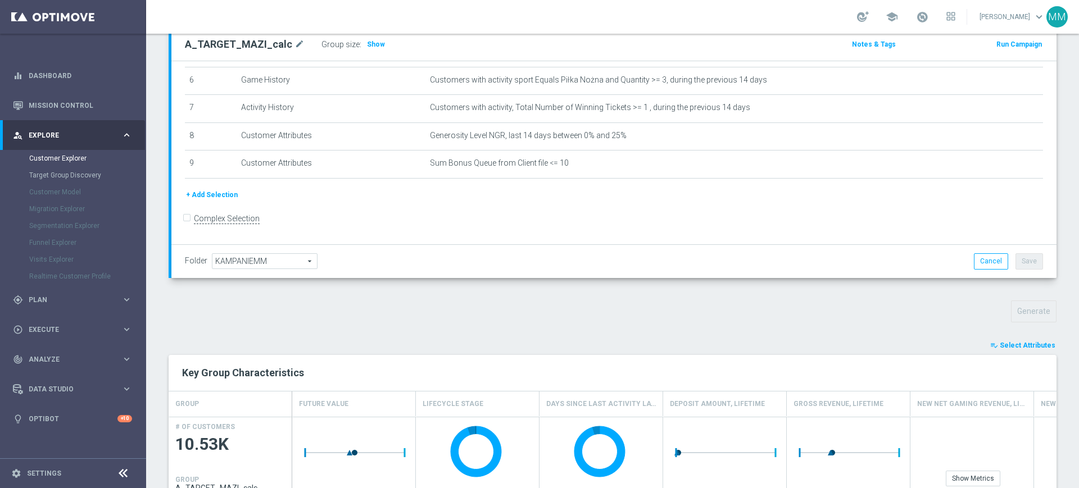
scroll to position [351, 0]
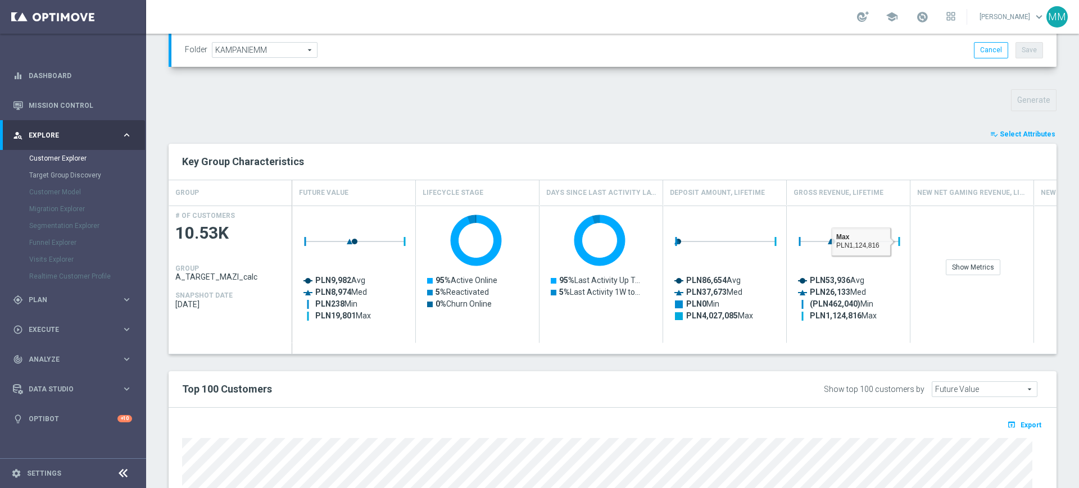
click at [1024, 134] on span "Select Attributes" at bounding box center [1027, 134] width 56 height 8
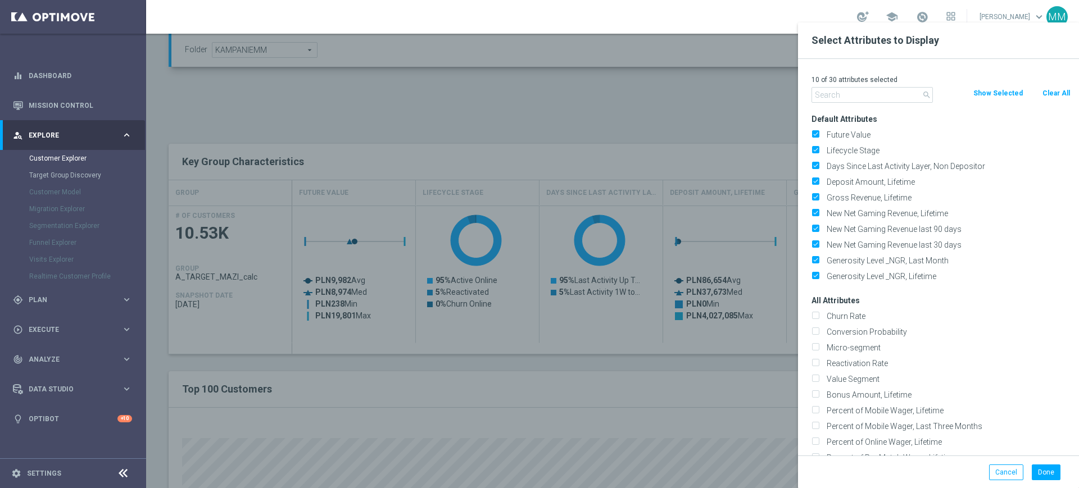
click at [1049, 97] on button "Clear All" at bounding box center [1056, 93] width 30 height 12
checkbox input "false"
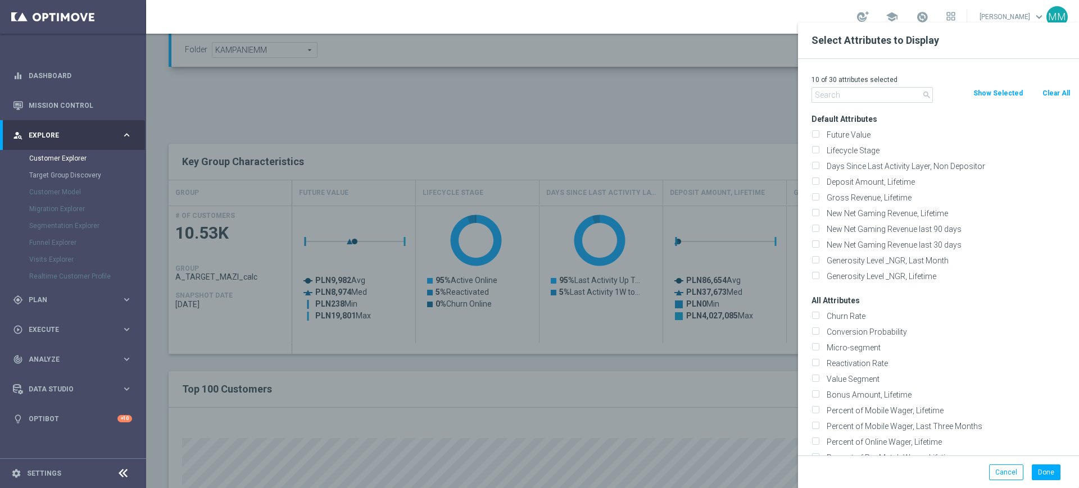
checkbox input "false"
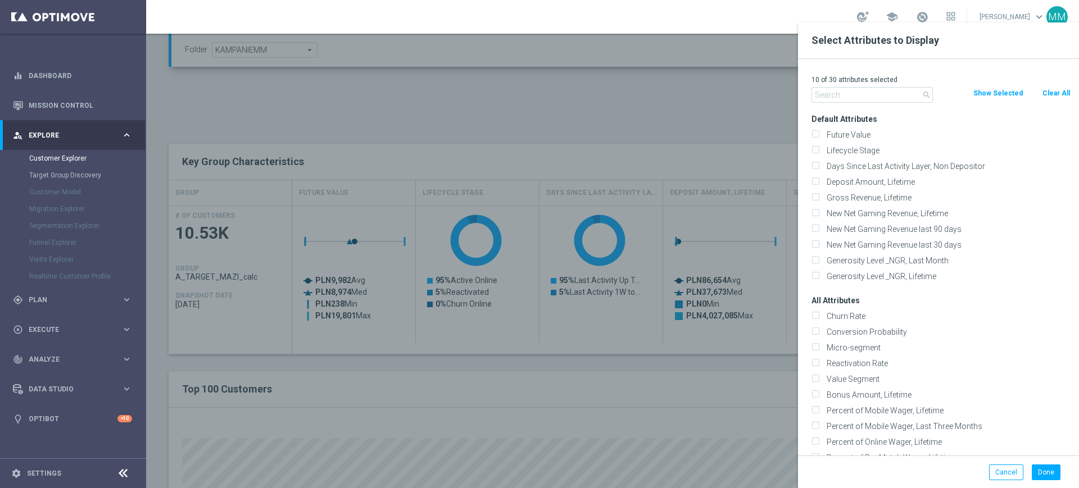
checkbox input "false"
click at [904, 88] on input "text" at bounding box center [871, 95] width 121 height 16
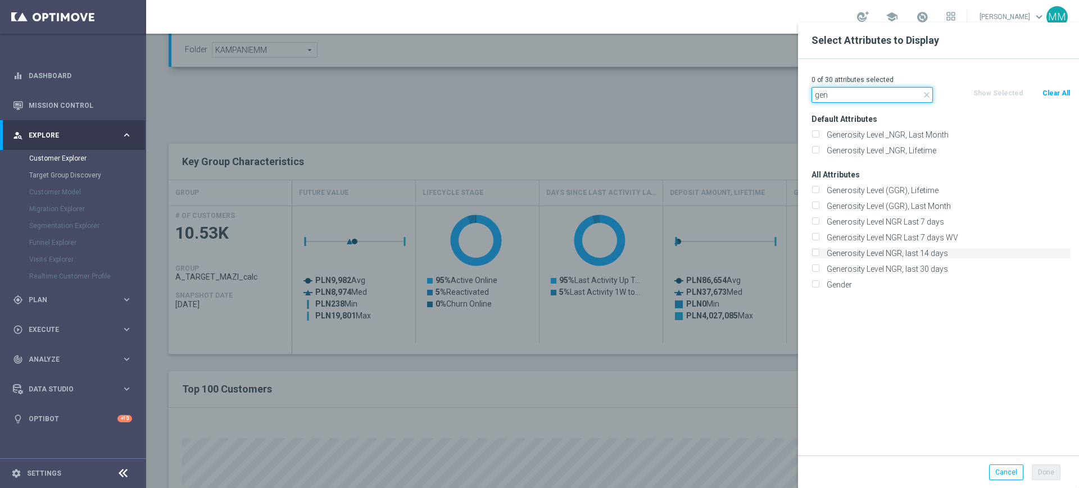
type input "gen"
click at [905, 256] on label "Generosity Level NGR, last 14 days" at bounding box center [946, 253] width 248 height 10
click at [819, 256] on input "Generosity Level NGR, last 14 days" at bounding box center [814, 254] width 7 height 7
checkbox input "true"
click at [1048, 482] on div "Done Cancel" at bounding box center [938, 472] width 281 height 33
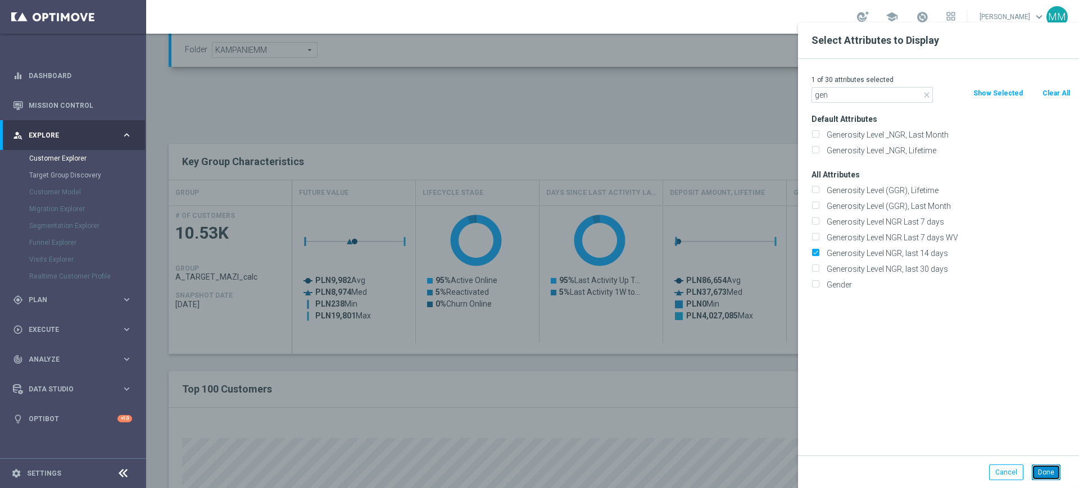
click at [1046, 476] on button "Done" at bounding box center [1045, 473] width 29 height 16
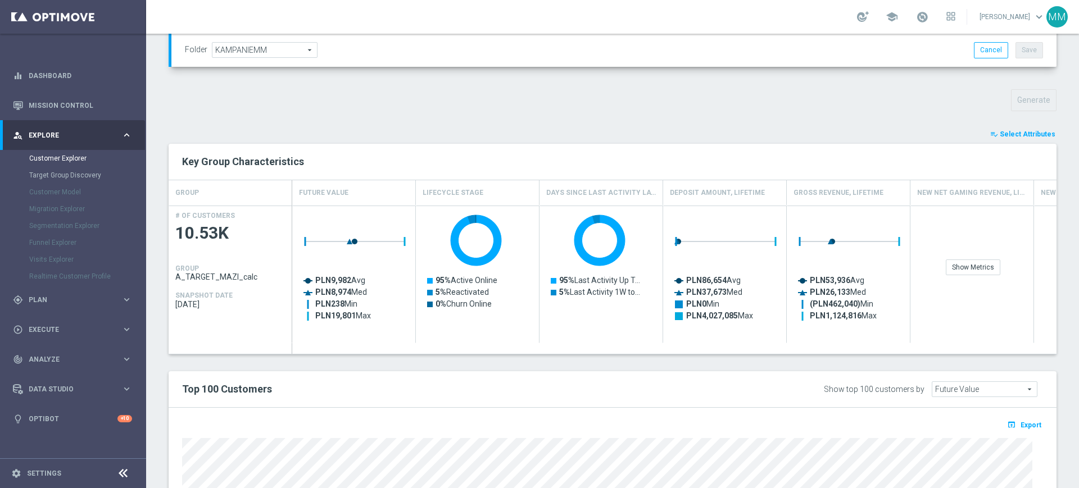
type input "Search"
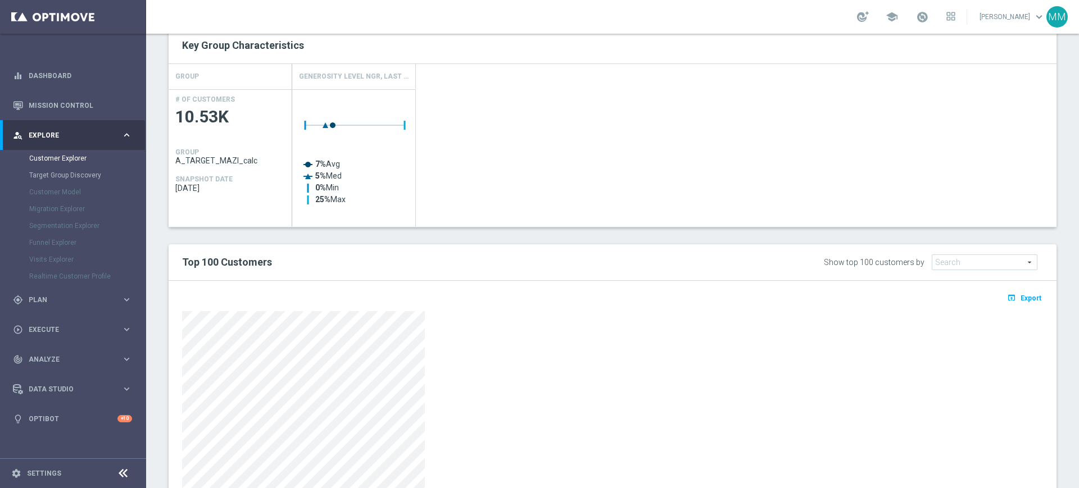
scroll to position [492, 0]
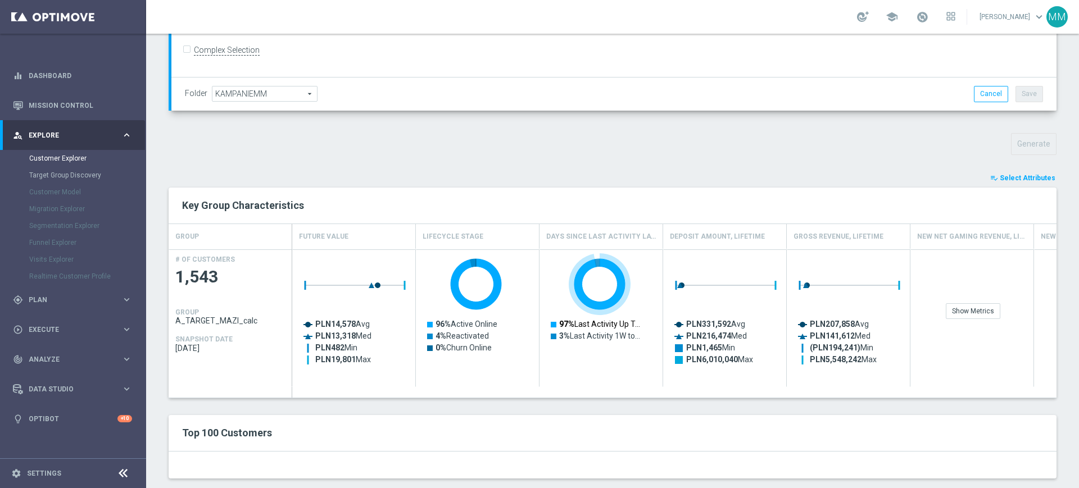
scroll to position [326, 0]
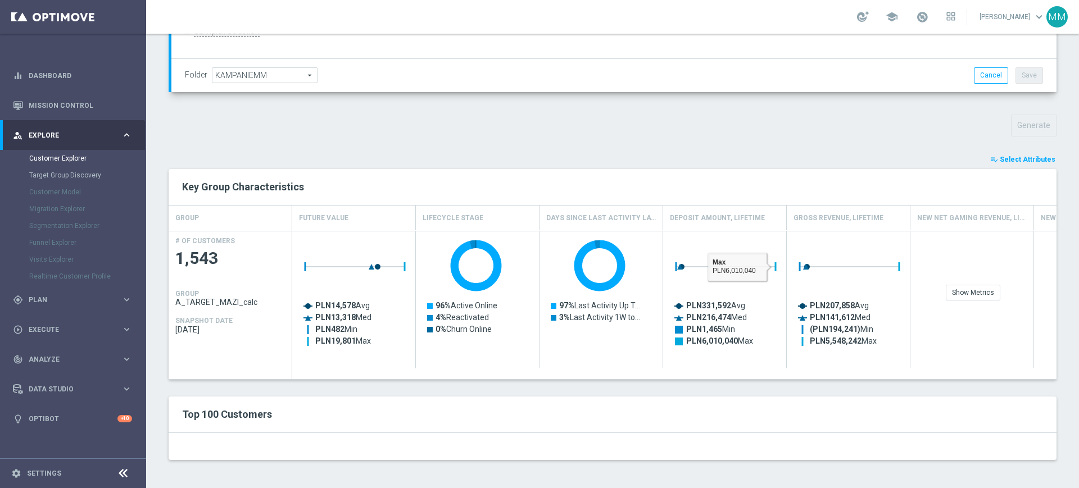
click at [1003, 158] on span "Select Attributes" at bounding box center [1027, 160] width 56 height 8
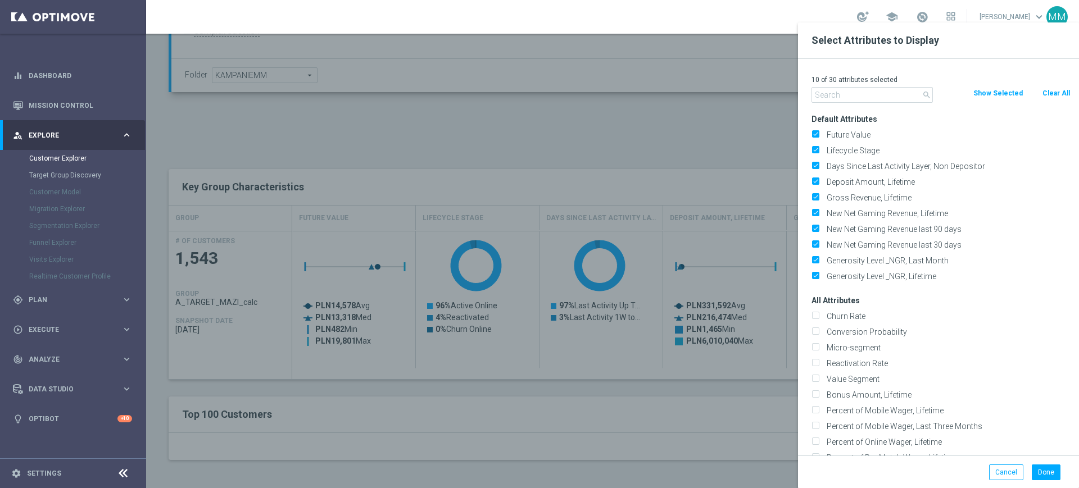
click at [1051, 93] on button "Clear All" at bounding box center [1056, 93] width 30 height 12
checkbox input "false"
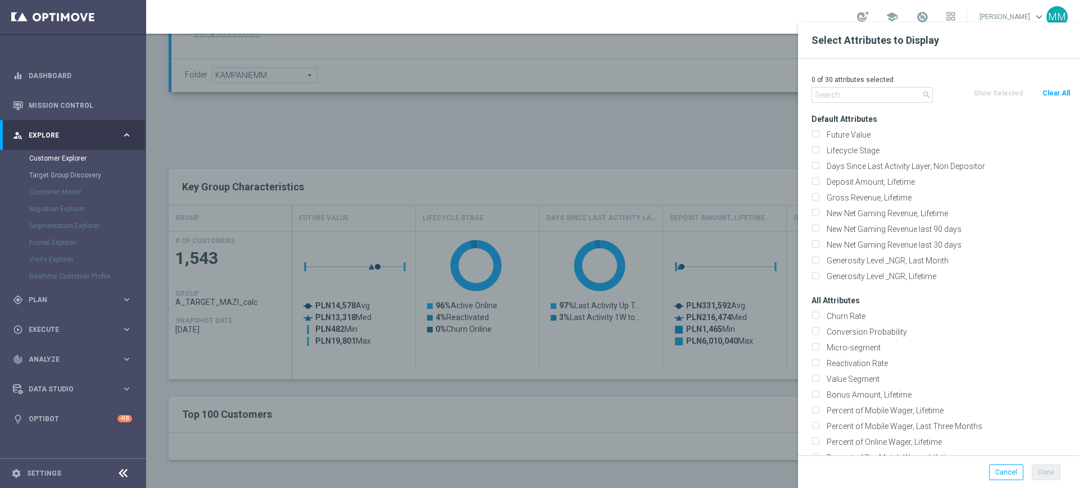
checkbox input "false"
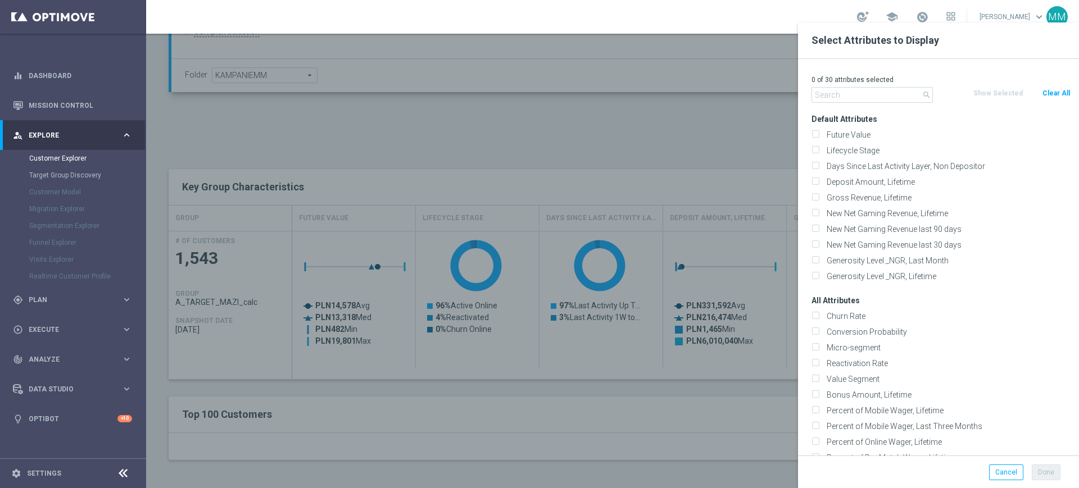
checkbox input "false"
click at [881, 94] on input "text" at bounding box center [871, 95] width 121 height 16
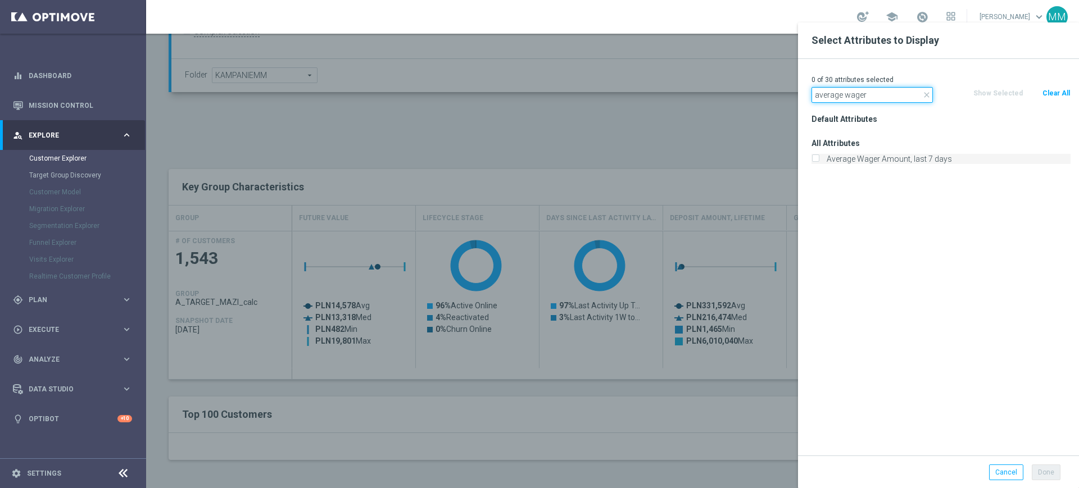
type input "average wager"
click at [906, 158] on label "Average Wager Amount, last 7 days" at bounding box center [946, 159] width 248 height 10
click at [819, 158] on input "Average Wager Amount, last 7 days" at bounding box center [814, 160] width 7 height 7
checkbox input "true"
click at [868, 89] on input "average wager" at bounding box center [871, 95] width 121 height 16
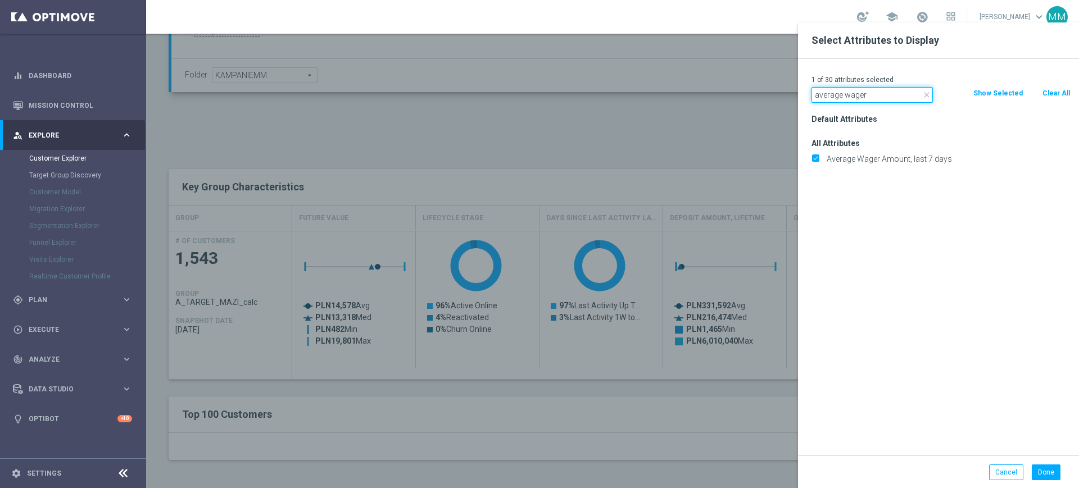
click at [868, 89] on input "average wager" at bounding box center [871, 95] width 121 height 16
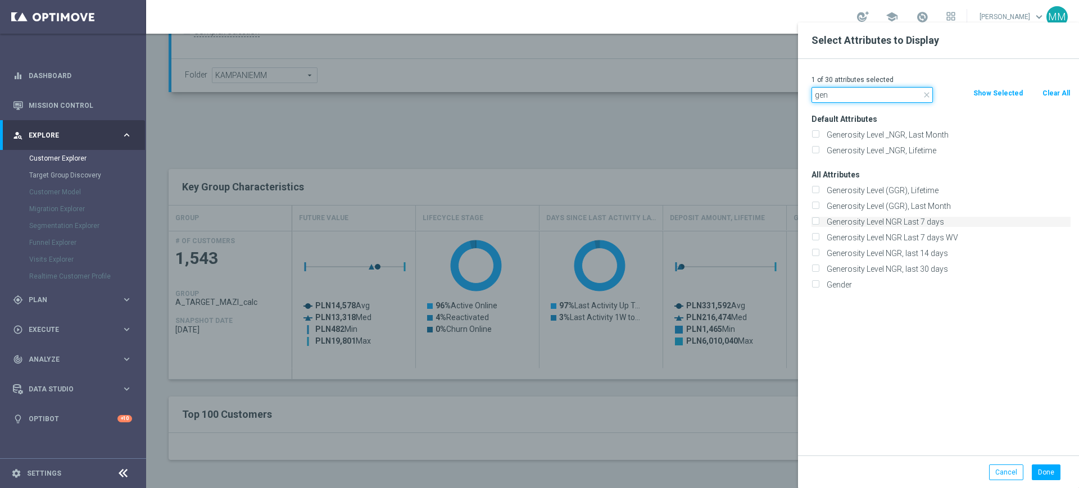
type input "gen"
click at [893, 221] on label "Generosity Level NGR Last 7 days" at bounding box center [946, 222] width 248 height 10
click at [819, 221] on input "Generosity Level NGR Last 7 days" at bounding box center [814, 223] width 7 height 7
checkbox input "true"
click at [856, 96] on input "gen" at bounding box center [871, 95] width 121 height 16
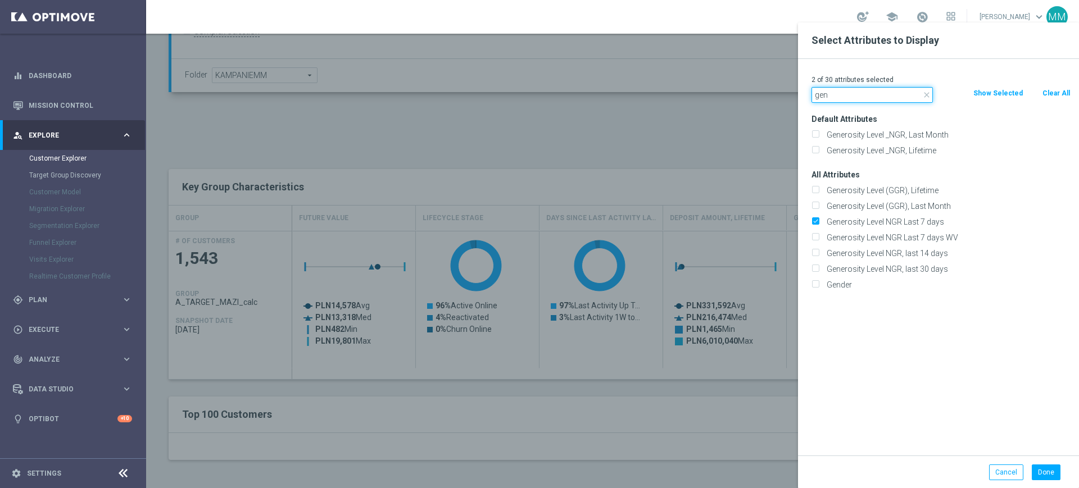
click at [856, 96] on input "gen" at bounding box center [871, 95] width 121 height 16
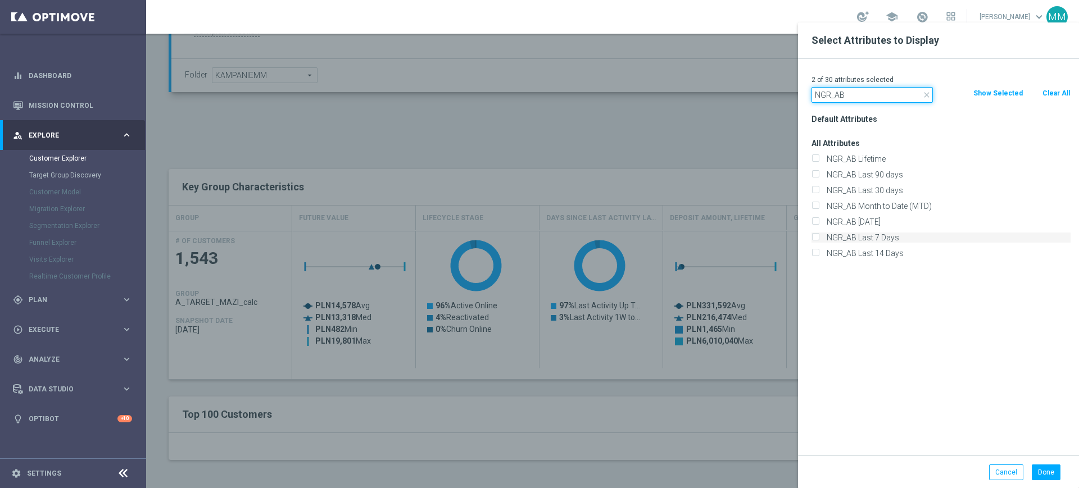
type input "NGR_AB"
click at [889, 238] on label "NGR_AB Last 7 Days" at bounding box center [946, 238] width 248 height 10
click at [819, 238] on input "NGR_AB Last 7 Days" at bounding box center [814, 238] width 7 height 7
checkbox input "true"
click at [898, 321] on div "Default Attributes All Attributes NGR_AB Lifetime NGR_AB Last 90 days" at bounding box center [941, 283] width 276 height 344
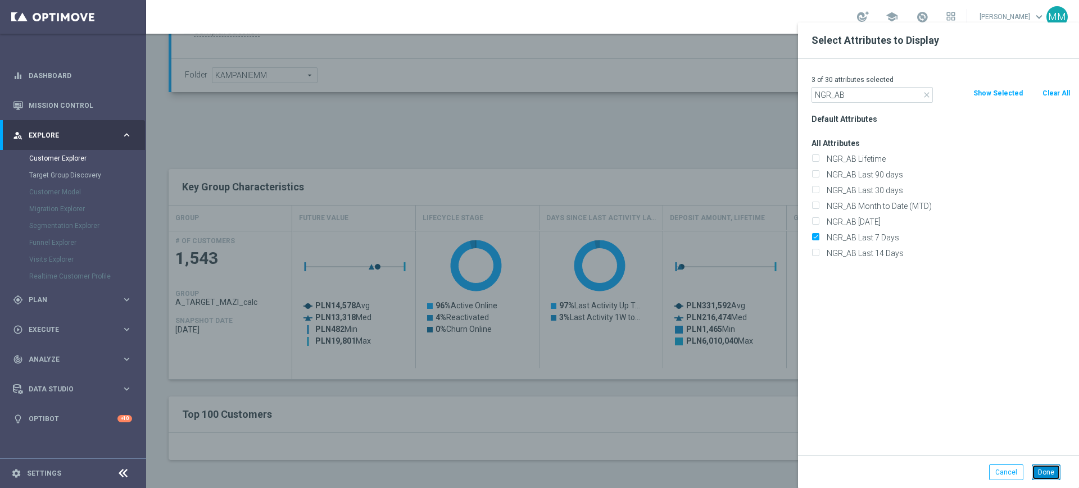
click at [1041, 469] on button "Done" at bounding box center [1045, 473] width 29 height 16
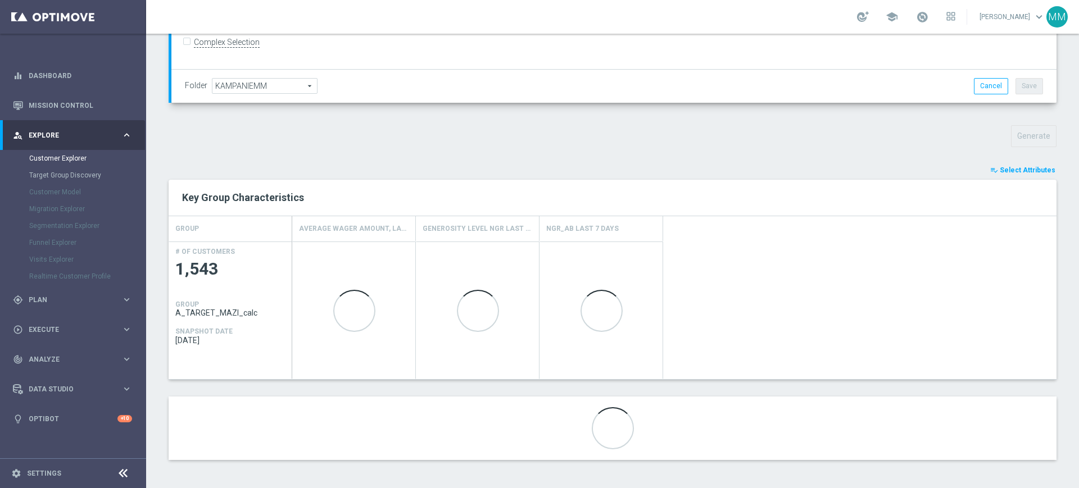
scroll to position [315, 0]
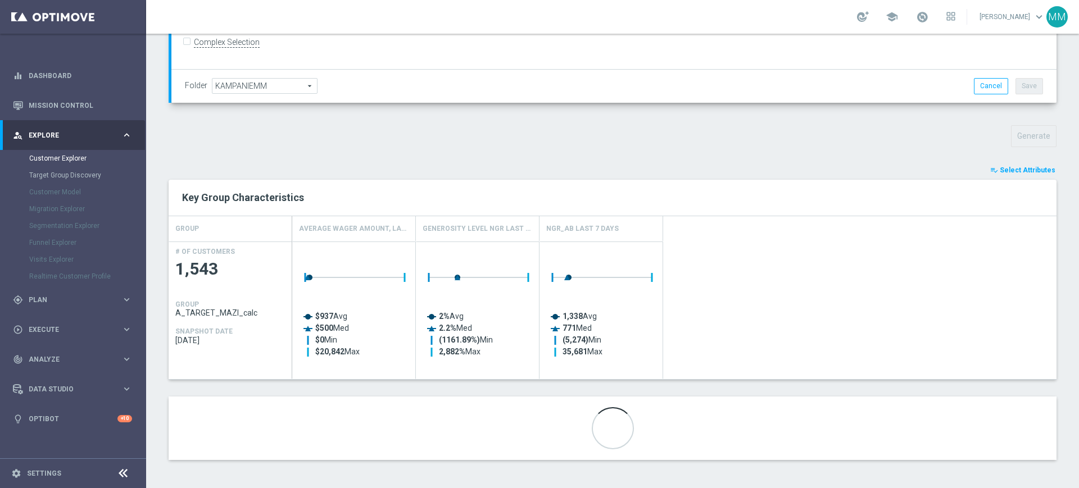
click at [1008, 172] on span "Select Attributes" at bounding box center [1027, 170] width 56 height 8
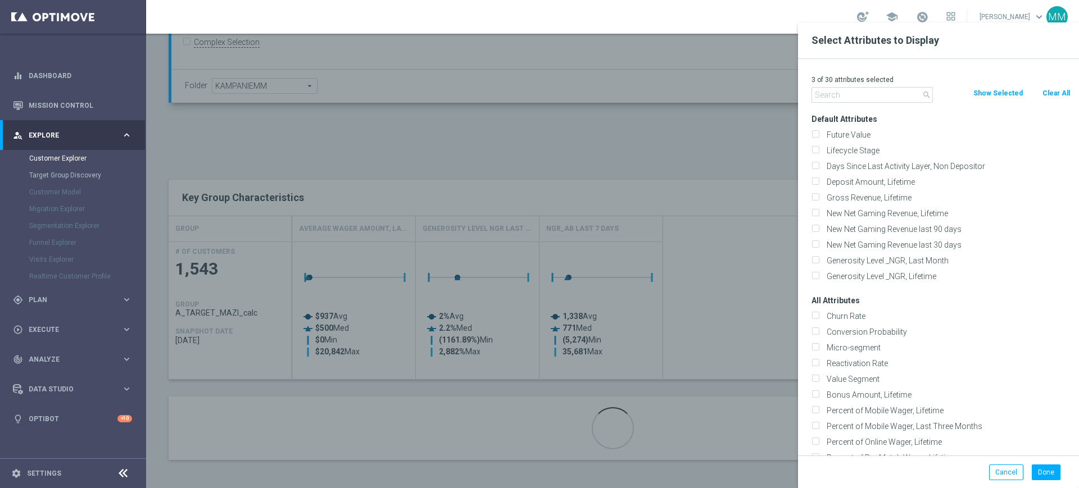
click at [506, 380] on div at bounding box center [685, 266] width 1079 height 488
click at [879, 89] on input "text" at bounding box center [871, 95] width 121 height 16
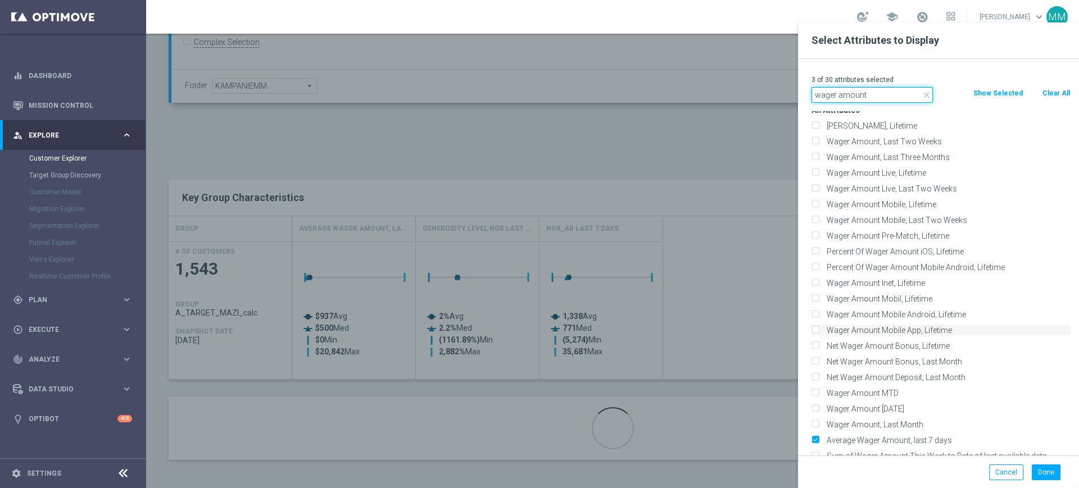
scroll to position [50, 0]
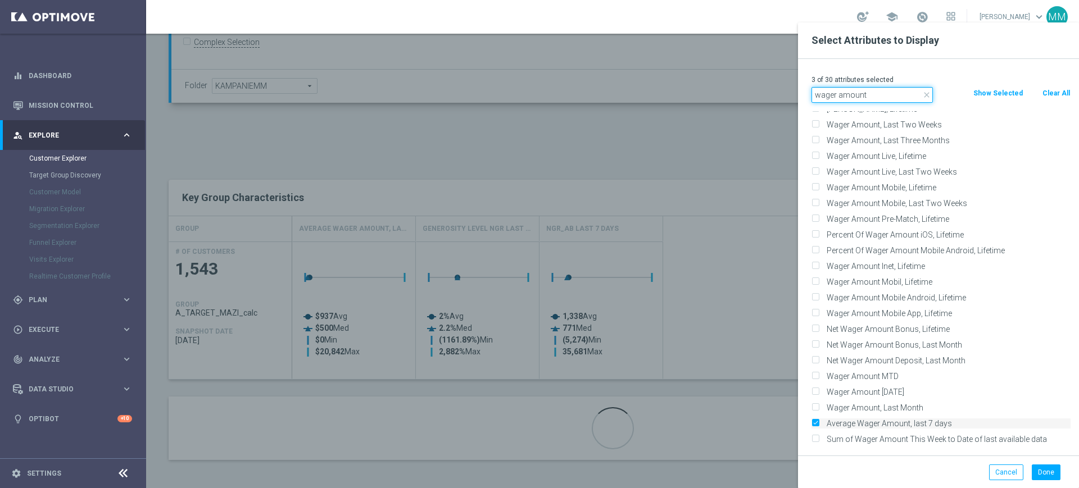
type input "wager amount"
click at [815, 422] on input "Average Wager Amount, last 7 days" at bounding box center [814, 424] width 7 height 7
checkbox input "false"
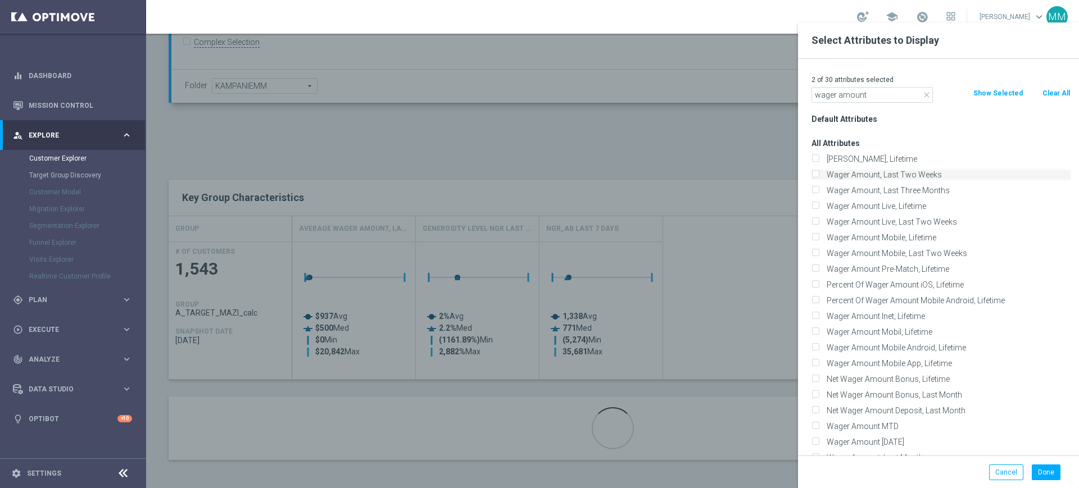
click at [890, 170] on label "Wager Amount, Last Two Weeks" at bounding box center [946, 175] width 248 height 10
click at [819, 172] on input "Wager Amount, Last Two Weeks" at bounding box center [814, 175] width 7 height 7
checkbox input "true"
click at [1045, 467] on button "Done" at bounding box center [1045, 473] width 29 height 16
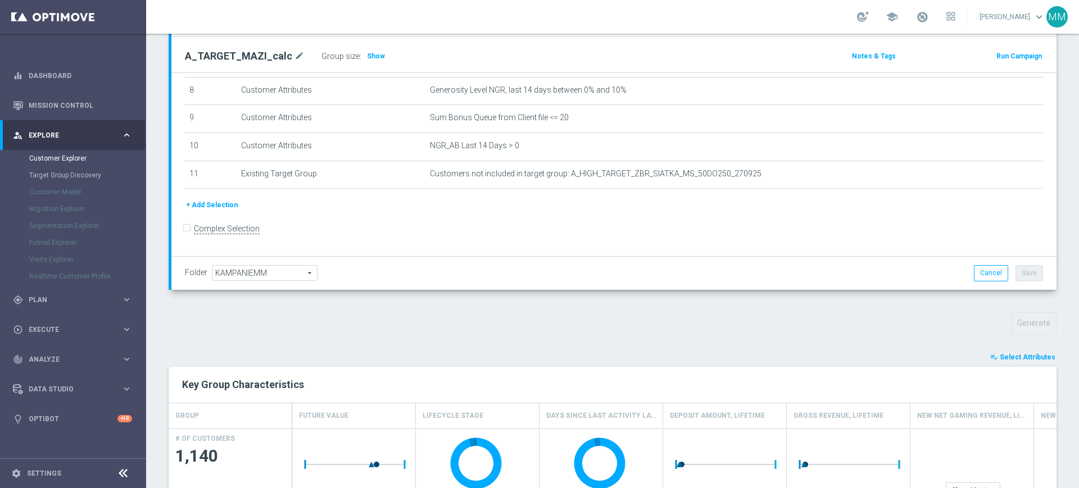
scroll to position [281, 0]
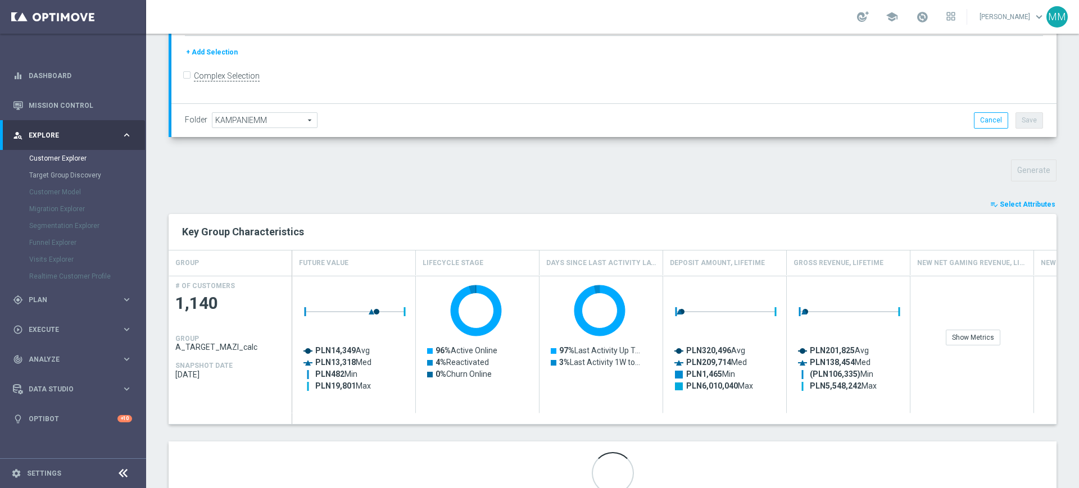
click at [999, 211] on div "playlist_add_check Select Attributes Key Group Characteristics GROUP Future Val…" at bounding box center [613, 351] width 888 height 307
click at [1001, 204] on span "Select Attributes" at bounding box center [1027, 205] width 56 height 8
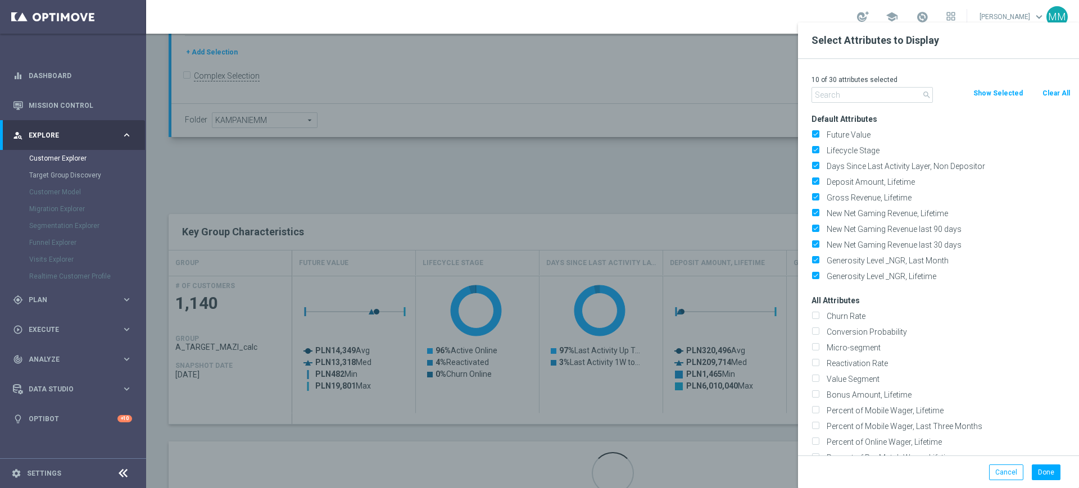
click at [1047, 94] on button "Clear All" at bounding box center [1056, 93] width 30 height 12
checkbox input "false"
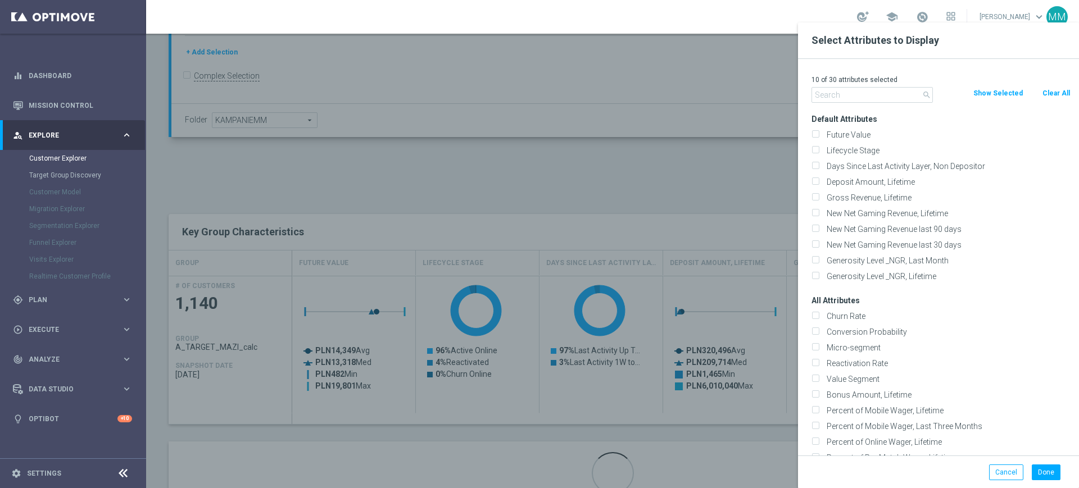
checkbox input "false"
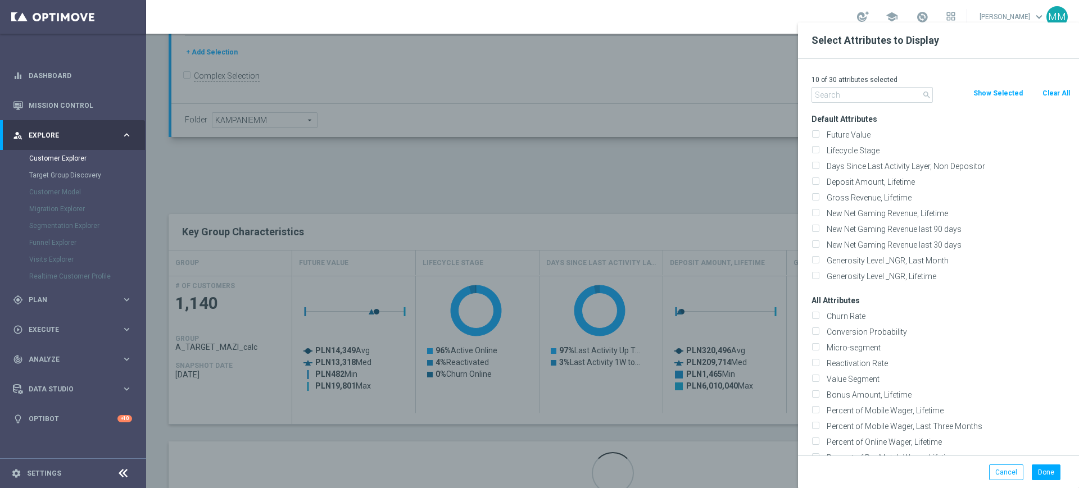
checkbox input "false"
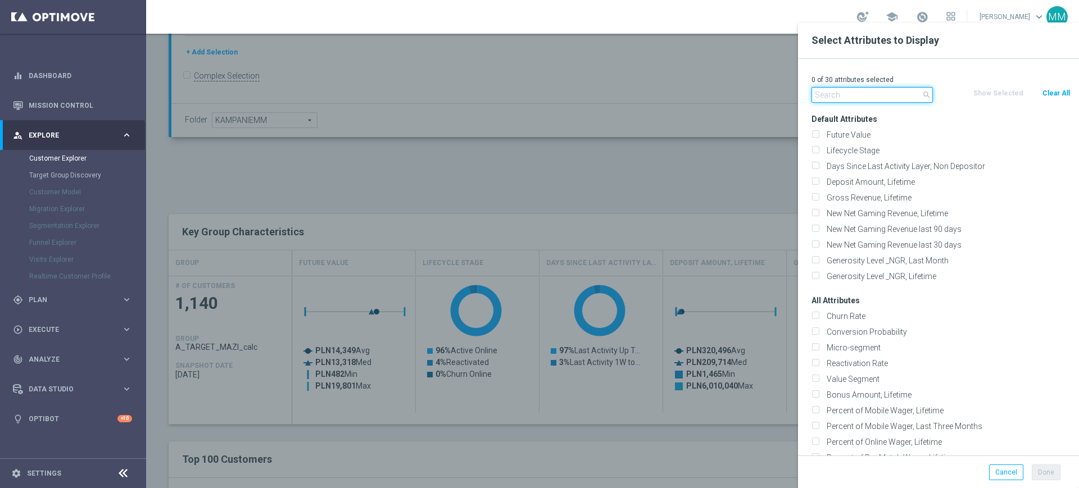
click at [875, 98] on input "text" at bounding box center [871, 95] width 121 height 16
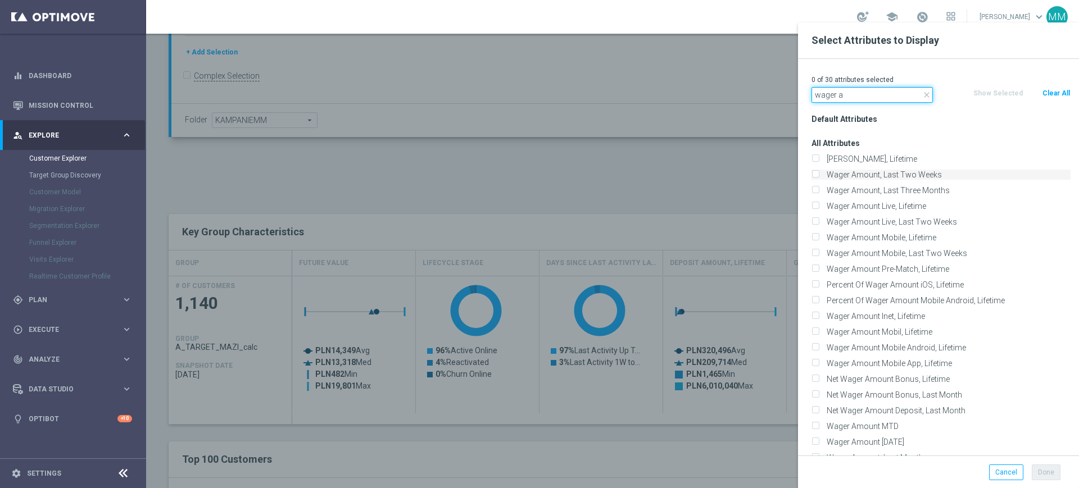
type input "wager a"
click at [872, 173] on label "Wager Amount, Last Two Weeks" at bounding box center [946, 175] width 248 height 10
click at [819, 173] on input "Wager Amount, Last Two Weeks" at bounding box center [814, 175] width 7 height 7
checkbox input "true"
click at [859, 98] on input "wager a" at bounding box center [871, 95] width 121 height 16
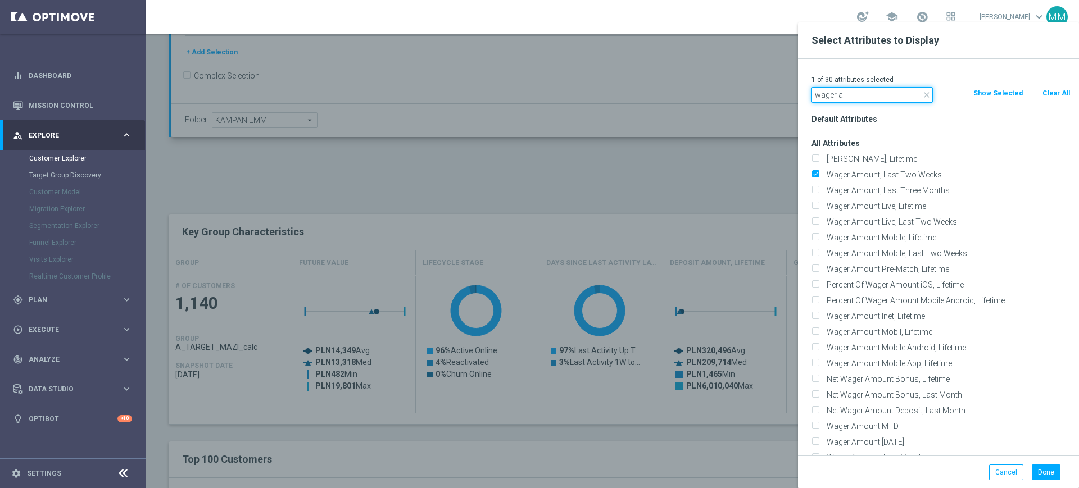
click at [859, 98] on input "wager a" at bounding box center [871, 95] width 121 height 16
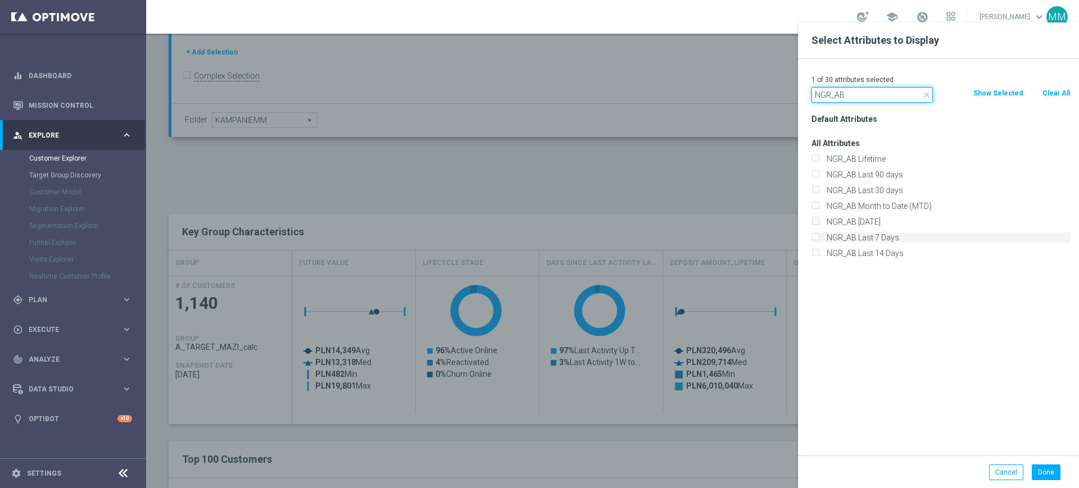
type input "NGR_AB"
click at [874, 238] on label "NGR_AB Last 7 Days" at bounding box center [946, 238] width 248 height 10
click at [819, 238] on input "NGR_AB Last 7 Days" at bounding box center [814, 238] width 7 height 7
checkbox input "true"
click at [846, 104] on div "2 of 30 attributes selected close NGR_AB Clear All Show Selected Default Attrib…" at bounding box center [938, 257] width 281 height 397
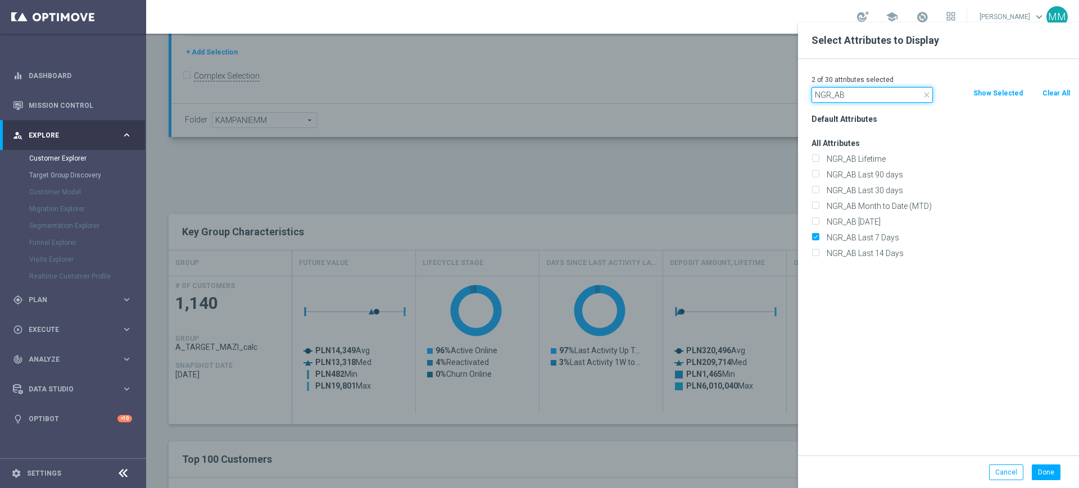
click at [848, 93] on input "NGR_AB" at bounding box center [871, 95] width 121 height 16
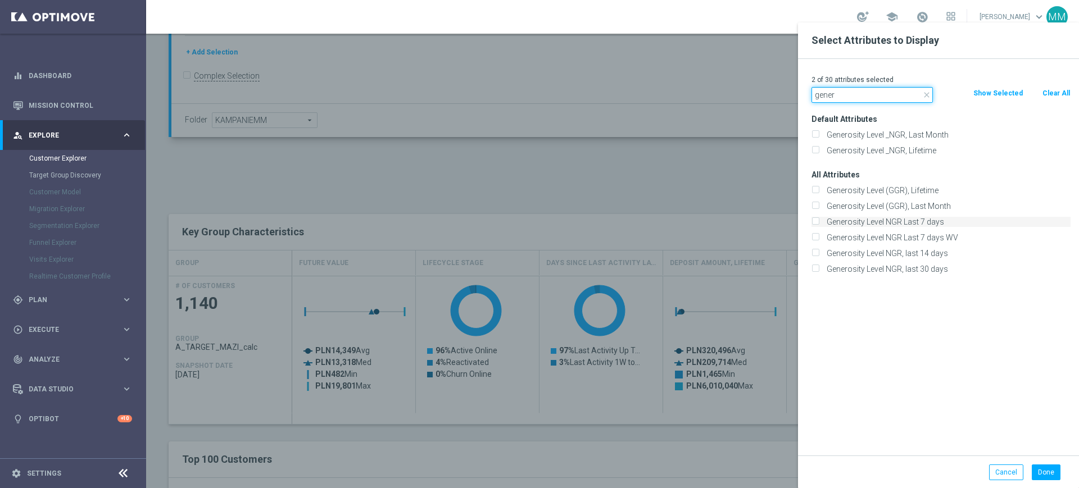
type input "gener"
click at [892, 220] on label "Generosity Level NGR Last 7 days" at bounding box center [946, 222] width 248 height 10
click at [819, 220] on input "Generosity Level NGR Last 7 days" at bounding box center [814, 223] width 7 height 7
checkbox input "true"
click at [1044, 471] on button "Done" at bounding box center [1045, 473] width 29 height 16
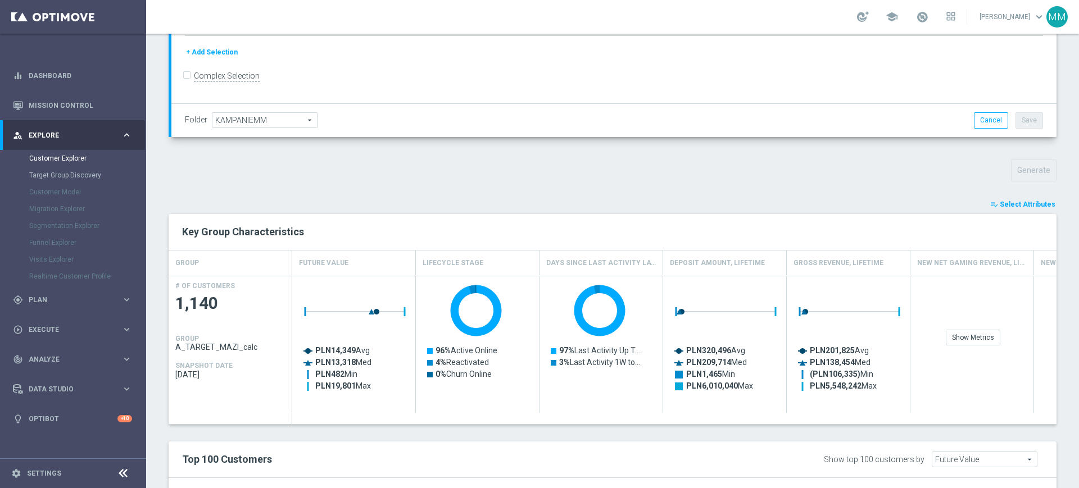
type input "Search"
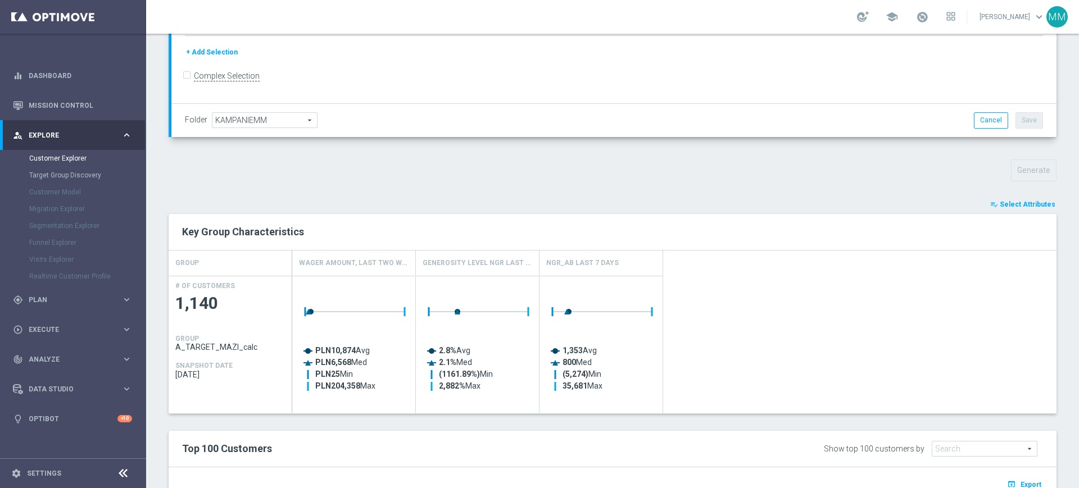
click at [990, 201] on icon "playlist_add_check" at bounding box center [994, 205] width 8 height 8
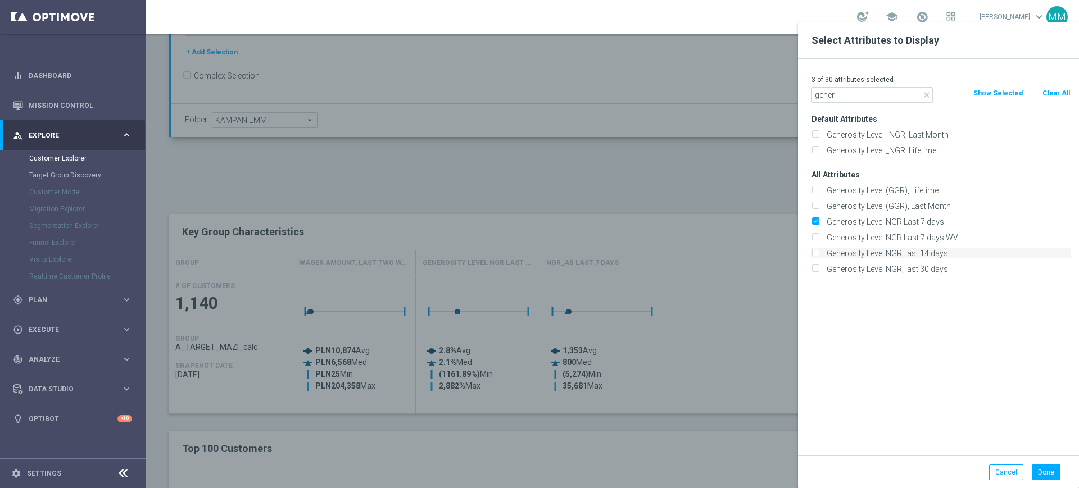
type input "gener"
click at [917, 249] on label "Generosity Level NGR, last 14 days" at bounding box center [946, 253] width 248 height 10
click at [819, 251] on input "Generosity Level NGR, last 14 days" at bounding box center [814, 254] width 7 height 7
checkbox input "true"
click at [1040, 469] on button "Done" at bounding box center [1045, 473] width 29 height 16
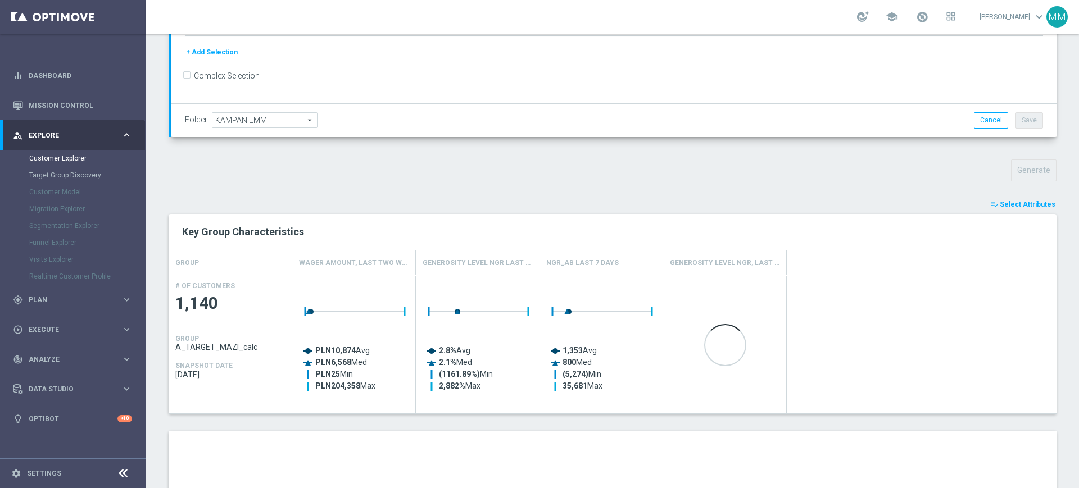
click at [876, 335] on div "Created with Highcharts 9.3.3 PLN10,874 Avg PLN6,568 Med PLN25 Min PLN204,358 M…" at bounding box center [674, 345] width 764 height 138
